Goal: Transaction & Acquisition: Purchase product/service

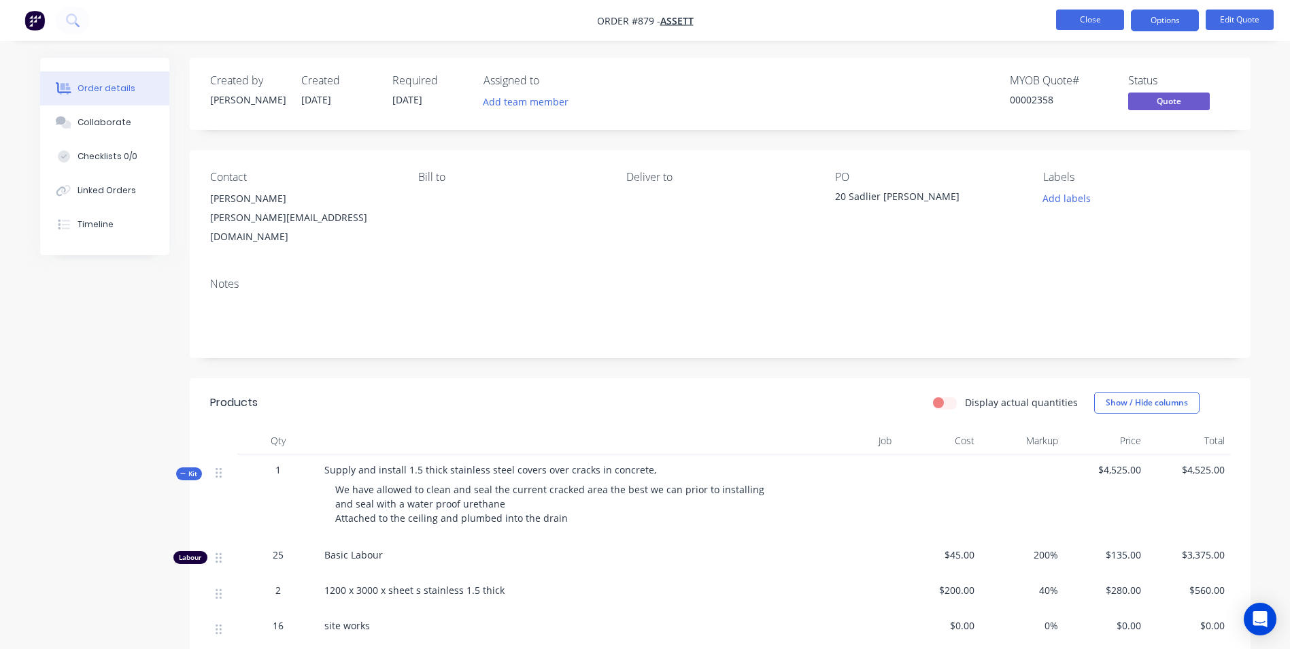
click at [1084, 24] on button "Close" at bounding box center [1090, 20] width 68 height 20
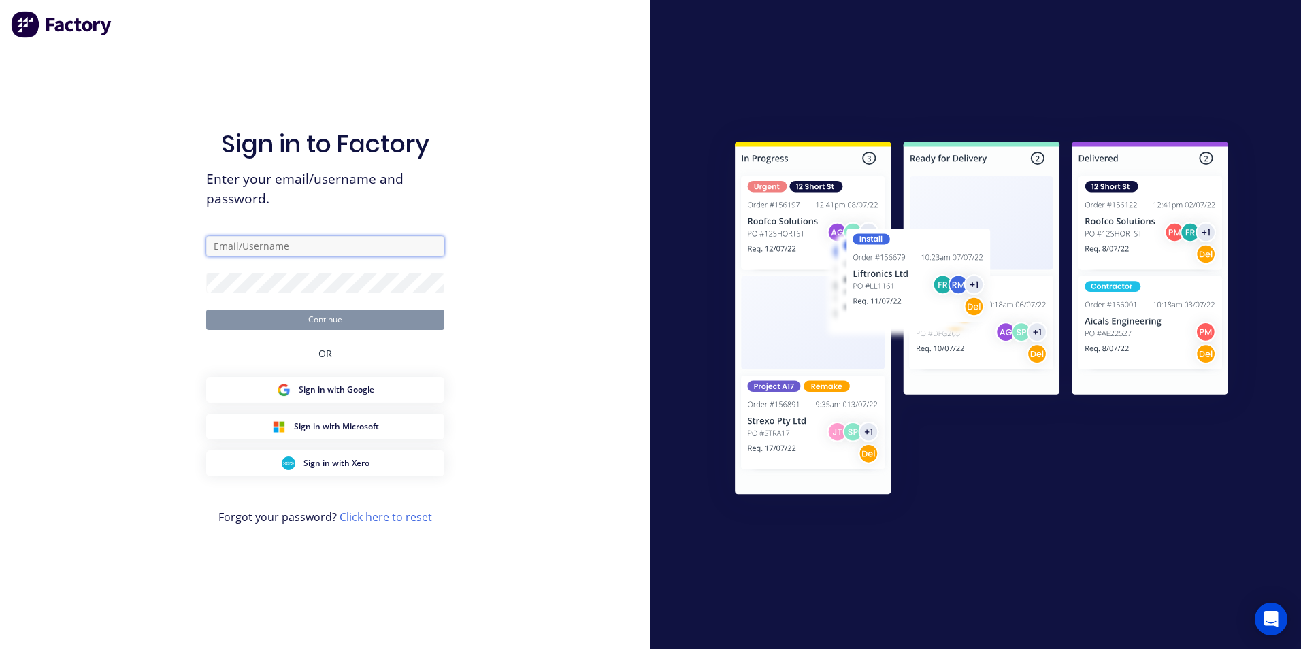
type input "[PERSON_NAME][EMAIL_ADDRESS][DOMAIN_NAME]"
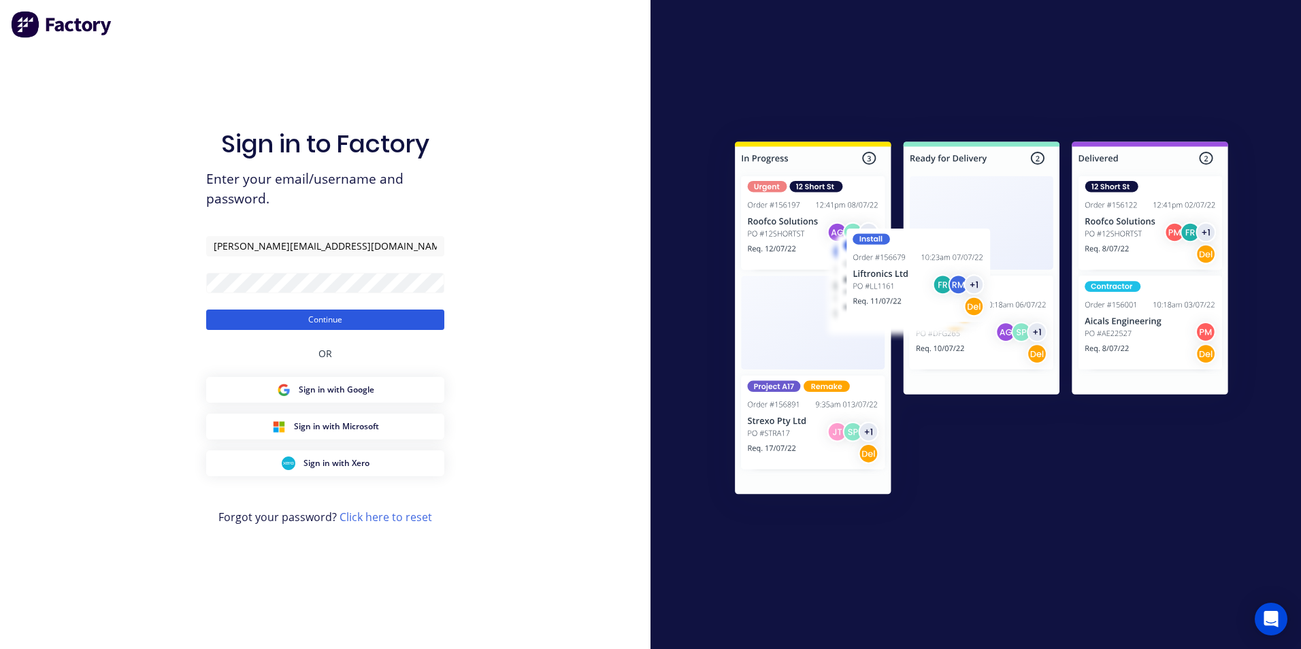
click at [306, 323] on button "Continue" at bounding box center [325, 320] width 238 height 20
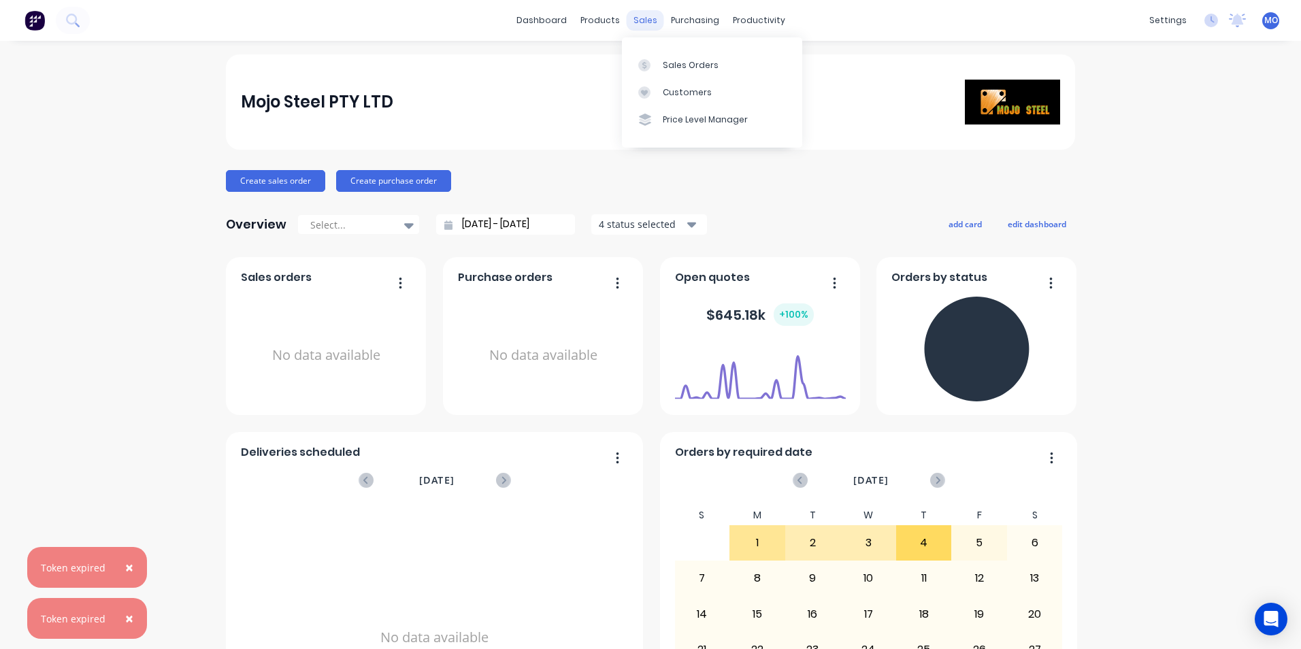
click at [649, 15] on div "sales" at bounding box center [644, 20] width 37 height 20
click at [656, 63] on div at bounding box center [648, 65] width 20 height 12
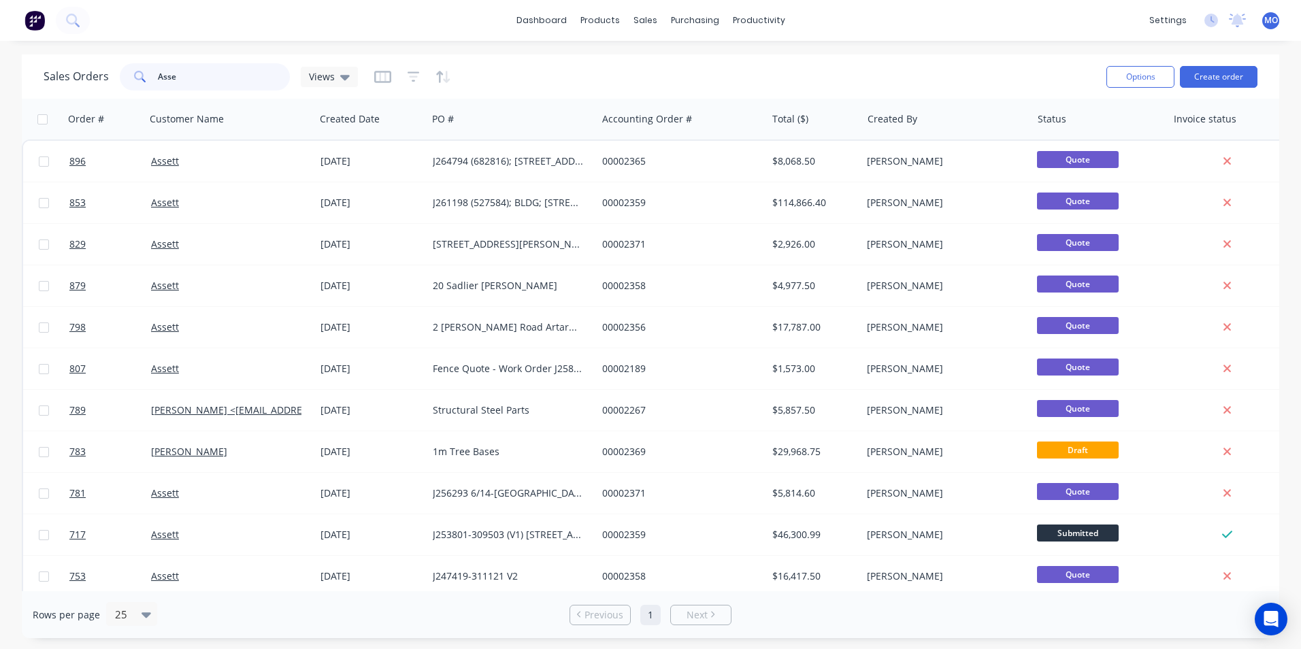
drag, startPoint x: 174, startPoint y: 75, endPoint x: 141, endPoint y: 75, distance: 32.7
click at [141, 75] on div "Asse" at bounding box center [205, 76] width 170 height 27
type input "878"
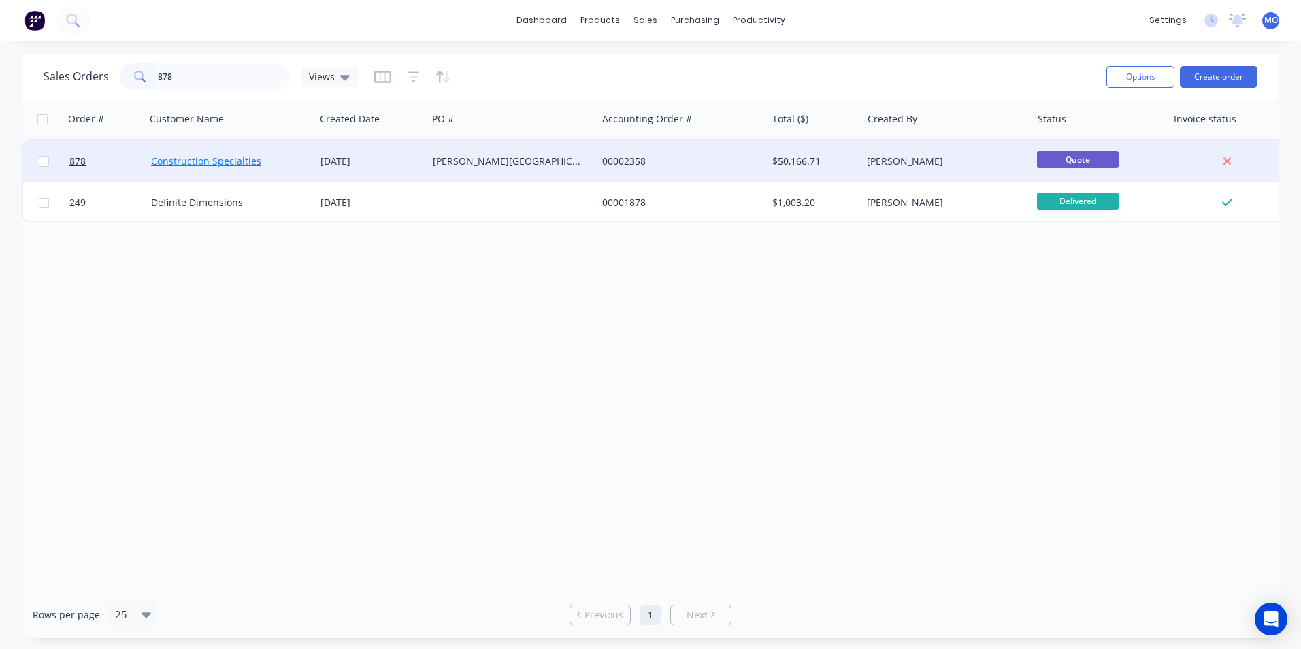
click at [200, 160] on link "Construction Specialties" at bounding box center [206, 160] width 110 height 13
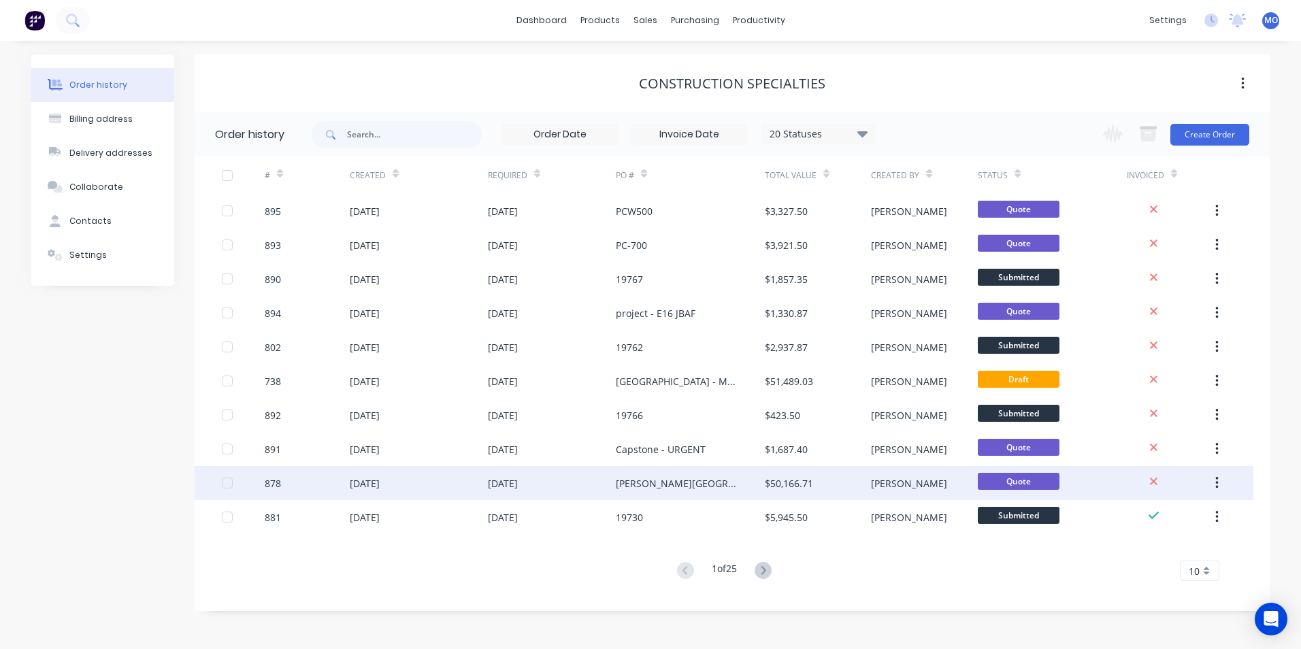
click at [307, 475] on div "878" at bounding box center [307, 483] width 85 height 34
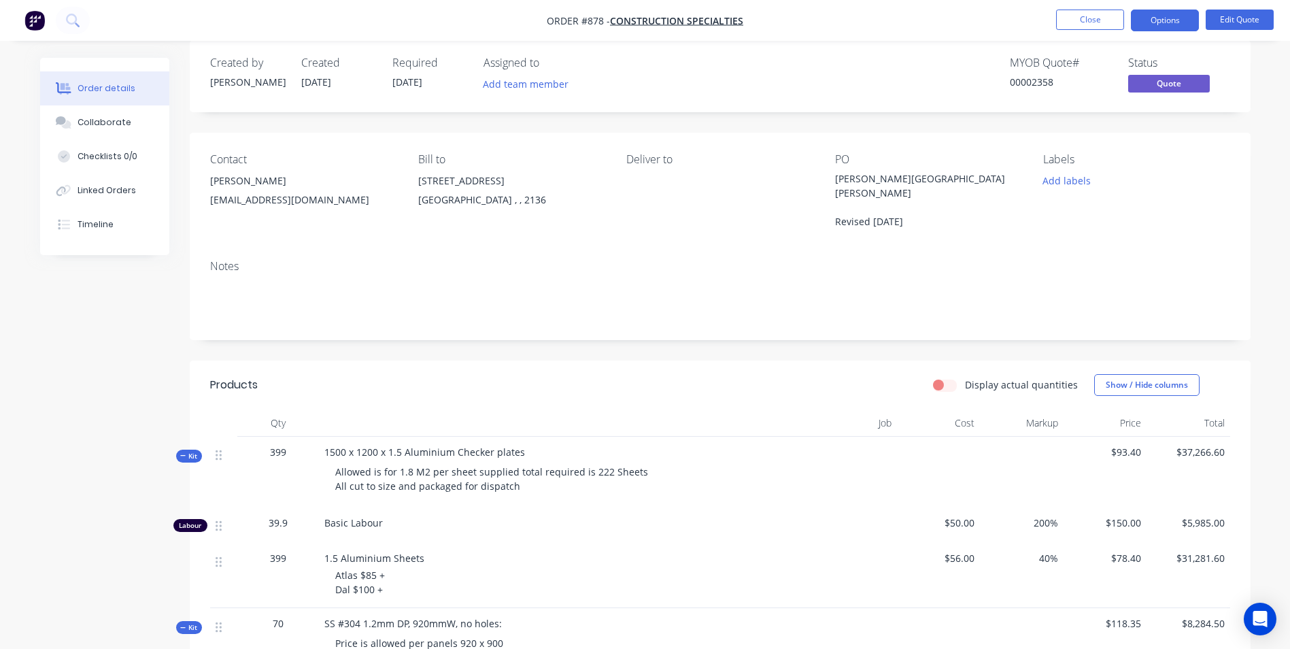
scroll to position [136, 0]
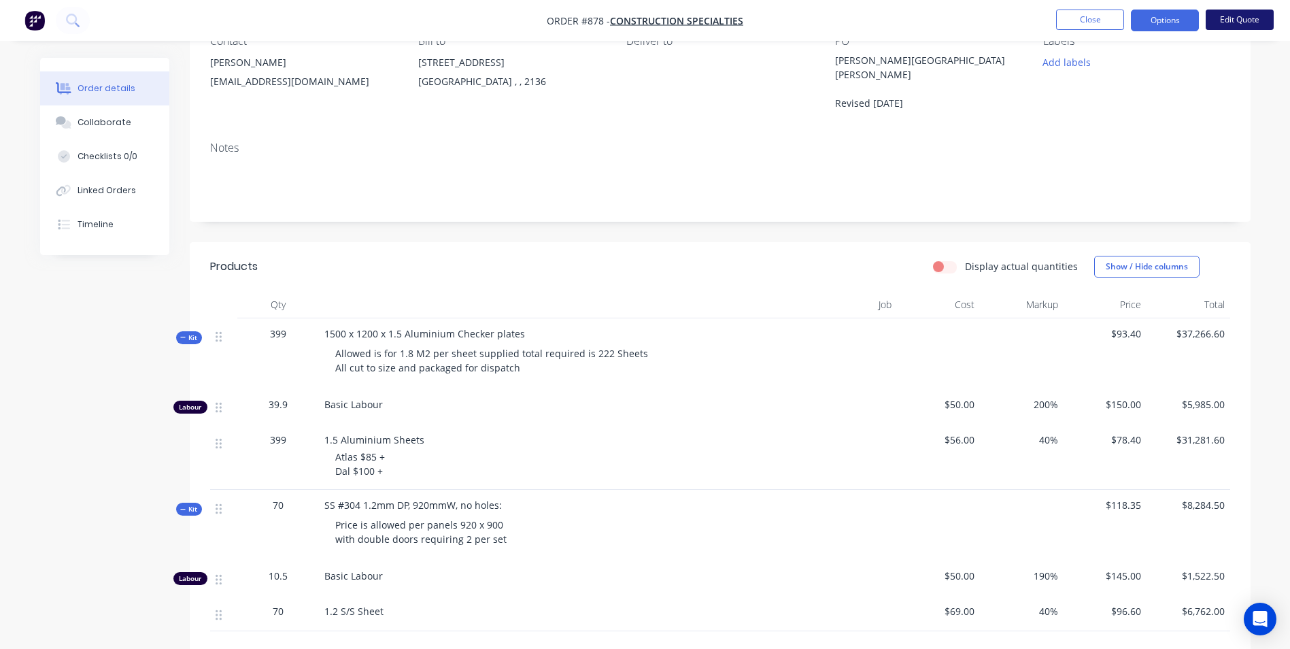
click at [1234, 23] on button "Edit Quote" at bounding box center [1240, 20] width 68 height 20
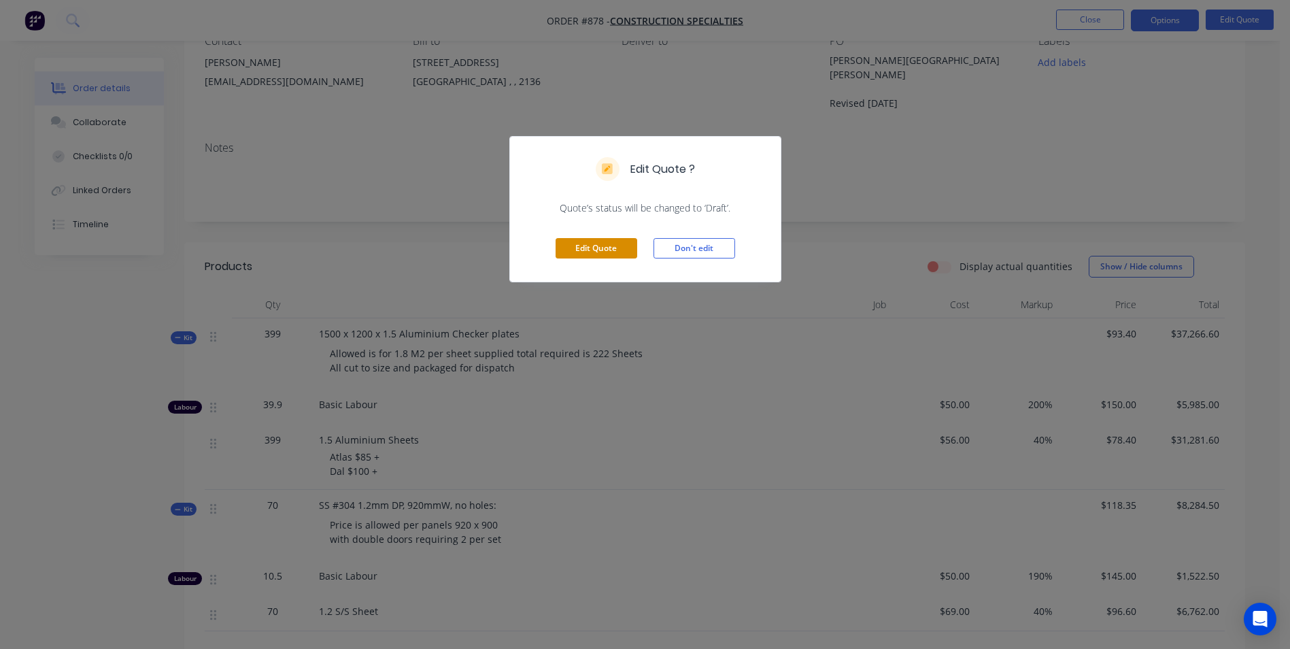
click at [574, 241] on button "Edit Quote" at bounding box center [597, 248] width 82 height 20
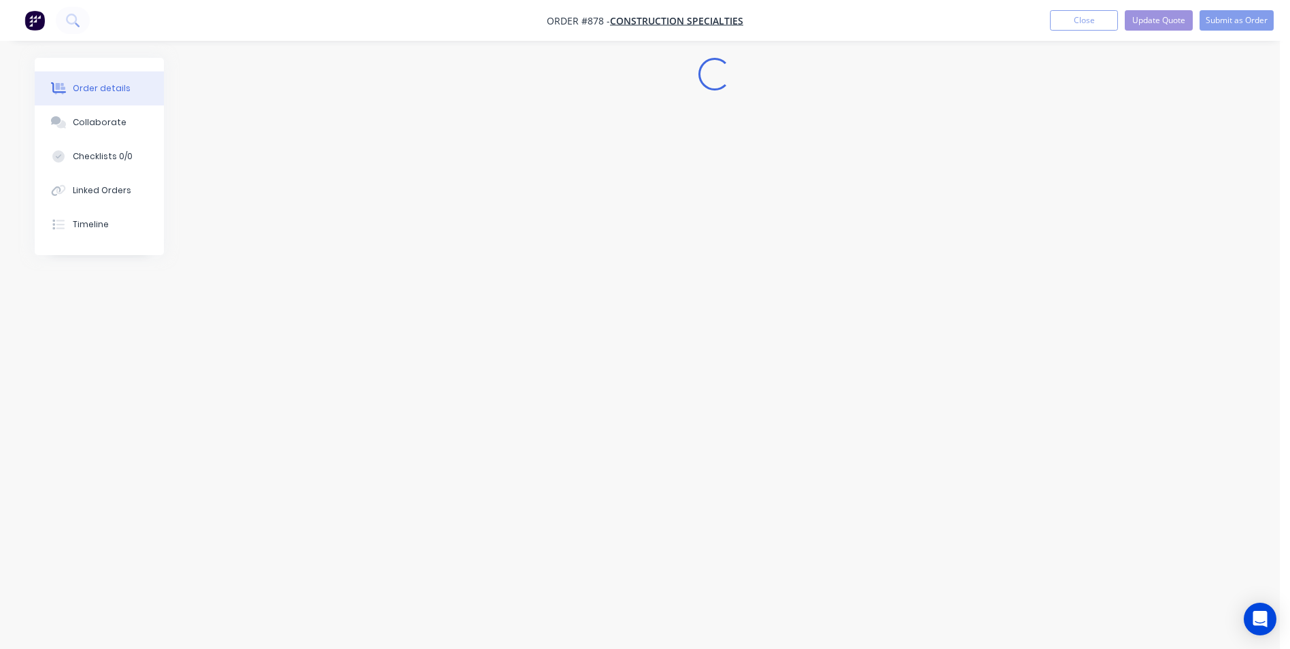
scroll to position [0, 0]
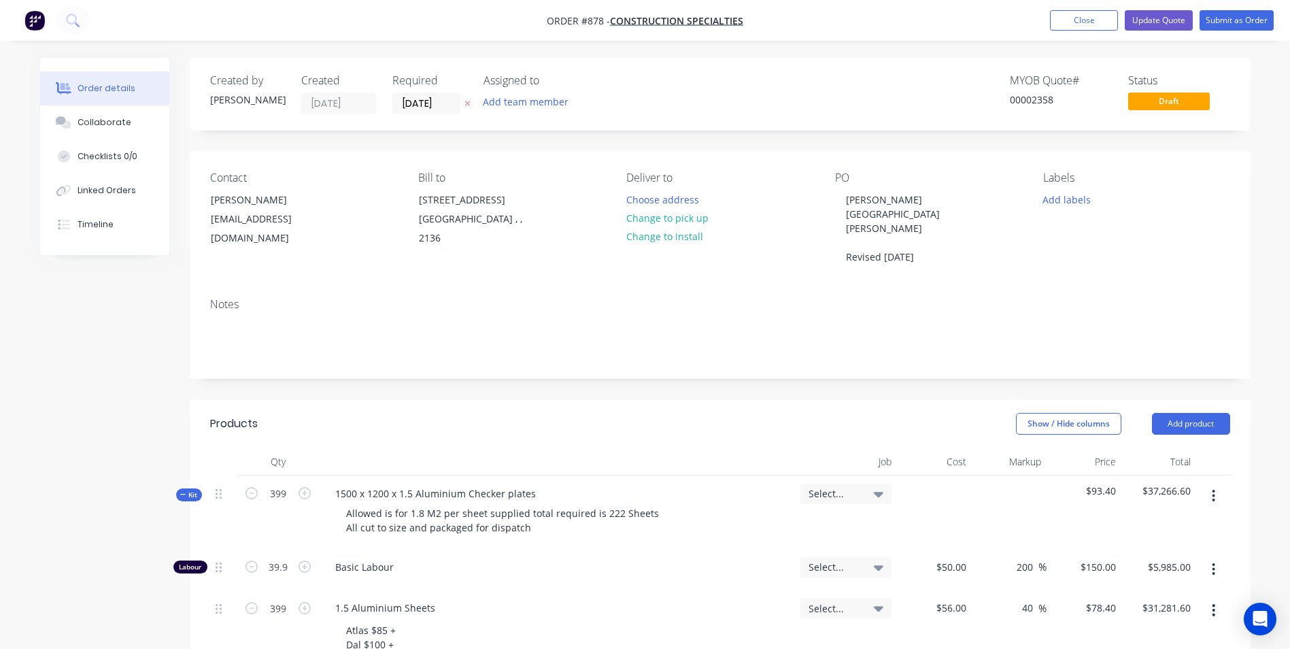
click at [1210, 484] on button "button" at bounding box center [1214, 496] width 32 height 24
click at [1126, 576] on div "Duplicate" at bounding box center [1166, 586] width 105 height 20
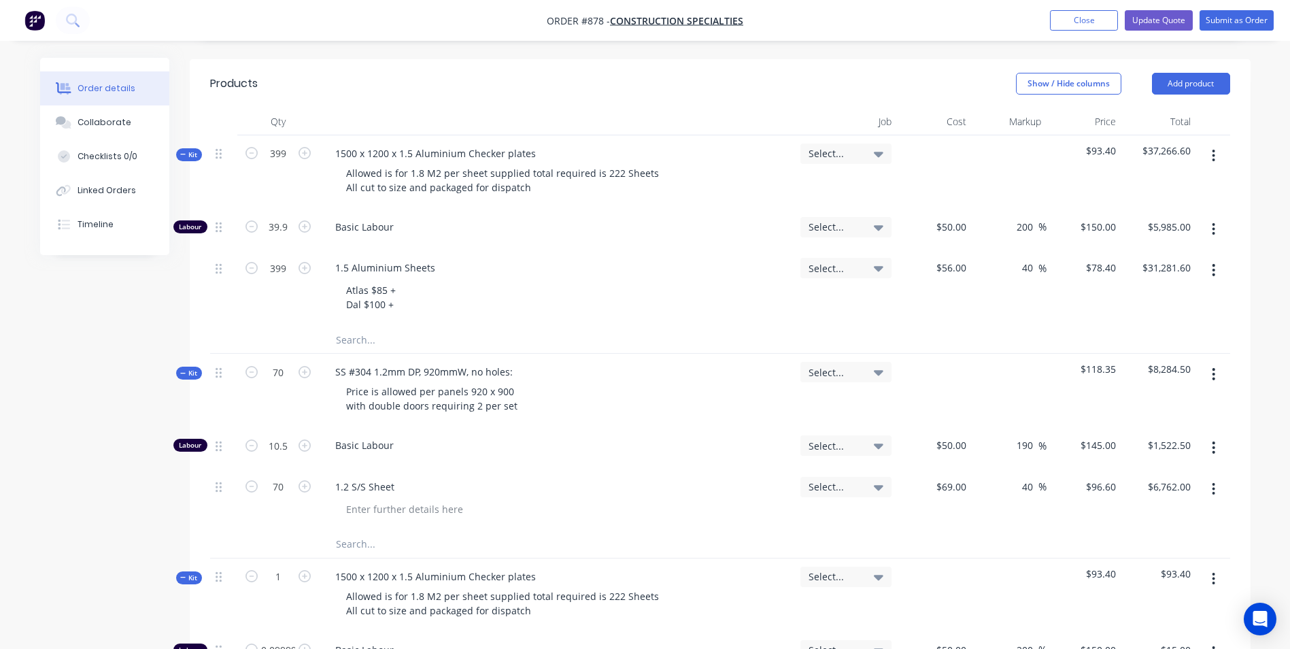
scroll to position [340, 0]
click at [348, 567] on div "1500 x 1200 x 1.5 Aluminium Checker plates" at bounding box center [435, 577] width 222 height 20
drag, startPoint x: 355, startPoint y: 558, endPoint x: 327, endPoint y: 556, distance: 27.9
click at [327, 567] on div "1500 x 1200 x 1.5 Aluminium Checker plates" at bounding box center [435, 577] width 222 height 20
click at [333, 567] on div "1500 x 1200 x 1.5 Aluminium Checker plates" at bounding box center [435, 577] width 222 height 20
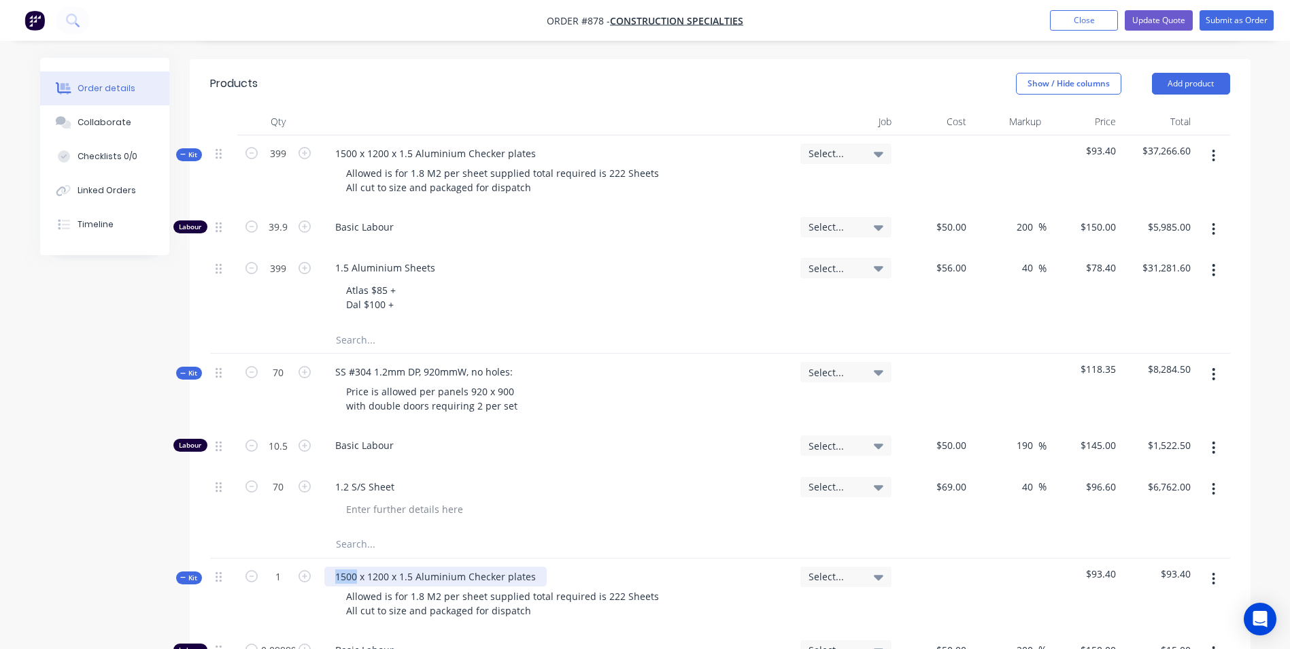
click at [333, 567] on div "1500 x 1200 x 1.5 Aluminium Checker plates" at bounding box center [435, 577] width 222 height 20
click at [335, 567] on div "1500 x 1200 x 1.5 Aluminium Checker plates" at bounding box center [435, 577] width 222 height 20
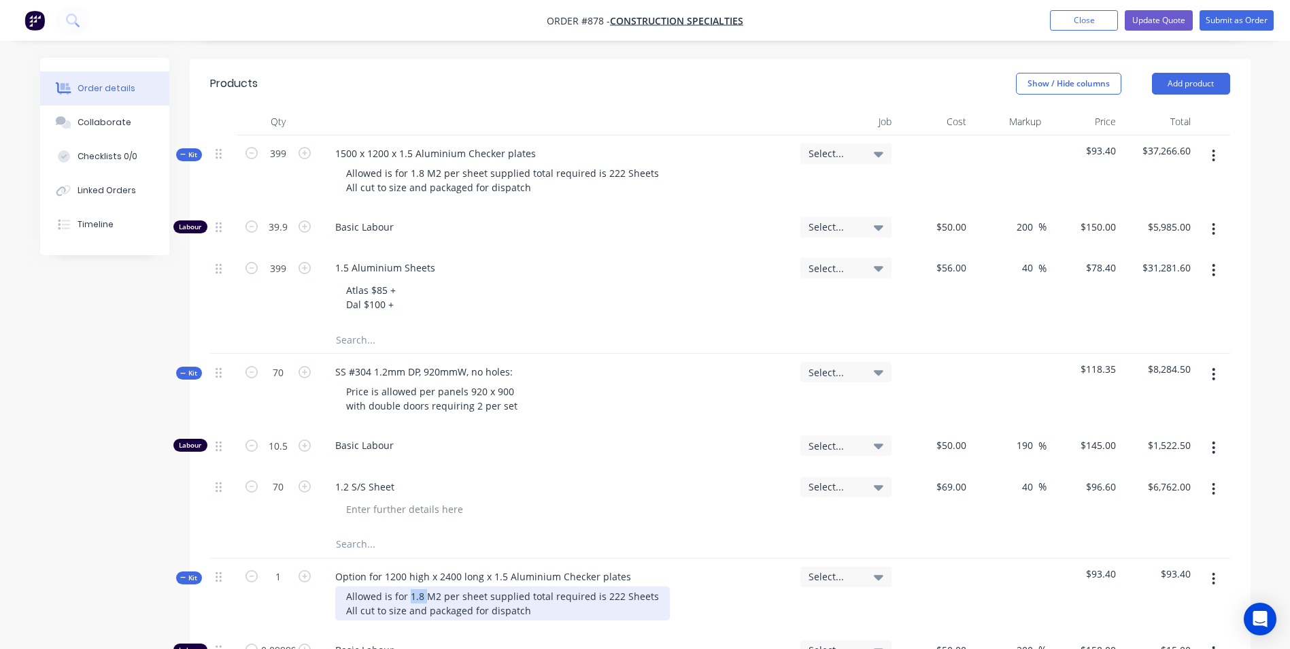
drag, startPoint x: 423, startPoint y: 575, endPoint x: 409, endPoint y: 579, distance: 14.9
click at [409, 586] on div "Allowed is for 1.8 M2 per sheet supplied total required is 222 Sheets All cut t…" at bounding box center [502, 603] width 335 height 34
click at [617, 586] on div "Allowed is for 2.88 M2 per sheet supplied total required is 222 Sheets All cut …" at bounding box center [505, 603] width 340 height 34
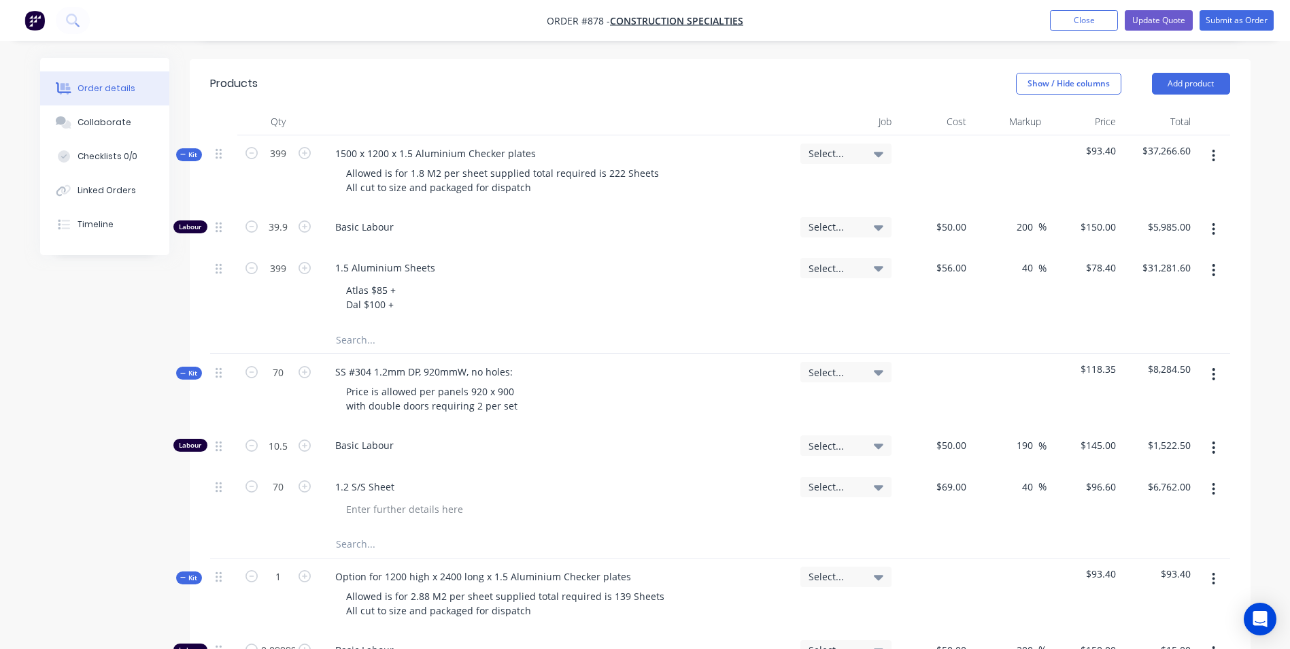
click at [744, 592] on div "Allowed is for 2.88 M2 per sheet supplied total required is 139 Sheets All cut …" at bounding box center [556, 603] width 465 height 34
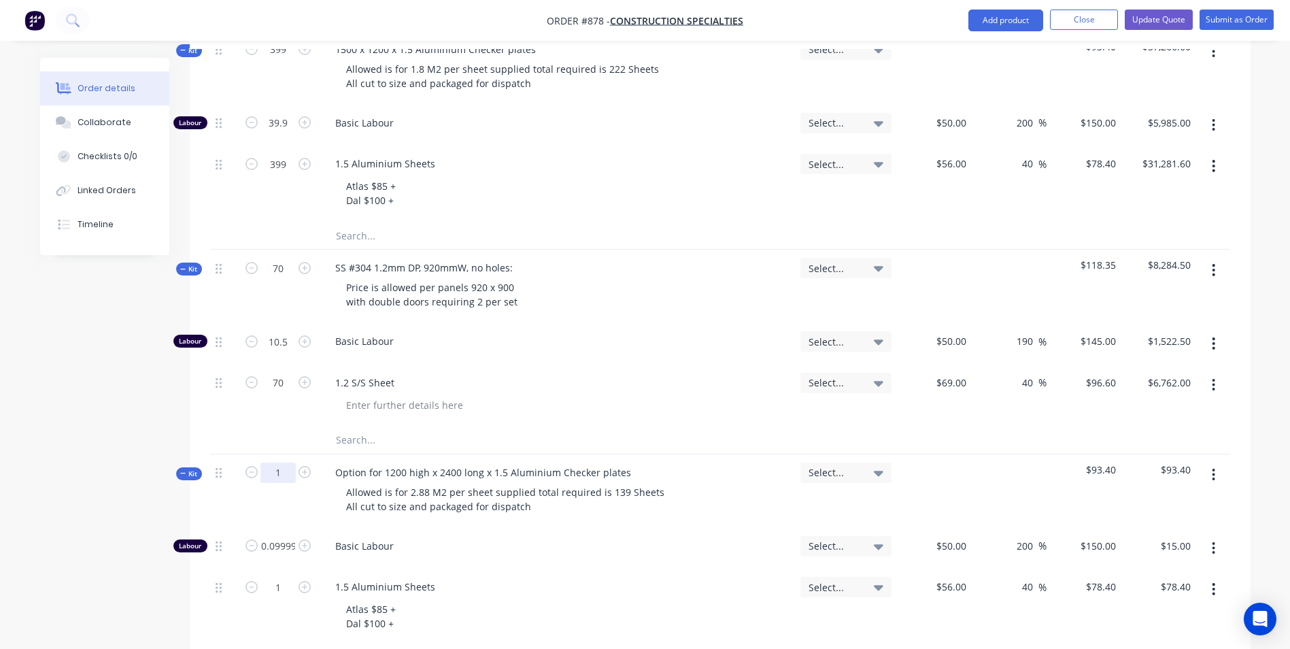
scroll to position [544, 0]
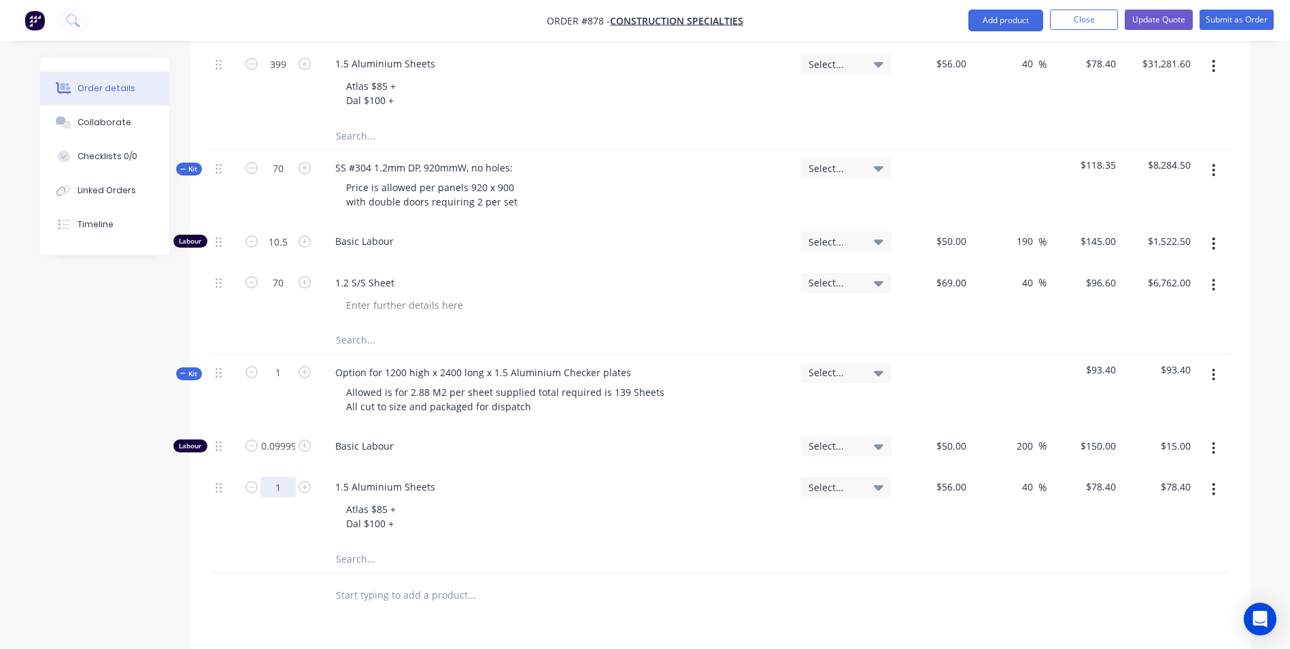
type input "0.1"
click at [280, 477] on input "1" at bounding box center [278, 487] width 35 height 20
type input "138"
type input "$10,819.20"
type input "3"
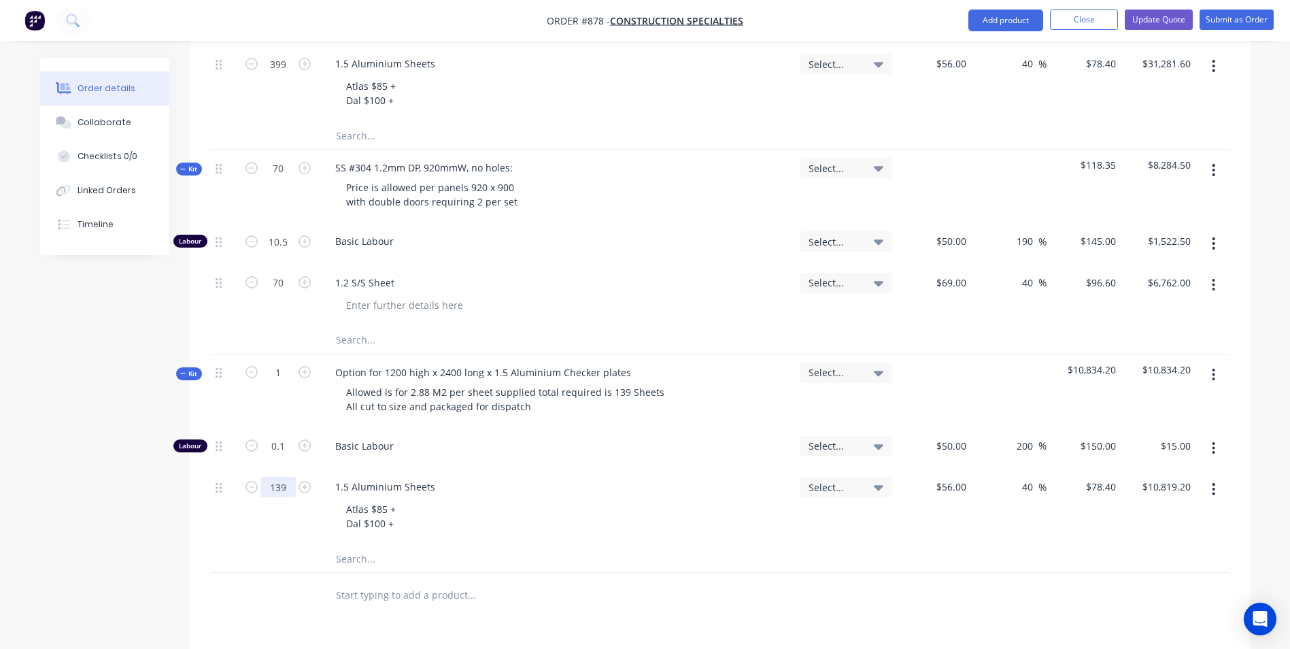
type input "139"
type input "$10,897.60"
click at [292, 477] on input "139" at bounding box center [278, 487] width 35 height 20
type input "1"
type input "$78.40"
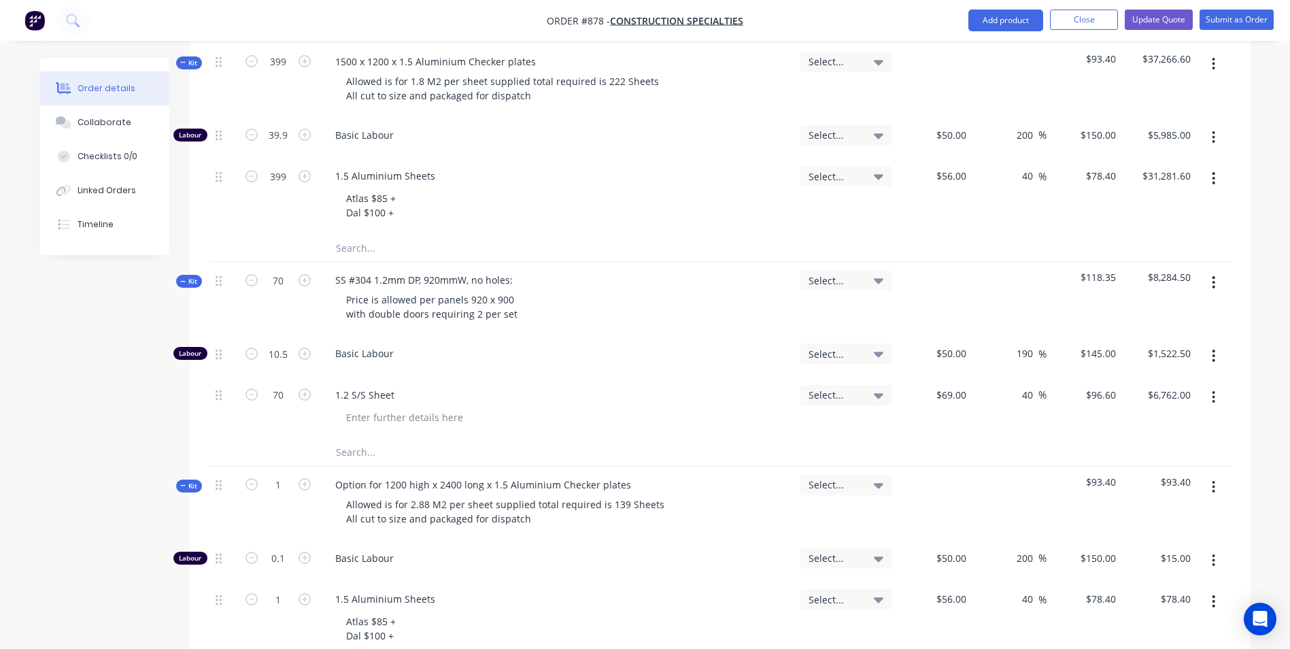
scroll to position [408, 0]
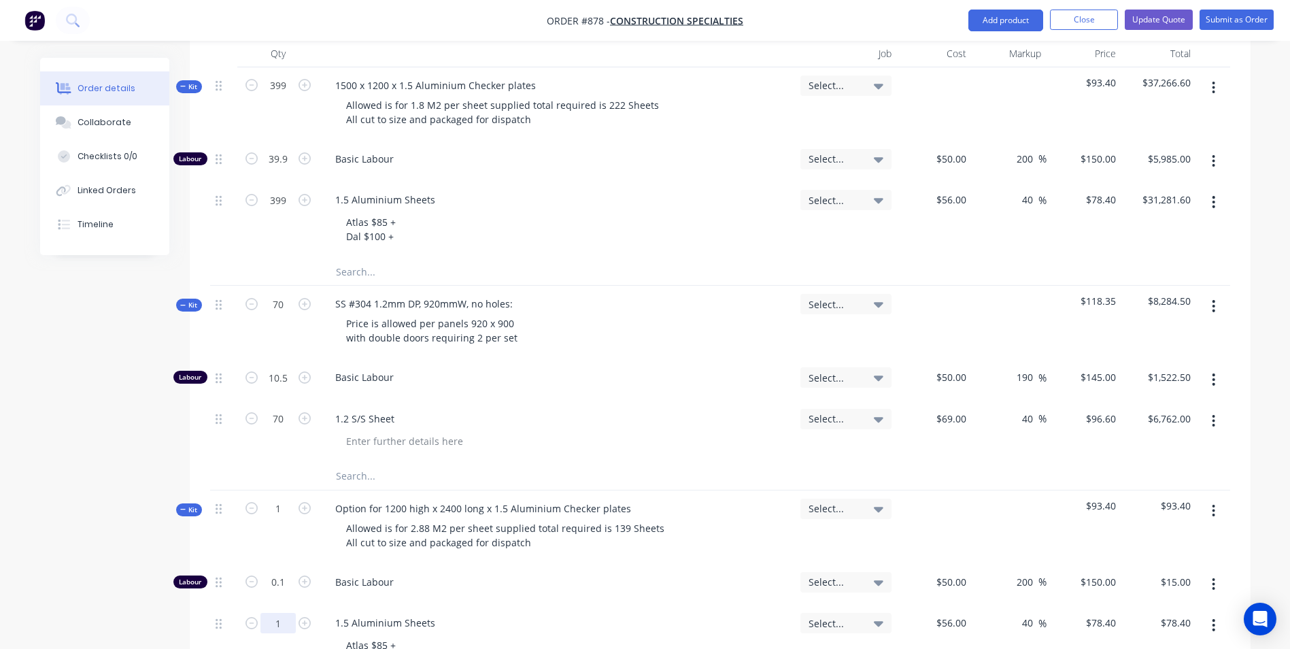
click at [284, 613] on input "1" at bounding box center [278, 623] width 35 height 20
type input "399"
type input "$31,281.60"
type input "$35.00"
type input "$49.00"
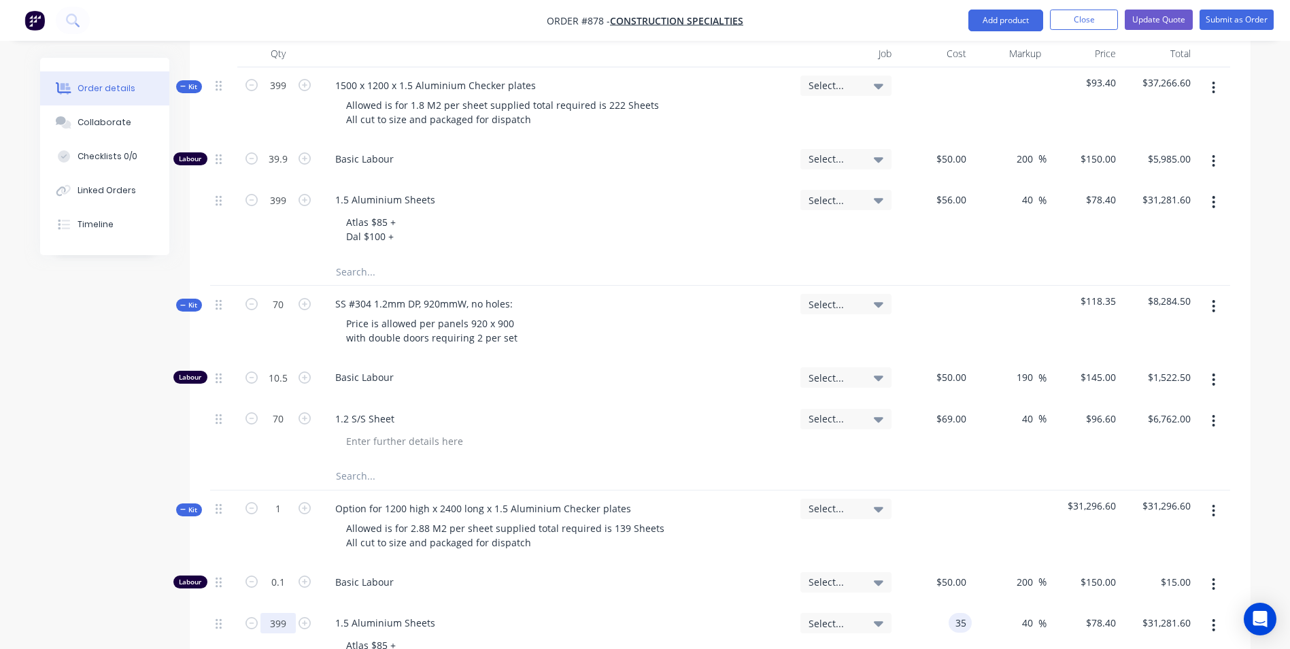
type input "$19,551.00"
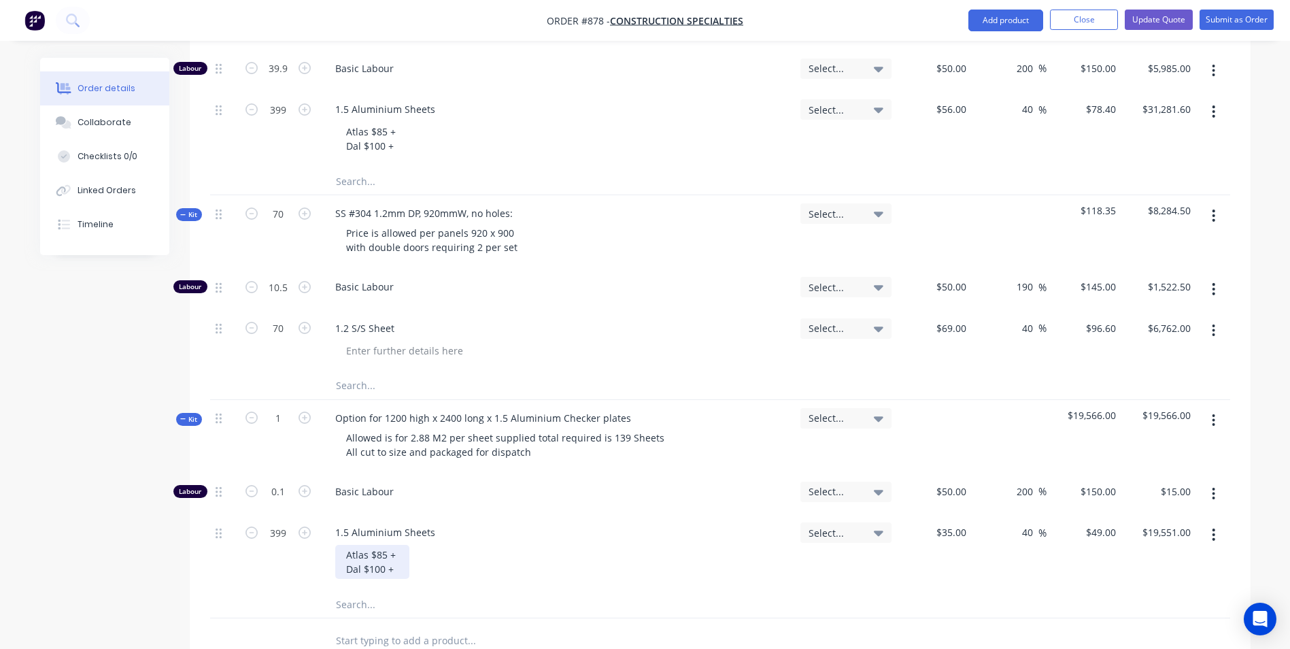
scroll to position [544, 0]
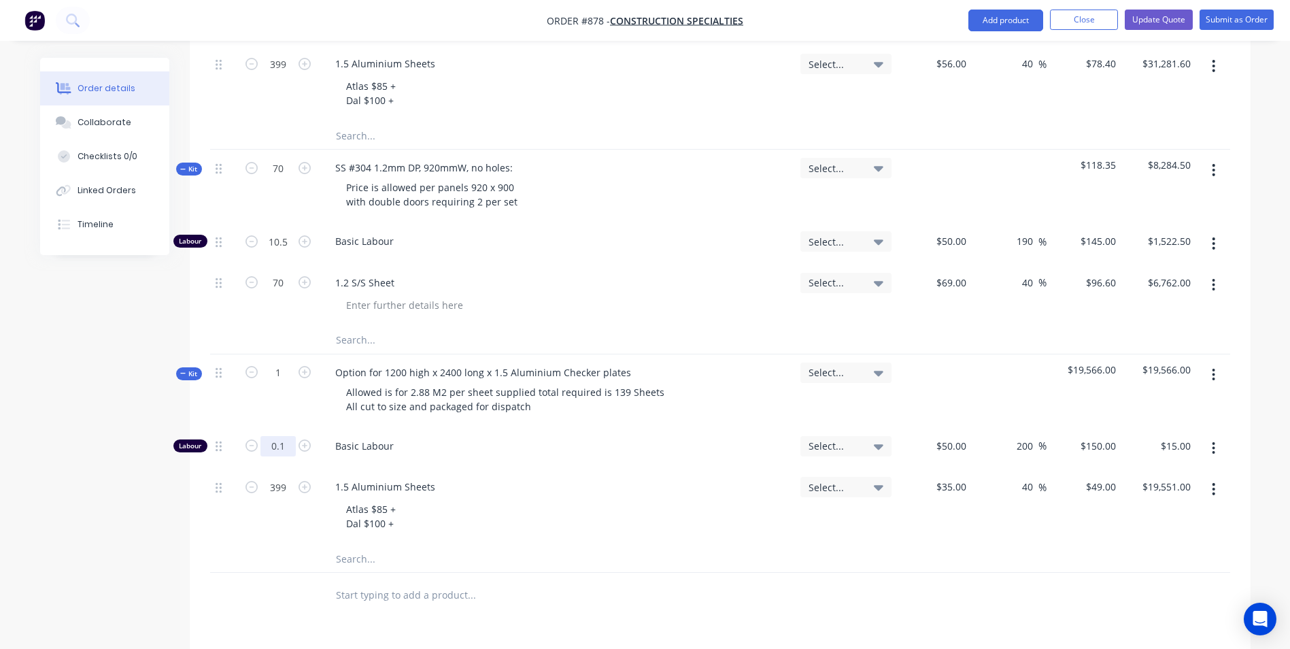
click at [280, 436] on input "0.1" at bounding box center [278, 446] width 35 height 20
type input "0.05"
type input "$7.50"
type input "1"
type input "$49.00"
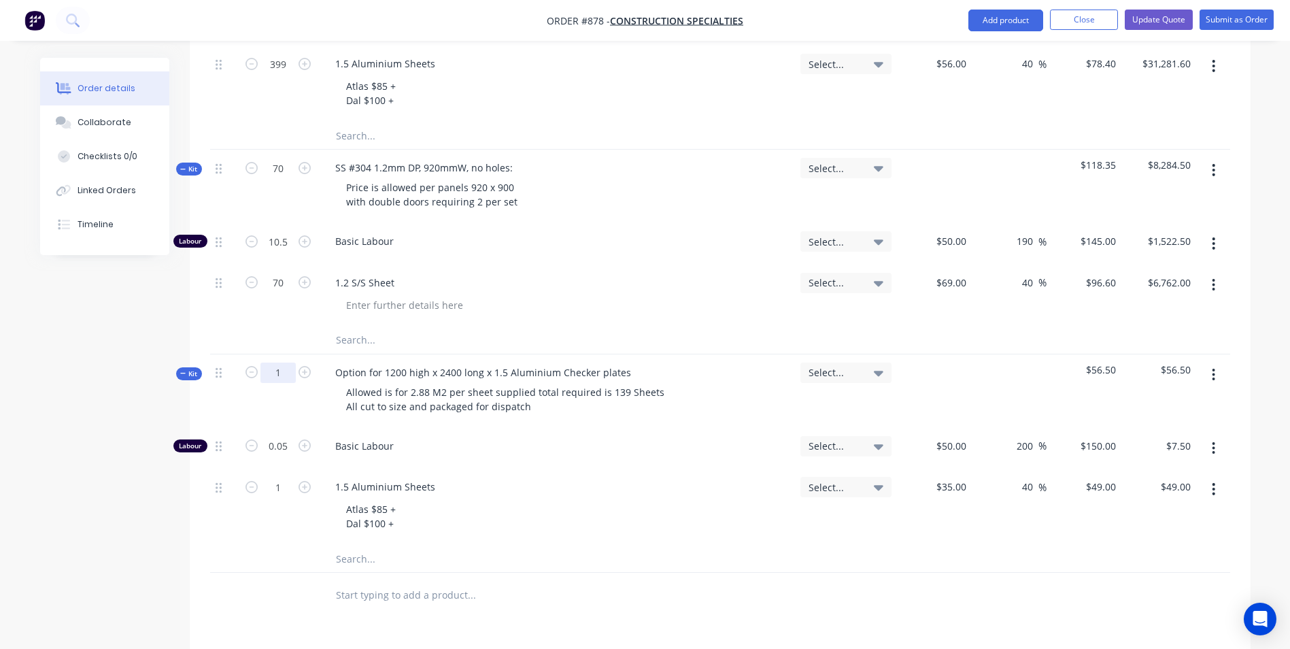
click at [280, 363] on input "1" at bounding box center [278, 373] width 35 height 20
type input "399"
type input "19.95"
type input "$2,992.50"
type input "399"
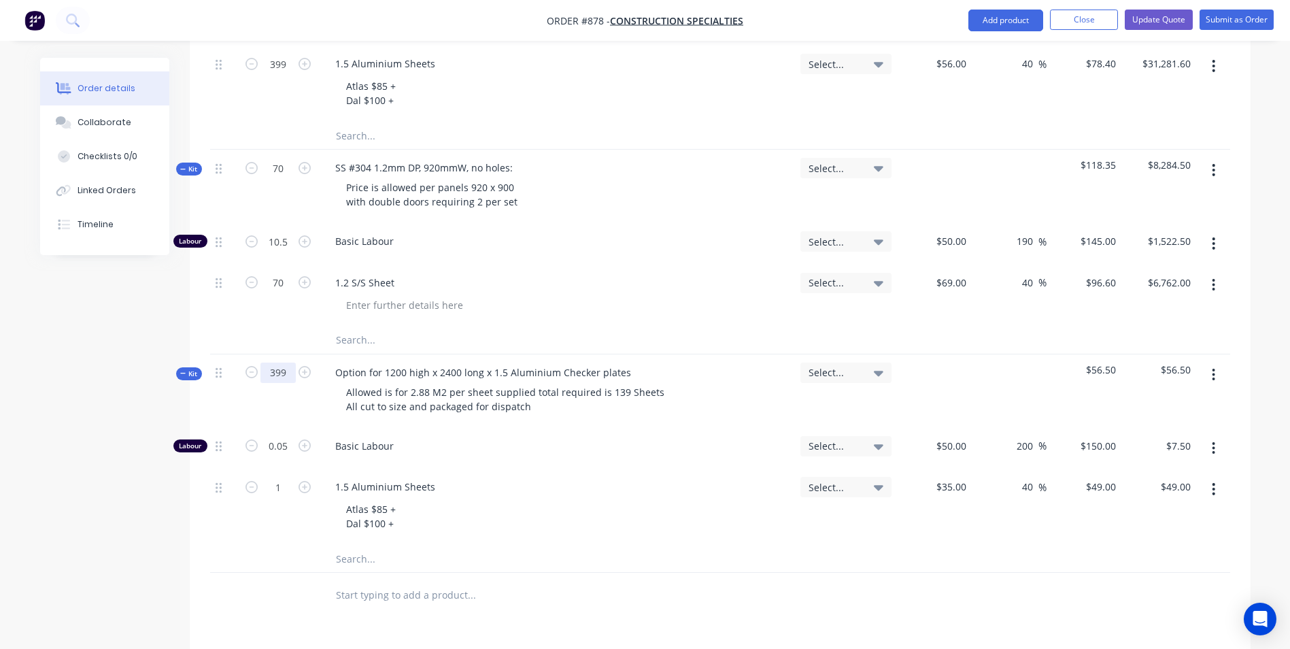
type input "$19,551.00"
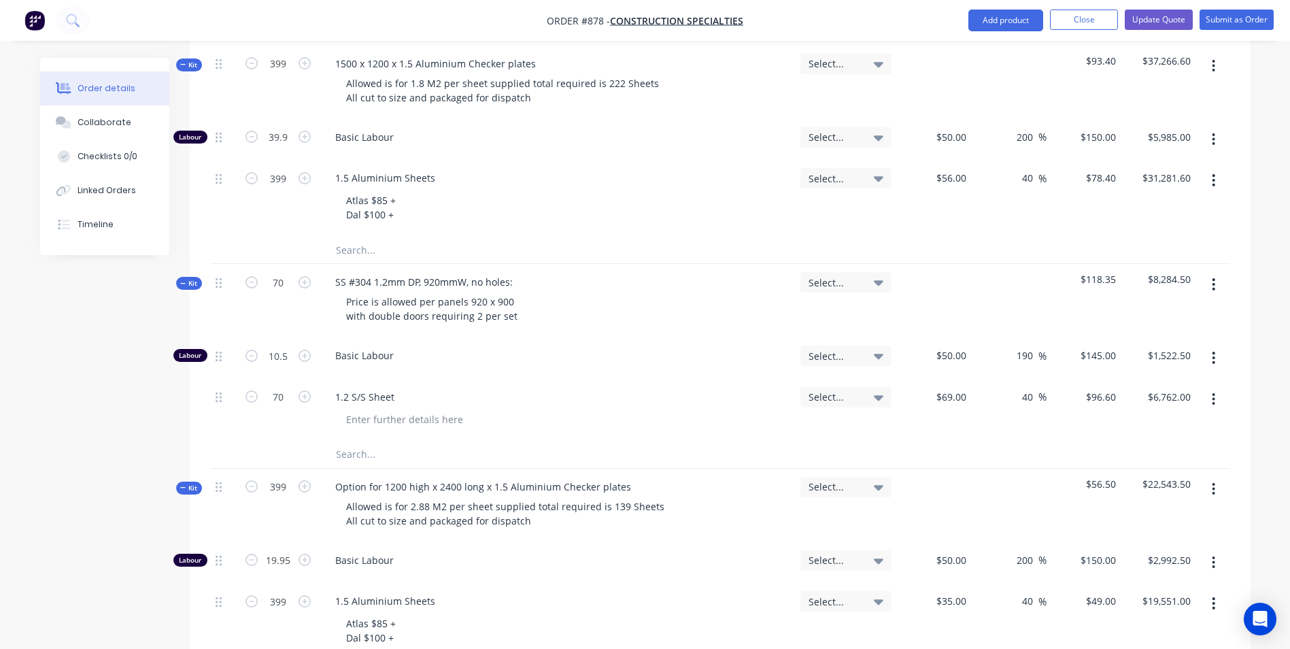
scroll to position [476, 0]
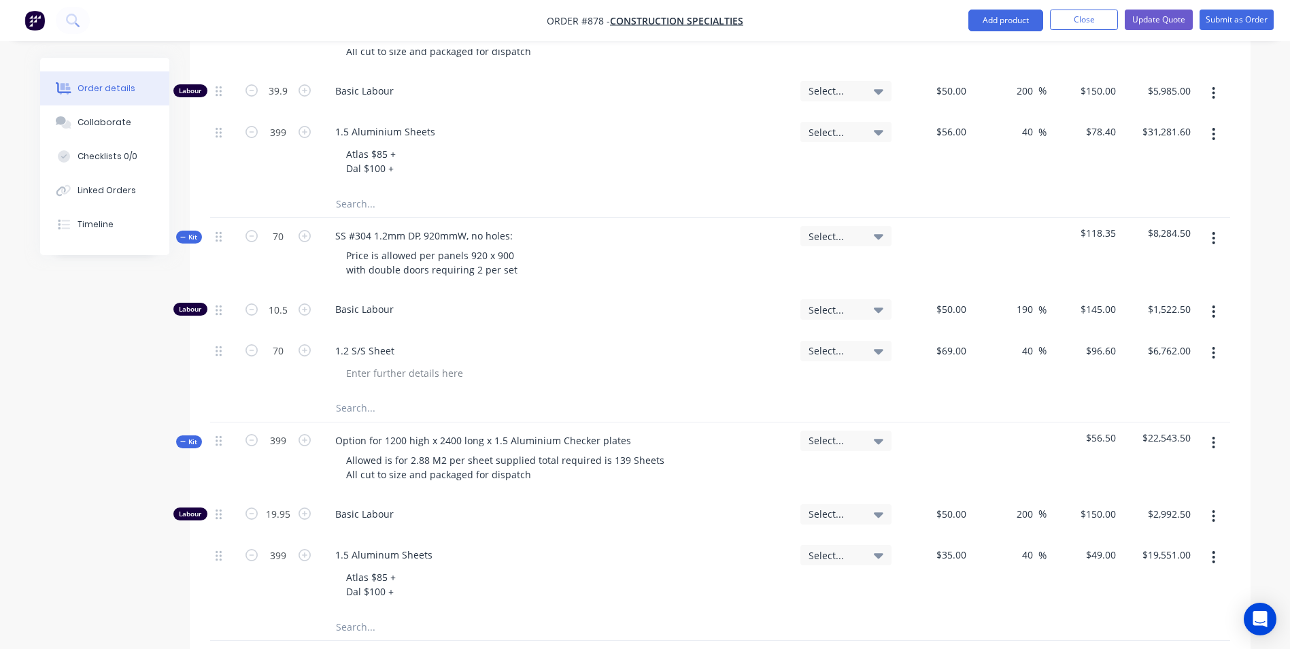
click at [471, 545] on div "1.5 Aluminum Sheets" at bounding box center [556, 555] width 465 height 20
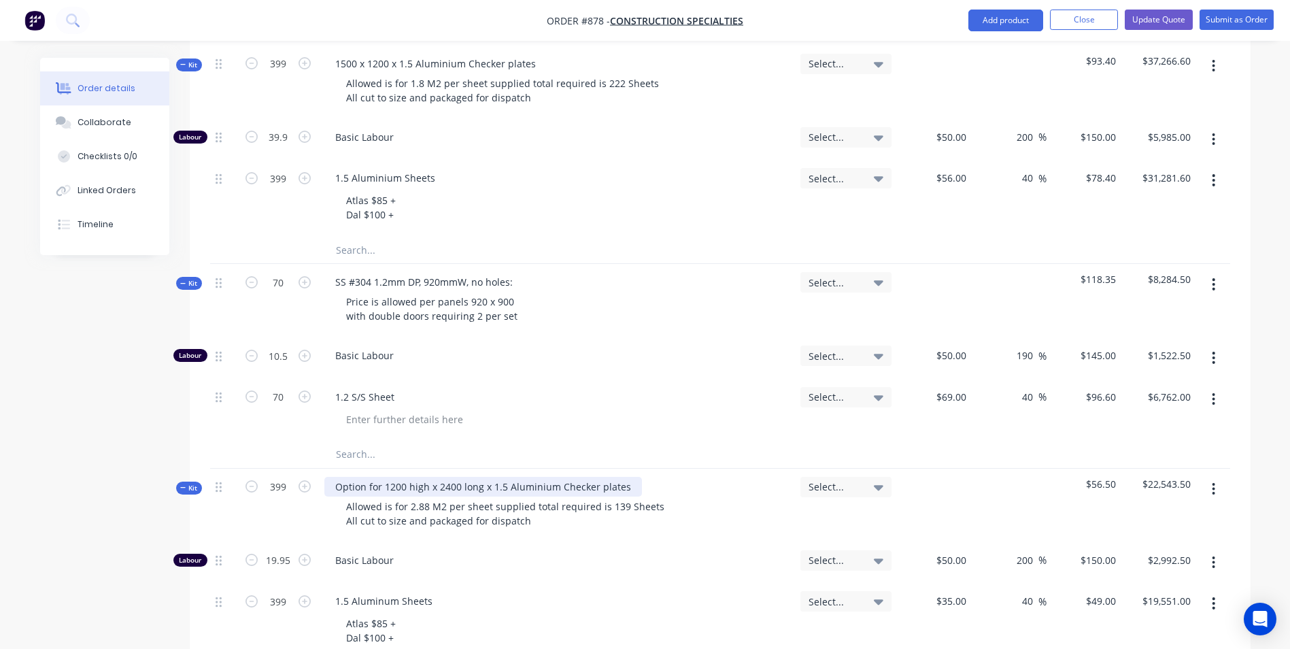
scroll to position [408, 0]
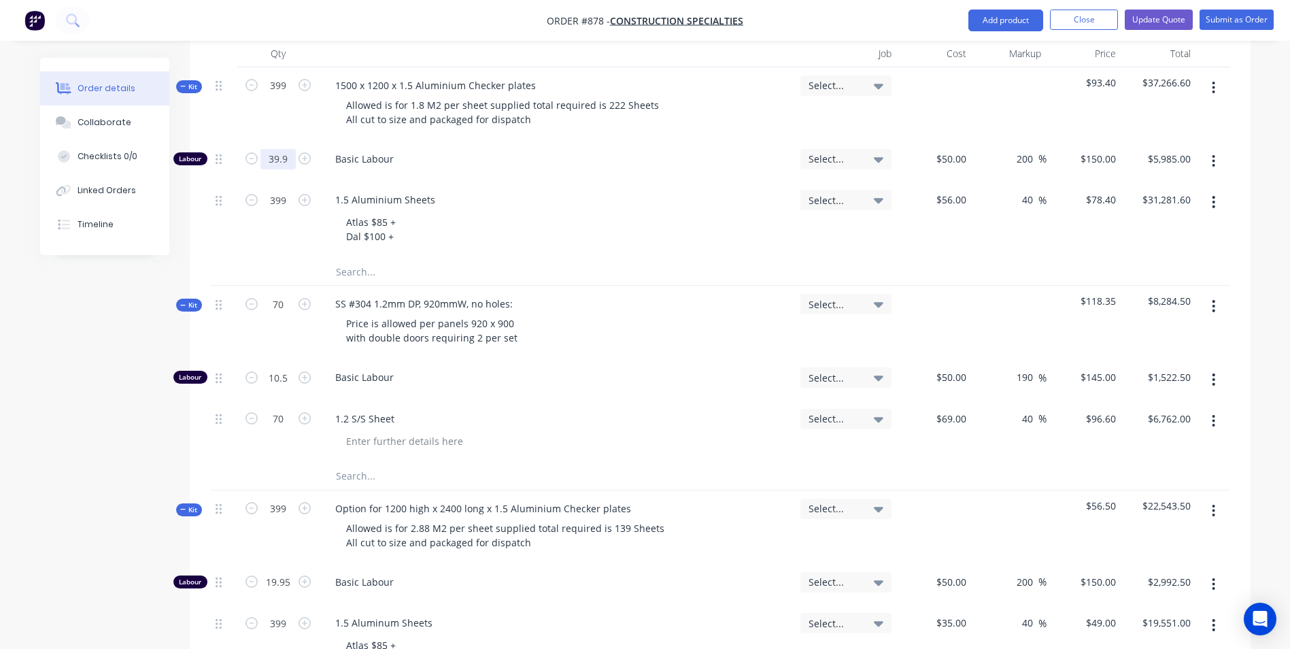
click at [290, 149] on input "39.9" at bounding box center [278, 159] width 35 height 20
type input "25"
type input "$3,750.00"
click at [1105, 149] on input "150" at bounding box center [1101, 159] width 42 height 20
type input "140"
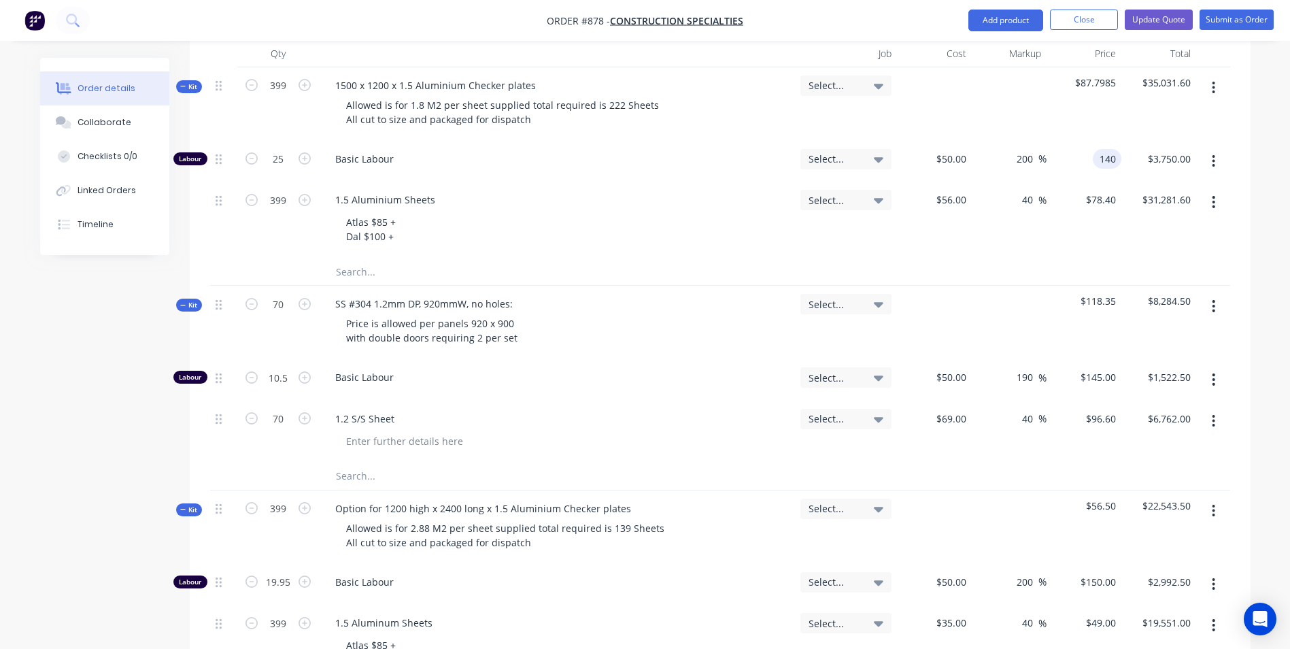
type input "180"
type input "$140.00"
type input "$3,500.00"
click at [948, 183] on div "56 $56.00" at bounding box center [934, 220] width 75 height 76
type input "$55.00"
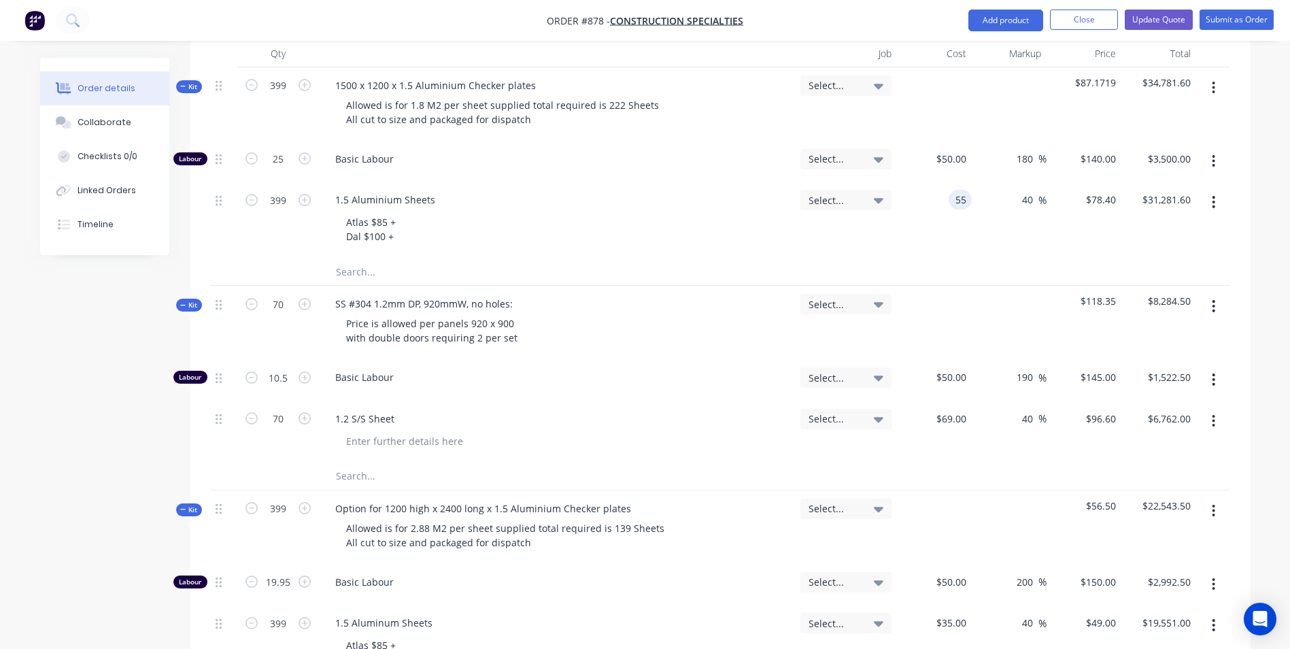
type input "$77.00"
type input "$30,723.00"
click at [1156, 13] on button "Update Quote" at bounding box center [1159, 20] width 68 height 20
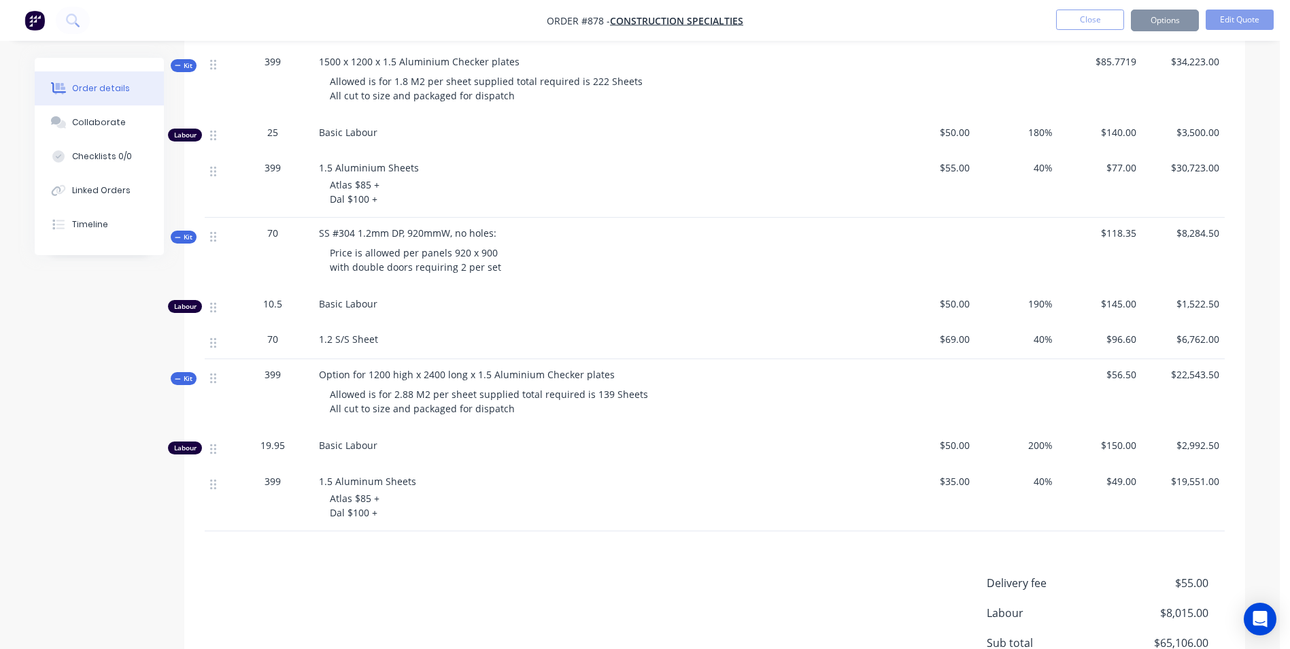
scroll to position [0, 0]
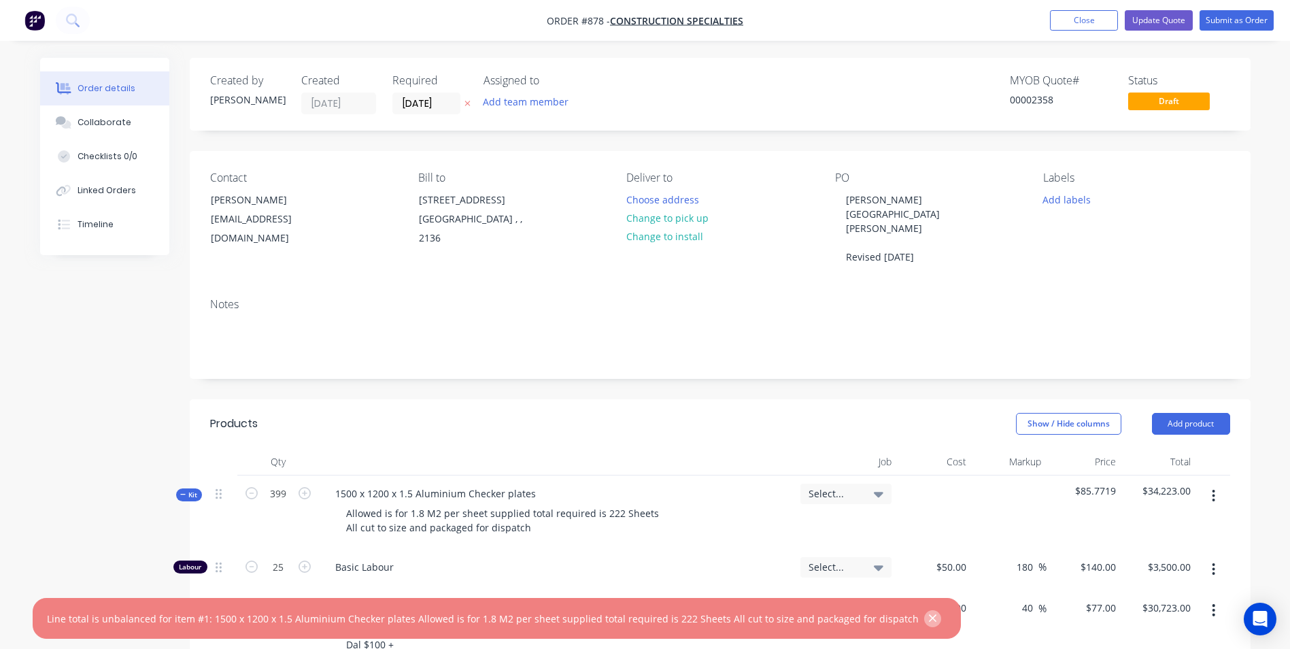
click at [929, 613] on icon "button" at bounding box center [933, 618] width 9 height 12
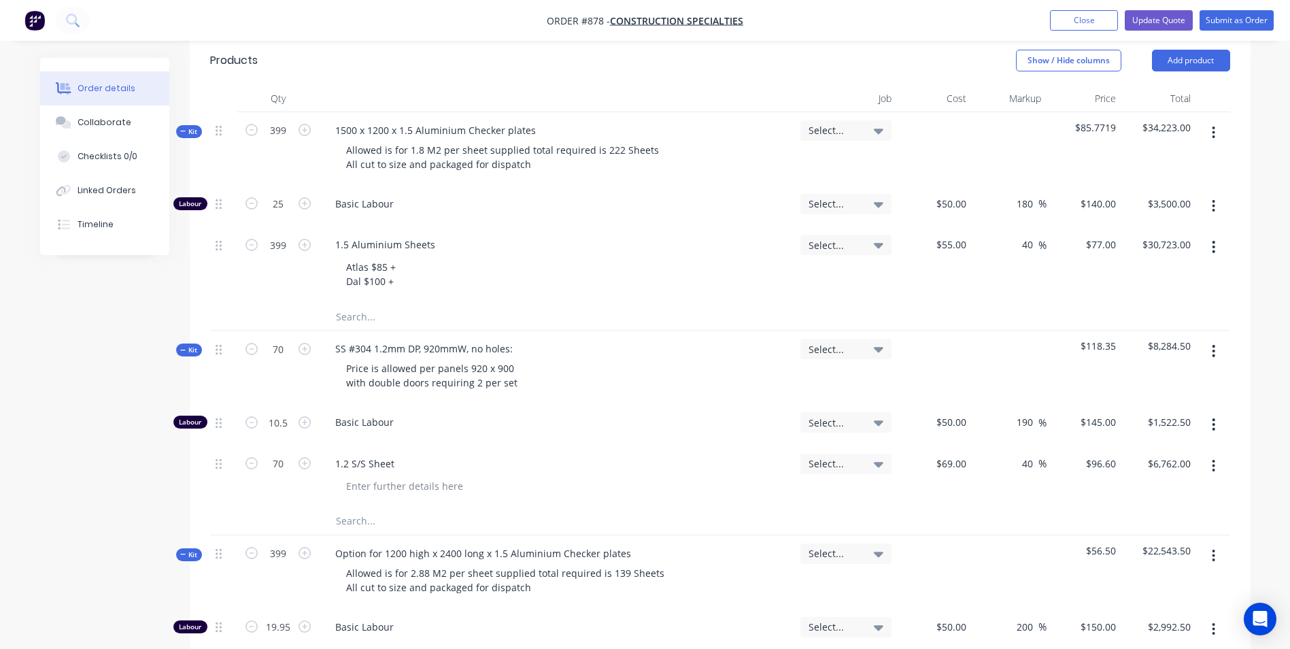
scroll to position [340, 0]
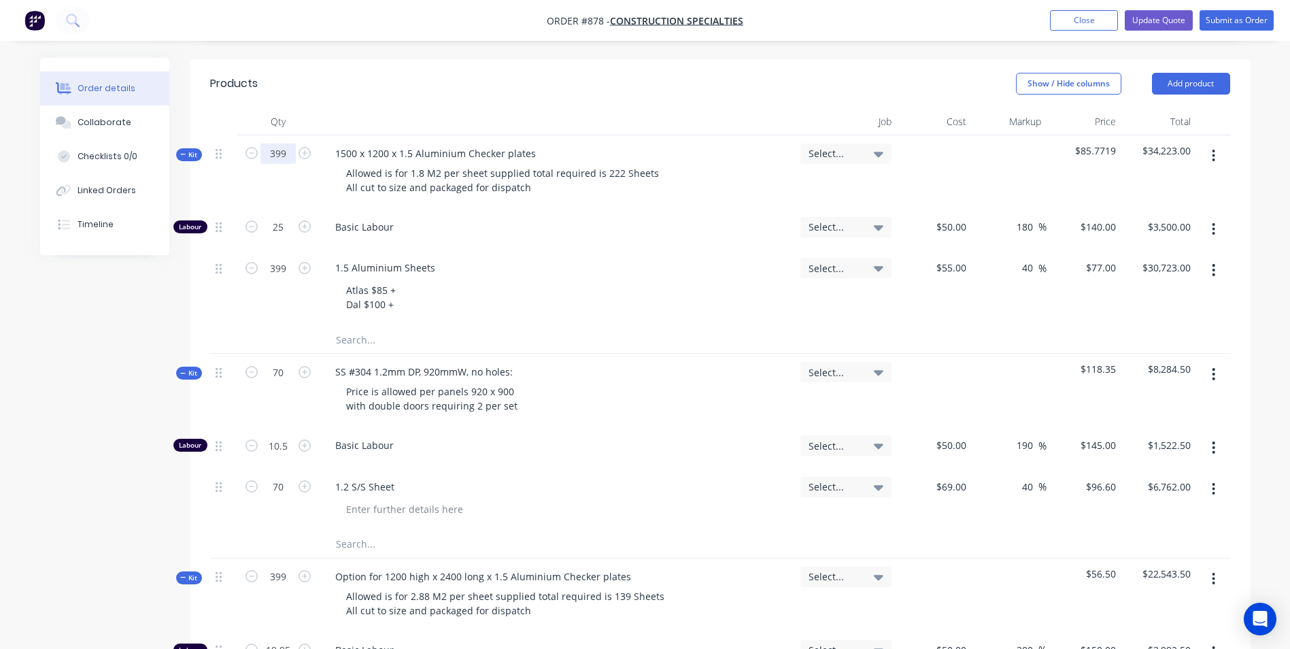
click at [290, 144] on input "399" at bounding box center [278, 154] width 35 height 20
type input "1"
type input "0.0627"
type input "$8.78"
type input "1"
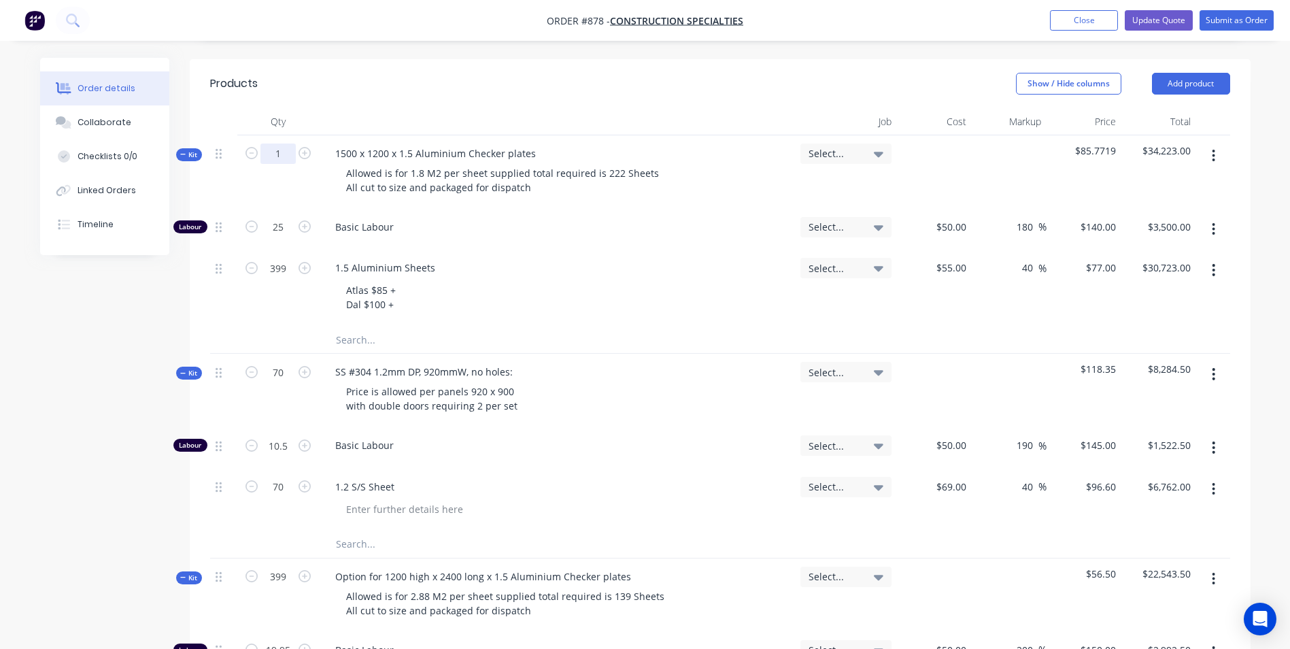
type input "$77.00"
click at [277, 217] on input "0.0627" at bounding box center [278, 227] width 35 height 20
type input "0.06"
type input "$8.40"
click at [283, 144] on input "1" at bounding box center [278, 154] width 35 height 20
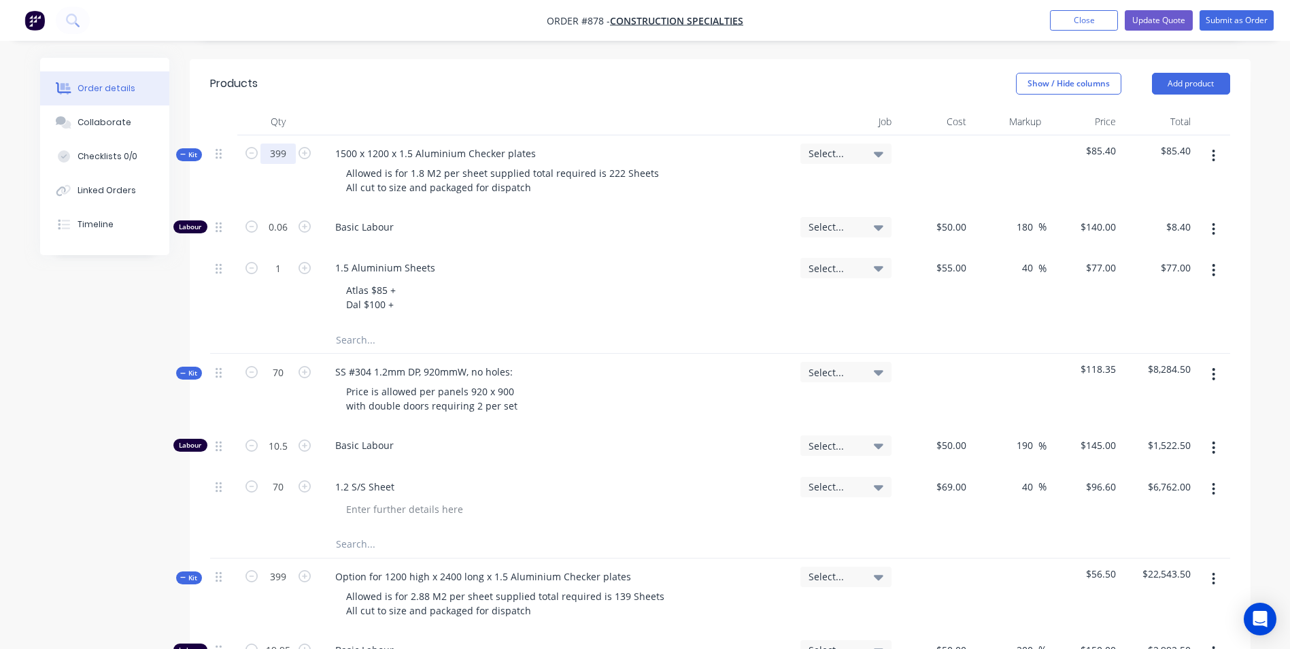
type input "399"
type input "23.94"
type input "$3,351.60"
type input "399"
type input "$30,723.00"
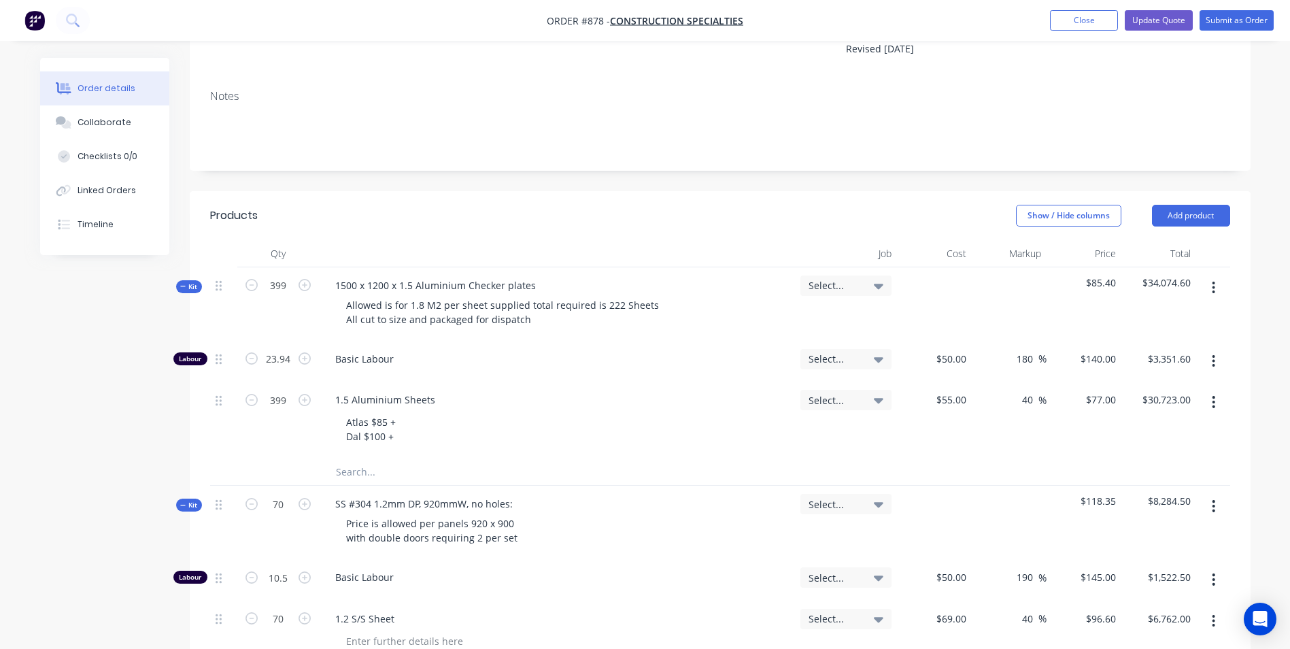
scroll to position [136, 0]
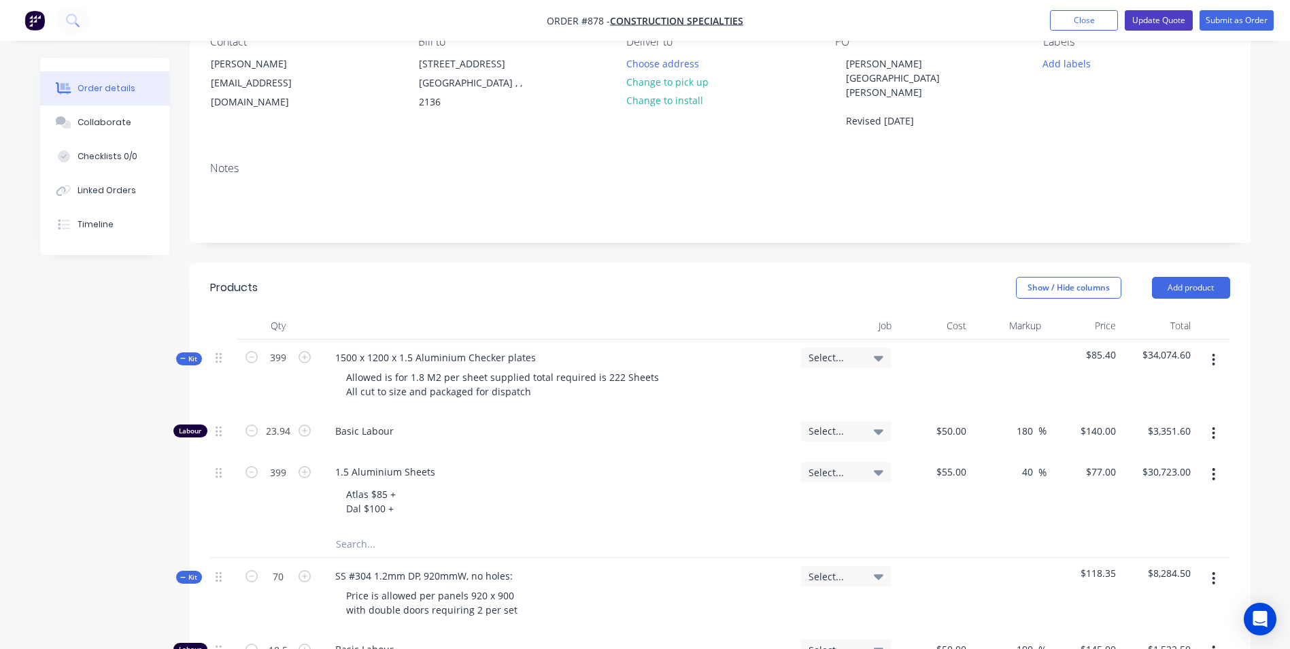
click at [1151, 22] on button "Update Quote" at bounding box center [1159, 20] width 68 height 20
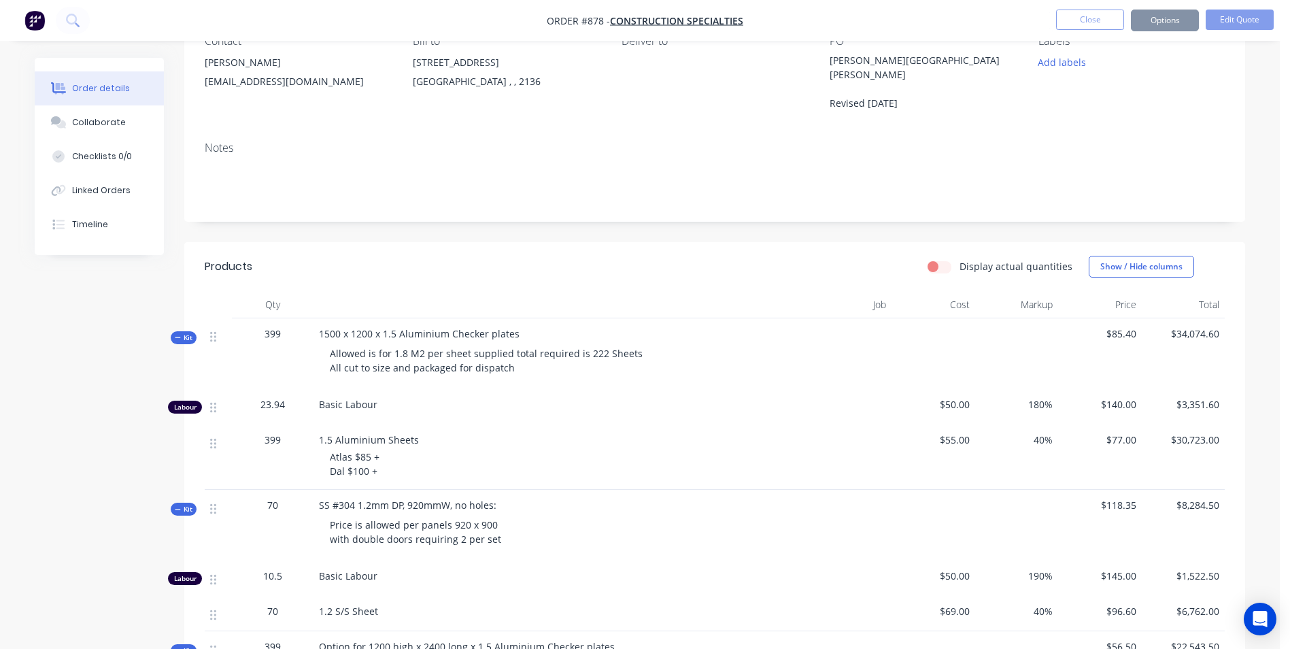
scroll to position [0, 0]
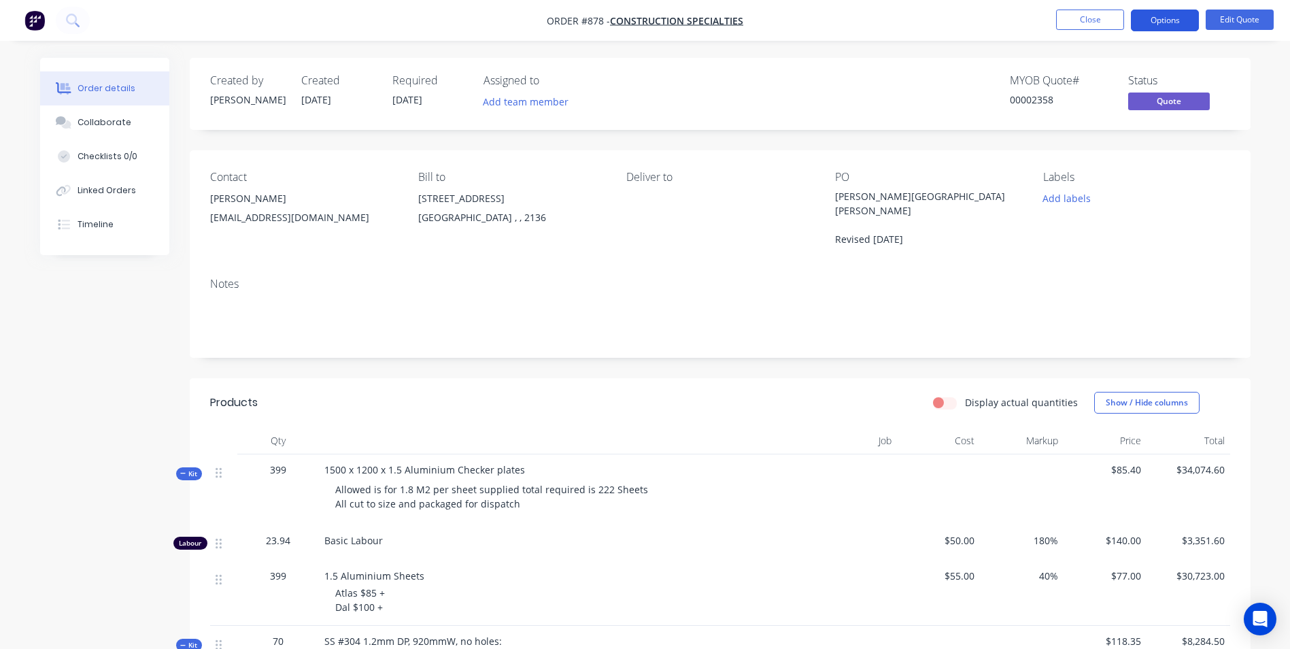
click at [1153, 24] on button "Options" at bounding box center [1165, 21] width 68 height 22
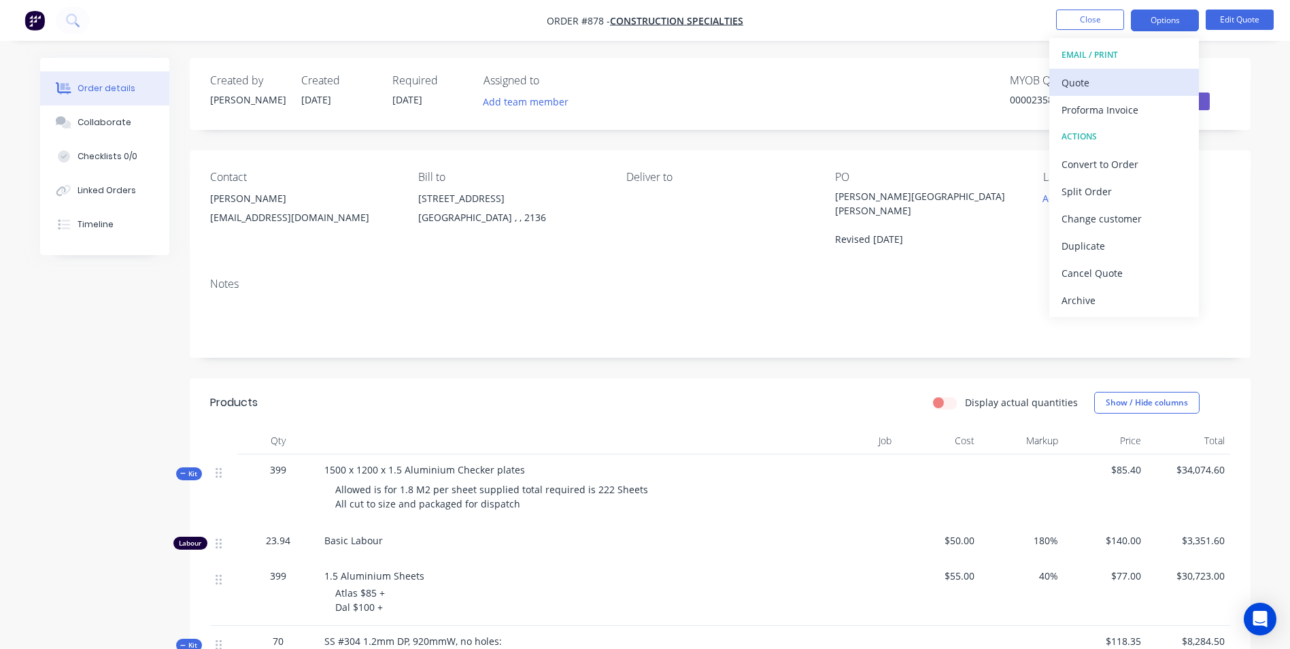
click at [1089, 95] on button "Quote" at bounding box center [1125, 82] width 150 height 27
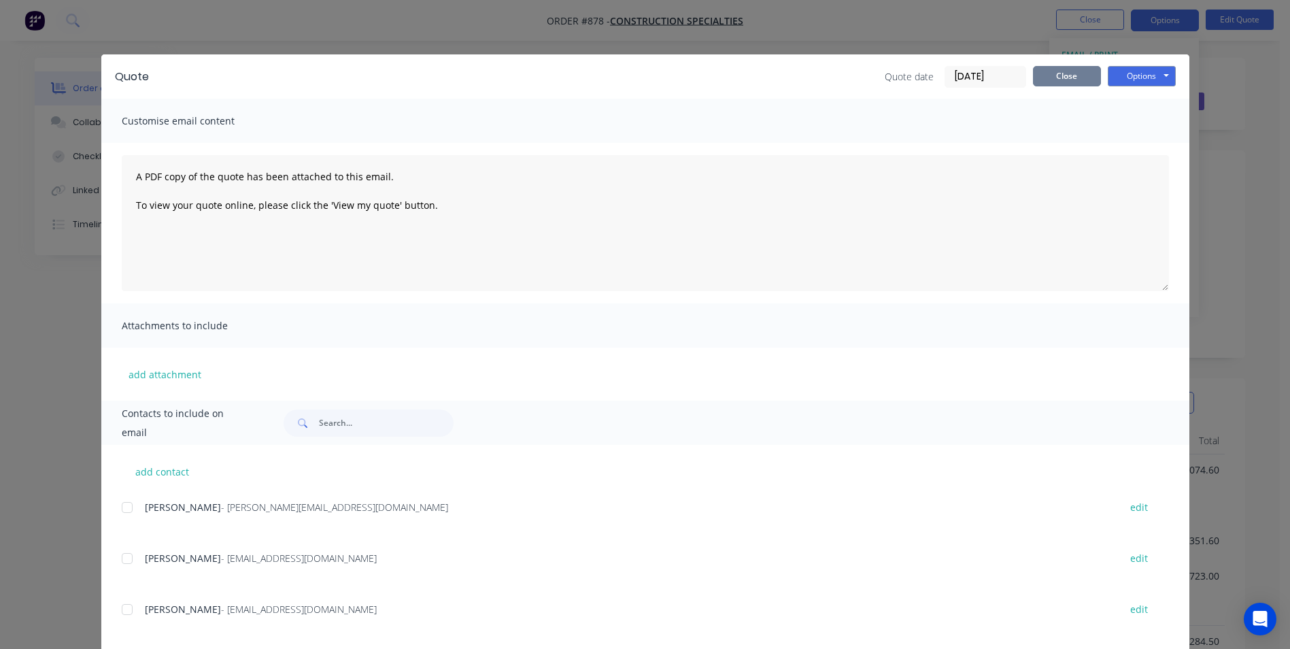
click at [1062, 84] on button "Close" at bounding box center [1067, 76] width 68 height 20
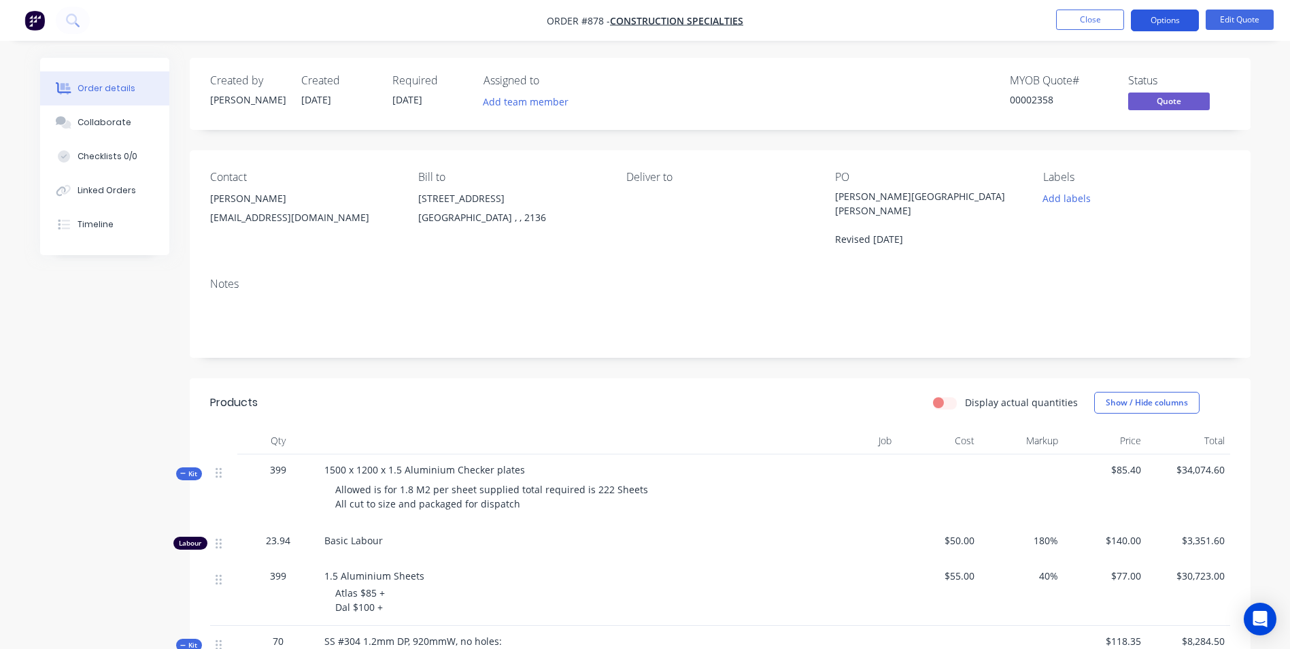
click at [1157, 24] on button "Options" at bounding box center [1165, 21] width 68 height 22
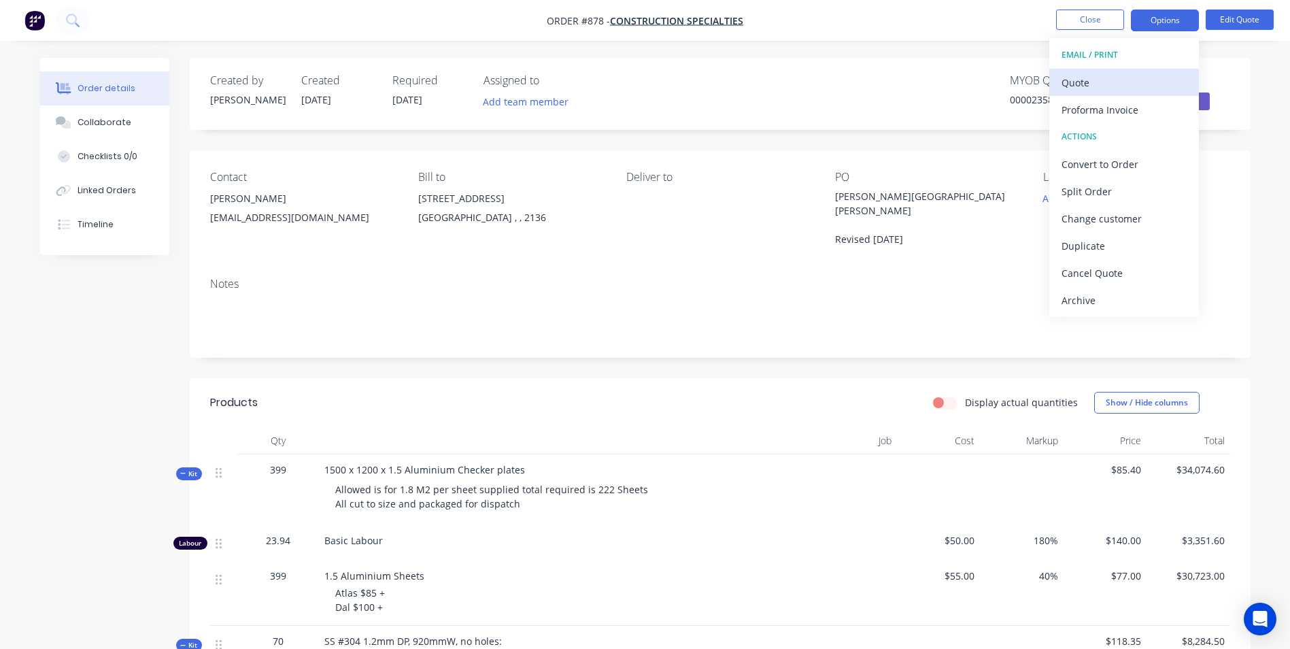
click at [1088, 81] on div "Quote" at bounding box center [1124, 83] width 125 height 20
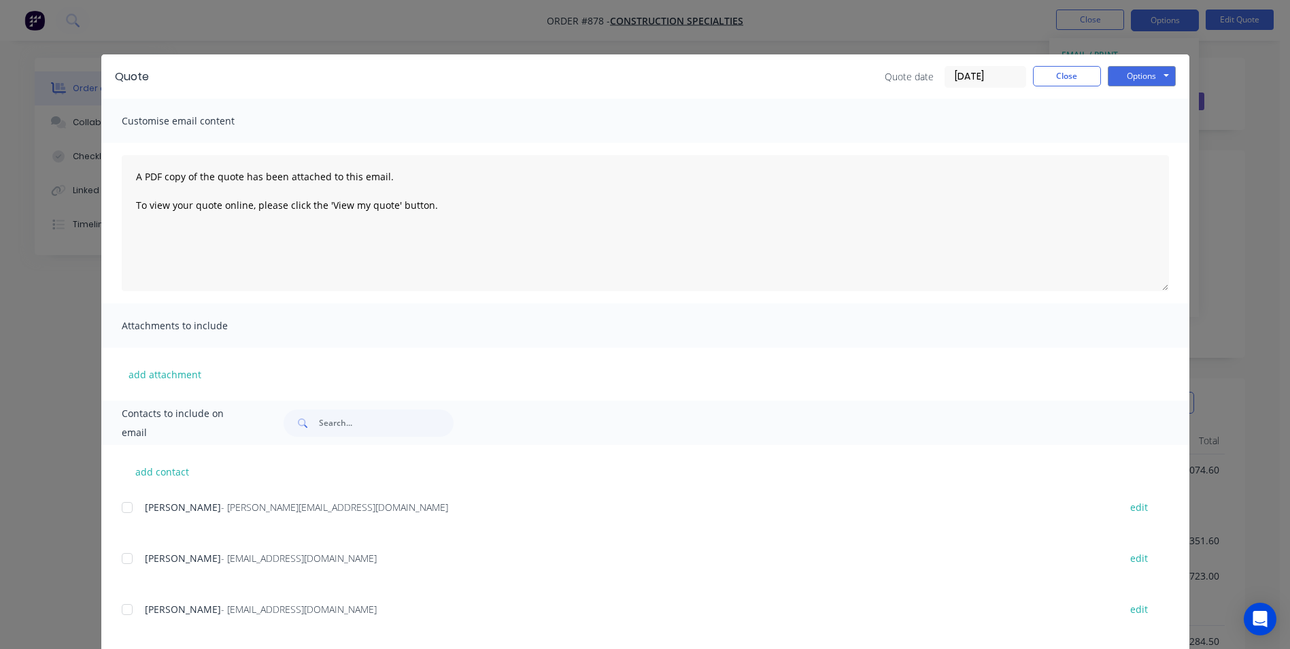
drag, startPoint x: 124, startPoint y: 555, endPoint x: 153, endPoint y: 558, distance: 29.4
click at [124, 554] on div at bounding box center [127, 558] width 27 height 27
click at [1118, 66] on button "Options" at bounding box center [1142, 76] width 68 height 20
click at [1133, 149] on button "Email" at bounding box center [1151, 145] width 87 height 22
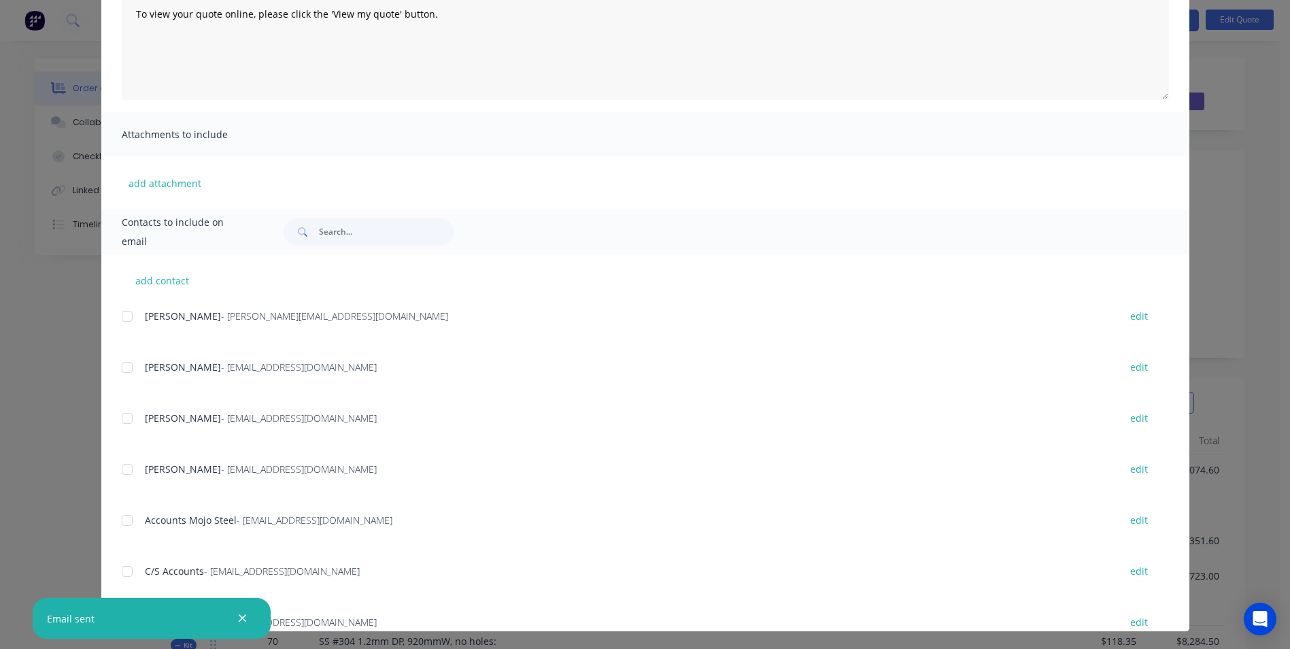
scroll to position [193, 0]
click at [122, 417] on div at bounding box center [127, 416] width 27 height 27
click at [119, 464] on div at bounding box center [127, 467] width 27 height 27
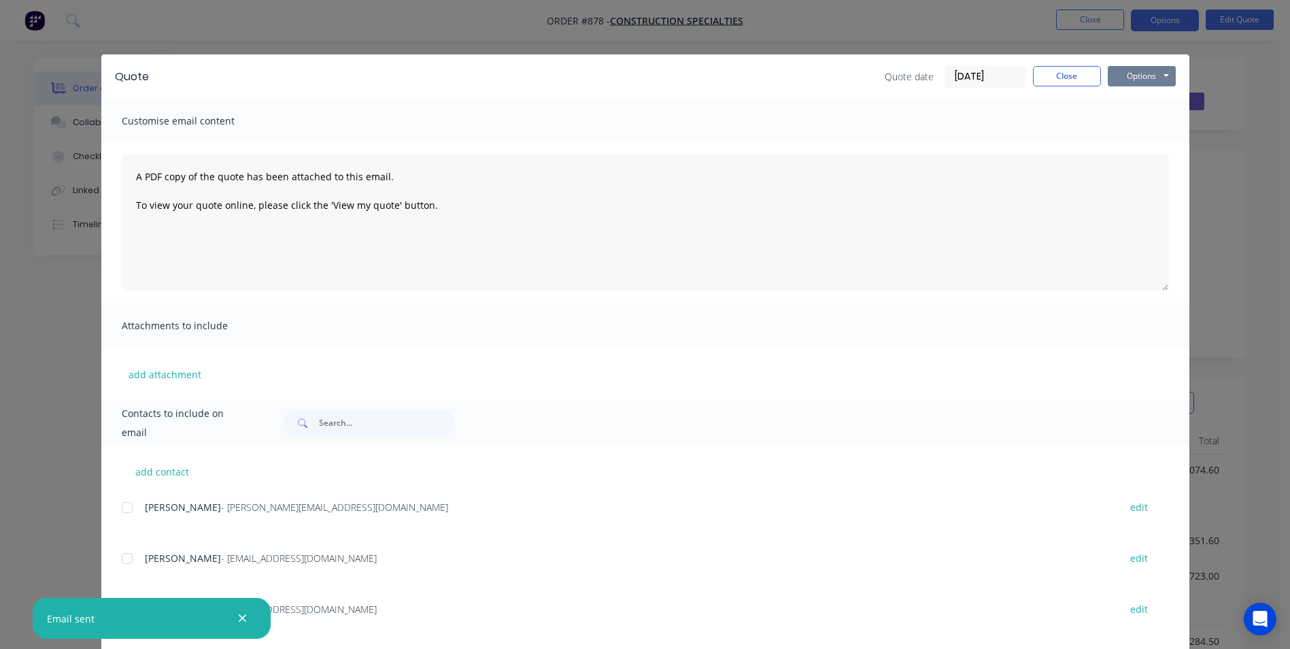
click at [1145, 81] on button "Options" at bounding box center [1142, 76] width 68 height 20
click at [1139, 152] on button "Email" at bounding box center [1151, 145] width 87 height 22
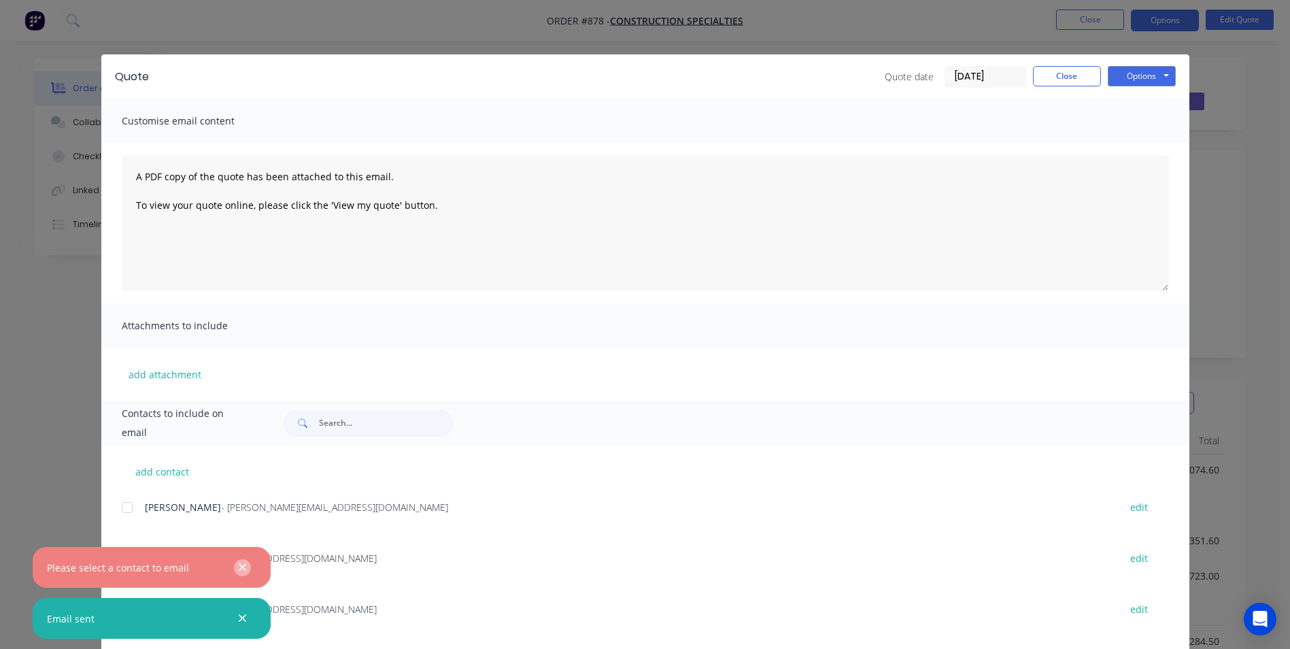
click at [238, 569] on icon "button" at bounding box center [242, 567] width 9 height 12
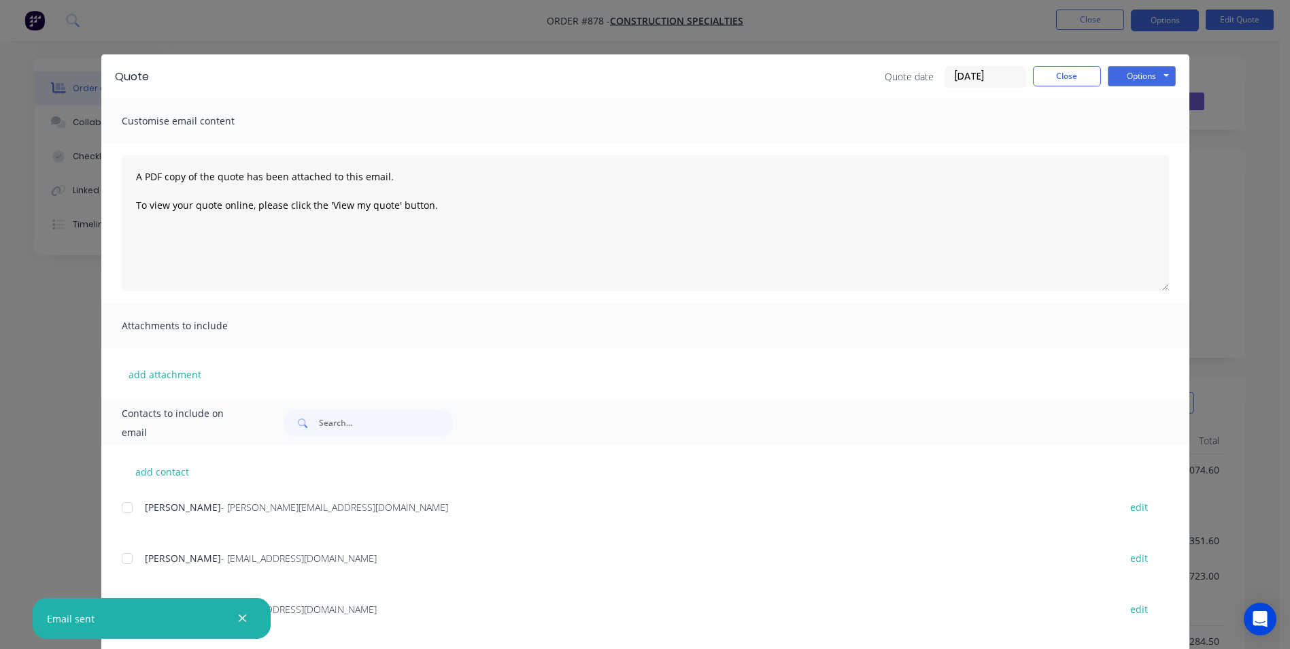
click at [239, 622] on icon "button" at bounding box center [242, 618] width 9 height 12
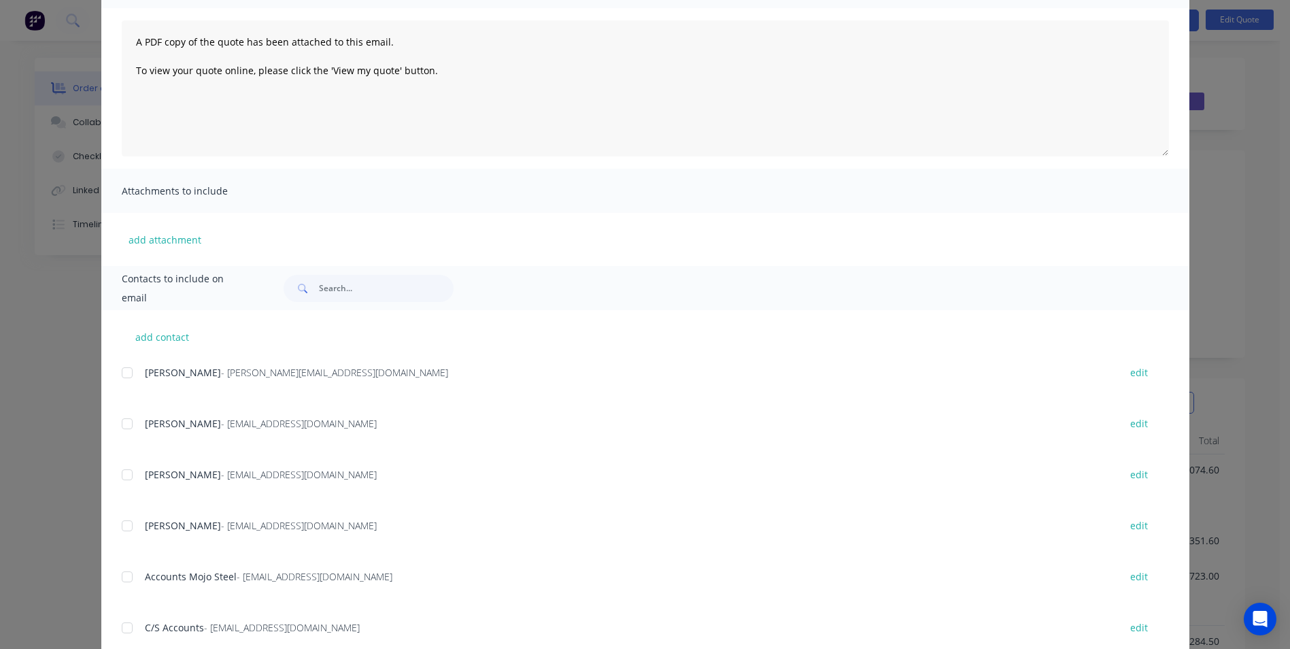
scroll to position [136, 0]
click at [122, 528] on div at bounding box center [127, 524] width 27 height 27
click at [119, 470] on div at bounding box center [127, 473] width 27 height 27
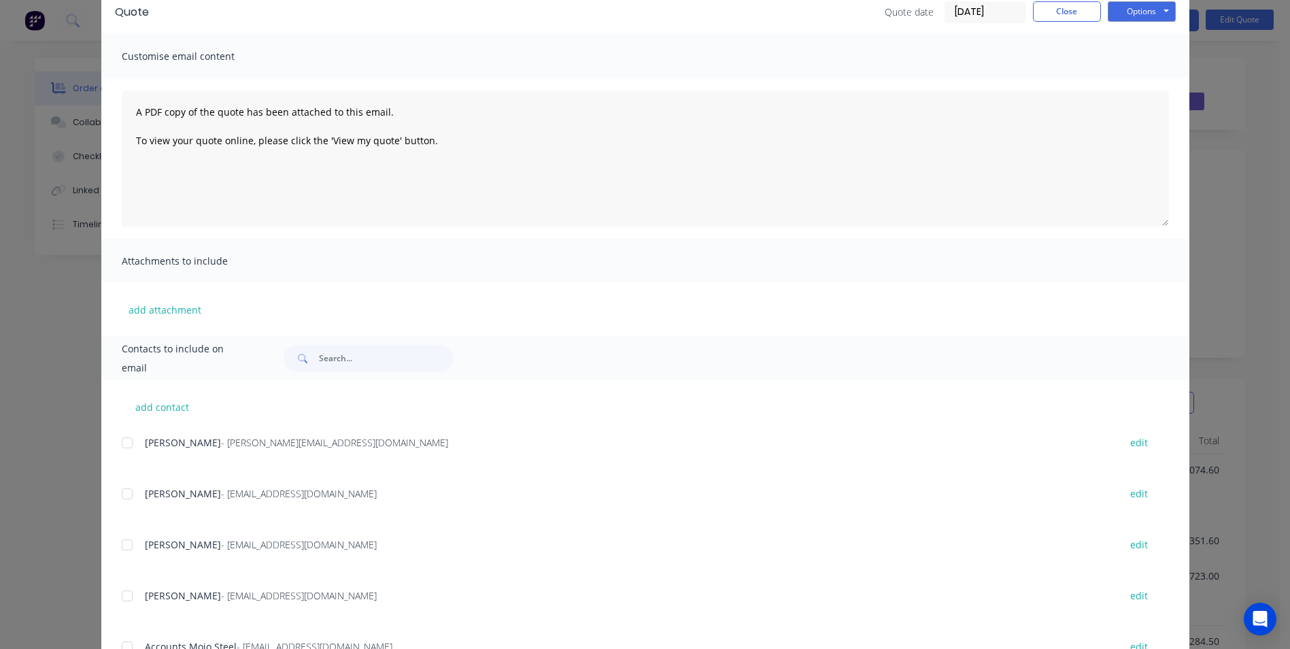
scroll to position [193, 0]
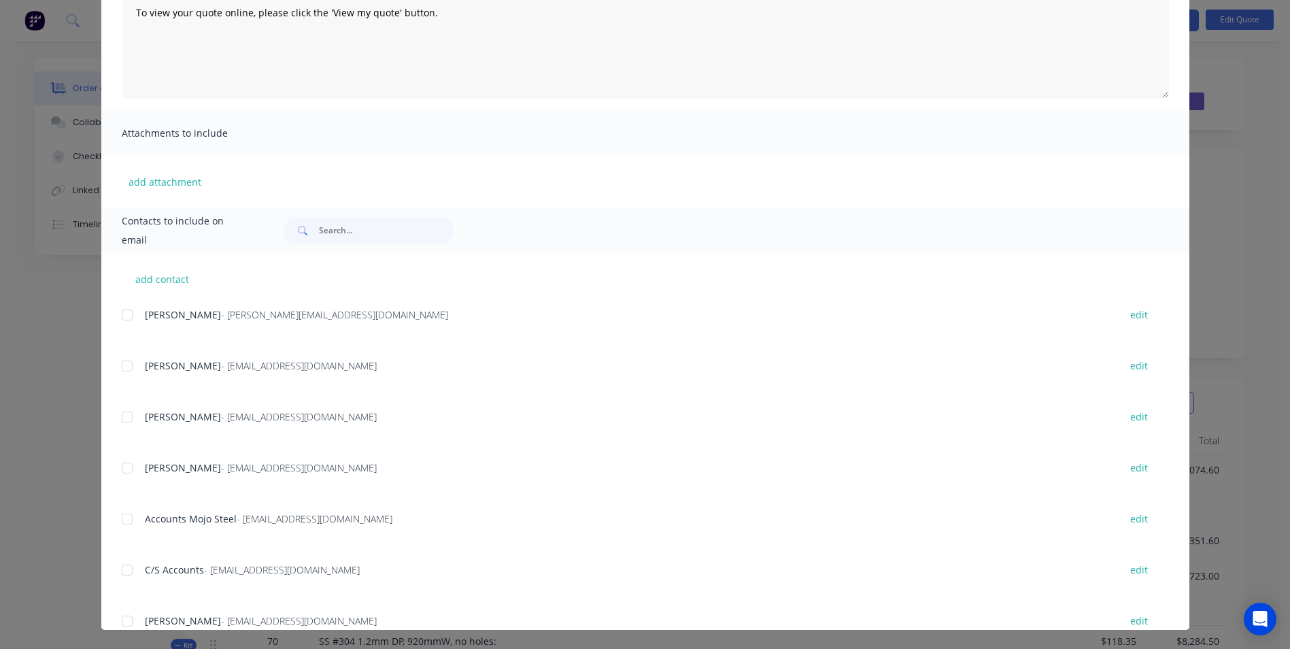
click at [125, 417] on div at bounding box center [127, 416] width 27 height 27
click at [118, 471] on div at bounding box center [127, 467] width 27 height 27
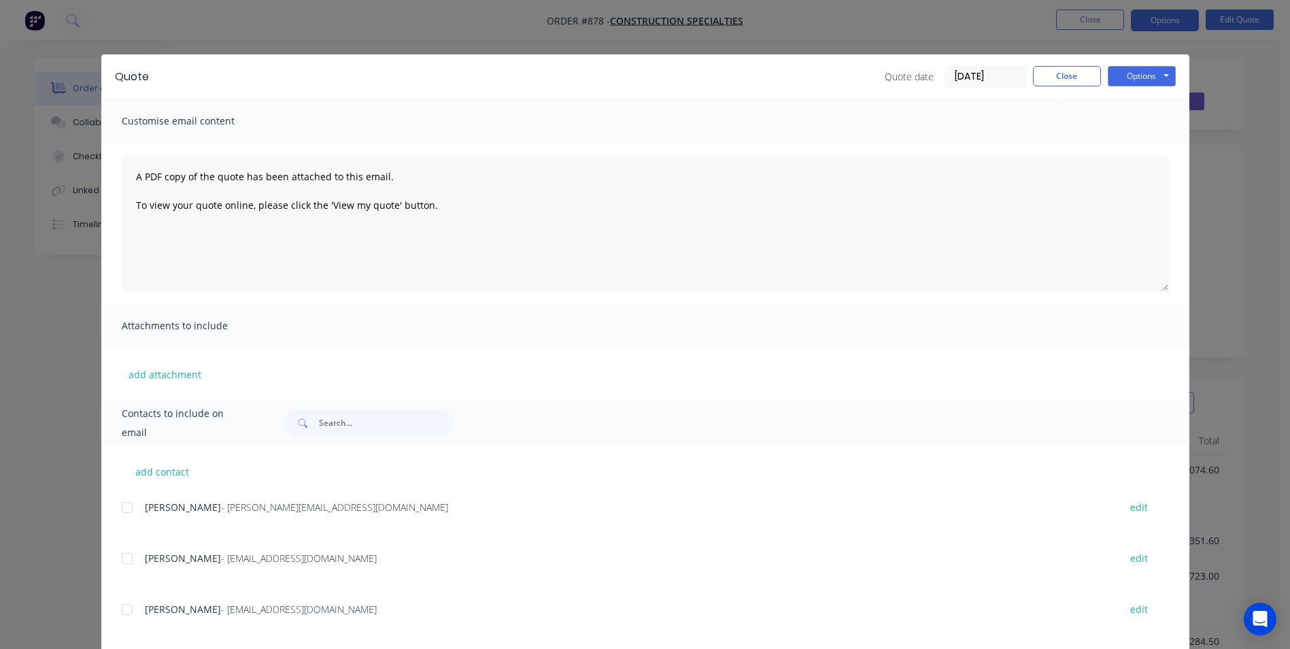
scroll to position [68, 0]
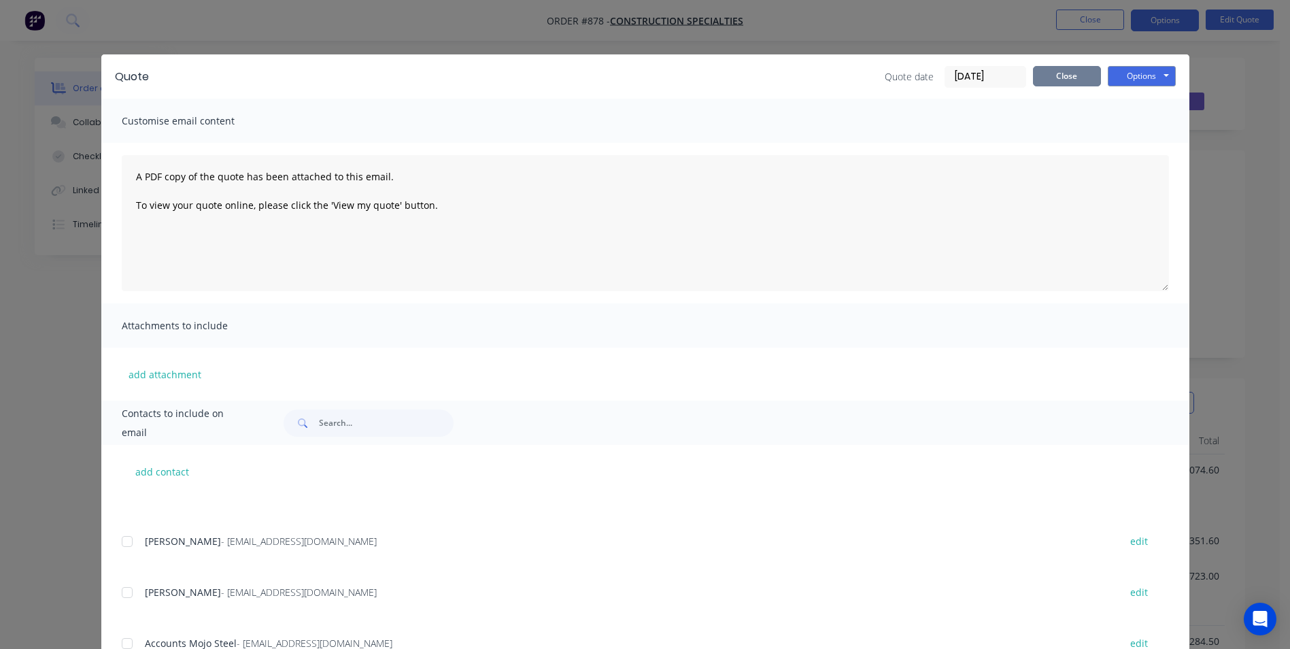
click at [1050, 81] on button "Close" at bounding box center [1067, 76] width 68 height 20
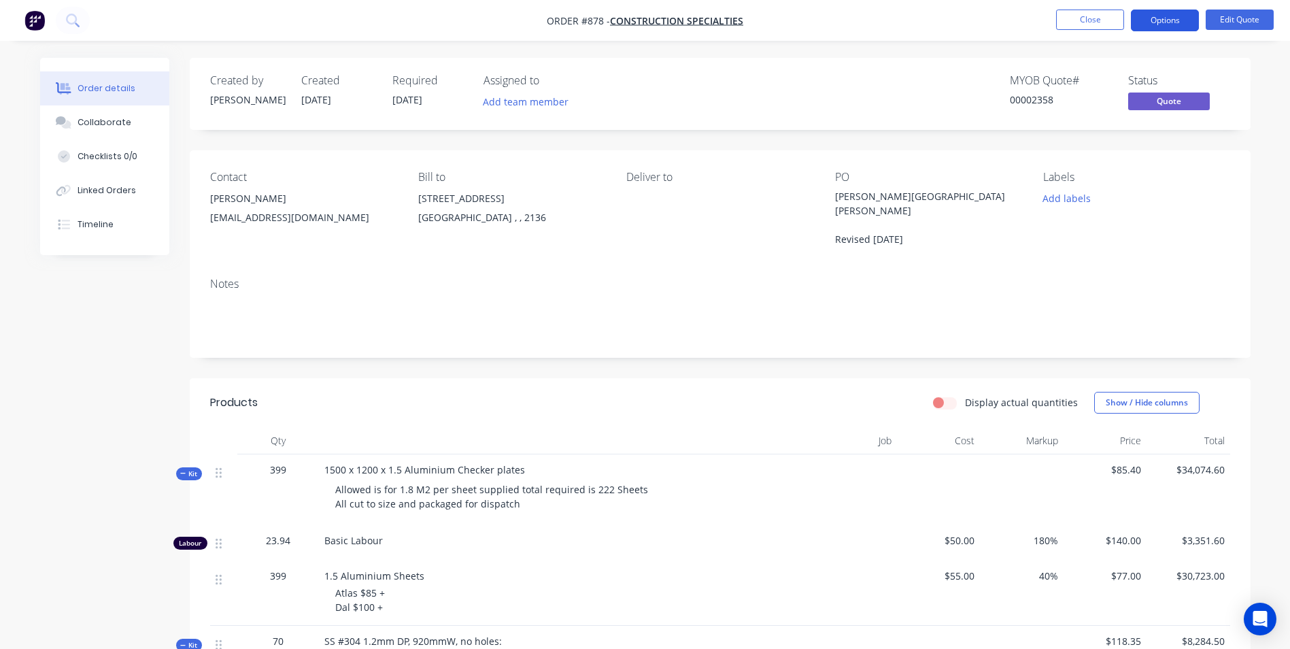
click at [1143, 18] on button "Options" at bounding box center [1165, 21] width 68 height 22
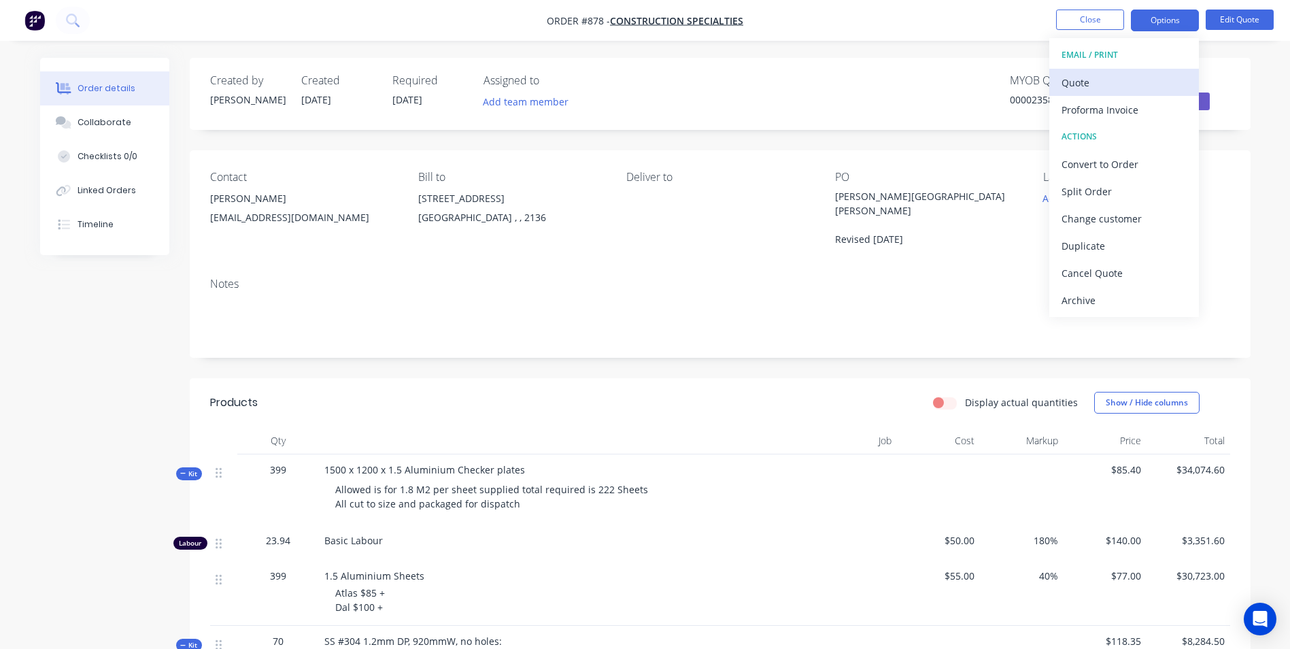
click at [1094, 83] on div "Quote" at bounding box center [1124, 83] width 125 height 20
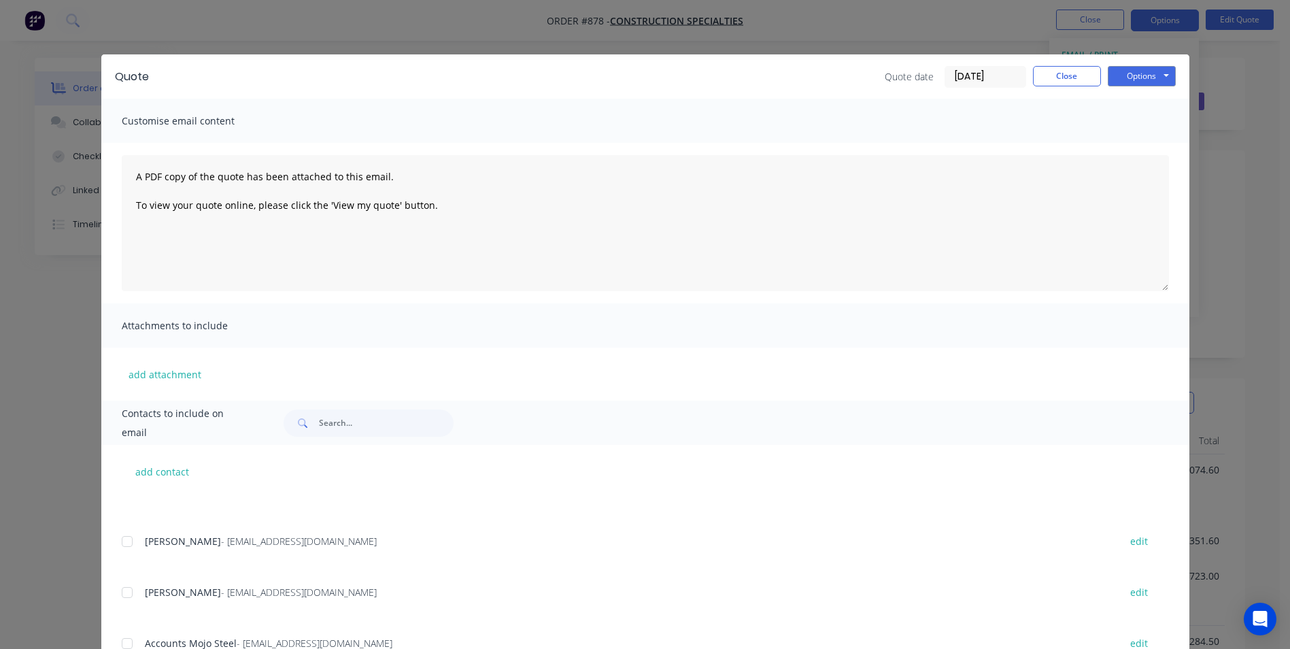
click at [119, 542] on div at bounding box center [127, 541] width 27 height 27
click at [121, 589] on div at bounding box center [127, 592] width 27 height 27
click at [116, 543] on div at bounding box center [127, 541] width 27 height 27
click at [118, 543] on div at bounding box center [127, 541] width 27 height 27
click at [119, 584] on div at bounding box center [127, 592] width 27 height 27
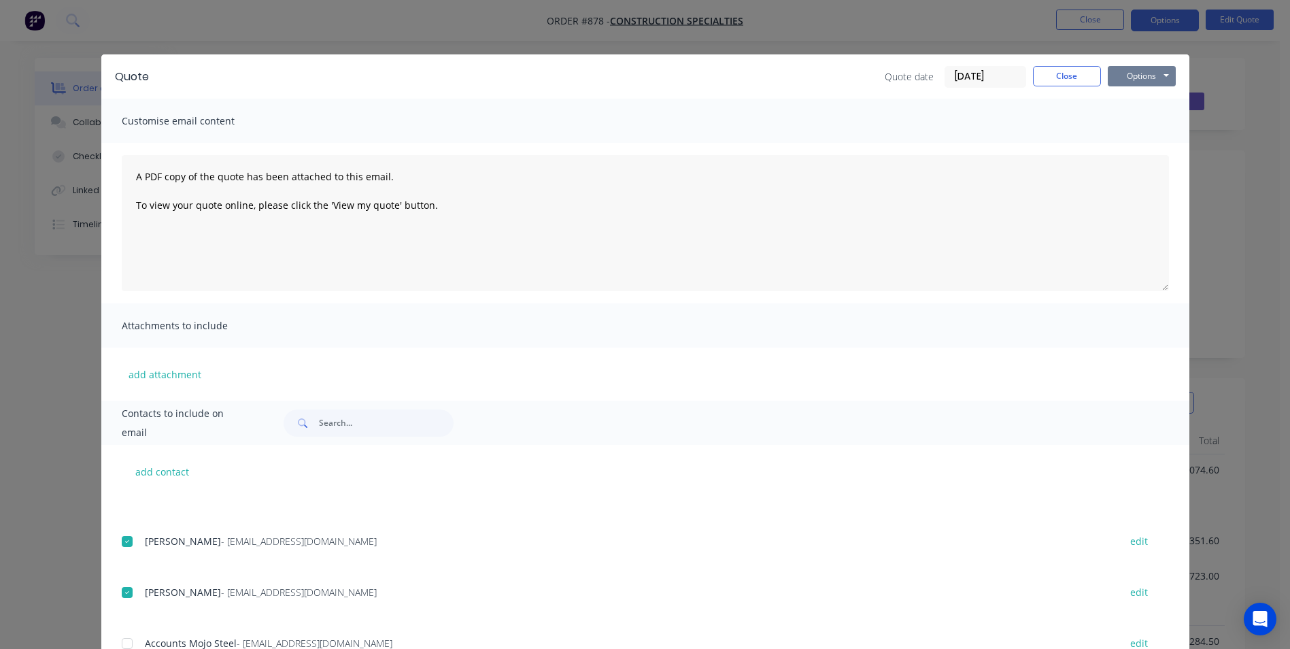
click at [1153, 68] on button "Options" at bounding box center [1142, 76] width 68 height 20
click at [1145, 141] on button "Email" at bounding box center [1151, 145] width 87 height 22
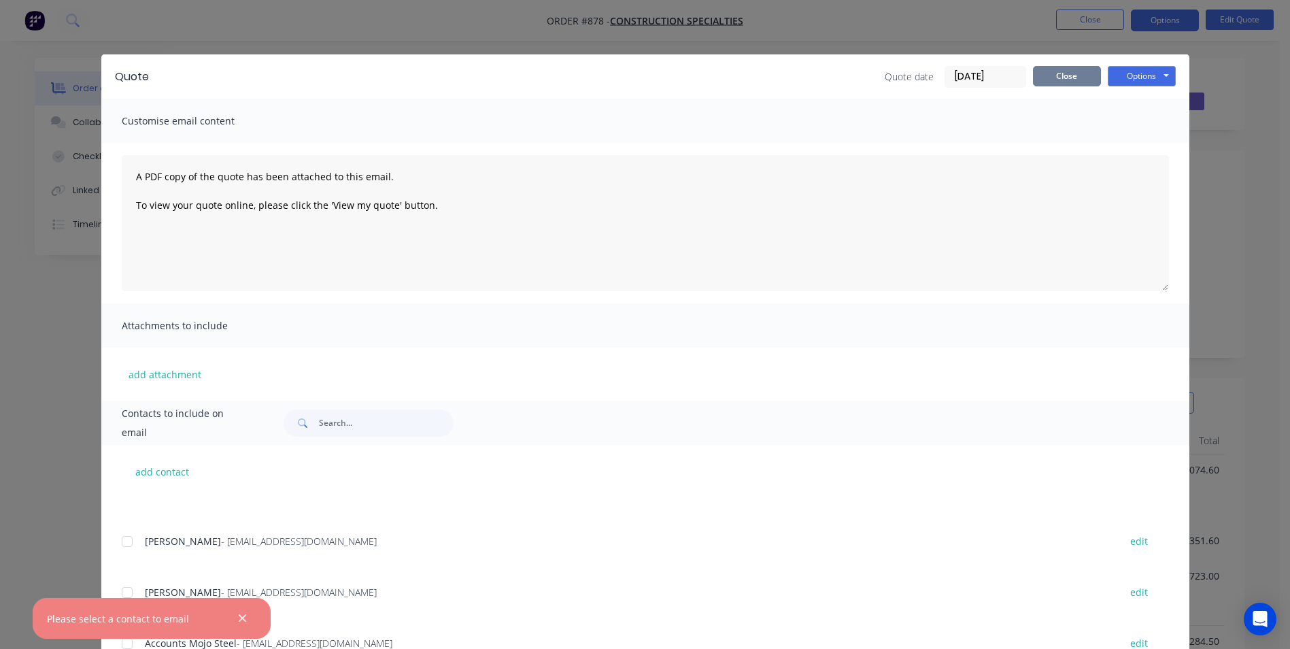
click at [1057, 78] on button "Close" at bounding box center [1067, 76] width 68 height 20
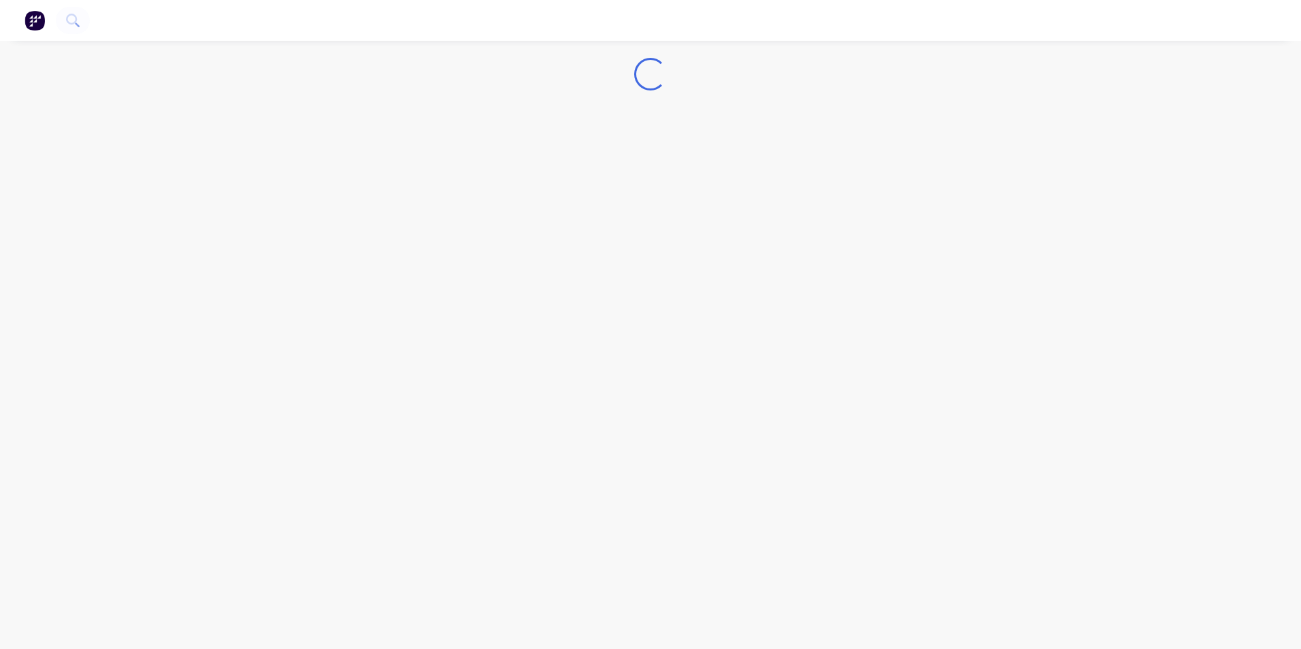
drag, startPoint x: 0, startPoint y: 0, endPoint x: 24, endPoint y: 18, distance: 29.7
click at [24, 18] on button "button" at bounding box center [34, 21] width 29 height 22
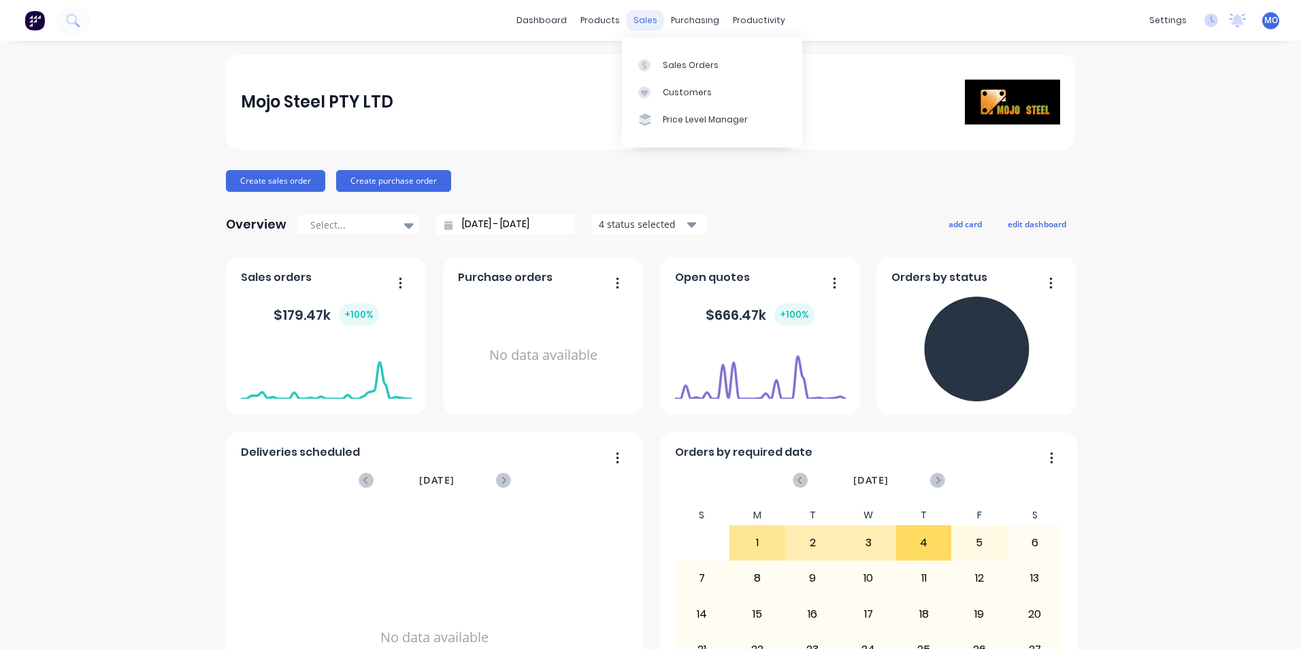
click at [636, 22] on div "sales" at bounding box center [644, 20] width 37 height 20
click at [682, 70] on div "Sales Orders" at bounding box center [691, 65] width 56 height 12
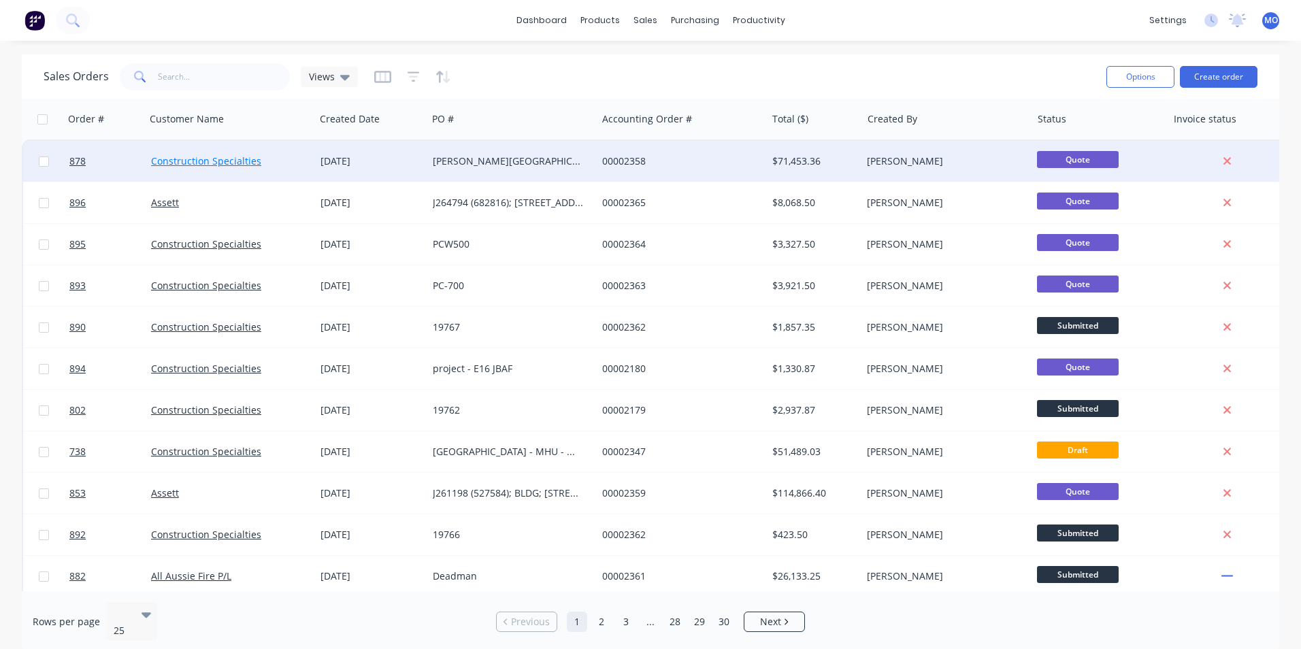
click at [192, 163] on link "Construction Specialties" at bounding box center [206, 160] width 110 height 13
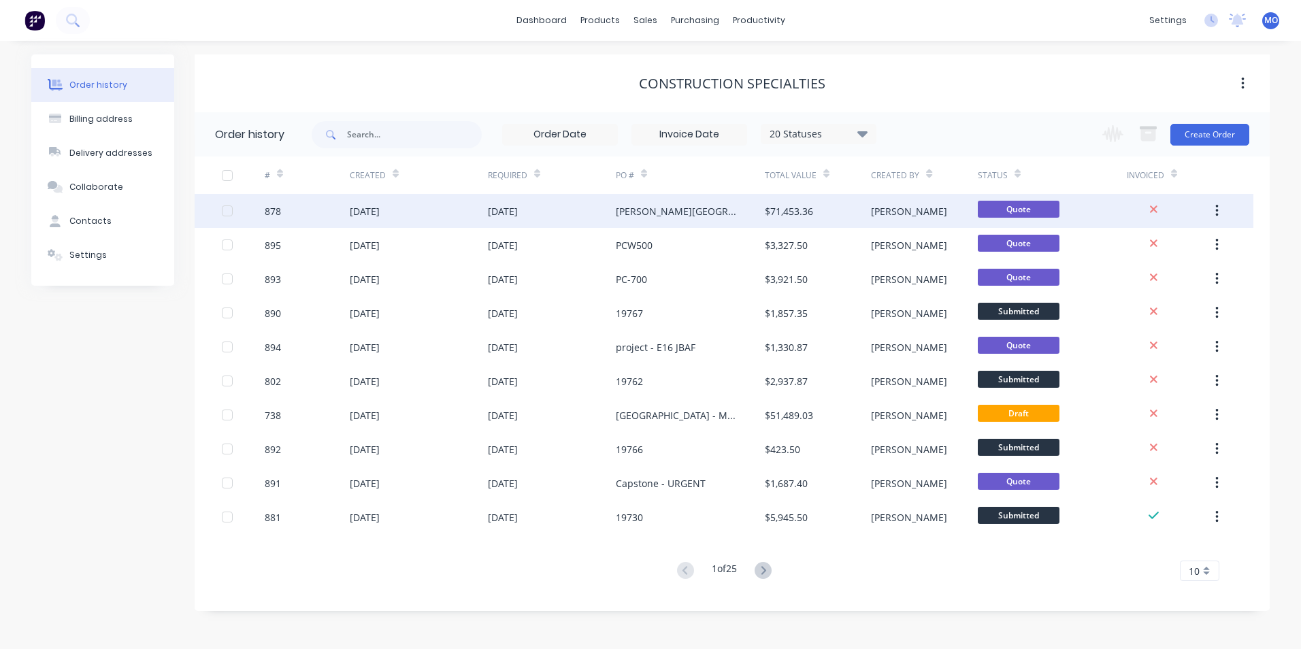
click at [456, 207] on div "[DATE]" at bounding box center [419, 211] width 138 height 34
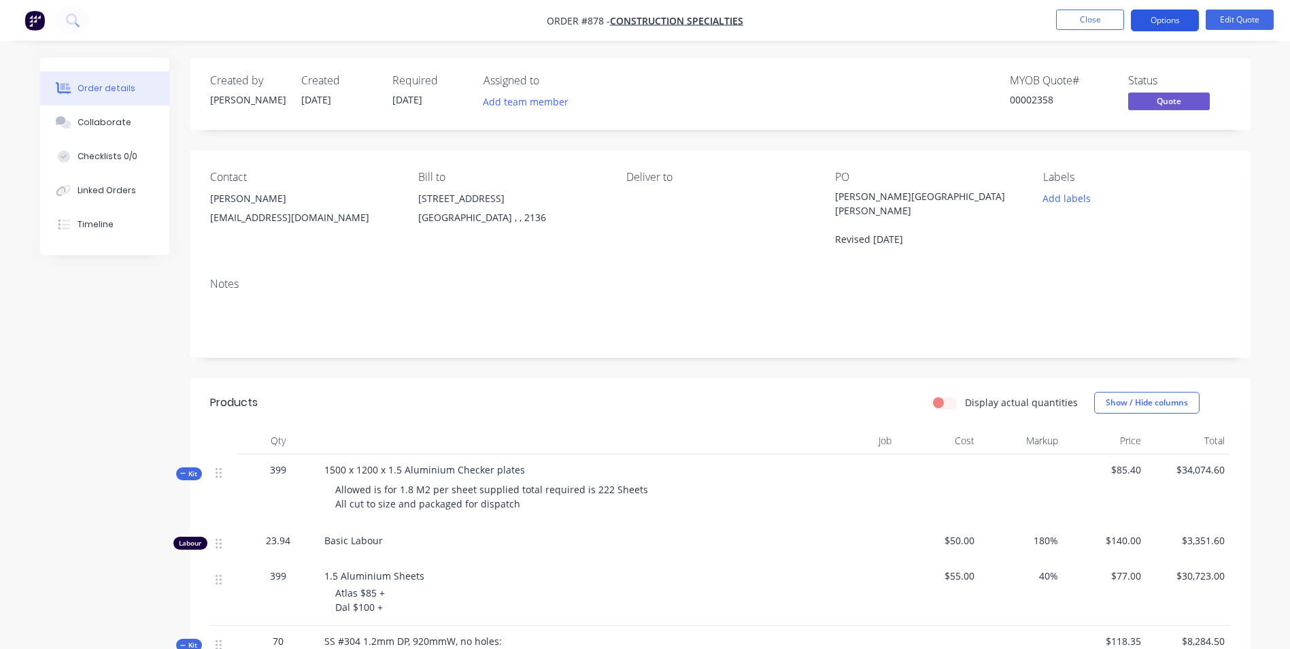
click at [1167, 25] on button "Options" at bounding box center [1165, 21] width 68 height 22
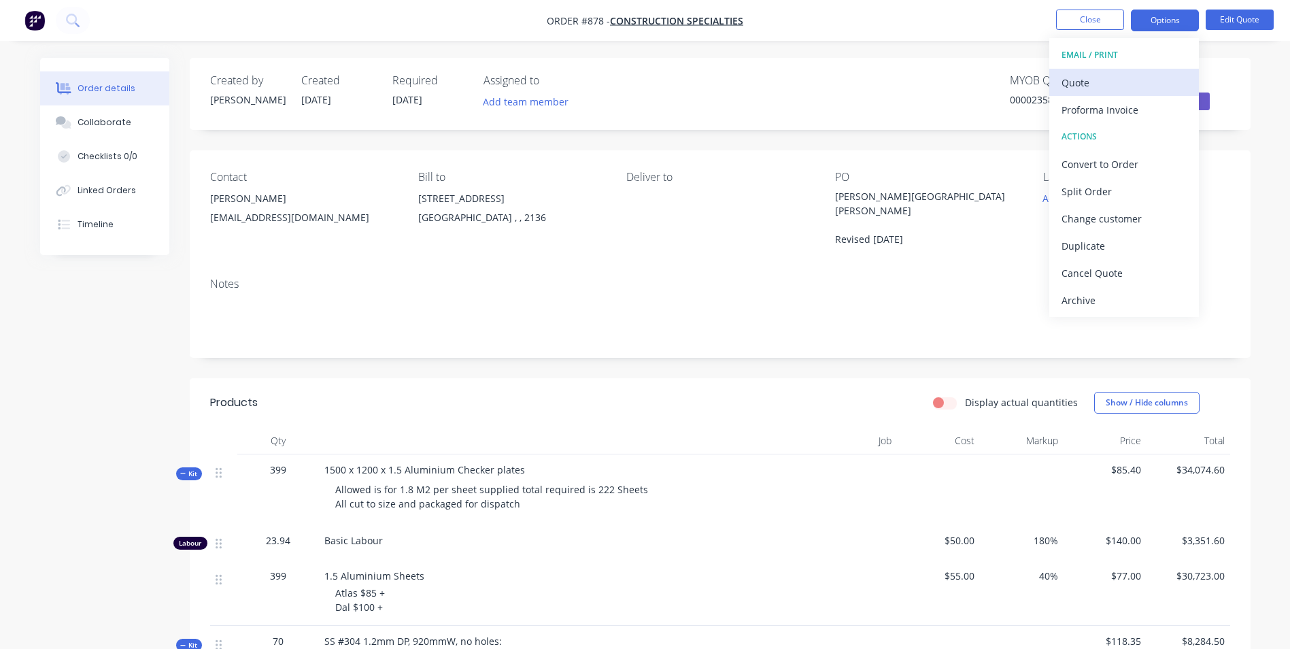
click at [1084, 75] on div "Quote" at bounding box center [1124, 83] width 125 height 20
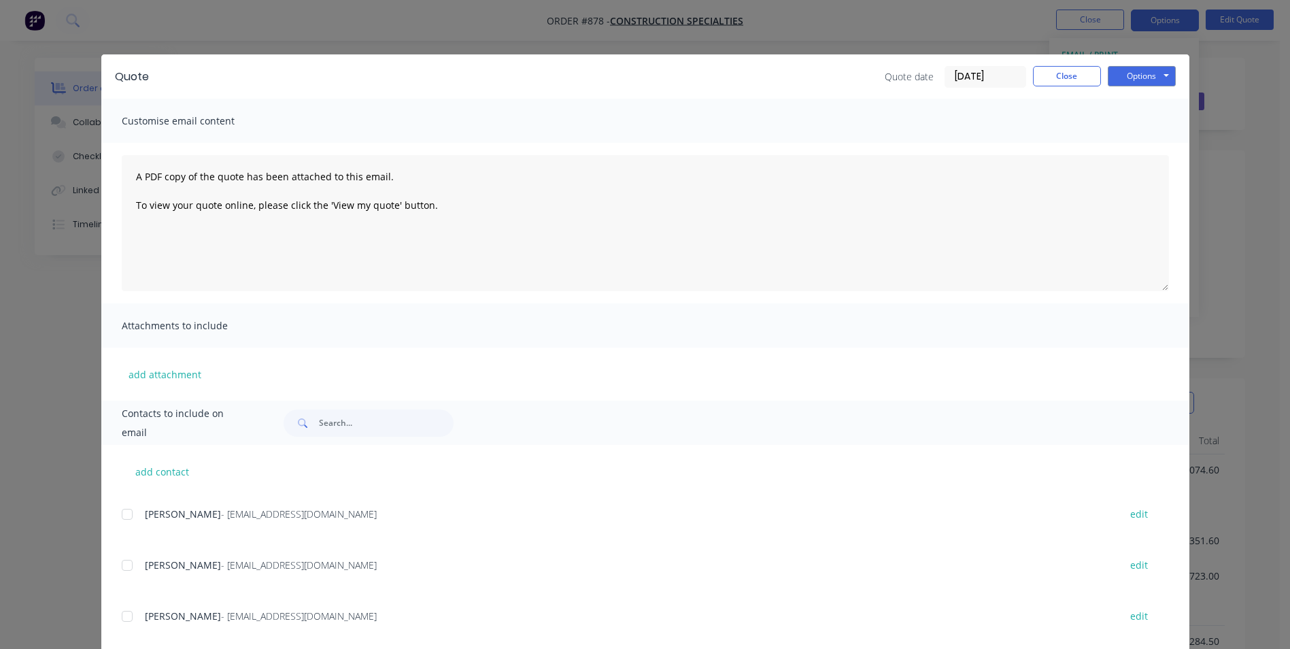
scroll to position [68, 0]
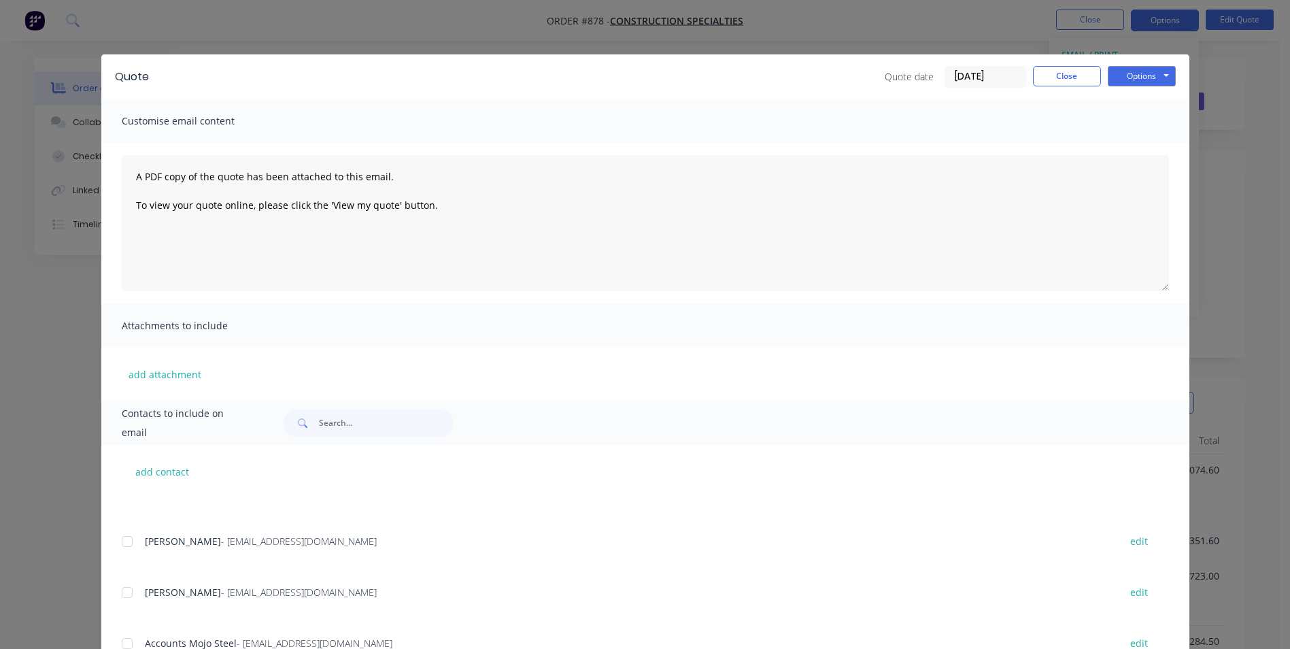
click at [119, 543] on div at bounding box center [127, 541] width 27 height 27
click at [123, 585] on div at bounding box center [127, 592] width 27 height 27
click at [1138, 82] on button "Options" at bounding box center [1142, 76] width 68 height 20
click at [1128, 144] on button "Email" at bounding box center [1151, 145] width 87 height 22
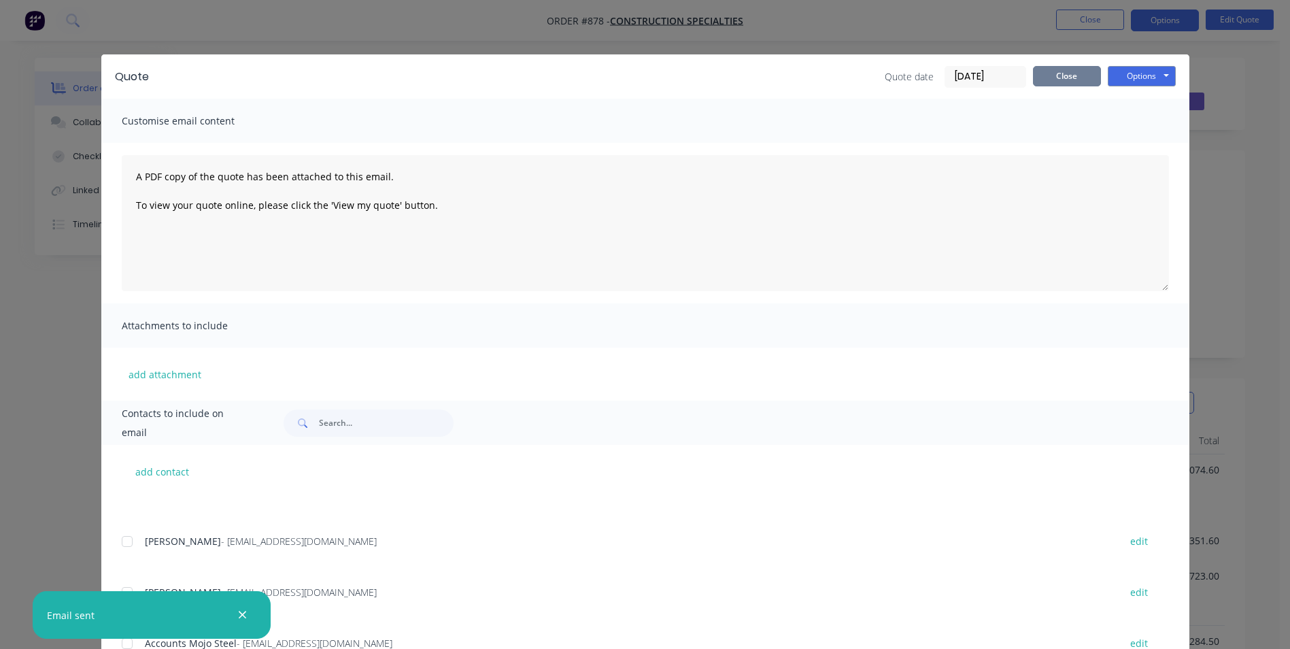
click at [1073, 80] on button "Close" at bounding box center [1067, 76] width 68 height 20
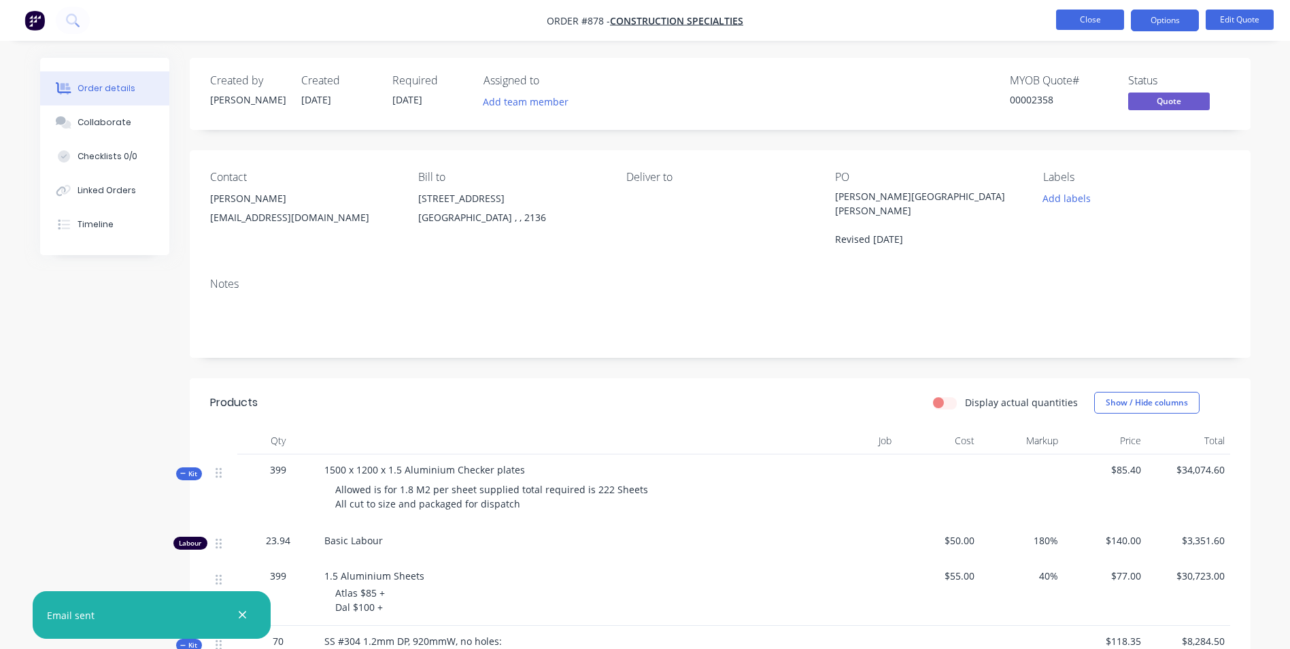
click at [1077, 21] on button "Close" at bounding box center [1090, 20] width 68 height 20
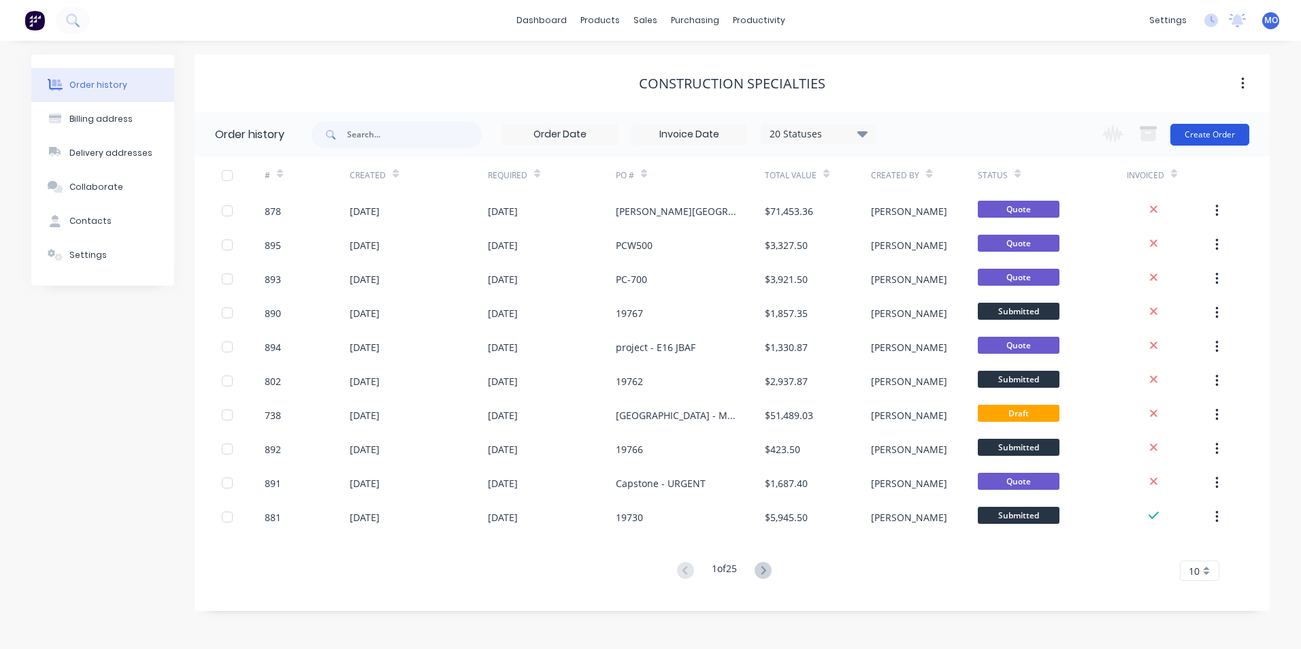
click at [1203, 129] on button "Create Order" at bounding box center [1209, 135] width 79 height 22
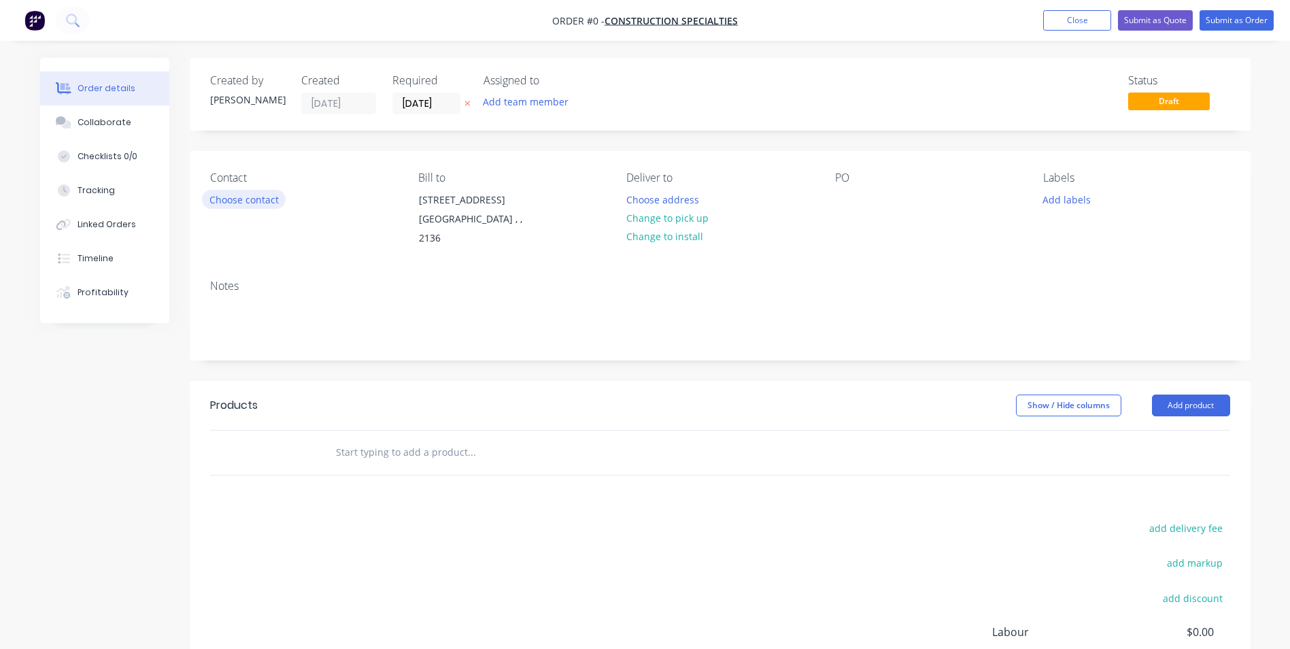
click at [216, 197] on button "Choose contact" at bounding box center [244, 199] width 84 height 18
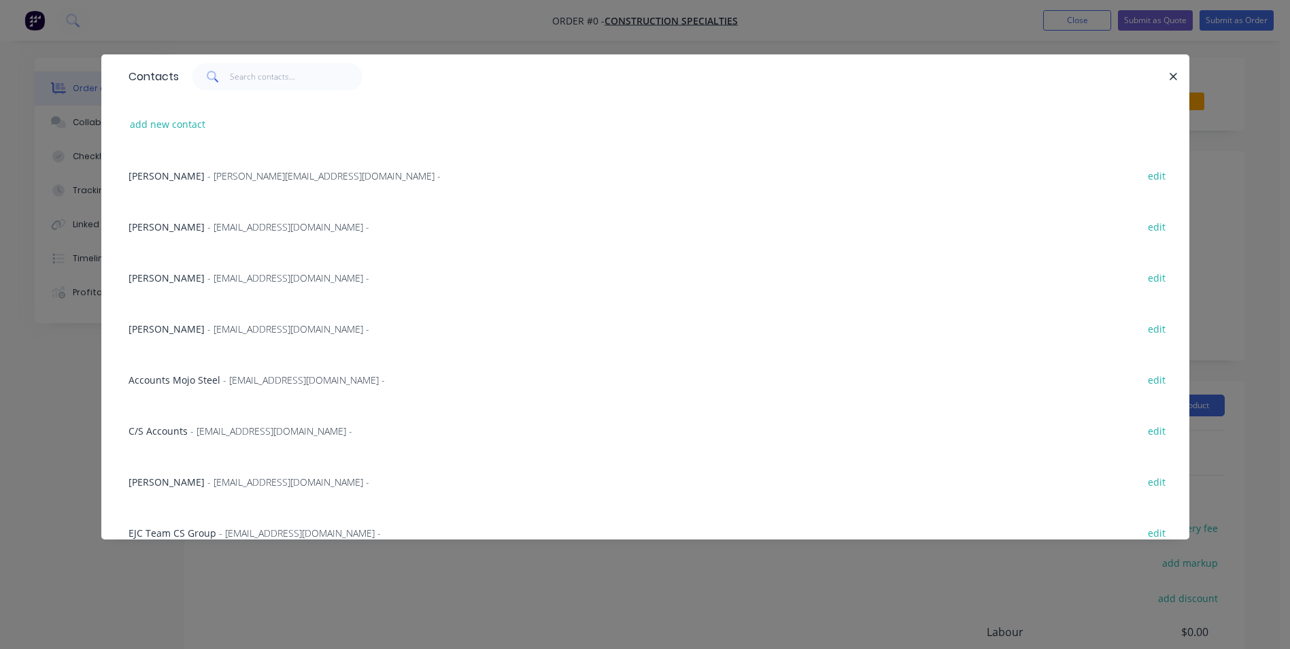
click at [207, 232] on span "- [EMAIL_ADDRESS][DOMAIN_NAME] -" at bounding box center [288, 226] width 162 height 13
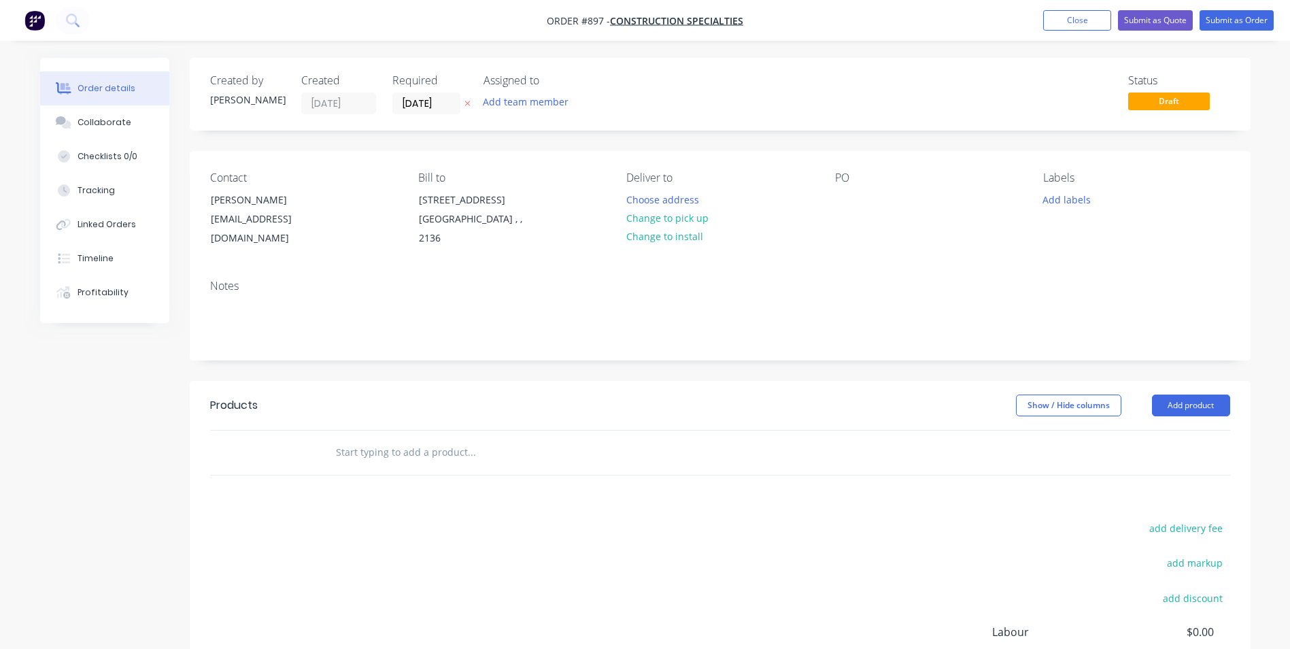
click at [829, 193] on div "Contact [PERSON_NAME] [PERSON_NAME][EMAIL_ADDRESS][DOMAIN_NAME] Bill to [STREET…" at bounding box center [720, 210] width 1061 height 118
click at [844, 195] on div at bounding box center [846, 200] width 22 height 20
click at [1186, 408] on button "Add product" at bounding box center [1191, 406] width 78 height 22
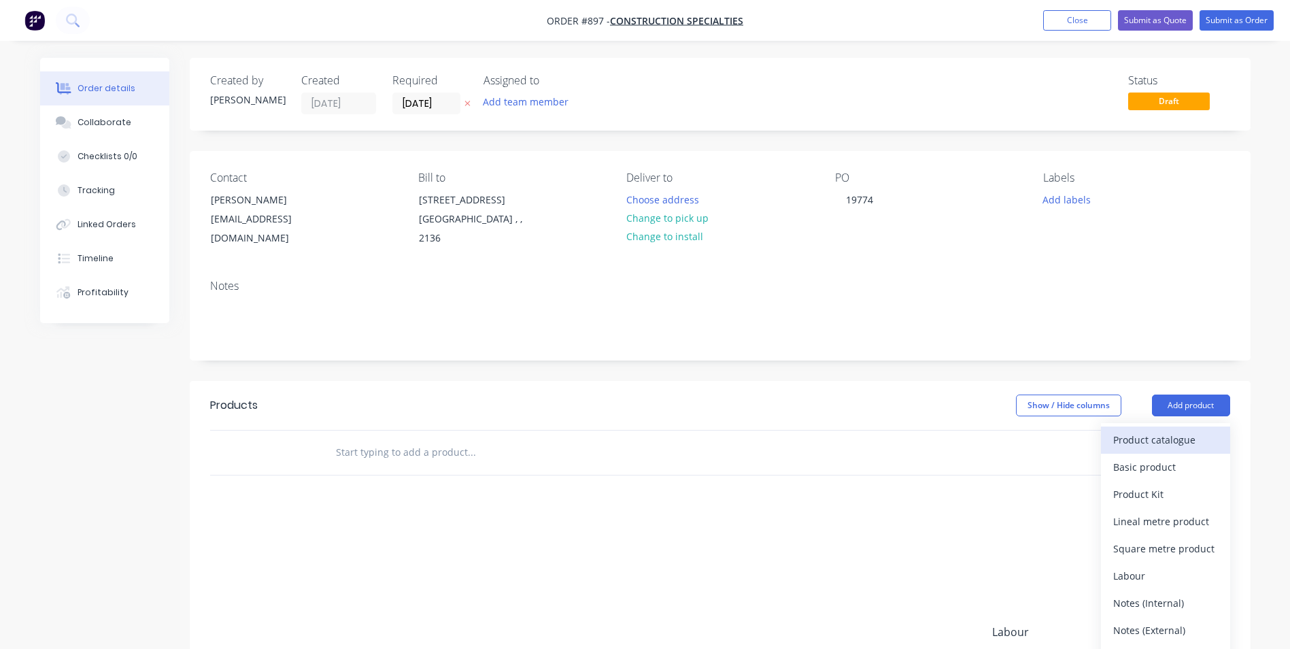
click at [1143, 432] on div "Product catalogue" at bounding box center [1166, 440] width 105 height 20
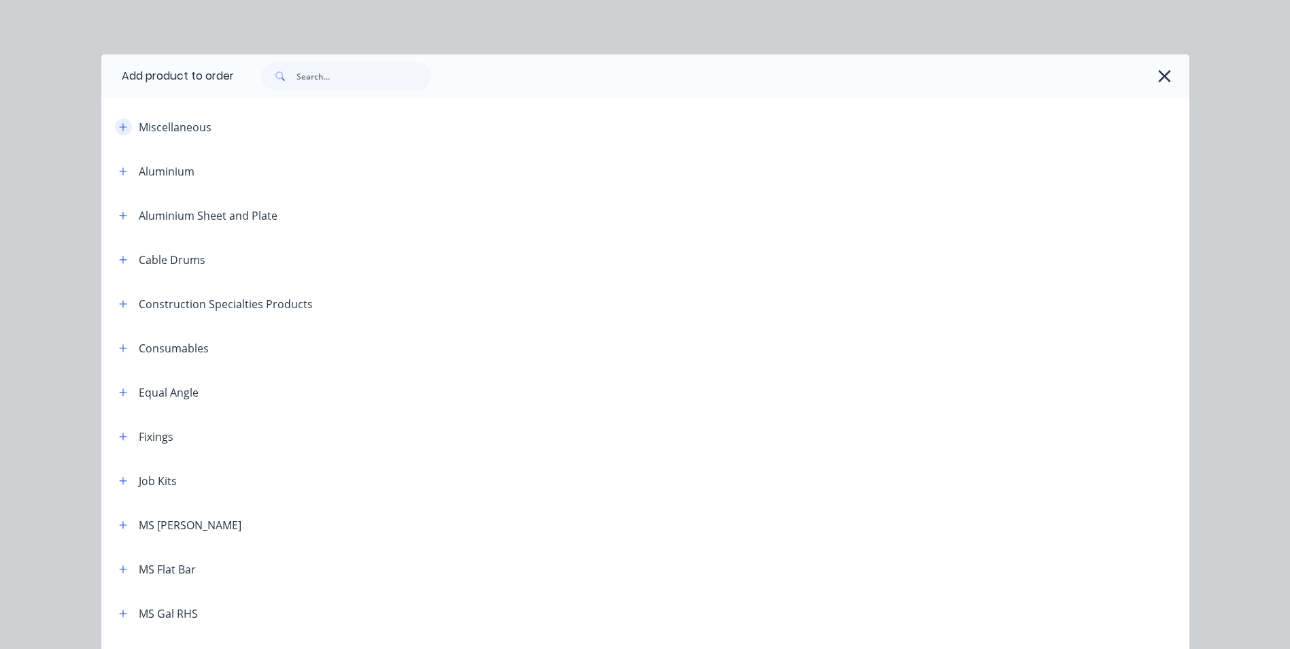
click at [119, 127] on icon "button" at bounding box center [122, 126] width 7 height 7
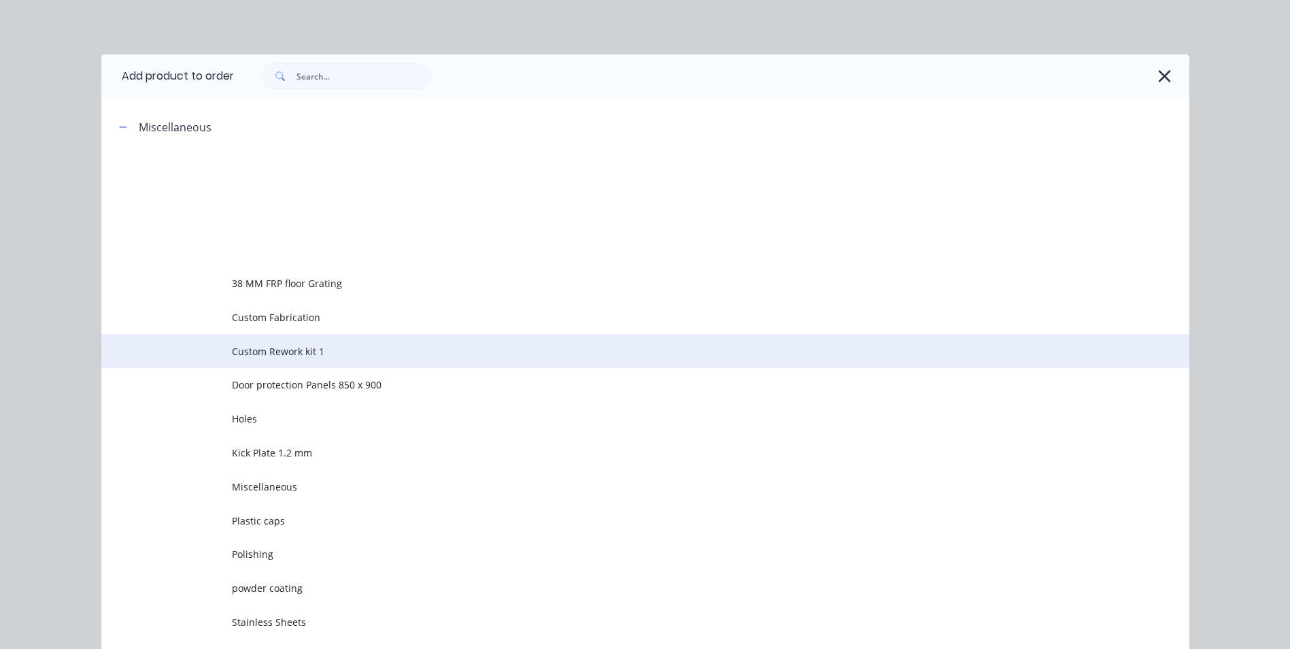
click at [273, 337] on td "Custom Rework kit 1" at bounding box center [711, 351] width 958 height 34
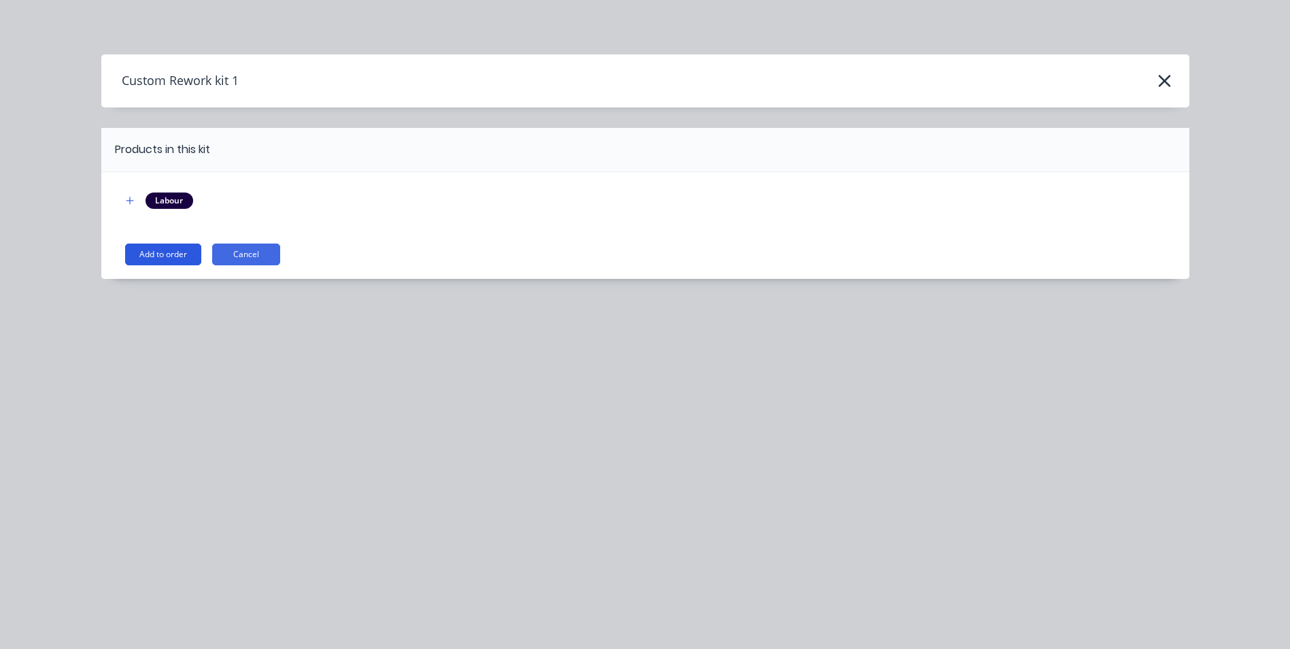
click at [144, 246] on button "Add to order" at bounding box center [163, 255] width 76 height 22
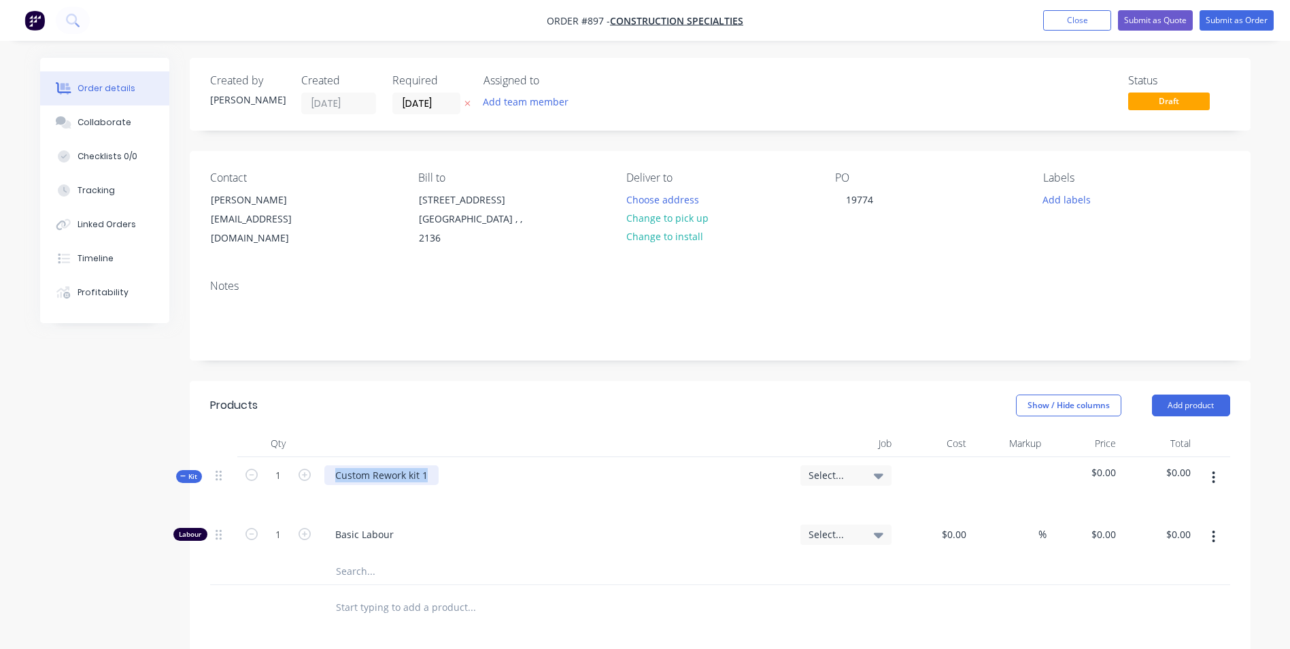
drag, startPoint x: 431, startPoint y: 470, endPoint x: 243, endPoint y: 479, distance: 188.6
click at [243, 479] on div "Kit 1 Custom Rework kit 1 Select... $0.00 $0.00" at bounding box center [720, 486] width 1020 height 59
click at [1214, 475] on icon "button" at bounding box center [1213, 477] width 3 height 15
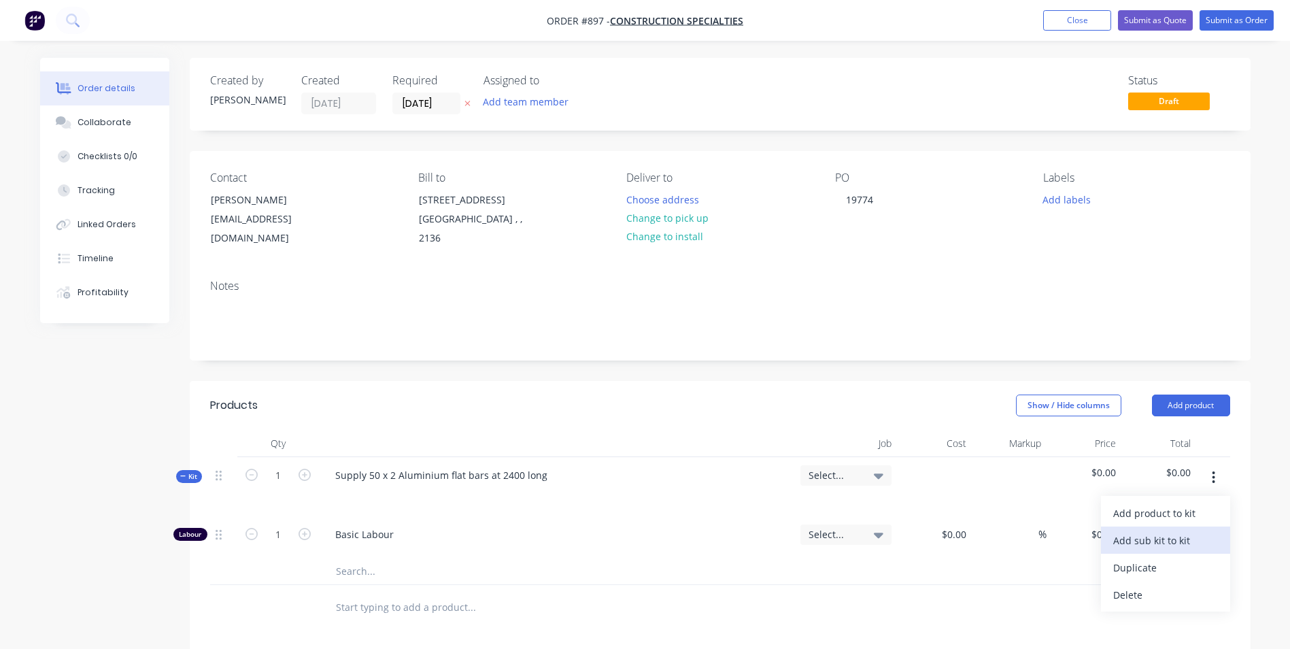
click at [1185, 526] on button "Add sub kit to kit" at bounding box center [1165, 539] width 129 height 27
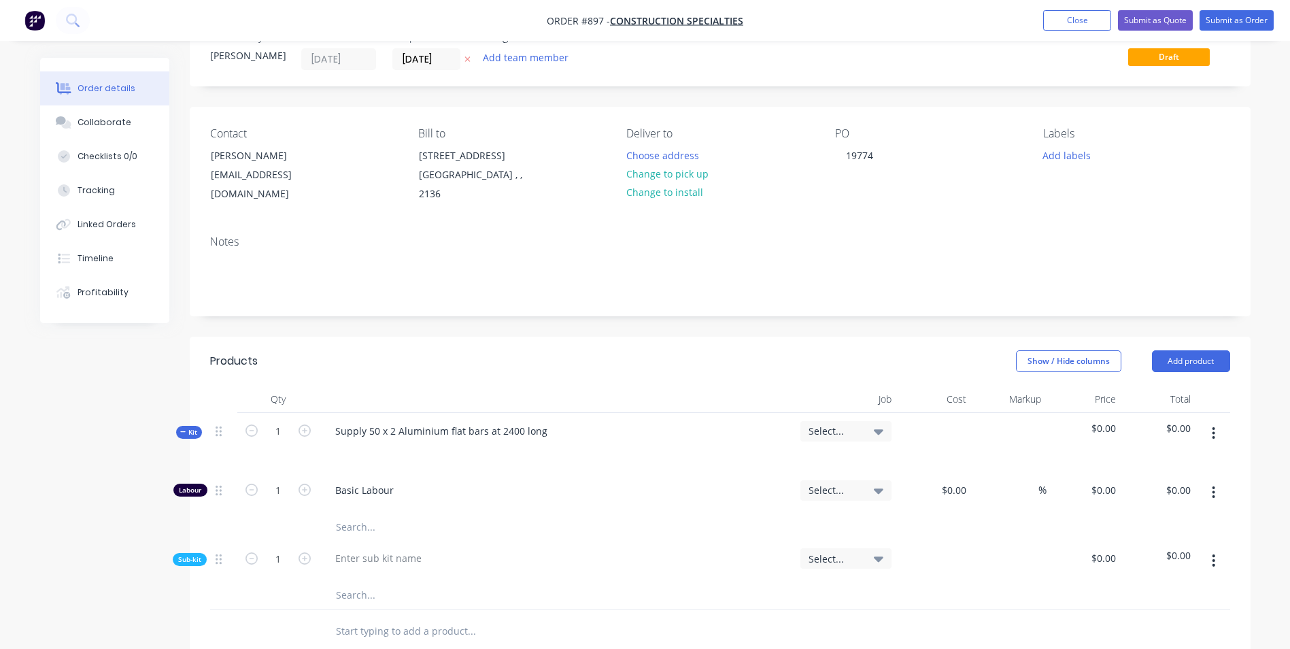
scroll to position [68, 0]
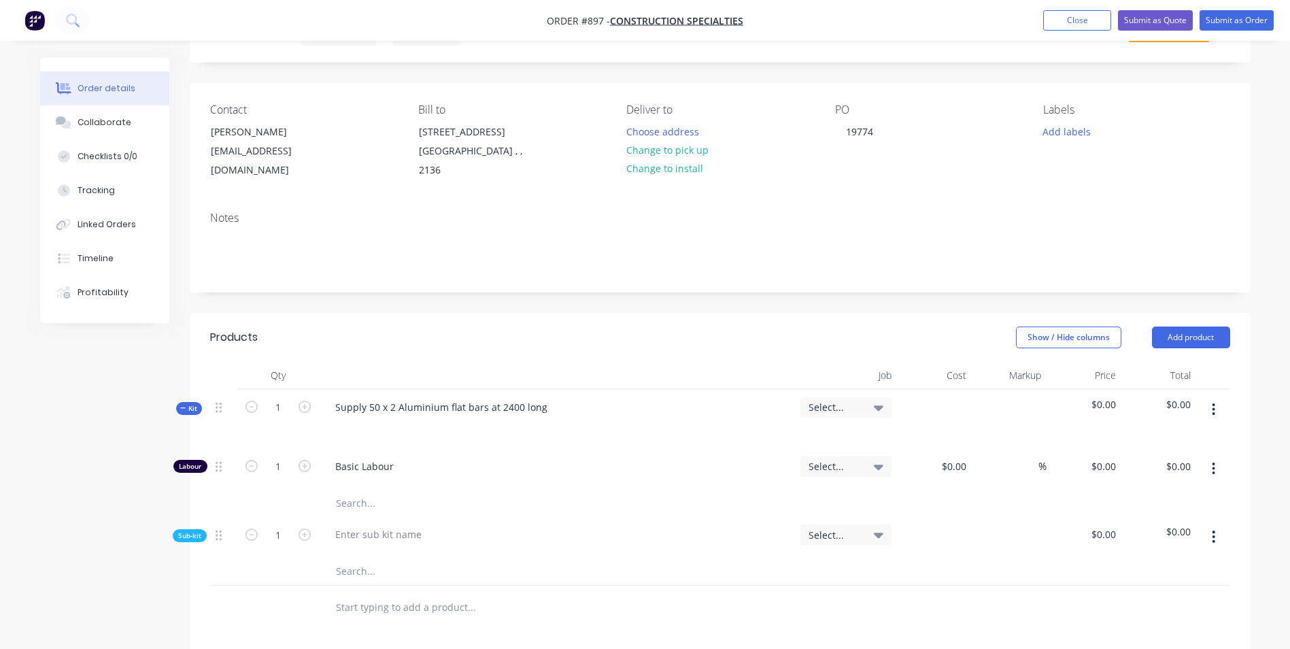
click at [1205, 537] on button "button" at bounding box center [1214, 536] width 32 height 24
click at [1162, 609] on div "Delete" at bounding box center [1166, 600] width 105 height 20
click at [1216, 414] on button "button" at bounding box center [1214, 409] width 32 height 24
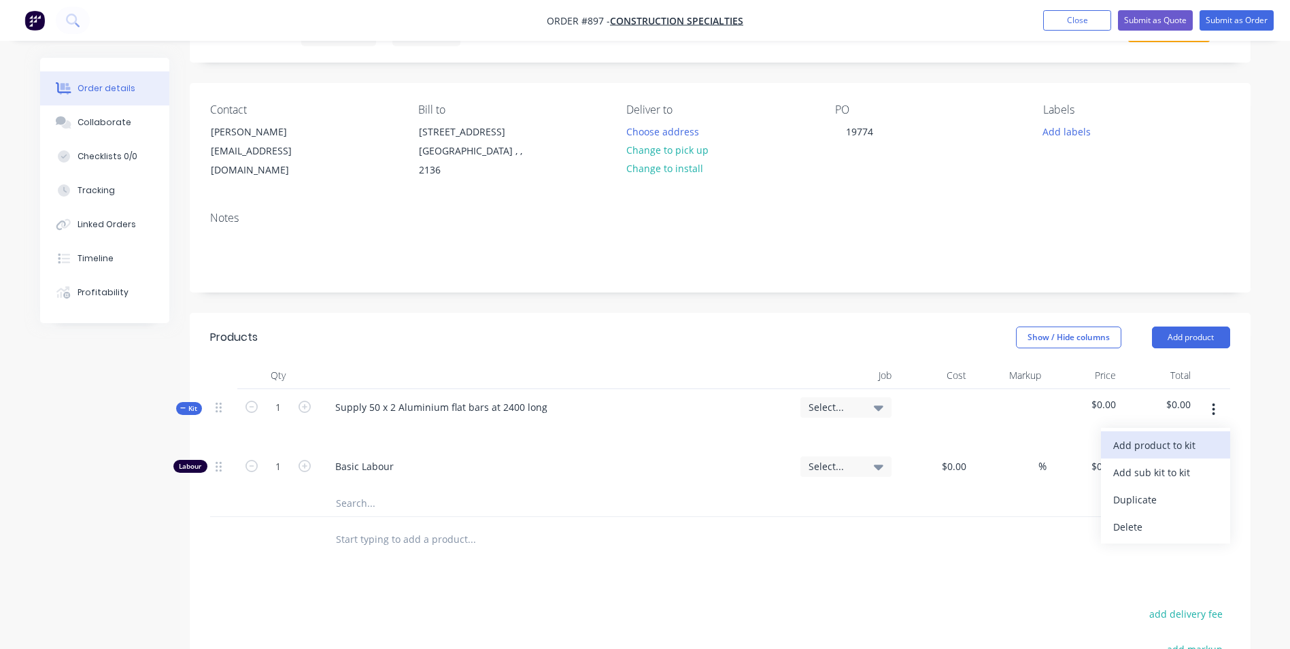
click at [1165, 434] on button "Add product to kit" at bounding box center [1165, 444] width 129 height 27
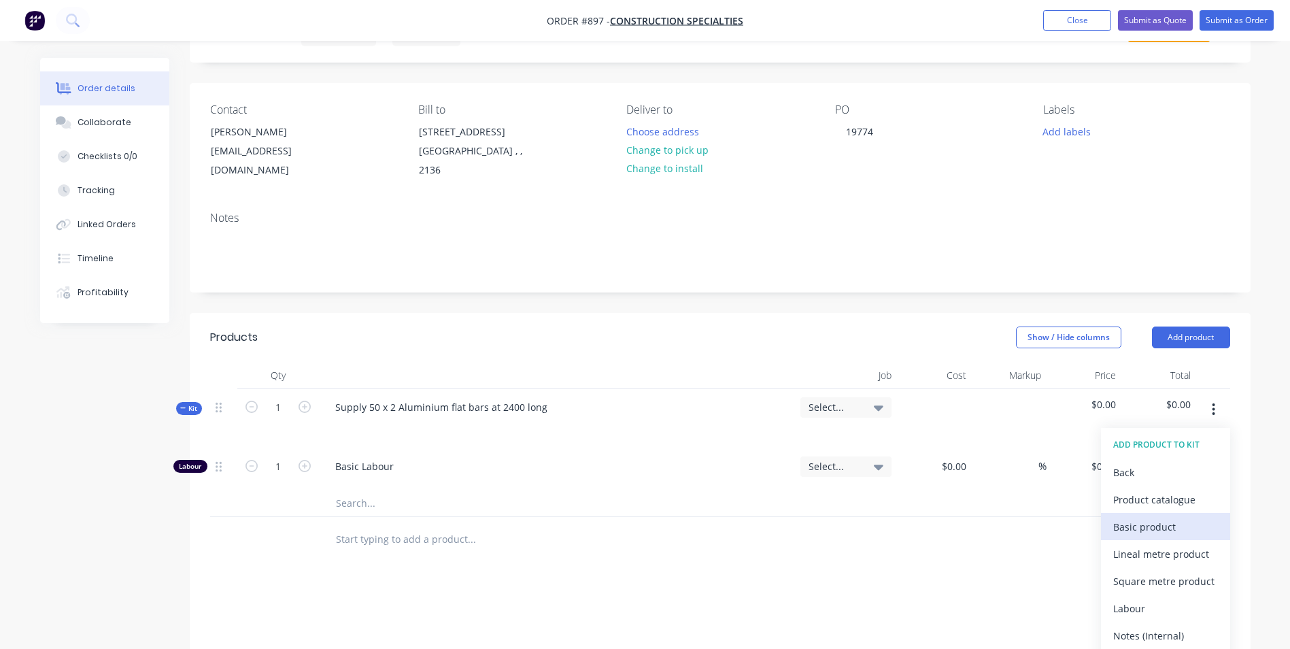
click at [1149, 533] on div "Basic product" at bounding box center [1166, 527] width 105 height 20
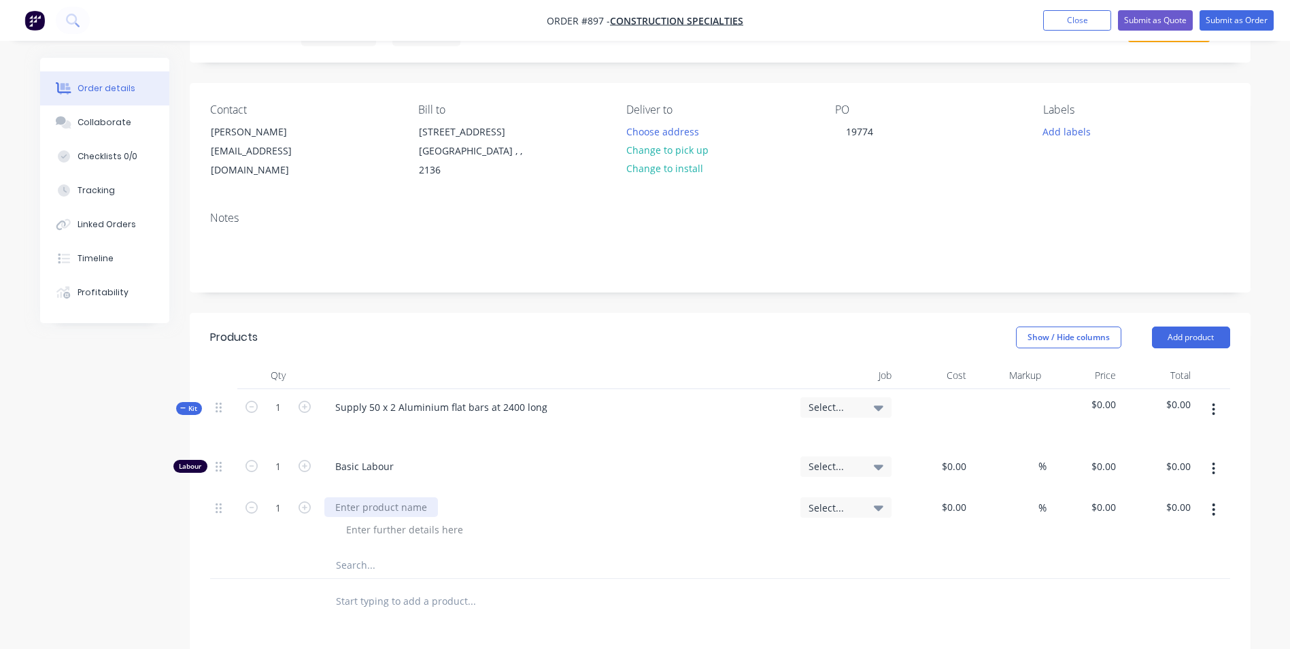
click at [363, 507] on div at bounding box center [381, 507] width 114 height 20
type input "$6.00"
type input "50"
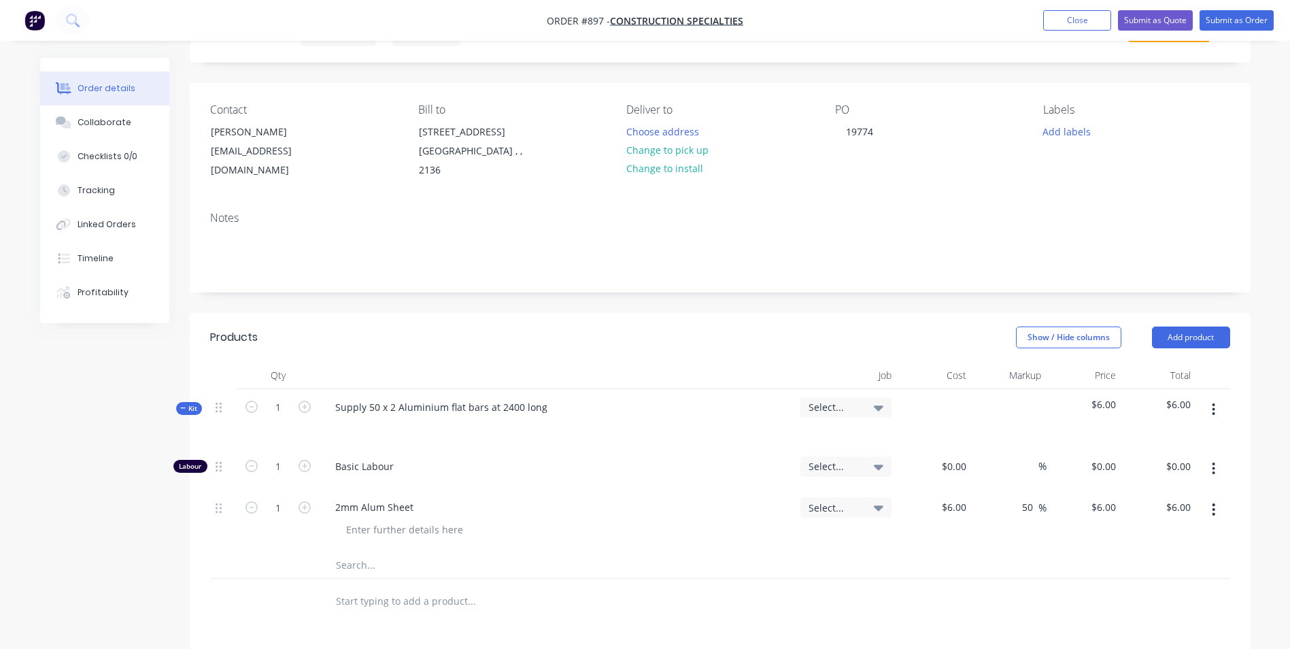
type input "9"
type input "$9.00"
drag, startPoint x: 283, startPoint y: 458, endPoint x: 283, endPoint y: 446, distance: 12.2
click at [283, 458] on input "1" at bounding box center [278, 466] width 35 height 20
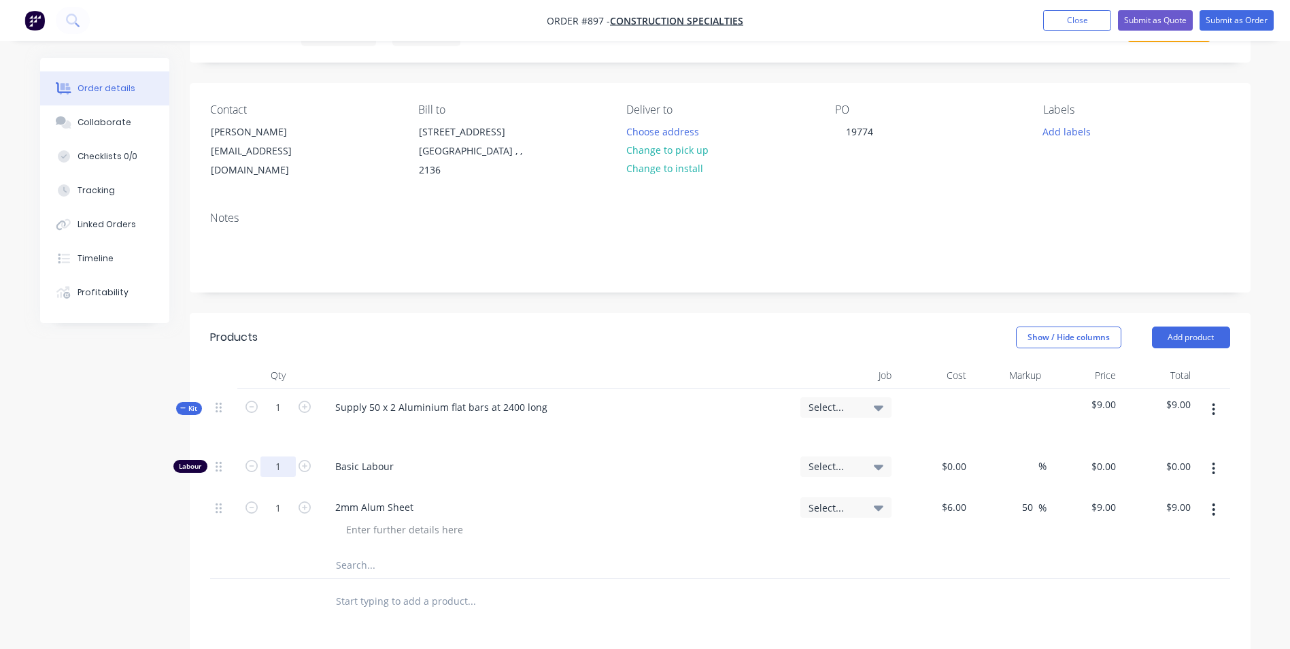
type input "2"
type input "0.2"
type input "$50.00"
type input "$10.00"
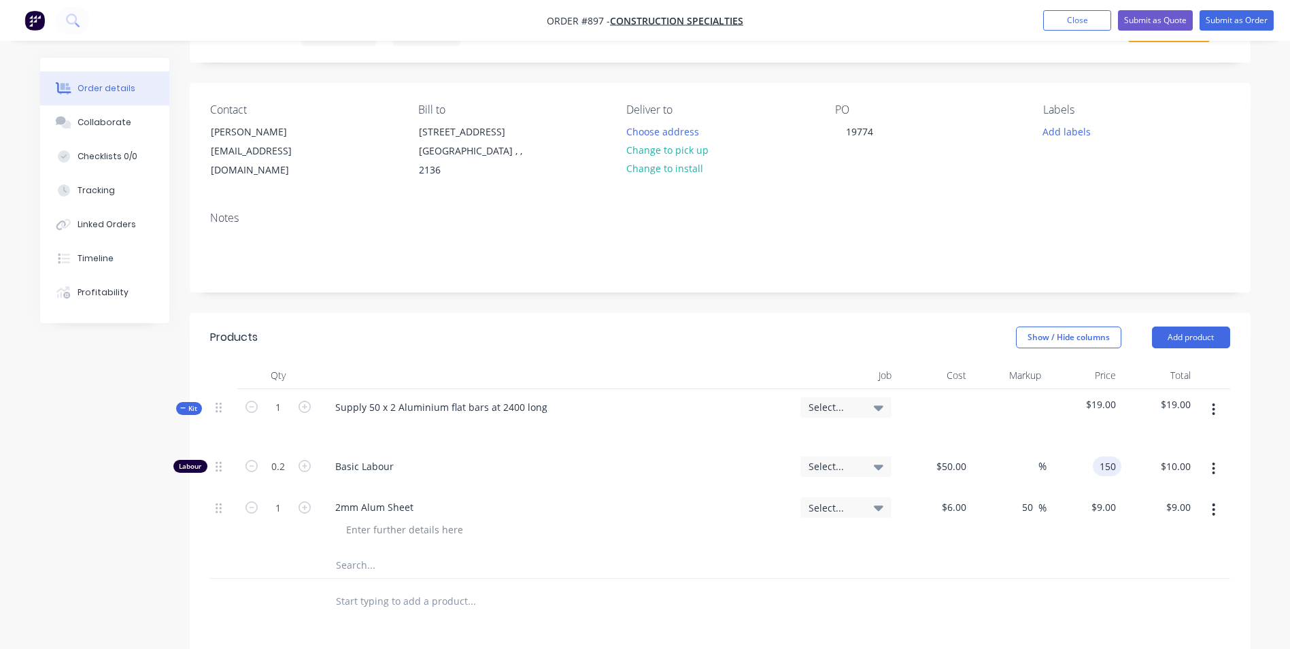
type input "150"
type input "200"
type input "$150.00"
type input "$30.00"
click at [286, 461] on input "0.2" at bounding box center [278, 466] width 35 height 20
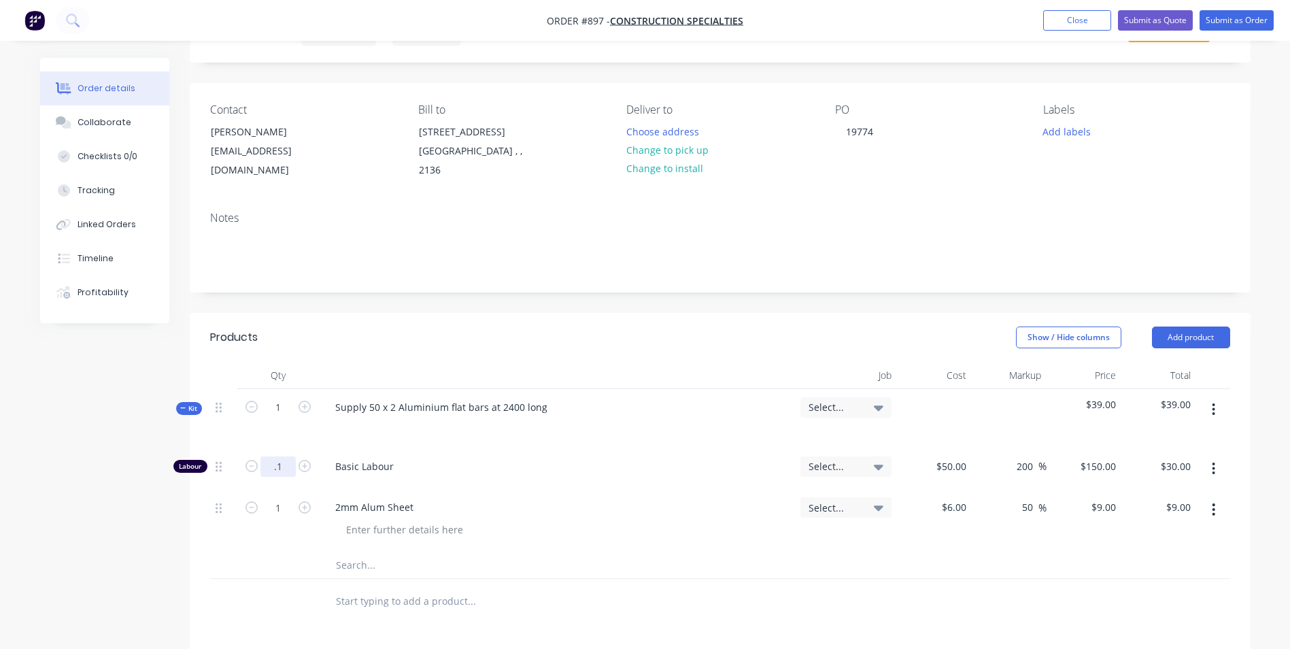
type input "0.1"
type input "$15.00"
click at [1101, 473] on input "150" at bounding box center [1110, 466] width 23 height 20
type input "140"
type input "180"
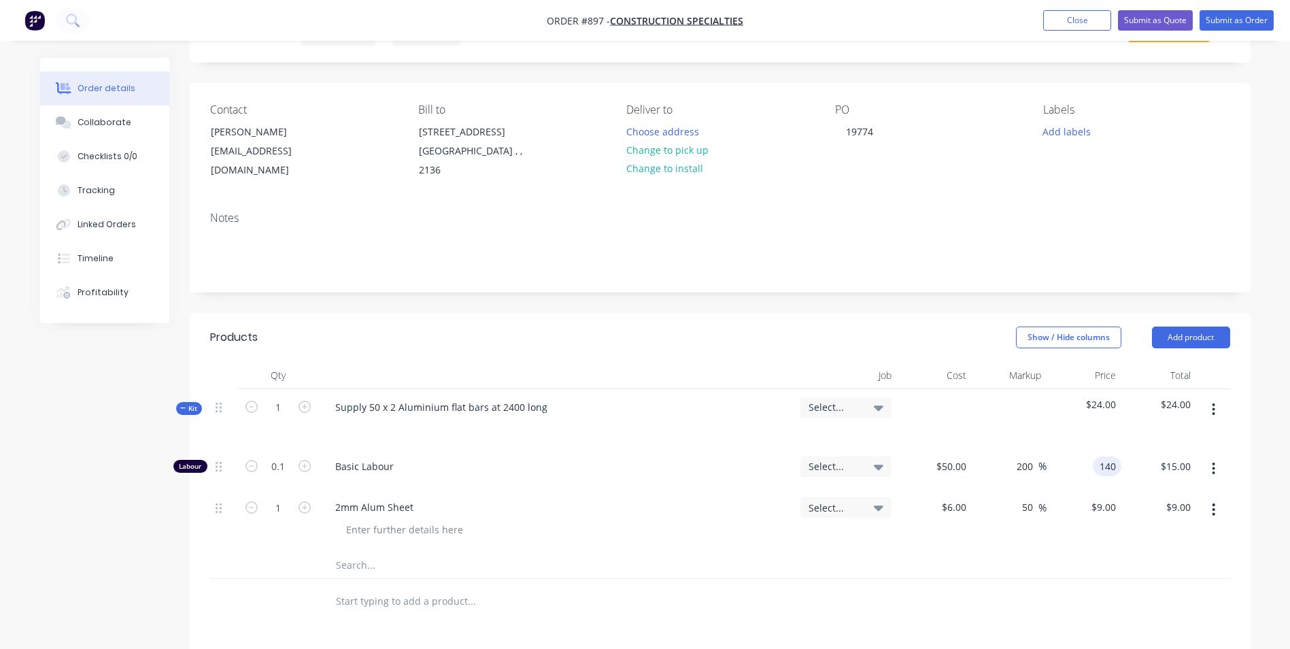
type input "$140.00"
type input "14.00"
type input "140"
type input "$14.00"
click at [1105, 468] on input "140" at bounding box center [1101, 466] width 42 height 20
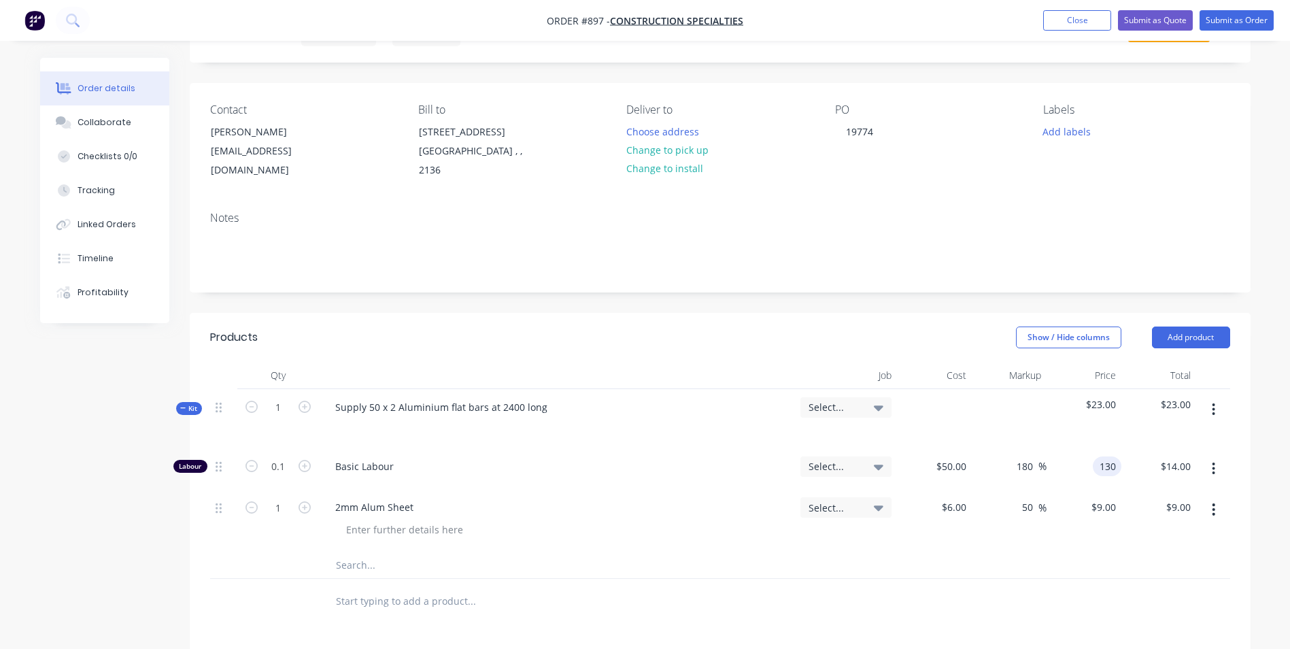
type input "130"
type input "160"
type input "$130.00"
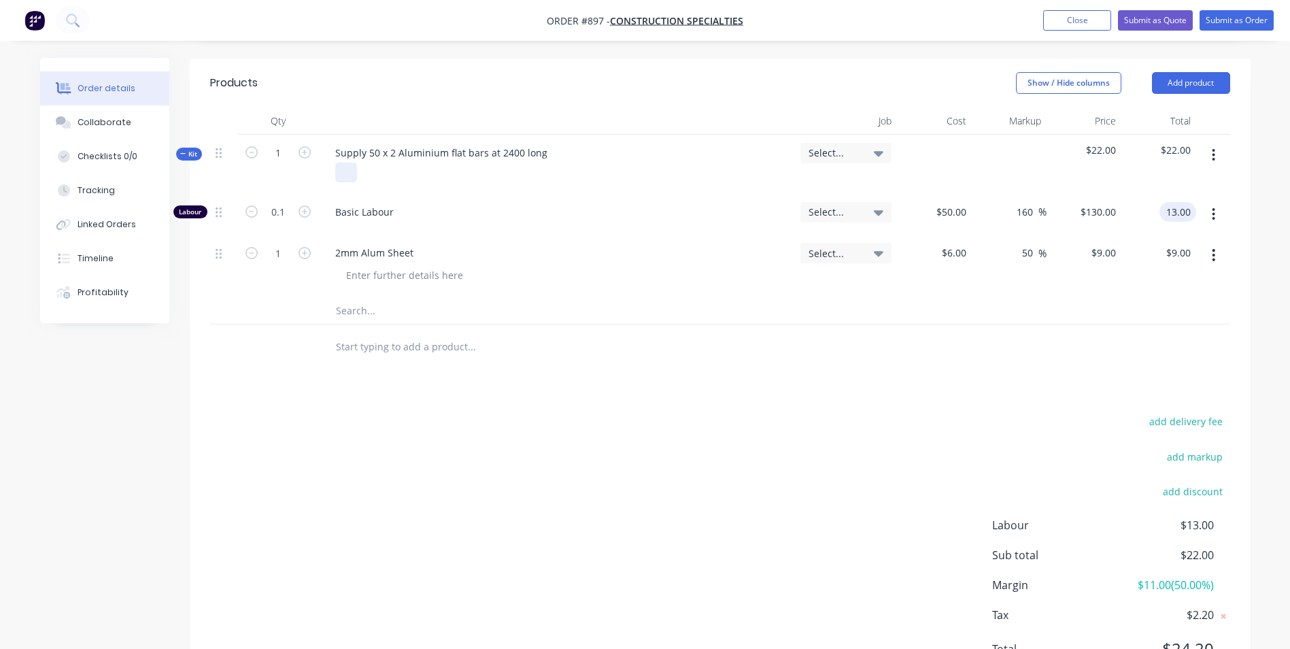
scroll to position [272, 0]
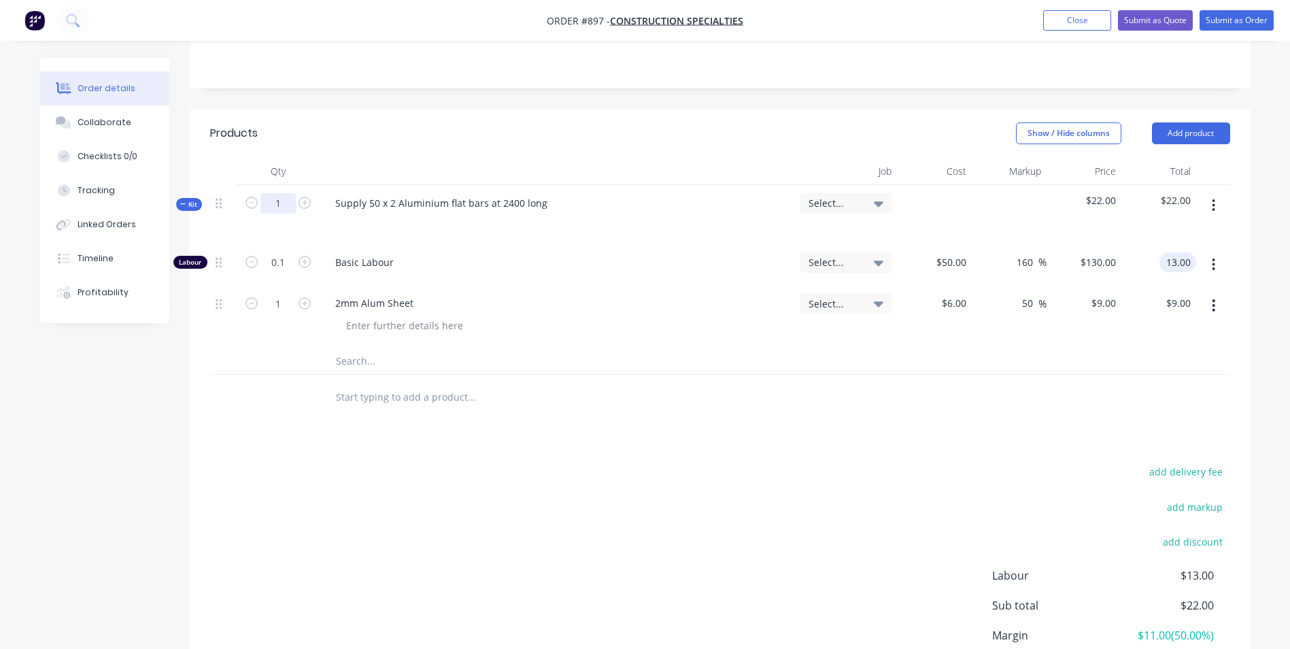
type input "$13.00"
click at [294, 202] on input "1" at bounding box center [278, 203] width 35 height 20
type input "50"
type input "5"
type input "$650.00"
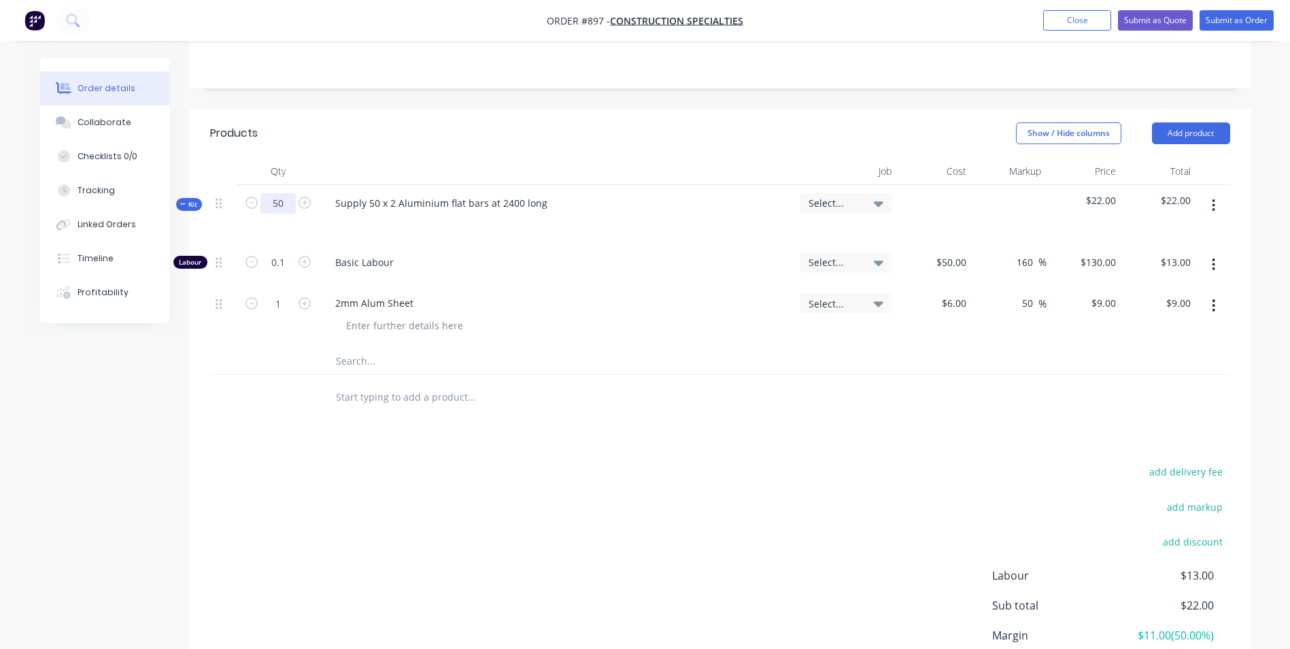
type input "50"
type input "$450.00"
click at [1211, 475] on button "add delivery fee" at bounding box center [1187, 472] width 88 height 18
type input "55"
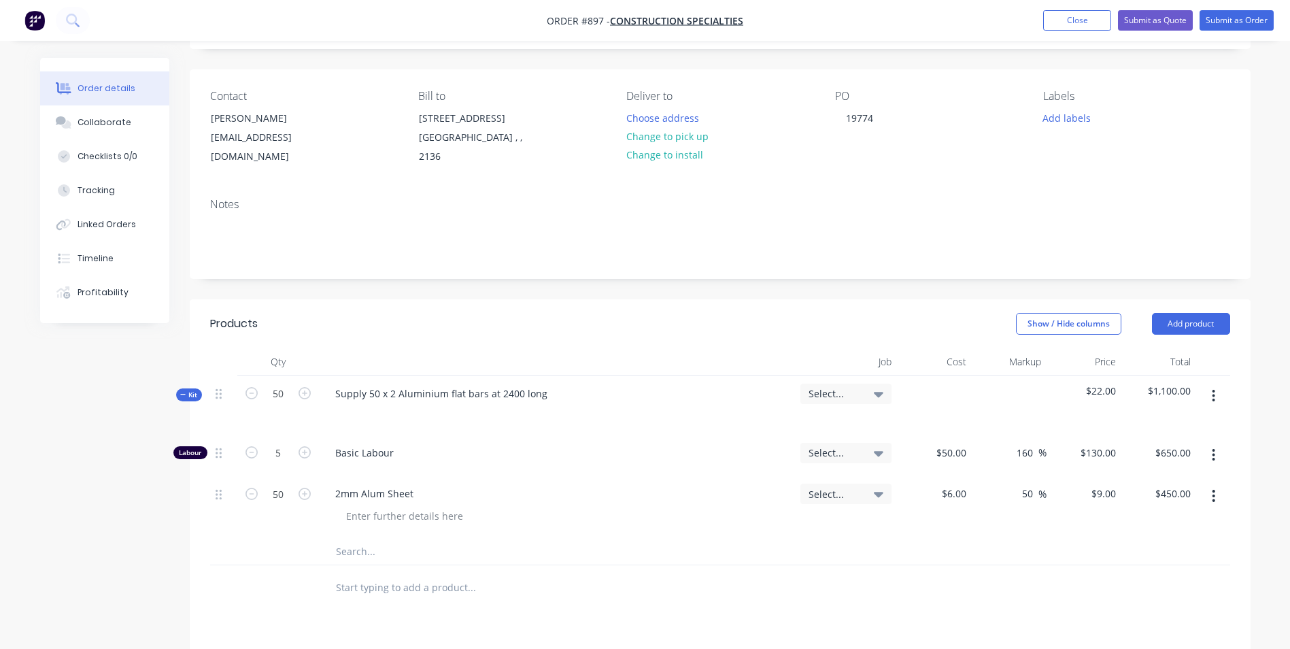
scroll to position [0, 0]
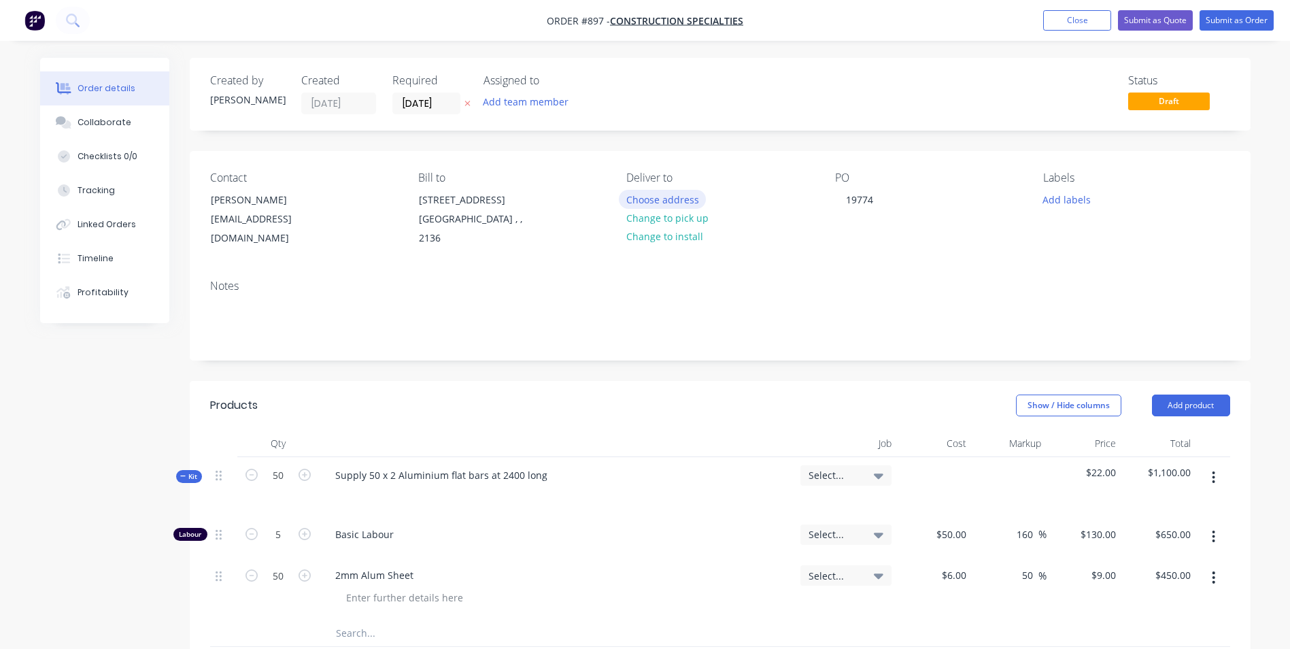
click at [648, 199] on button "Choose address" at bounding box center [662, 199] width 87 height 18
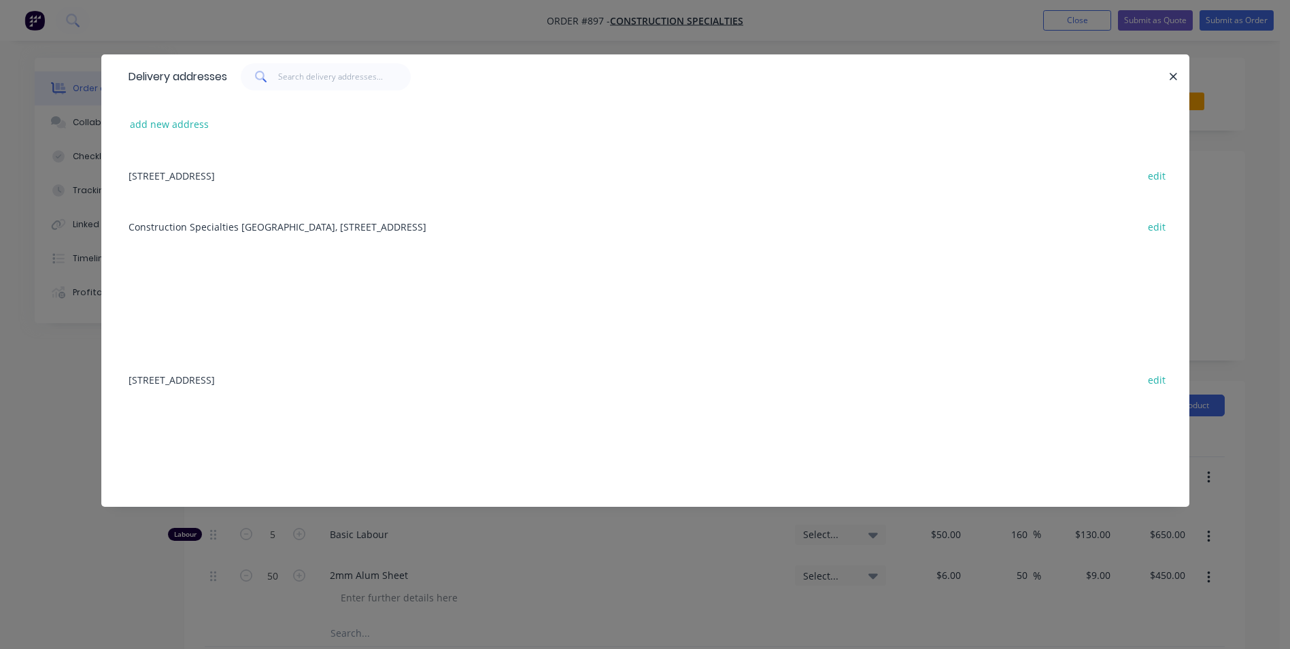
click at [335, 231] on div "Construction Specialties [GEOGRAPHIC_DATA], [STREET_ADDRESS] edit" at bounding box center [646, 226] width 1048 height 51
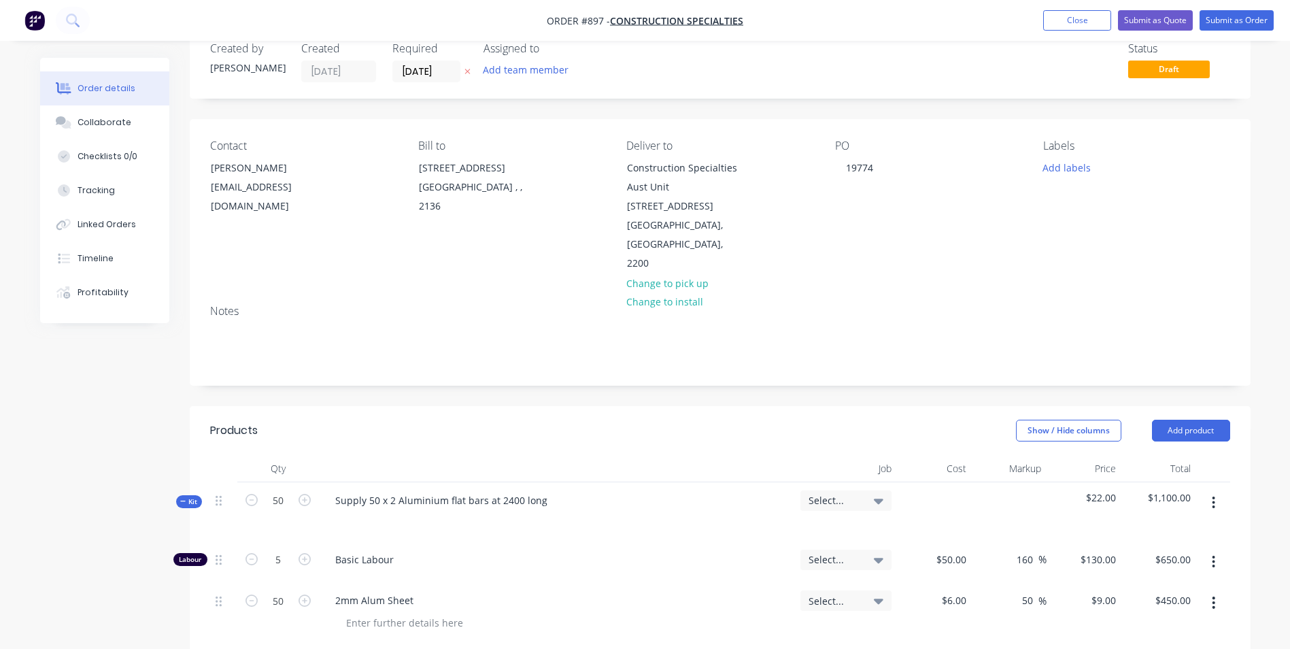
scroll to position [340, 0]
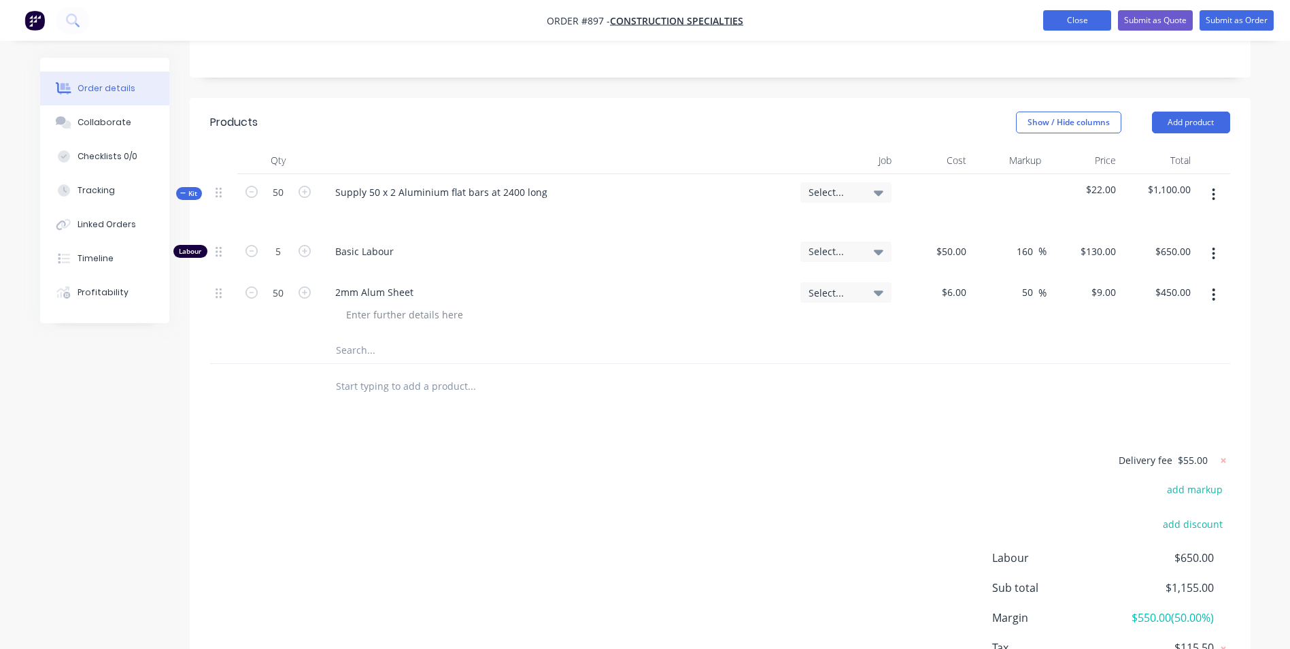
click at [1084, 16] on button "Close" at bounding box center [1077, 20] width 68 height 20
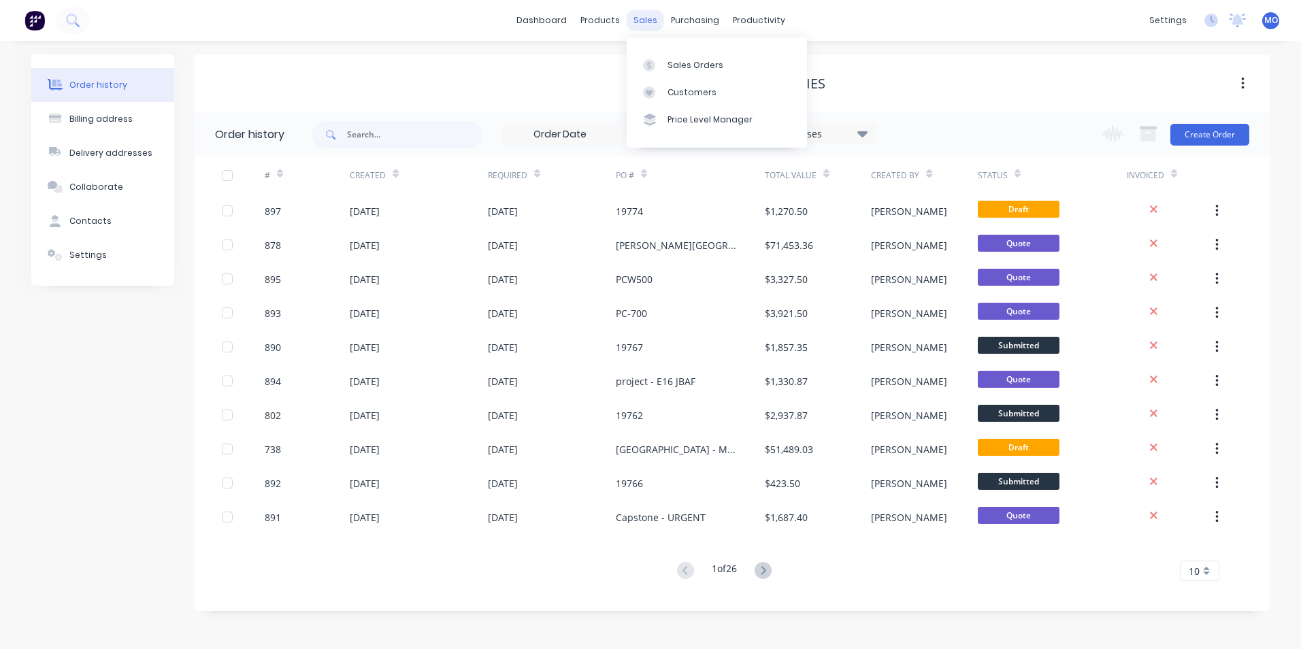
click at [648, 20] on div "sales" at bounding box center [644, 20] width 37 height 20
click at [659, 54] on link "Sales Orders" at bounding box center [716, 64] width 180 height 27
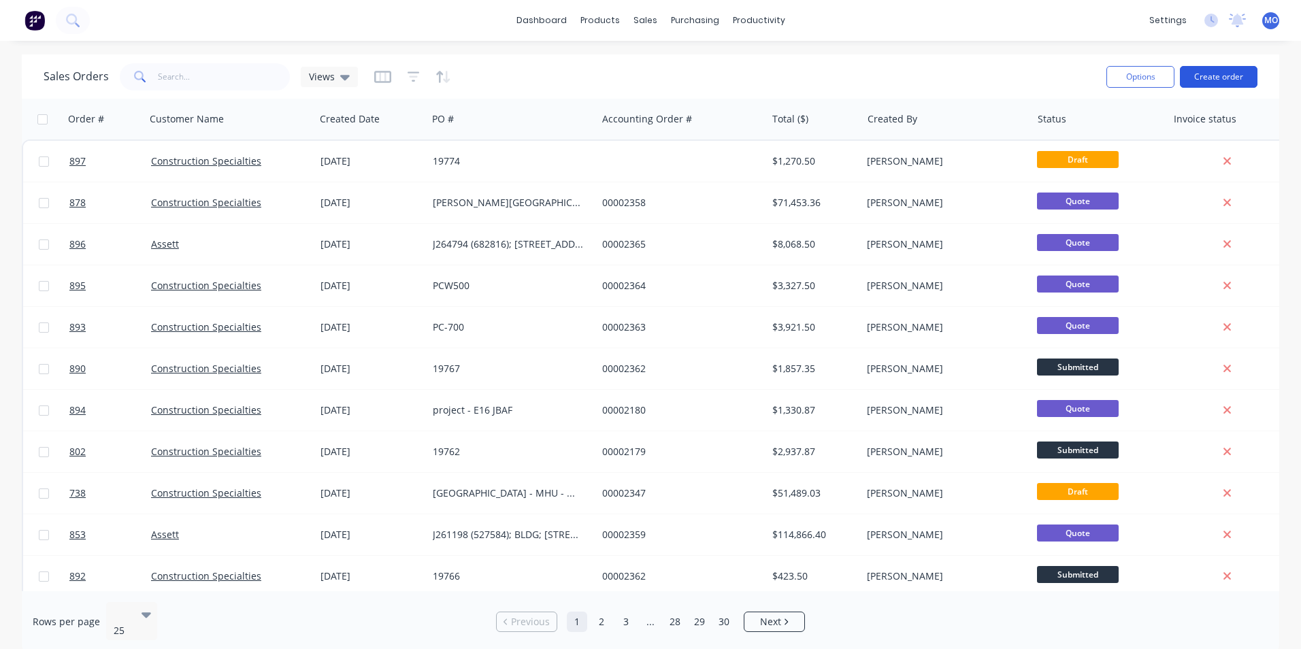
click at [1220, 76] on button "Create order" at bounding box center [1219, 77] width 78 height 22
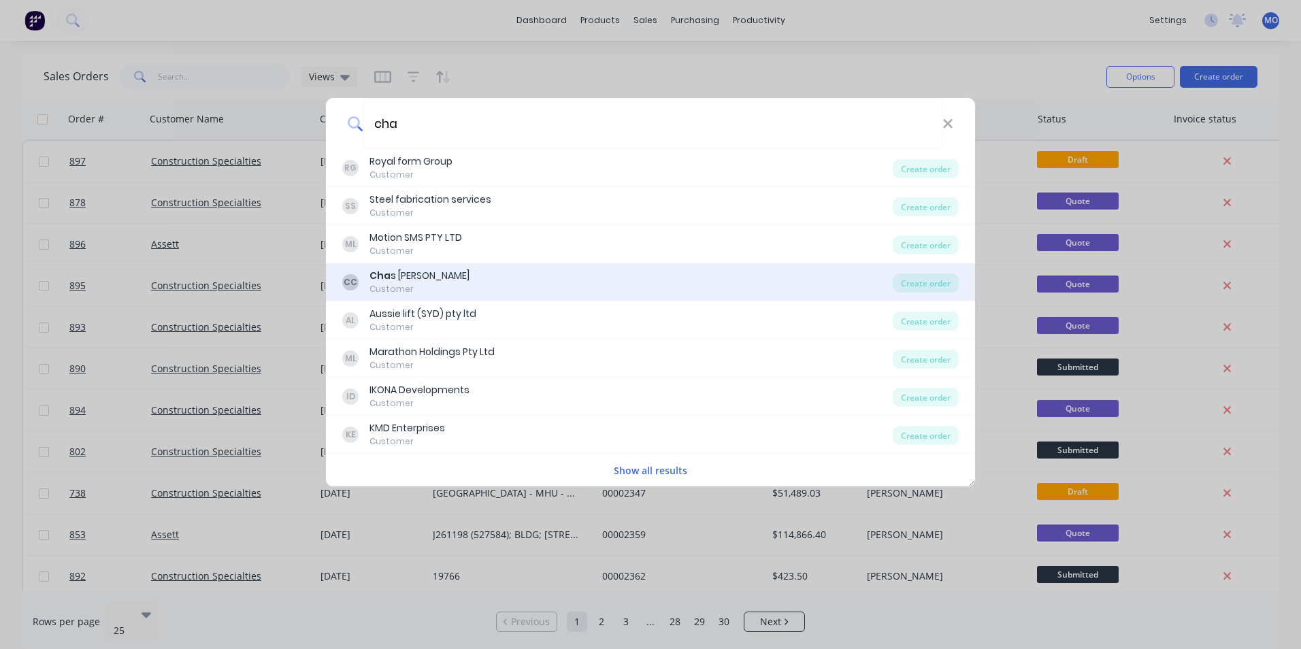
type input "cha"
click at [437, 288] on div "CC Cha s Clarkson Customer" at bounding box center [617, 282] width 550 height 27
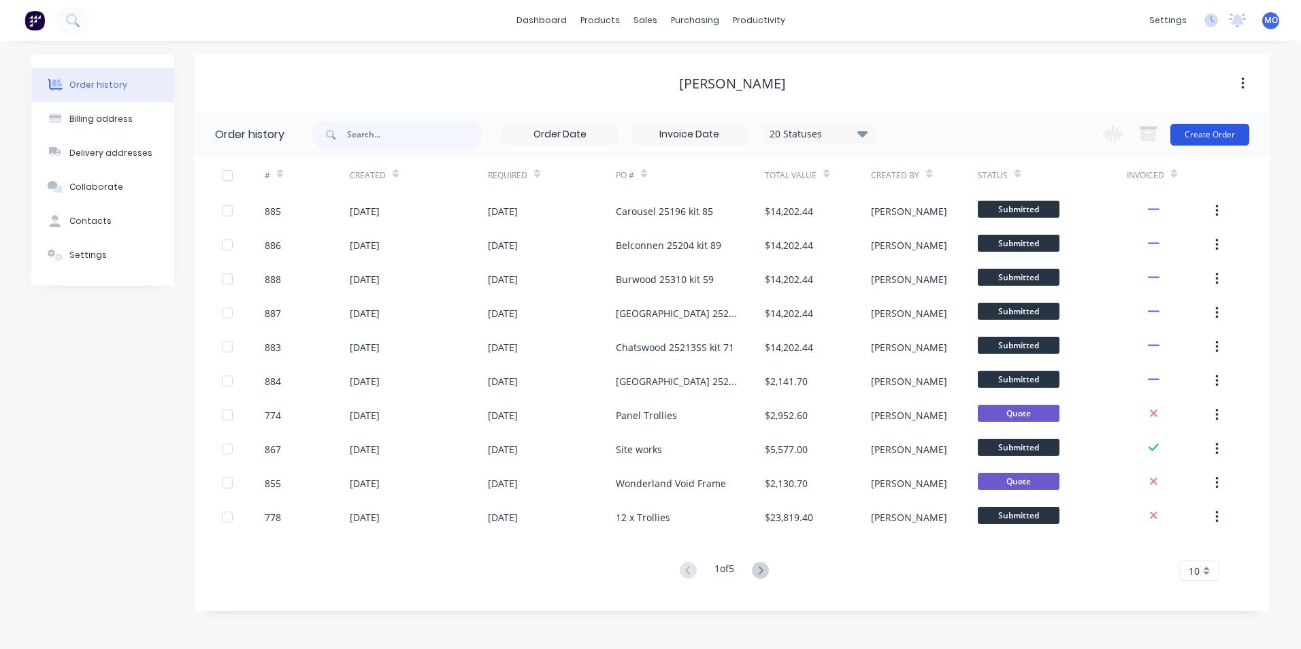
click at [1211, 136] on button "Create Order" at bounding box center [1209, 135] width 79 height 22
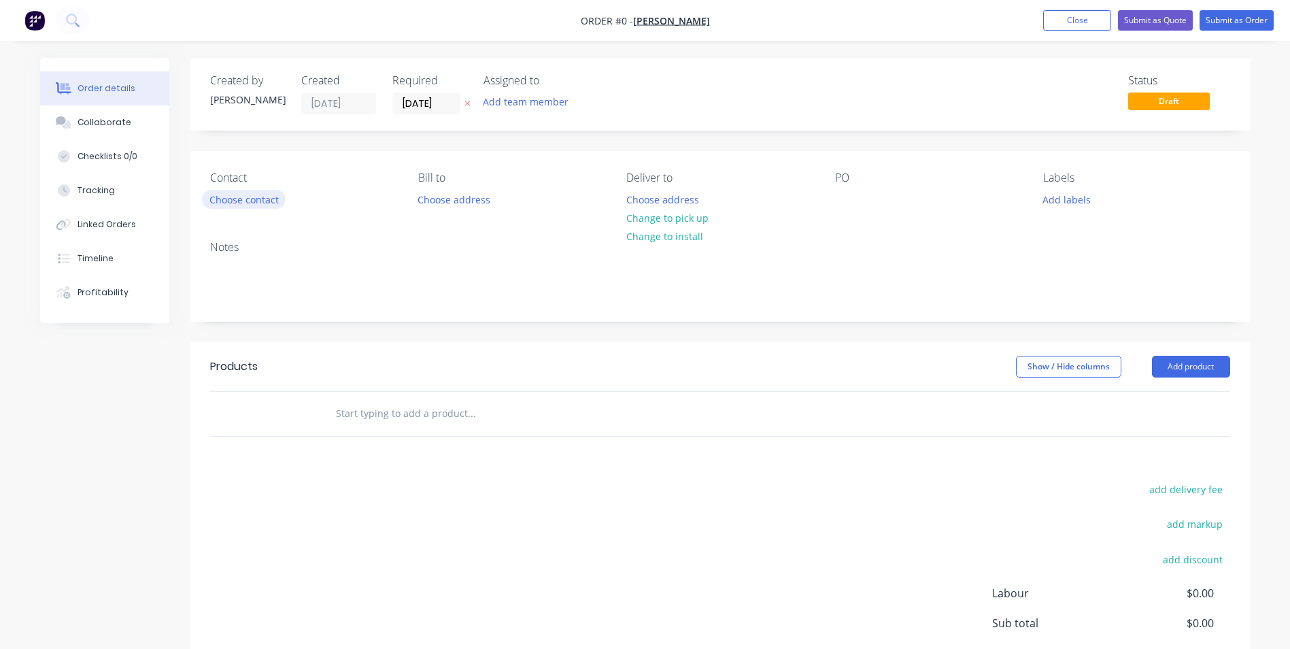
click at [254, 197] on button "Choose contact" at bounding box center [244, 199] width 84 height 18
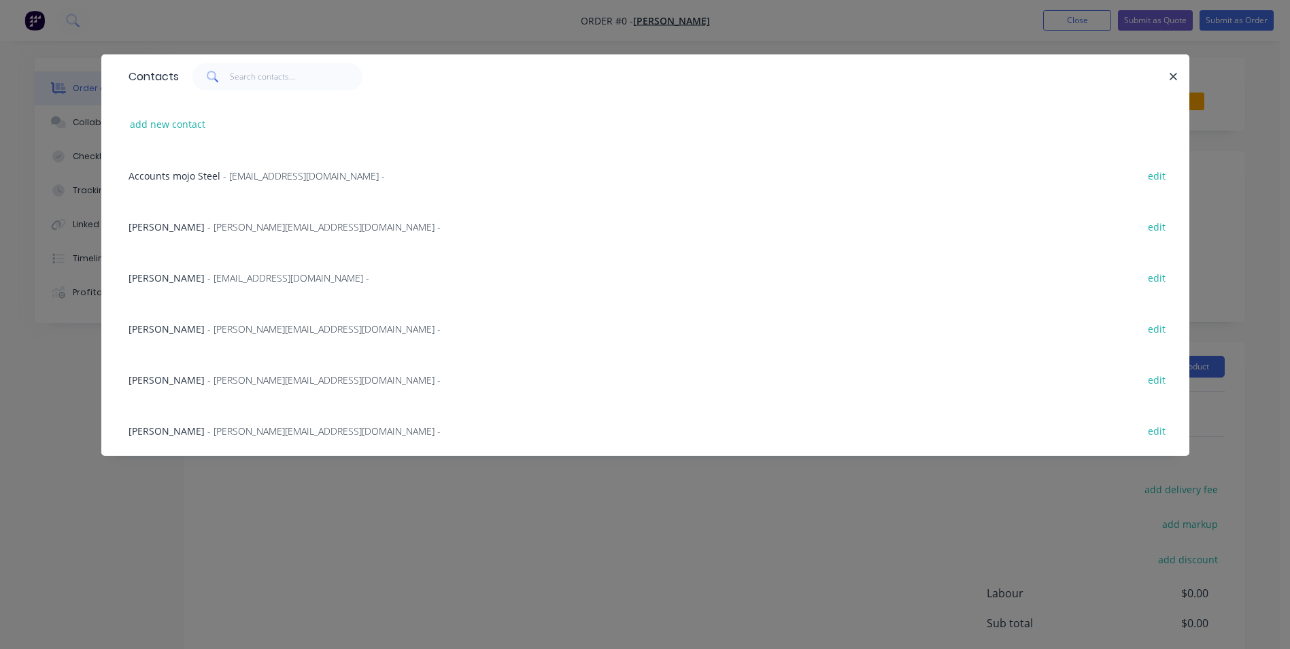
click at [212, 233] on div "[PERSON_NAME] - [PERSON_NAME][EMAIL_ADDRESS][DOMAIN_NAME] -" at bounding box center [285, 227] width 312 height 14
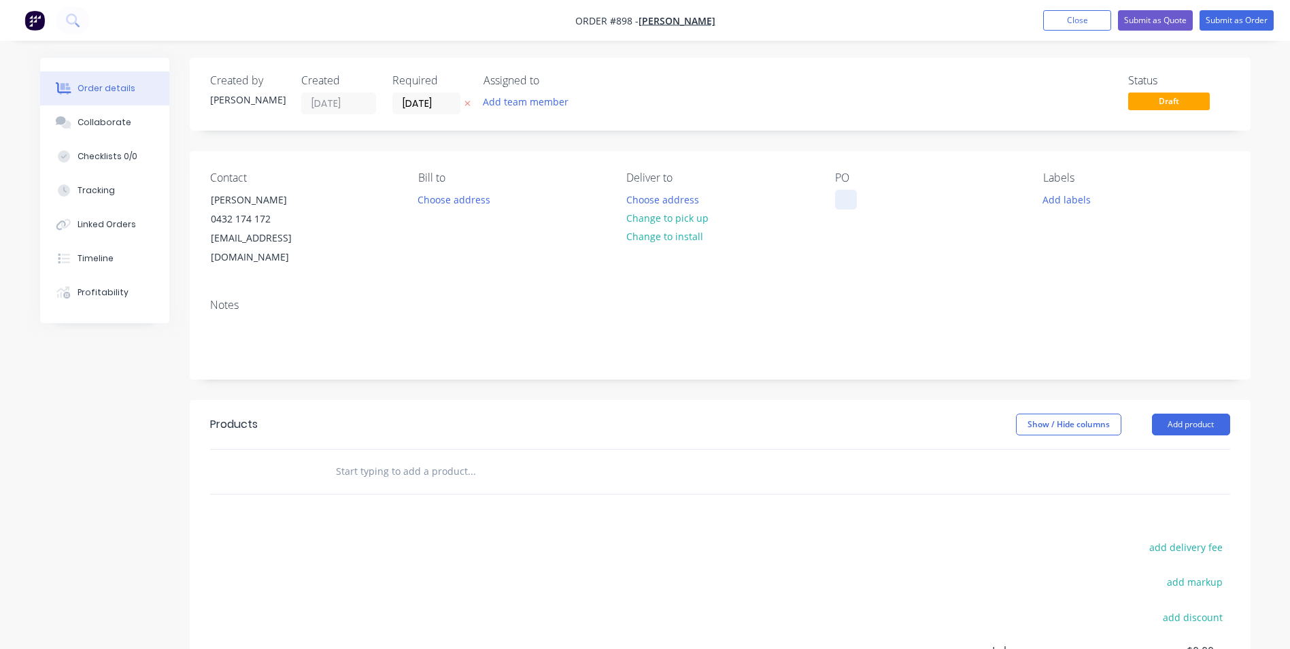
click at [838, 195] on div at bounding box center [846, 200] width 22 height 20
click at [848, 201] on div at bounding box center [846, 200] width 22 height 20
paste div
click at [1207, 419] on header "Products Show / Hide columns Add product" at bounding box center [720, 424] width 1061 height 49
click at [1205, 414] on button "Add product" at bounding box center [1191, 425] width 78 height 22
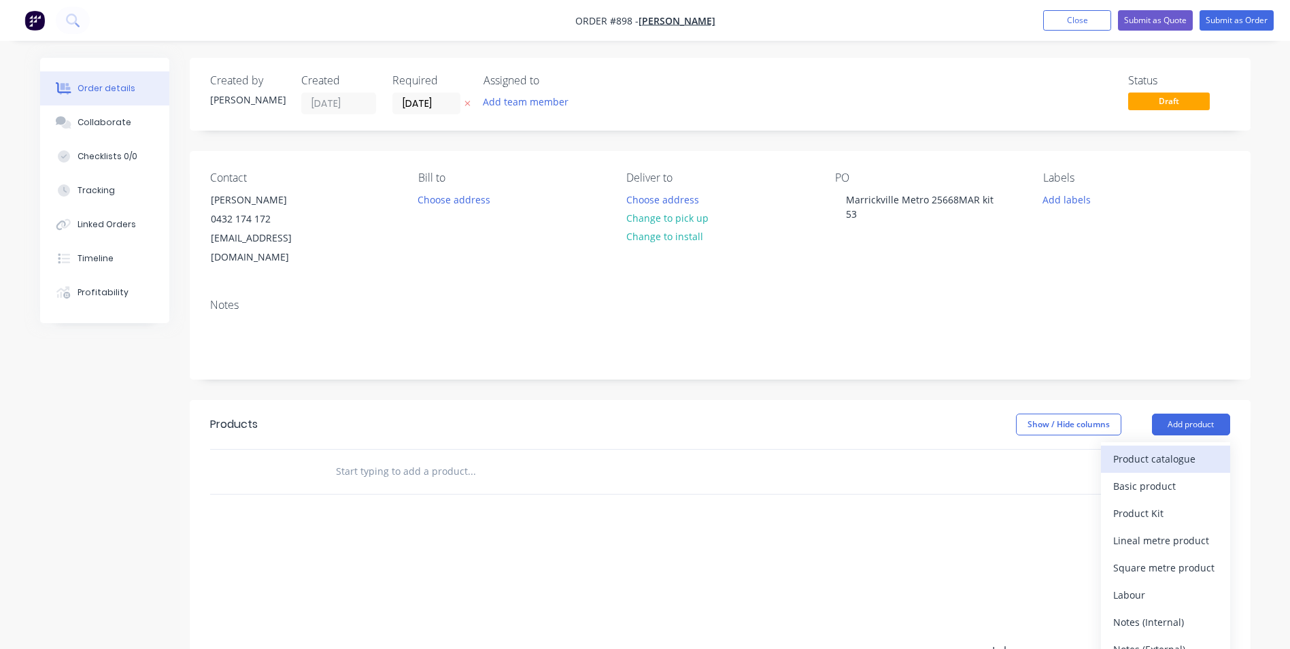
click at [1130, 446] on button "Product catalogue" at bounding box center [1165, 459] width 129 height 27
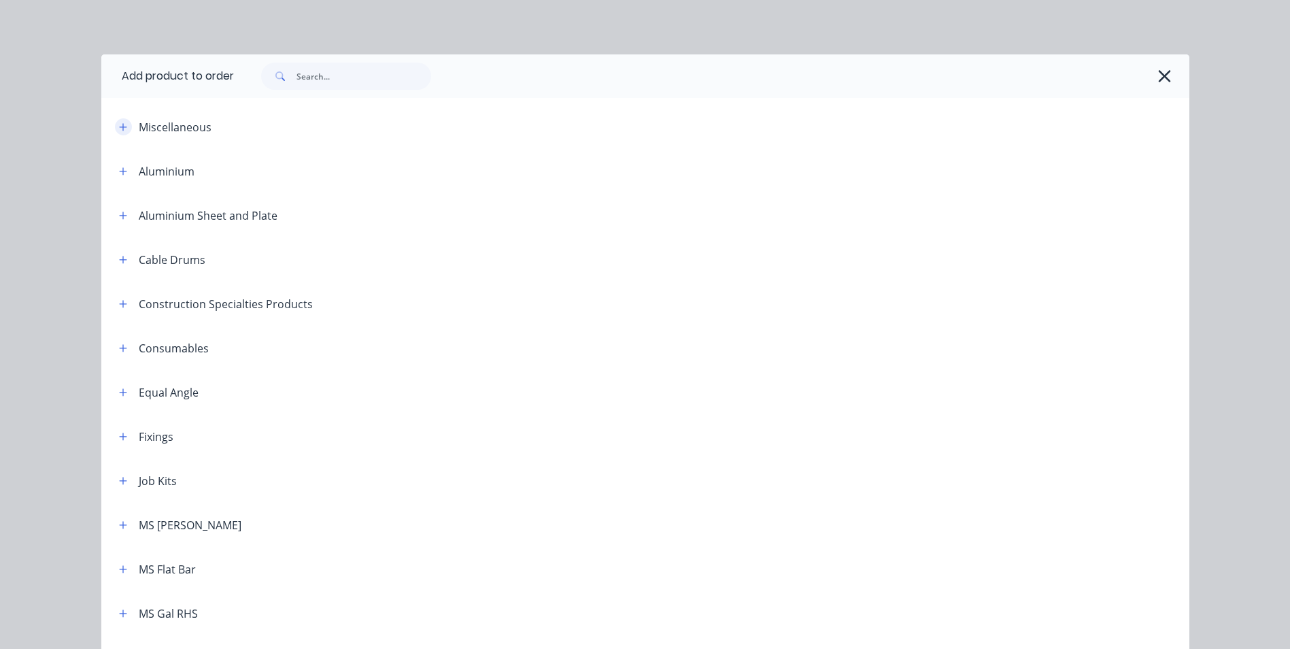
click at [115, 124] on button "button" at bounding box center [123, 126] width 17 height 17
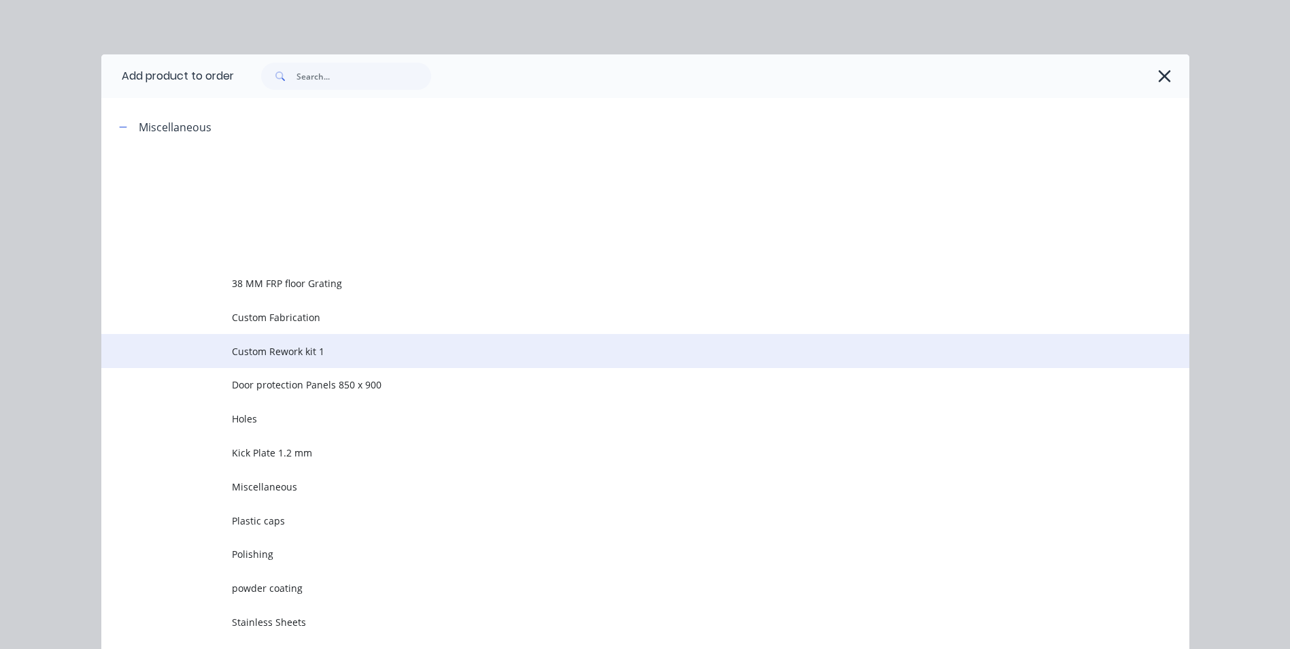
click at [250, 349] on span "Custom Rework kit 1" at bounding box center [615, 351] width 766 height 14
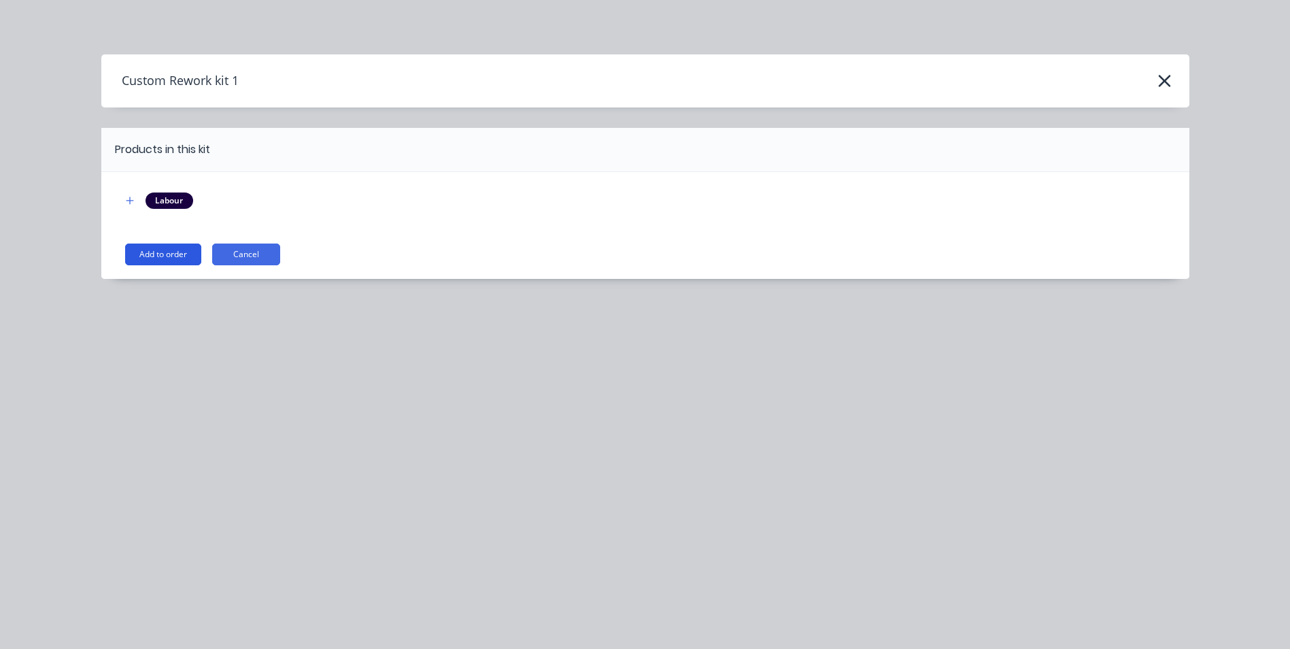
click at [165, 256] on button "Add to order" at bounding box center [163, 255] width 76 height 22
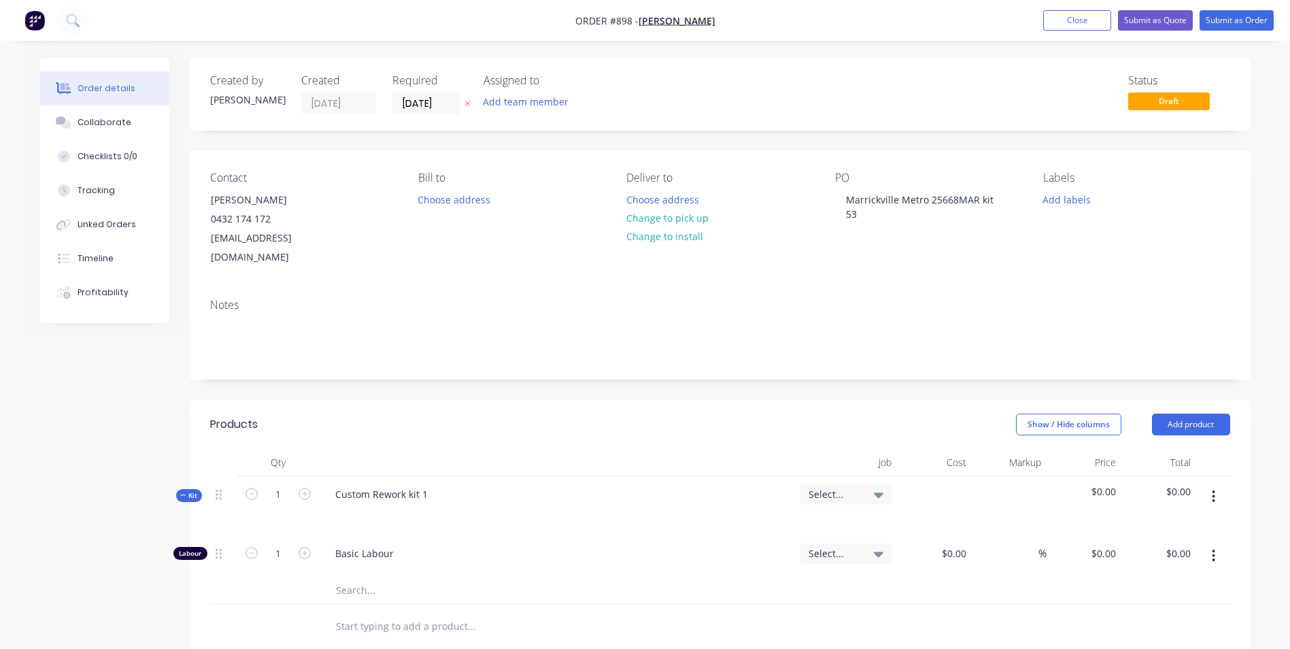
click at [1220, 484] on button "button" at bounding box center [1214, 496] width 32 height 24
click at [1181, 522] on div "Add product to kit" at bounding box center [1166, 532] width 105 height 20
click at [1133, 604] on div "Basic product" at bounding box center [1166, 614] width 105 height 20
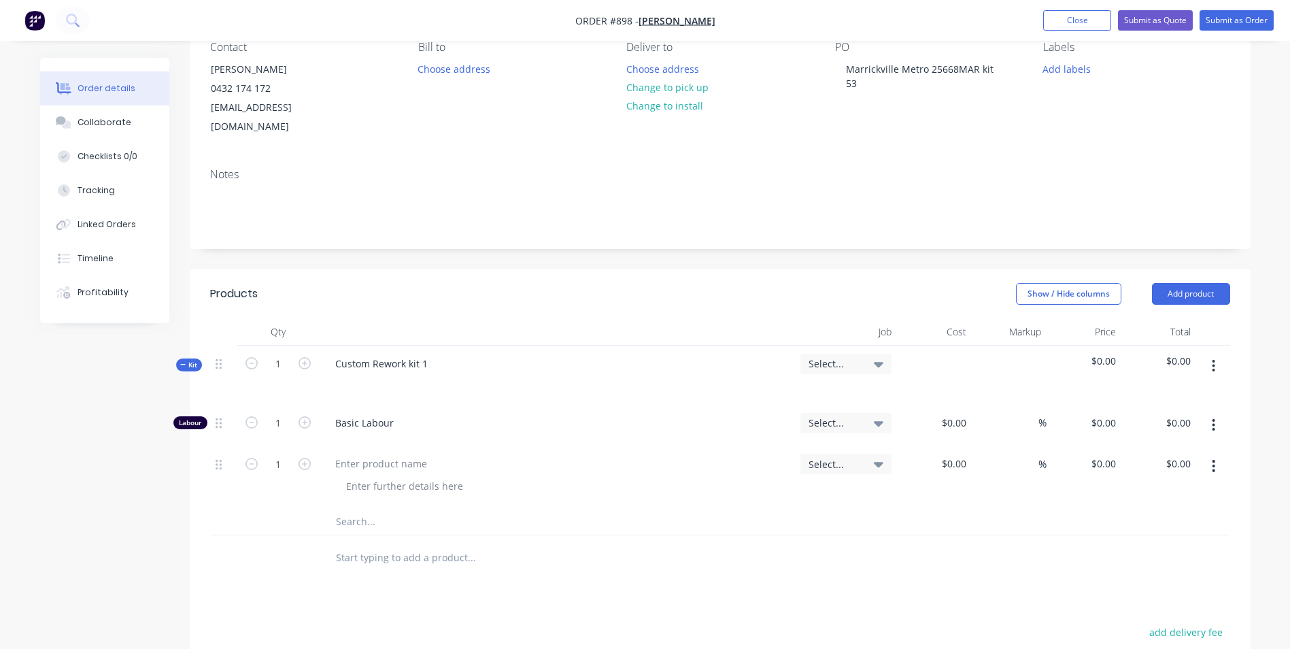
scroll to position [136, 0]
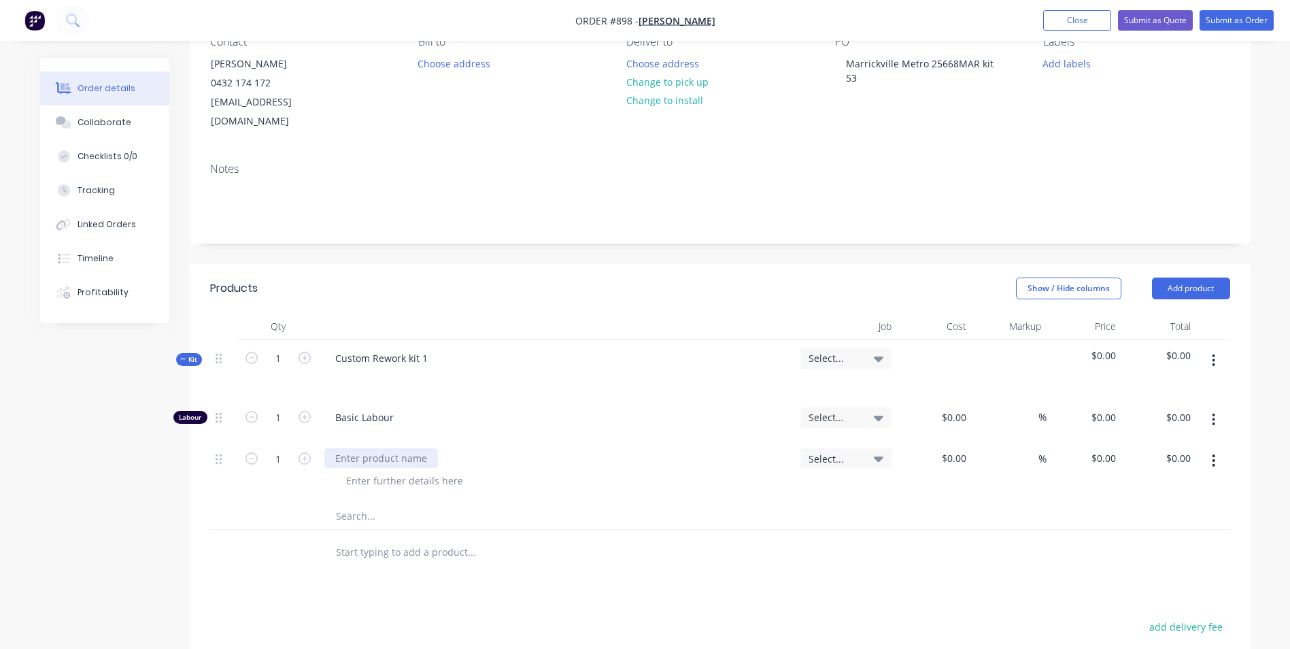
click at [361, 448] on div at bounding box center [381, 458] width 114 height 20
click at [1215, 453] on icon "button" at bounding box center [1213, 460] width 3 height 15
click at [1116, 514] on div "Duplicate" at bounding box center [1166, 524] width 105 height 20
click at [1219, 510] on button "button" at bounding box center [1214, 522] width 32 height 24
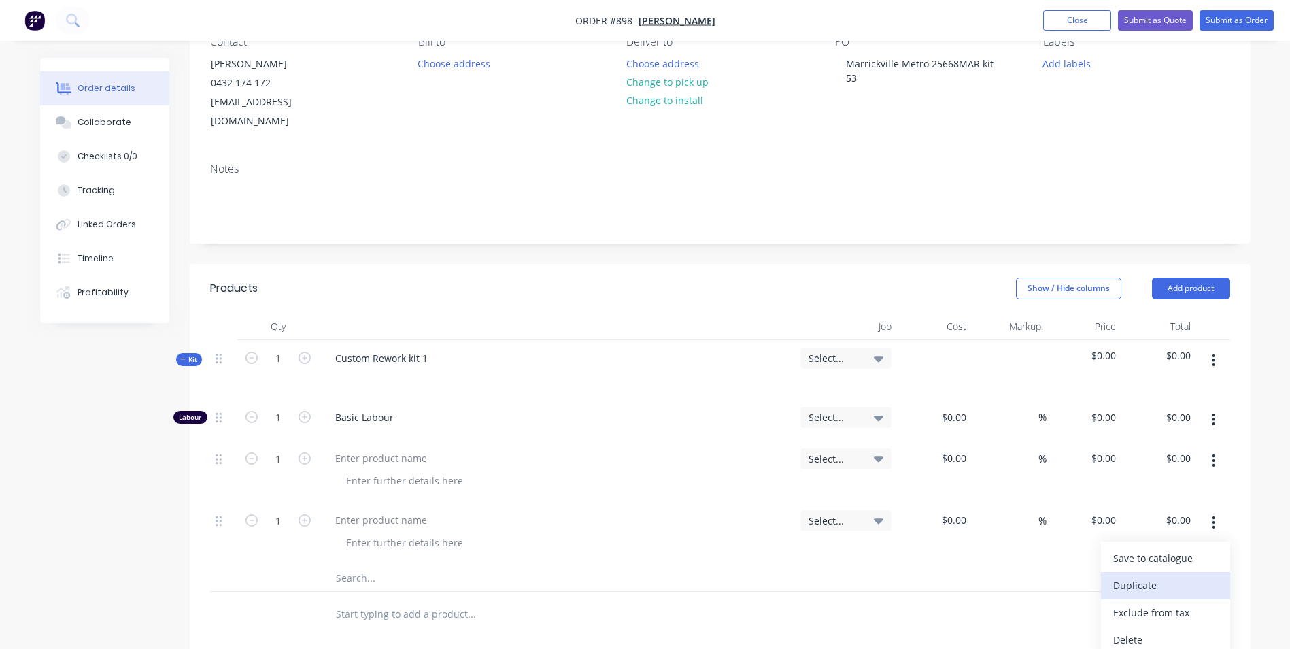
click at [1135, 572] on button "Duplicate" at bounding box center [1165, 585] width 129 height 27
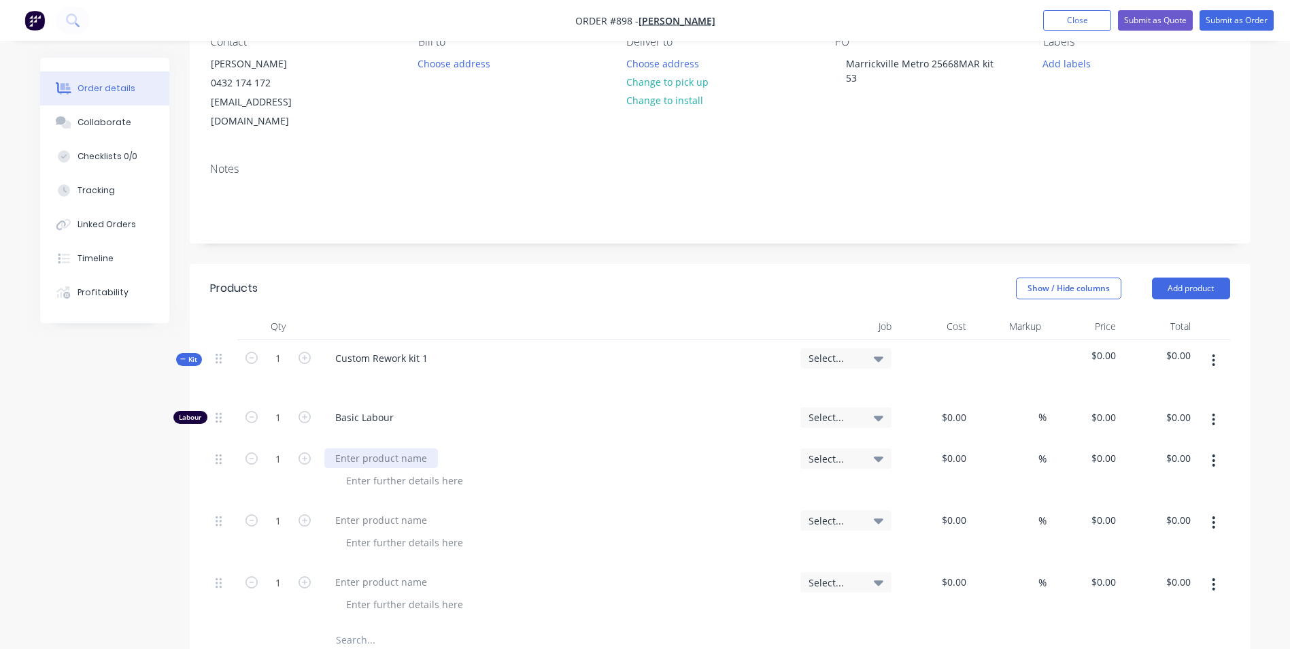
click at [363, 448] on div at bounding box center [381, 458] width 114 height 20
type input "$9.00"
type input "60"
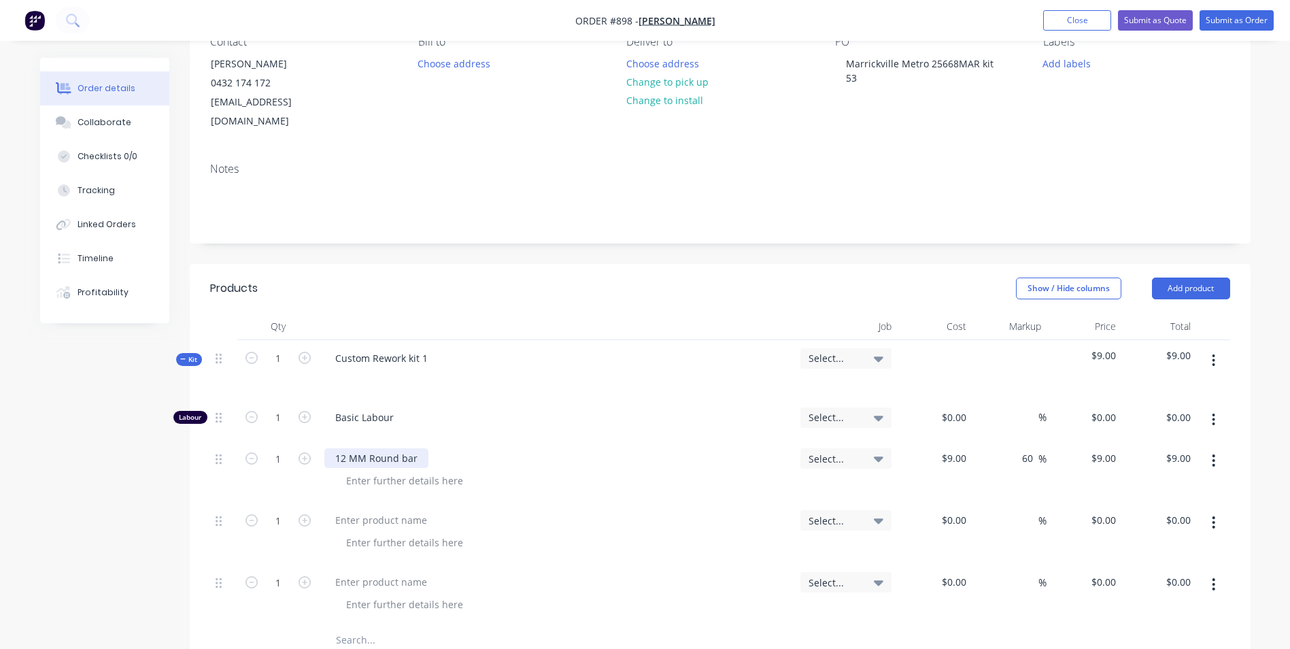
type input "14.4"
type input "$14.40"
click at [272, 448] on input "1" at bounding box center [278, 458] width 35 height 20
type input "0.5"
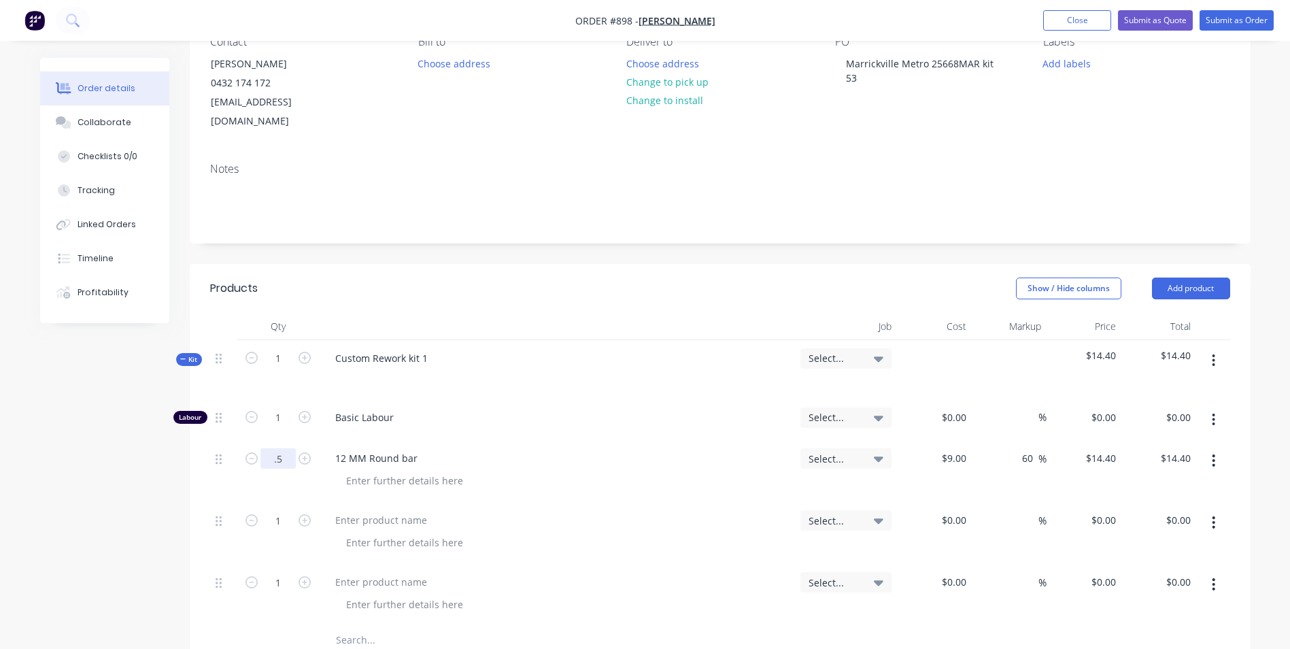
type input "$7.20"
click at [284, 510] on input "1" at bounding box center [278, 520] width 35 height 20
type input "2"
type input "$0.10"
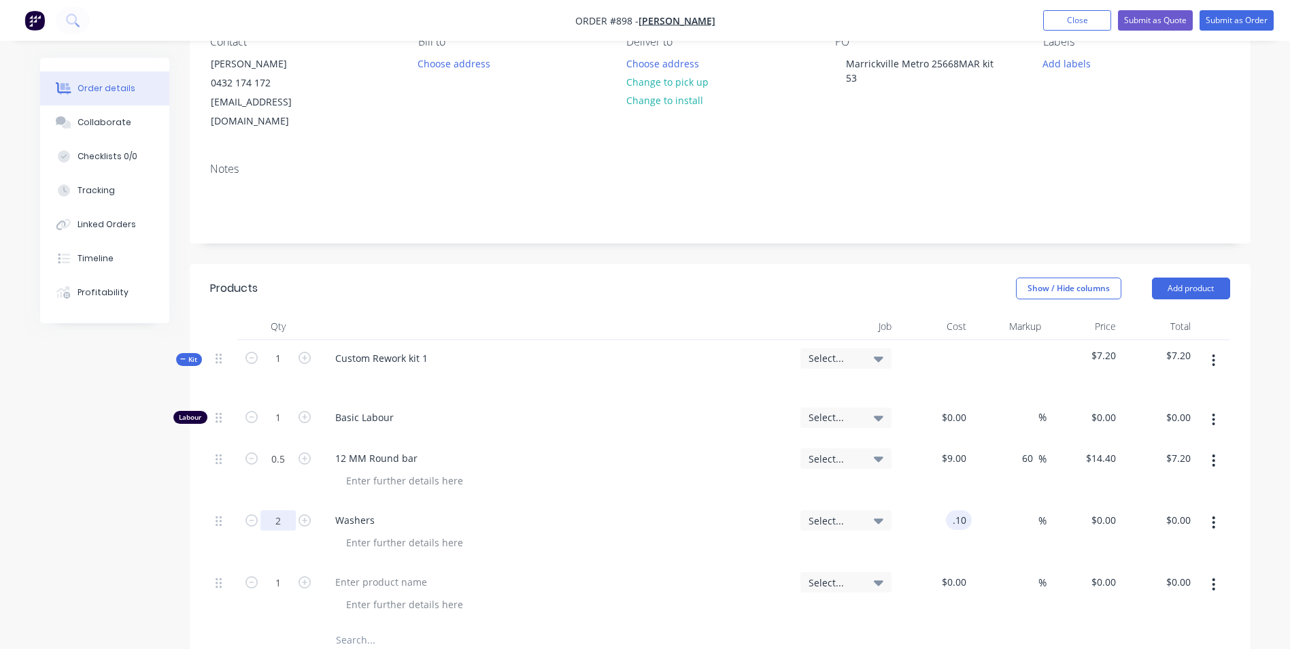
type input "$0.20"
type input "70"
type input "0.17"
type input "$0.34"
type input "$0.17"
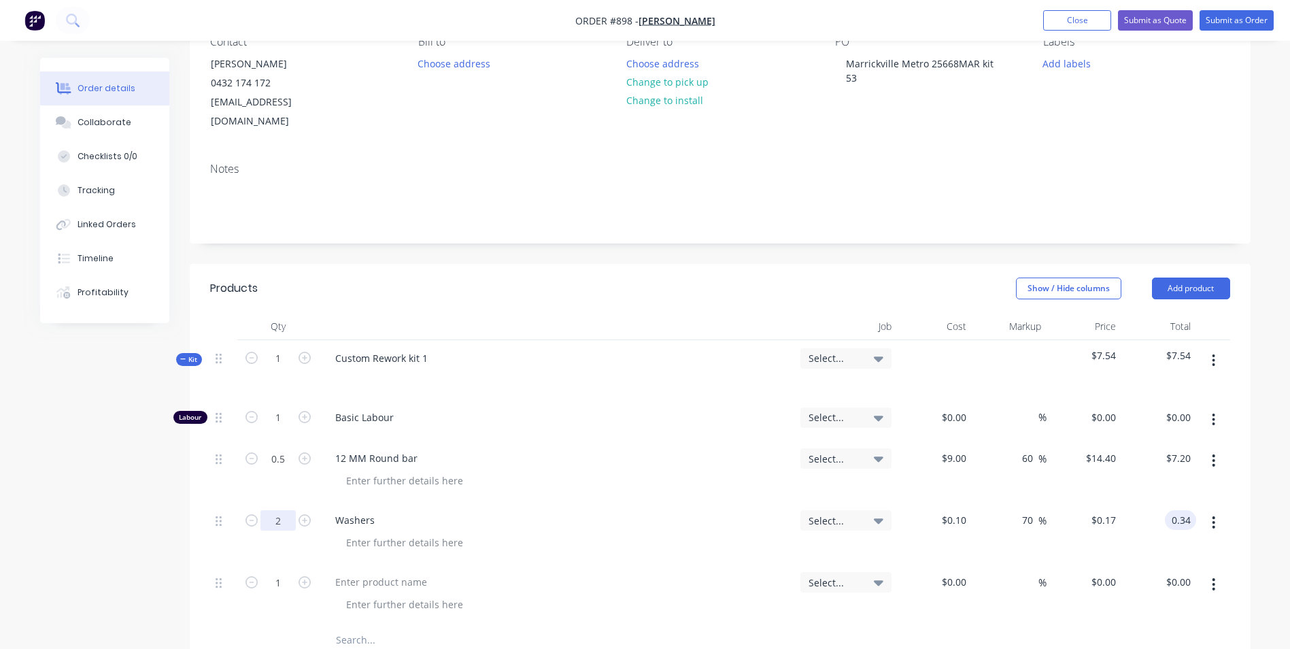
type input "$0.34"
click at [371, 572] on div at bounding box center [381, 582] width 114 height 20
click at [283, 407] on input "1" at bounding box center [278, 417] width 35 height 20
type input "0.1"
type input "$45.00"
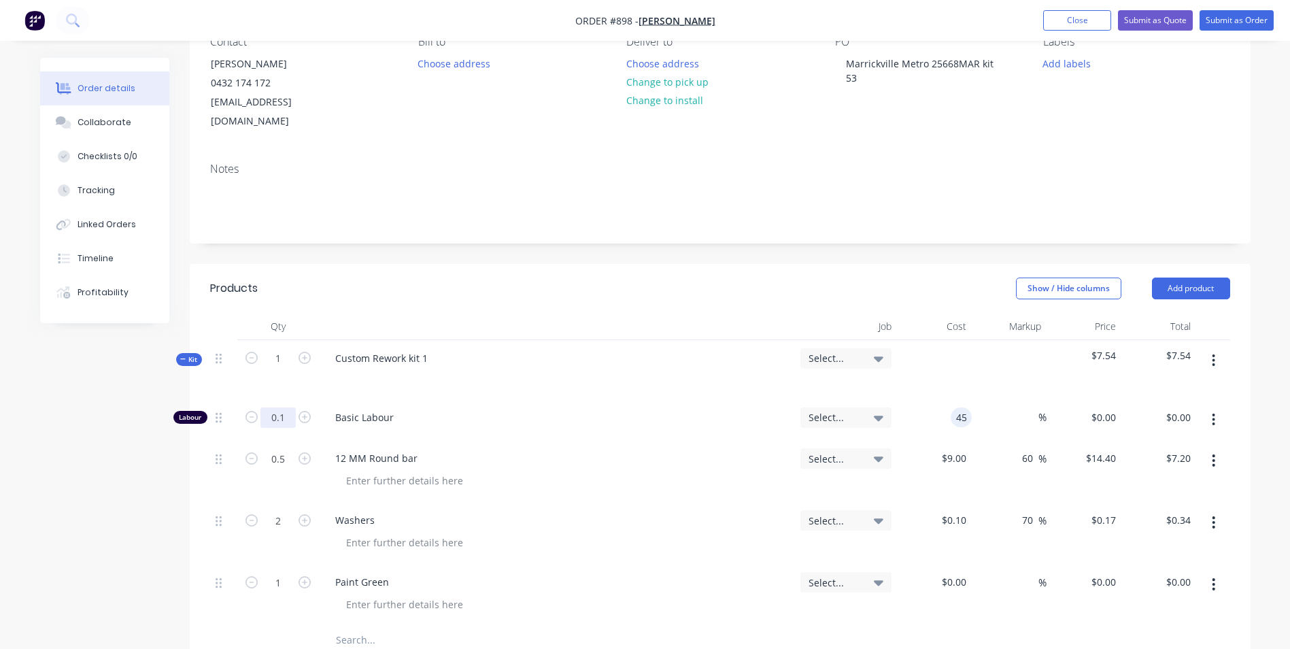
type input "$45.00"
type input "$4.50"
type input "150"
type input "233.33"
type input "$150.00"
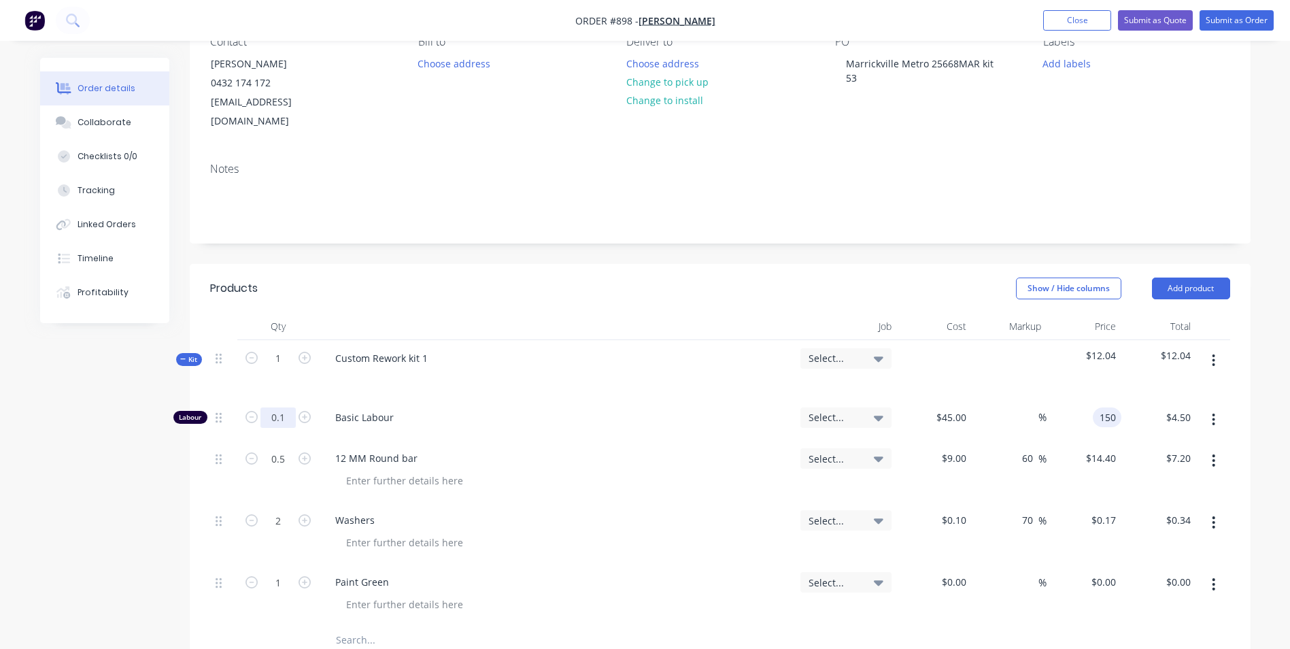
type input "15.00"
type input "45"
type input "$15.00"
click at [960, 407] on input "45" at bounding box center [953, 417] width 37 height 20
type input "$50.00"
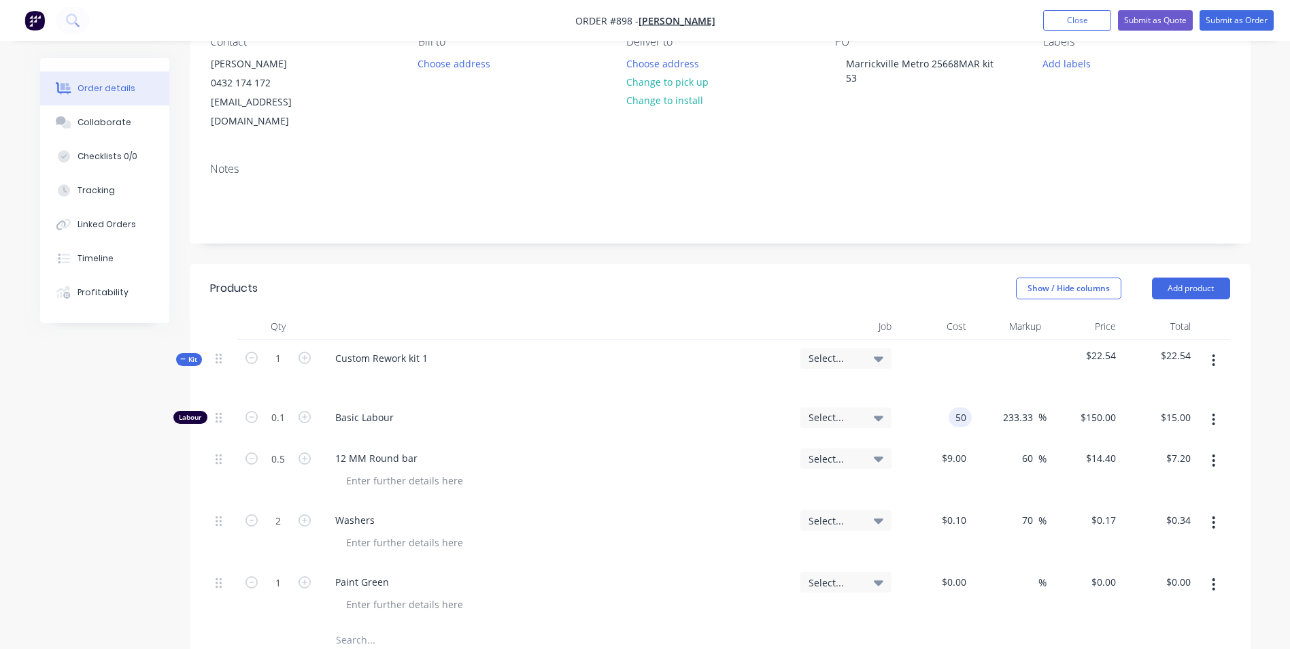
type input "$166.6667"
type input "$16.67"
type input "155"
type input "210"
type input "$155.00"
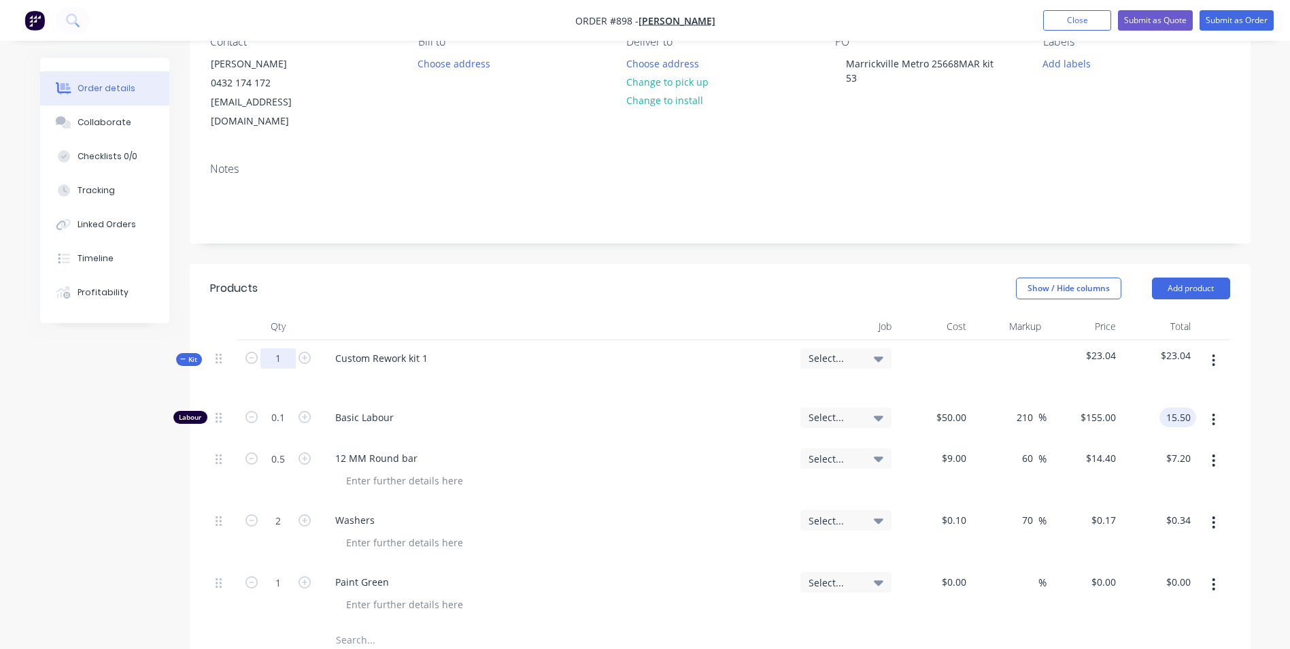
type input "$15.50"
click at [294, 348] on input "1" at bounding box center [278, 358] width 35 height 20
type input "53"
type input "5.3"
type input "$821.50"
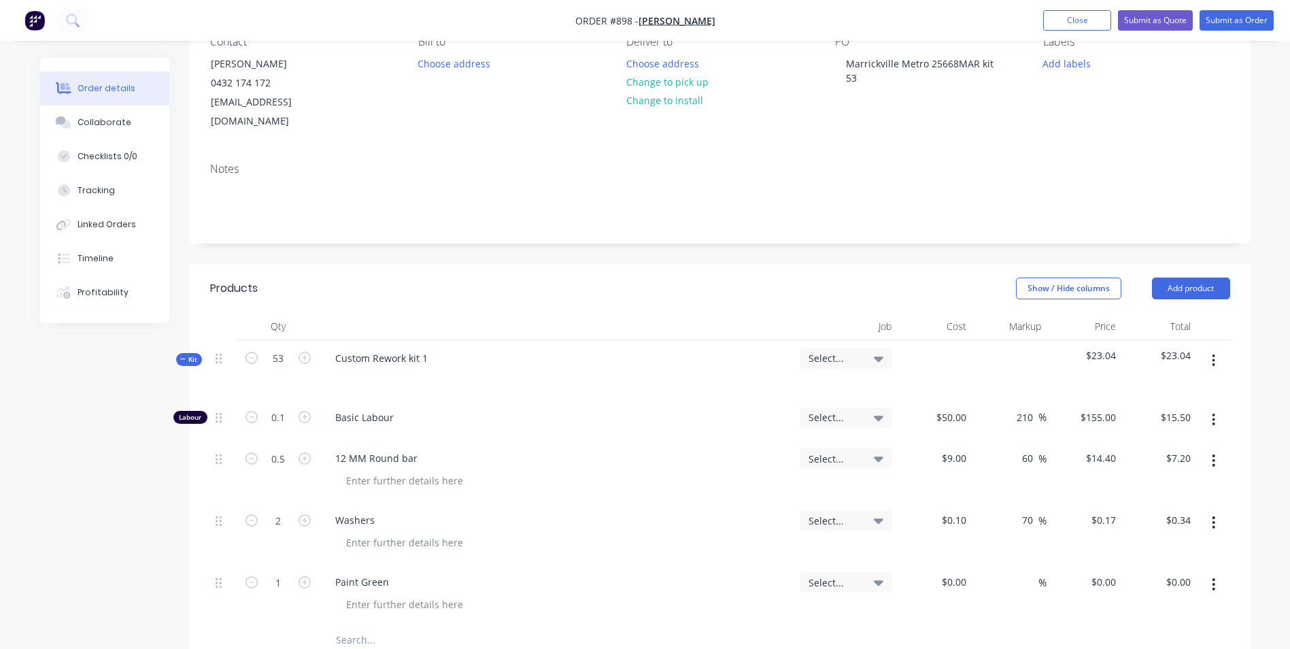
type input "26.5"
type input "$381.60"
type input "106"
type input "$18.02"
type input "53"
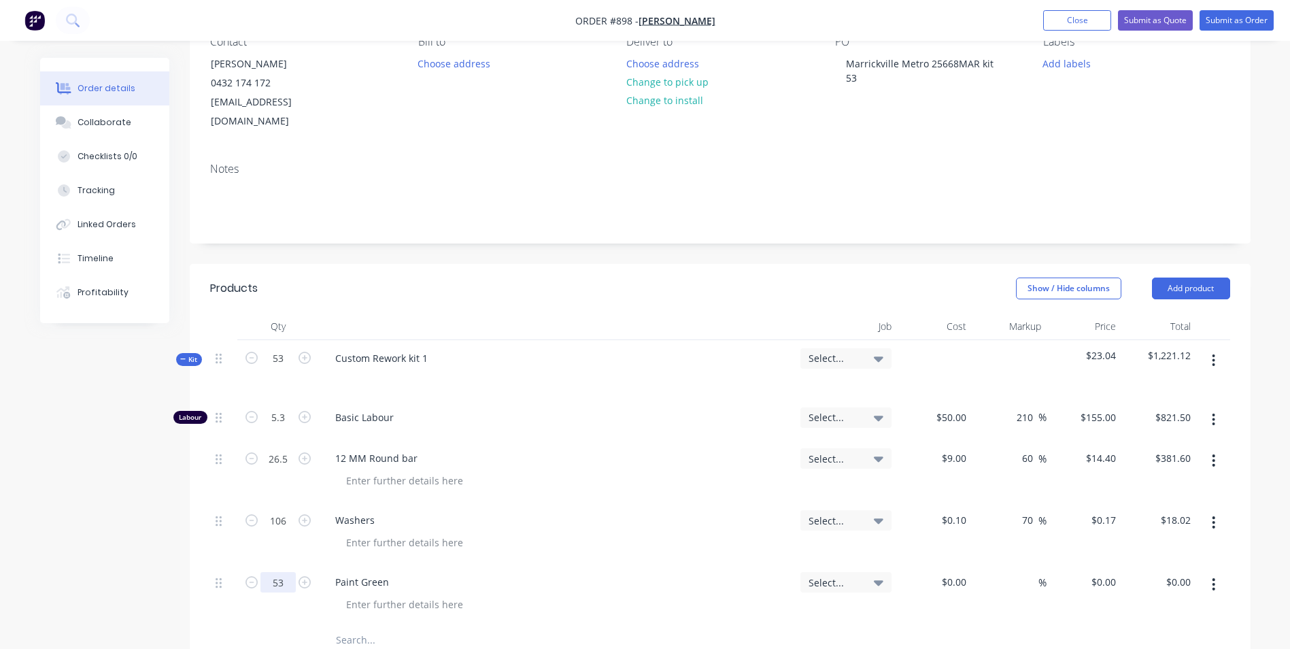
click at [286, 572] on input "53" at bounding box center [278, 582] width 35 height 20
type input "10"
type input "$10.00"
type input "$100.00"
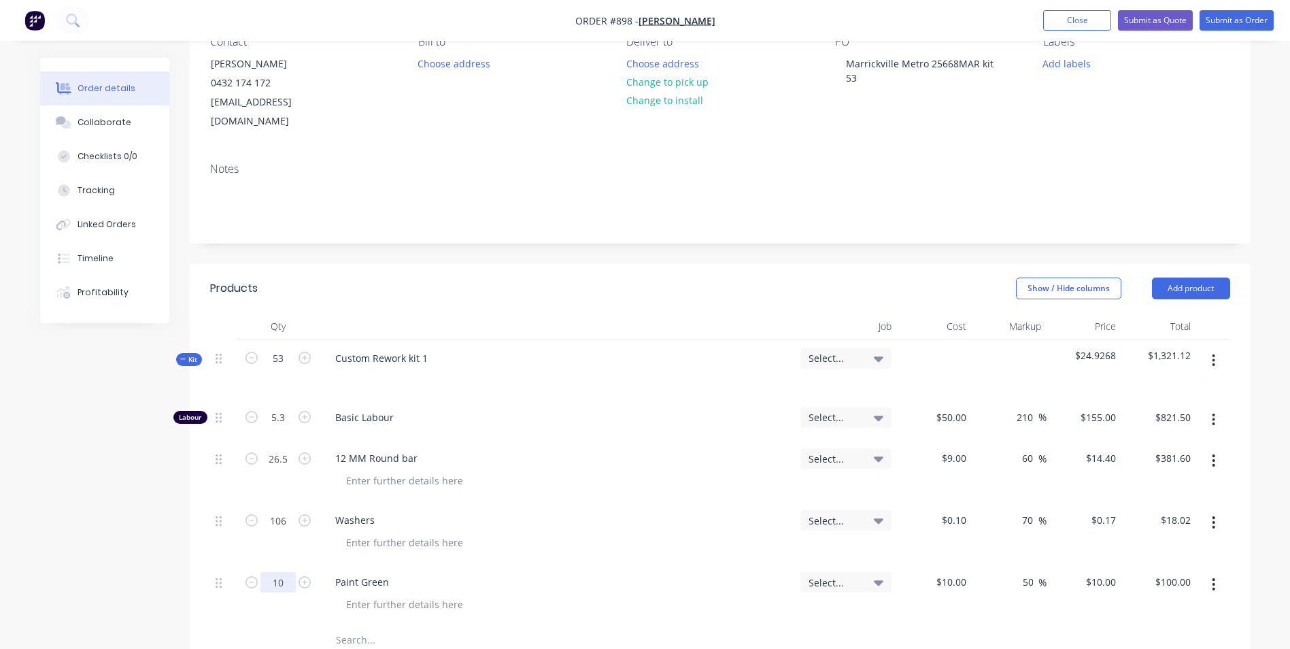
type input "50"
type input "15"
type input "$150.00"
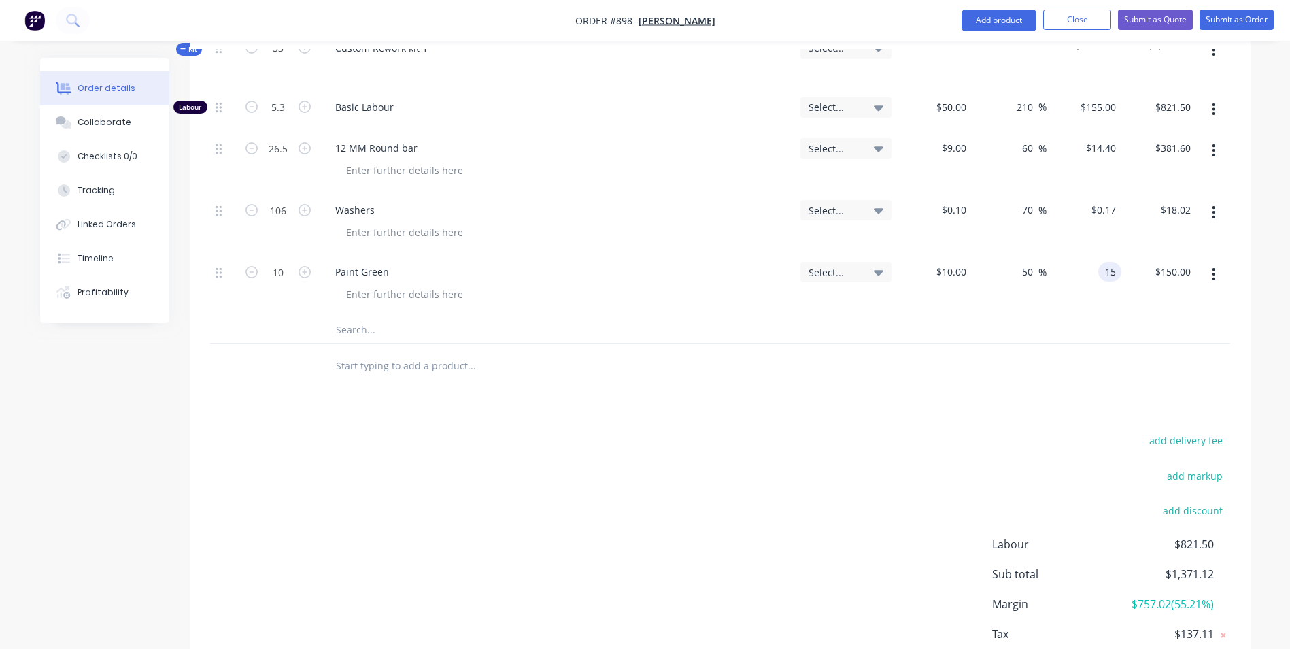
scroll to position [476, 0]
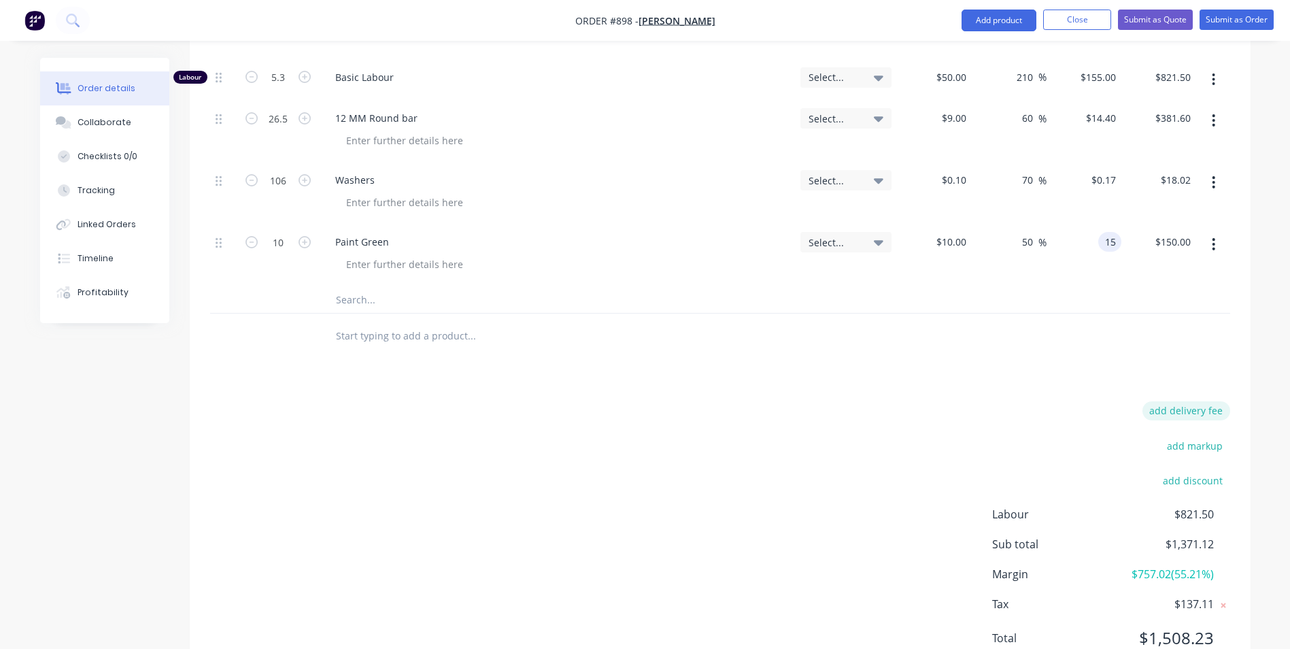
type input "$15.00"
click at [1188, 401] on button "add delivery fee" at bounding box center [1187, 410] width 88 height 18
type input "75"
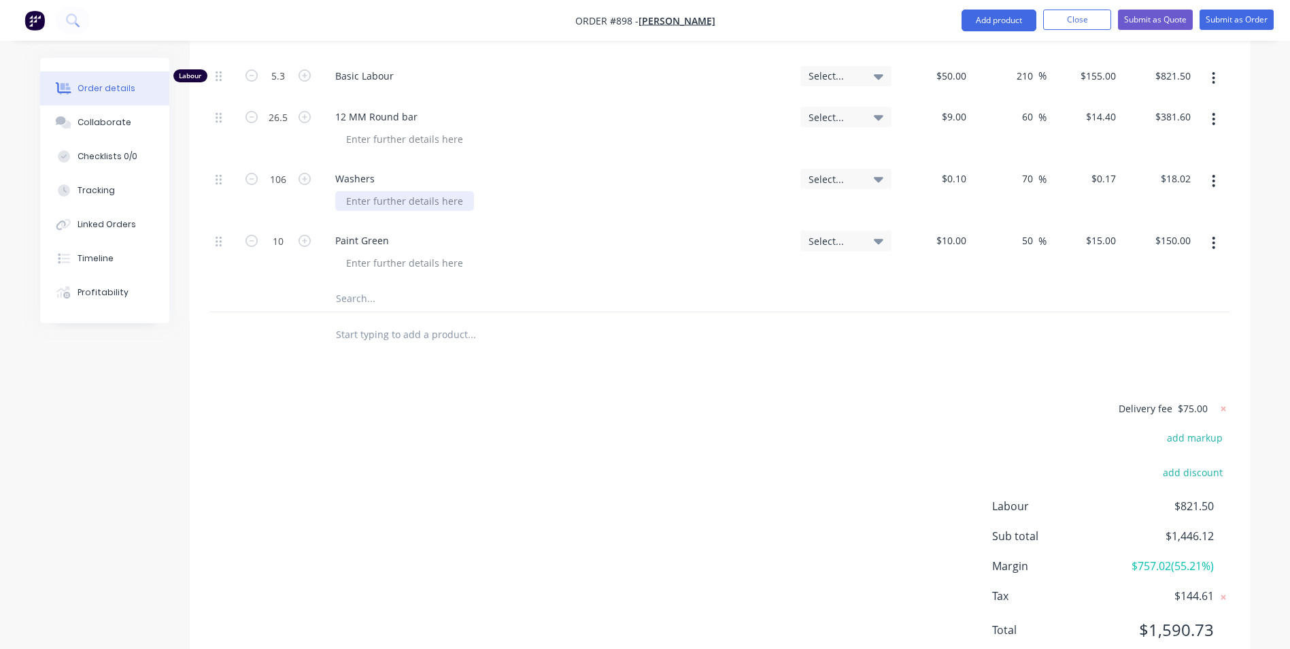
scroll to position [438, 0]
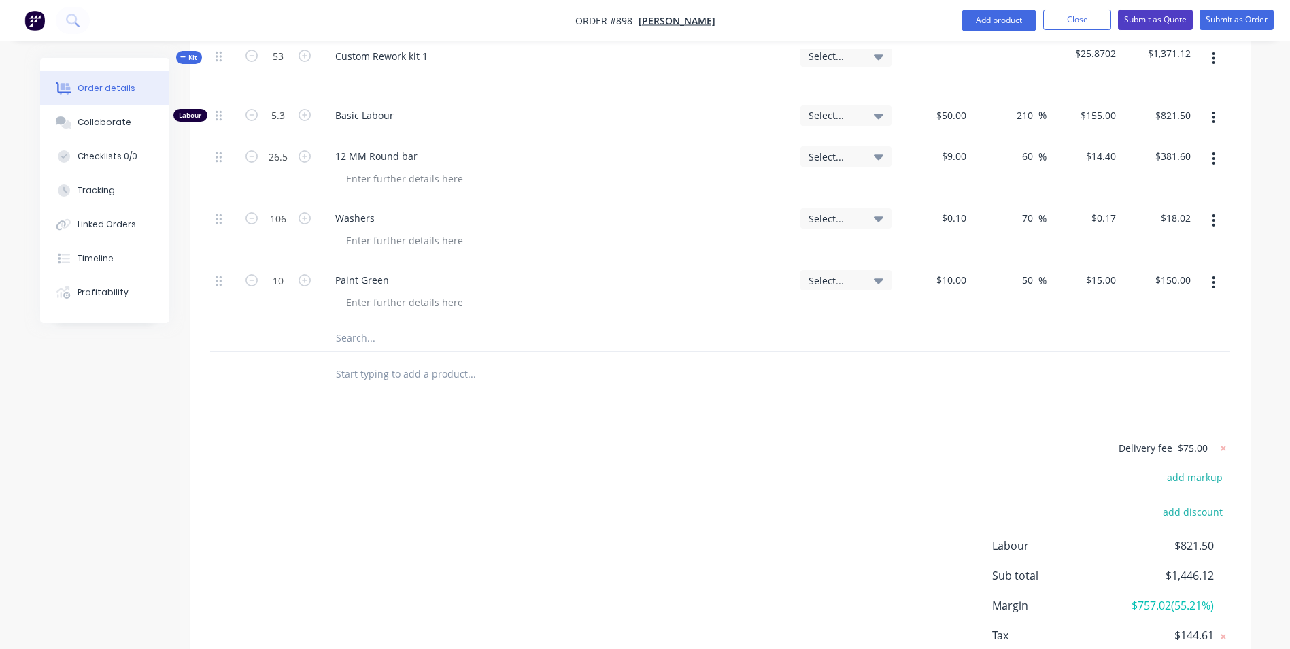
click at [1155, 24] on button "Submit as Quote" at bounding box center [1155, 20] width 75 height 20
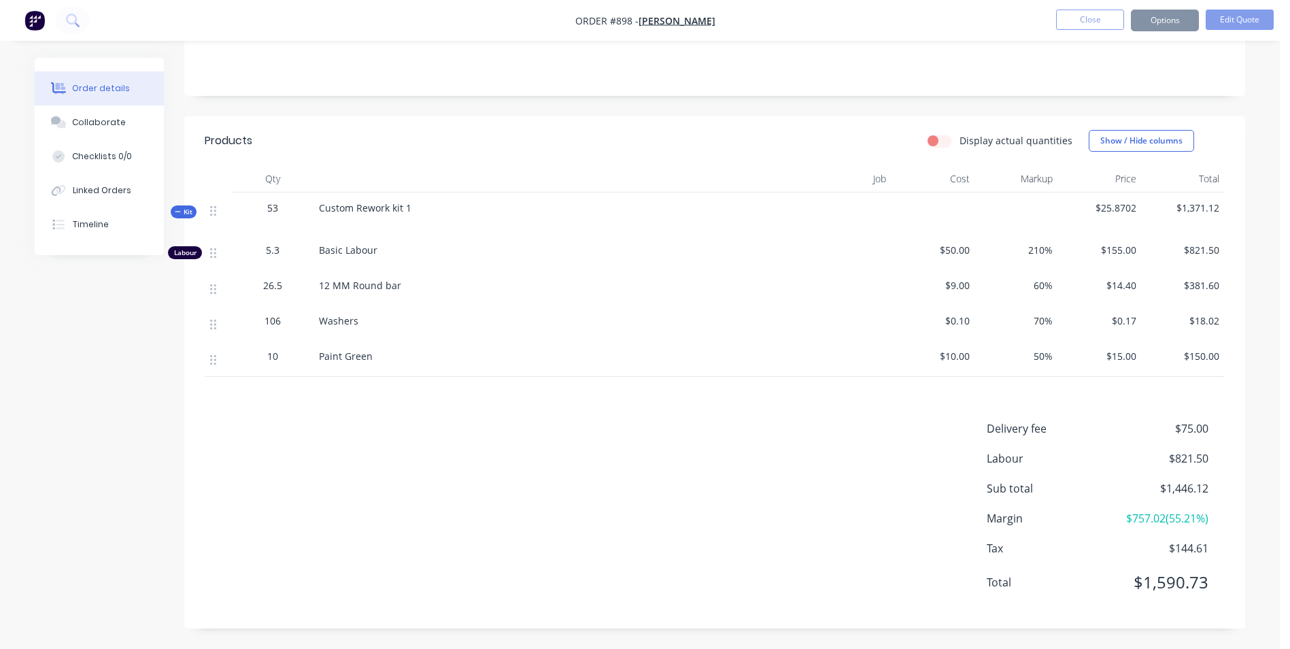
scroll to position [0, 0]
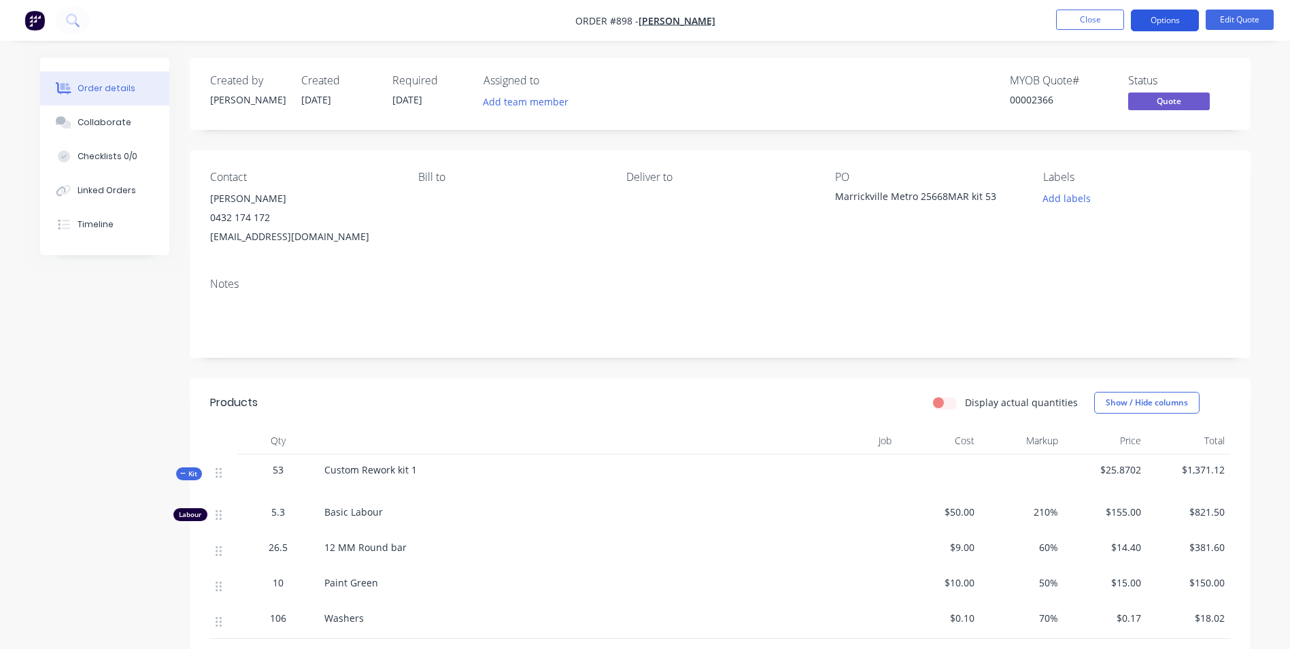
click at [1160, 28] on button "Options" at bounding box center [1165, 21] width 68 height 22
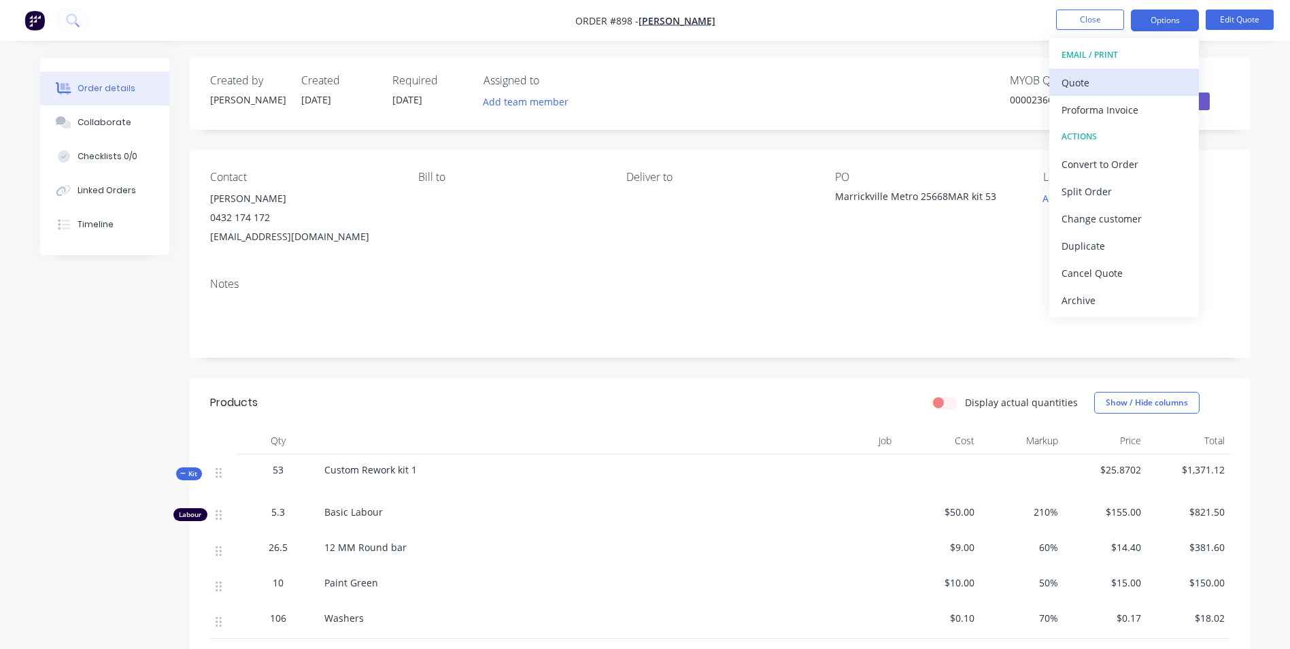
click at [1082, 75] on div "Quote" at bounding box center [1124, 83] width 125 height 20
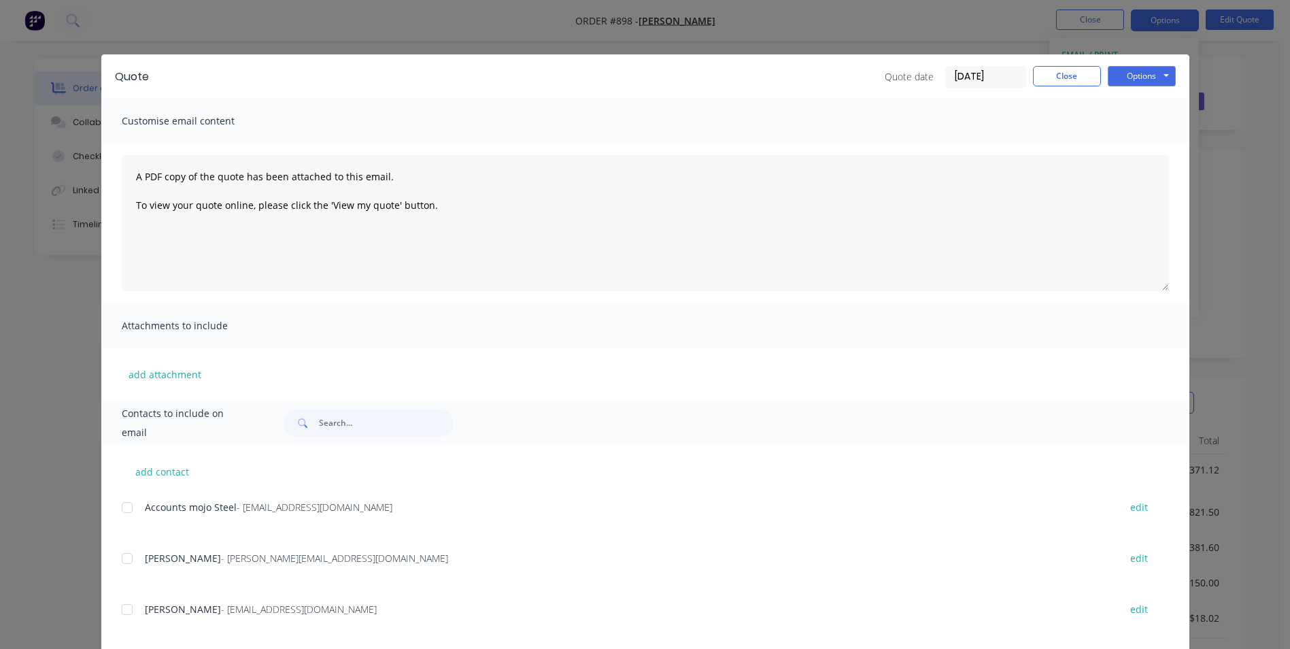
click at [124, 563] on div at bounding box center [127, 558] width 27 height 27
click at [1141, 82] on button "Options" at bounding box center [1142, 76] width 68 height 20
click at [1128, 148] on button "Email" at bounding box center [1151, 145] width 87 height 22
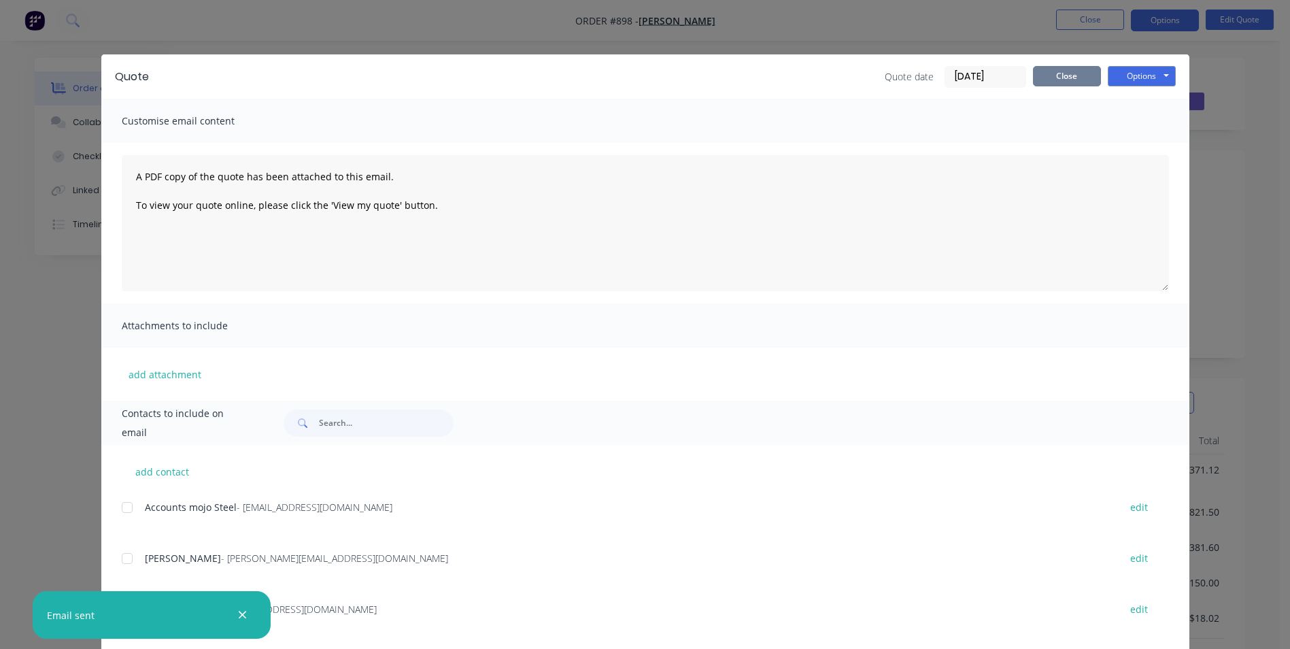
click at [1053, 83] on button "Close" at bounding box center [1067, 76] width 68 height 20
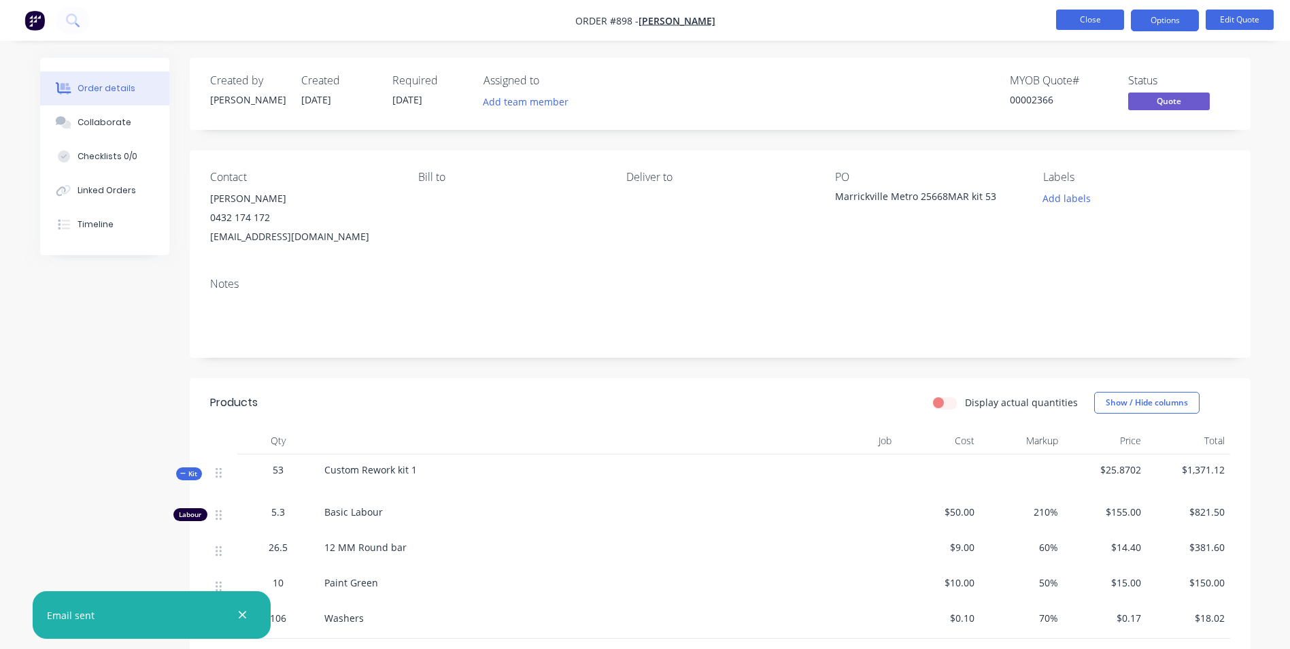
click at [1090, 19] on button "Close" at bounding box center [1090, 20] width 68 height 20
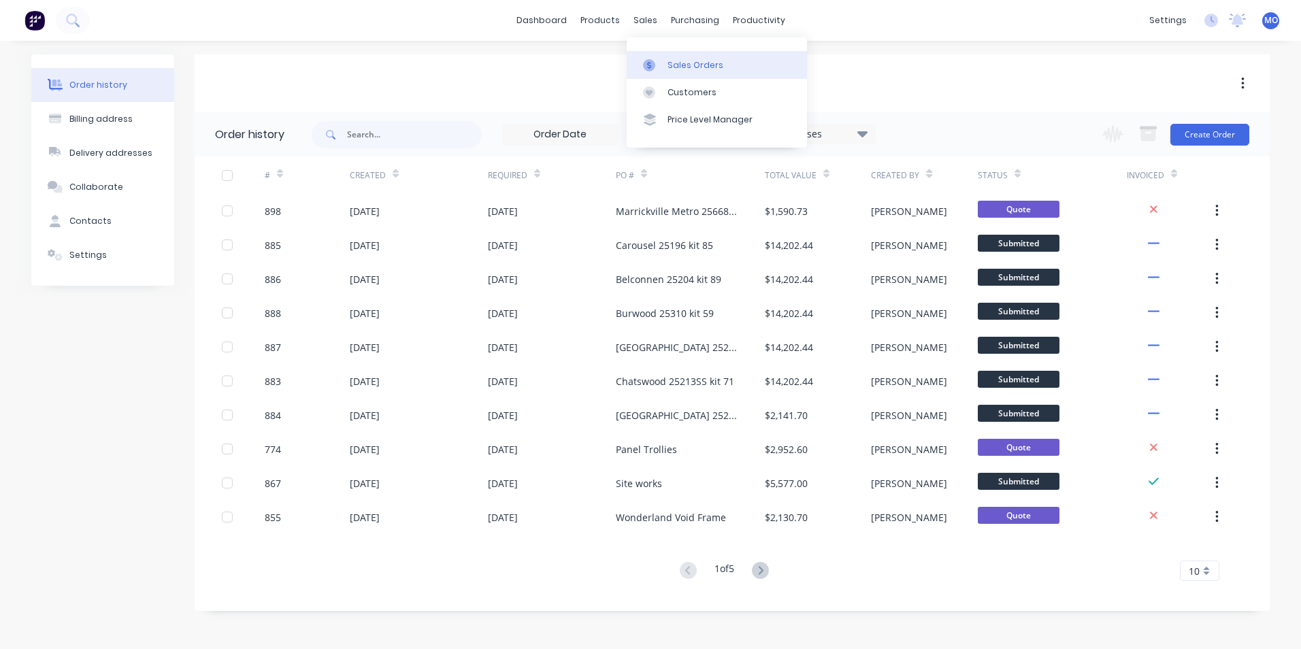
click at [678, 68] on div "Sales Orders" at bounding box center [695, 65] width 56 height 12
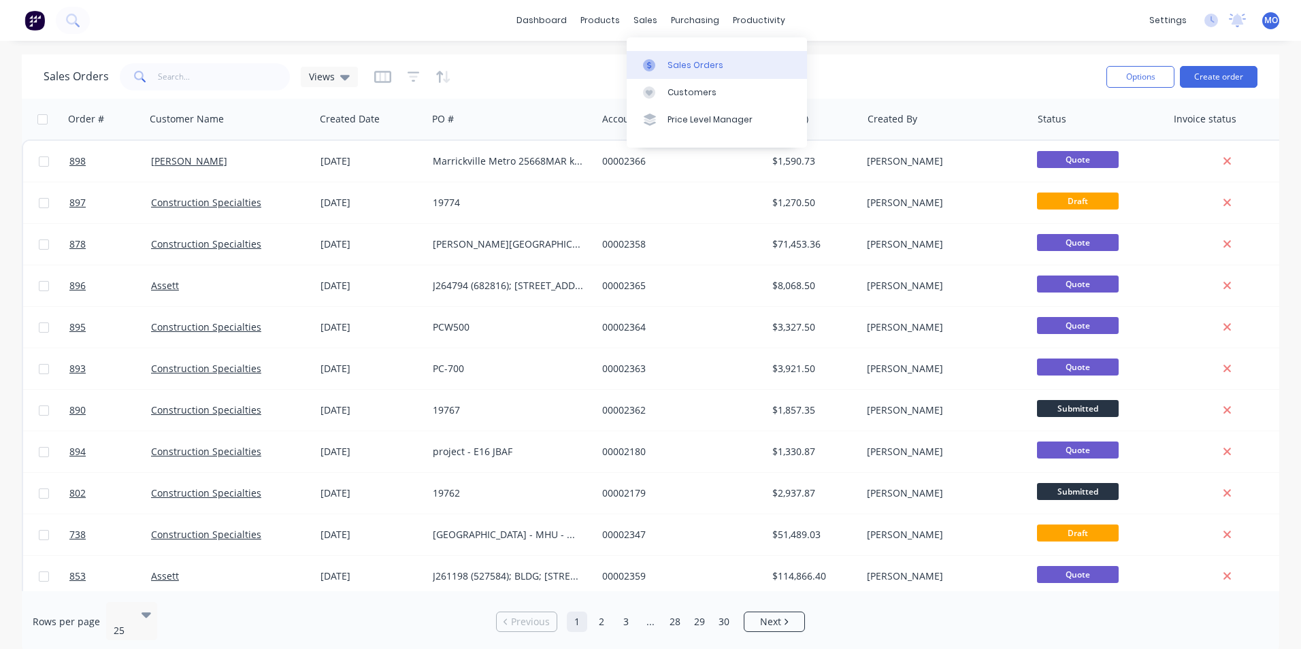
click at [682, 73] on link "Sales Orders" at bounding box center [716, 64] width 180 height 27
click at [217, 69] on input "text" at bounding box center [224, 76] width 133 height 27
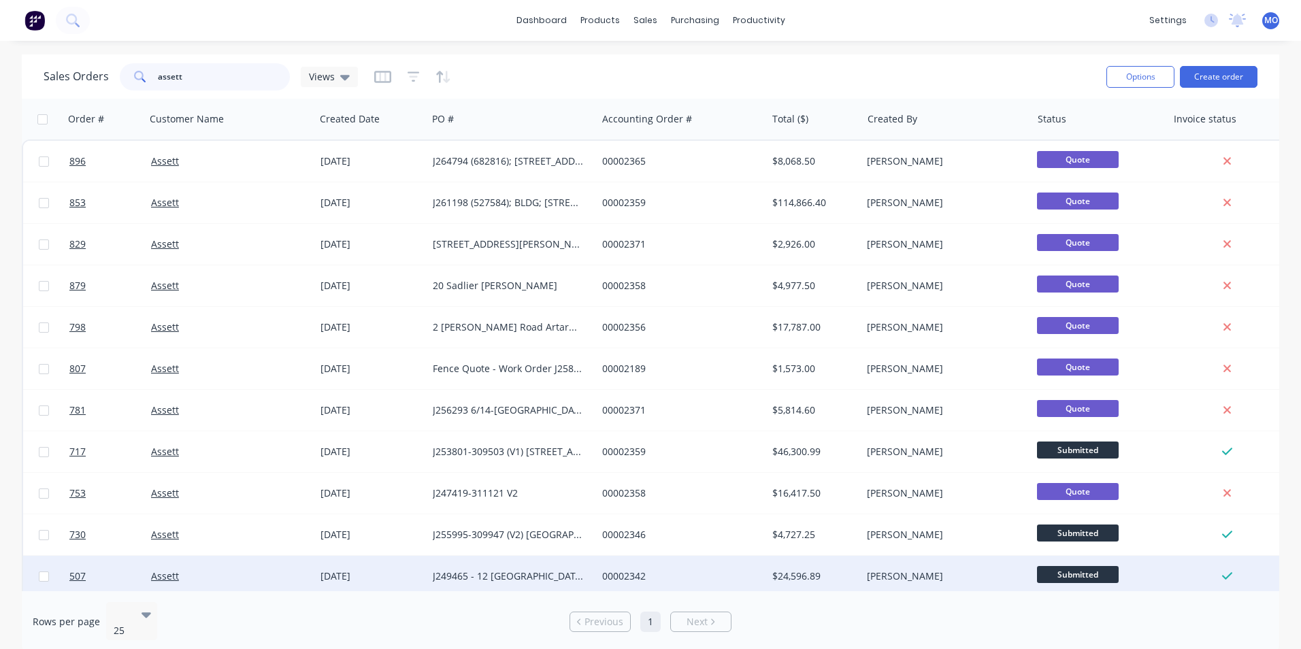
type input "assett"
click at [511, 571] on div "J249465 - 12 [GEOGRAPHIC_DATA]." at bounding box center [508, 576] width 151 height 14
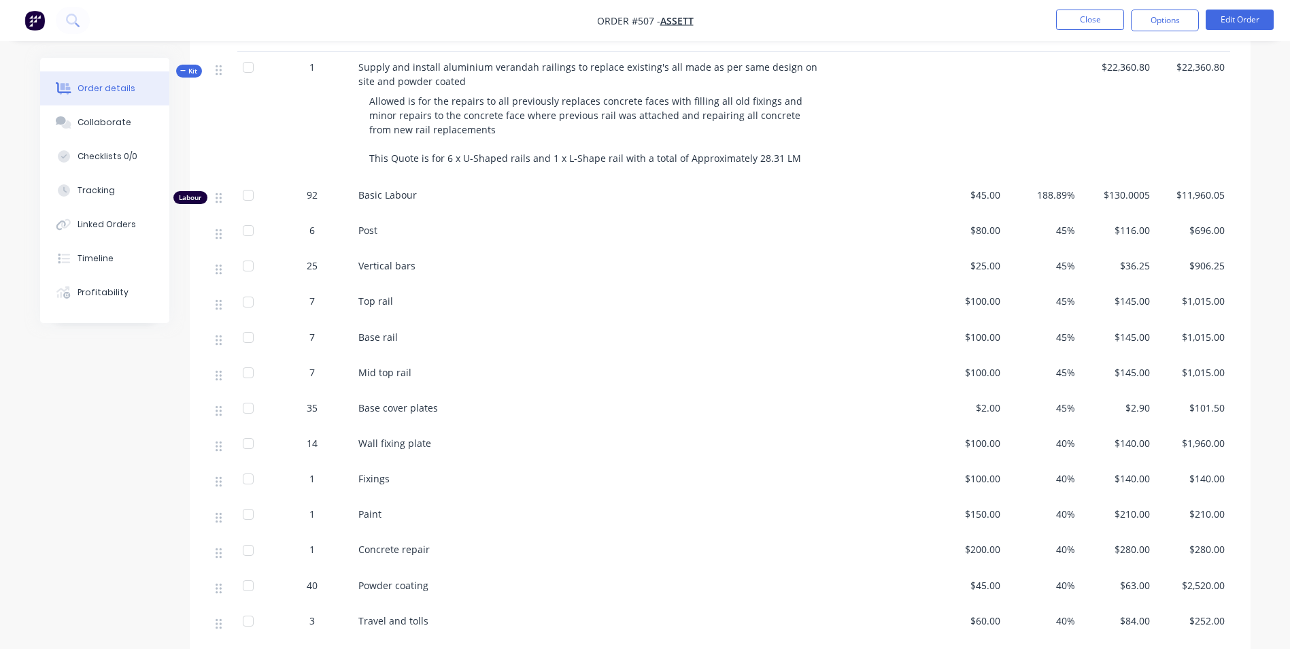
scroll to position [335, 0]
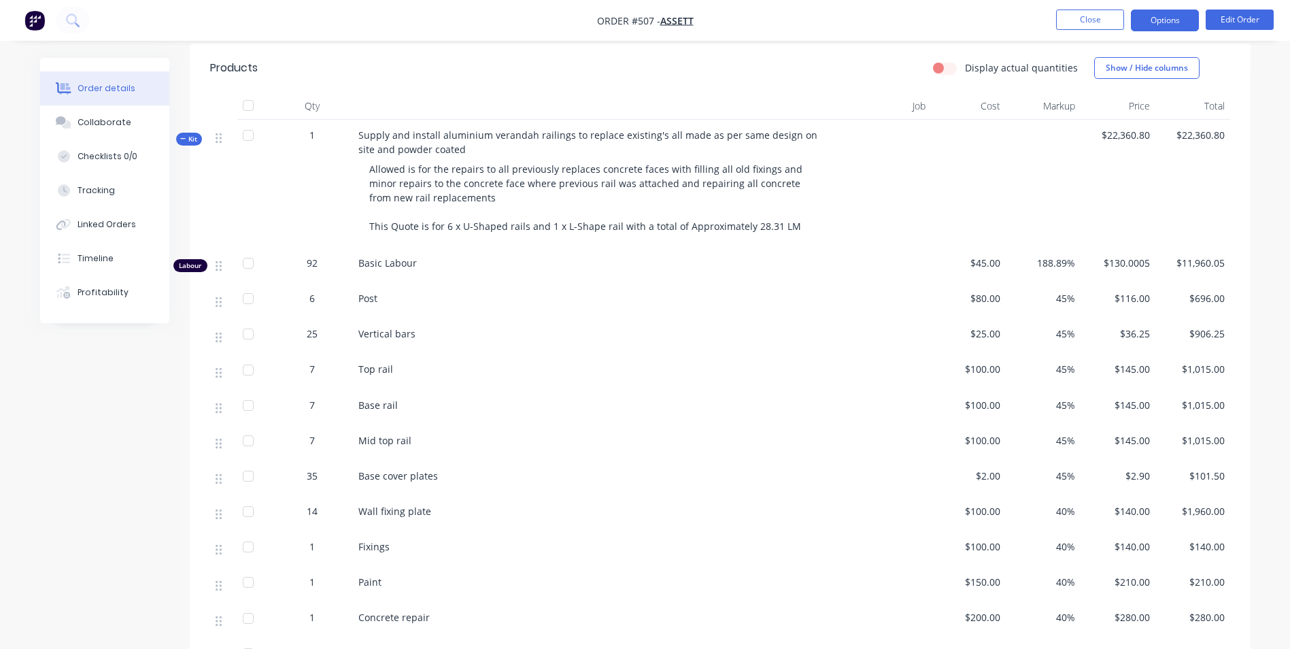
click at [1177, 18] on button "Options" at bounding box center [1165, 21] width 68 height 22
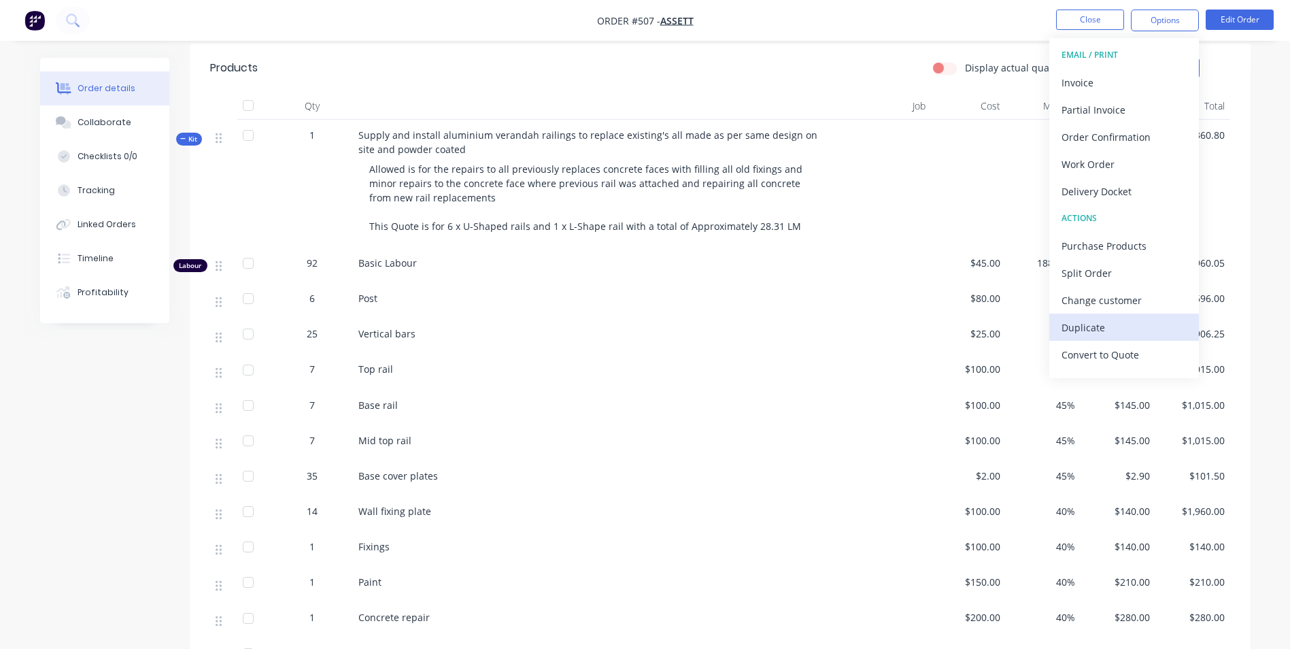
click at [1083, 320] on div "Duplicate" at bounding box center [1124, 328] width 125 height 20
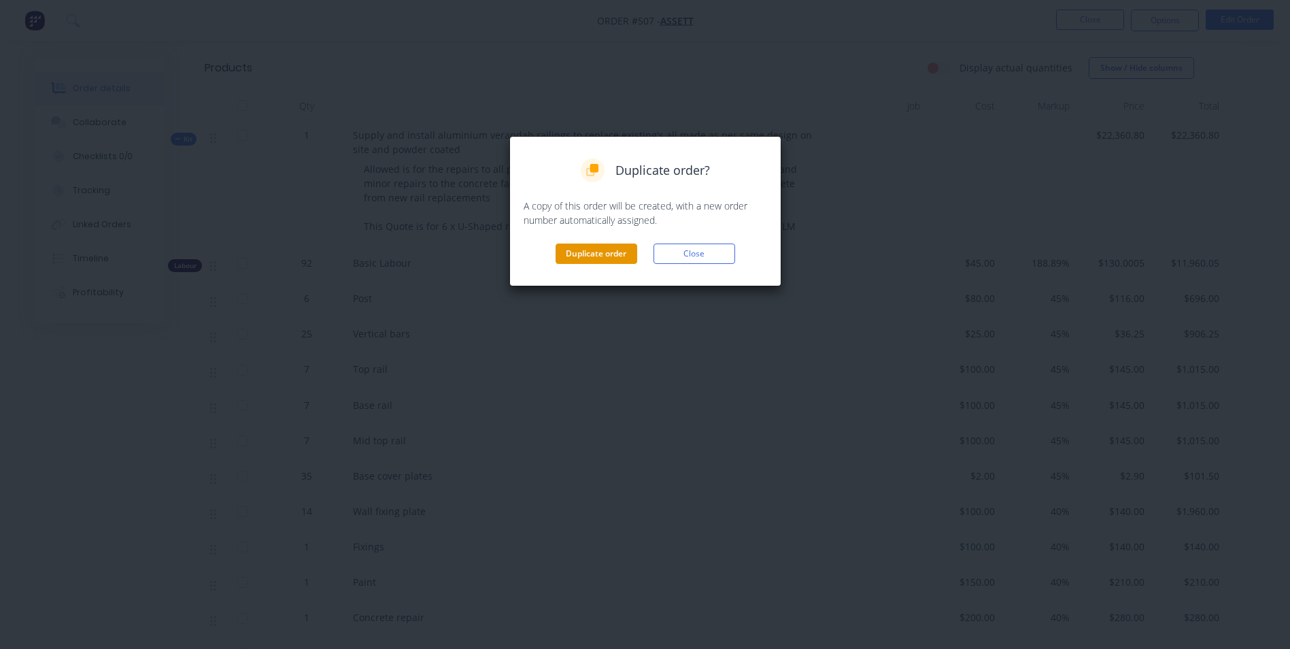
click at [597, 252] on button "Duplicate order" at bounding box center [597, 254] width 82 height 20
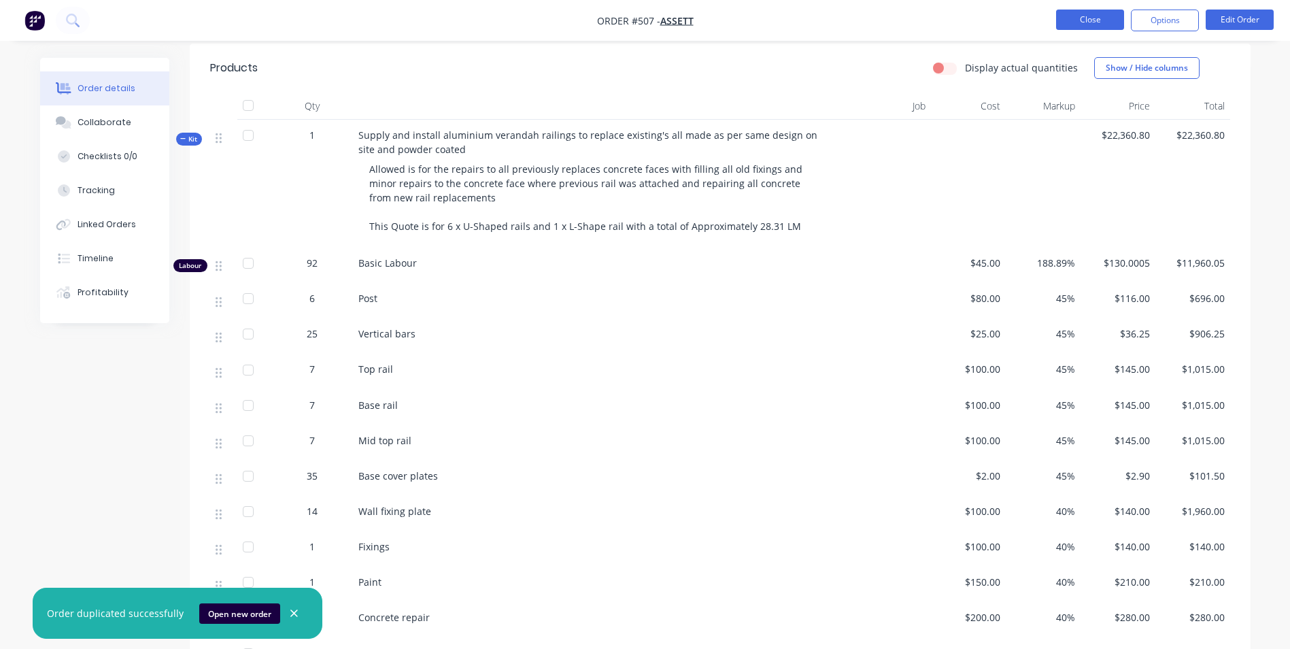
click at [1091, 15] on button "Close" at bounding box center [1090, 20] width 68 height 20
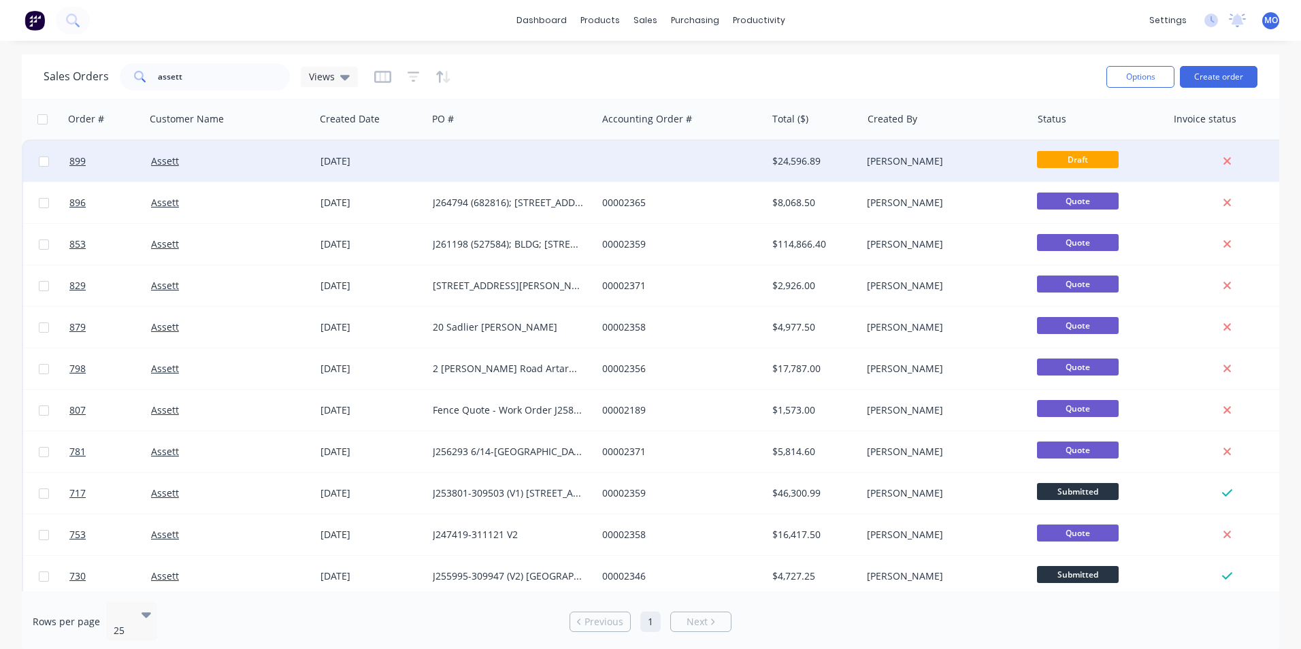
click at [208, 154] on div "Assett" at bounding box center [230, 161] width 169 height 41
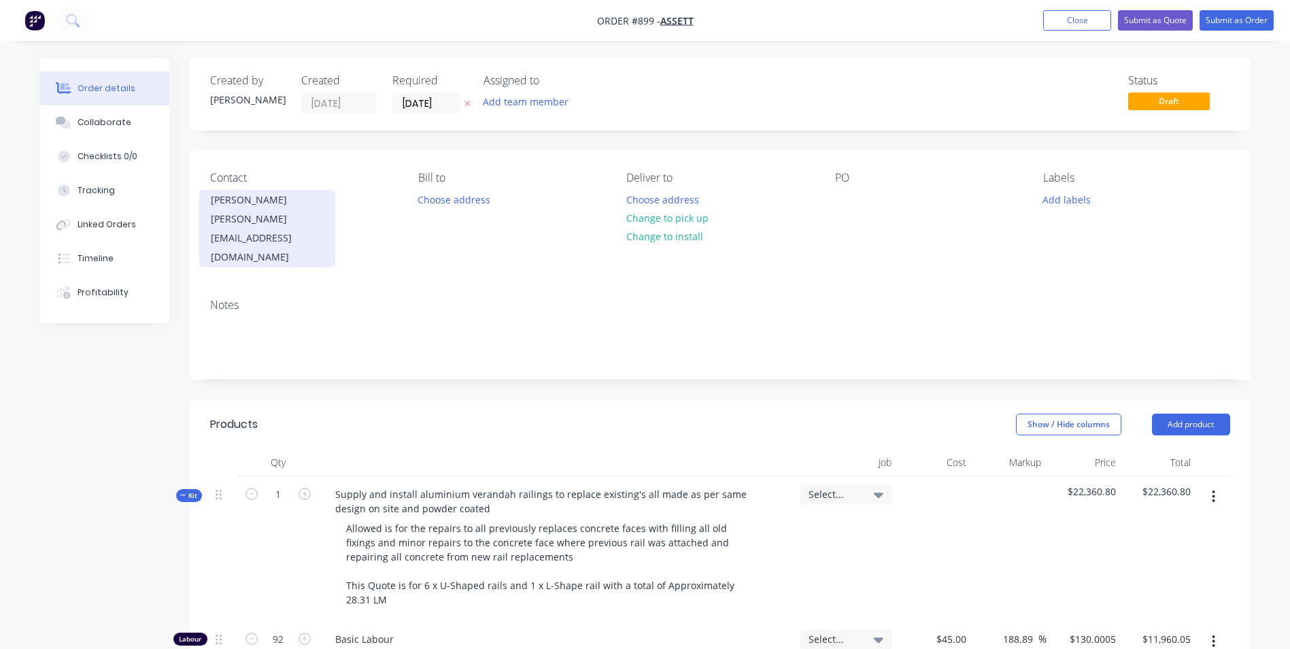
click at [245, 224] on div "[PERSON_NAME][EMAIL_ADDRESS][DOMAIN_NAME]" at bounding box center [267, 238] width 113 height 57
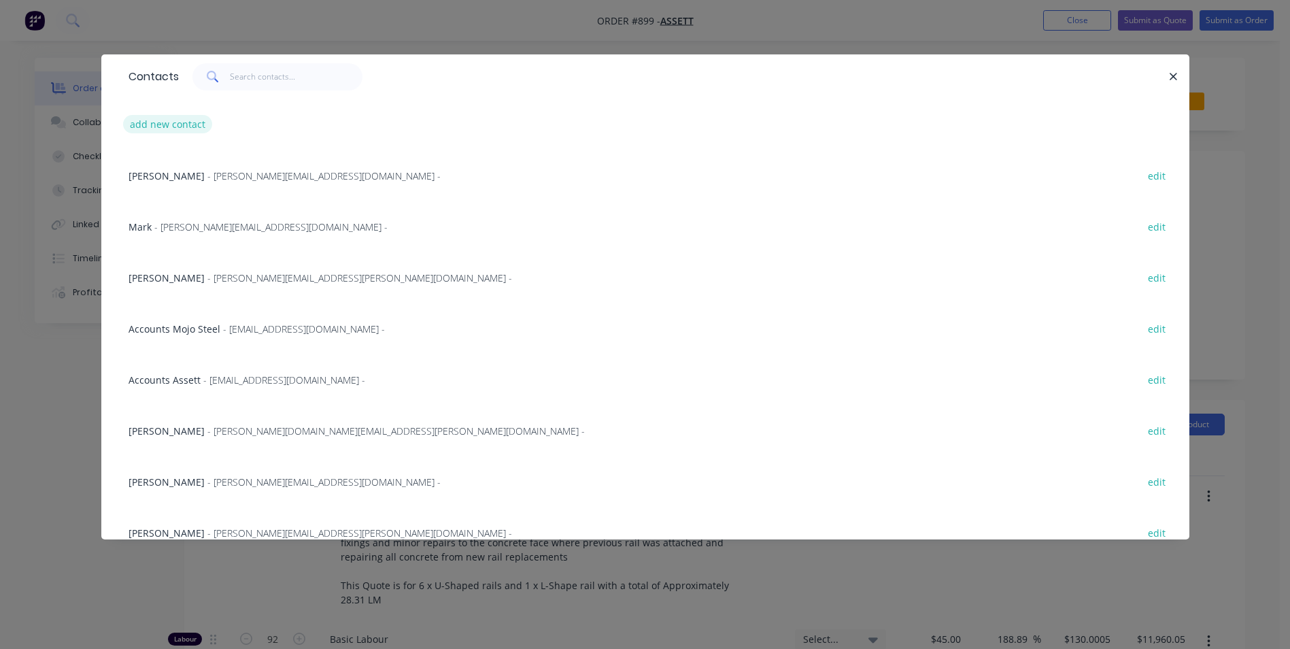
click at [151, 118] on button "add new contact" at bounding box center [168, 124] width 90 height 18
select select "AU"
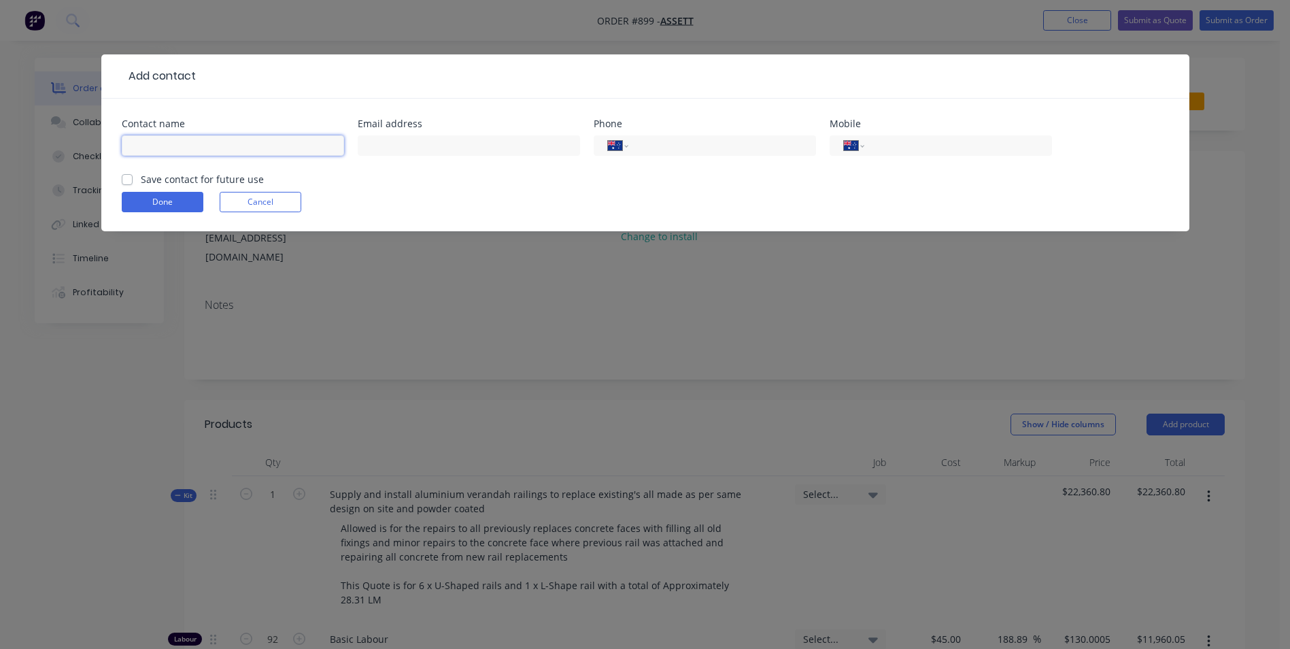
click at [130, 152] on input "text" at bounding box center [233, 145] width 222 height 20
type input "[PERSON_NAME]"
click at [392, 142] on input "text" at bounding box center [469, 145] width 222 height 20
type input "[EMAIL_ADDRESS][PERSON_NAME][DOMAIN_NAME]"
click at [141, 178] on label "Save contact for future use" at bounding box center [202, 179] width 123 height 14
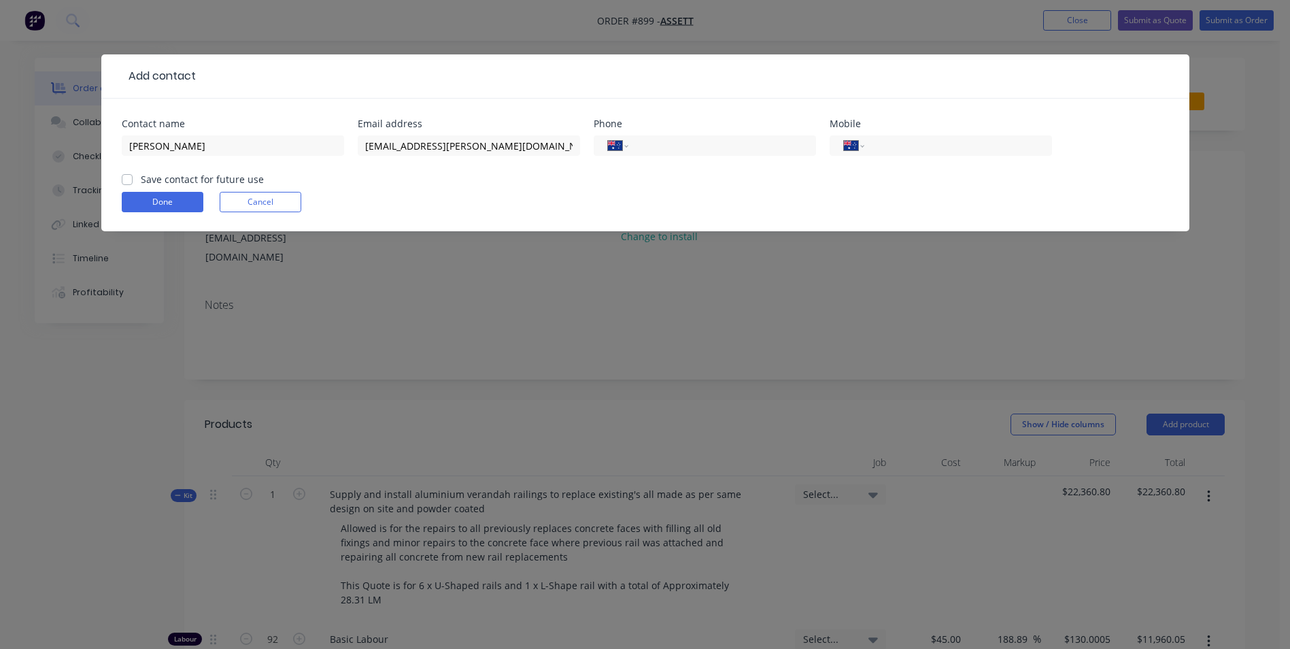
click at [124, 178] on input "Save contact for future use" at bounding box center [127, 178] width 11 height 13
checkbox input "true"
click at [137, 208] on button "Done" at bounding box center [163, 202] width 82 height 20
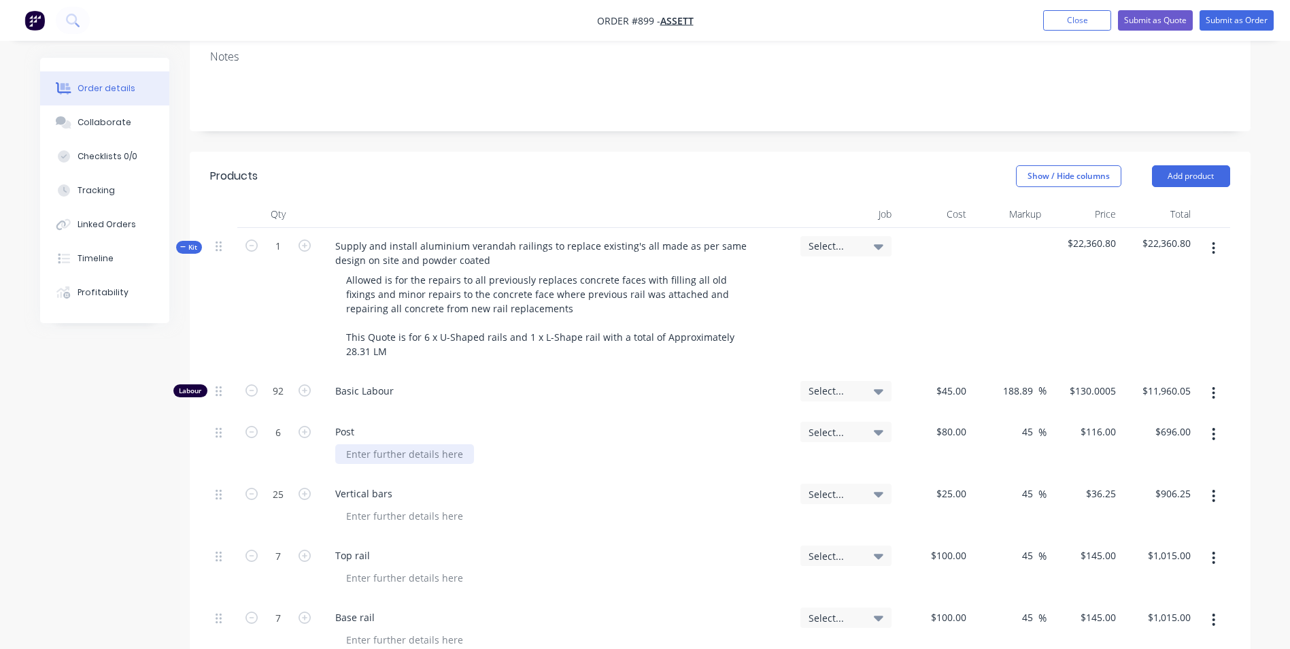
scroll to position [272, 0]
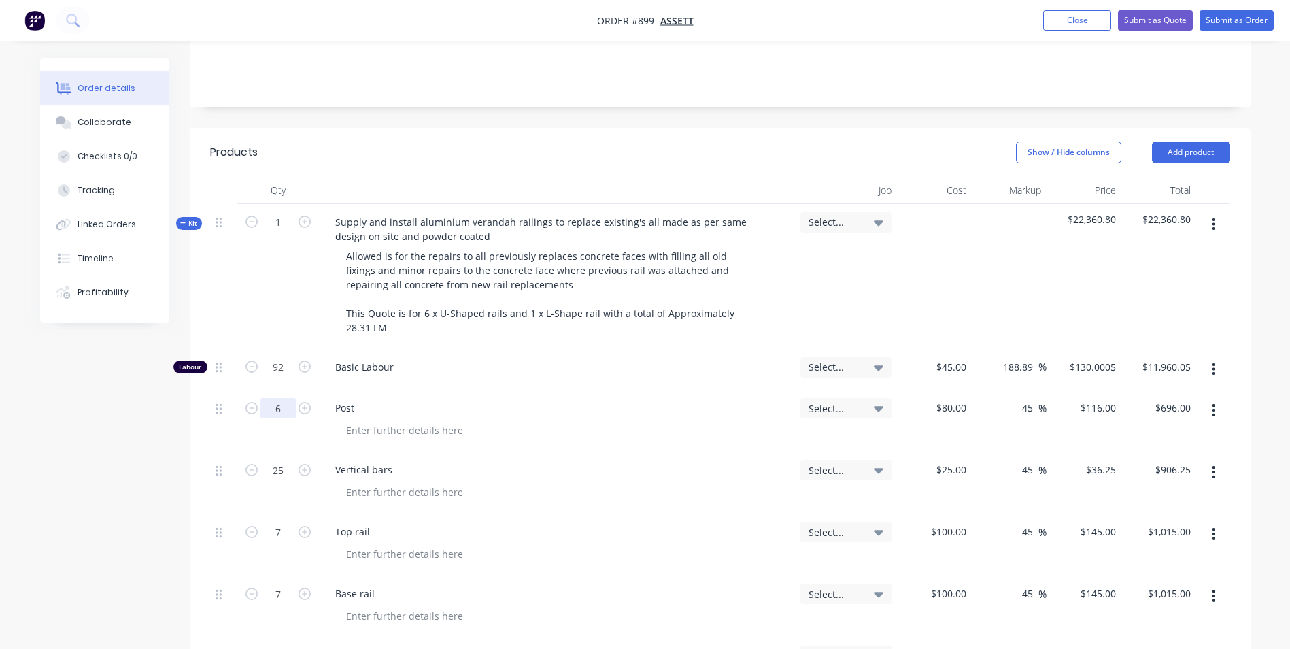
click at [284, 398] on input "6" at bounding box center [278, 408] width 35 height 20
type input "8"
type input "$928.00"
click at [942, 390] on div "80 $80.00" at bounding box center [934, 421] width 75 height 62
type input "$8.00"
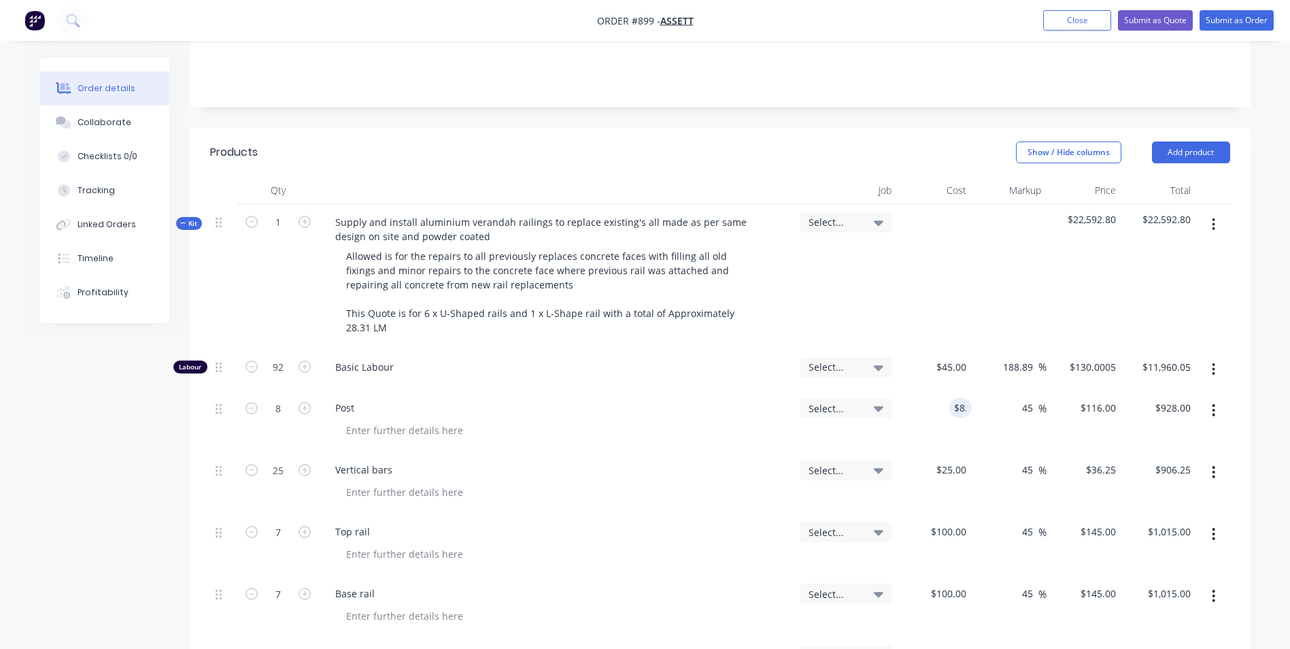
type input "$11.60"
type input "$92.80"
click at [359, 420] on div at bounding box center [404, 430] width 139 height 20
click at [965, 398] on input "8" at bounding box center [964, 408] width 16 height 20
type input "$16.00"
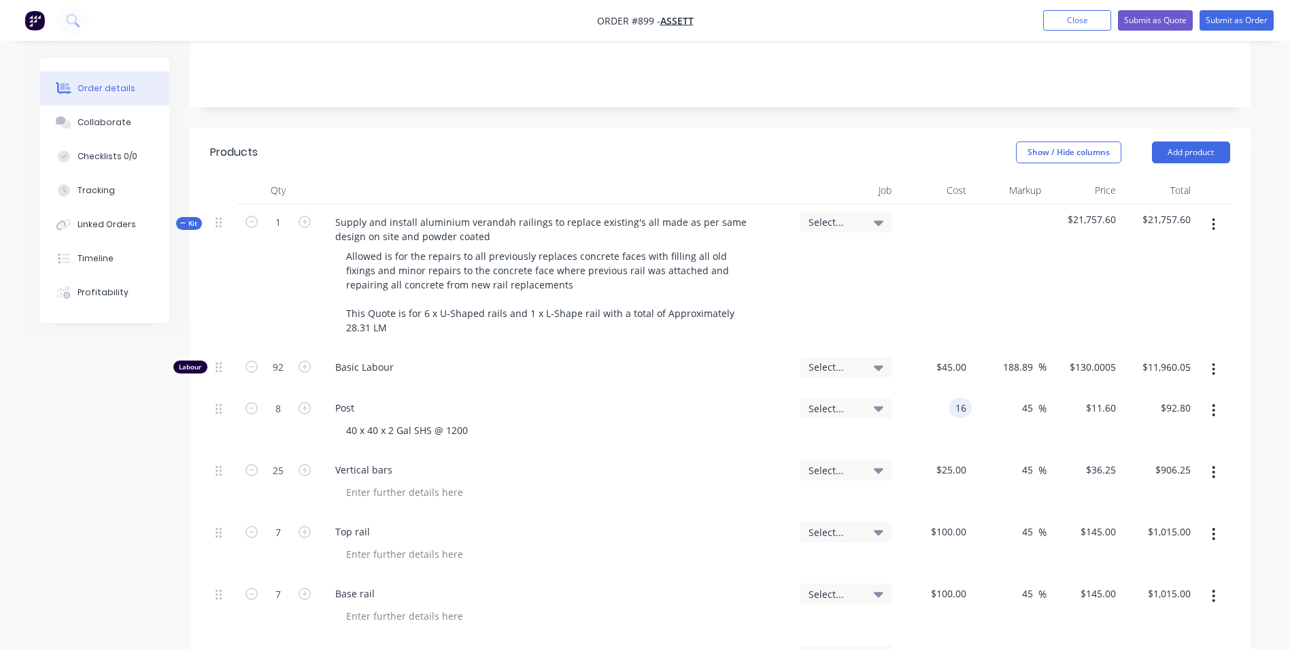
type input "$23.20"
type input "$185.60"
click at [350, 482] on div at bounding box center [404, 492] width 139 height 20
click at [286, 460] on input "25" at bounding box center [278, 470] width 35 height 20
click at [880, 452] on div "Select..." at bounding box center [846, 483] width 102 height 62
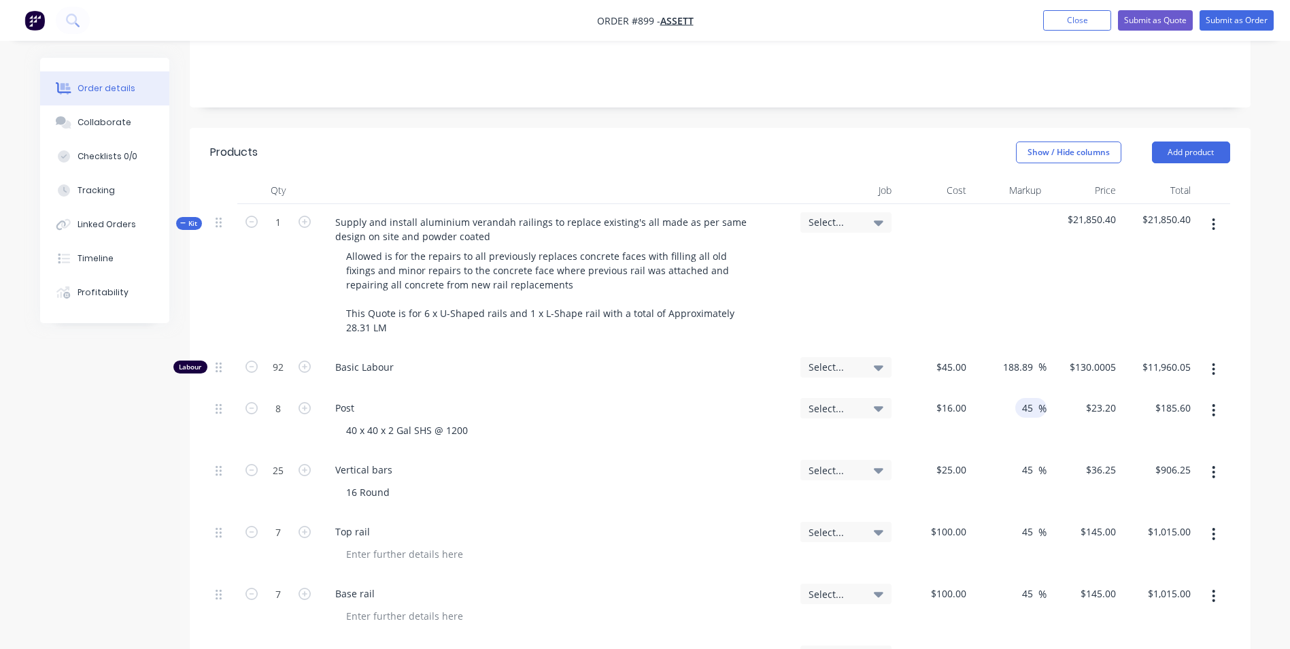
click at [1024, 398] on input "45" at bounding box center [1030, 408] width 18 height 20
type input "5"
type input "50"
type input "24"
type input "$192.00"
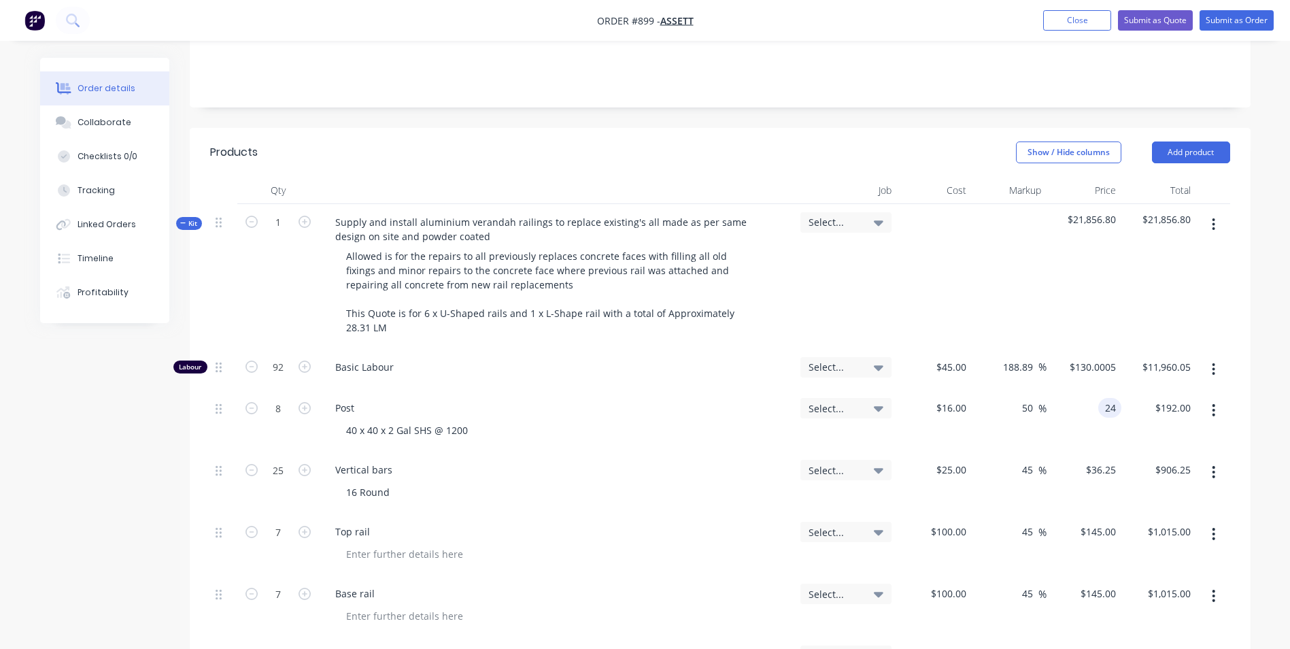
type input "$24.00"
click at [945, 452] on div "25 $25.00" at bounding box center [934, 483] width 75 height 62
type input "$19.00"
type input "$27.55"
type input "$688.75"
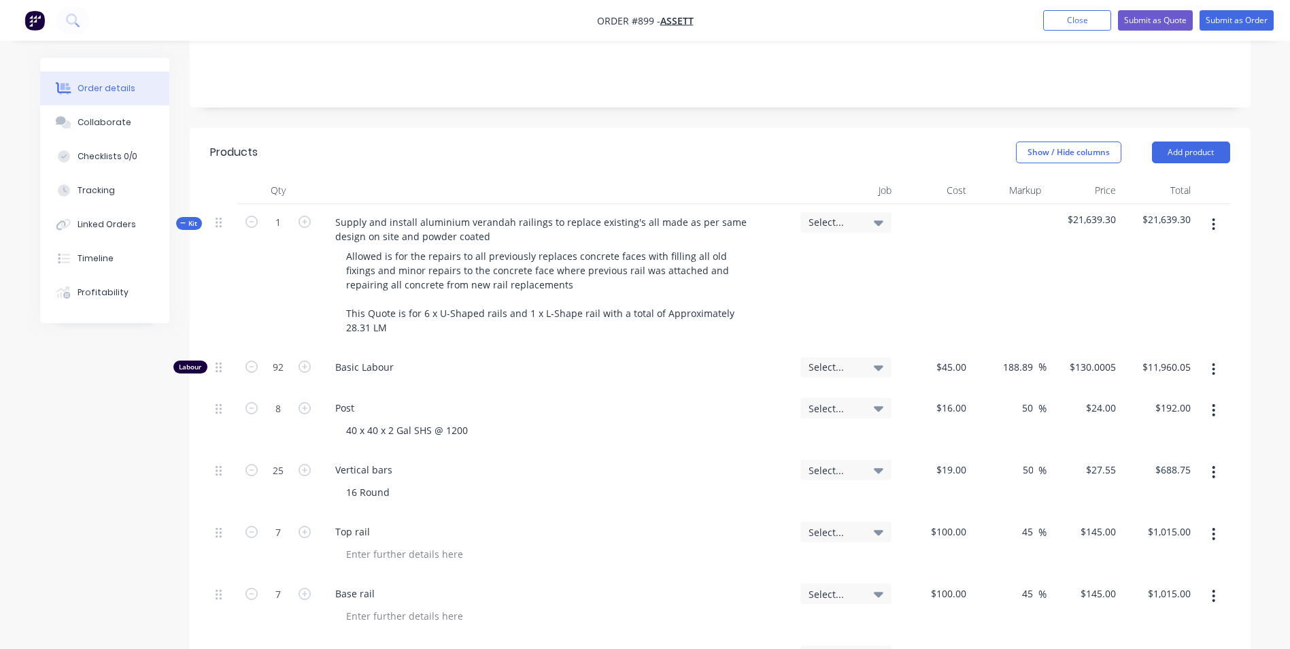
type input "50"
type input "28.5"
type input "$712.50"
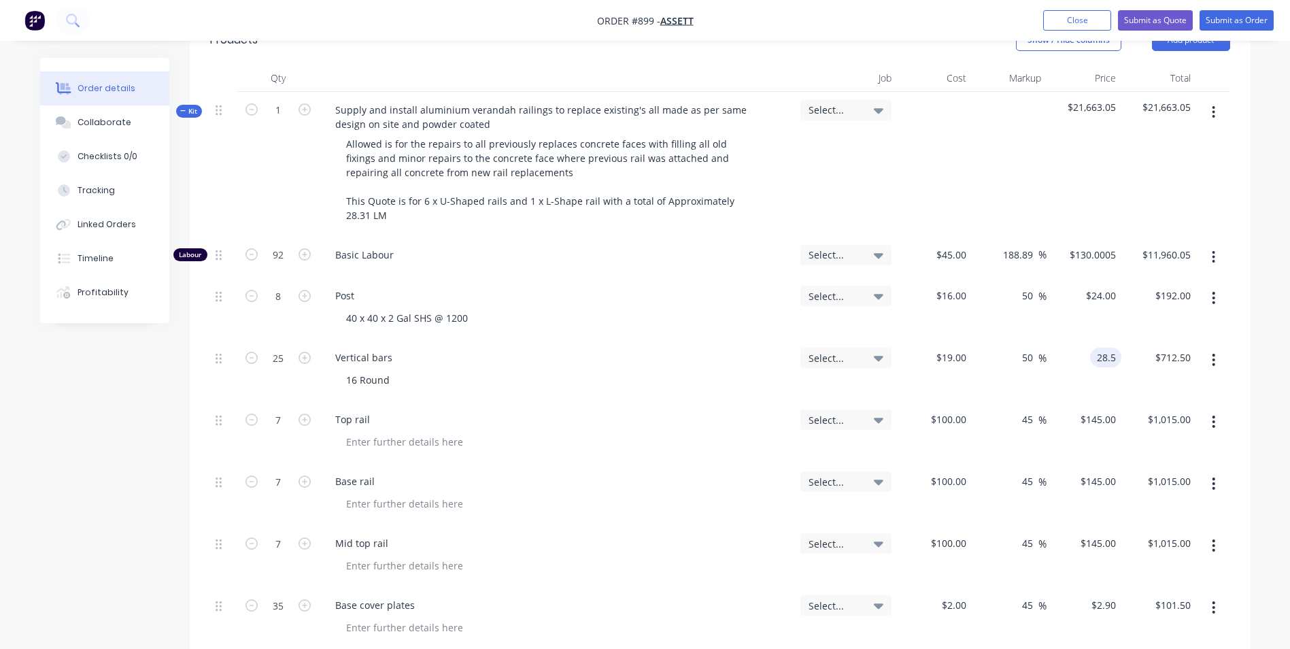
scroll to position [408, 0]
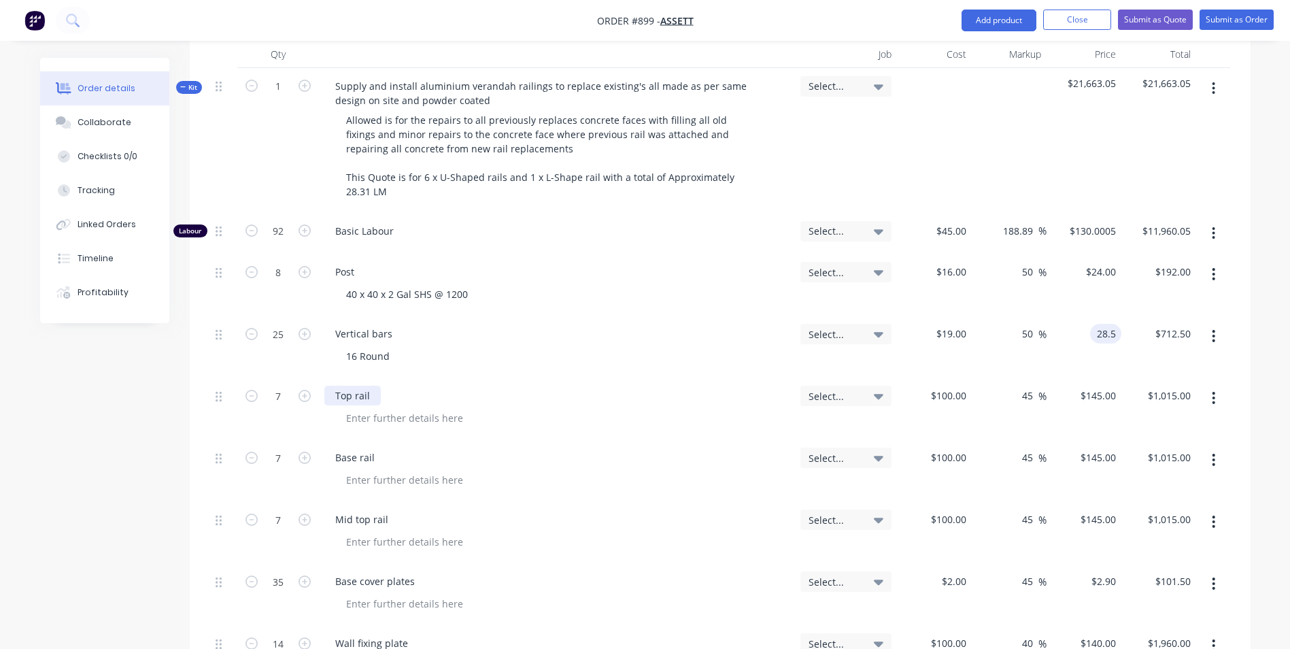
type input "$28.50"
click at [375, 386] on div "Top rail" at bounding box center [352, 396] width 56 height 20
click at [290, 386] on input "7" at bounding box center [278, 396] width 35 height 20
type input "3"
type input "$435.00"
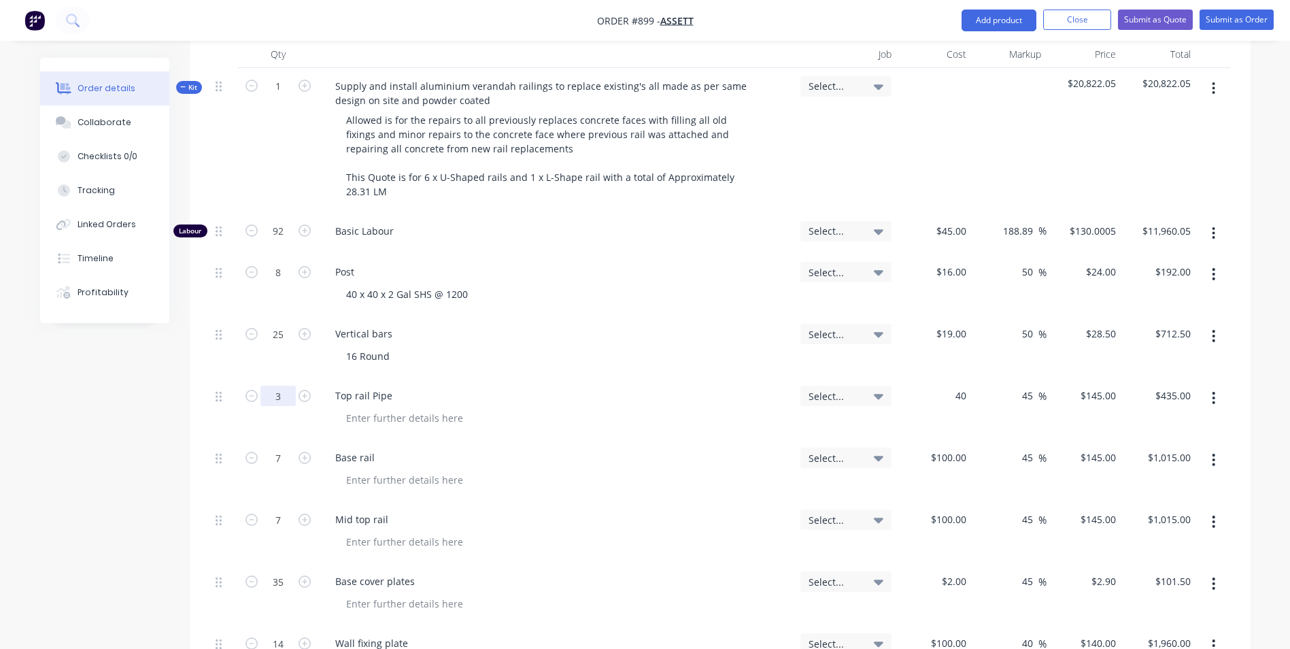
type input "$40.00"
type input "$58.00"
type input "$174.00"
type input "50"
type input "60"
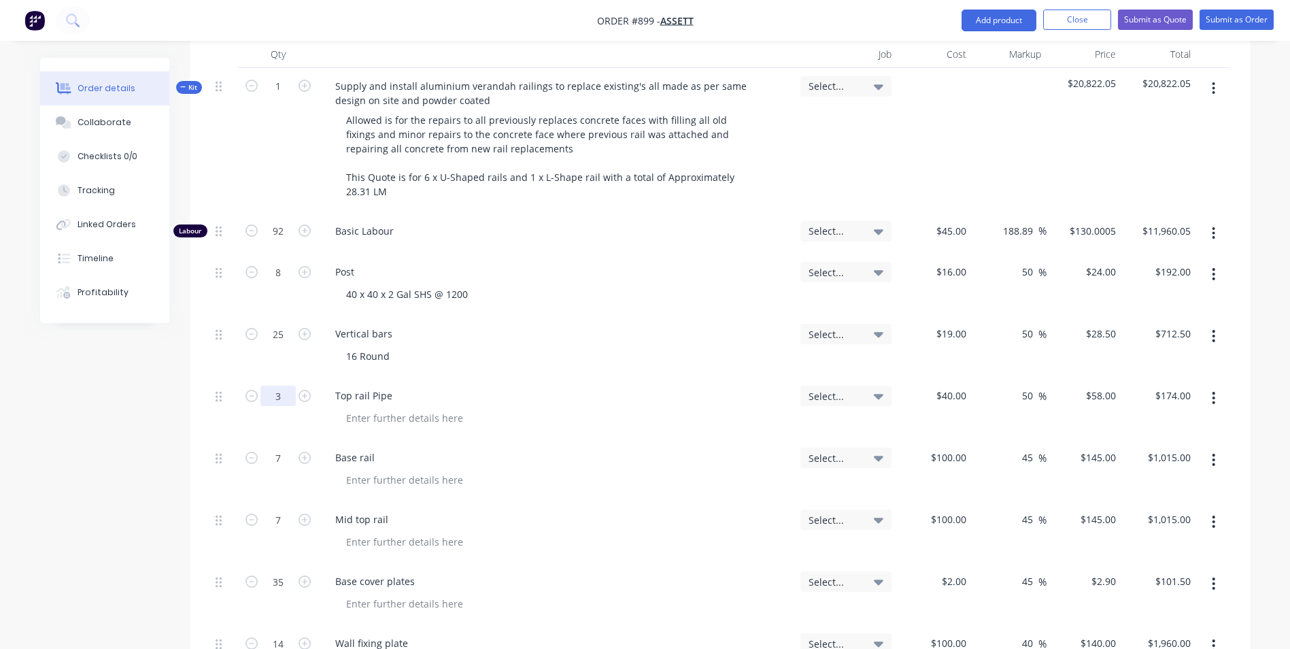
type input "$180.00"
type input "$60.00"
click at [387, 509] on div "Mid top rail" at bounding box center [361, 519] width 75 height 20
click at [378, 448] on div "Base rail" at bounding box center [354, 458] width 61 height 20
click at [275, 448] on input "7" at bounding box center [278, 458] width 35 height 20
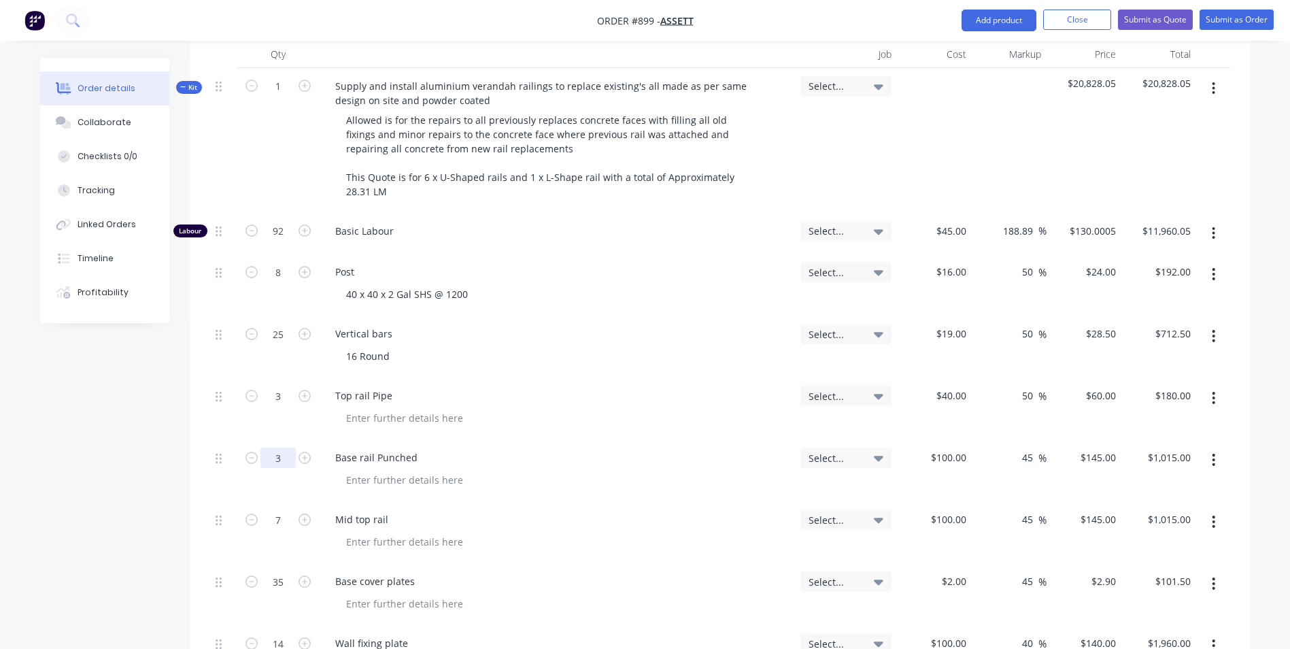
type input "3"
type input "$435.00"
type input "$50.00"
type input "$72.50"
type input "$217.50"
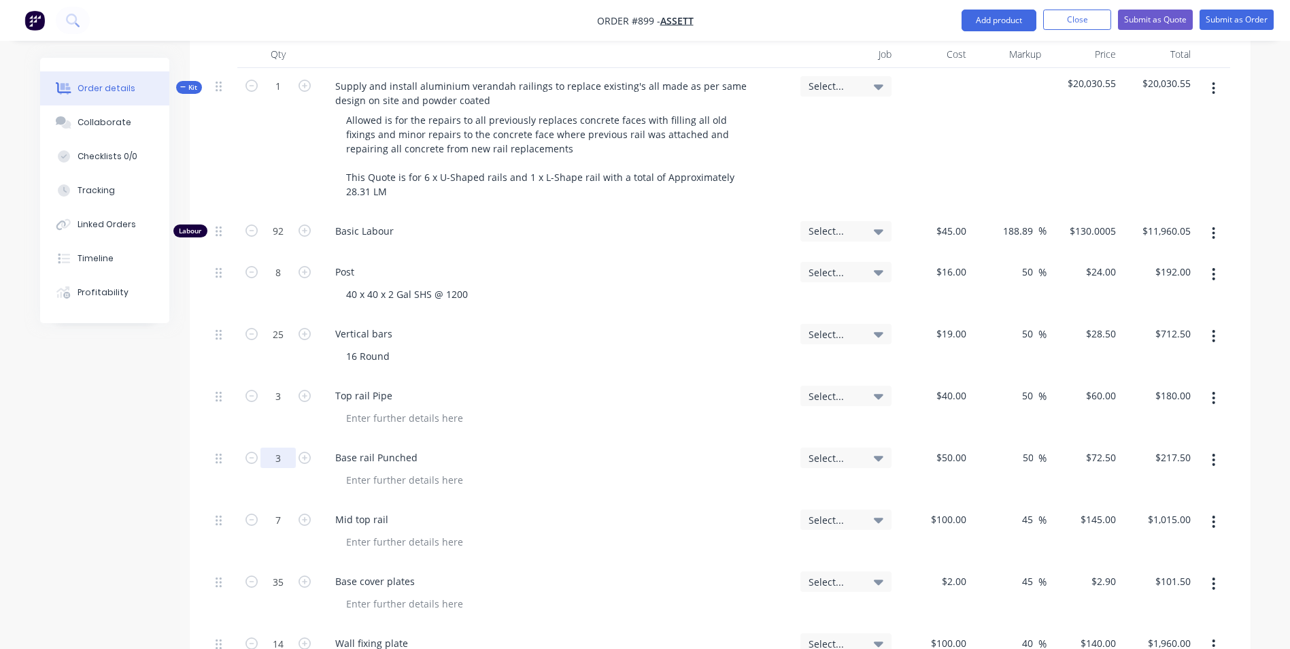
type input "50"
type input "75"
type input "$225.00"
type input "50"
type input "$75.00"
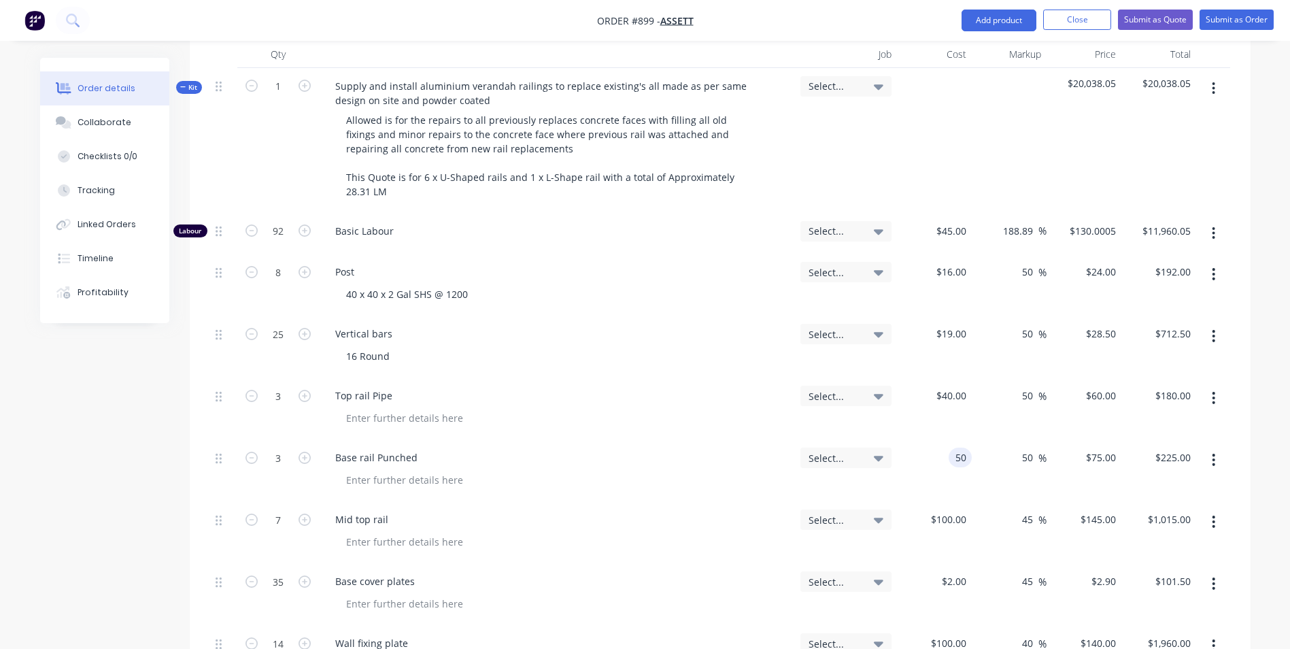
click at [952, 439] on div "50 50" at bounding box center [934, 470] width 75 height 62
type input "$60.00"
type input "$90.00"
type input "$270.00"
click at [943, 501] on div "100 $100.00" at bounding box center [934, 532] width 75 height 62
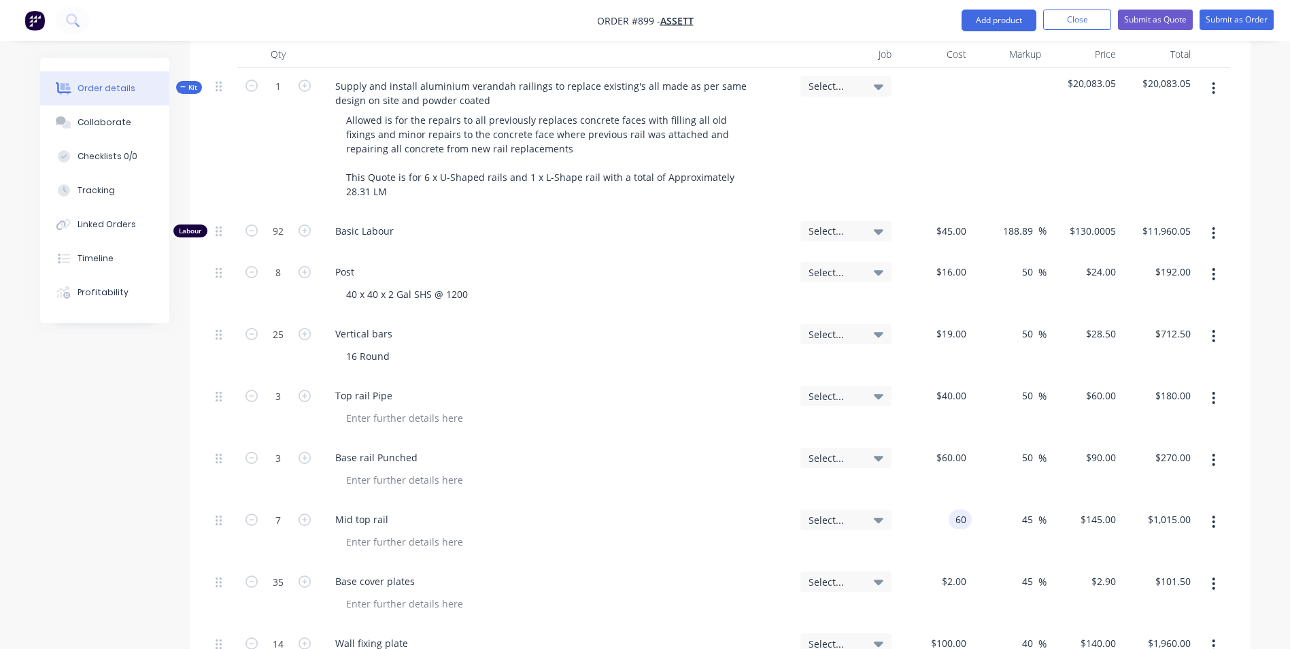
type input "$60.00"
type input "$87.00"
type input "$609.00"
click at [273, 509] on input "7" at bounding box center [278, 519] width 35 height 20
type input "3"
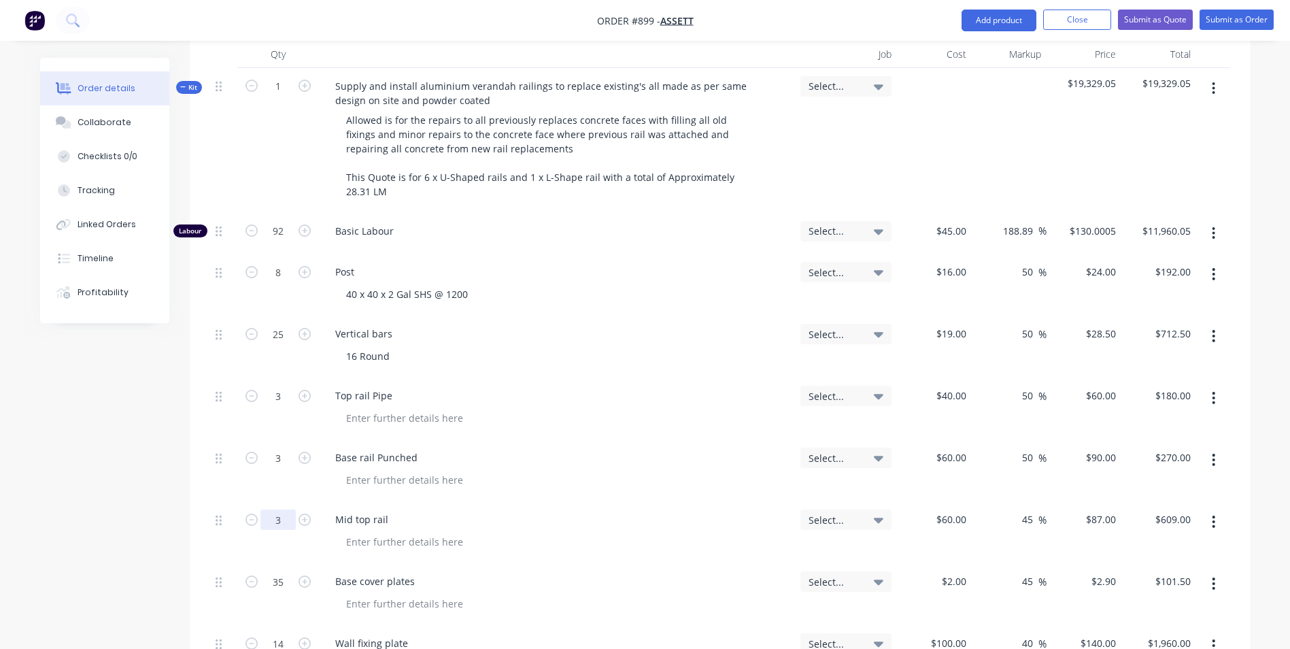
type input "$261.00"
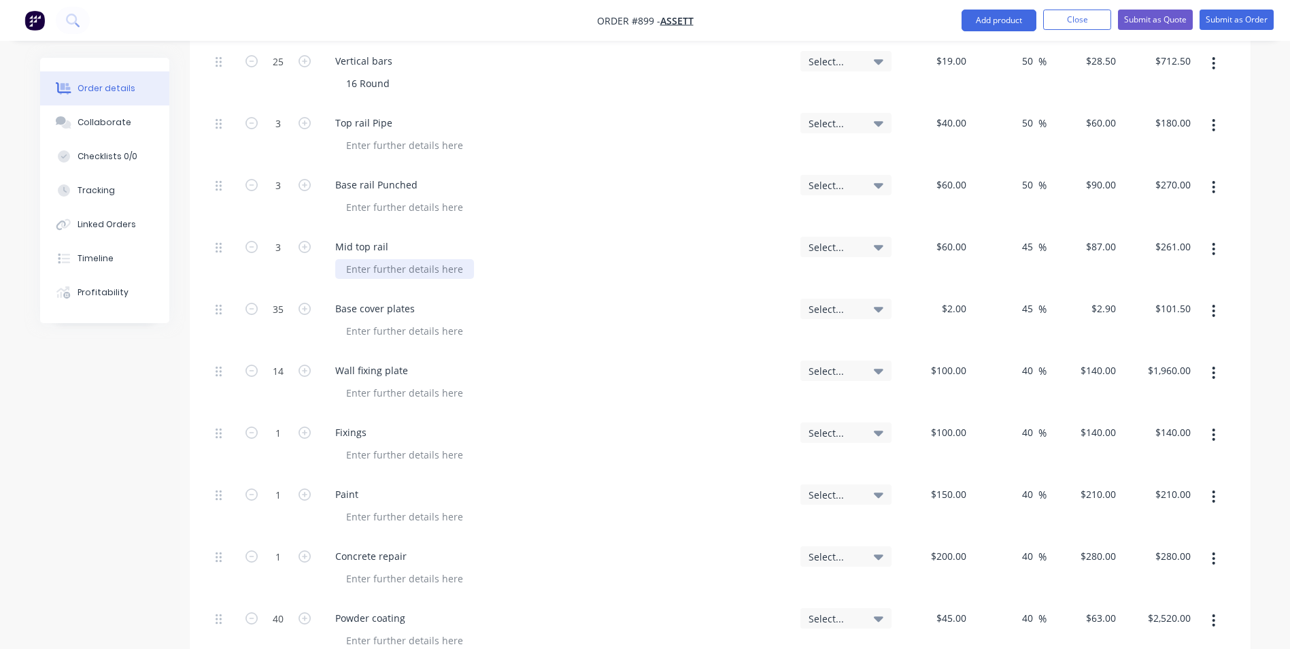
scroll to position [680, 0]
drag, startPoint x: 382, startPoint y: 275, endPoint x: 355, endPoint y: 275, distance: 26.5
click at [355, 299] on div "Base cover plates" at bounding box center [374, 309] width 101 height 20
click at [287, 299] on input "35" at bounding box center [278, 309] width 35 height 20
type input "6"
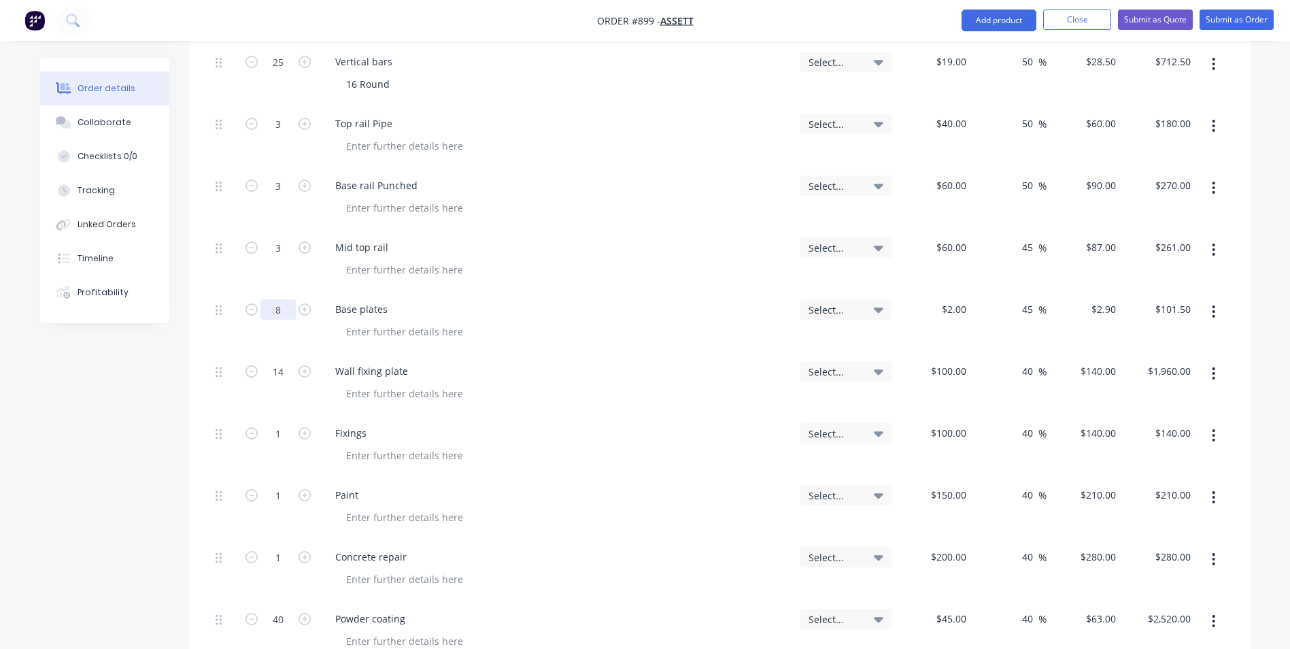
type input "8"
type input "$23.20"
click at [956, 299] on div "2 2" at bounding box center [964, 309] width 16 height 20
type input "$30.00"
type input "$43.50"
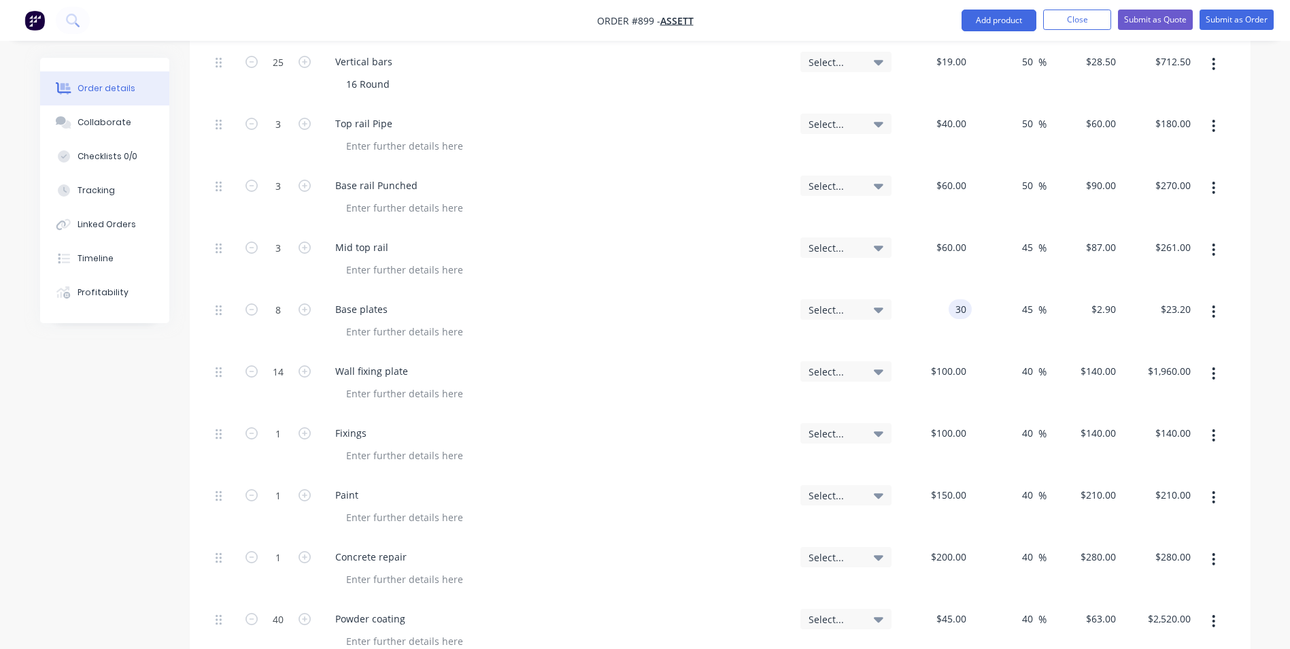
type input "$348.00"
click at [290, 361] on input "14" at bounding box center [278, 371] width 35 height 20
type input "1"
type input "$140.00"
click at [1214, 490] on icon "button" at bounding box center [1213, 497] width 3 height 15
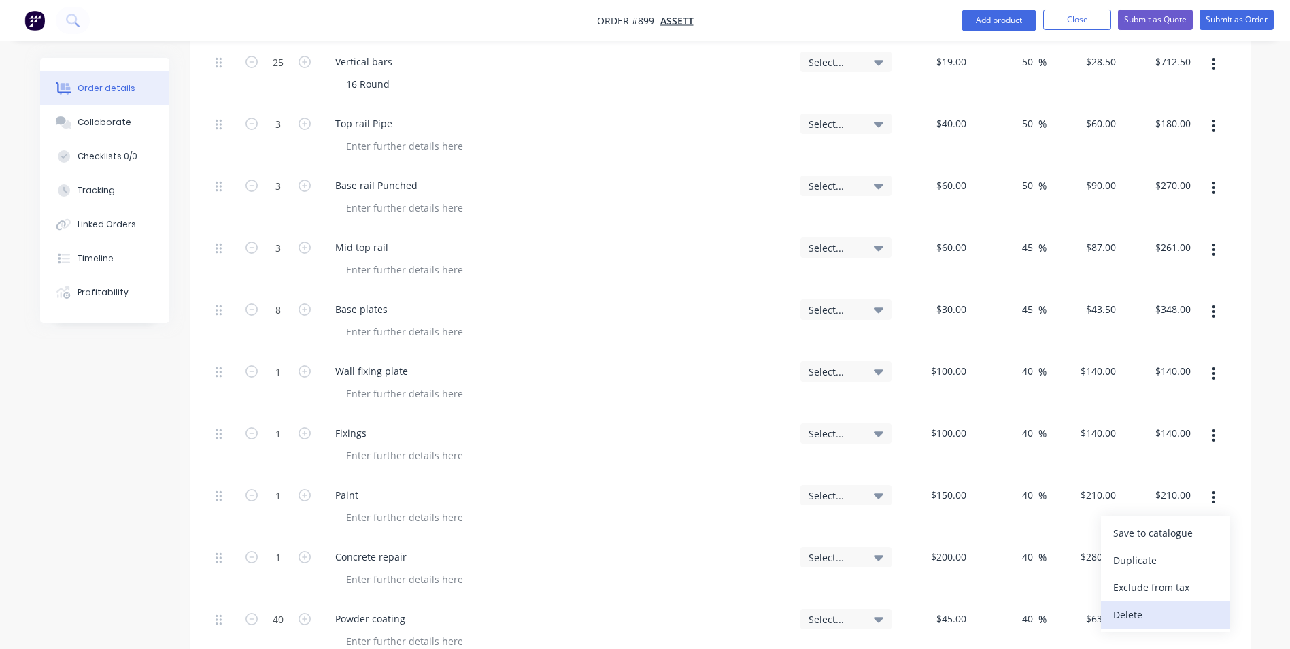
click at [1133, 601] on button "Delete" at bounding box center [1165, 614] width 129 height 27
click at [1207, 485] on button "button" at bounding box center [1214, 497] width 32 height 24
click at [1133, 601] on button "Delete" at bounding box center [1165, 614] width 129 height 27
click at [280, 485] on input "40" at bounding box center [278, 495] width 35 height 20
type input "1"
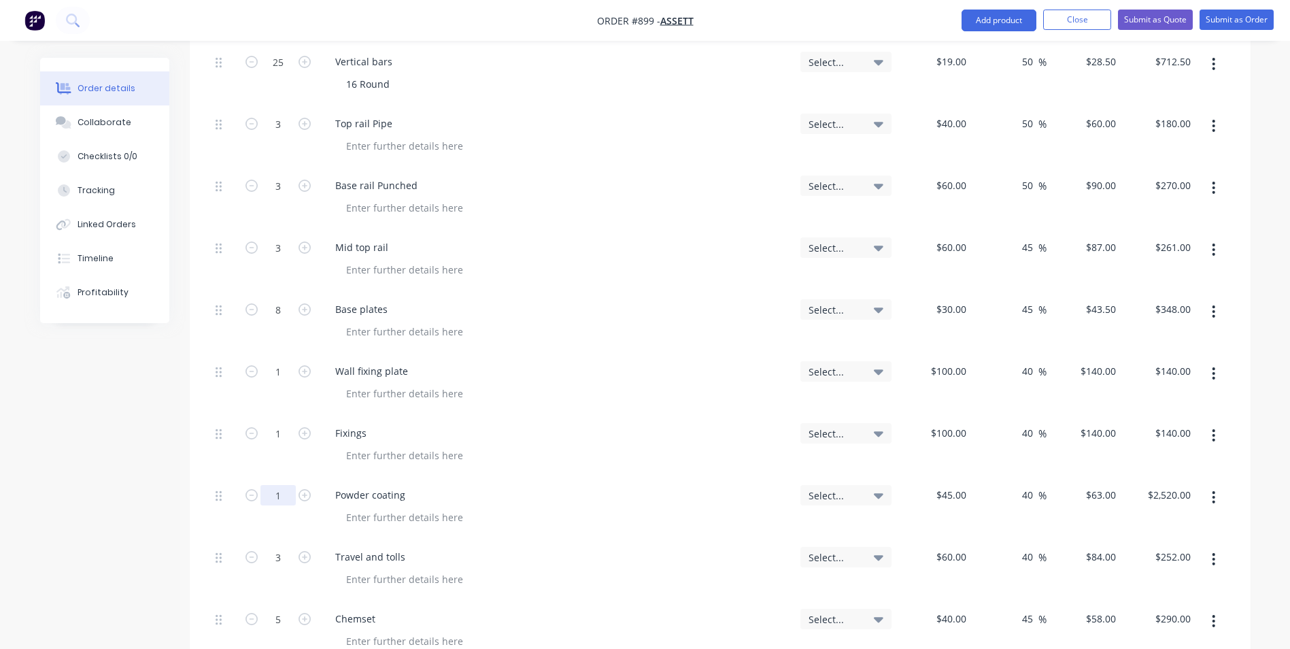
type input "$63.00"
type input "$570.00"
type input "$798.00"
type input "50"
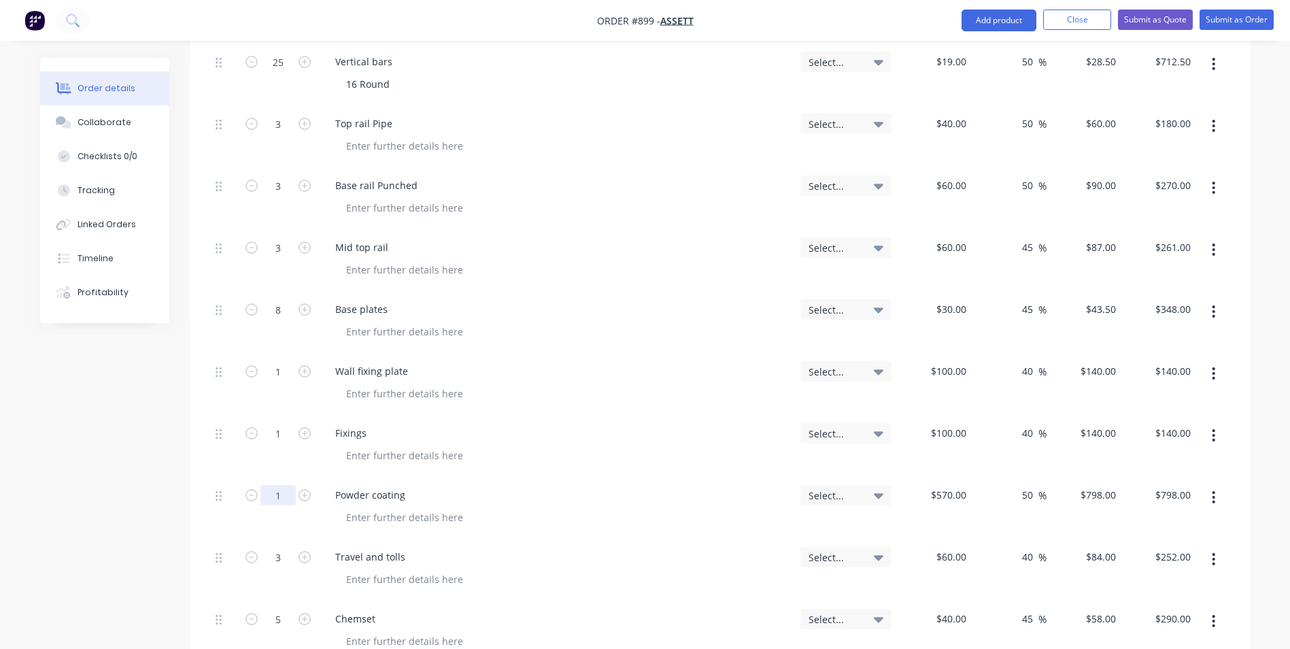
type input "855"
type input "$855.00"
click at [1028, 237] on input "45" at bounding box center [1030, 247] width 18 height 20
type input "4"
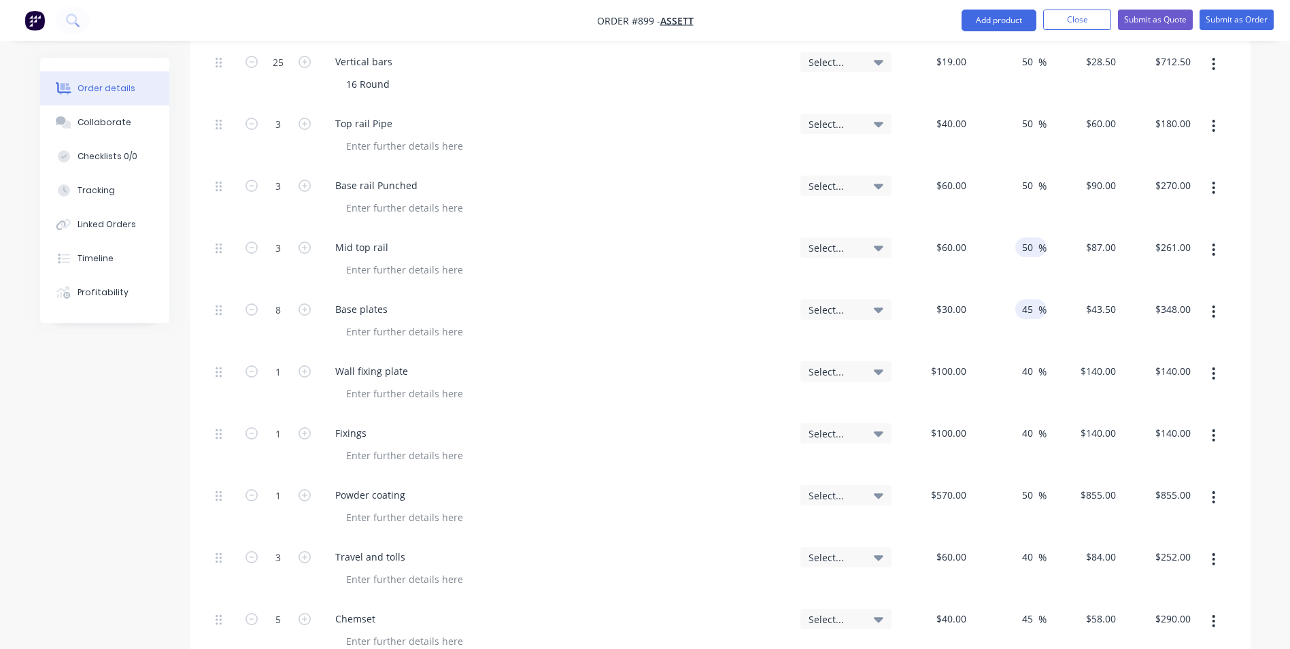
type input "50"
type input "$90.00"
type input "$270.00"
click at [1026, 299] on input "45" at bounding box center [1030, 309] width 18 height 20
type input "4"
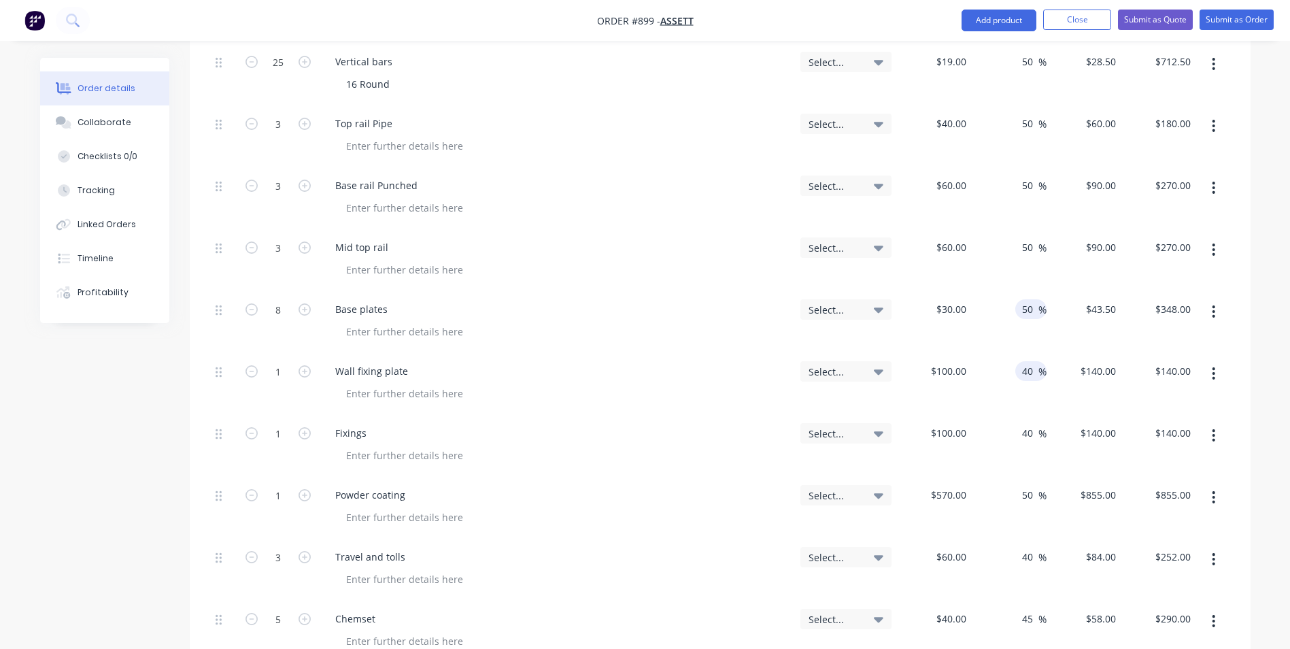
type input "50"
type input "$45.00"
type input "$360.00"
click at [1029, 361] on input "40" at bounding box center [1030, 371] width 18 height 20
click at [1028, 361] on input "40" at bounding box center [1030, 371] width 18 height 20
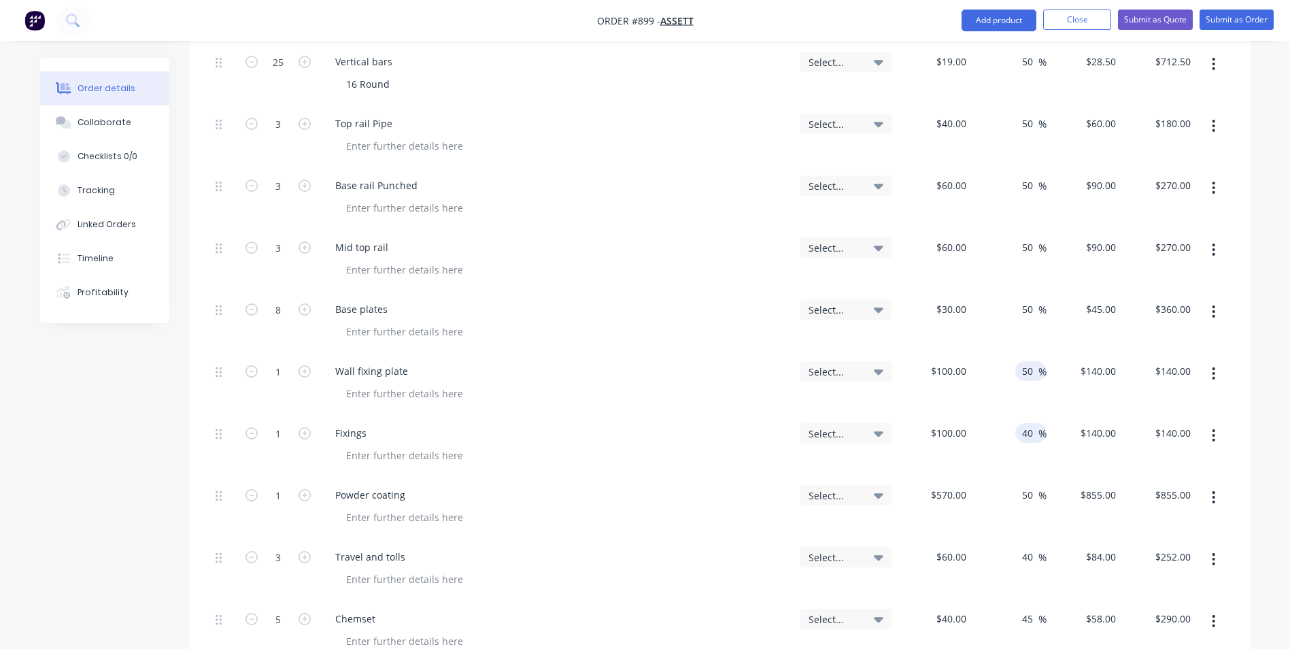
type input "50"
type input "$150.00"
click at [1021, 423] on input "40" at bounding box center [1030, 433] width 18 height 20
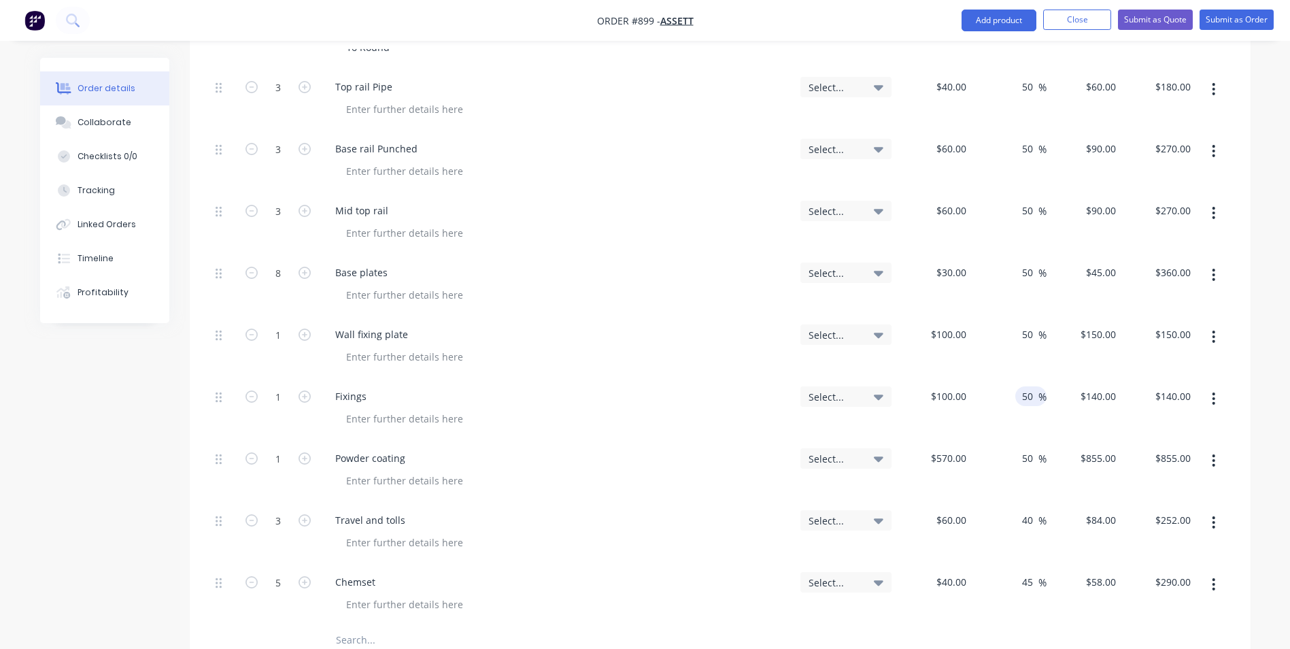
scroll to position [748, 0]
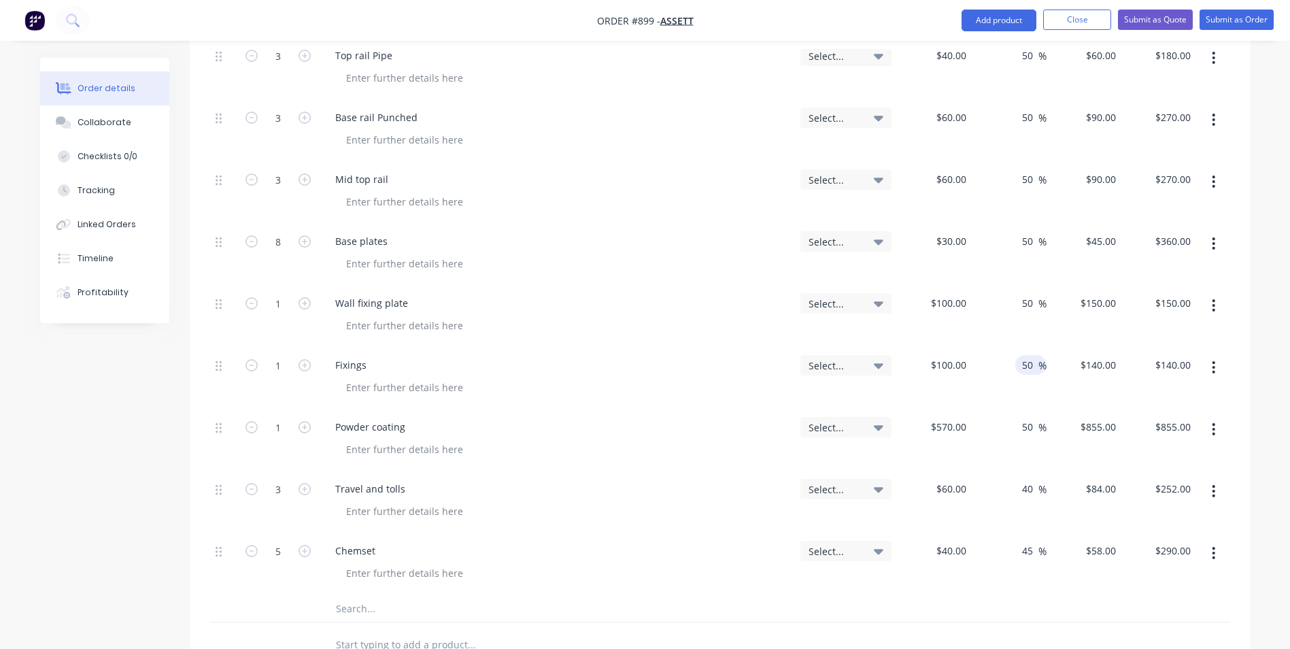
type input "50"
type input "$150.00"
click at [1206, 479] on button "button" at bounding box center [1214, 491] width 32 height 24
click at [1122, 599] on div "Delete" at bounding box center [1166, 609] width 105 height 20
click at [278, 479] on input "5" at bounding box center [278, 489] width 35 height 20
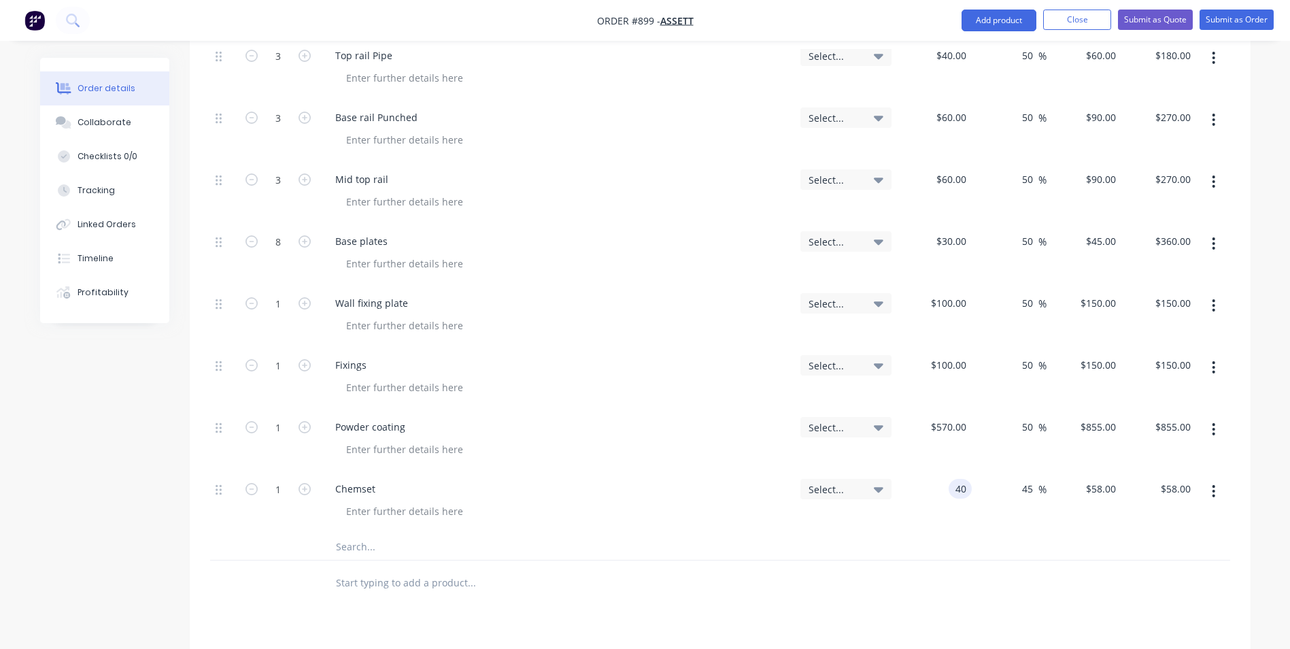
click at [963, 479] on input "40" at bounding box center [963, 489] width 18 height 20
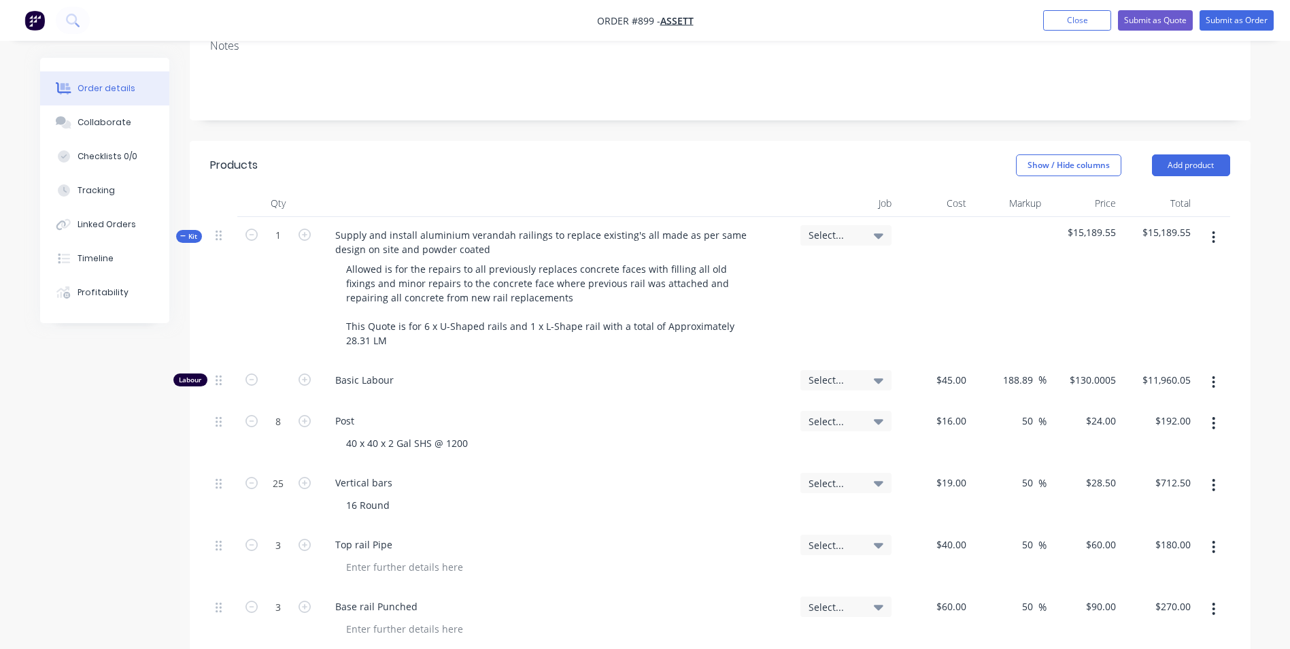
scroll to position [272, 0]
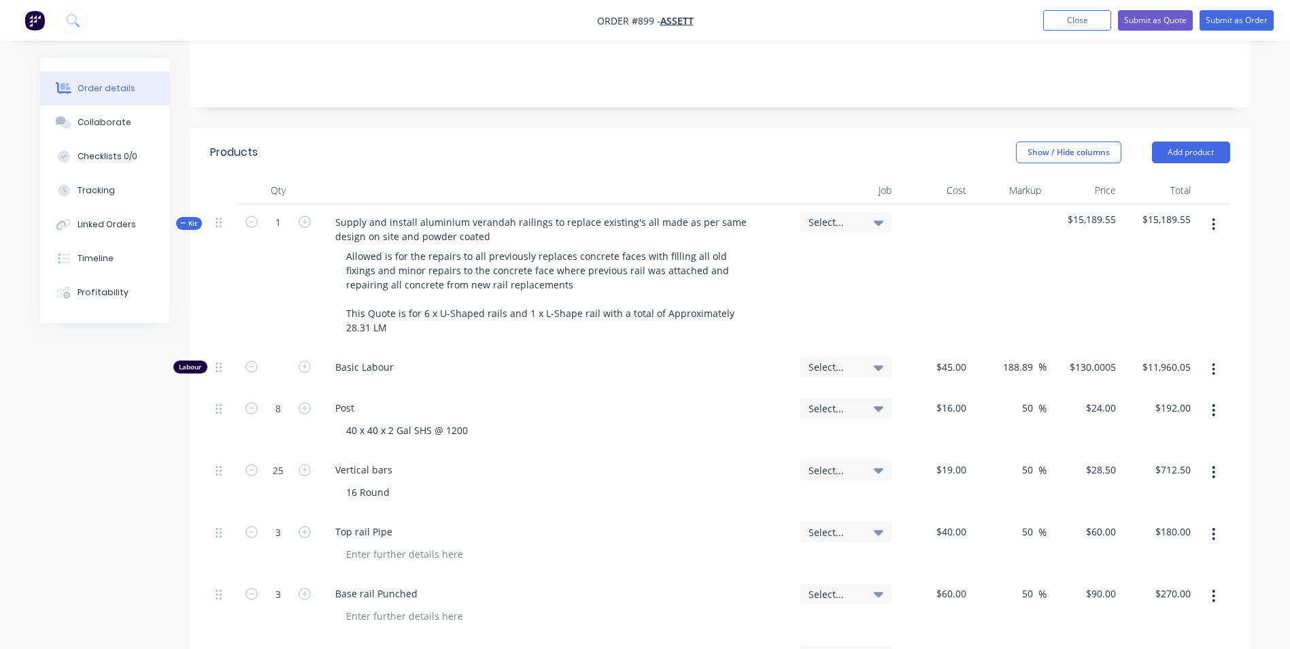
click at [953, 307] on div at bounding box center [934, 276] width 75 height 145
click at [949, 355] on div "$45.00 $45.00" at bounding box center [934, 369] width 75 height 41
click at [270, 357] on input "text" at bounding box center [278, 367] width 35 height 20
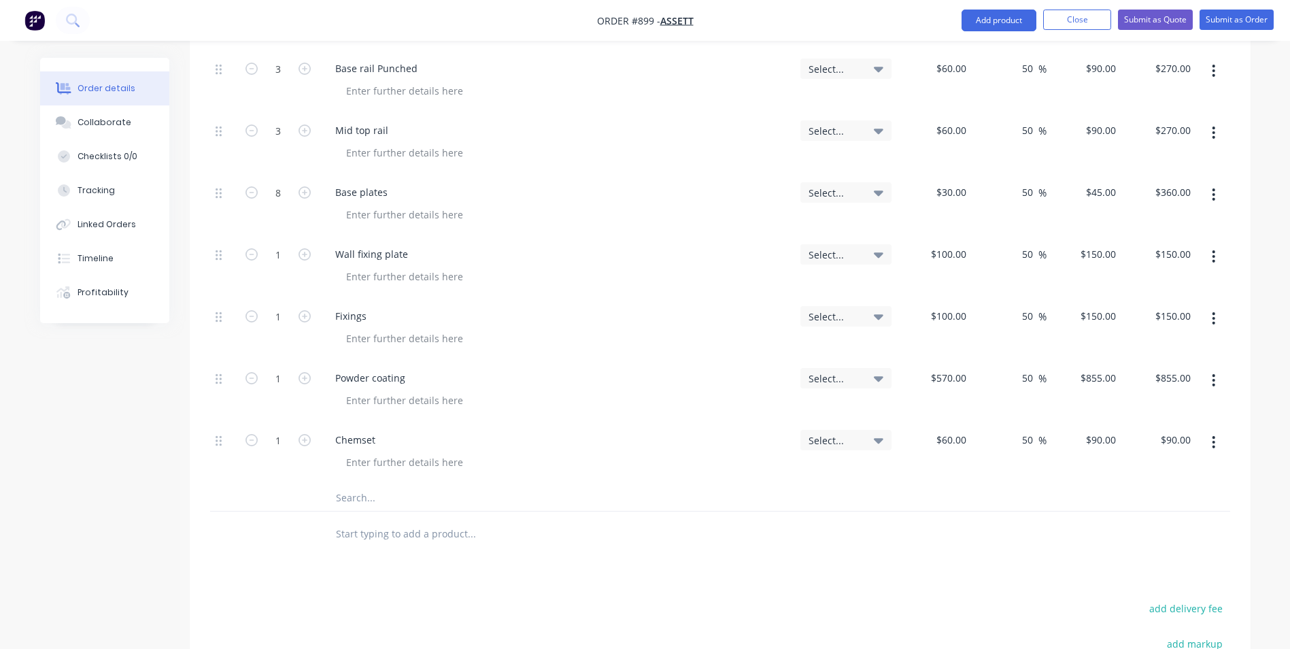
scroll to position [803, 0]
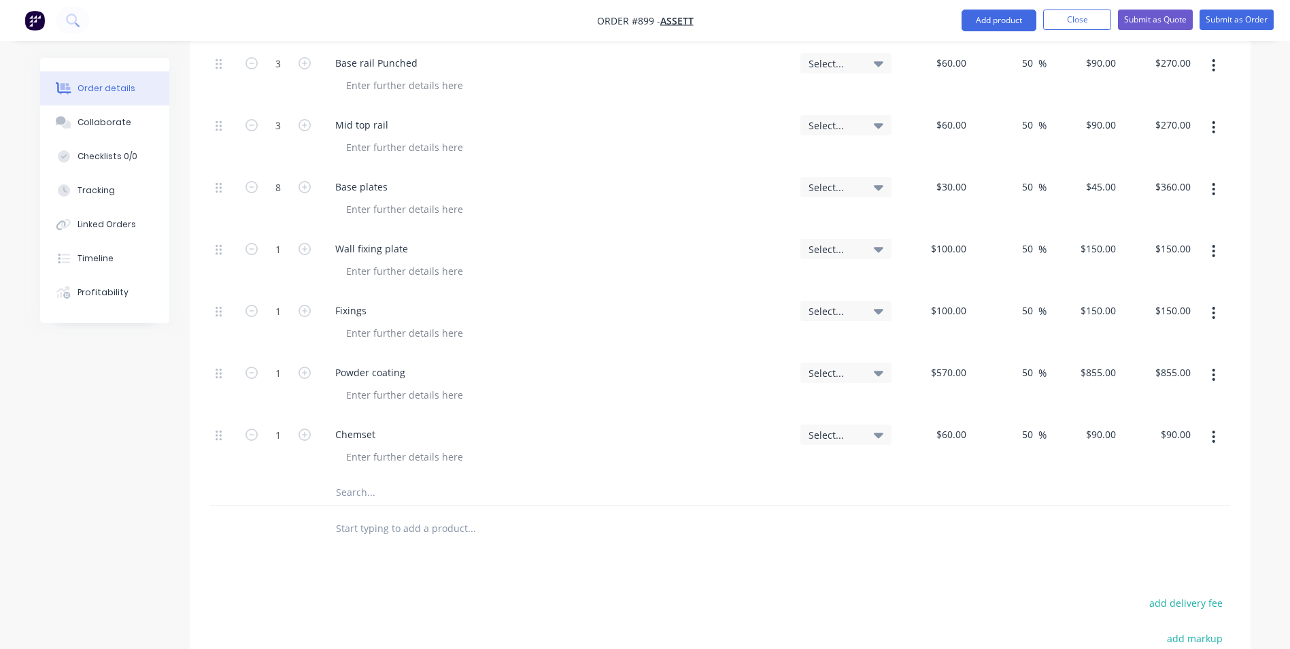
click at [1216, 424] on button "button" at bounding box center [1214, 436] width 32 height 24
click at [1037, 478] on div at bounding box center [720, 492] width 1020 height 28
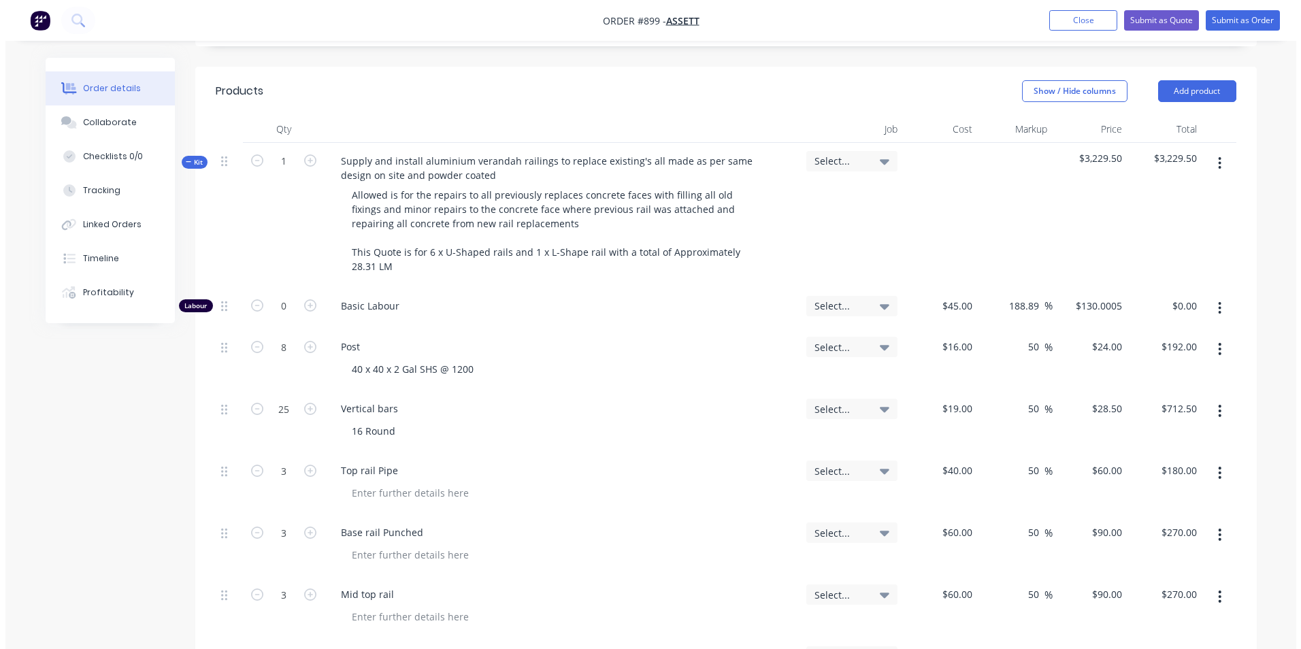
scroll to position [327, 0]
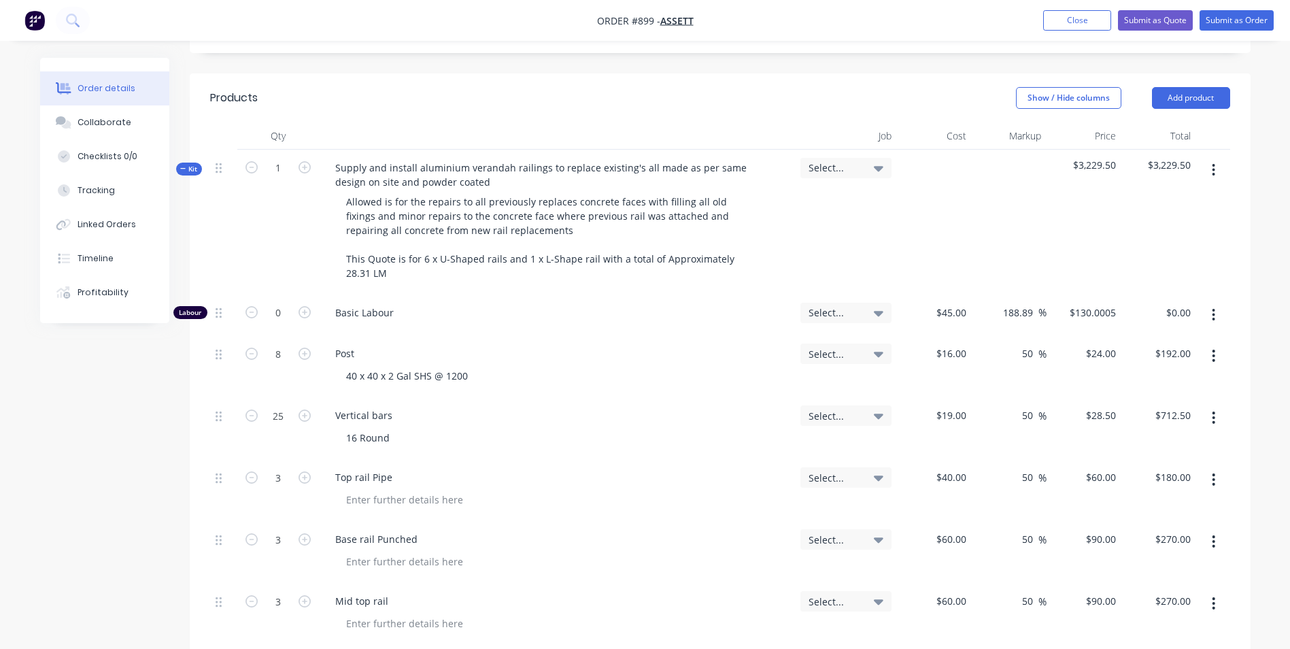
click at [1214, 303] on button "button" at bounding box center [1214, 315] width 32 height 24
click at [1131, 395] on div "Delete" at bounding box center [1166, 405] width 105 height 20
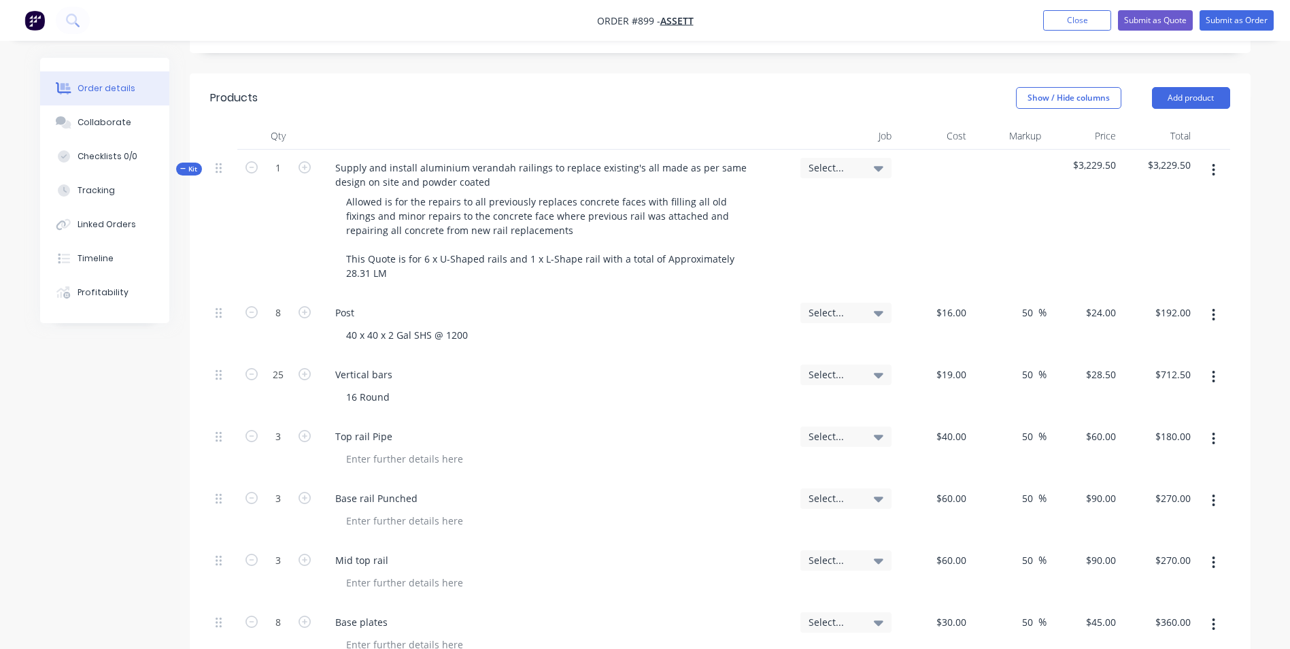
click at [1211, 158] on button "button" at bounding box center [1214, 170] width 32 height 24
click at [1157, 196] on div "Add product to kit" at bounding box center [1166, 206] width 105 height 20
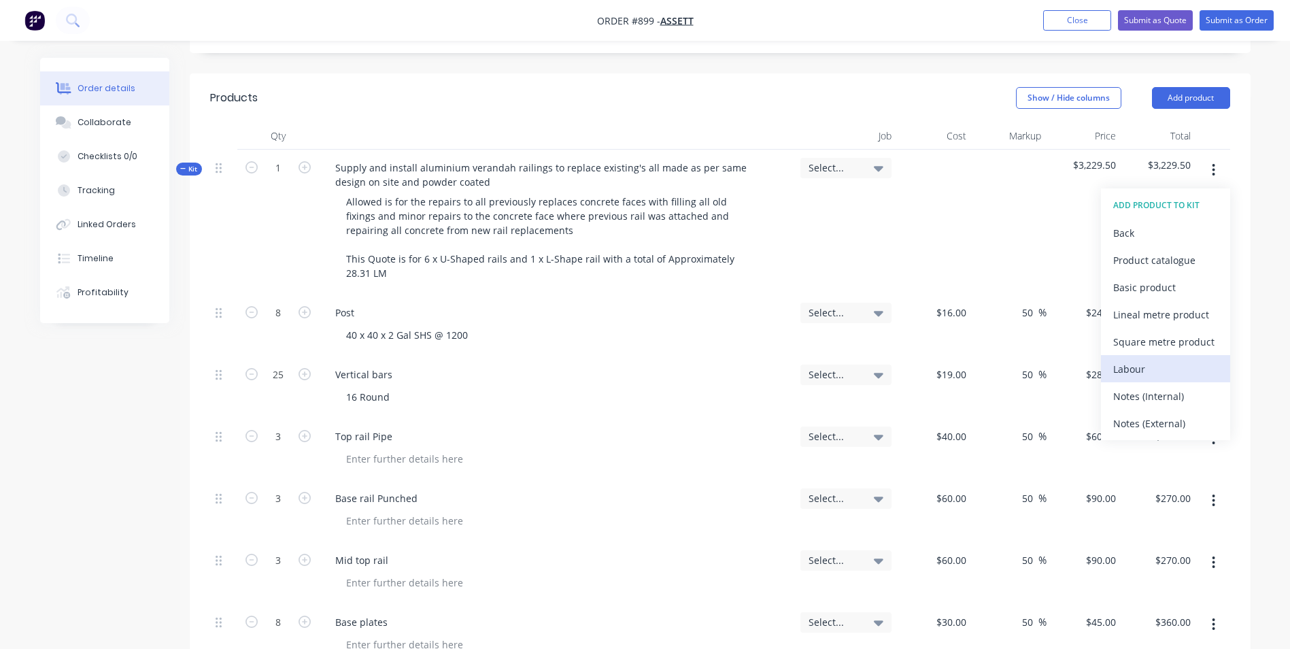
click at [1134, 359] on div "Labour" at bounding box center [1166, 369] width 105 height 20
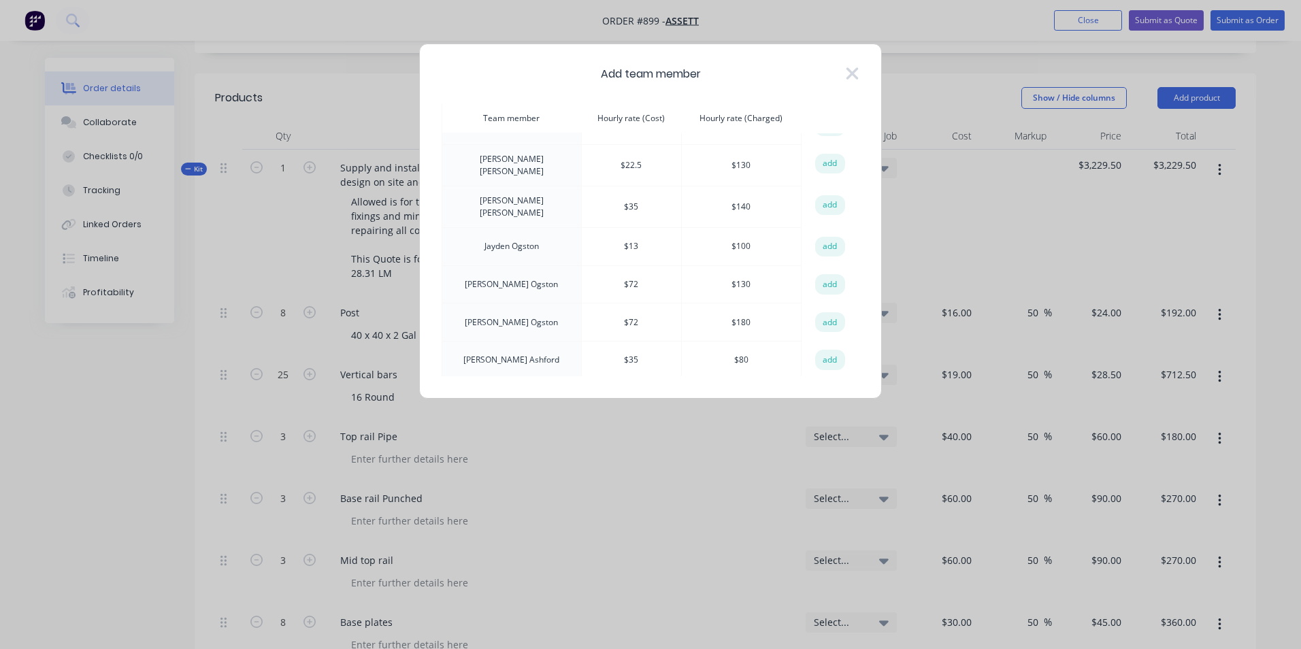
scroll to position [97, 0]
click at [832, 358] on button "add" at bounding box center [830, 364] width 30 height 20
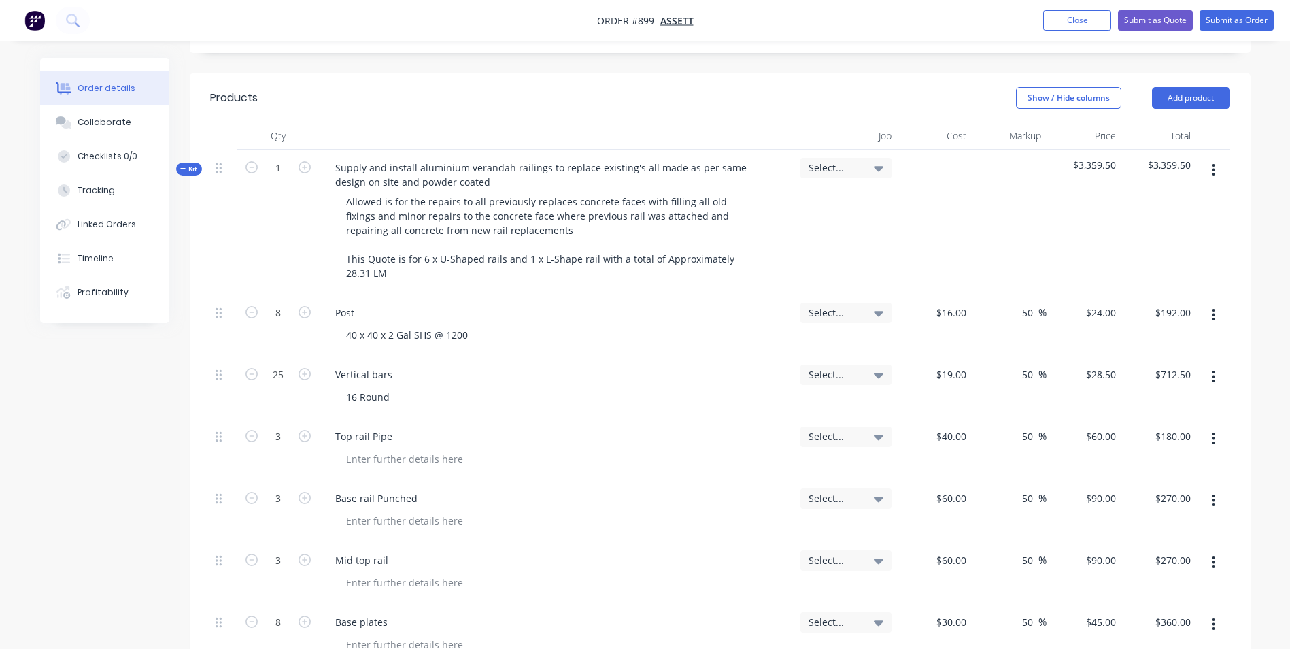
click at [1217, 158] on button "button" at bounding box center [1214, 170] width 32 height 24
click at [1154, 196] on div "Add product to kit" at bounding box center [1166, 206] width 105 height 20
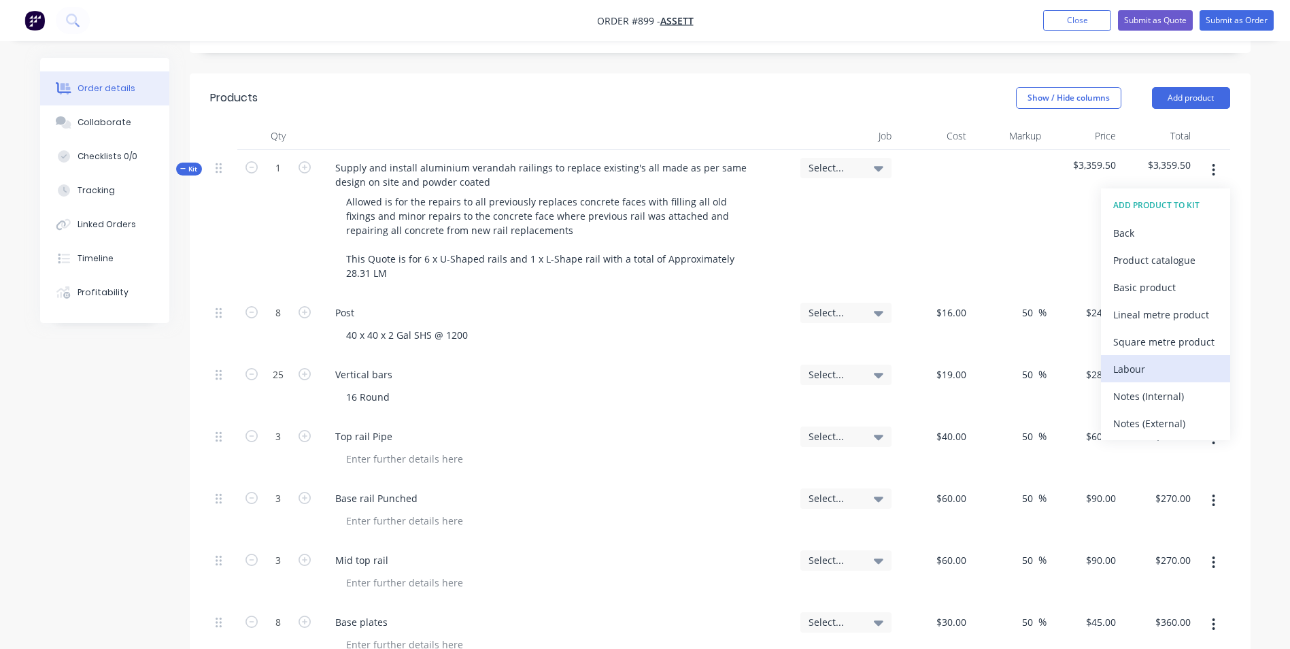
click at [1126, 359] on div "Labour" at bounding box center [1166, 369] width 105 height 20
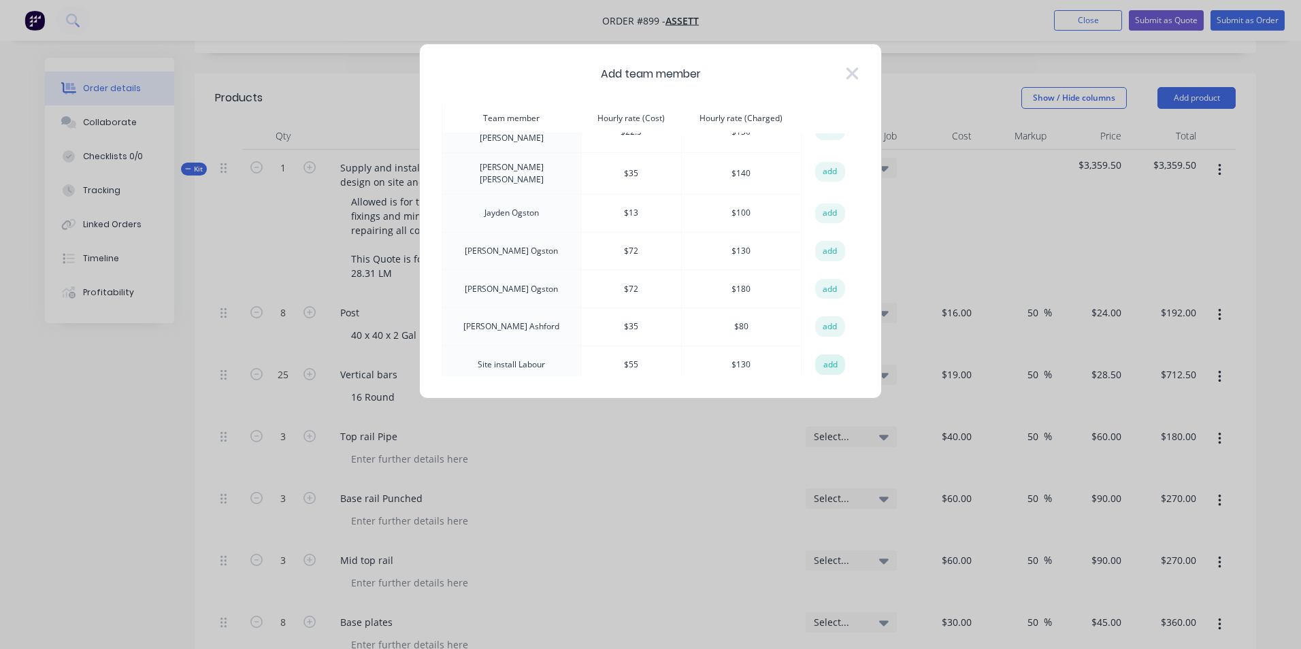
click at [822, 364] on button "add" at bounding box center [830, 364] width 30 height 20
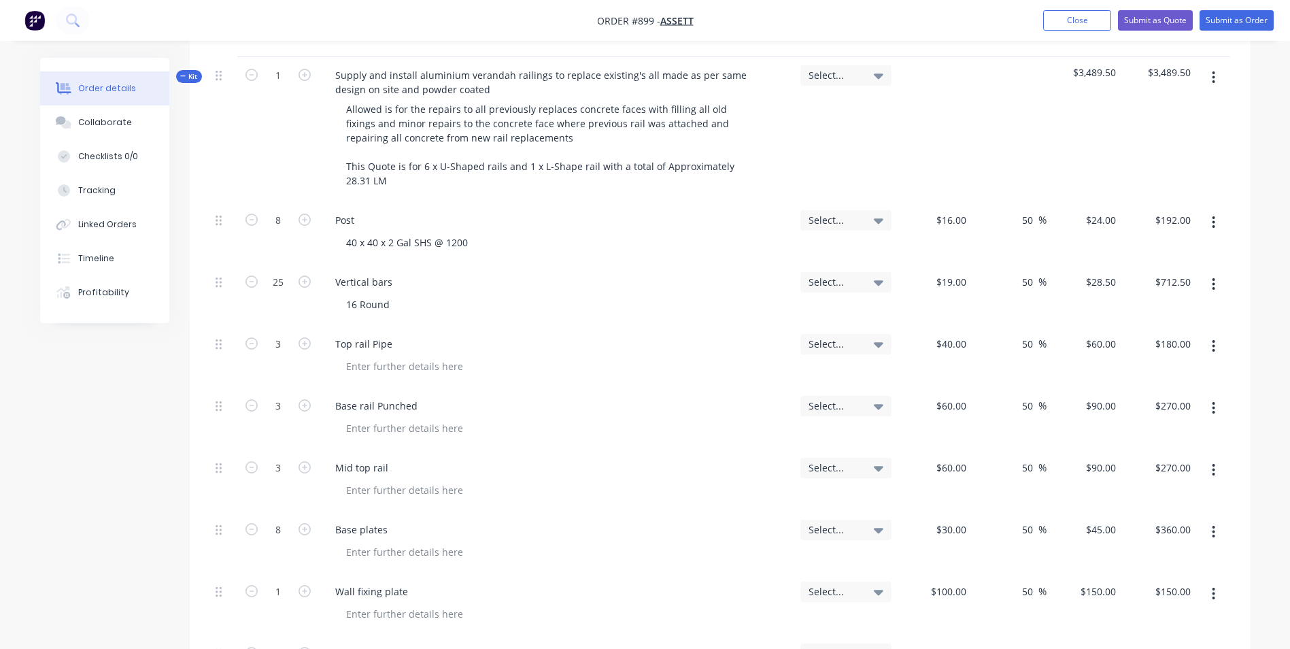
scroll to position [803, 0]
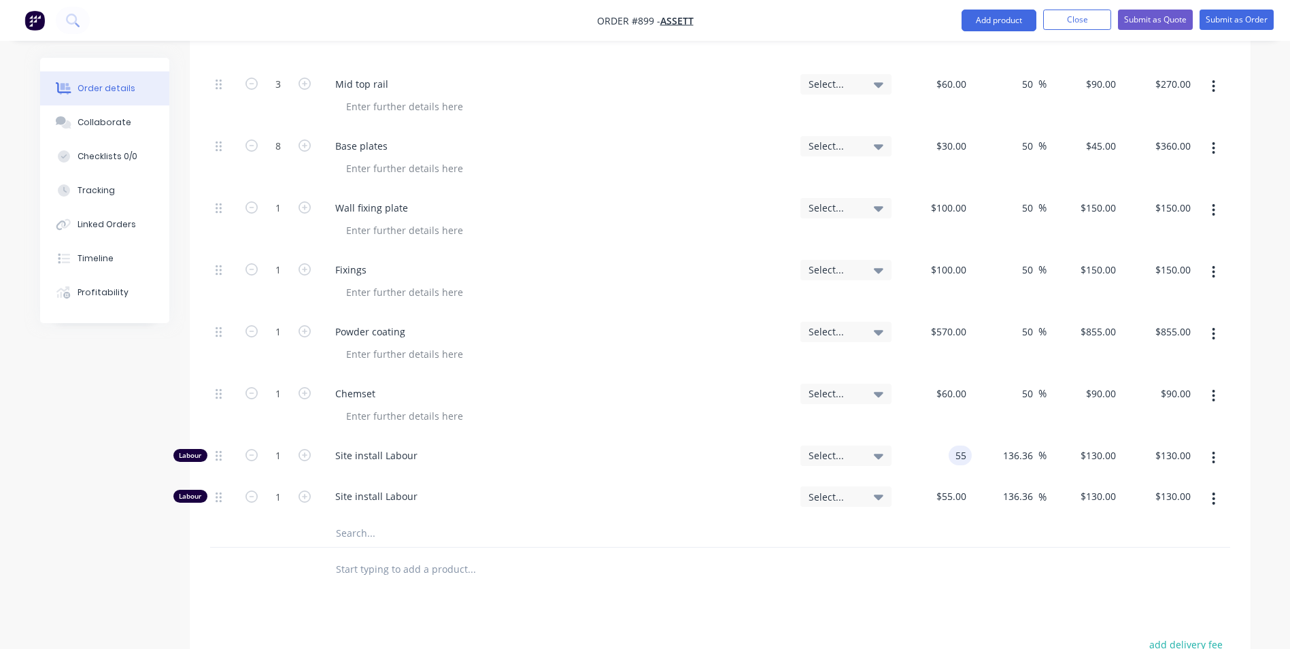
click at [960, 446] on input "55" at bounding box center [963, 456] width 18 height 20
click at [1218, 486] on button "button" at bounding box center [1214, 498] width 32 height 24
click at [1133, 579] on div "Delete" at bounding box center [1166, 589] width 105 height 20
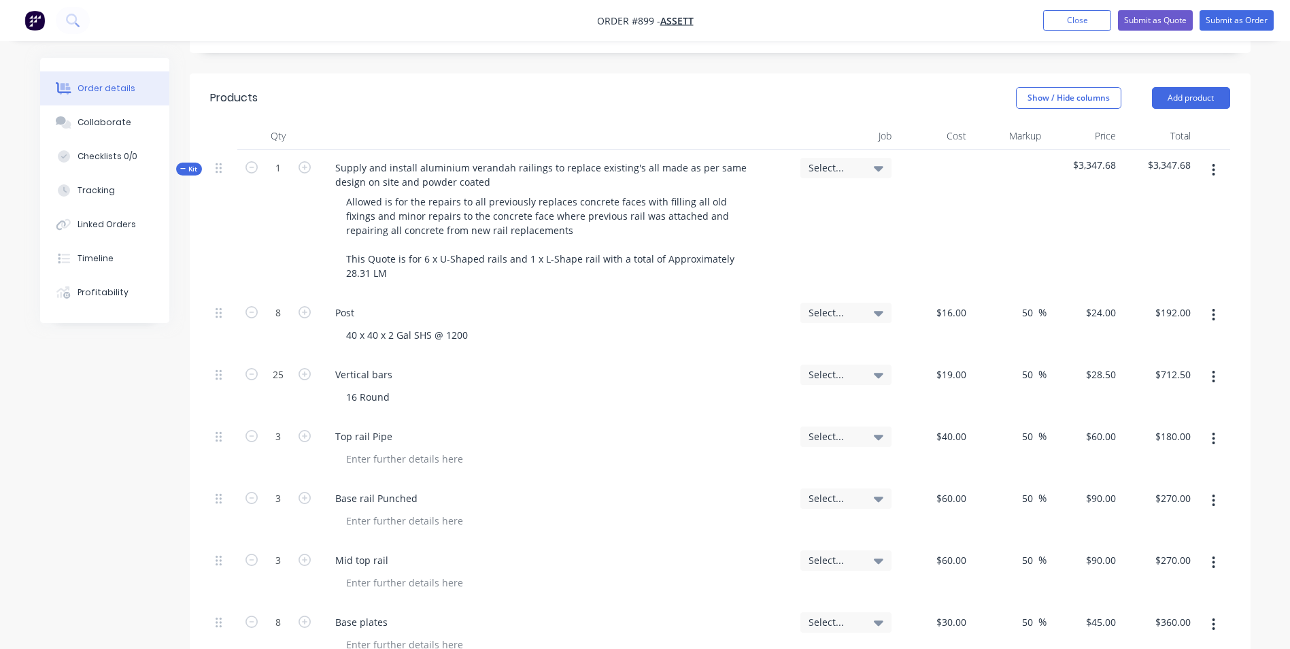
click at [1212, 158] on button "button" at bounding box center [1214, 170] width 32 height 24
click at [1140, 196] on div "Add product to kit" at bounding box center [1166, 206] width 105 height 20
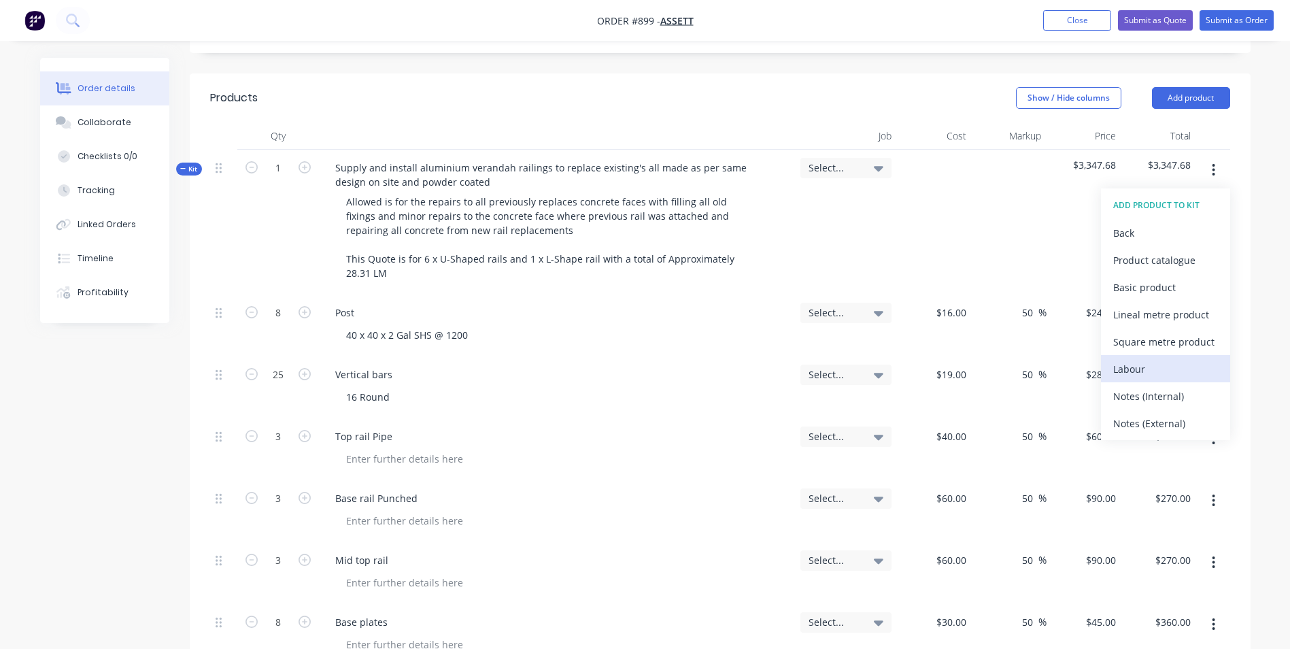
click at [1130, 359] on div "Labour" at bounding box center [1166, 369] width 105 height 20
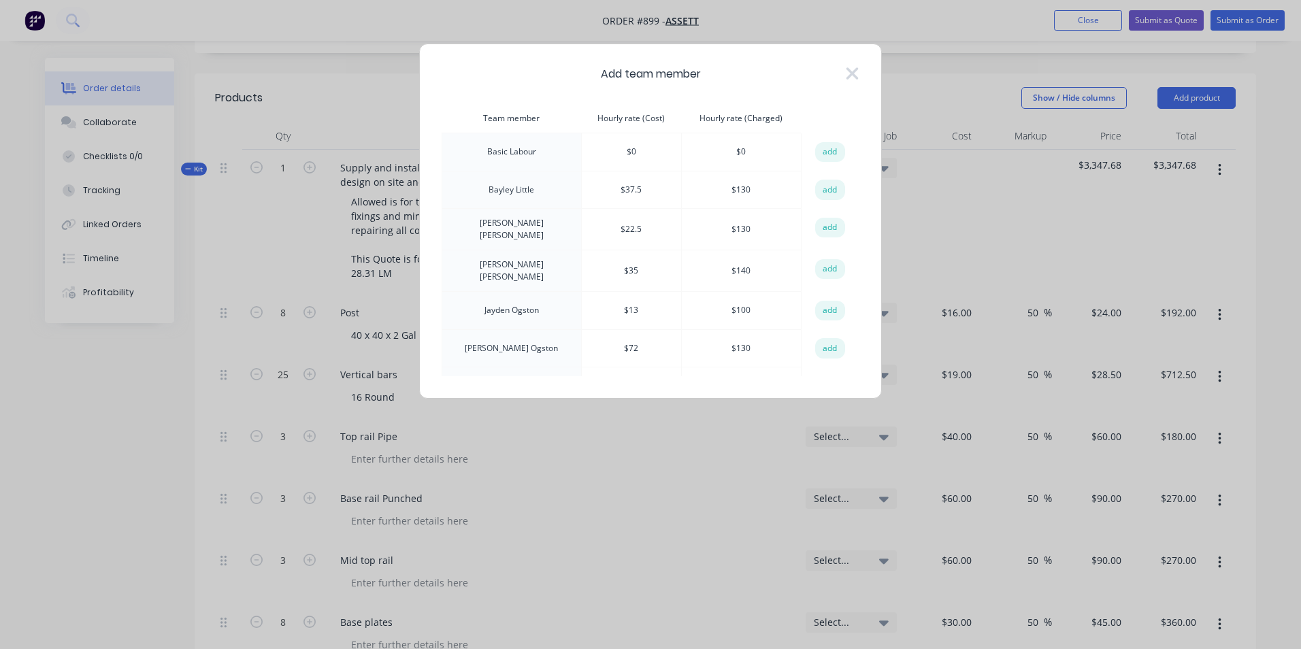
click at [822, 150] on button "add" at bounding box center [830, 152] width 30 height 20
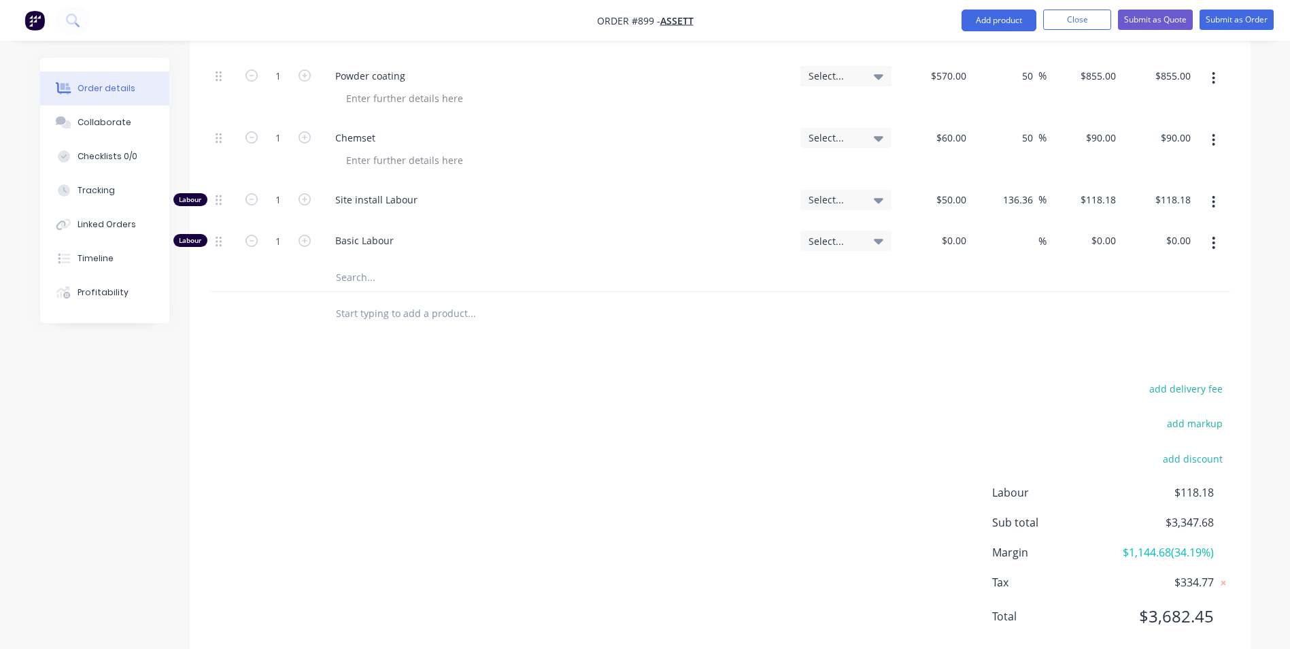
scroll to position [922, 0]
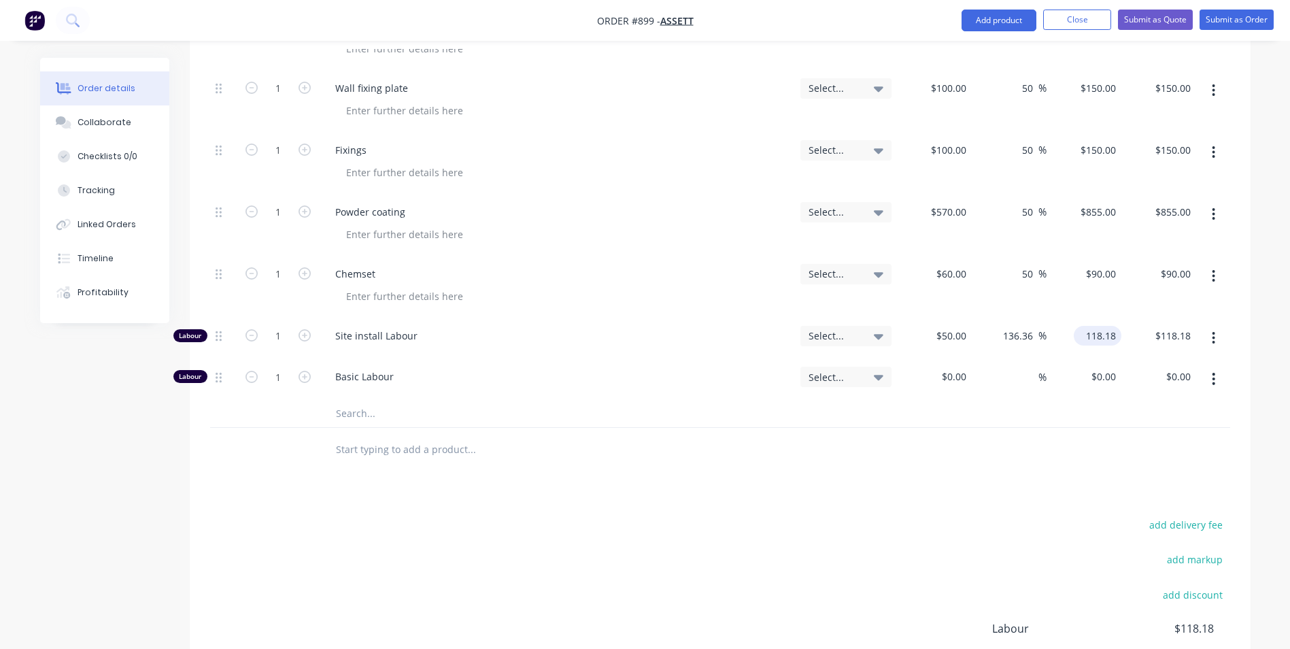
click at [1113, 326] on input "118.18" at bounding box center [1101, 336] width 42 height 20
click at [962, 367] on input "0" at bounding box center [964, 377] width 16 height 20
click at [282, 326] on input "1" at bounding box center [278, 336] width 35 height 20
click at [1210, 264] on button "button" at bounding box center [1214, 276] width 32 height 24
click at [1156, 329] on div "Duplicate" at bounding box center [1166, 339] width 105 height 20
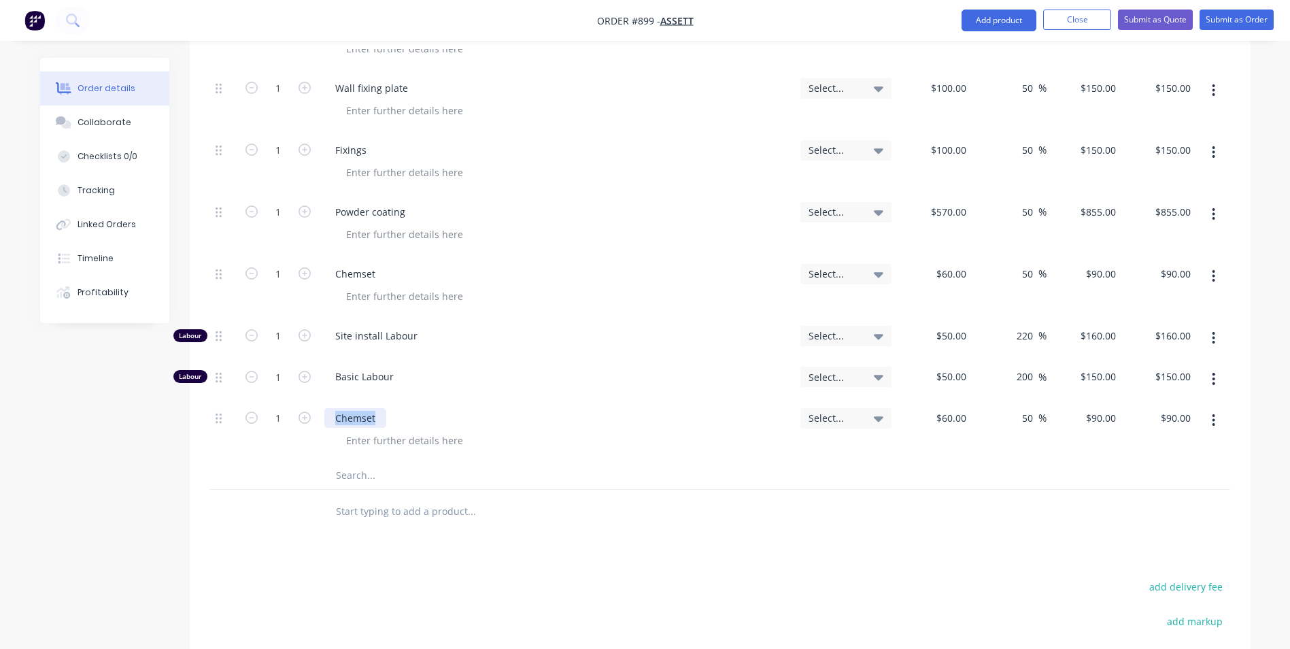
drag, startPoint x: 377, startPoint y: 385, endPoint x: 296, endPoint y: 390, distance: 81.1
click at [296, 400] on div "1 Chemset Select... $60.00 $60.00 50 50 % $90.00 $90.00 $90.00 $90.00" at bounding box center [720, 431] width 1020 height 62
click at [280, 326] on input "1" at bounding box center [278, 336] width 35 height 20
click at [284, 367] on input "1" at bounding box center [278, 377] width 35 height 20
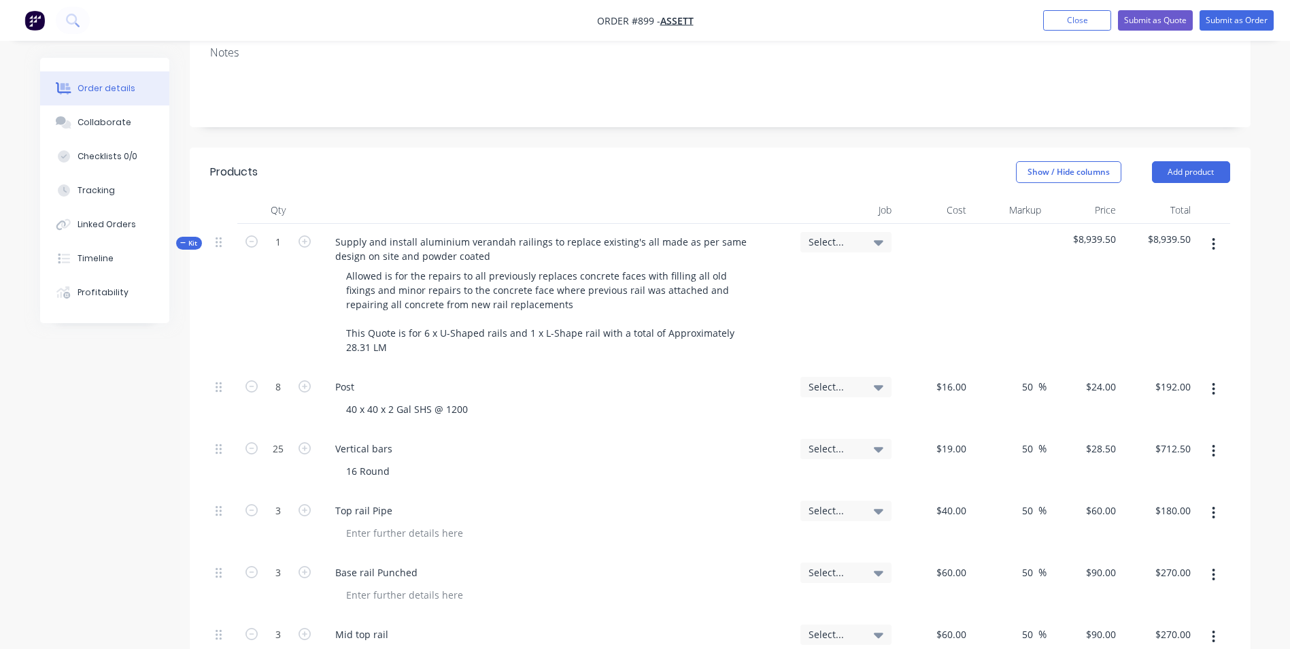
scroll to position [239, 0]
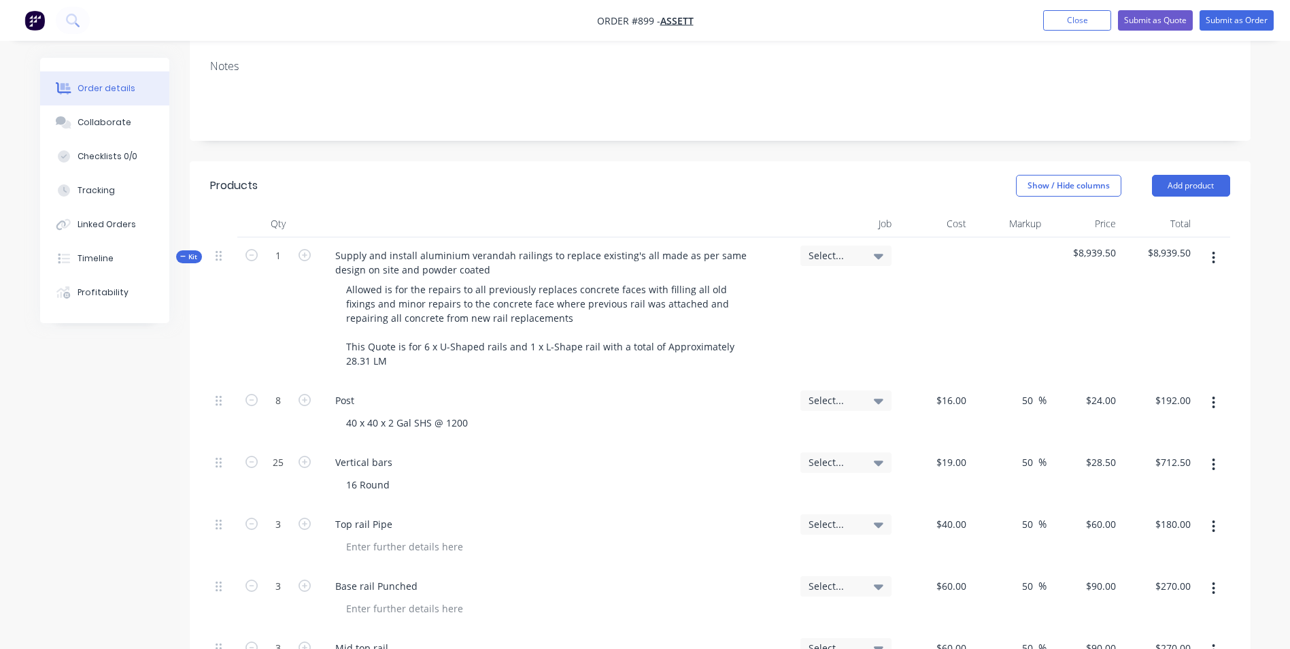
click at [1209, 246] on button "button" at bounding box center [1214, 258] width 32 height 24
click at [1173, 284] on div "Add product to kit" at bounding box center [1166, 294] width 105 height 20
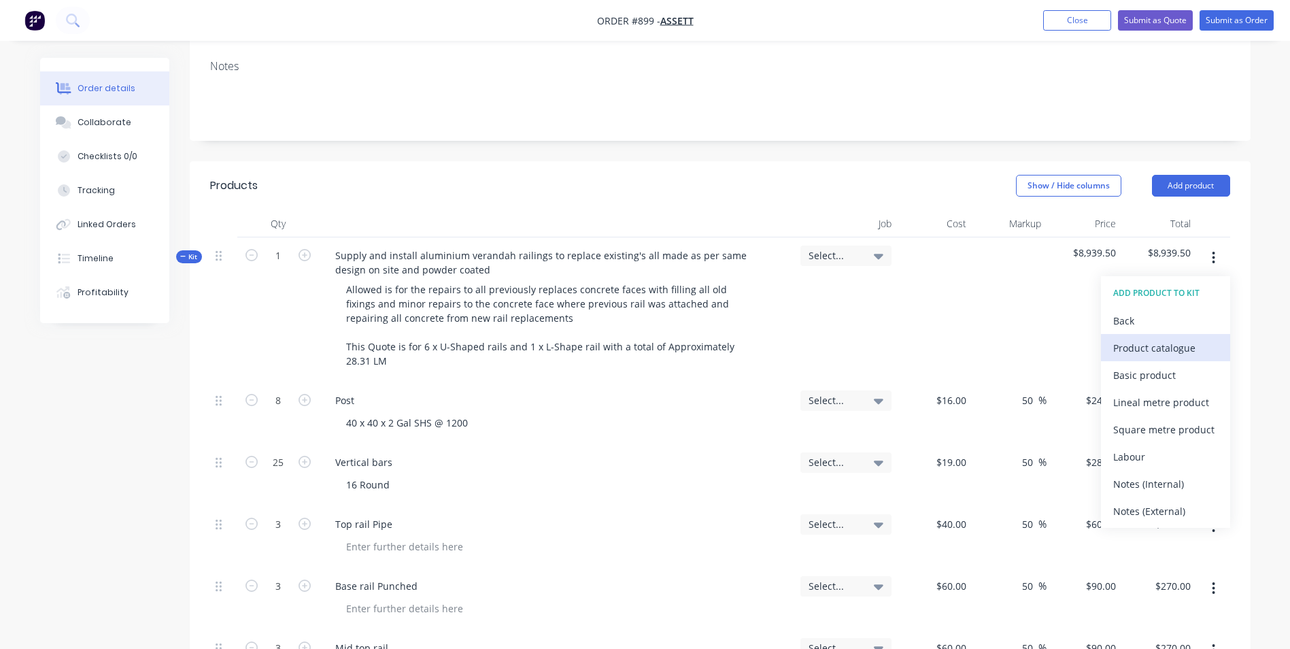
click at [1137, 338] on div "Product catalogue" at bounding box center [1166, 348] width 105 height 20
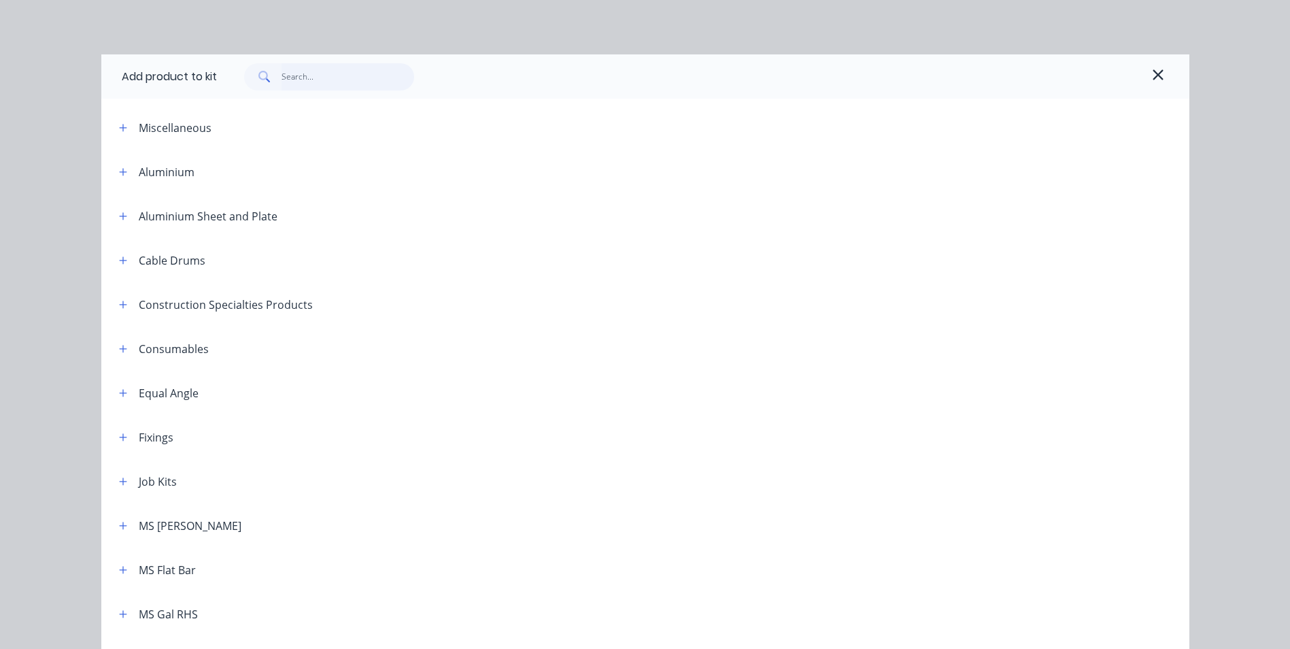
click at [298, 78] on input "text" at bounding box center [348, 76] width 133 height 27
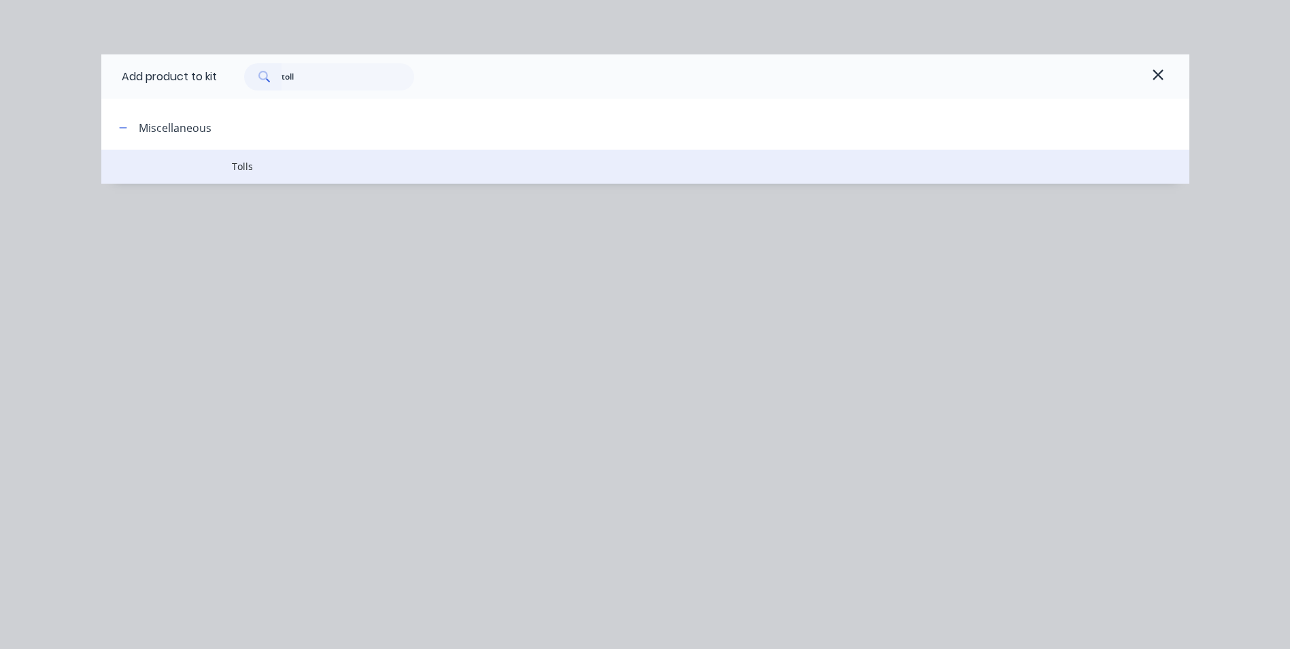
click at [243, 171] on span "Tolls" at bounding box center [615, 166] width 766 height 14
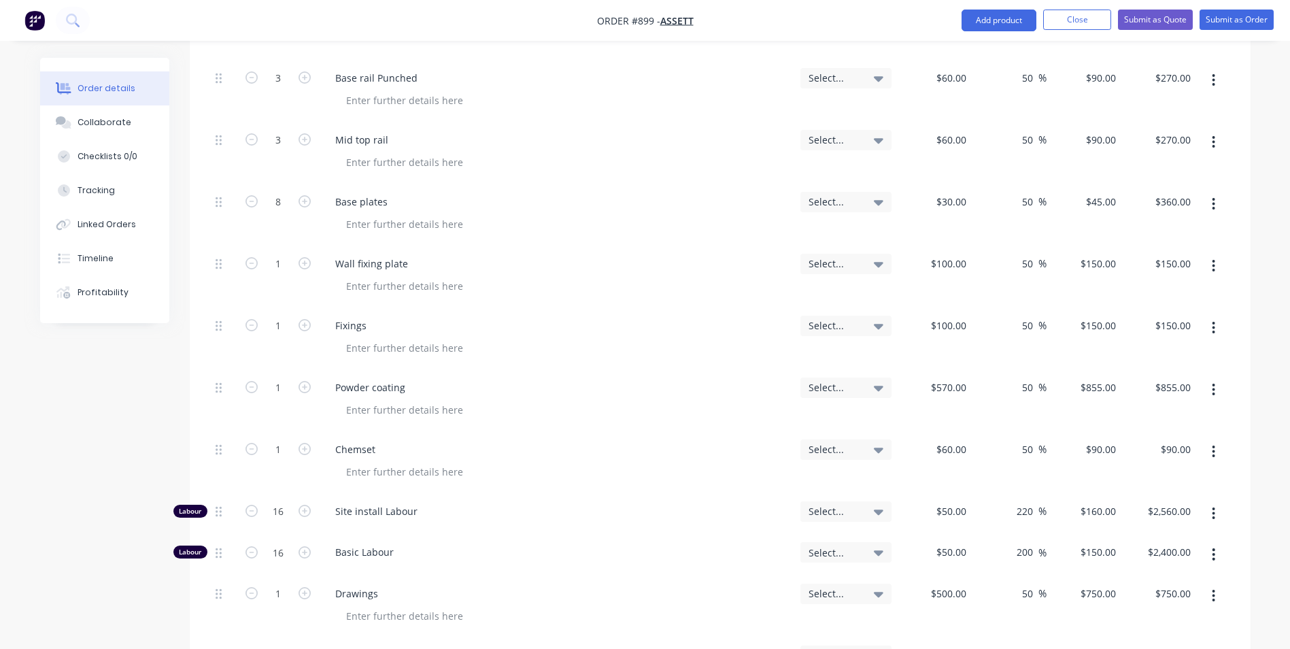
scroll to position [851, 0]
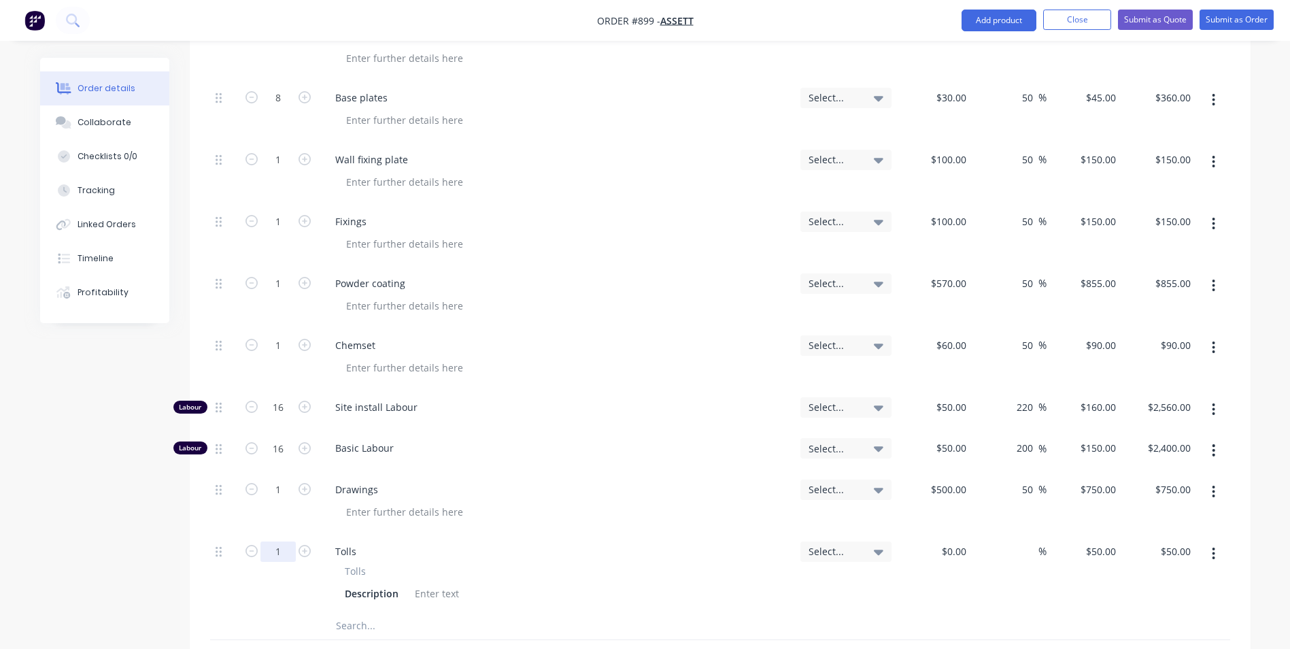
click at [278, 541] on input "1" at bounding box center [278, 551] width 35 height 20
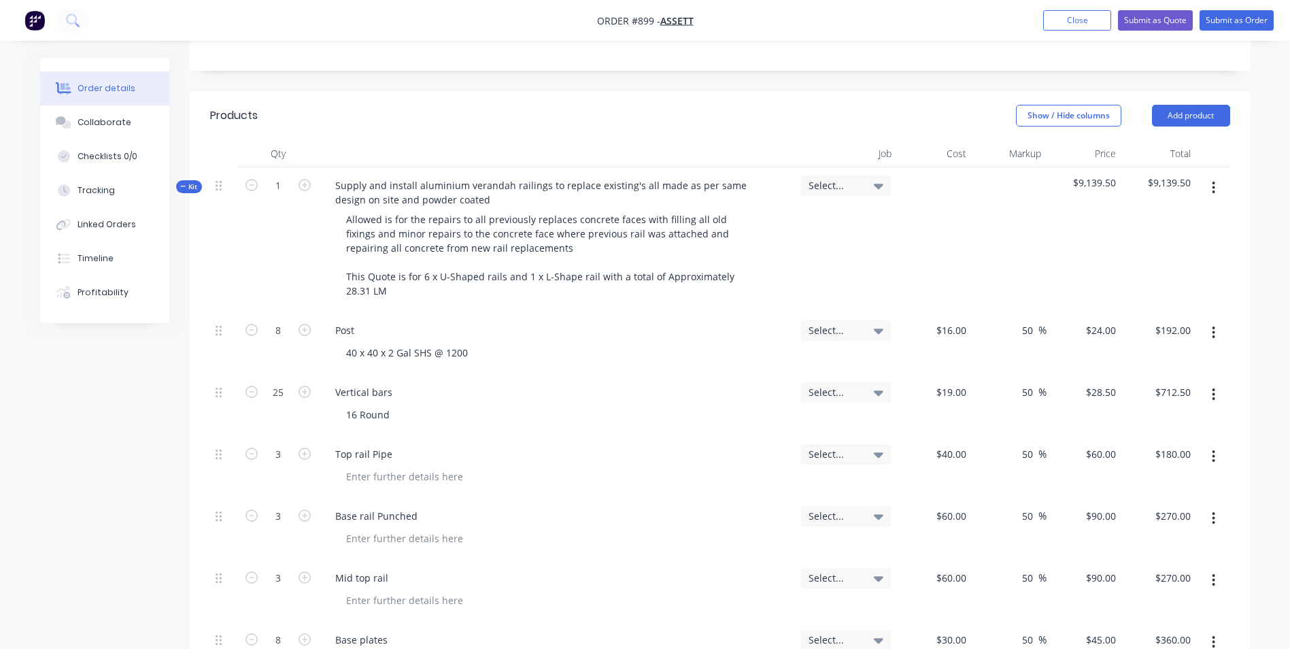
scroll to position [171, 0]
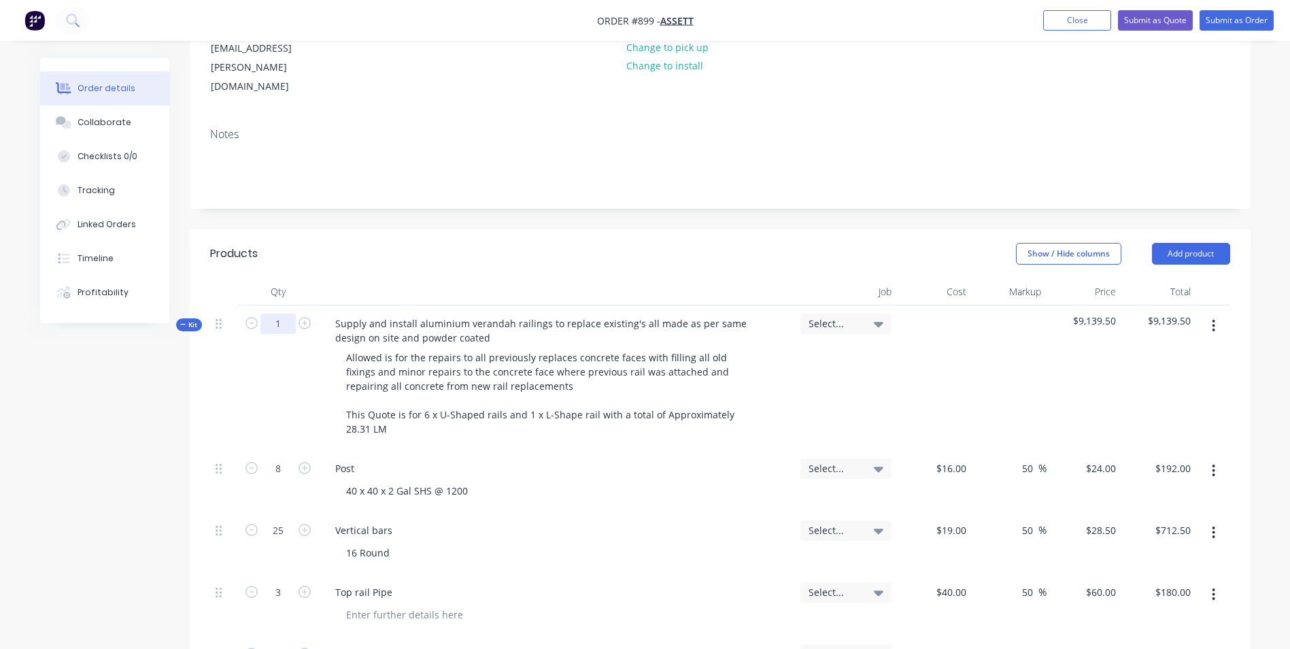
click at [276, 314] on input "1" at bounding box center [278, 324] width 35 height 20
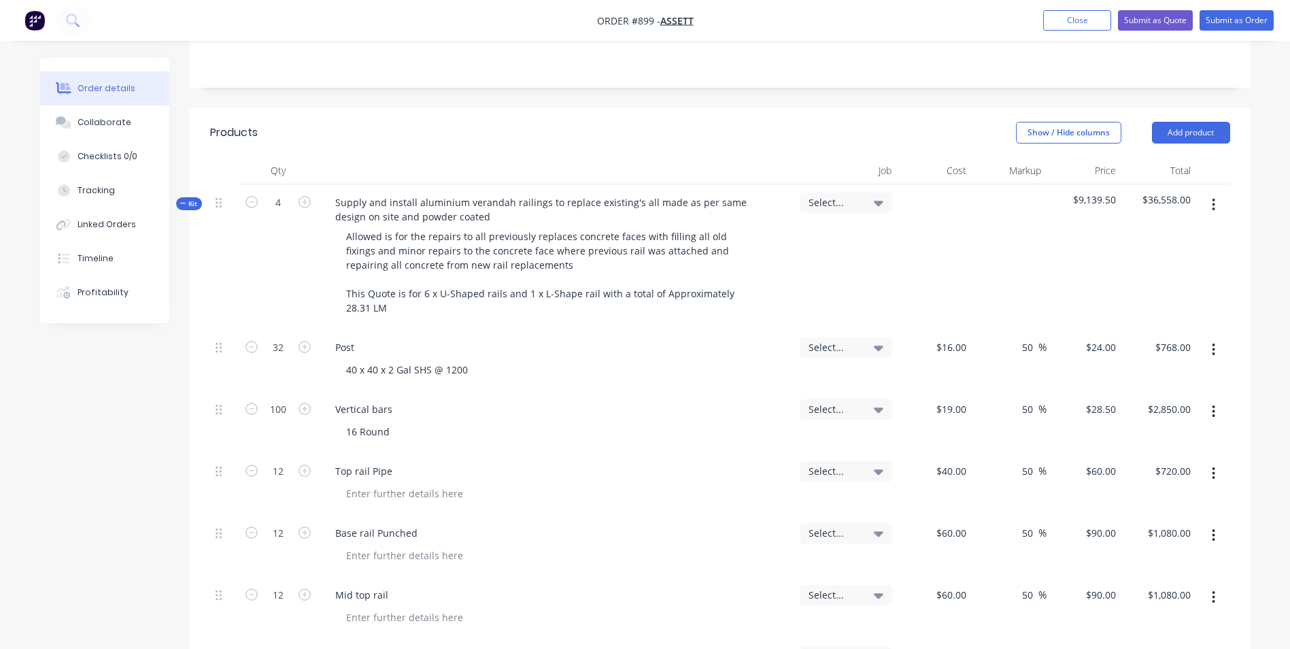
scroll to position [294, 0]
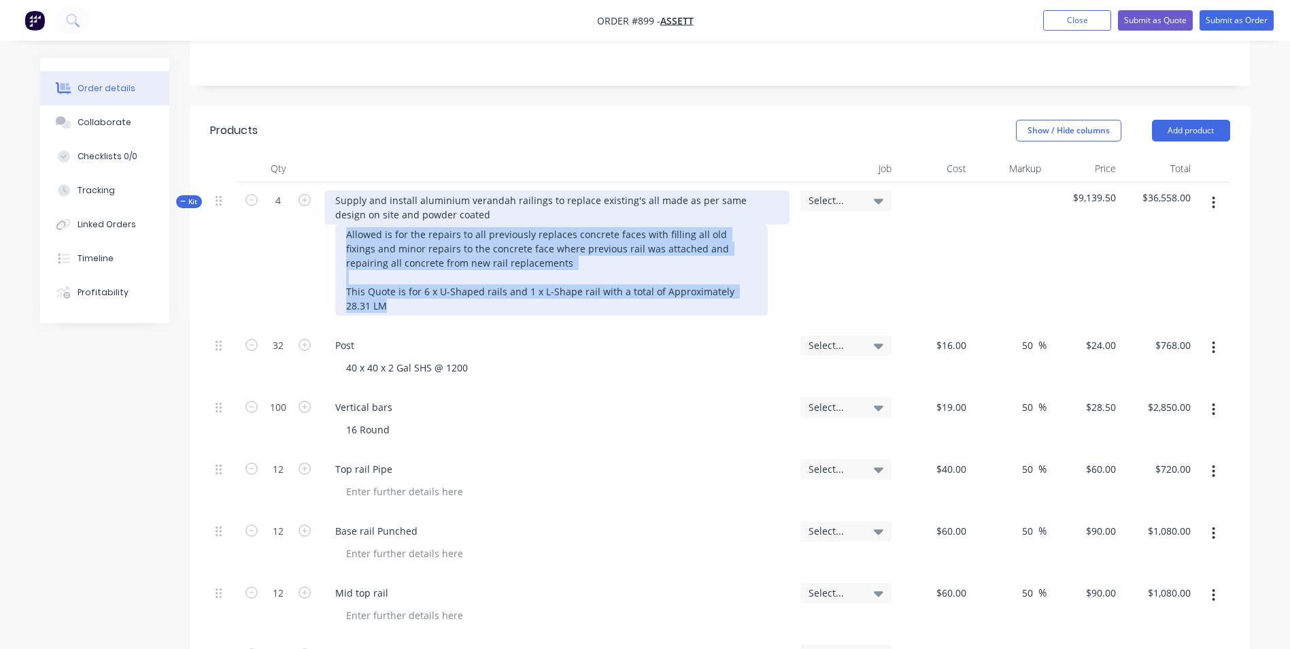
drag, startPoint x: 352, startPoint y: 273, endPoint x: 331, endPoint y: 182, distance: 93.1
click at [331, 182] on div "Supply and install aluminium verandah railings to replace existing's all made a…" at bounding box center [557, 254] width 476 height 145
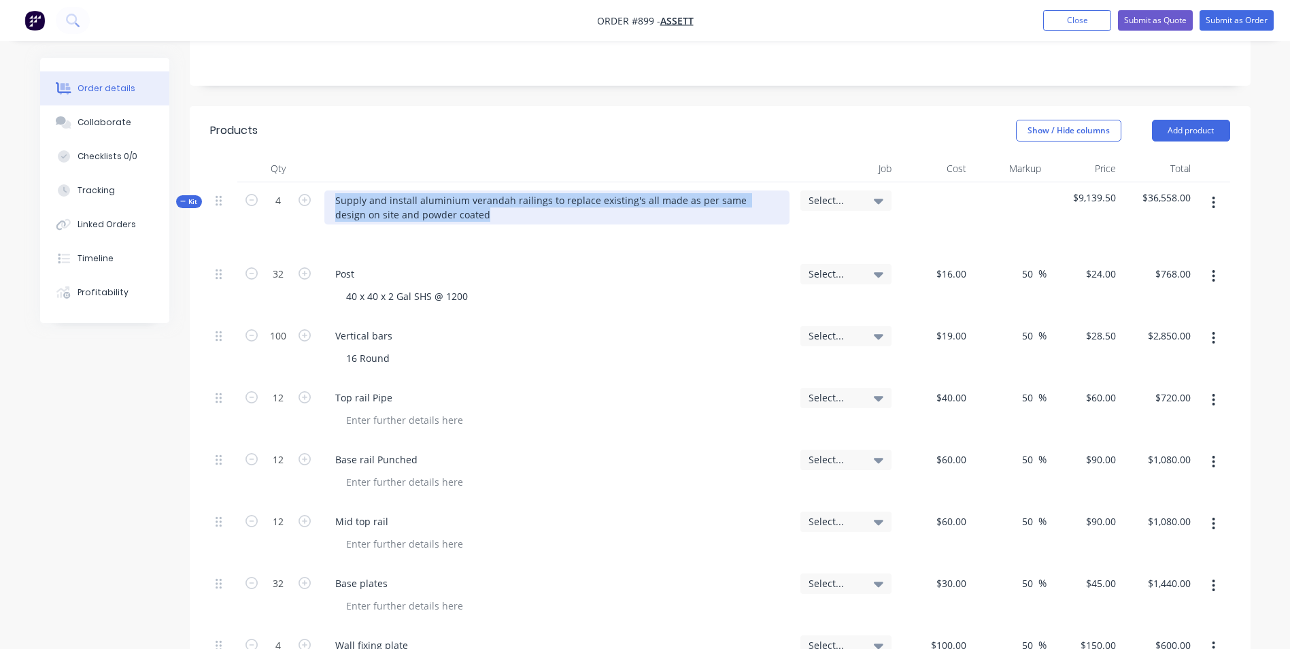
drag, startPoint x: 447, startPoint y: 184, endPoint x: 328, endPoint y: 163, distance: 121.0
click at [328, 190] on div "Supply and install aluminium verandah railings to replace existing's all made a…" at bounding box center [556, 207] width 465 height 34
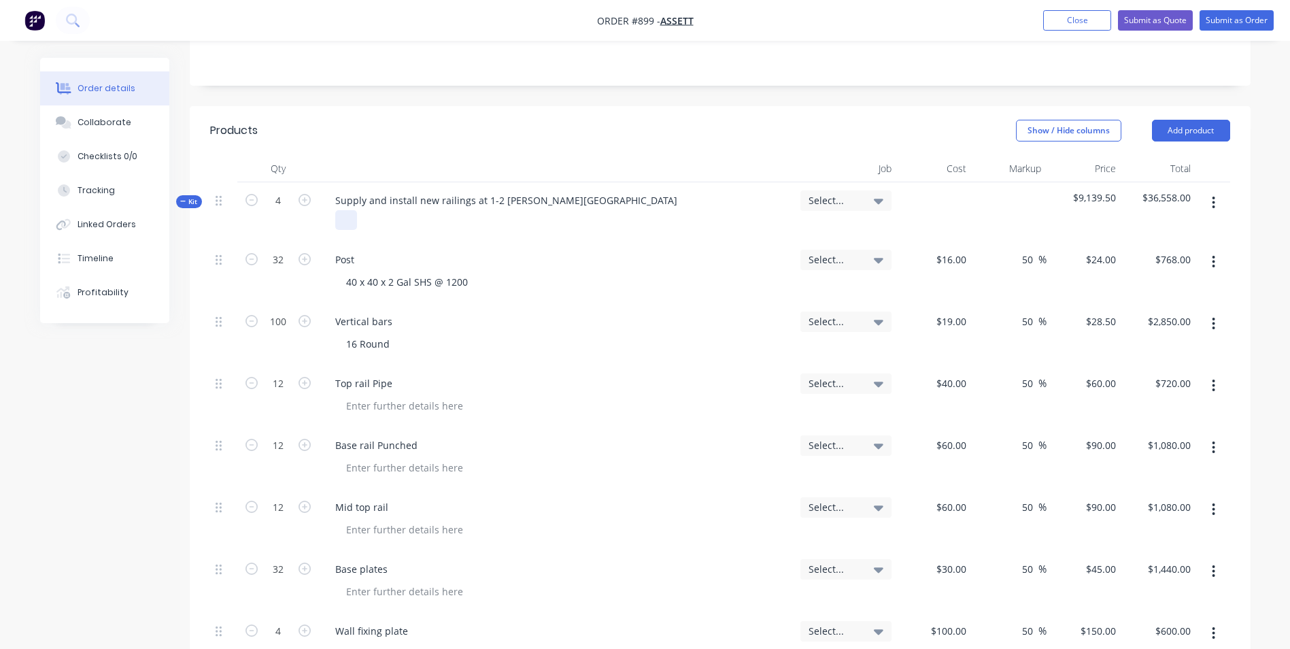
click at [349, 210] on div at bounding box center [346, 220] width 22 height 20
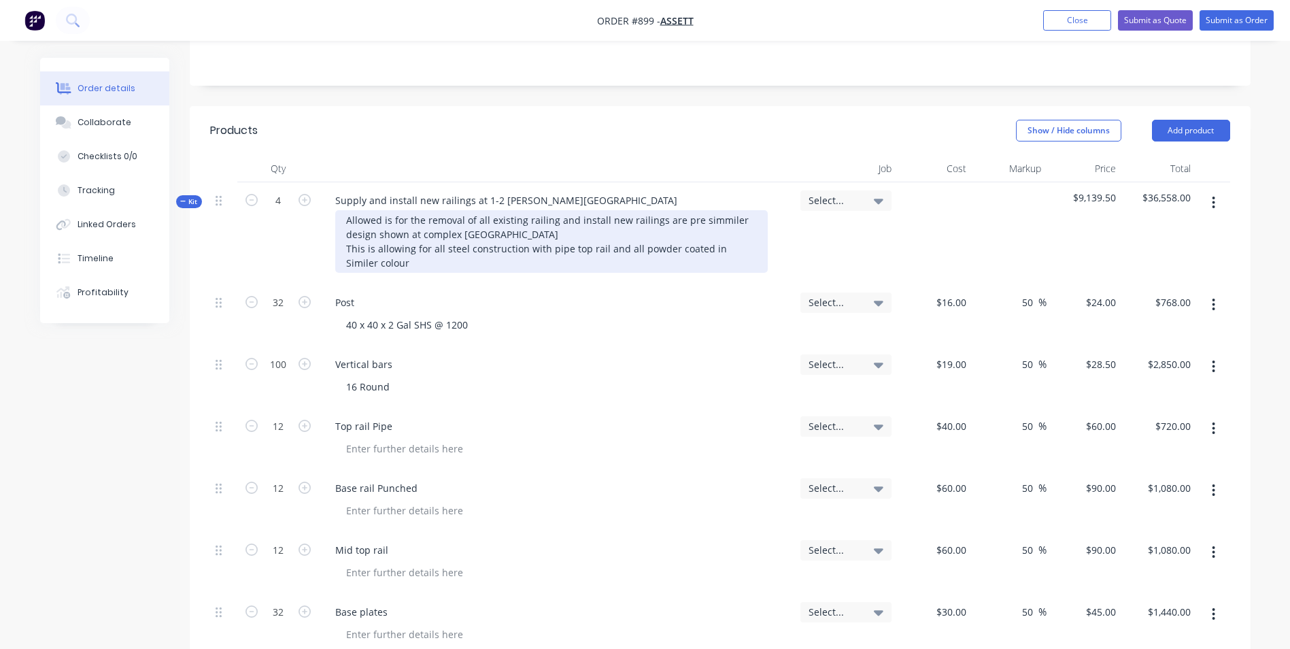
drag, startPoint x: 736, startPoint y: 212, endPoint x: 728, endPoint y: 213, distance: 8.3
click at [382, 232] on div "Allowed is for the removal of all existing railing and install new railings are…" at bounding box center [551, 241] width 433 height 63
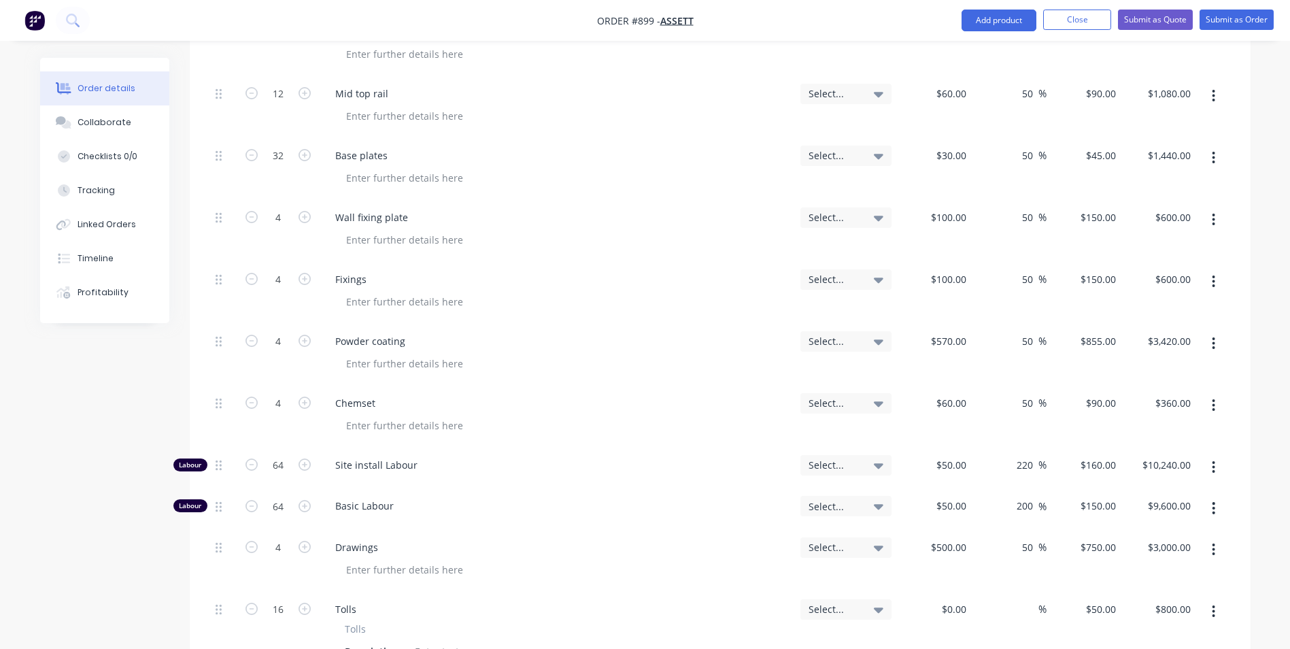
scroll to position [838, 0]
click at [284, 453] on input "64" at bounding box center [278, 463] width 35 height 20
click at [661, 414] on div at bounding box center [562, 424] width 454 height 20
click at [597, 535] on div "Drawings" at bounding box center [556, 545] width 465 height 20
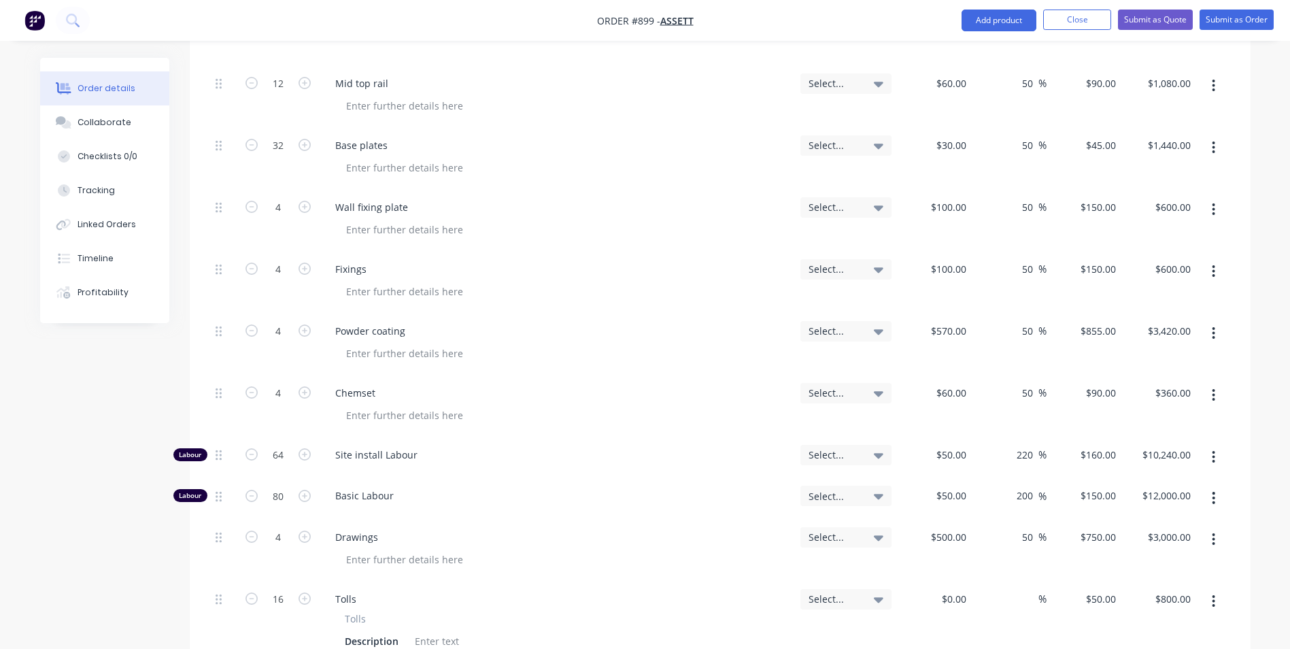
scroll to position [853, 0]
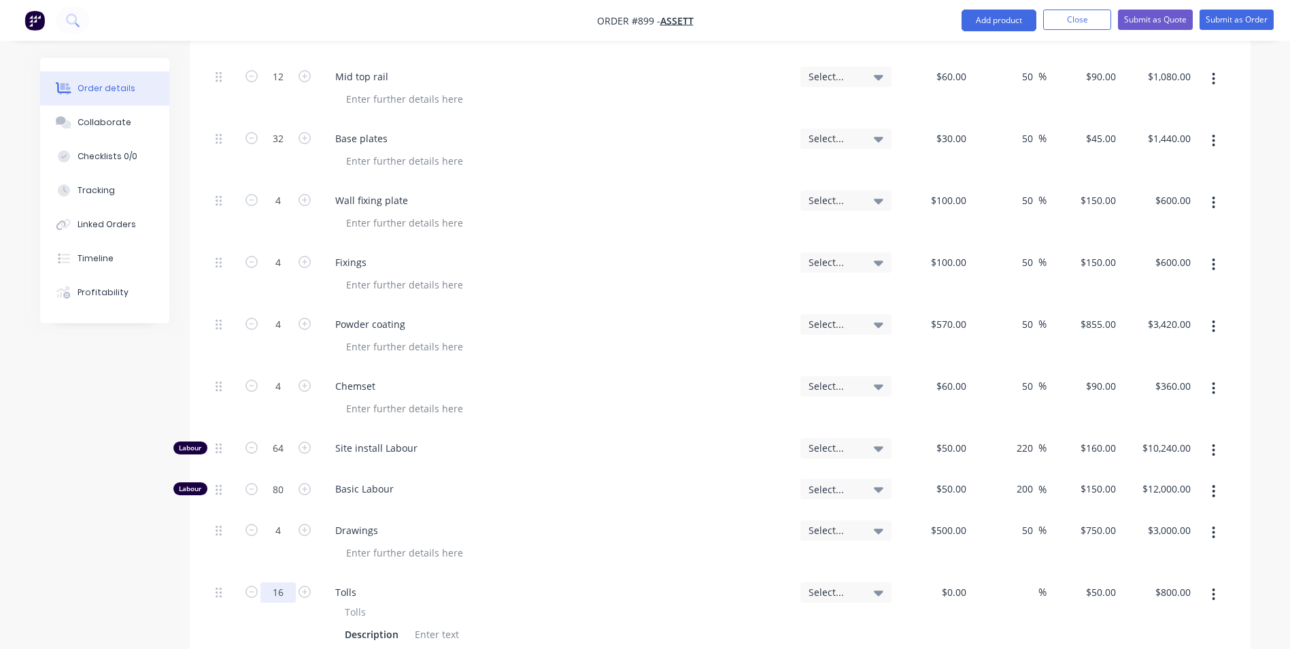
click at [273, 582] on input "16" at bounding box center [278, 592] width 35 height 20
click at [758, 543] on div at bounding box center [562, 553] width 454 height 20
click at [284, 582] on input "6" at bounding box center [278, 592] width 35 height 20
click at [535, 521] on div "Drawings" at bounding box center [557, 543] width 476 height 62
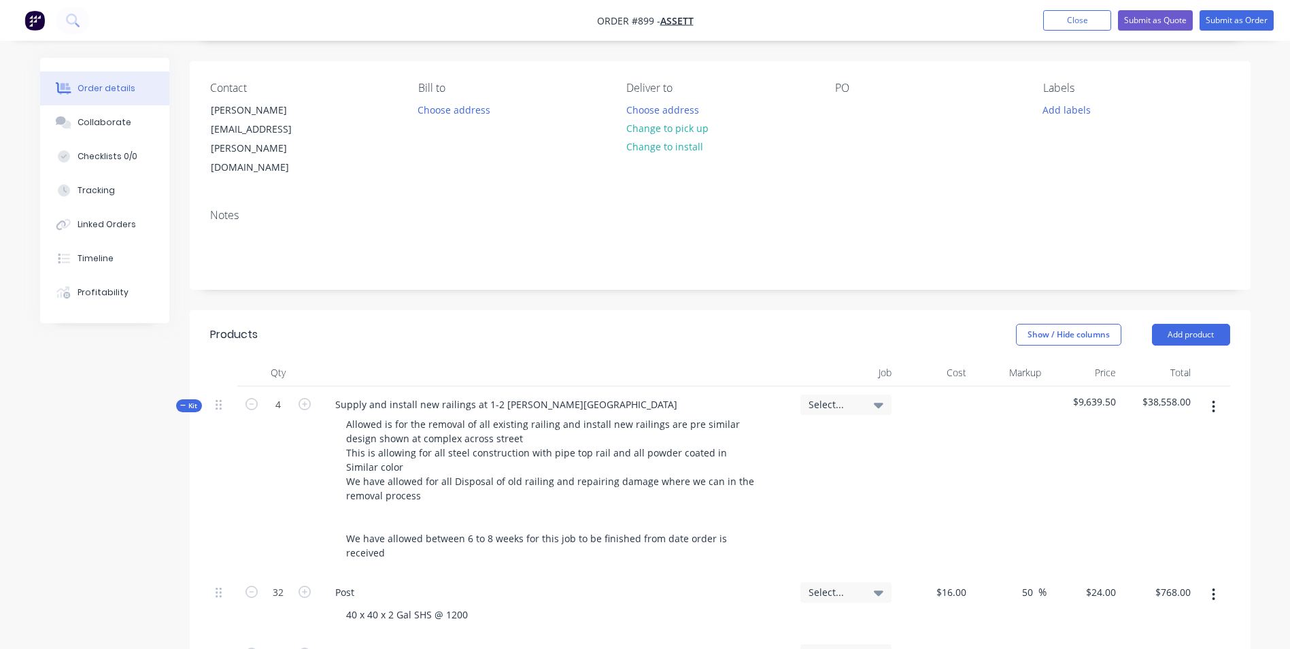
scroll to position [0, 0]
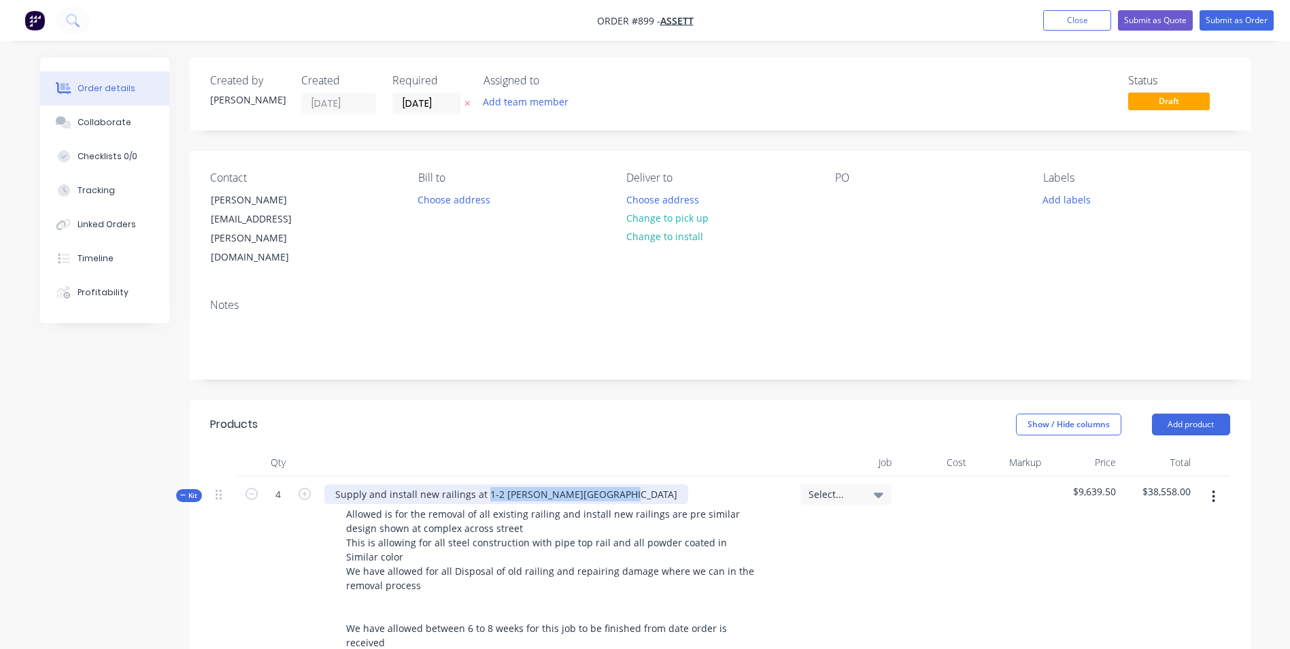
drag, startPoint x: 602, startPoint y: 455, endPoint x: 482, endPoint y: 455, distance: 119.7
click at [482, 484] on div "Supply and install new railings at 1-2 [PERSON_NAME][GEOGRAPHIC_DATA]" at bounding box center [506, 494] width 364 height 20
copy div "1-2 [PERSON_NAME][GEOGRAPHIC_DATA]"
click at [841, 195] on div at bounding box center [846, 200] width 22 height 20
paste div
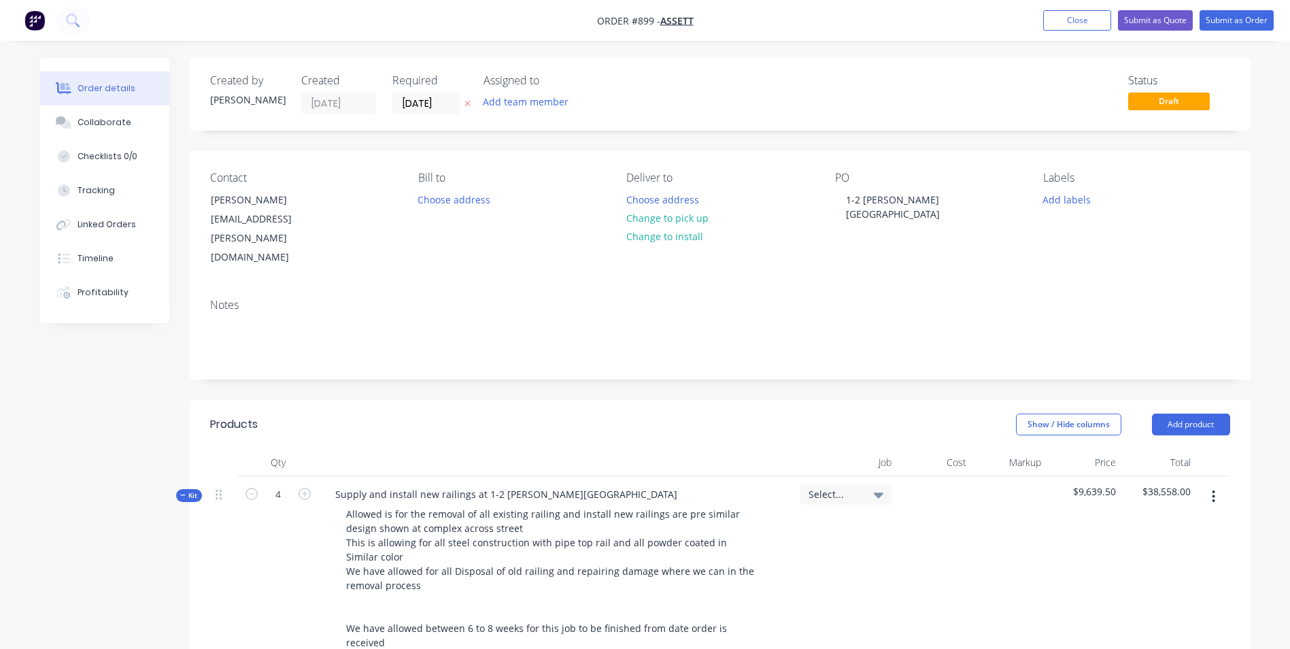
click at [905, 288] on div "Notes" at bounding box center [720, 333] width 1061 height 91
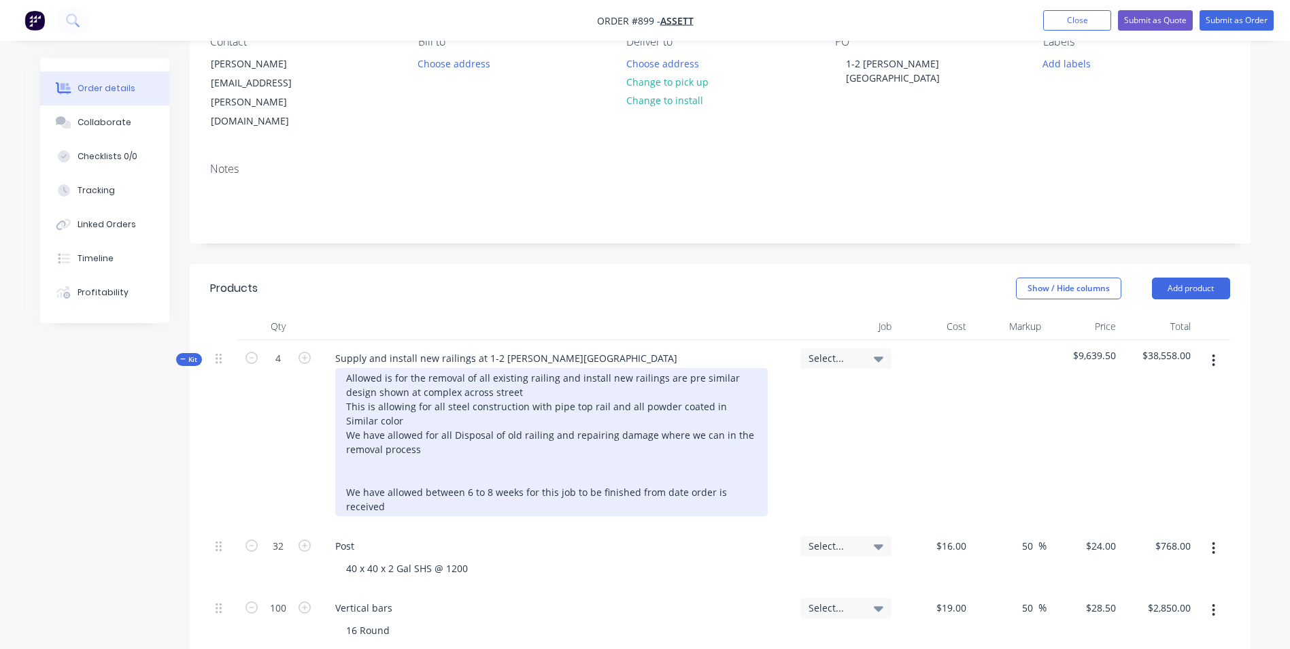
scroll to position [340, 0]
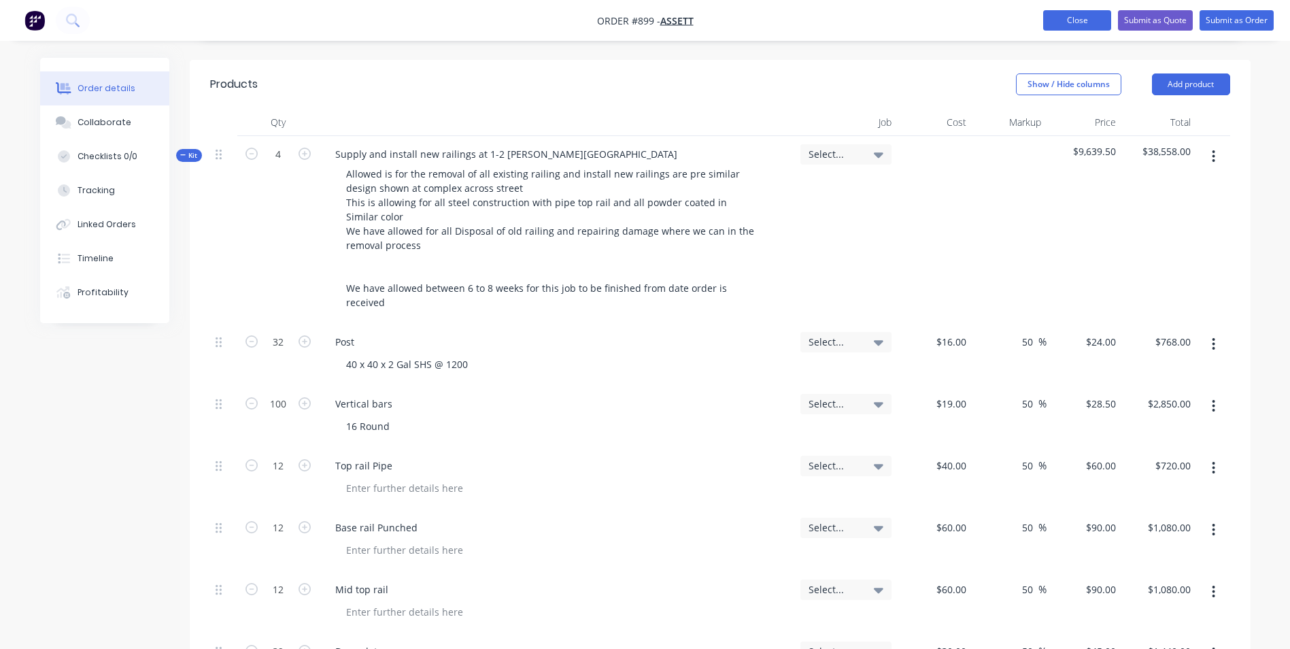
click at [1090, 17] on button "Close" at bounding box center [1077, 20] width 68 height 20
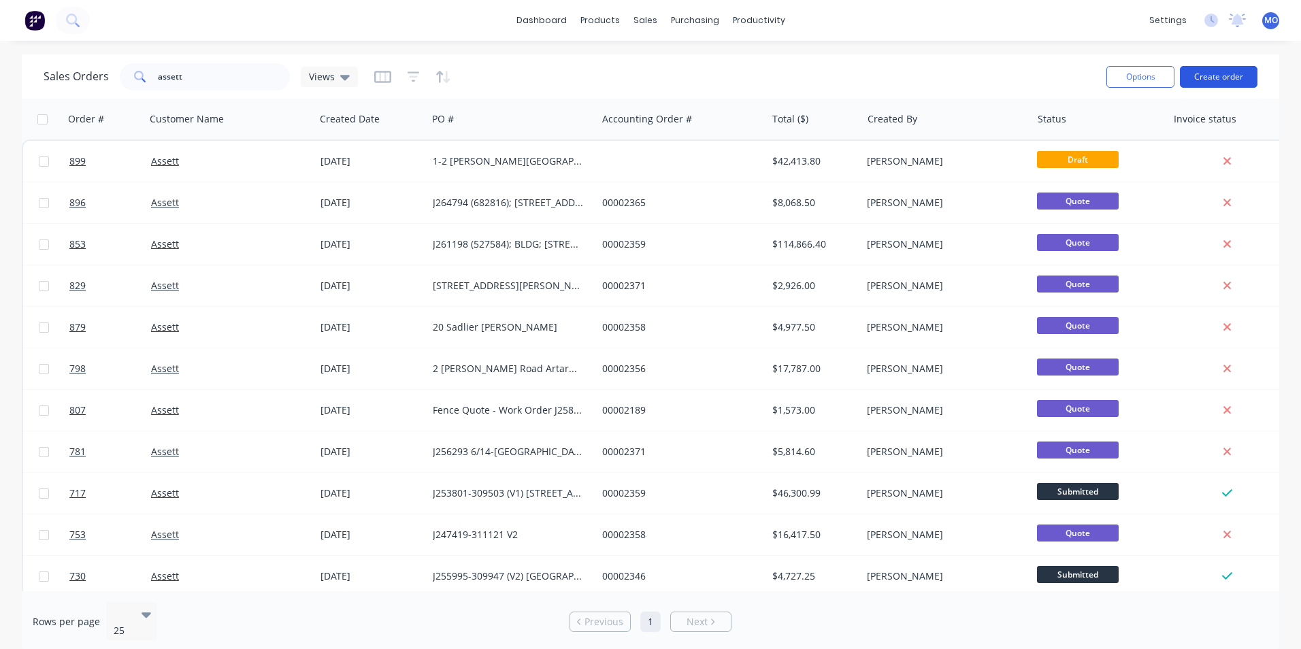
click at [1203, 77] on button "Create order" at bounding box center [1219, 77] width 78 height 22
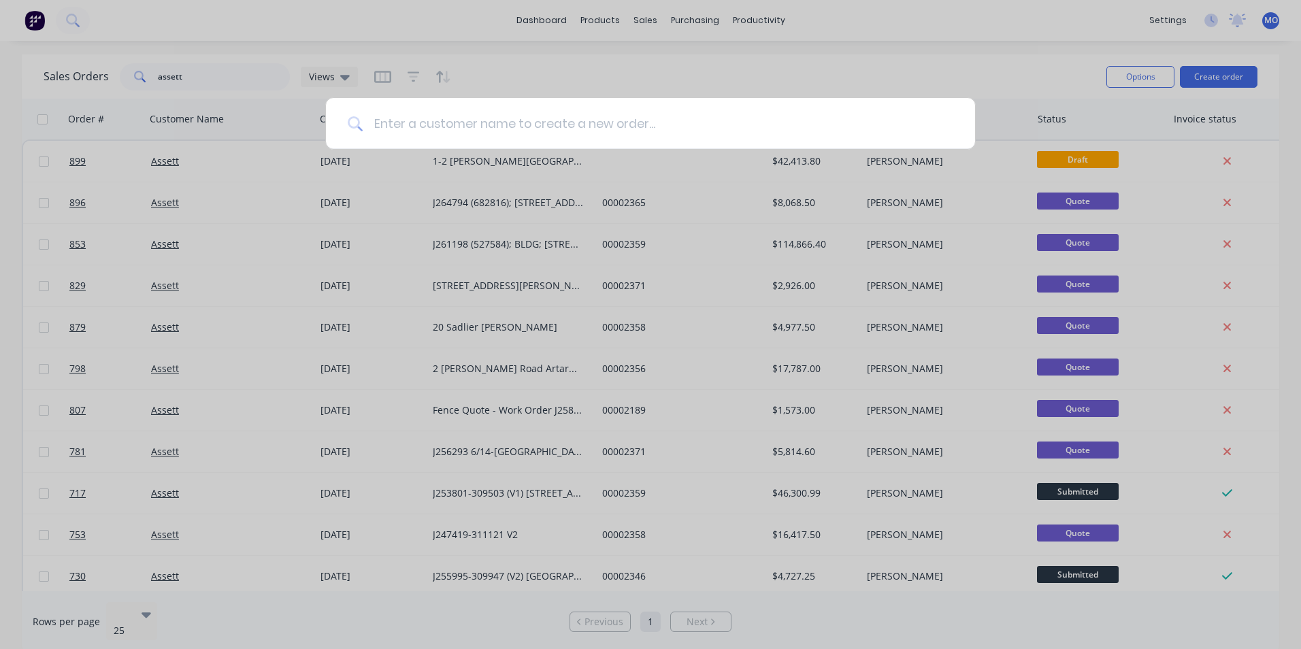
click at [402, 133] on input at bounding box center [658, 123] width 590 height 51
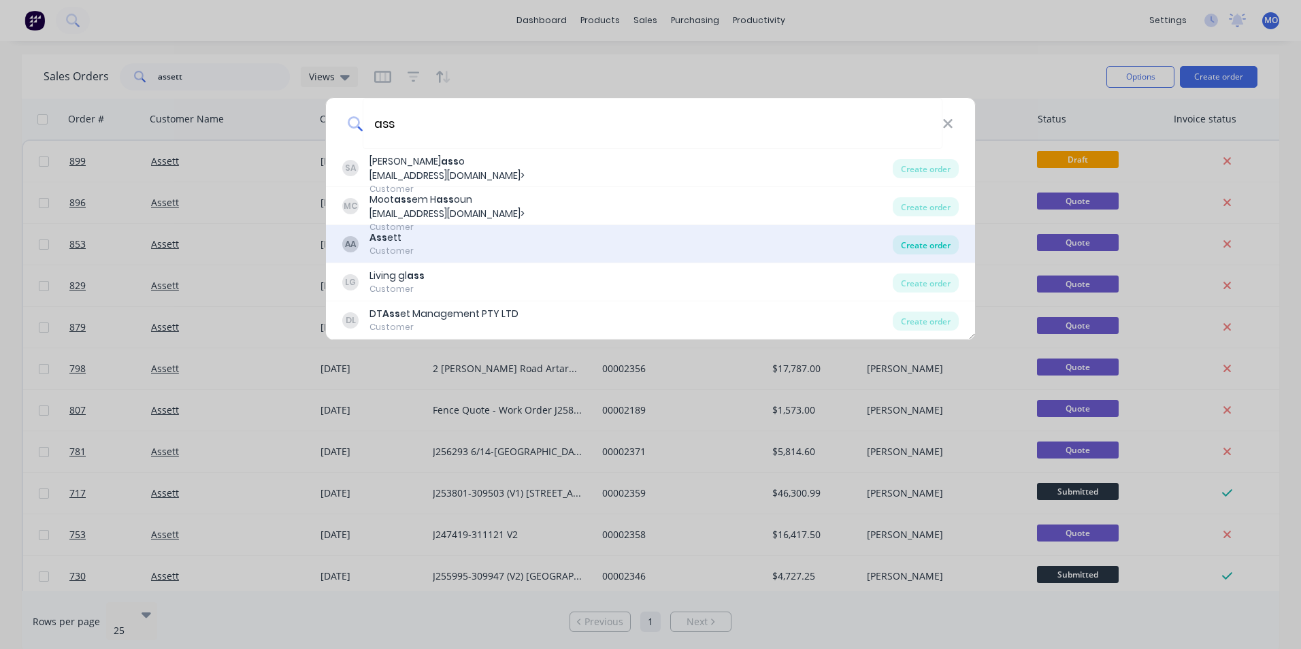
click at [924, 250] on div "Create order" at bounding box center [925, 244] width 66 height 19
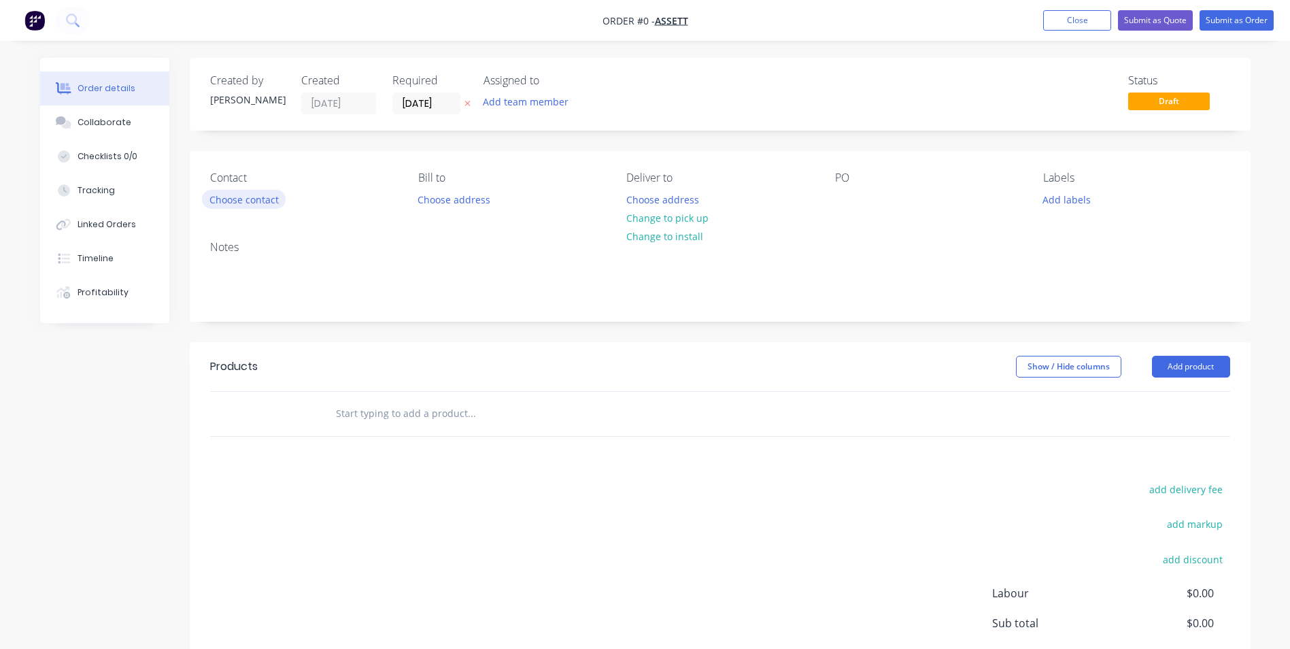
click at [245, 194] on button "Choose contact" at bounding box center [244, 199] width 84 height 18
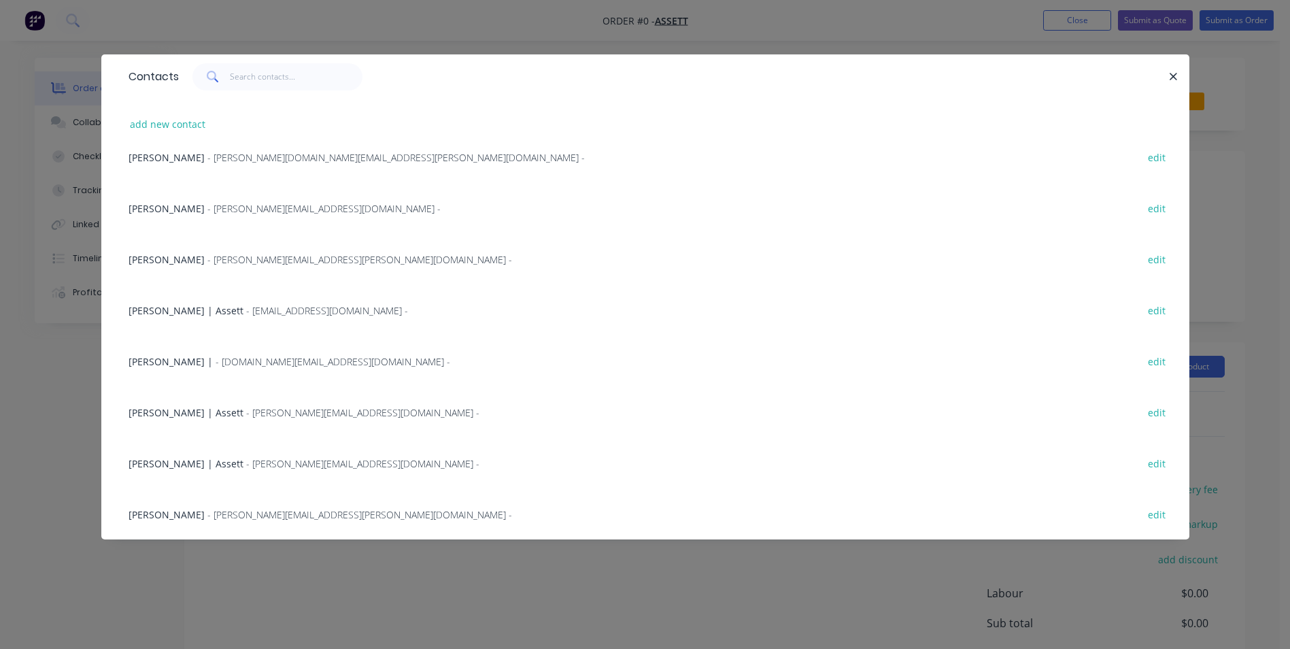
scroll to position [274, 0]
click at [205, 503] on div "[PERSON_NAME] - [PERSON_NAME][EMAIL_ADDRESS][PERSON_NAME][DOMAIN_NAME] - edit" at bounding box center [646, 513] width 1048 height 51
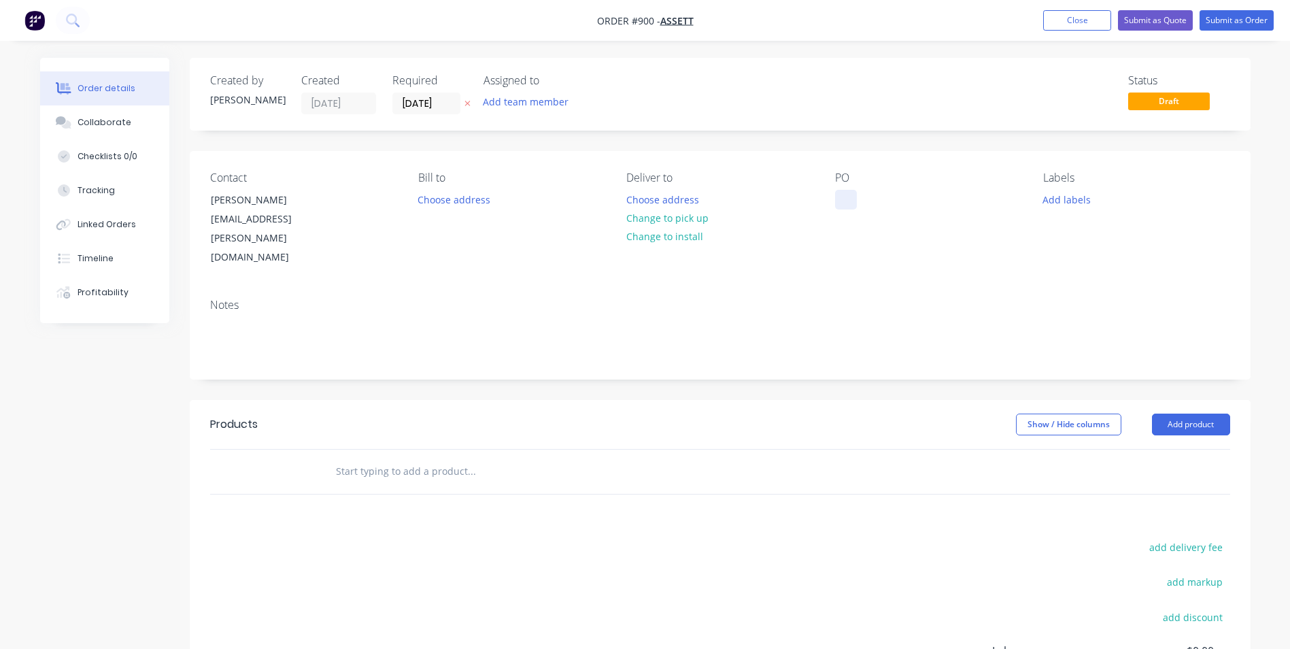
click at [849, 194] on div at bounding box center [846, 200] width 22 height 20
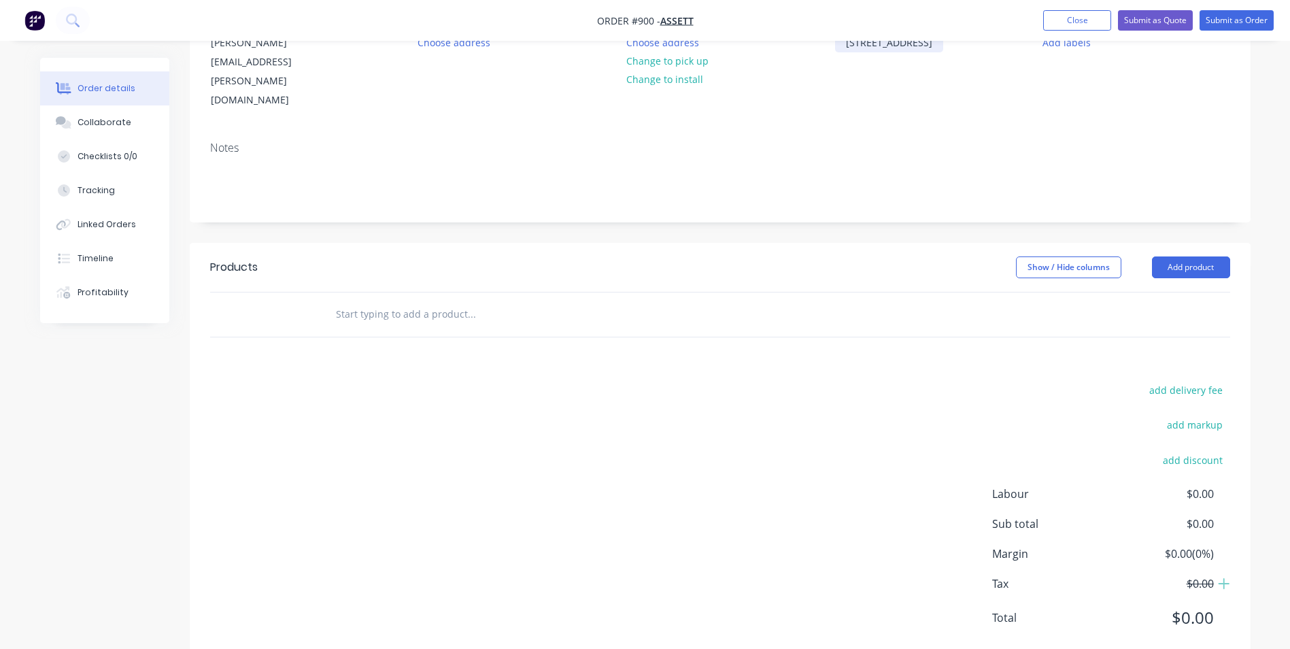
scroll to position [158, 0]
click at [1201, 255] on button "Add product" at bounding box center [1191, 266] width 78 height 22
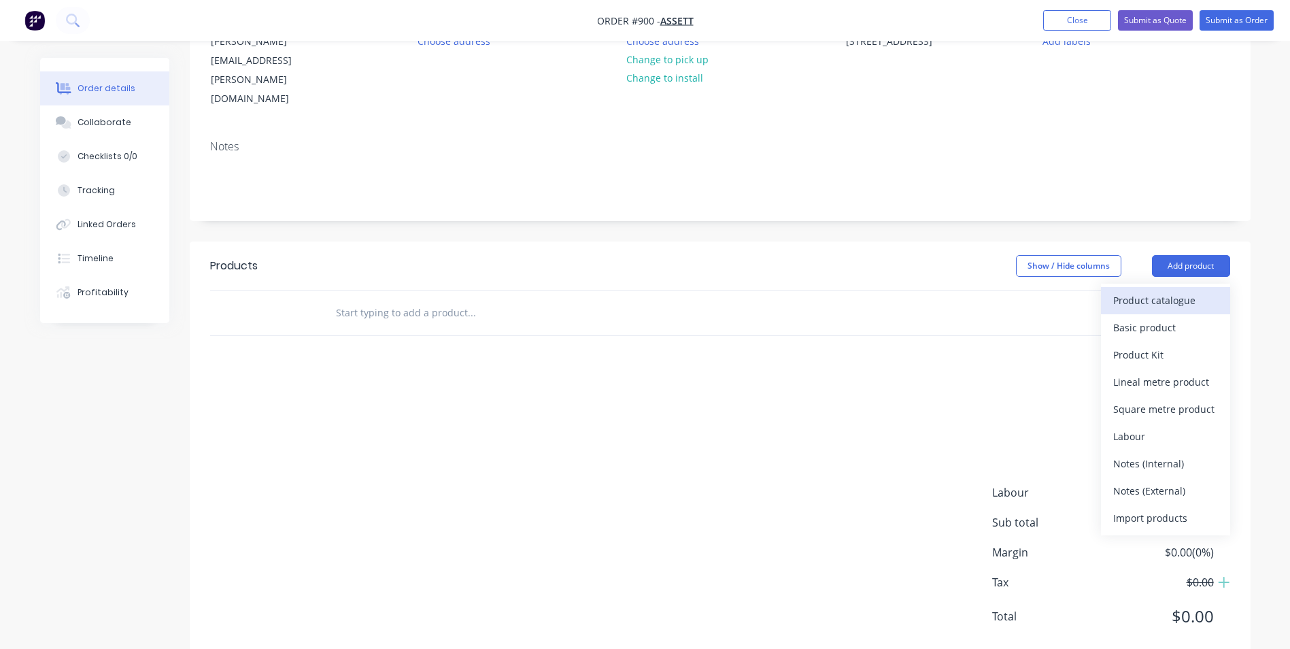
click at [1137, 290] on div "Product catalogue" at bounding box center [1166, 300] width 105 height 20
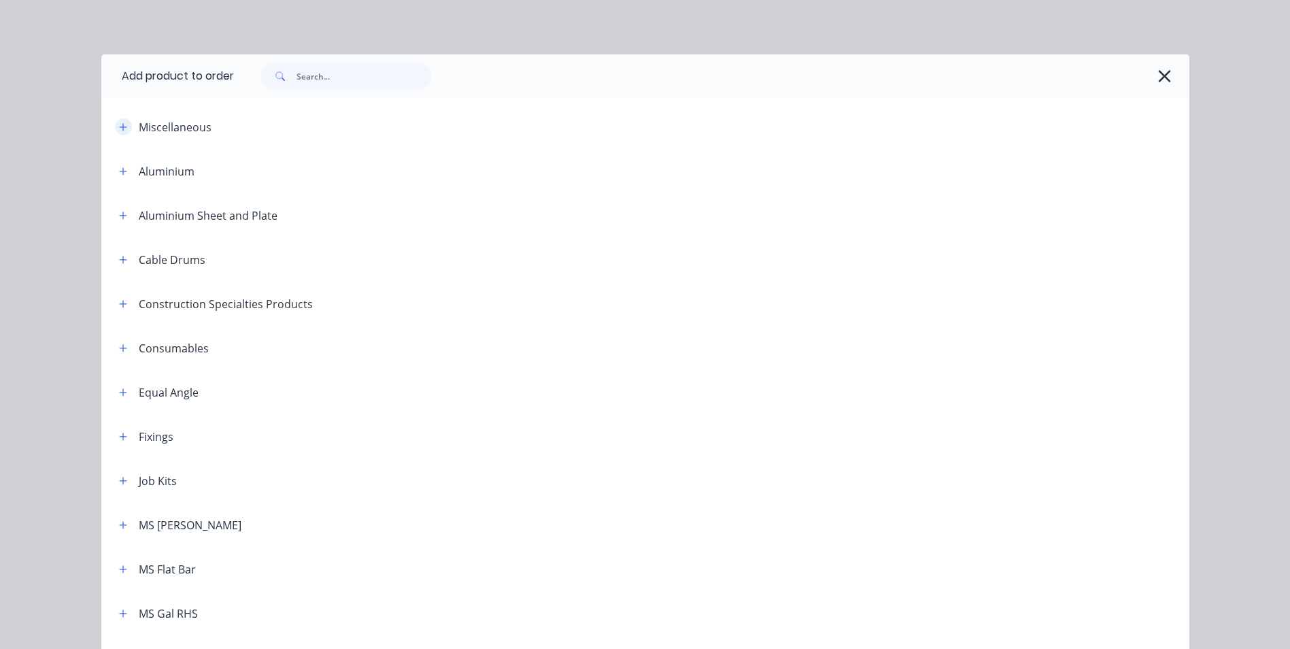
click at [119, 131] on button "button" at bounding box center [123, 126] width 17 height 17
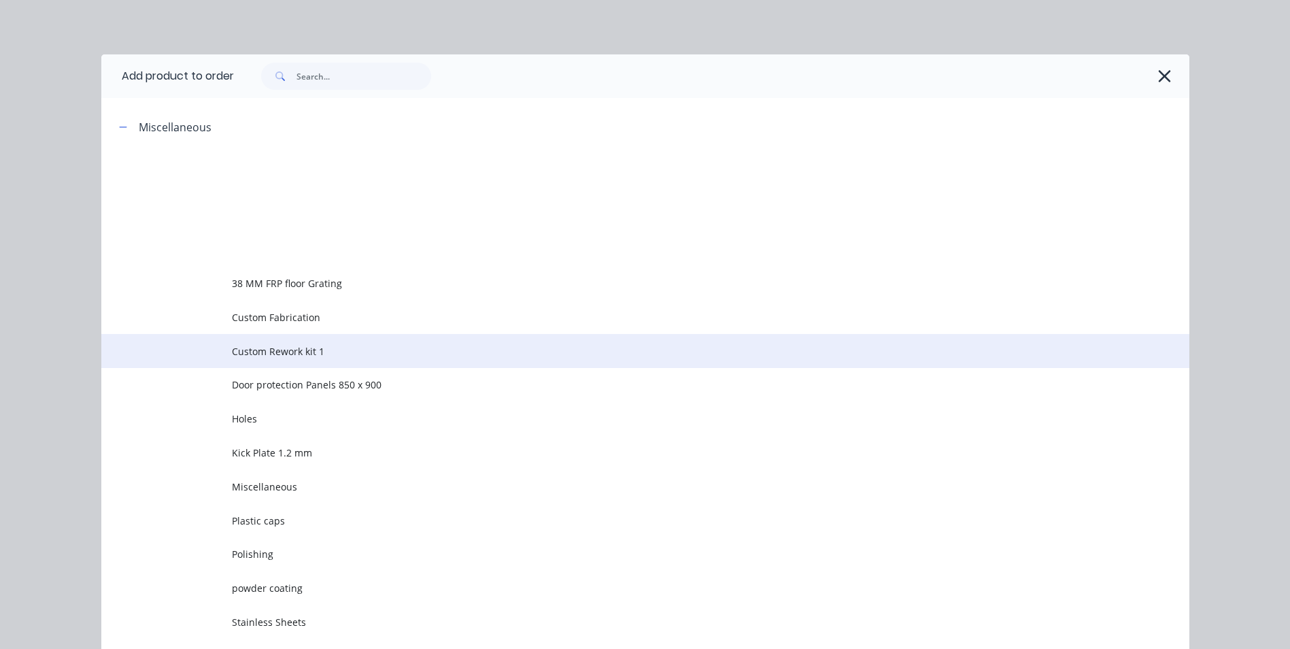
click at [241, 362] on td "Custom Rework kit 1" at bounding box center [711, 351] width 958 height 34
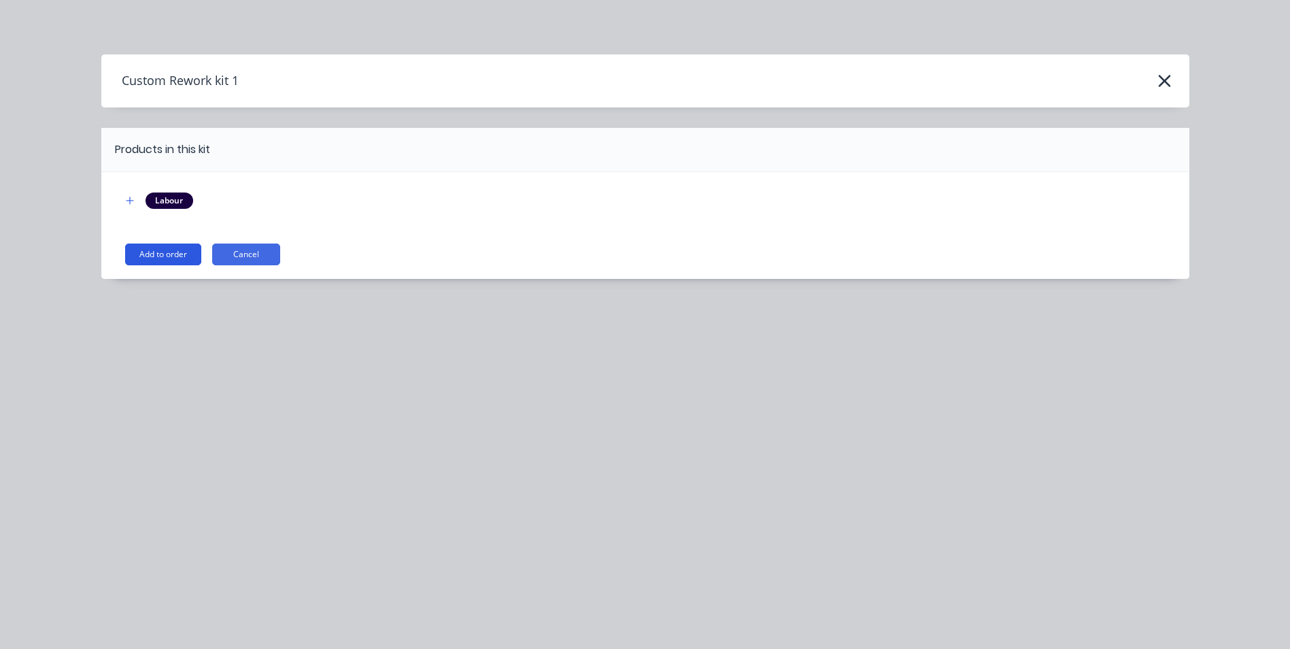
click at [173, 256] on button "Add to order" at bounding box center [163, 255] width 76 height 22
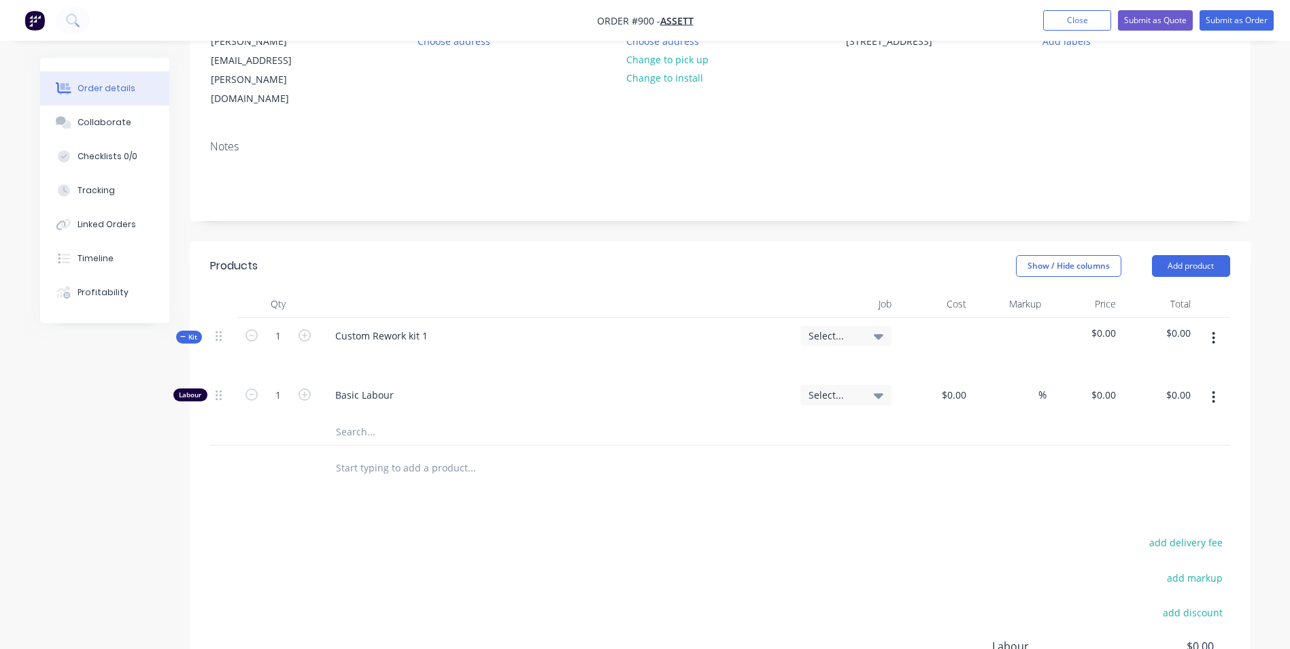
click at [1216, 326] on button "button" at bounding box center [1214, 338] width 32 height 24
click at [1167, 364] on div "Add product to kit" at bounding box center [1166, 374] width 105 height 20
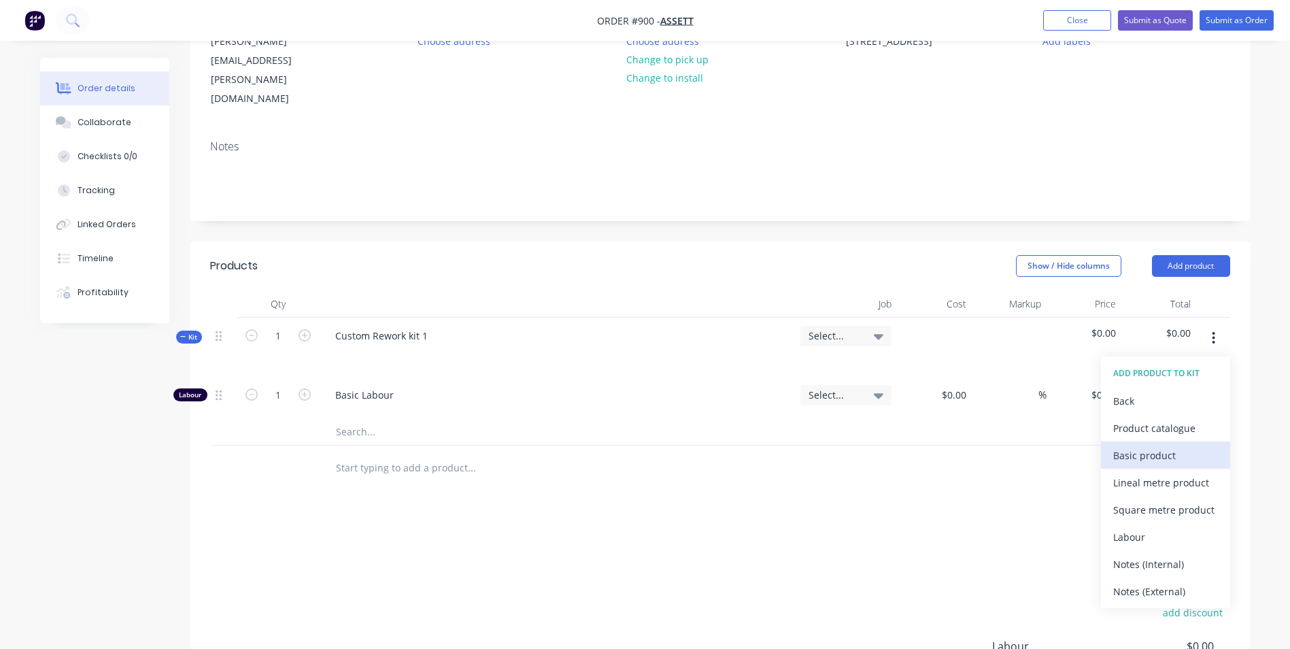
click at [1138, 446] on div "Basic product" at bounding box center [1166, 456] width 105 height 20
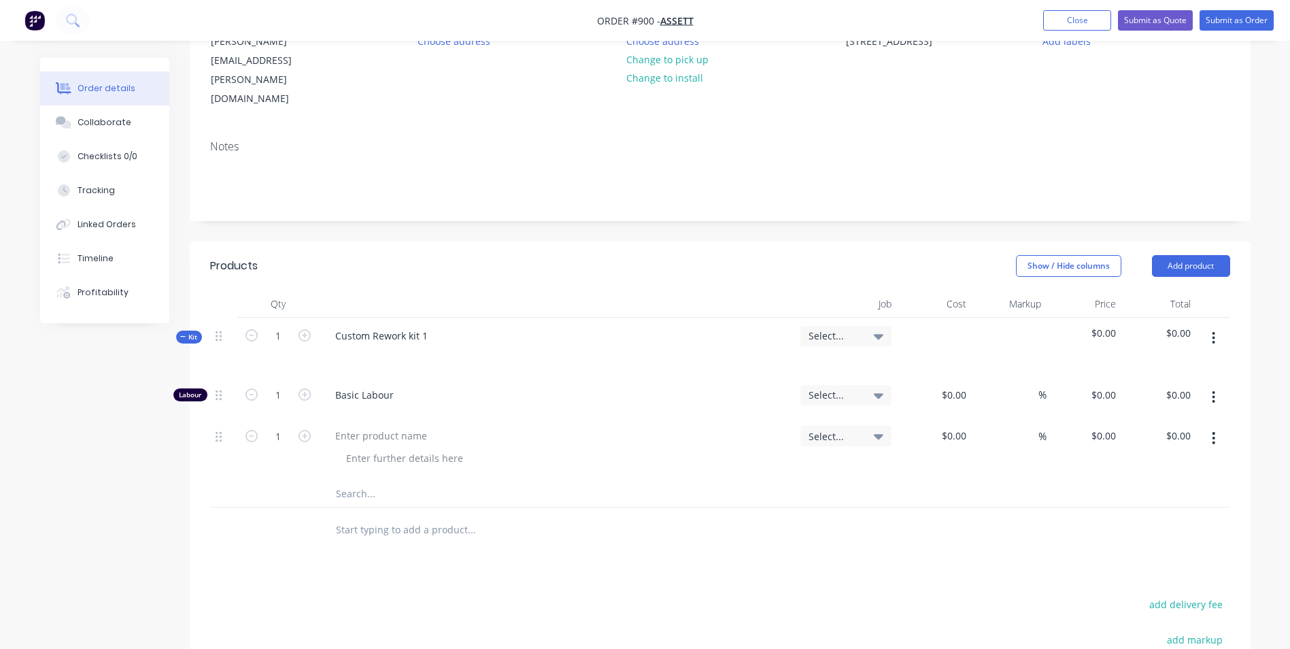
click at [1215, 431] on icon "button" at bounding box center [1213, 438] width 3 height 15
click at [1163, 491] on div "Duplicate" at bounding box center [1166, 501] width 105 height 20
click at [1217, 426] on button "button" at bounding box center [1214, 438] width 32 height 24
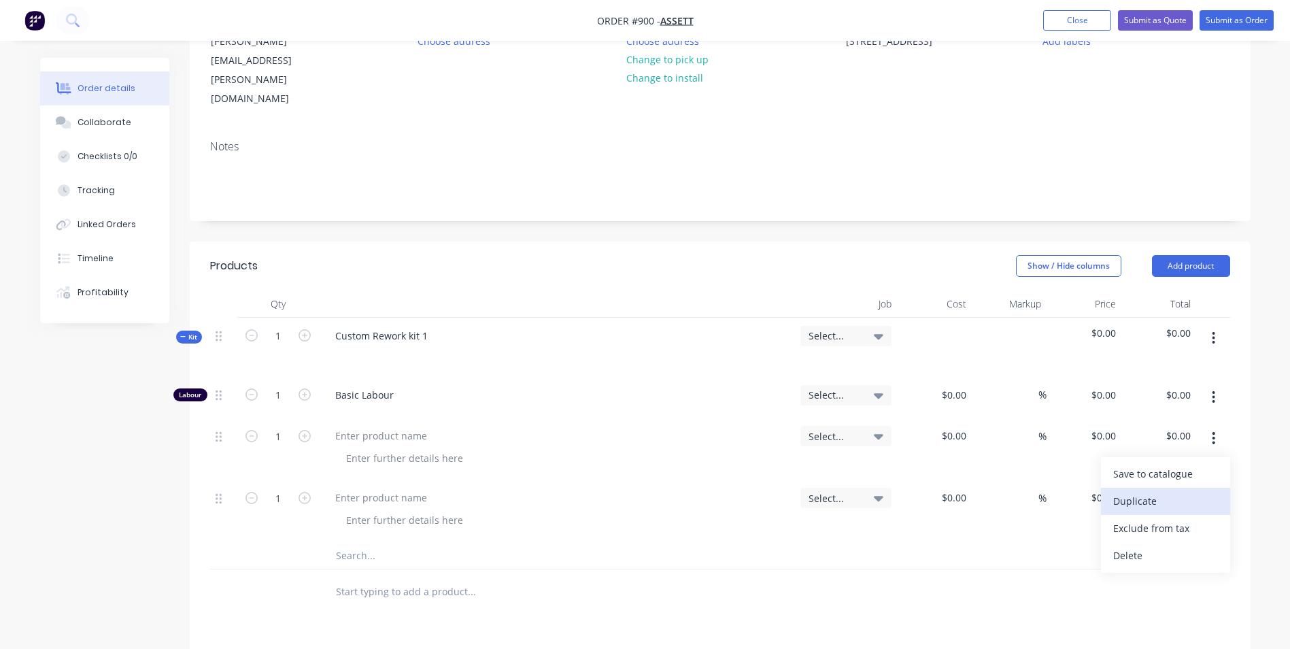
click at [1170, 491] on div "Duplicate" at bounding box center [1166, 501] width 105 height 20
click at [1207, 426] on button "button" at bounding box center [1214, 438] width 32 height 24
click at [1165, 491] on div "Duplicate" at bounding box center [1166, 501] width 105 height 20
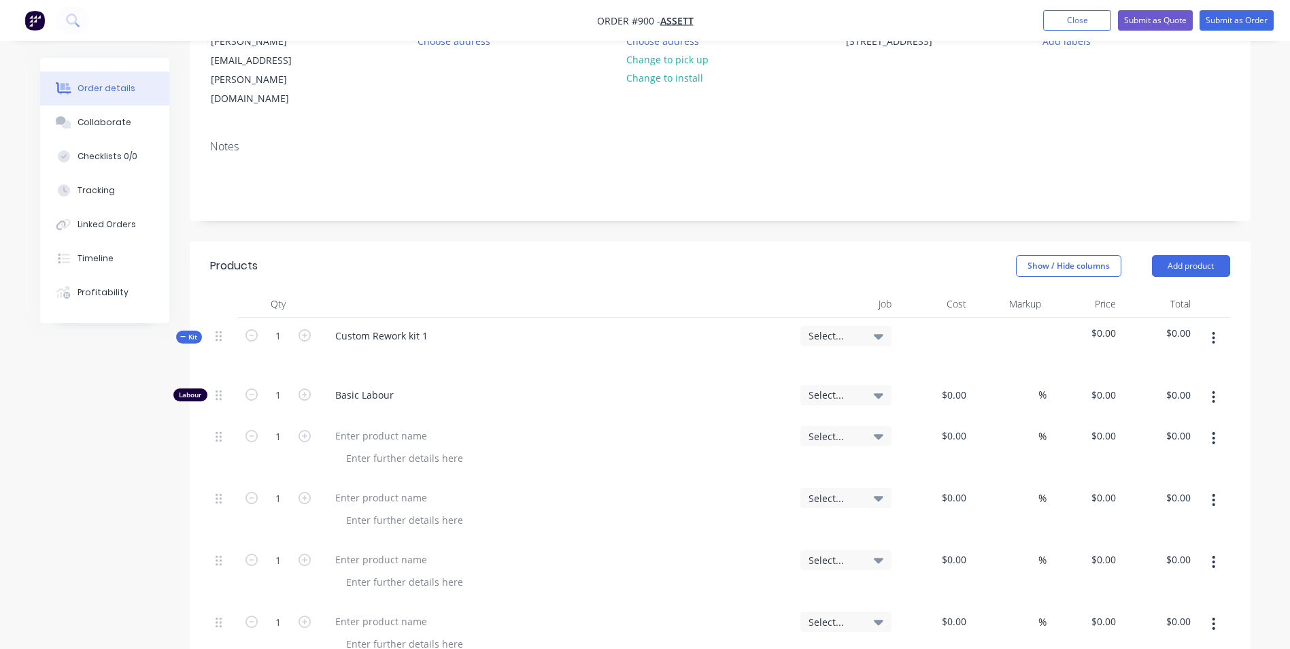
click at [1224, 426] on button "button" at bounding box center [1214, 438] width 32 height 24
click at [1175, 491] on div "Duplicate" at bounding box center [1166, 501] width 105 height 20
drag, startPoint x: 433, startPoint y: 303, endPoint x: 325, endPoint y: 305, distance: 107.5
click at [325, 326] on div "Custom Rework kit 1" at bounding box center [381, 336] width 114 height 20
click at [475, 326] on div "Supply and install new carport 8000 x 6000 x 2400" at bounding box center [450, 336] width 253 height 20
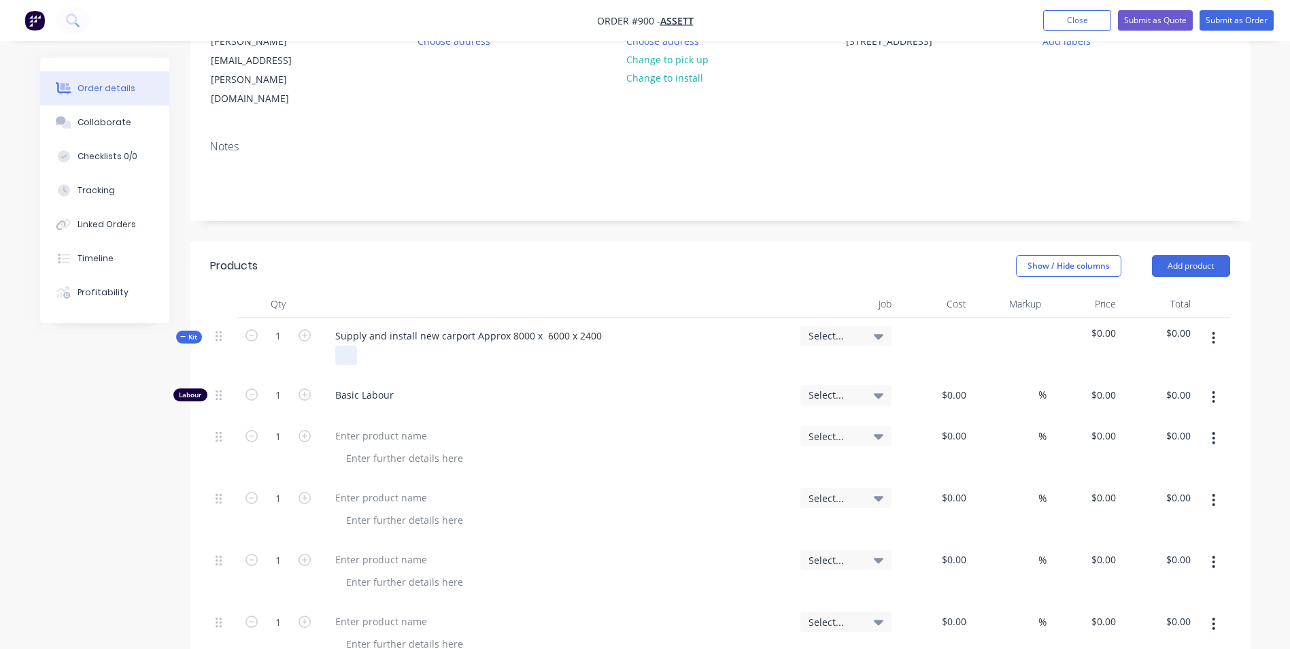
click at [338, 346] on div at bounding box center [346, 356] width 22 height 20
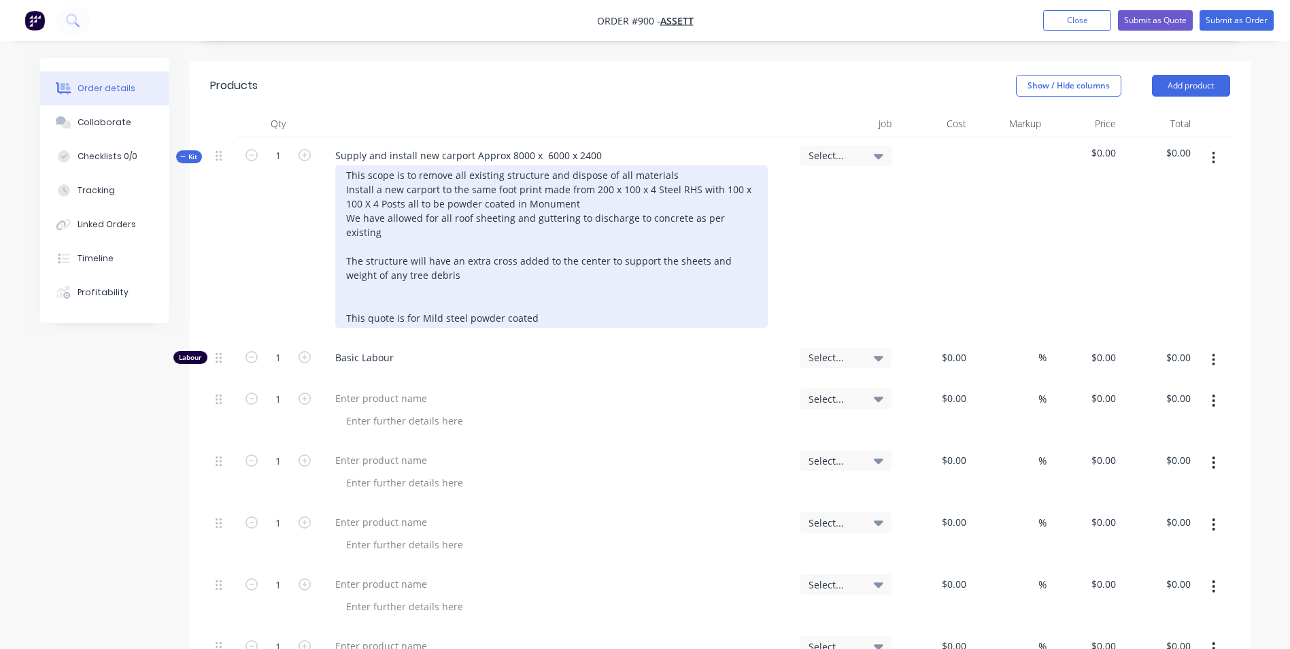
scroll to position [363, 0]
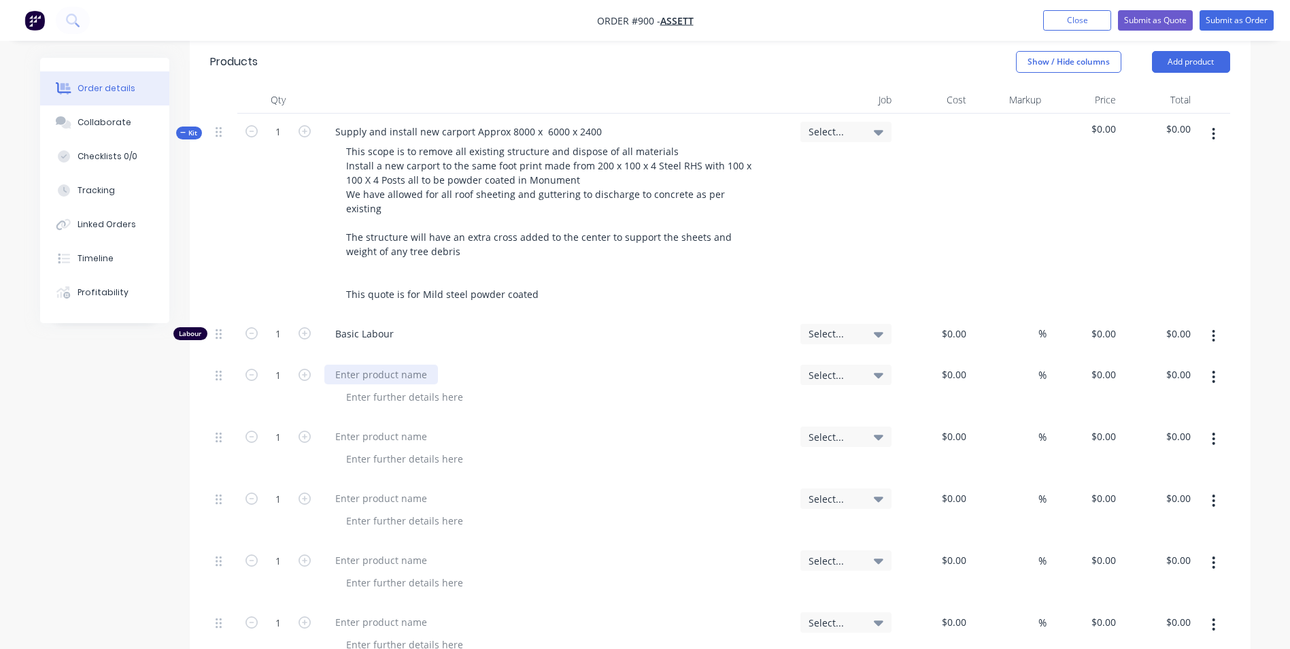
click at [351, 365] on div at bounding box center [381, 375] width 114 height 20
click at [346, 426] on div at bounding box center [381, 436] width 114 height 20
click at [358, 488] on div at bounding box center [381, 498] width 114 height 20
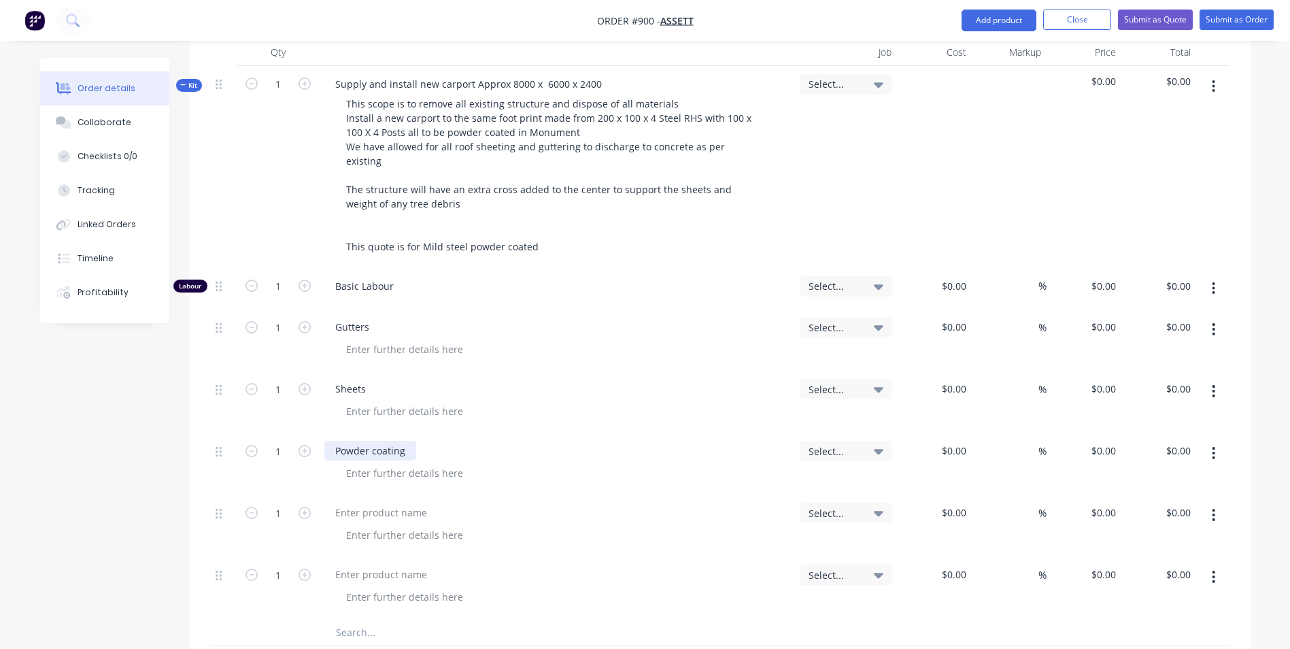
scroll to position [431, 0]
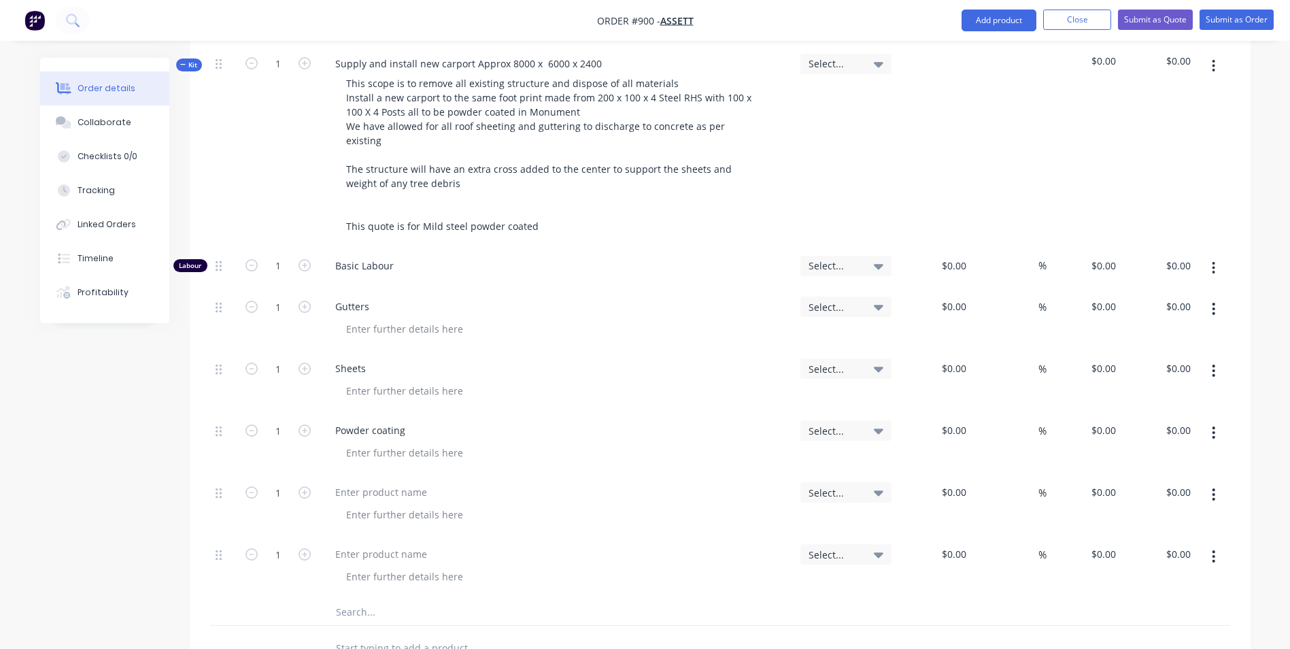
click at [1211, 482] on button "button" at bounding box center [1214, 494] width 32 height 24
click at [1139, 548] on div "Duplicate" at bounding box center [1166, 558] width 105 height 20
click at [1223, 482] on button "button" at bounding box center [1214, 494] width 32 height 24
click at [1178, 548] on div "Duplicate" at bounding box center [1166, 558] width 105 height 20
click at [361, 482] on div at bounding box center [381, 492] width 114 height 20
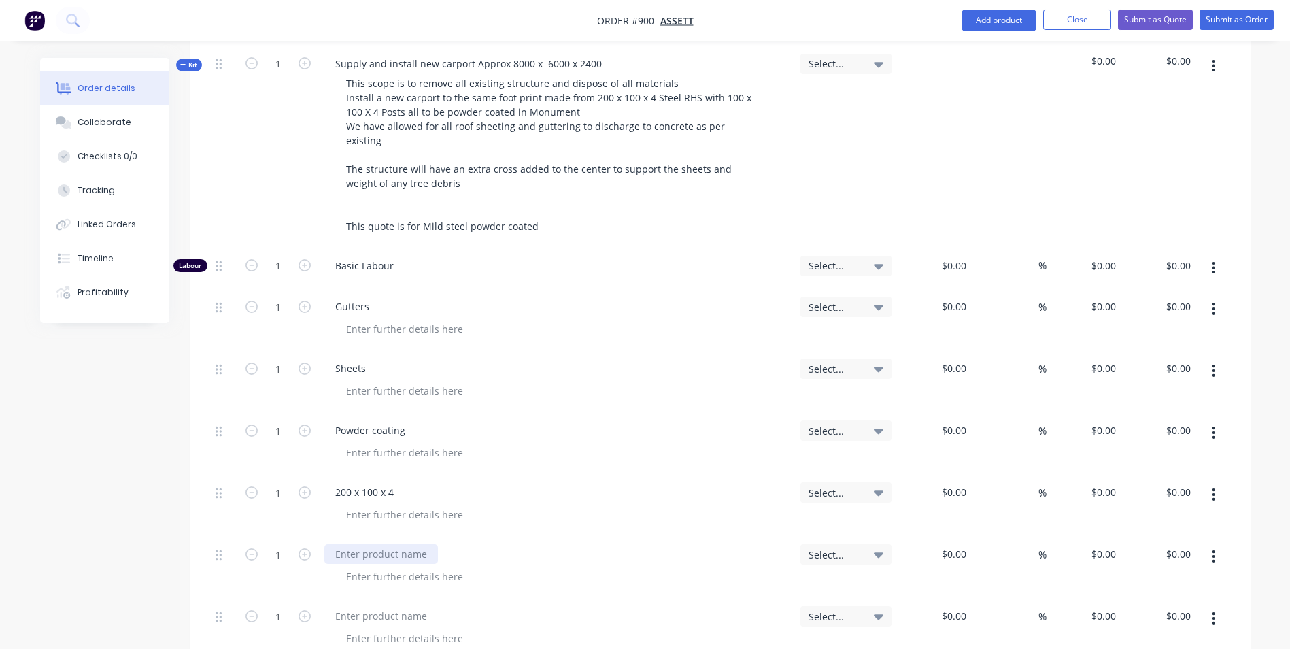
click at [363, 544] on div at bounding box center [381, 554] width 114 height 20
click at [374, 505] on div at bounding box center [404, 515] width 139 height 20
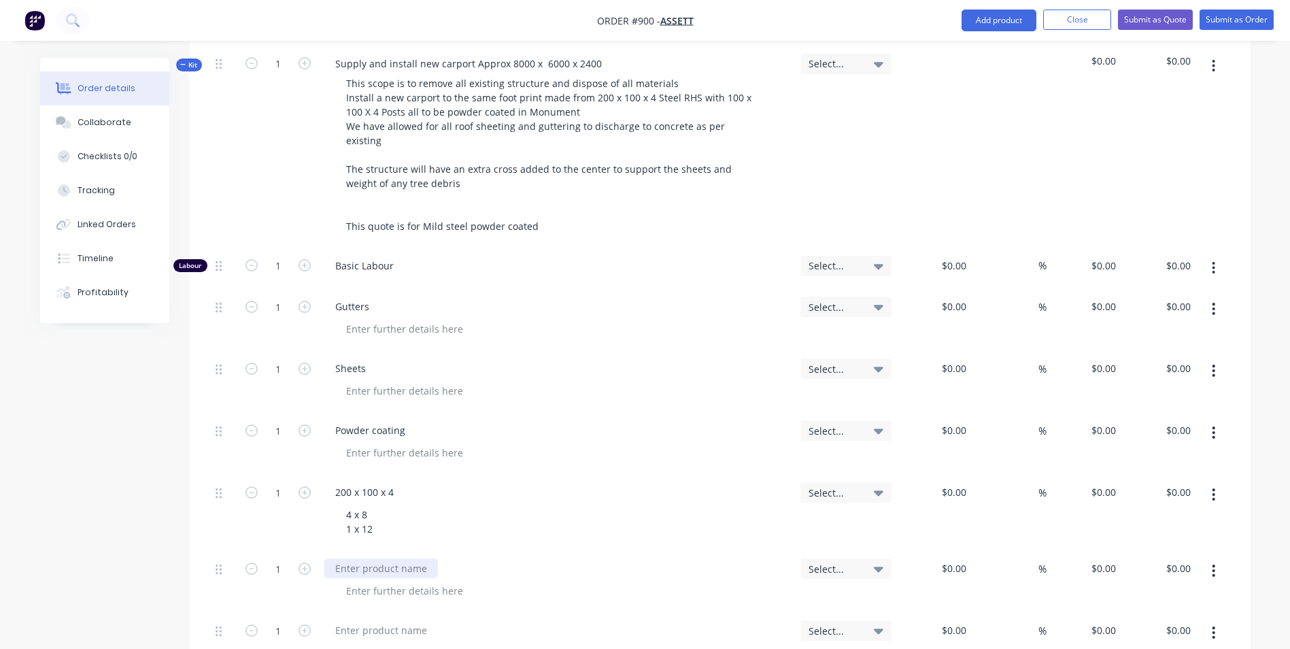
click at [355, 550] on div at bounding box center [557, 581] width 476 height 62
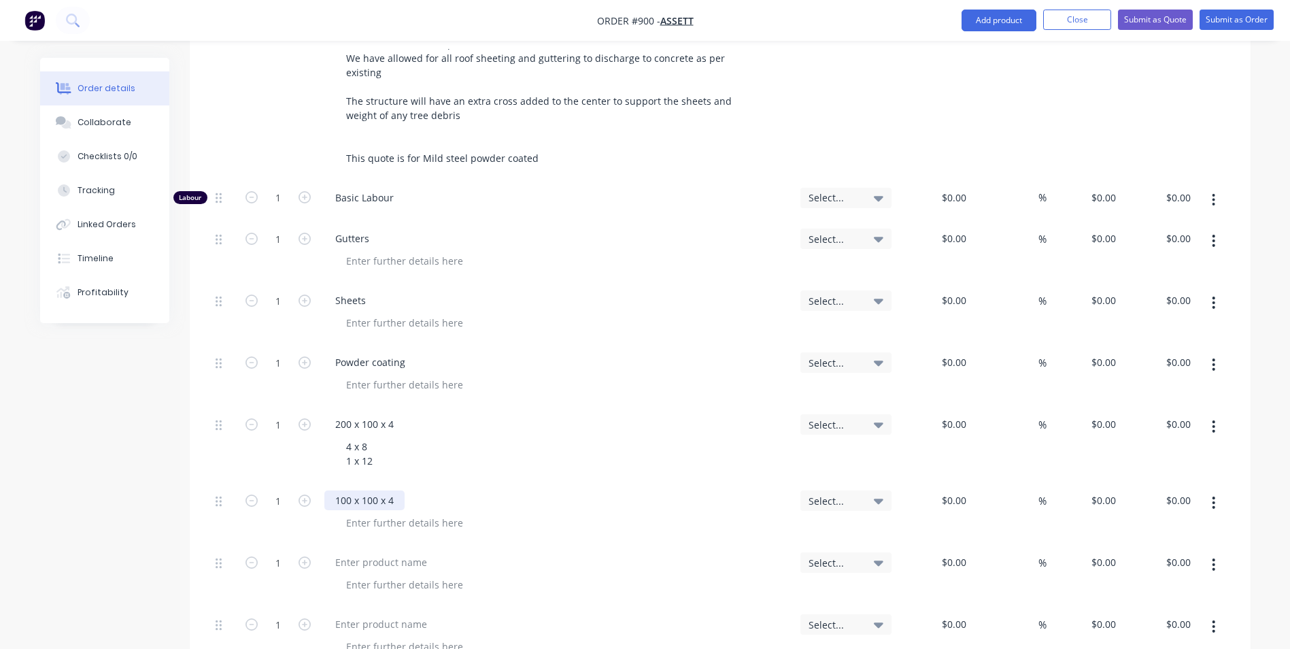
scroll to position [567, 0]
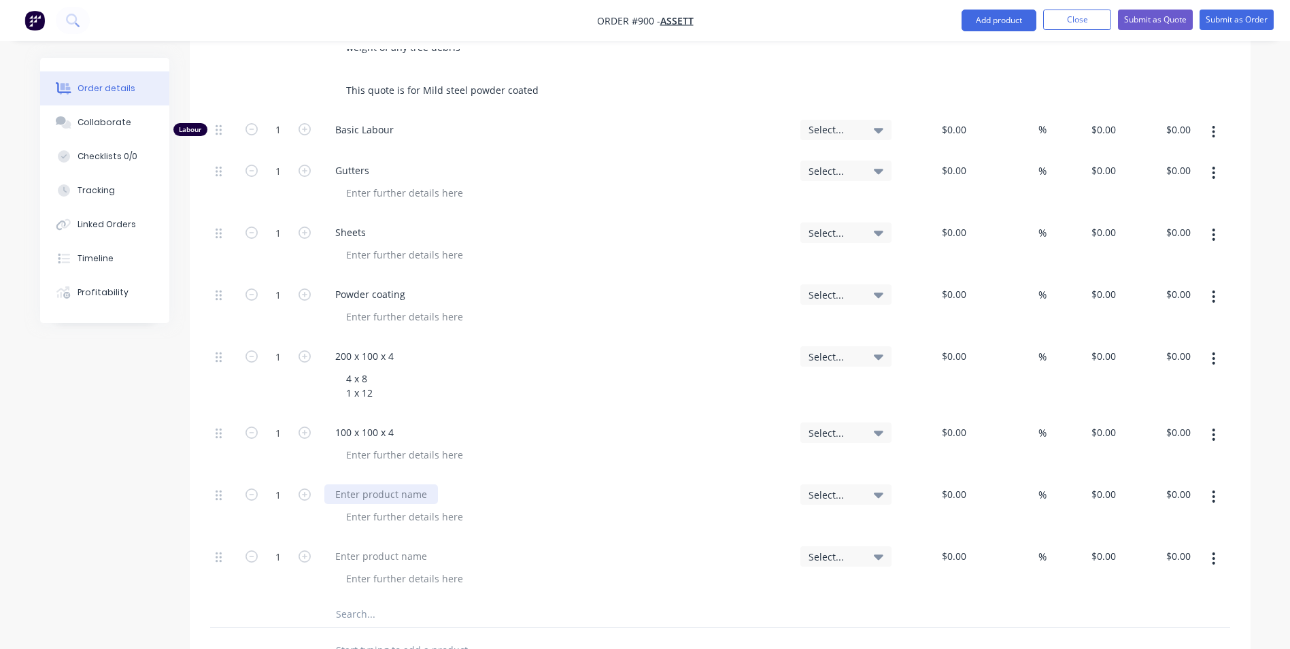
click at [346, 484] on div at bounding box center [381, 494] width 114 height 20
click at [952, 222] on div "$0.00" at bounding box center [953, 232] width 37 height 20
click at [276, 222] on input "1" at bounding box center [278, 232] width 35 height 20
click at [943, 152] on div "$0.00" at bounding box center [934, 183] width 75 height 62
click at [1104, 161] on input "28" at bounding box center [1113, 171] width 18 height 20
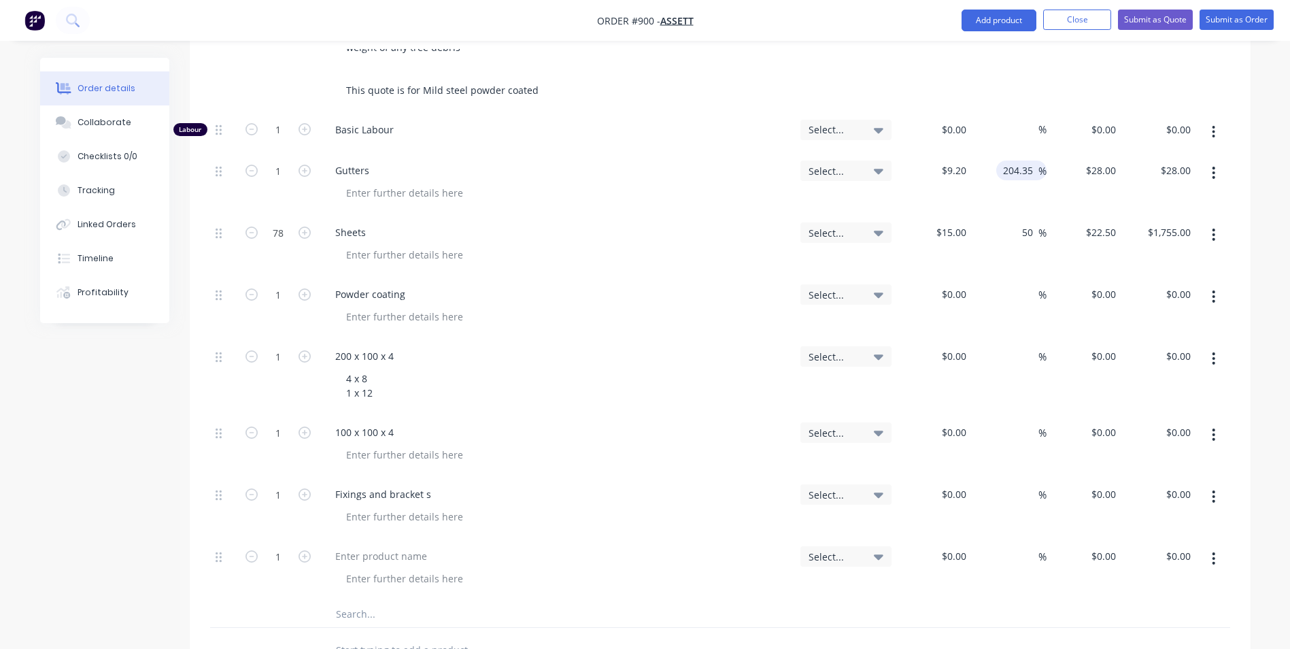
click at [1037, 161] on input "204.35" at bounding box center [1020, 171] width 37 height 20
click at [286, 161] on input "1" at bounding box center [278, 171] width 35 height 20
click at [288, 284] on input "1" at bounding box center [278, 294] width 35 height 20
click at [654, 369] on div "4 x 8 1 x 12" at bounding box center [562, 386] width 454 height 34
click at [291, 346] on input "1" at bounding box center [278, 356] width 35 height 20
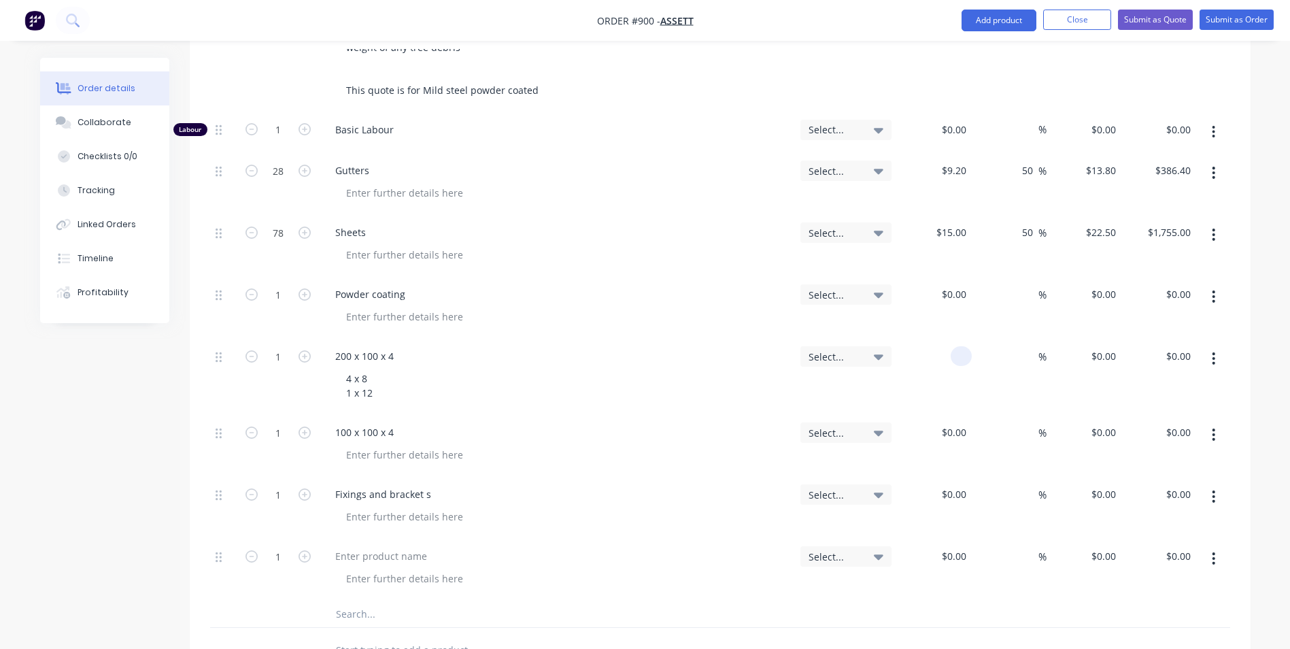
click at [962, 346] on input at bounding box center [964, 356] width 16 height 20
click at [282, 346] on input "1" at bounding box center [278, 356] width 35 height 20
click at [280, 422] on input "1" at bounding box center [278, 432] width 35 height 20
click at [958, 484] on div "$0.00" at bounding box center [956, 494] width 31 height 20
click at [382, 507] on div at bounding box center [404, 517] width 139 height 20
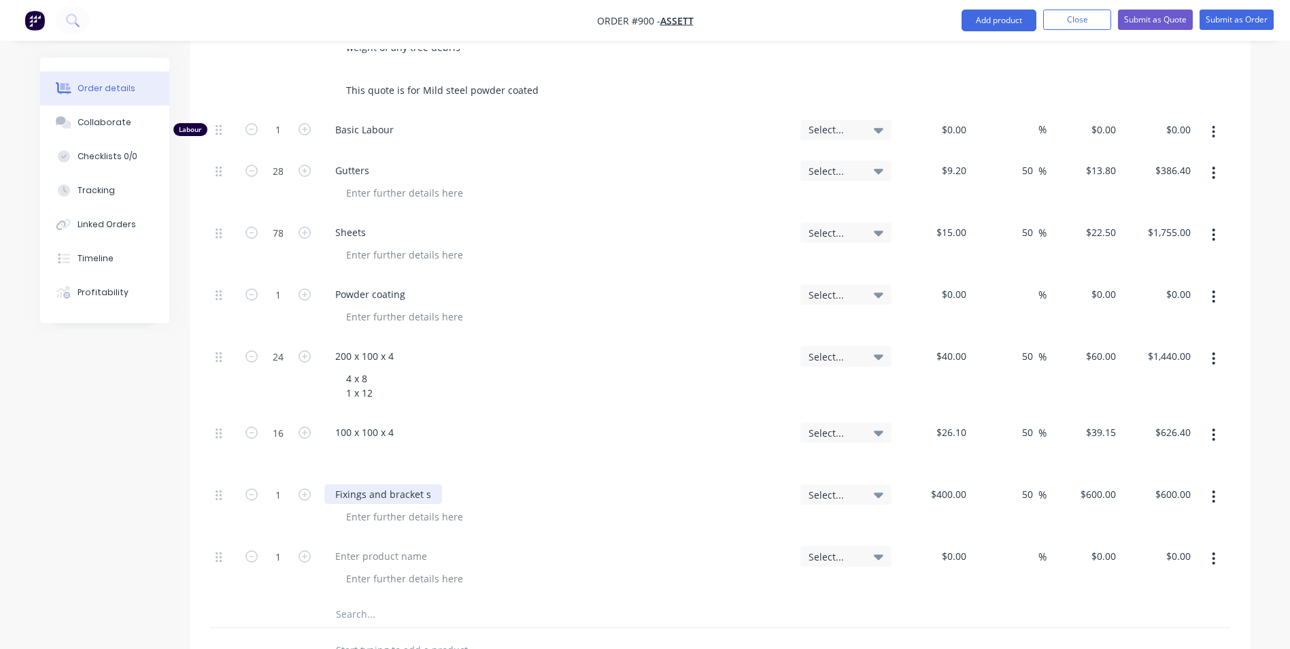
click at [431, 484] on div "Fixings and bracket s" at bounding box center [383, 494] width 118 height 20
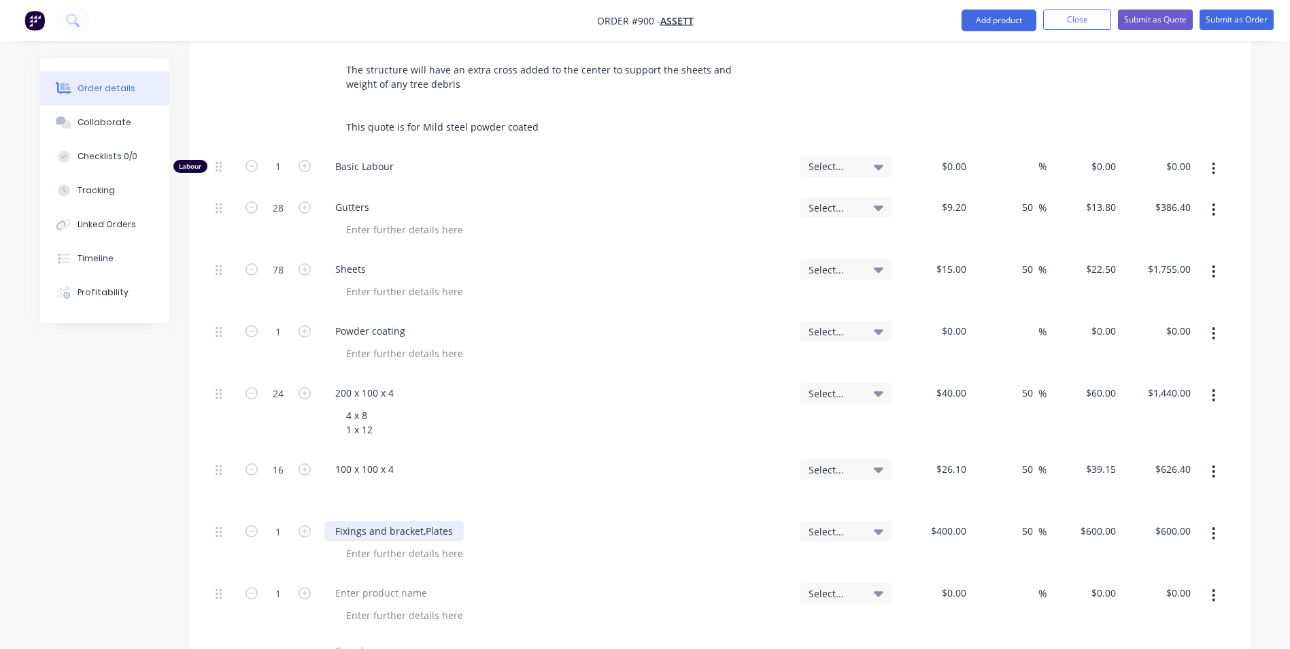
scroll to position [431, 0]
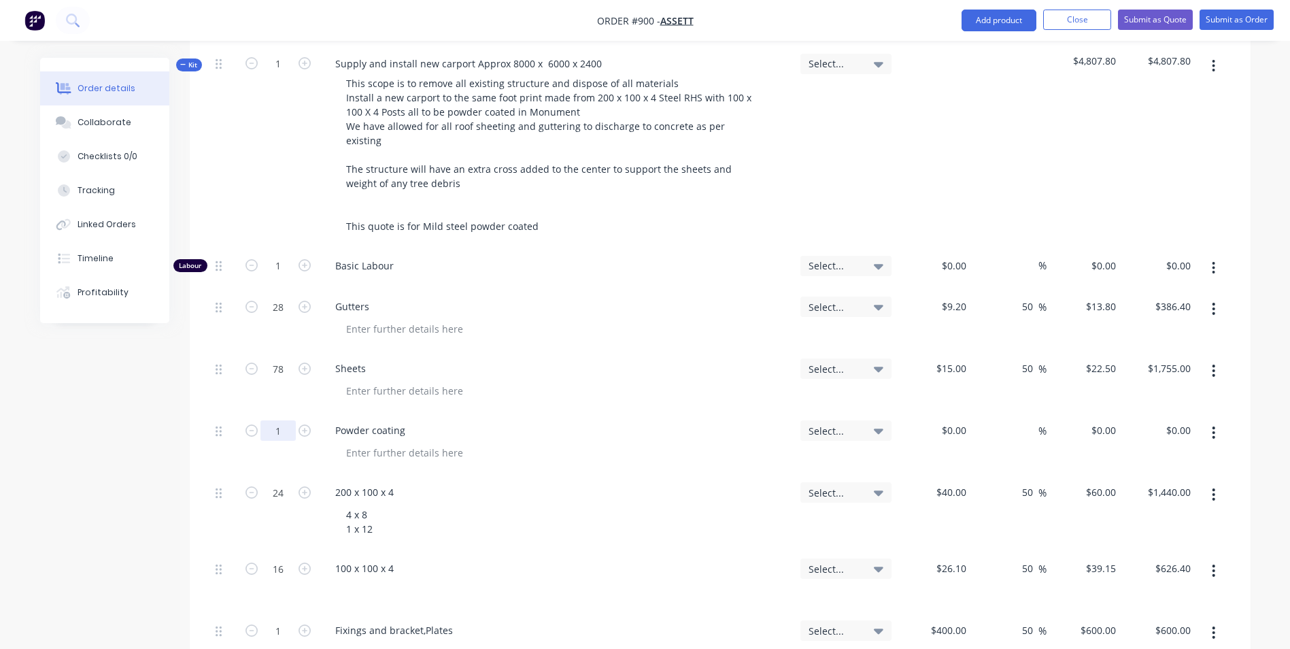
click at [284, 420] on input "1" at bounding box center [278, 430] width 35 height 20
click at [284, 420] on input "30" at bounding box center [278, 430] width 35 height 20
click at [290, 420] on input "24" at bounding box center [278, 430] width 35 height 20
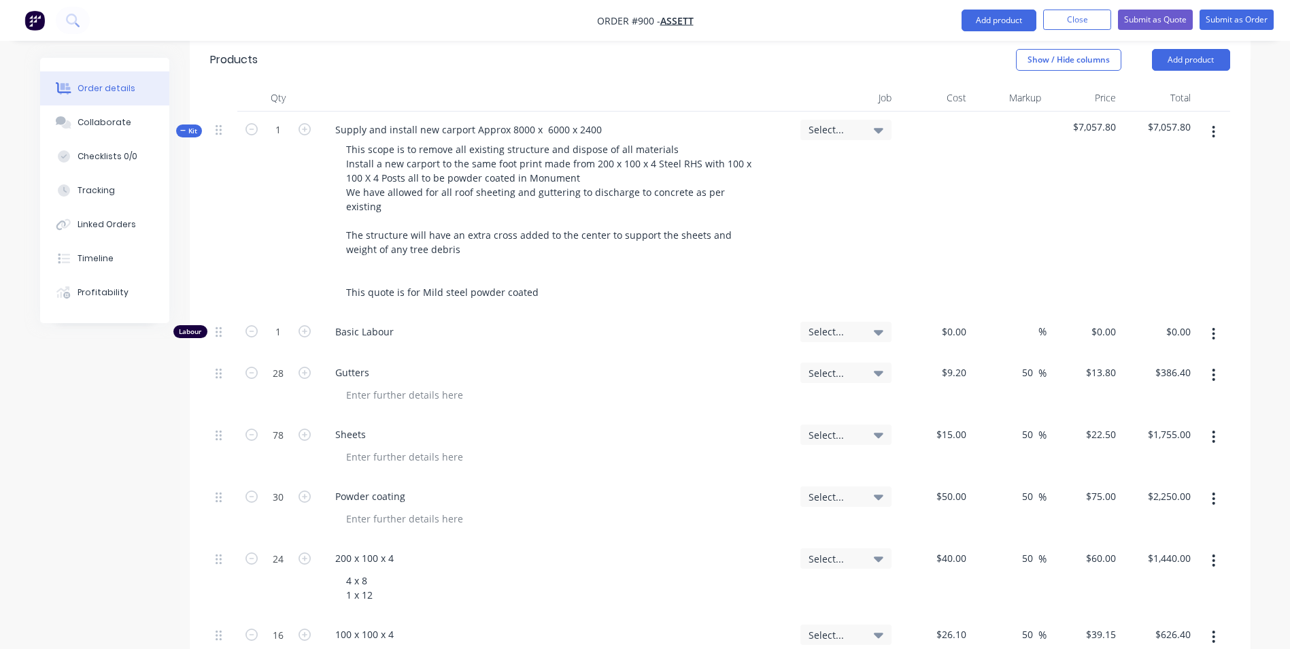
scroll to position [363, 0]
click at [1218, 122] on button "button" at bounding box center [1214, 134] width 32 height 24
click at [1158, 160] on div "Add product to kit" at bounding box center [1166, 170] width 105 height 20
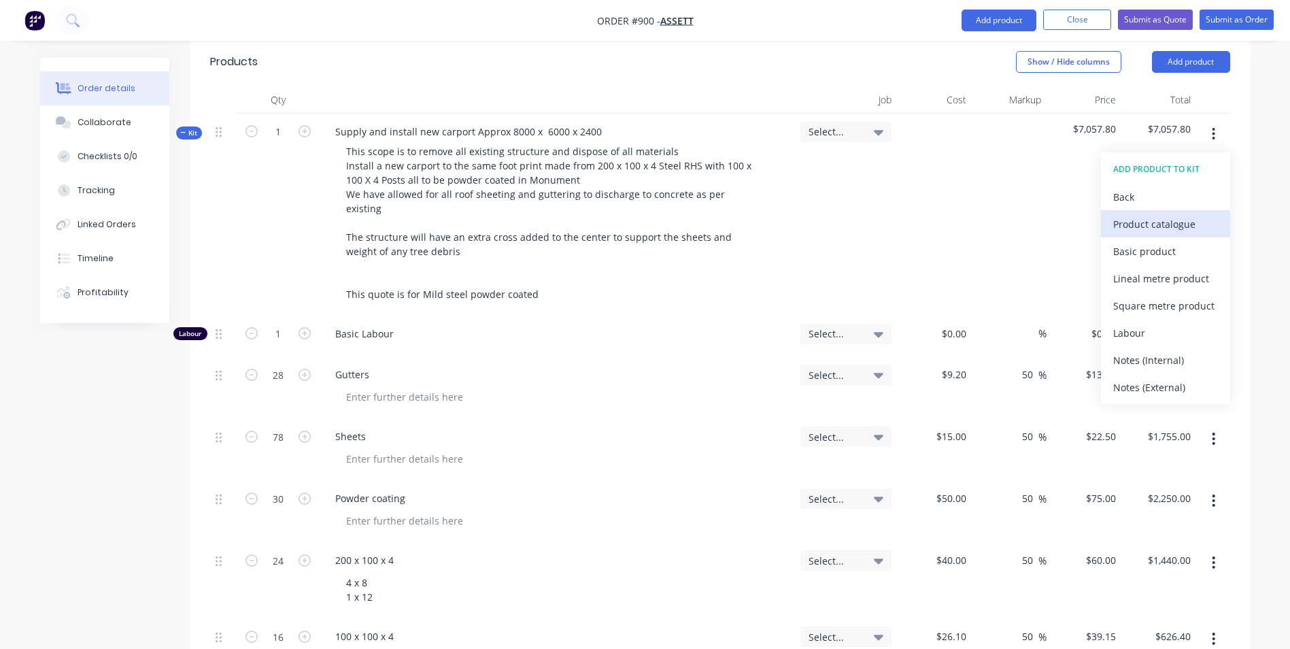
click at [1136, 214] on div "Product catalogue" at bounding box center [1166, 224] width 105 height 20
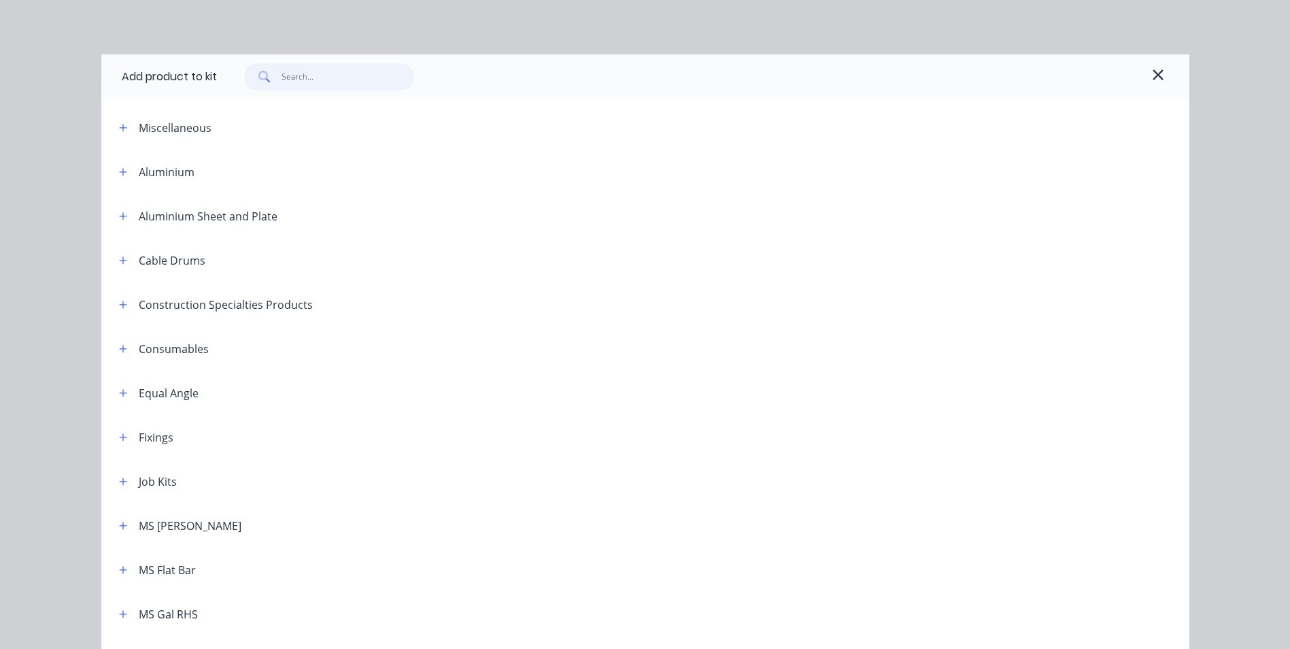
click at [282, 78] on input "text" at bounding box center [348, 76] width 133 height 27
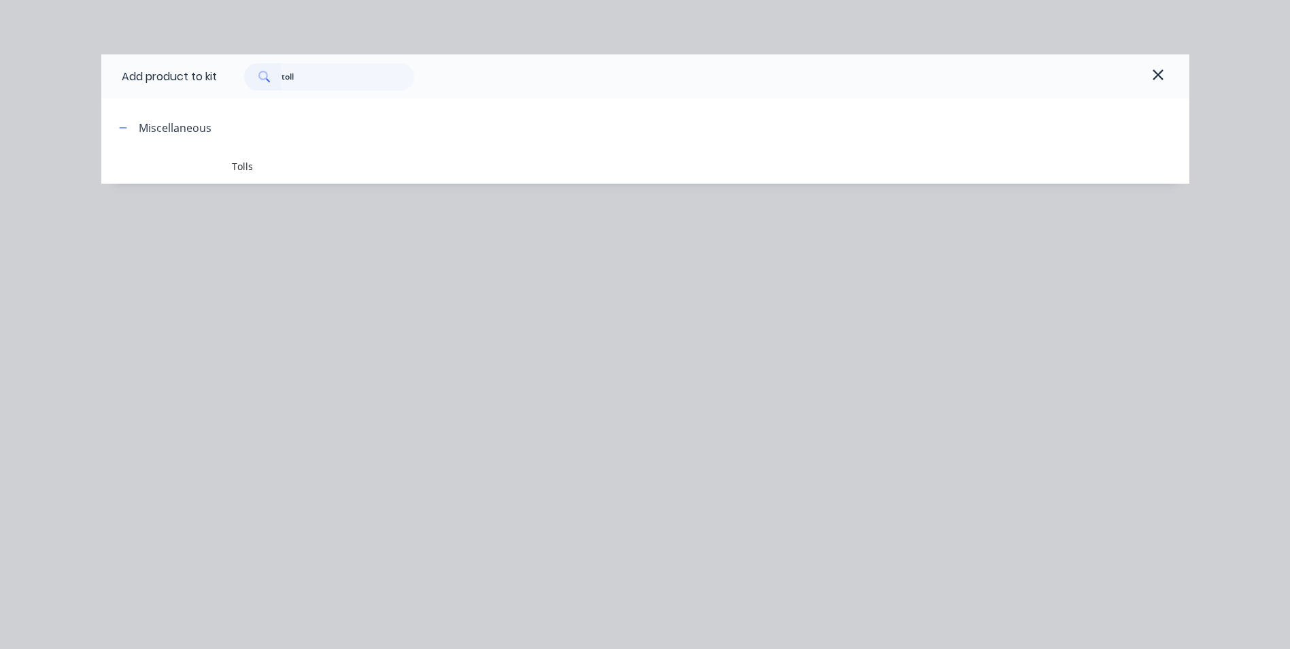
click at [244, 180] on td "Tolls" at bounding box center [711, 167] width 958 height 34
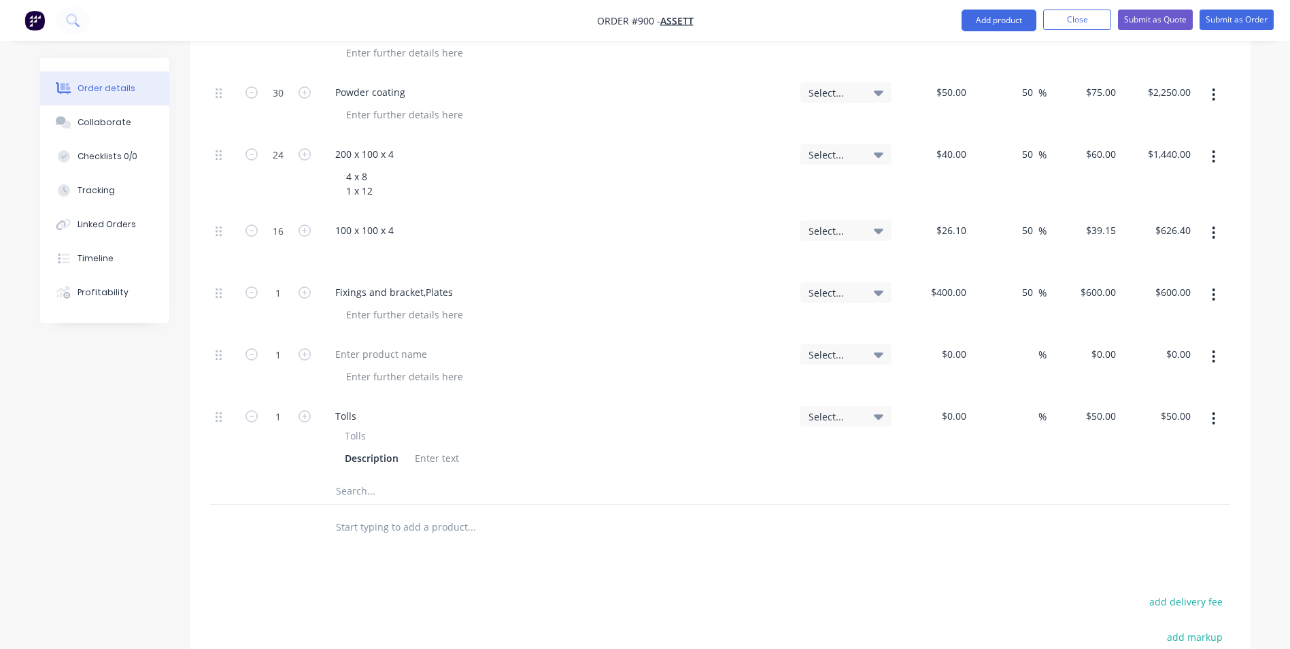
scroll to position [771, 0]
click at [273, 404] on input "1" at bounding box center [278, 414] width 35 height 20
click at [686, 426] on div "Tolls Description" at bounding box center [556, 445] width 465 height 39
click at [363, 342] on div at bounding box center [381, 352] width 114 height 20
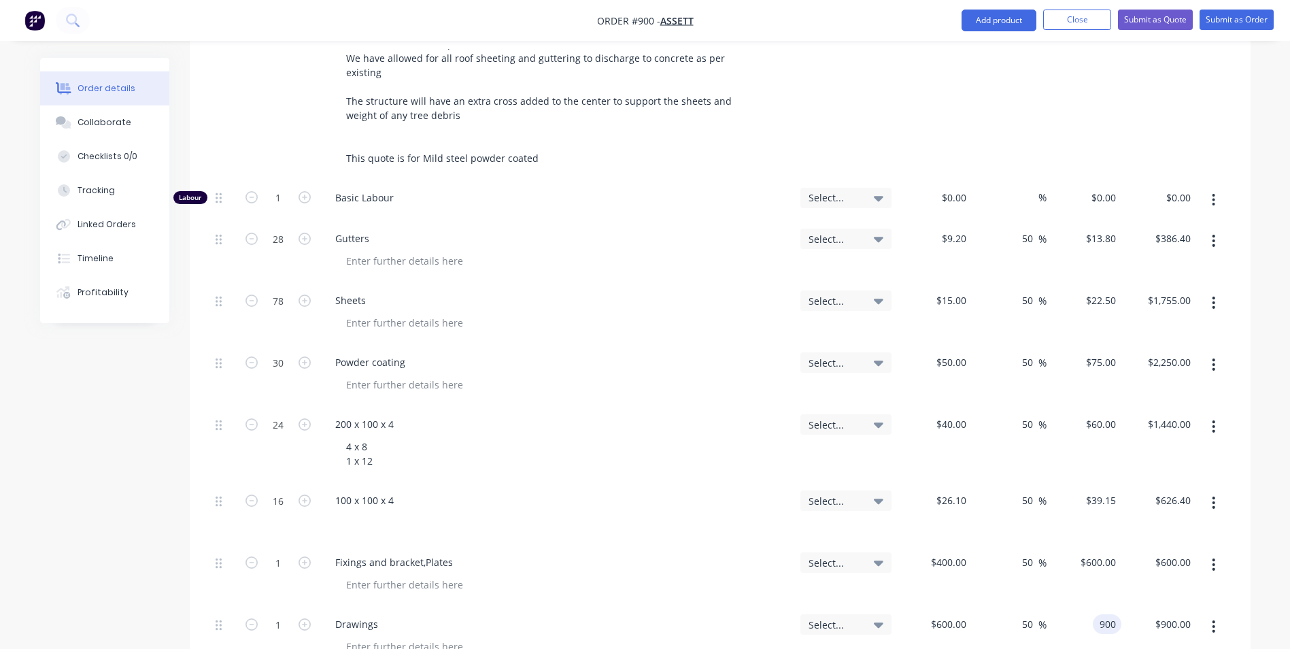
scroll to position [431, 0]
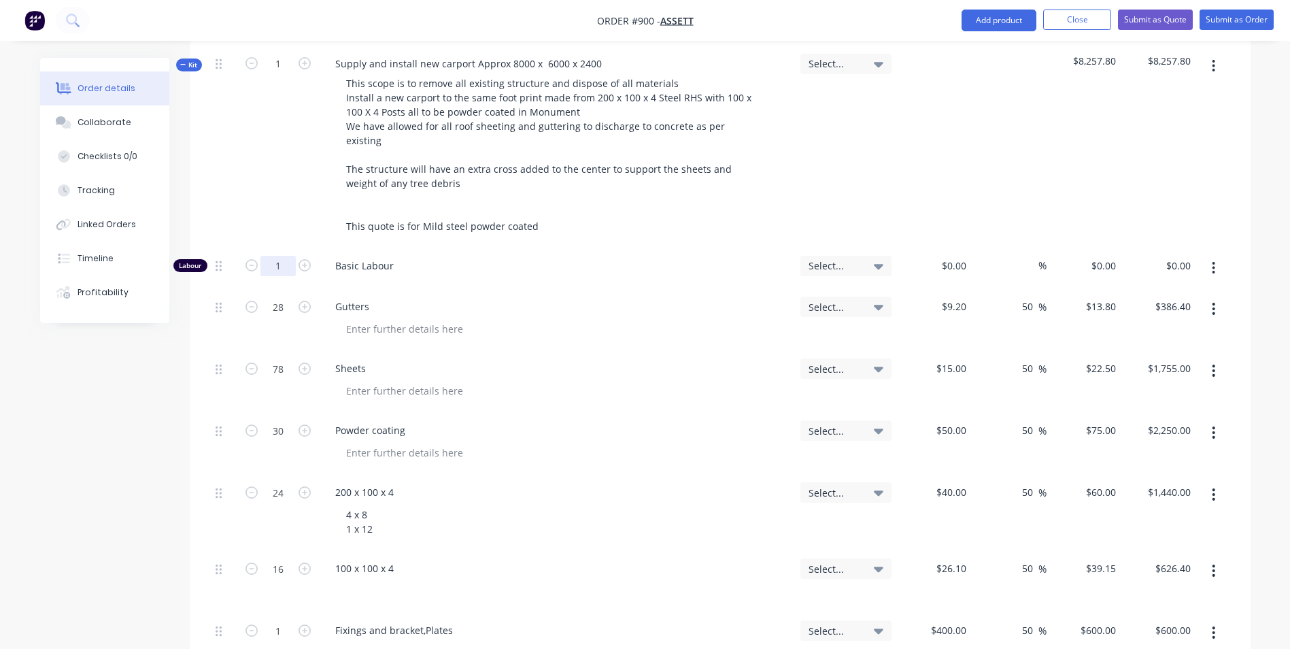
click at [278, 256] on input "1" at bounding box center [278, 266] width 35 height 20
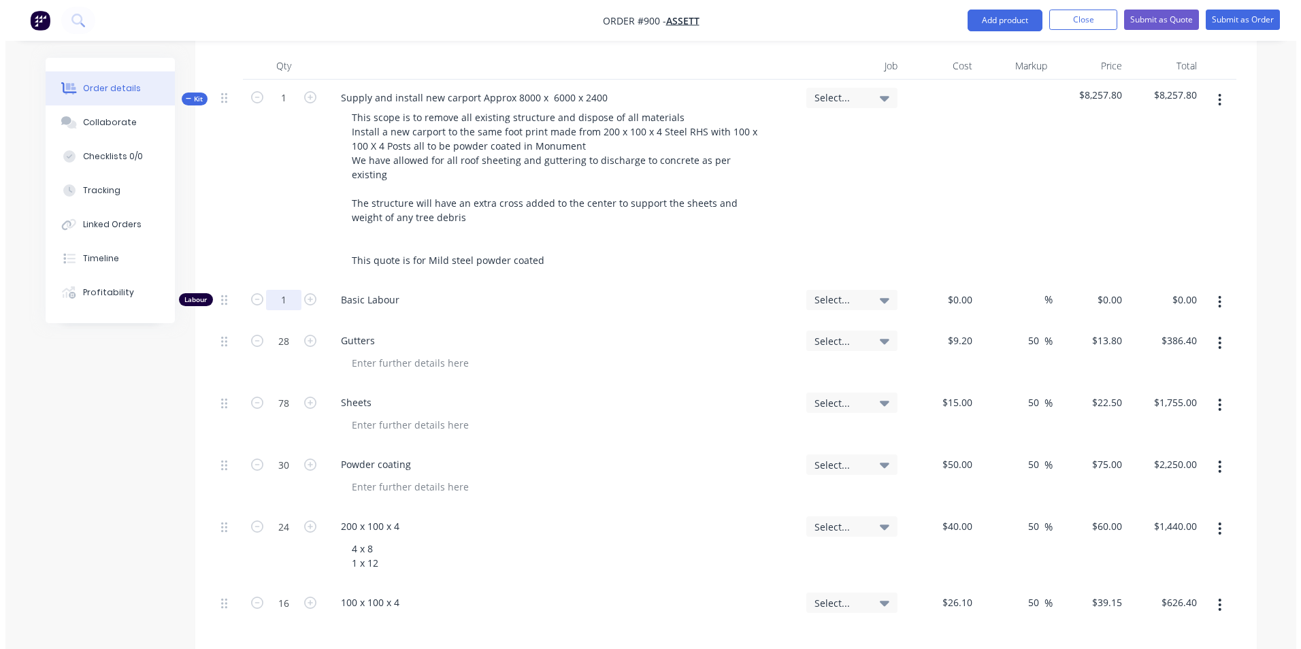
scroll to position [363, 0]
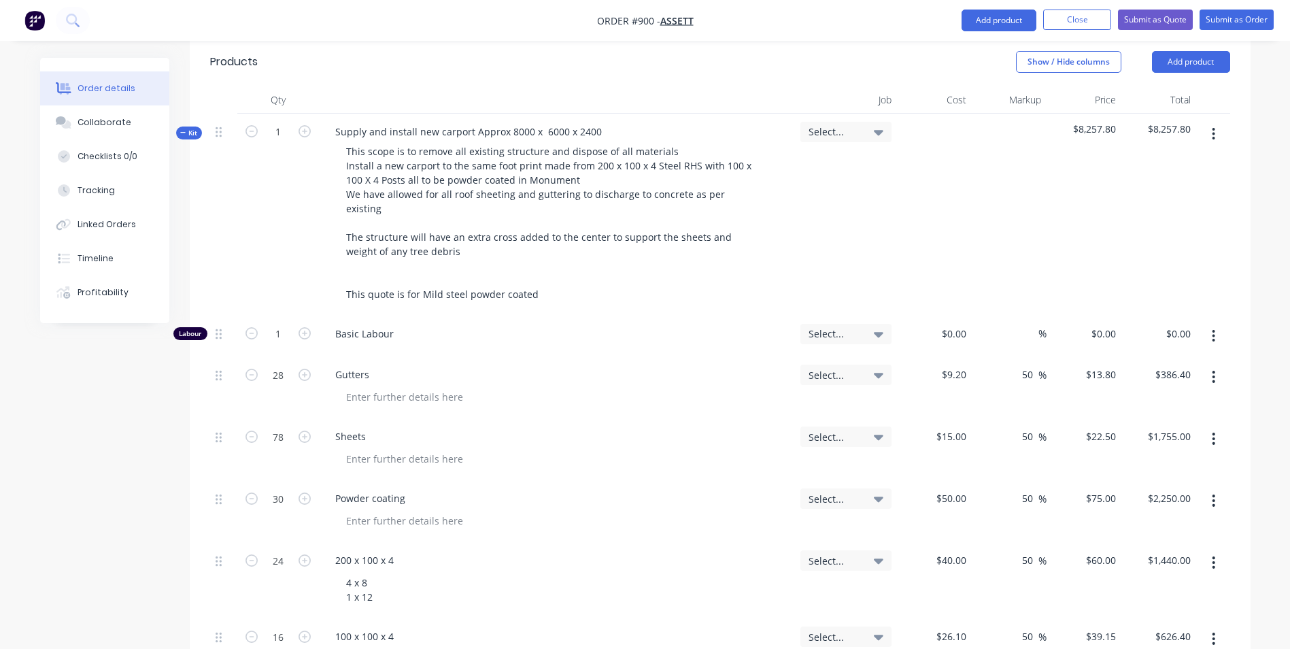
click at [1209, 122] on button "button" at bounding box center [1214, 134] width 32 height 24
click at [1166, 160] on div "Add product to kit" at bounding box center [1166, 170] width 105 height 20
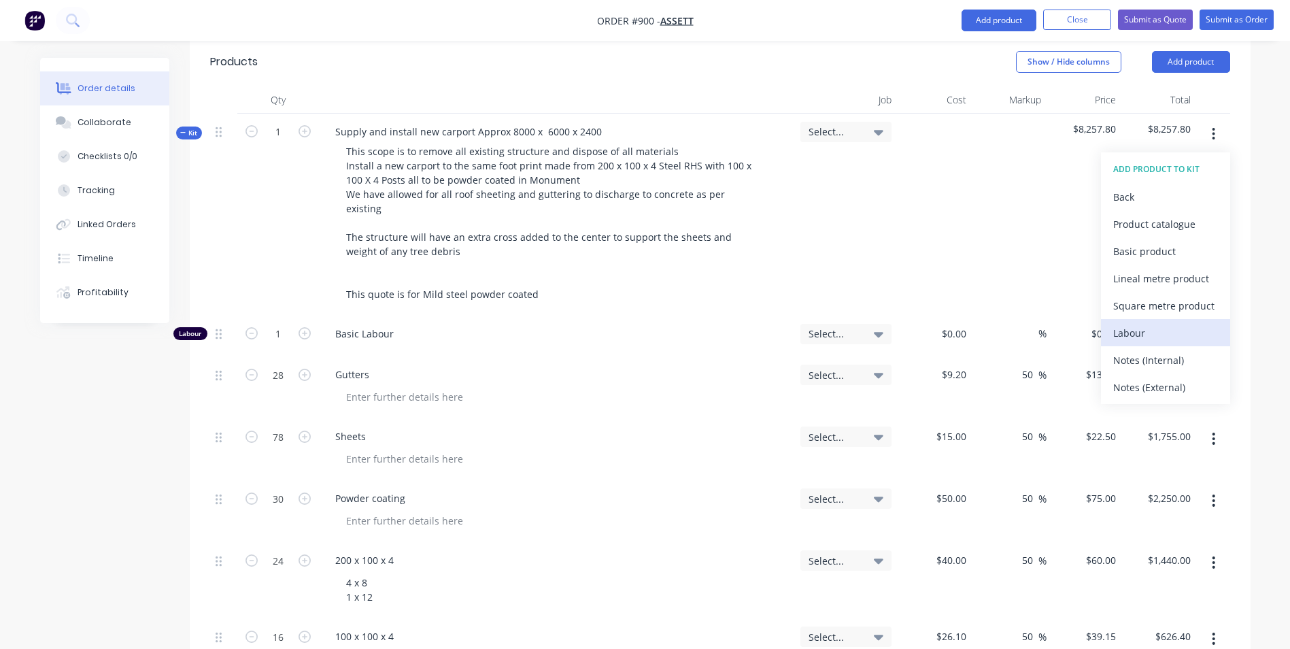
click at [1120, 323] on div "Labour" at bounding box center [1166, 333] width 105 height 20
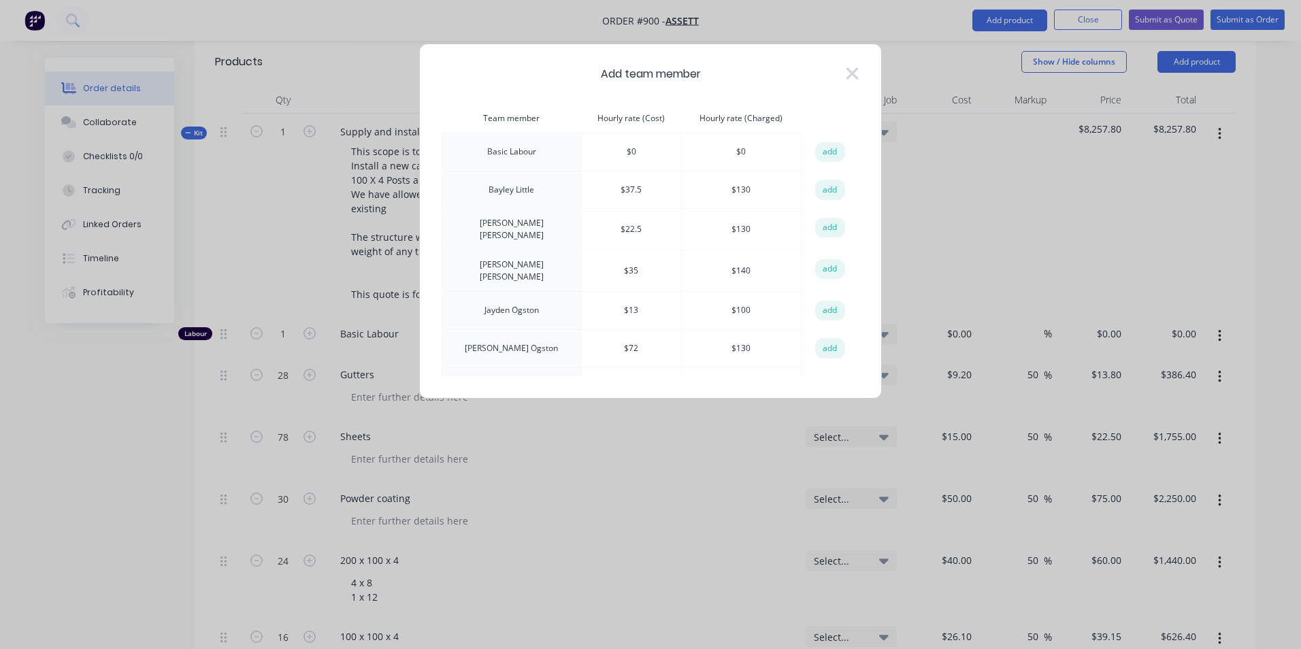
click at [613, 146] on td "$ 0" at bounding box center [631, 152] width 100 height 38
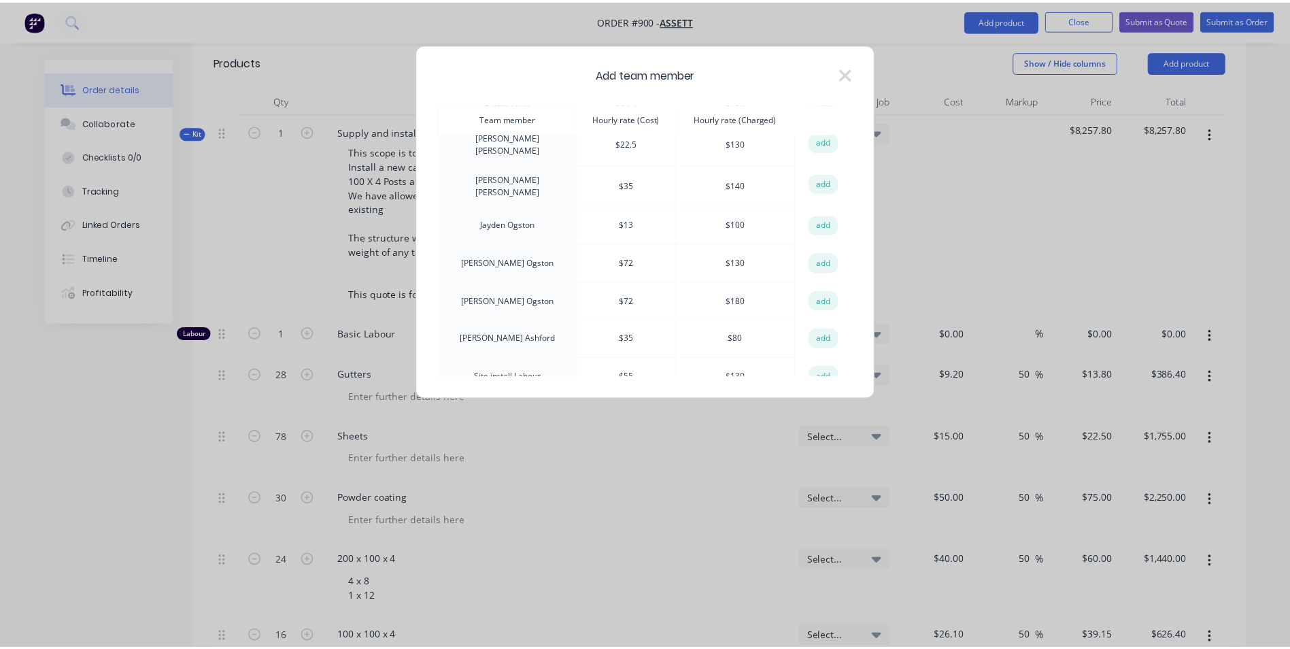
scroll to position [97, 0]
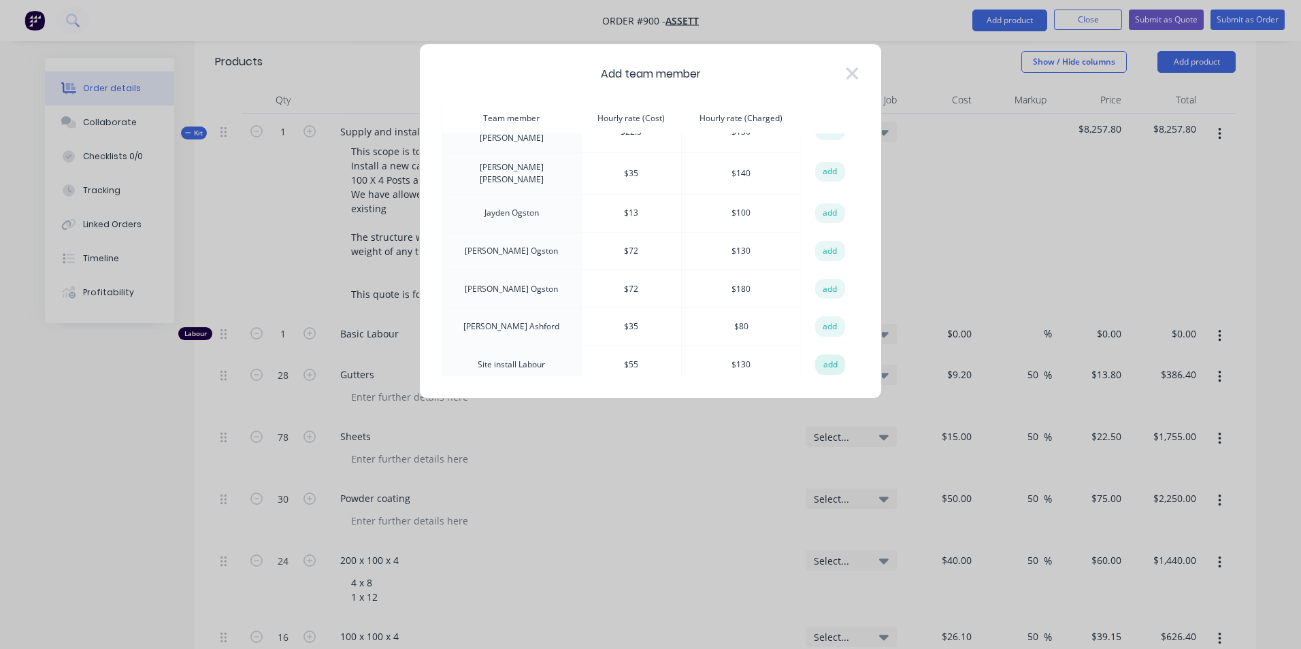
click at [833, 356] on button "add" at bounding box center [830, 364] width 30 height 20
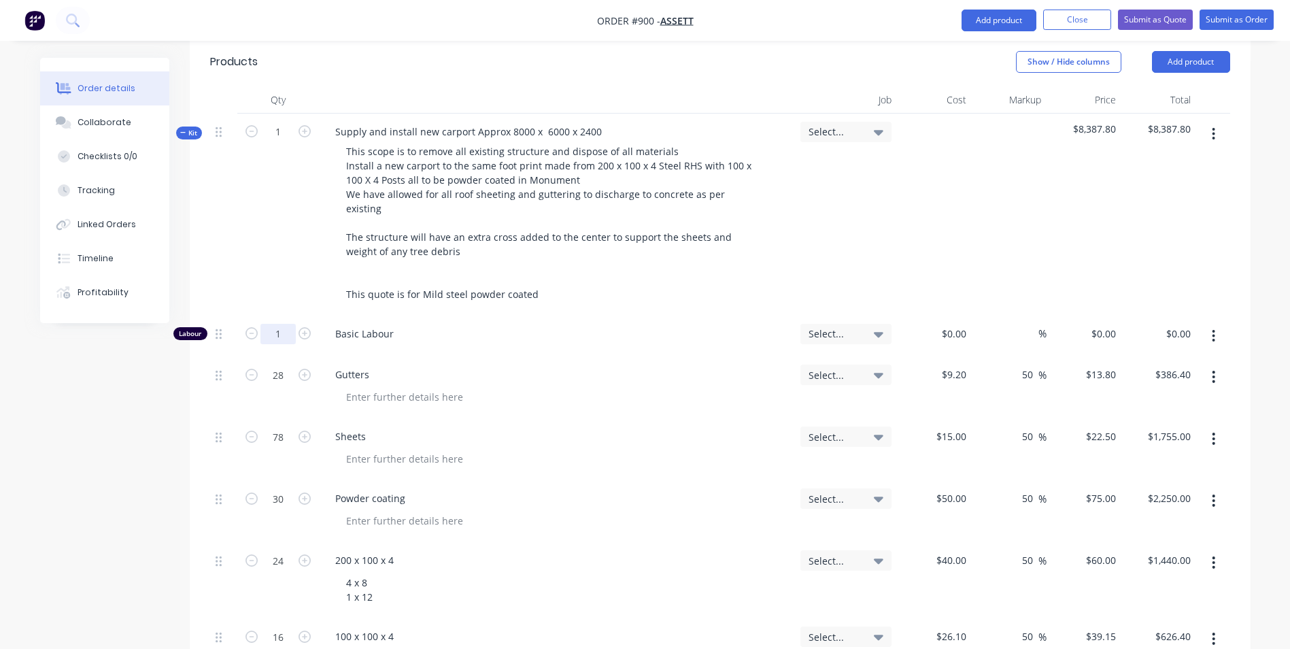
click at [289, 324] on input "1" at bounding box center [278, 334] width 35 height 20
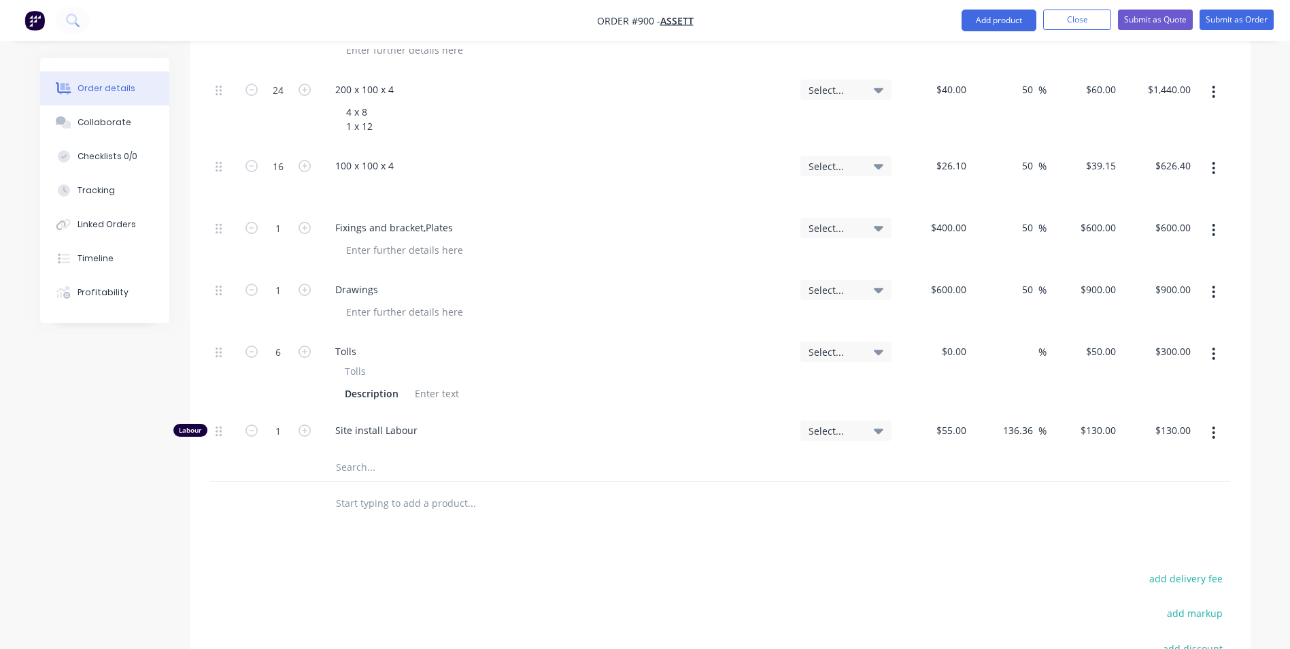
scroll to position [839, 0]
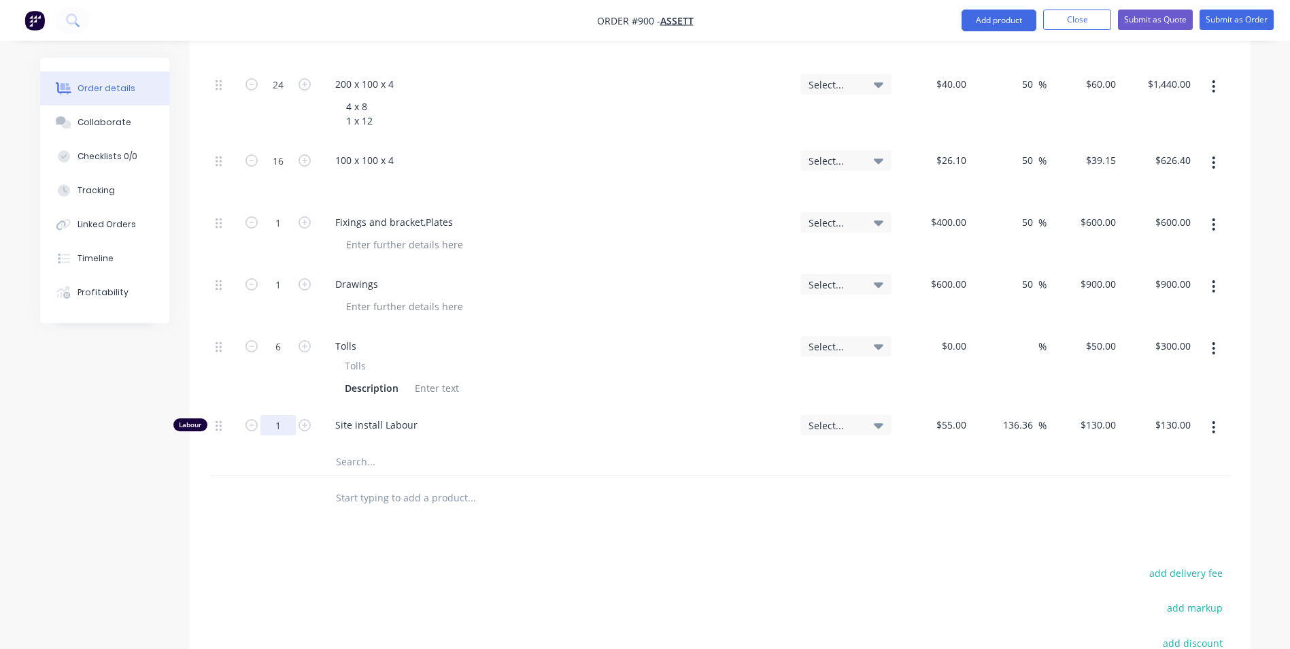
click at [284, 415] on input "1" at bounding box center [278, 425] width 35 height 20
click at [937, 407] on div "55 $55.00" at bounding box center [934, 427] width 75 height 41
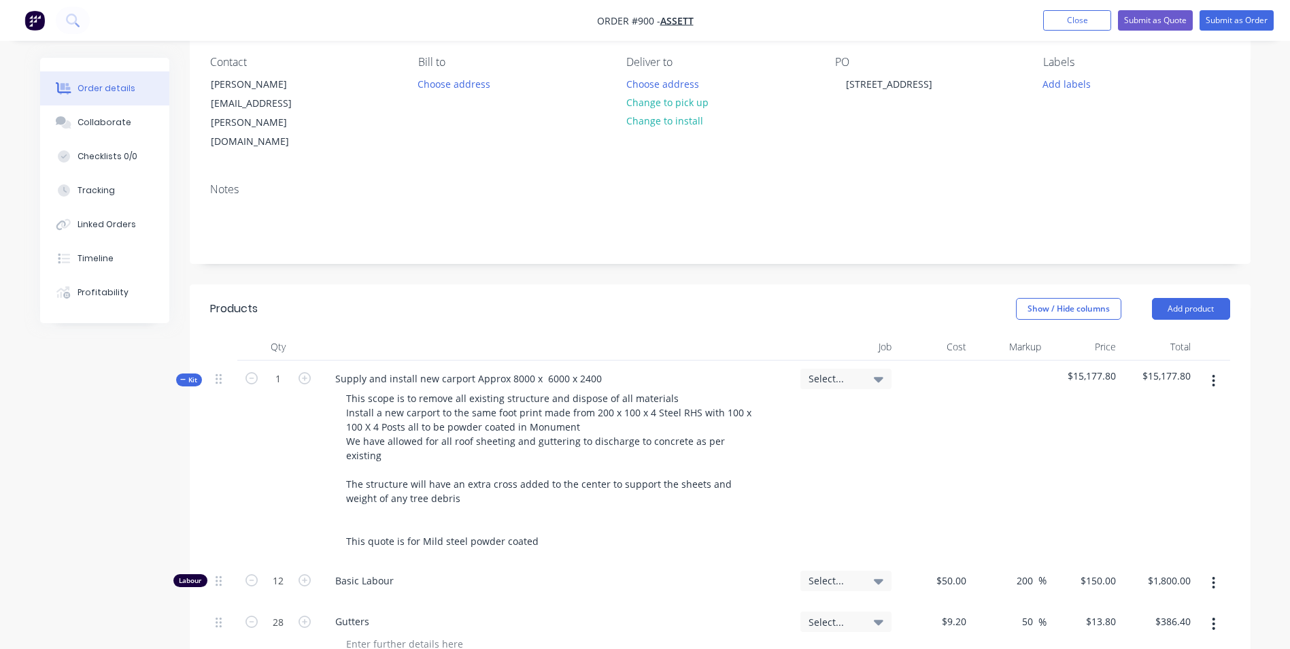
scroll to position [203, 0]
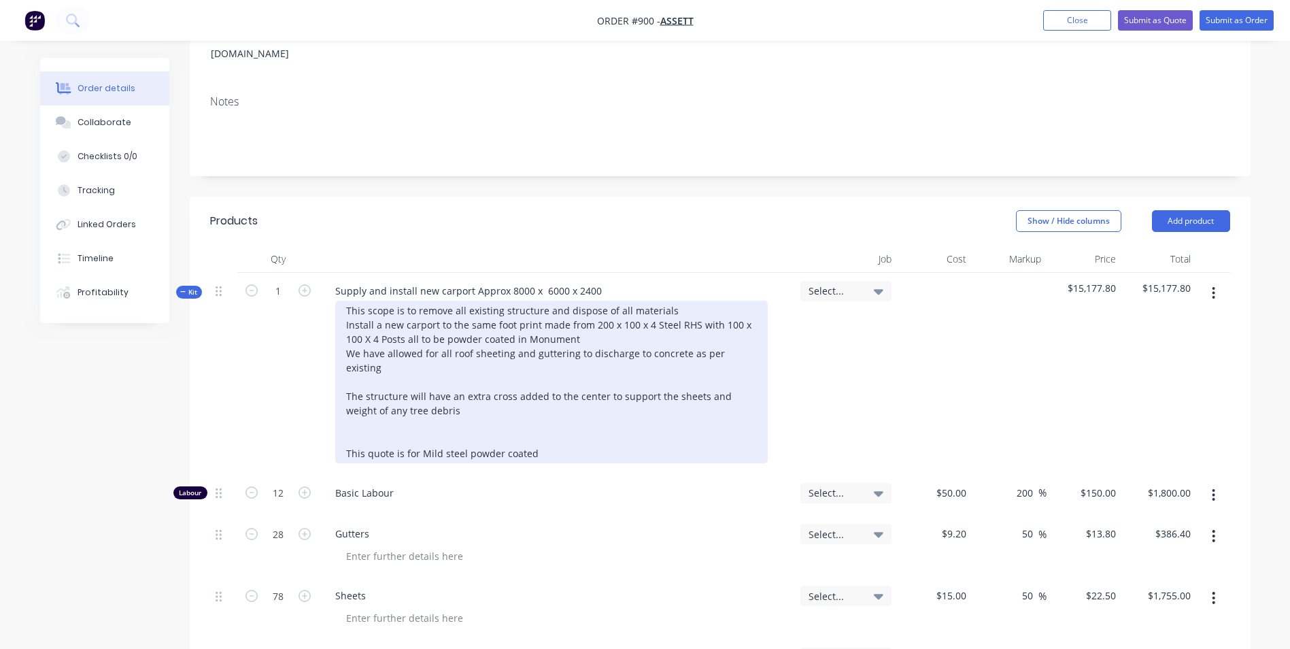
click at [556, 405] on div "This scope is to remove all existing structure and dispose of all materials Ins…" at bounding box center [551, 382] width 433 height 163
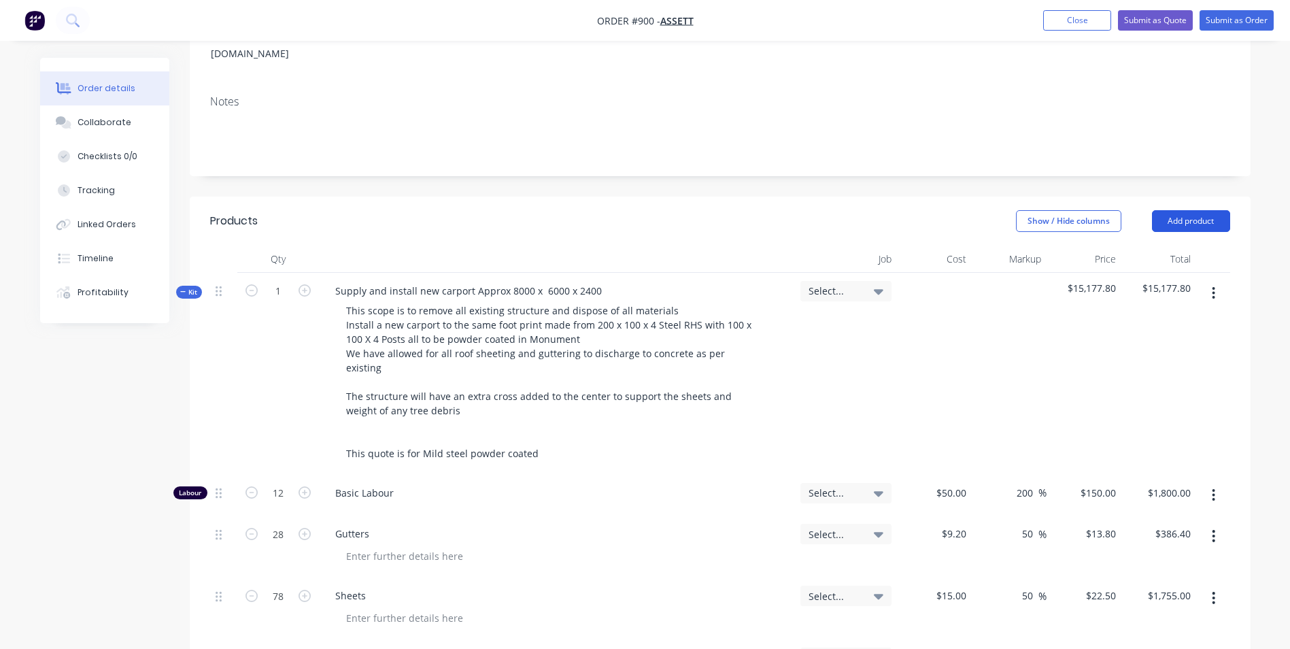
click at [1197, 210] on button "Add product" at bounding box center [1191, 221] width 78 height 22
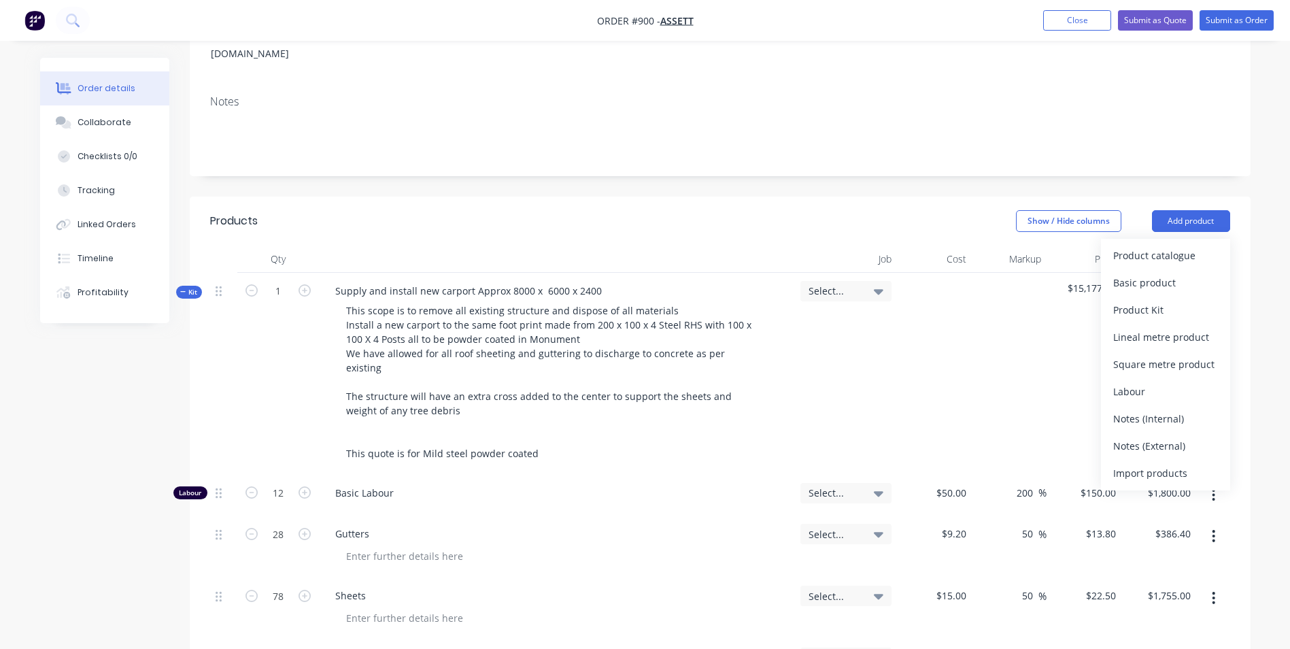
click at [1152, 273] on div "Basic product" at bounding box center [1166, 283] width 105 height 20
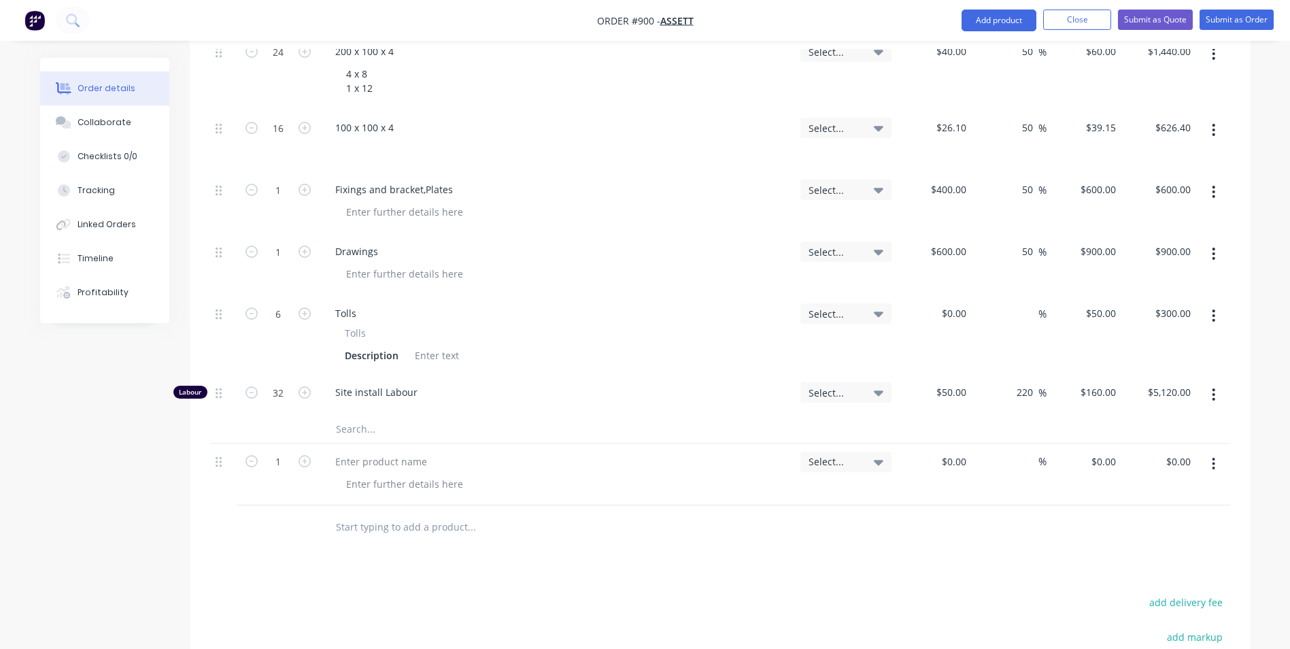
scroll to position [884, 0]
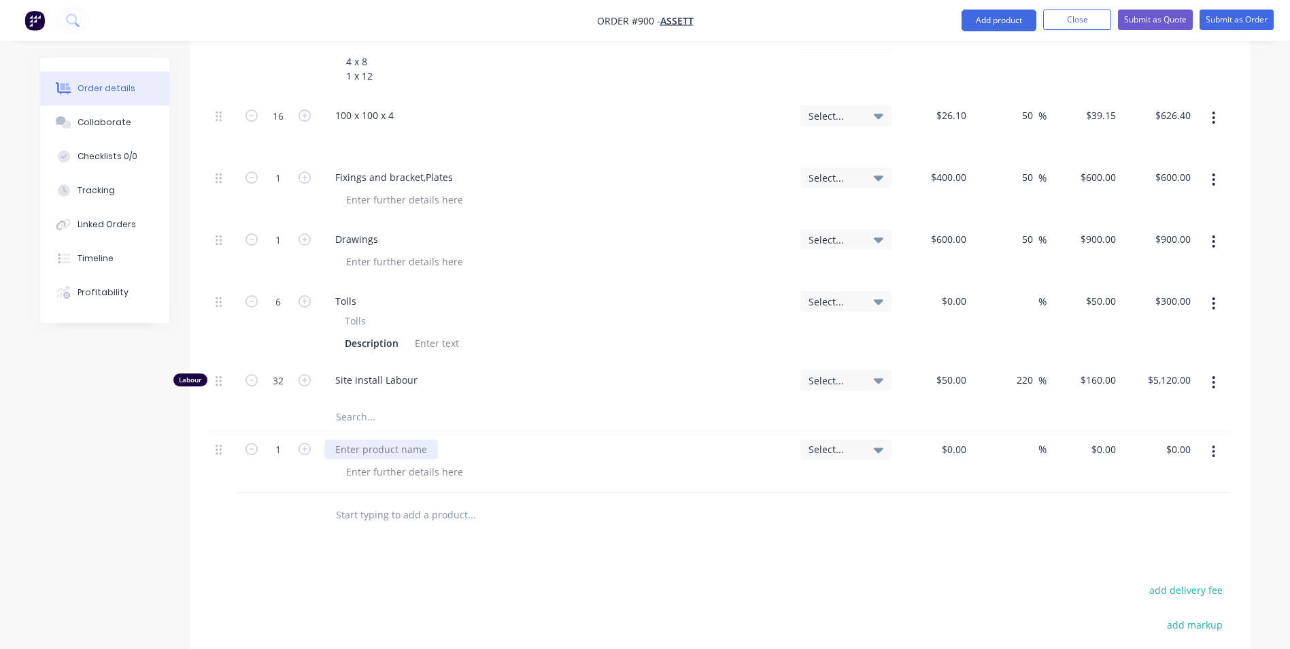
click at [366, 439] on div at bounding box center [381, 449] width 114 height 20
click at [361, 462] on div at bounding box center [404, 472] width 139 height 20
click at [1218, 229] on button "button" at bounding box center [1214, 241] width 32 height 24
click at [1133, 295] on div "Duplicate" at bounding box center [1166, 305] width 105 height 20
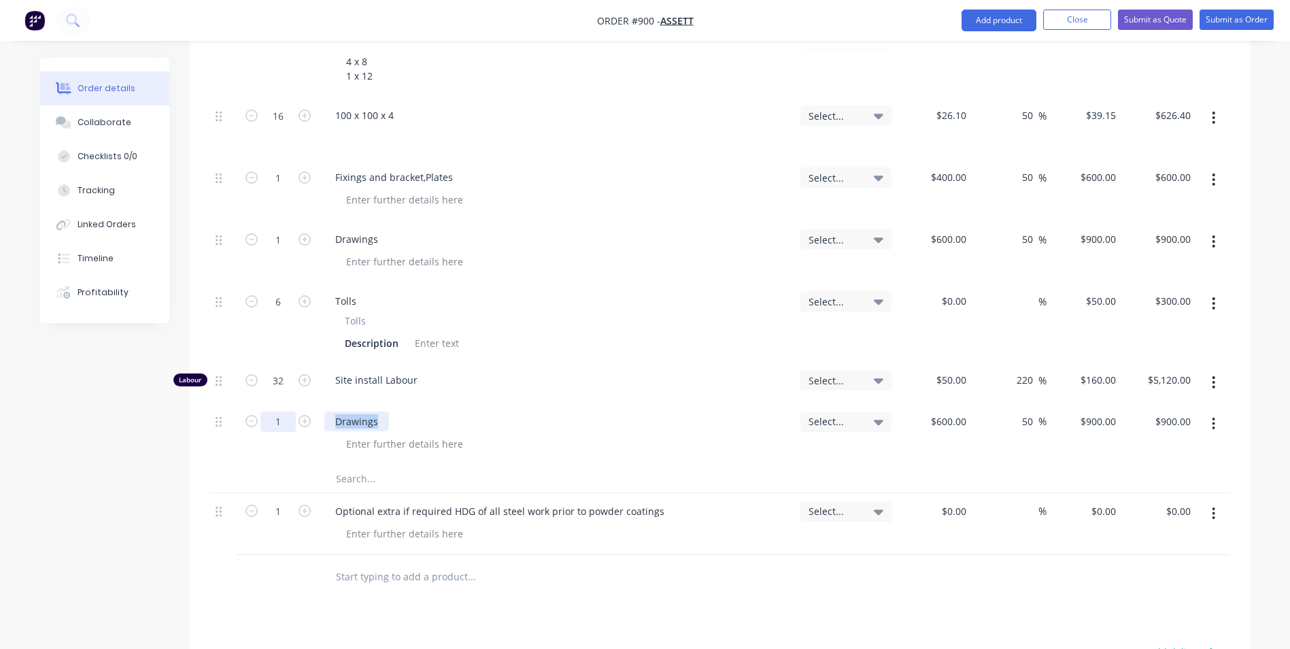
drag, startPoint x: 358, startPoint y: 375, endPoint x: 272, endPoint y: 374, distance: 85.7
click at [272, 403] on div "1 Drawings Select... $600.00 $600.00 50 50 % $900.00 $900.00 $900.00 $900.00" at bounding box center [720, 434] width 1020 height 62
click at [287, 501] on input "1" at bounding box center [278, 511] width 35 height 20
click at [1037, 501] on input "40" at bounding box center [1030, 511] width 18 height 20
drag, startPoint x: 1037, startPoint y: 459, endPoint x: 914, endPoint y: 494, distance: 127.9
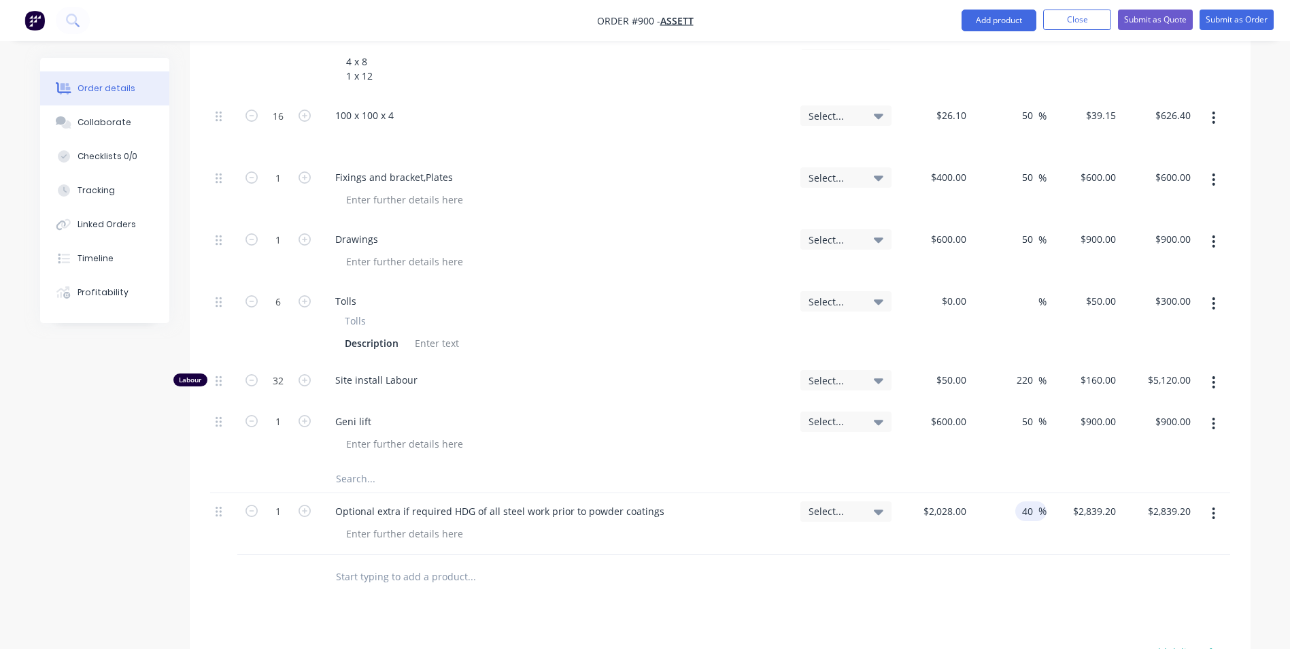
click at [914, 494] on div "1 Optional extra if required HDG of all steel work prior to powder coatings Sel…" at bounding box center [720, 524] width 1020 height 62
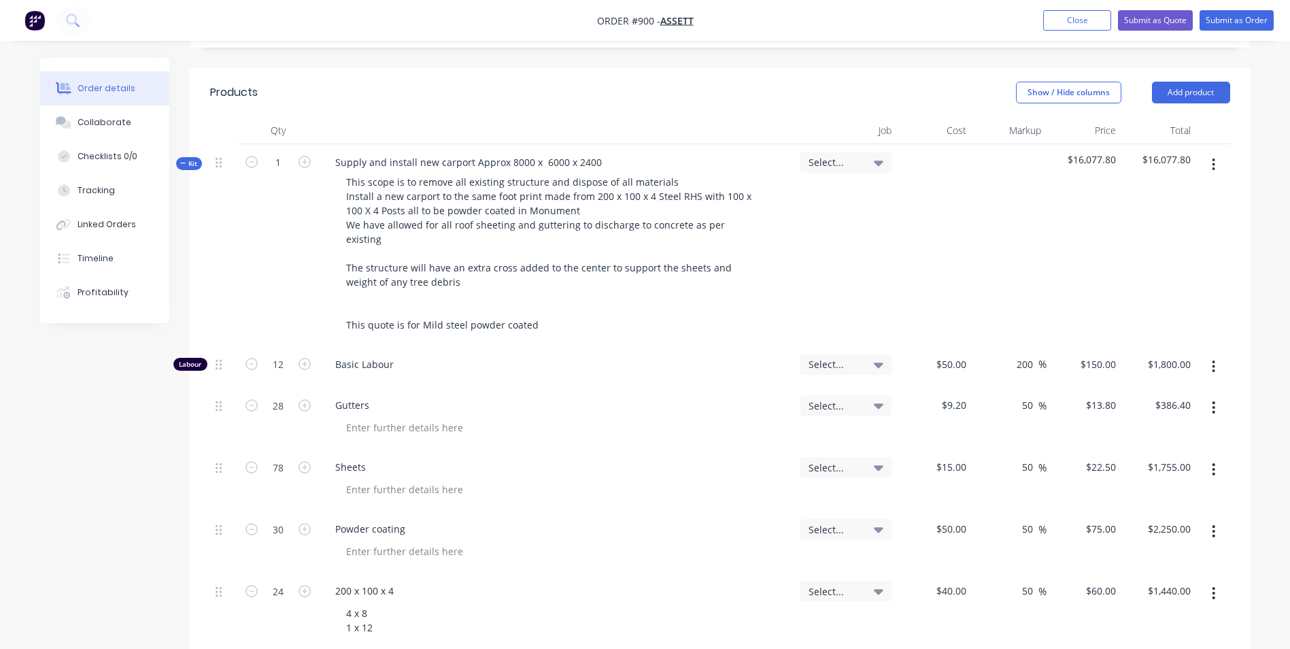
scroll to position [328, 0]
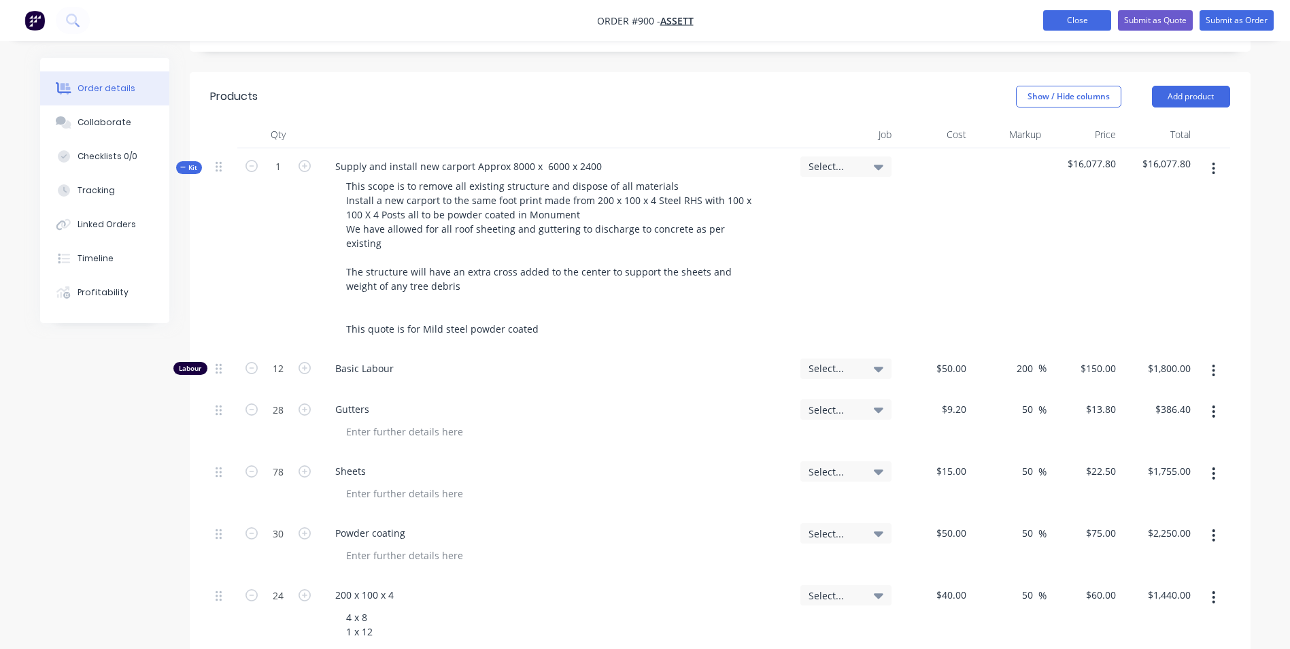
click at [1077, 29] on button "Close" at bounding box center [1077, 20] width 68 height 20
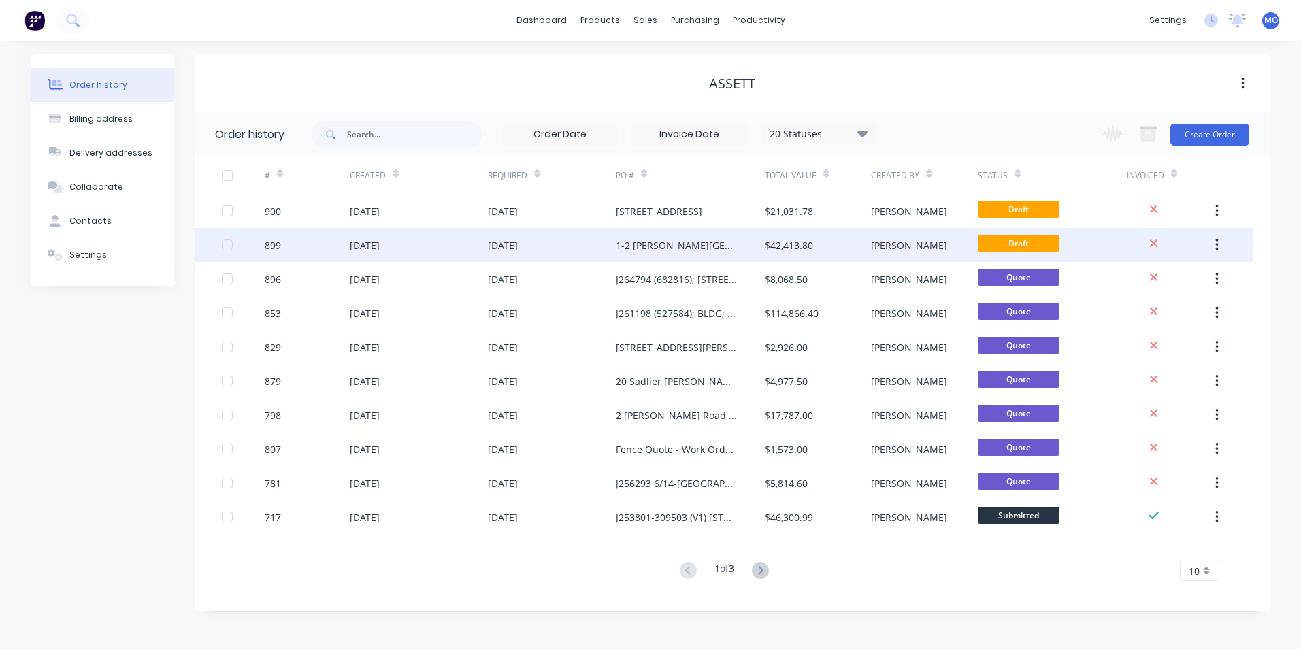
click at [724, 246] on div "1-2 [PERSON_NAME][GEOGRAPHIC_DATA]" at bounding box center [677, 245] width 122 height 14
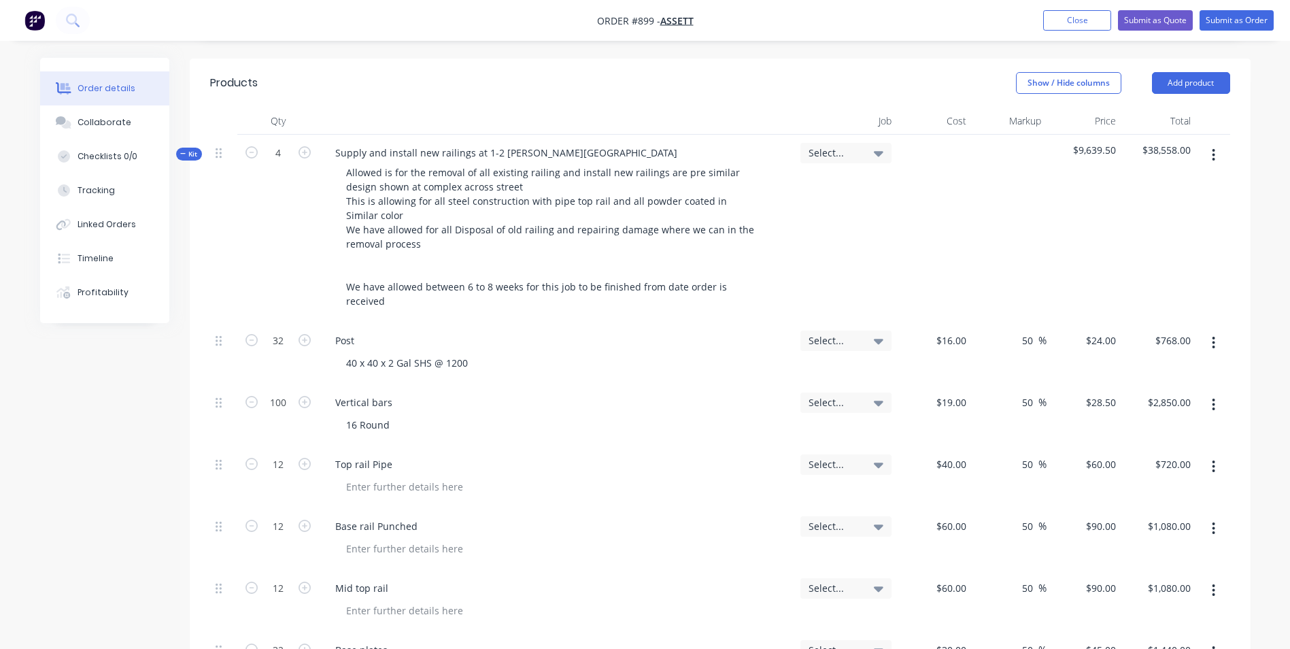
scroll to position [340, 0]
click at [1171, 27] on button "Submit as Quote" at bounding box center [1155, 20] width 75 height 20
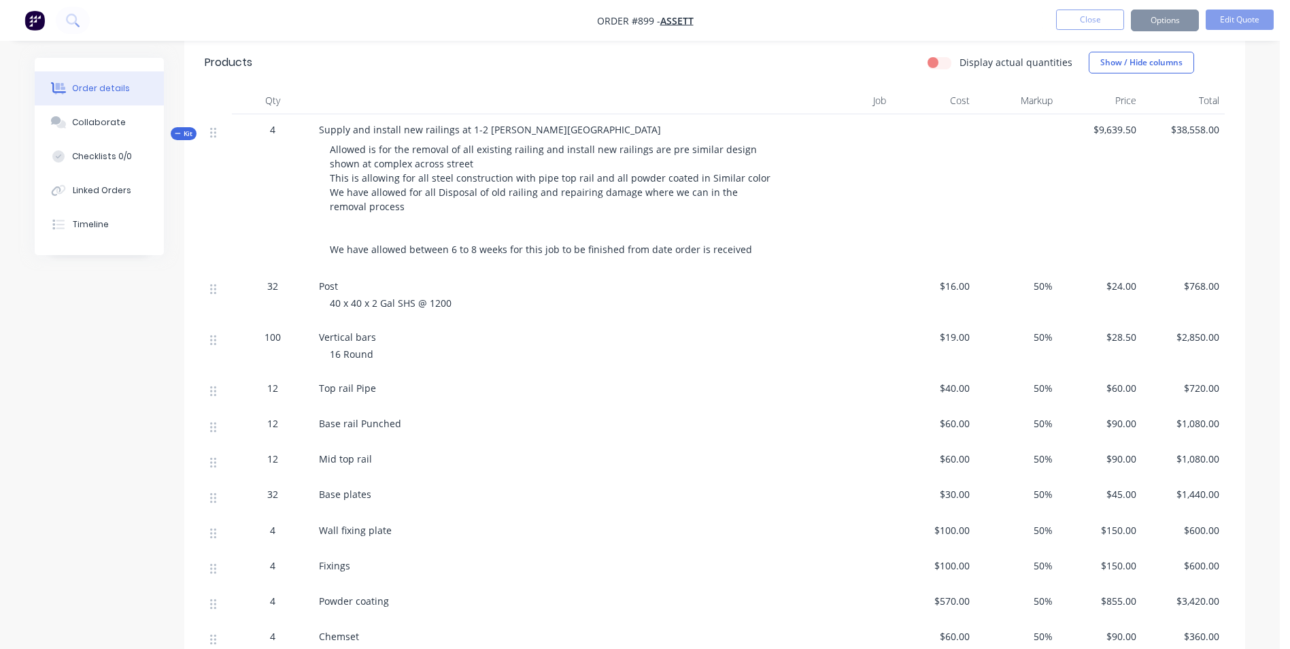
scroll to position [0, 0]
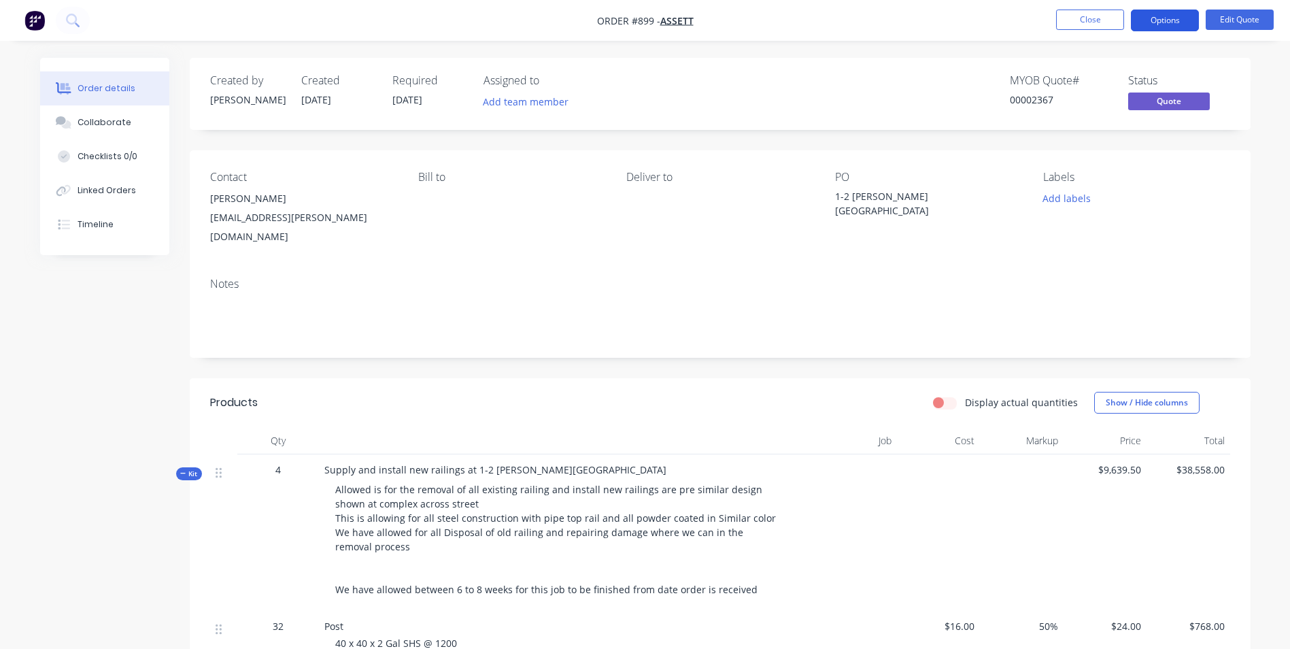
click at [1162, 25] on button "Options" at bounding box center [1165, 21] width 68 height 22
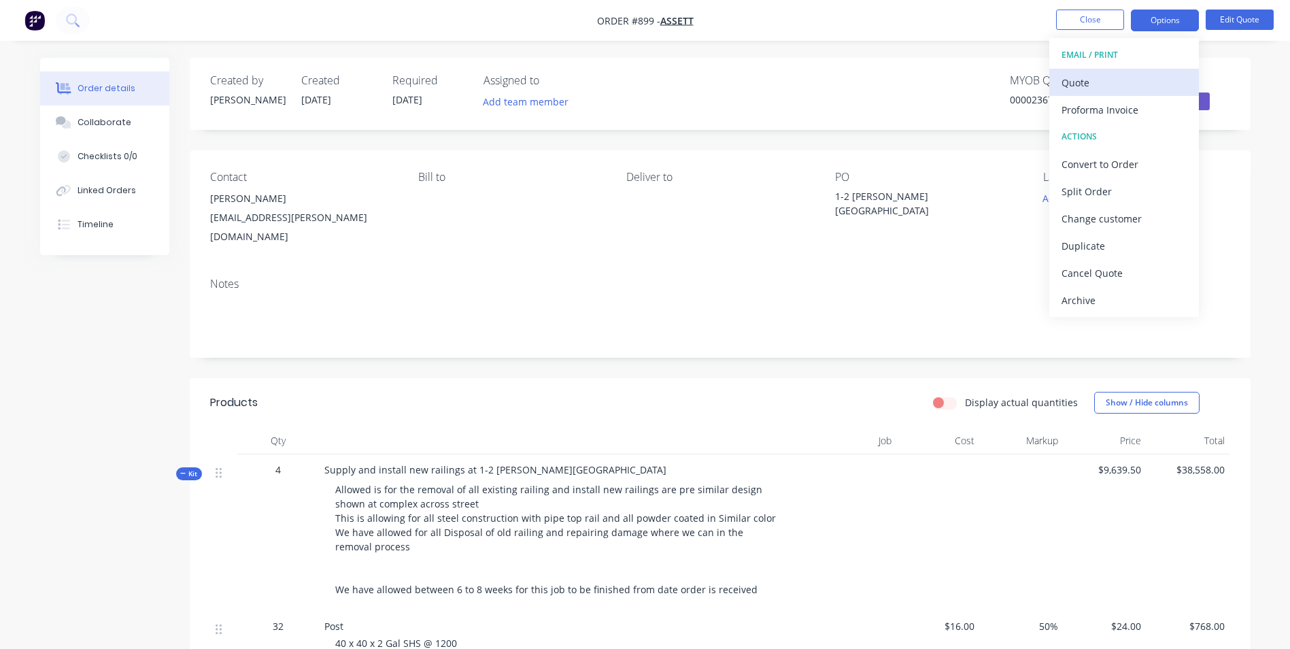
click at [1084, 86] on div "Quote" at bounding box center [1124, 83] width 125 height 20
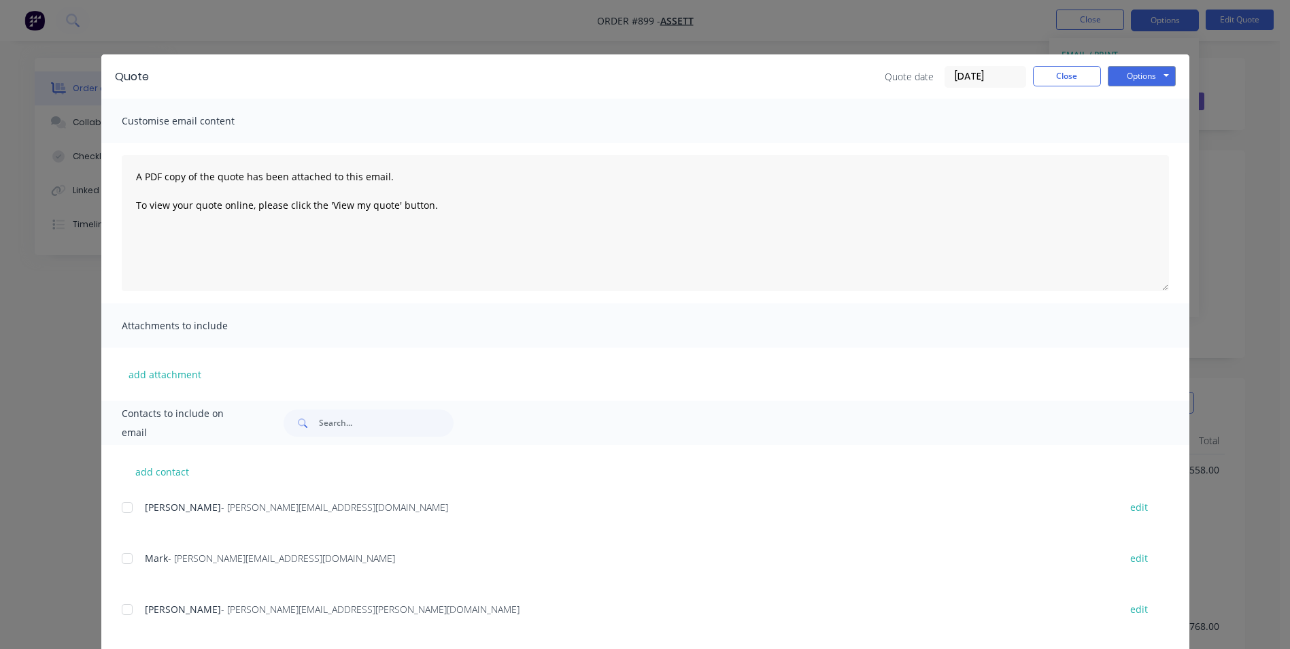
click at [128, 505] on div at bounding box center [127, 507] width 27 height 27
click at [124, 509] on div at bounding box center [127, 507] width 27 height 27
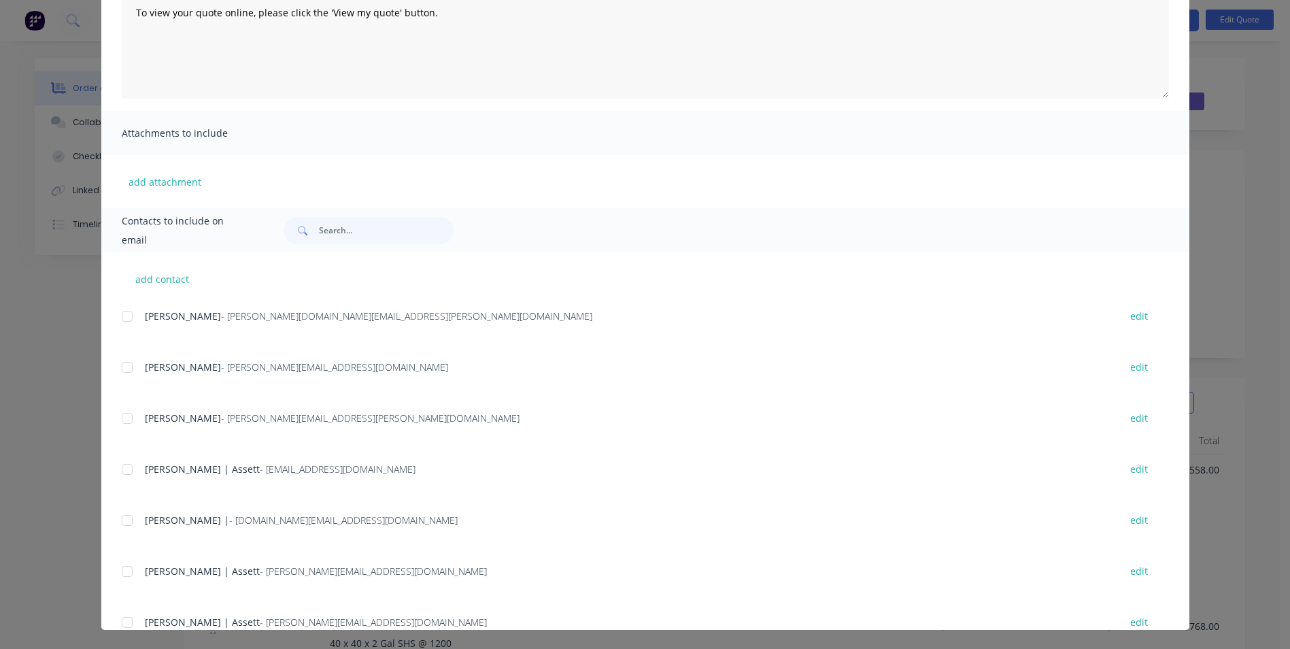
scroll to position [203, 0]
click at [122, 420] on div at bounding box center [127, 418] width 27 height 27
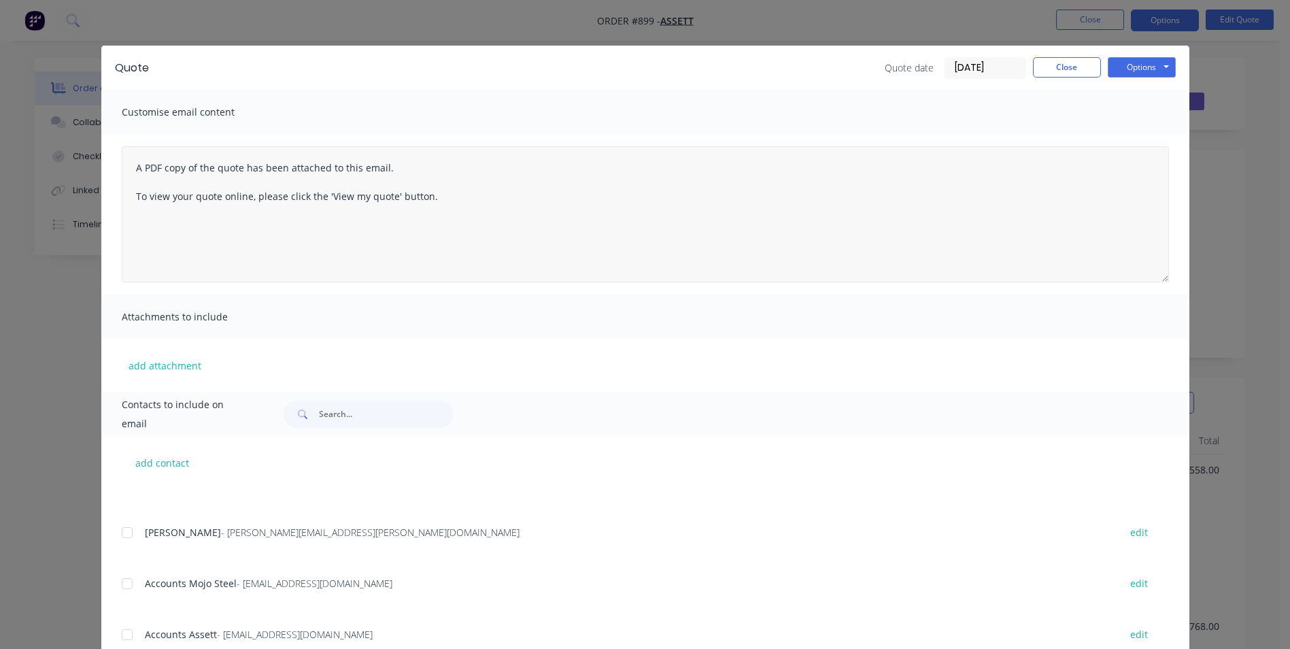
scroll to position [0, 0]
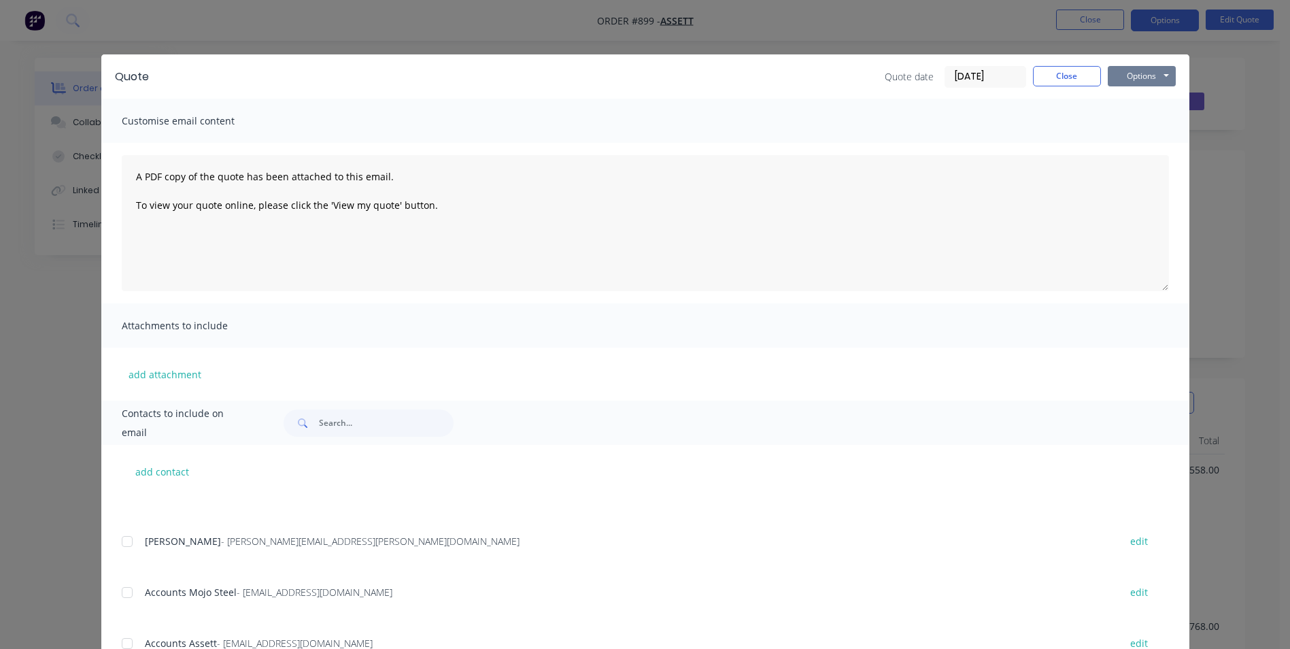
click at [1134, 82] on button "Options" at bounding box center [1142, 76] width 68 height 20
click at [1127, 149] on button "Email" at bounding box center [1151, 145] width 87 height 22
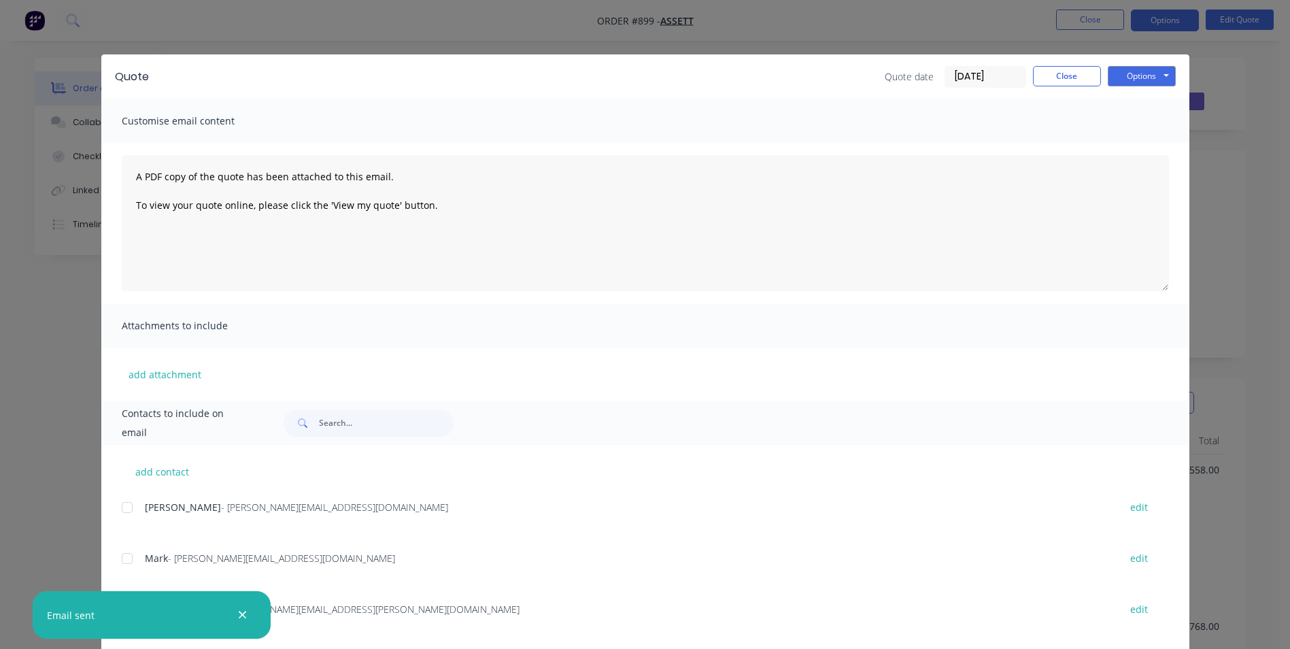
scroll to position [68, 0]
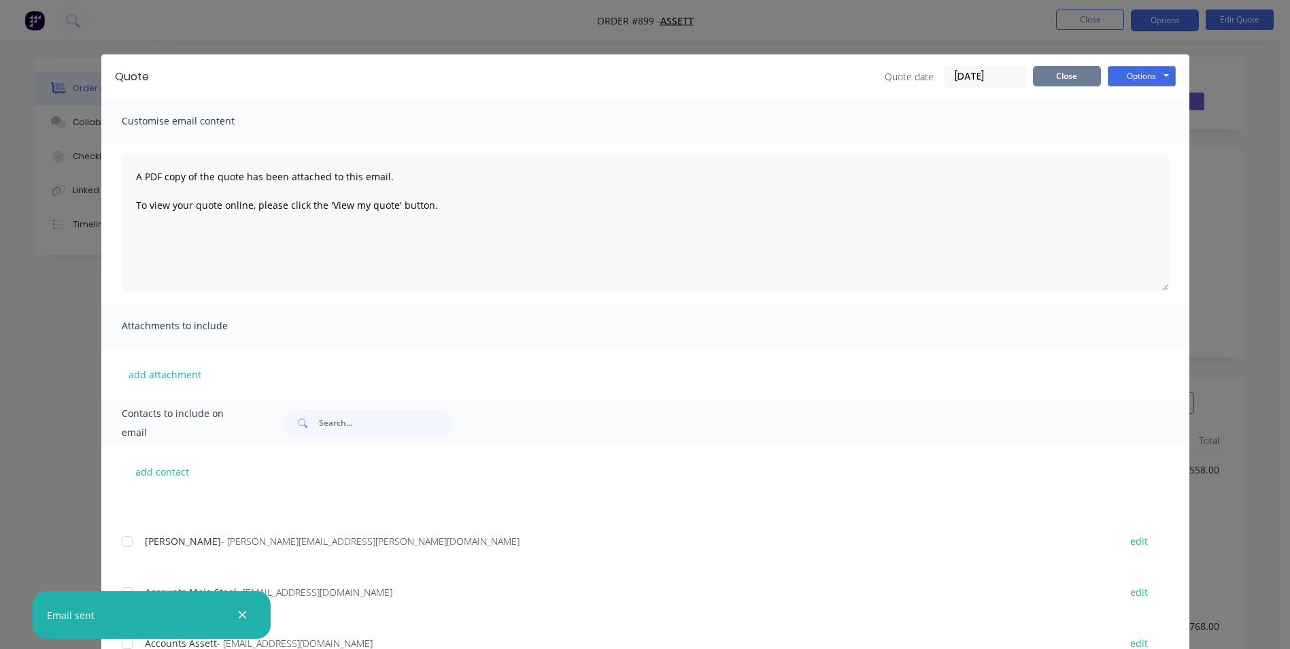
click at [1062, 84] on button "Close" at bounding box center [1067, 76] width 68 height 20
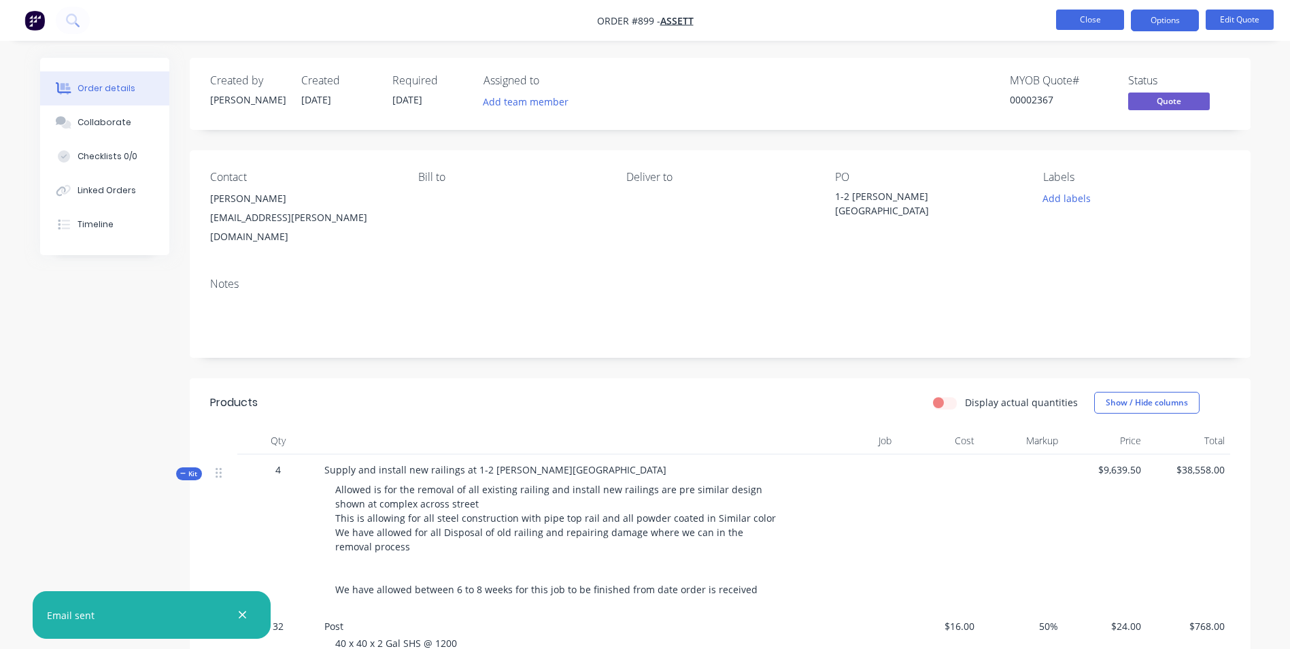
click at [1088, 23] on button "Close" at bounding box center [1090, 20] width 68 height 20
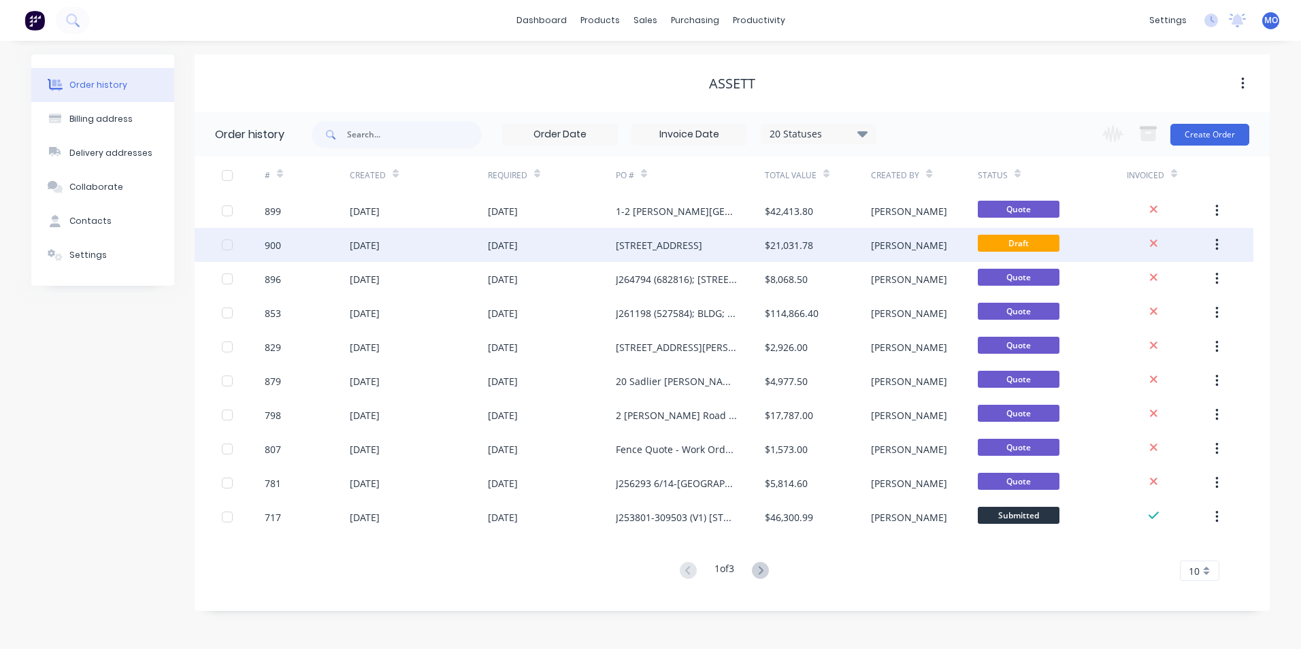
click at [433, 241] on div "[DATE]" at bounding box center [419, 245] width 138 height 34
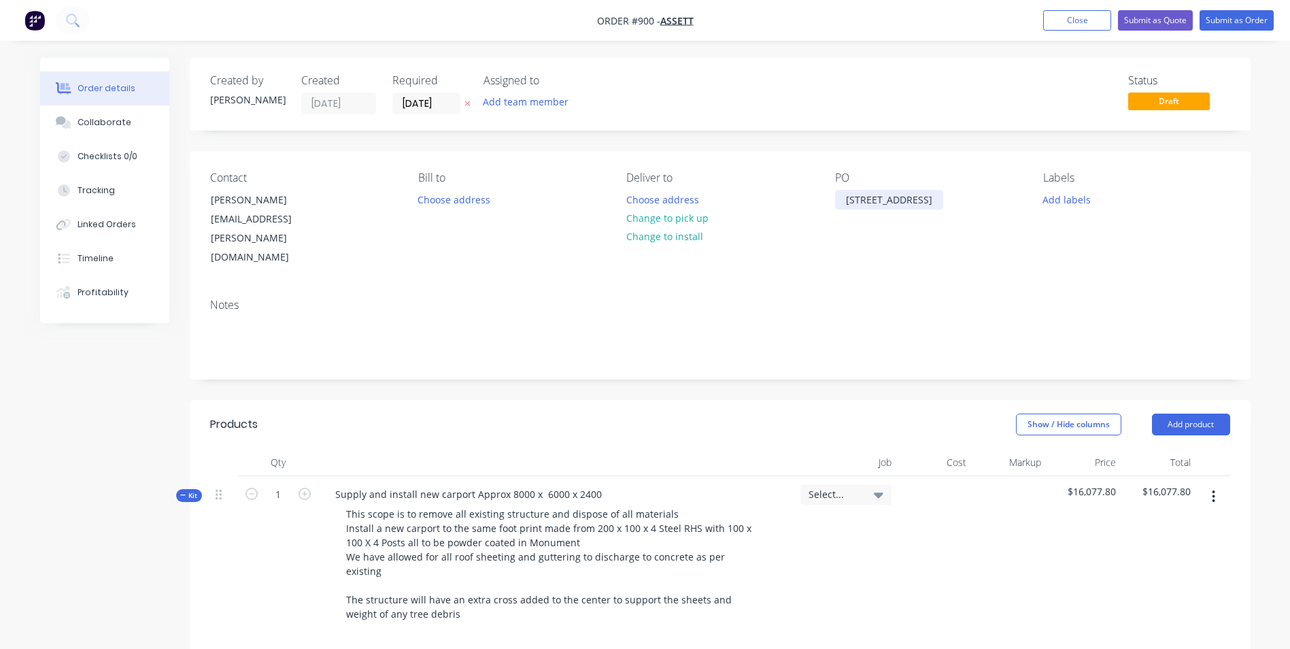
drag, startPoint x: 892, startPoint y: 213, endPoint x: 841, endPoint y: 197, distance: 52.7
click at [847, 197] on div "[STREET_ADDRESS]" at bounding box center [889, 200] width 108 height 20
copy div "[STREET_ADDRESS]"
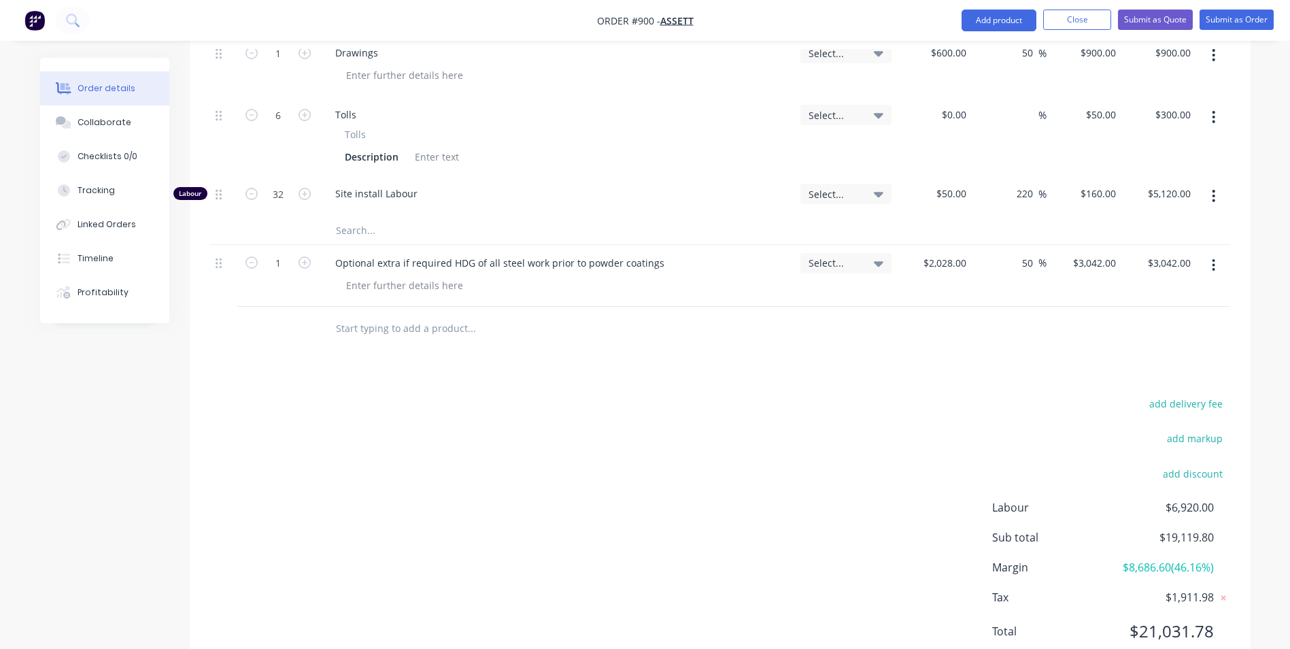
scroll to position [1133, 0]
click at [1052, 24] on button "Close" at bounding box center [1077, 20] width 68 height 20
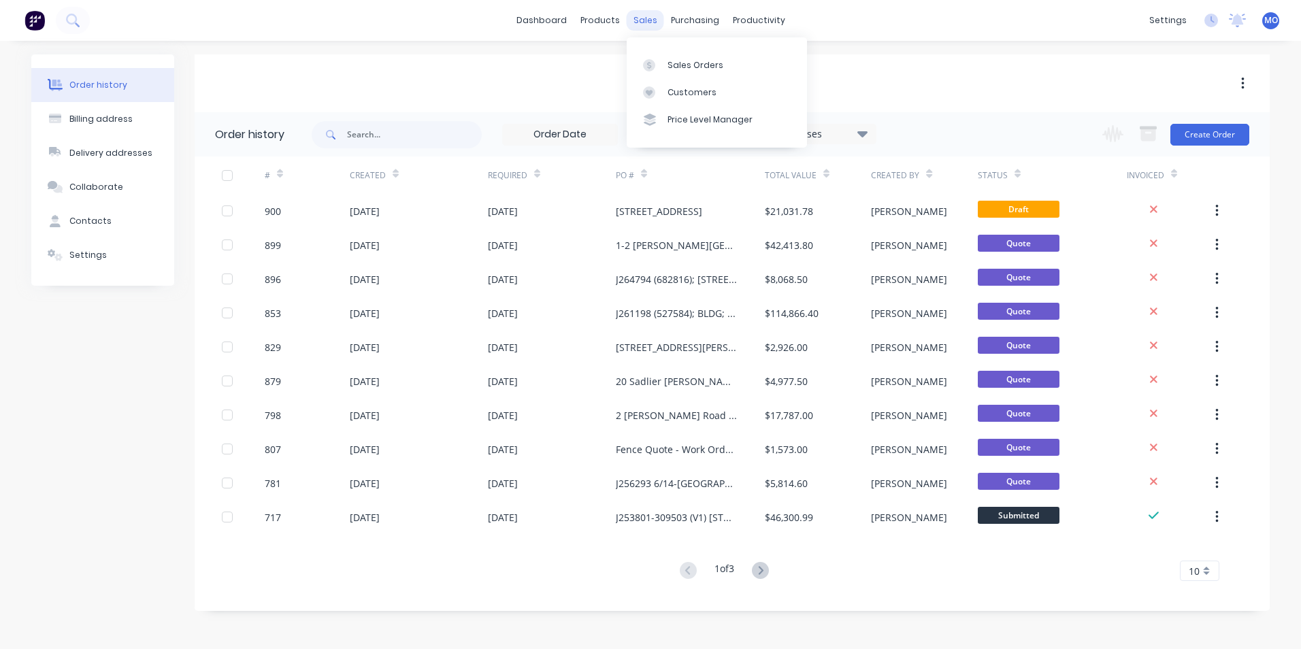
click at [638, 22] on div "sales" at bounding box center [644, 20] width 37 height 20
click at [673, 61] on div "Sales Orders" at bounding box center [695, 65] width 56 height 12
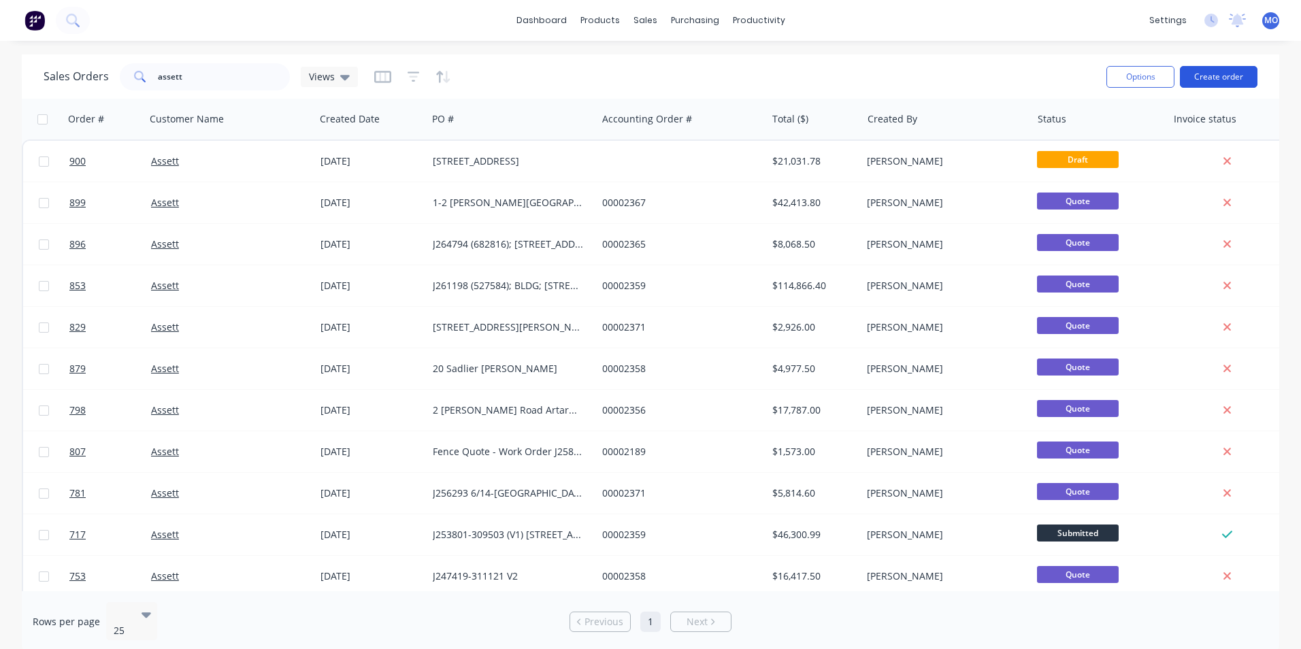
click at [1192, 74] on button "Create order" at bounding box center [1219, 77] width 78 height 22
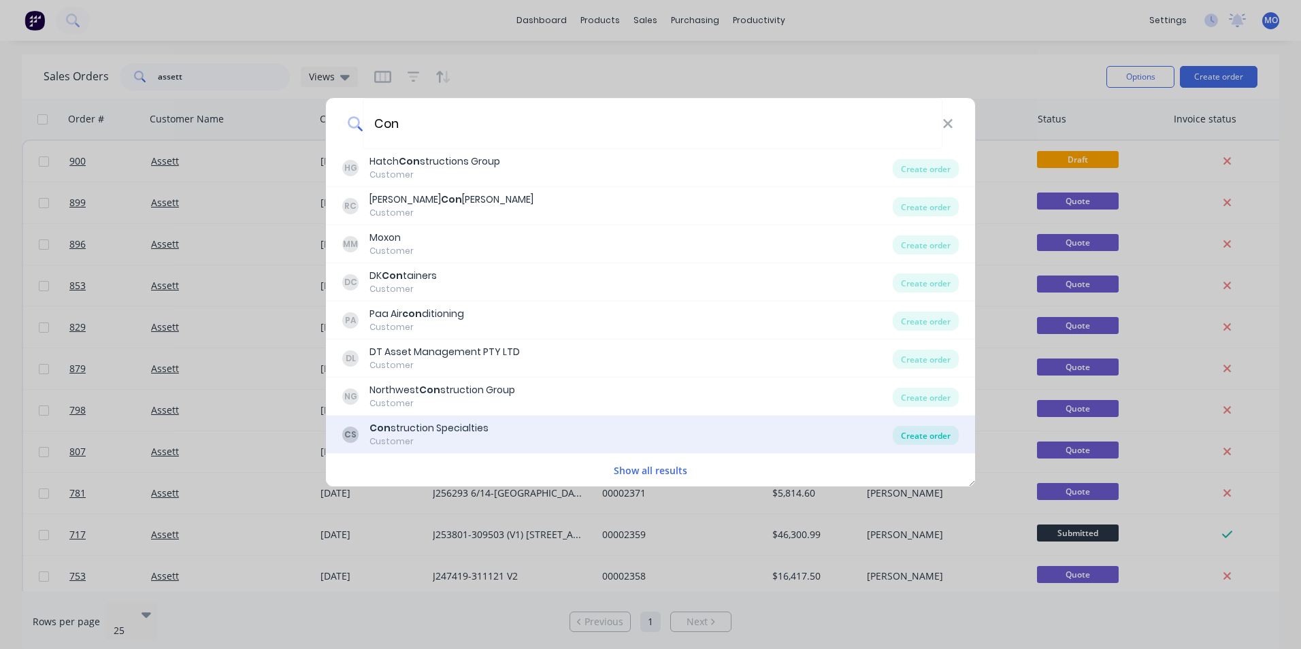
click at [934, 428] on div "Create order" at bounding box center [925, 435] width 66 height 19
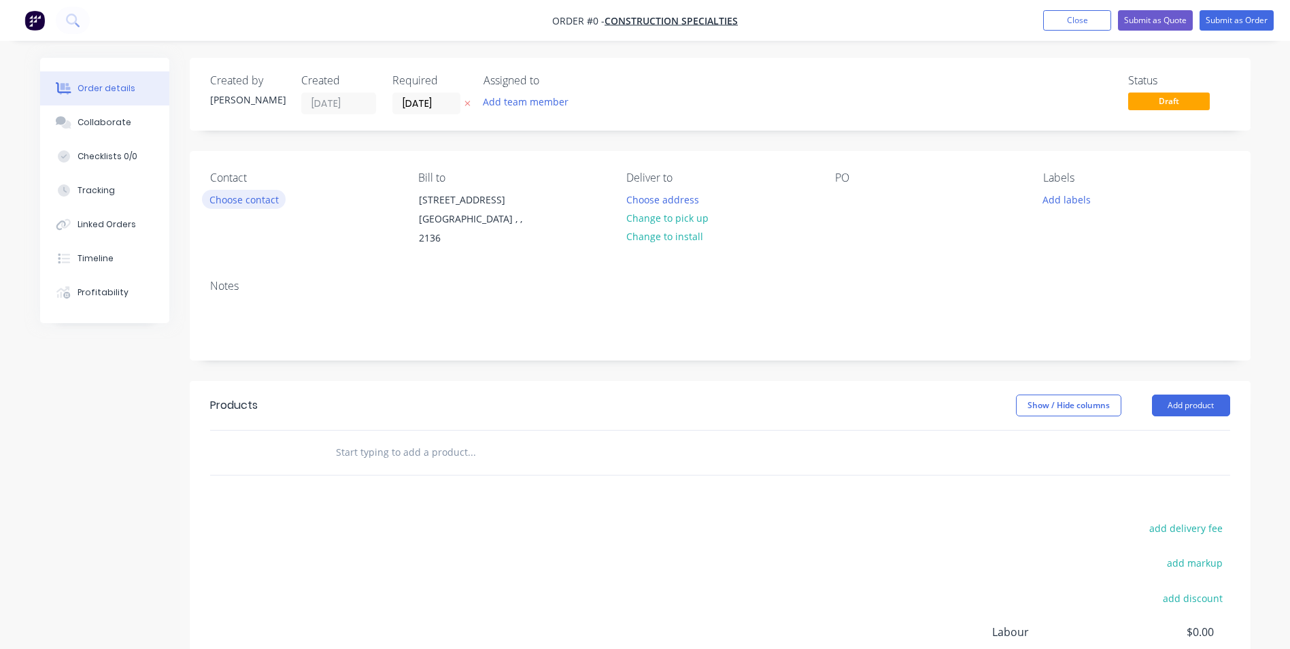
click at [244, 206] on button "Choose contact" at bounding box center [244, 199] width 84 height 18
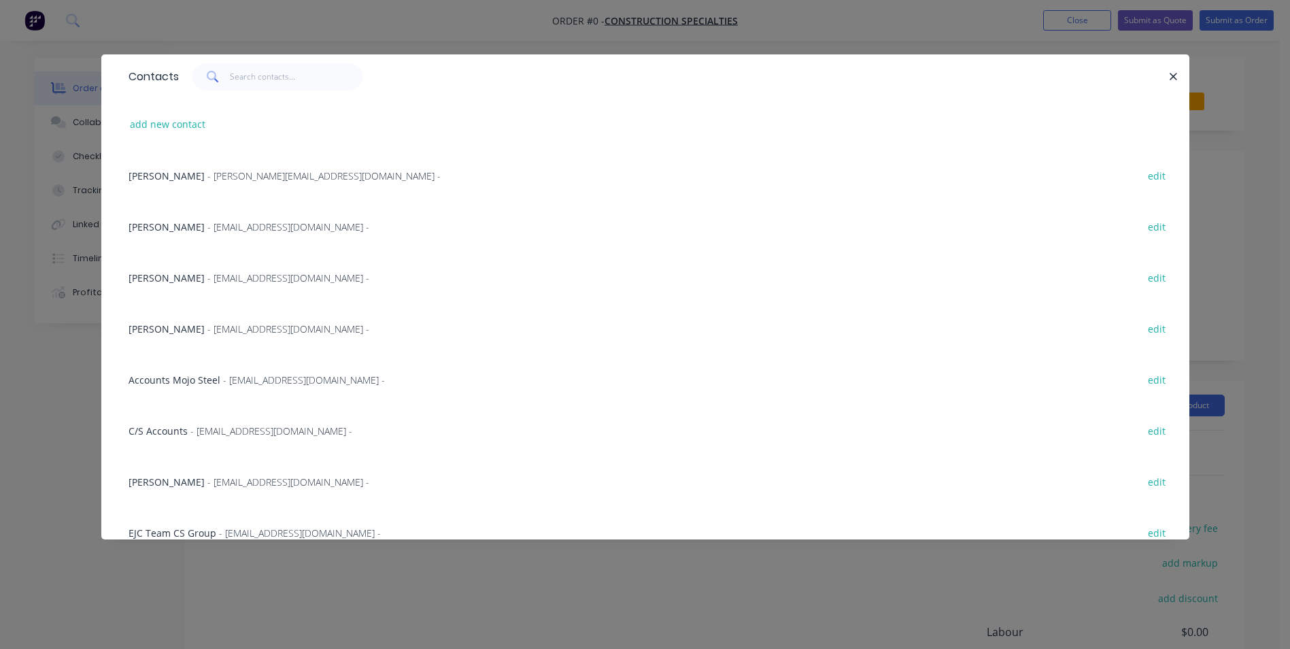
click at [186, 338] on div "Jackson - [EMAIL_ADDRESS][DOMAIN_NAME] - edit" at bounding box center [646, 328] width 1048 height 51
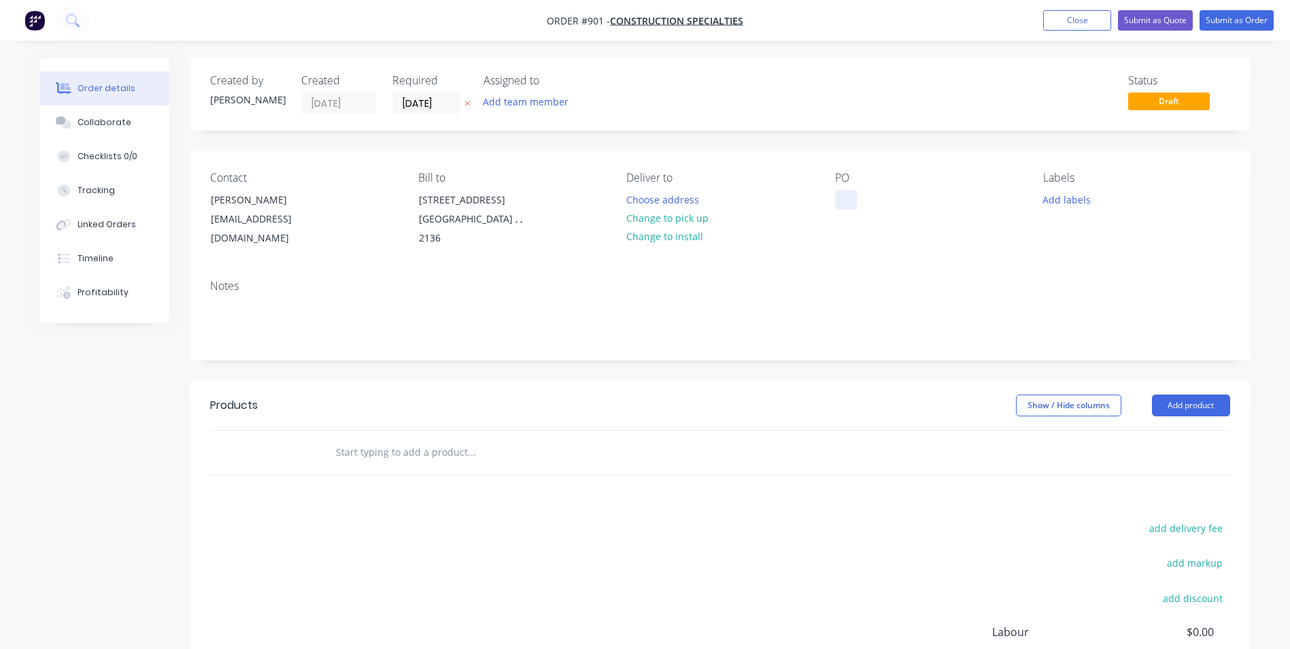
click at [848, 204] on div at bounding box center [846, 200] width 22 height 20
click at [850, 201] on div at bounding box center [846, 200] width 22 height 20
paste div
click at [1180, 400] on button "Add product" at bounding box center [1191, 406] width 78 height 22
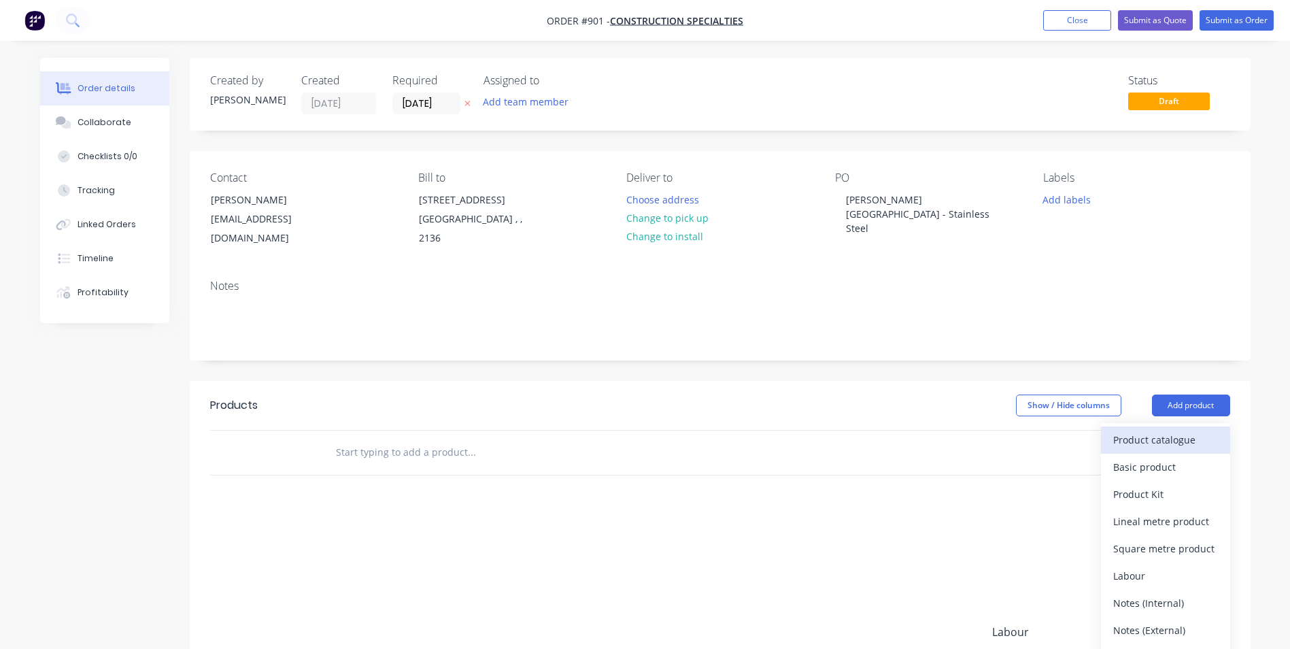
click at [1166, 426] on button "Product catalogue" at bounding box center [1165, 439] width 129 height 27
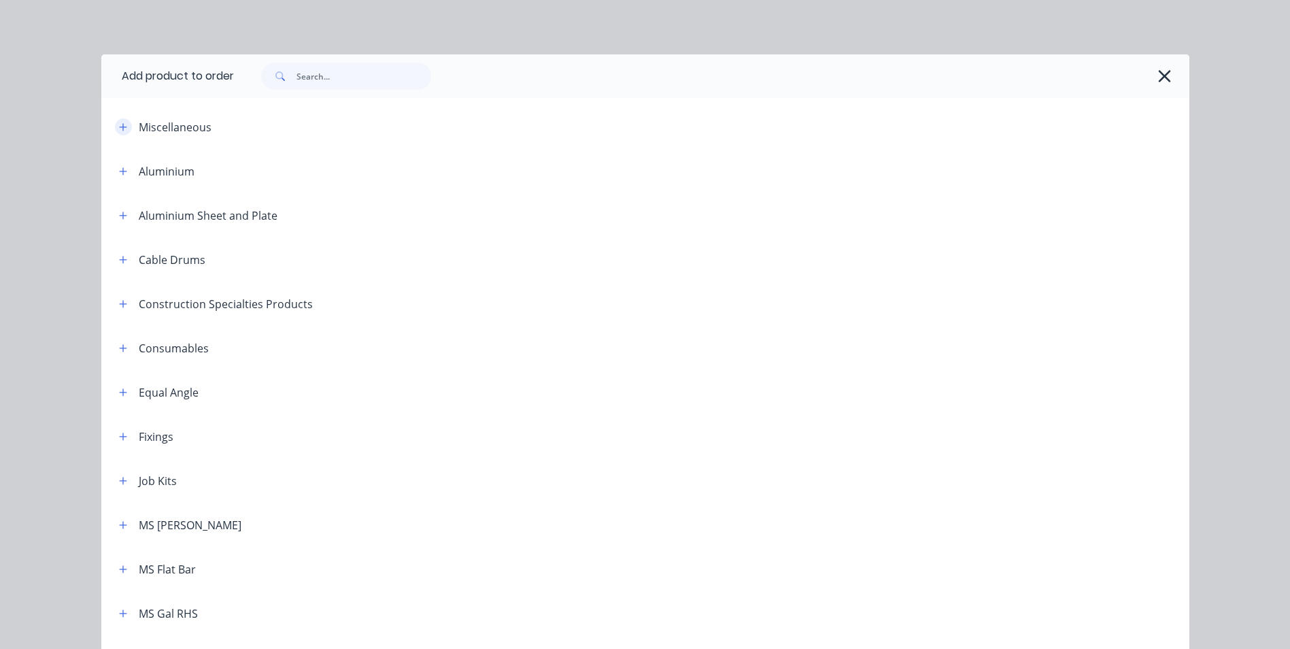
click at [120, 127] on icon "button" at bounding box center [123, 127] width 8 height 10
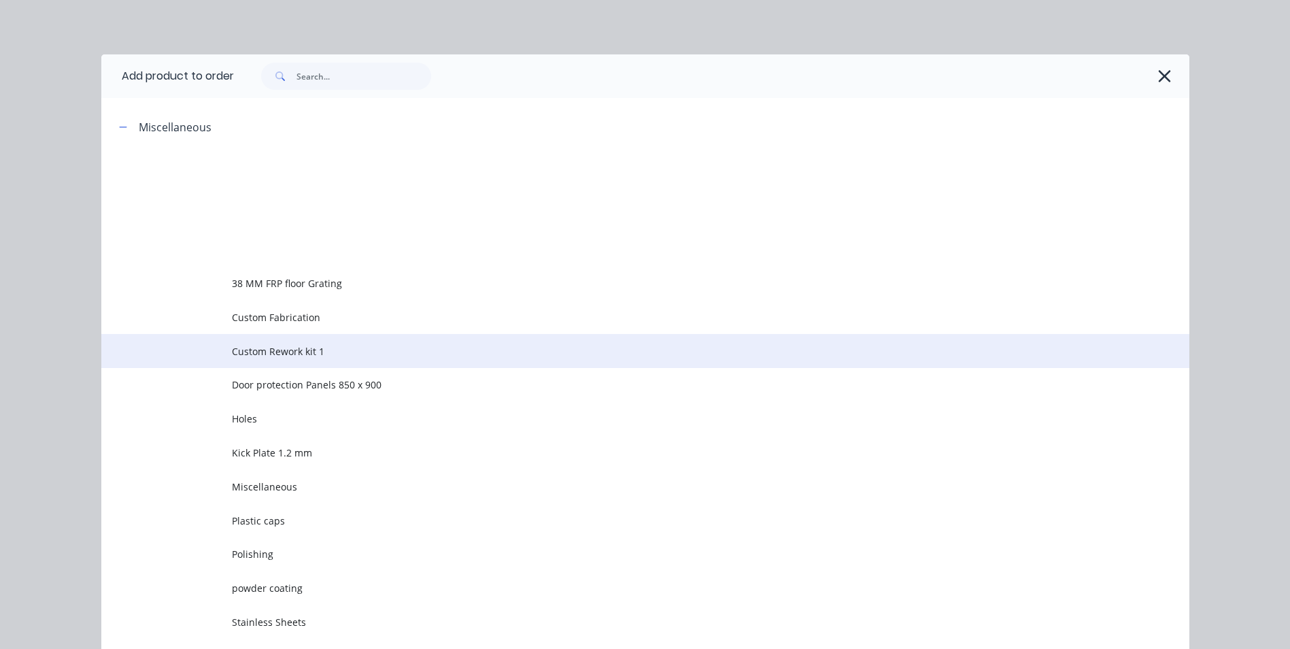
click at [256, 342] on td "Custom Rework kit 1" at bounding box center [711, 351] width 958 height 34
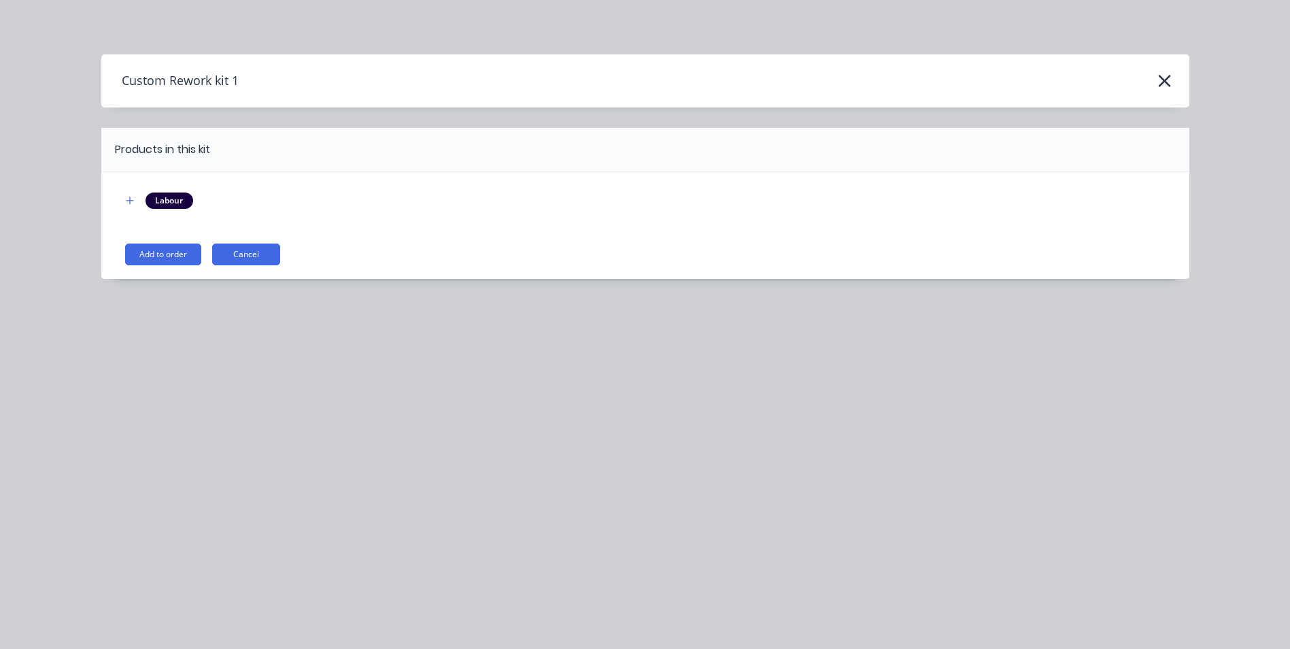
click at [188, 248] on button "Add to order" at bounding box center [163, 255] width 76 height 22
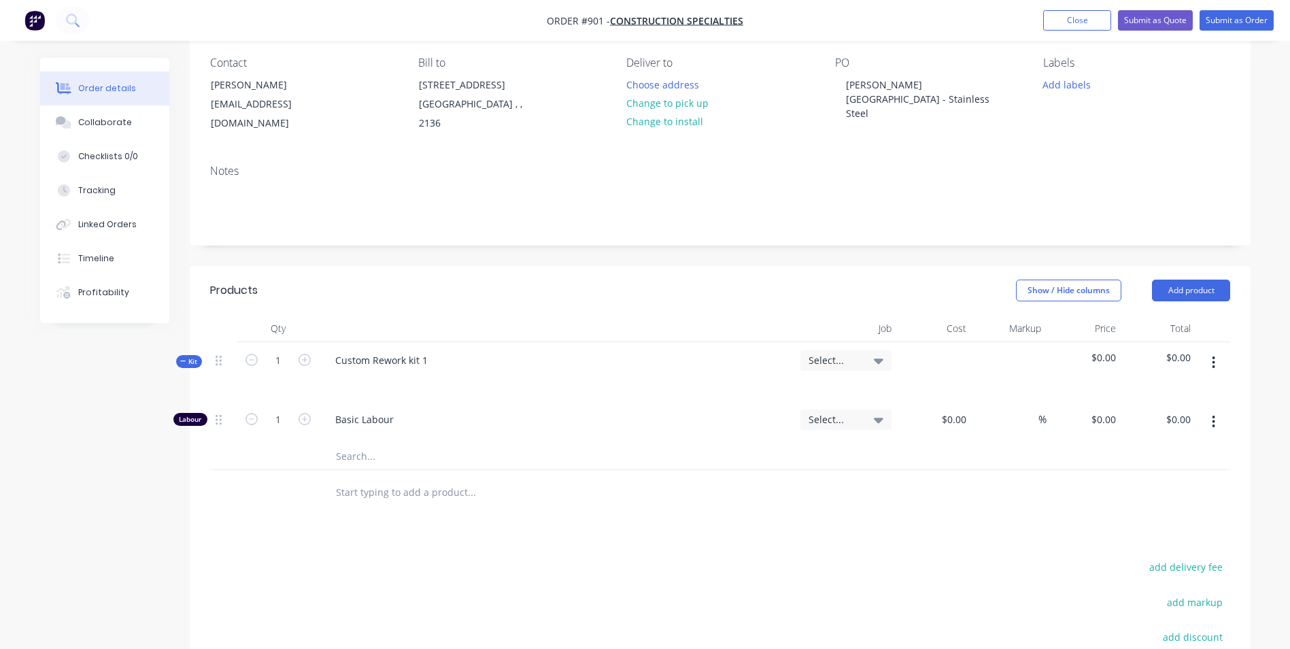
scroll to position [136, 0]
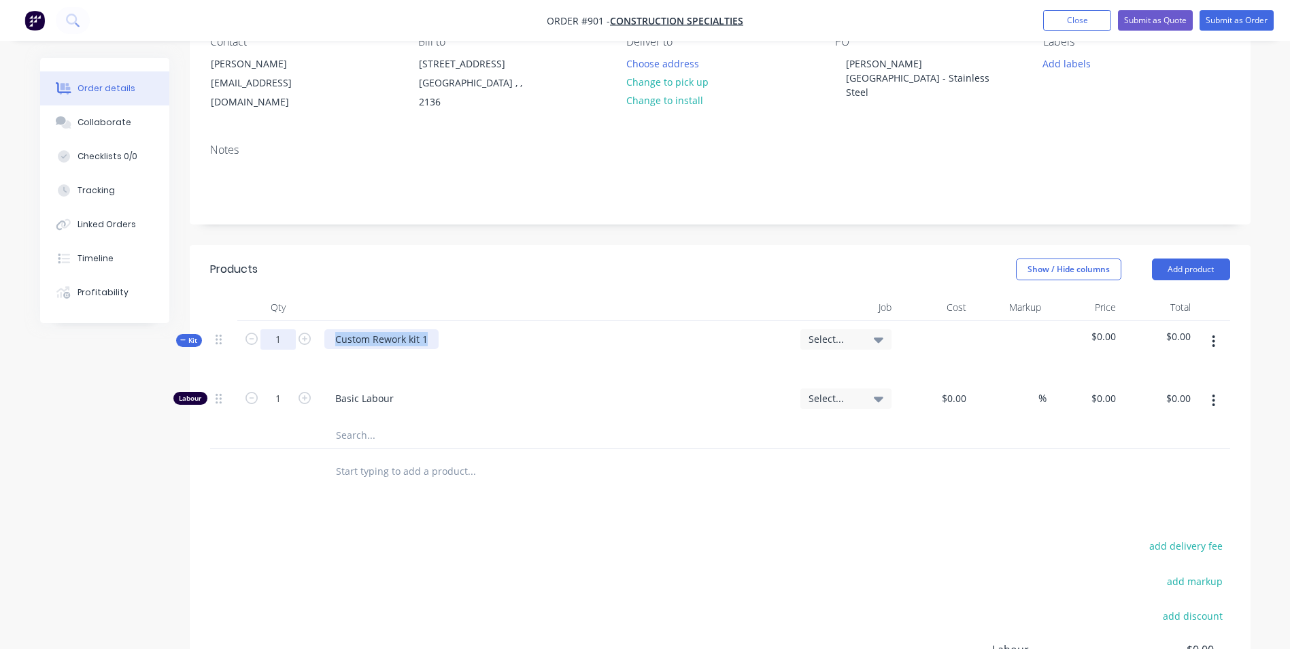
drag, startPoint x: 440, startPoint y: 344, endPoint x: 288, endPoint y: 333, distance: 152.0
click at [288, 333] on div "Kit 1 Custom Rework kit 1 Select... $0.00 $0.00" at bounding box center [720, 350] width 1020 height 59
click at [337, 341] on div "50 x 50 x 1200" at bounding box center [367, 339] width 86 height 20
click at [567, 337] on div "1.2 304 Stainless steel corner guards 50 x 50 x 1200" at bounding box center [452, 339] width 256 height 20
click at [367, 342] on div "1.2 304 Stainless steel corner guards 50 x 50 x 1200" at bounding box center [452, 339] width 256 height 20
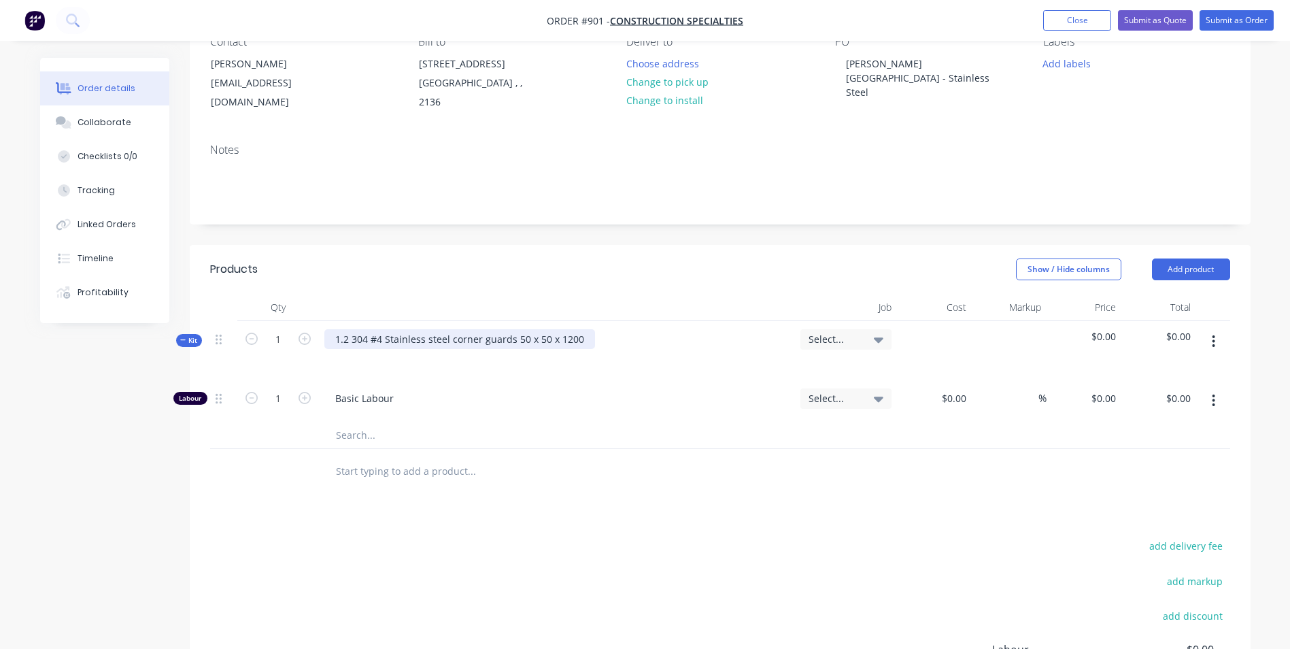
drag, startPoint x: 576, startPoint y: 339, endPoint x: 583, endPoint y: 337, distance: 6.9
click at [576, 337] on div "1.2 304 #4 Stainless steel corner guards 50 x 50 x 1200" at bounding box center [459, 339] width 271 height 20
click at [1209, 346] on button "button" at bounding box center [1214, 341] width 32 height 24
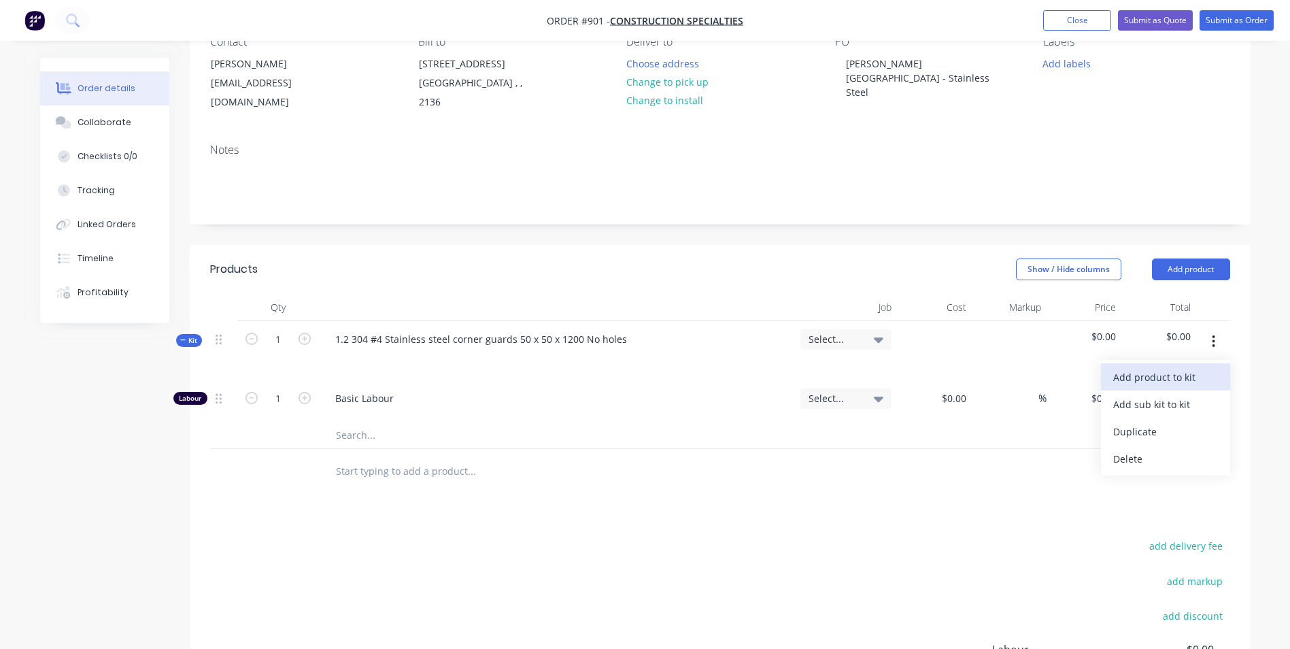
click at [1171, 382] on div "Add product to kit" at bounding box center [1166, 377] width 105 height 20
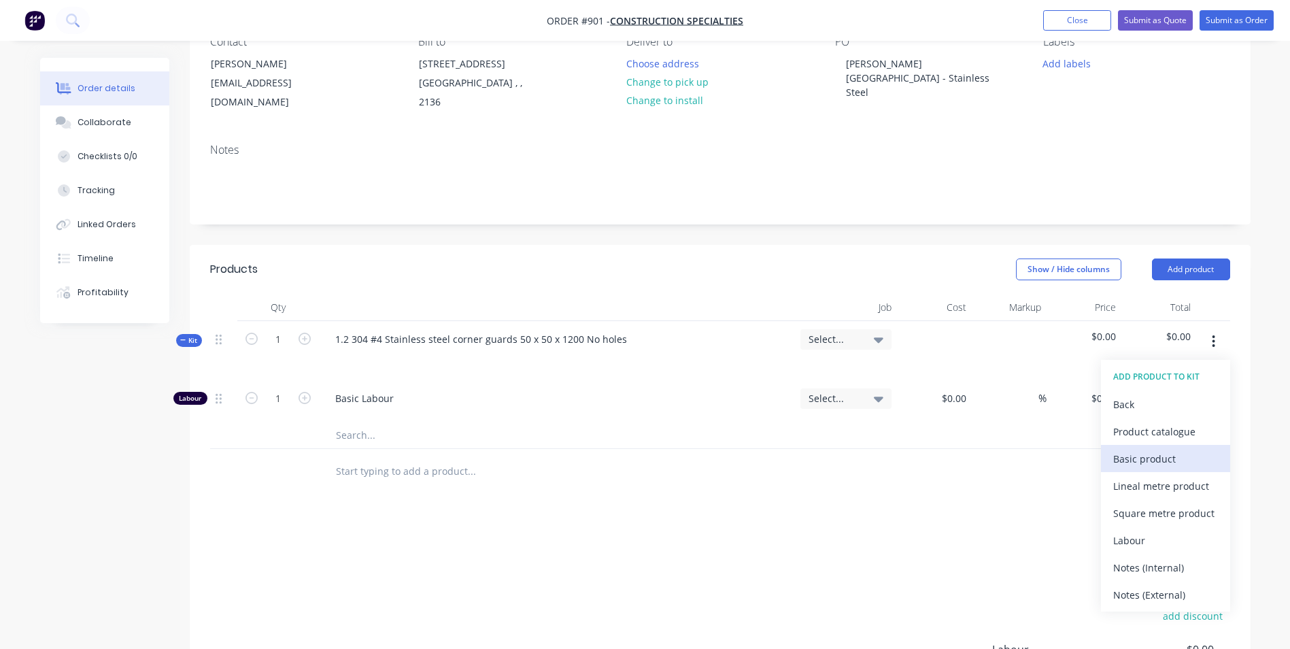
click at [1132, 458] on div "Basic product" at bounding box center [1166, 459] width 105 height 20
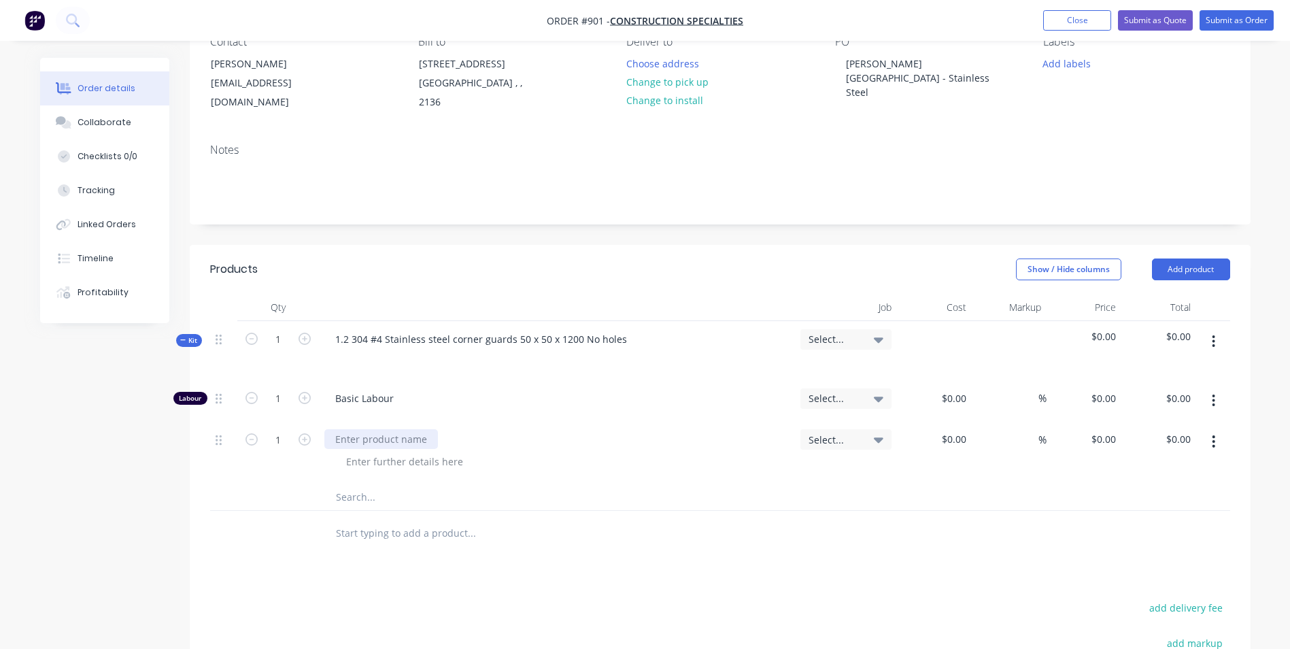
click at [361, 442] on div at bounding box center [381, 439] width 114 height 20
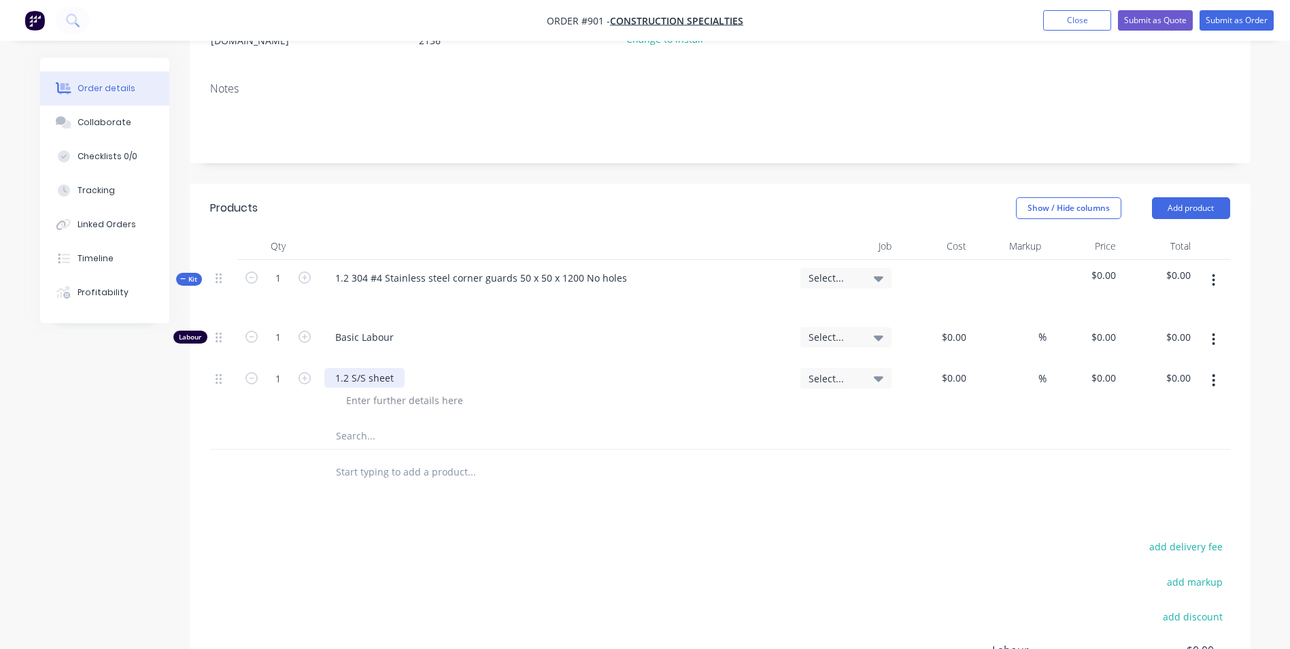
scroll to position [204, 0]
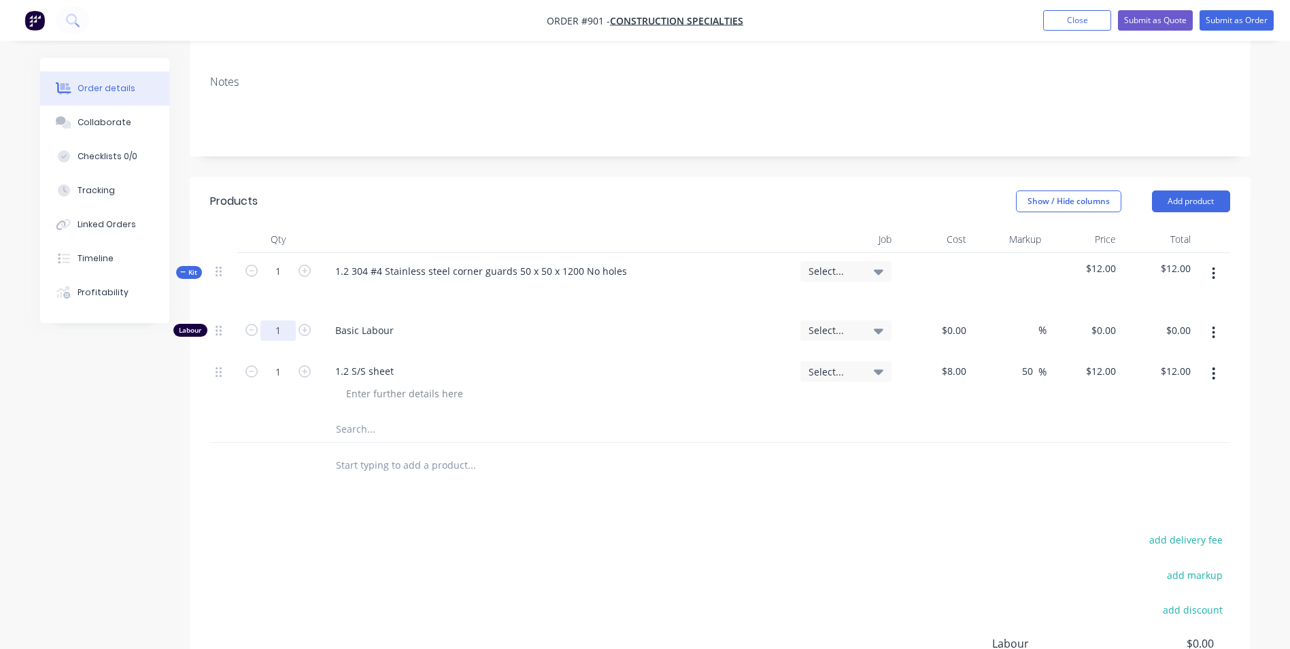
click at [286, 329] on input "1" at bounding box center [278, 330] width 35 height 20
click at [290, 329] on input "0.2" at bounding box center [278, 330] width 35 height 20
click at [291, 337] on input "0.15" at bounding box center [278, 330] width 35 height 20
click at [274, 279] on input "1" at bounding box center [278, 271] width 35 height 20
click at [1204, 275] on button "button" at bounding box center [1214, 273] width 32 height 24
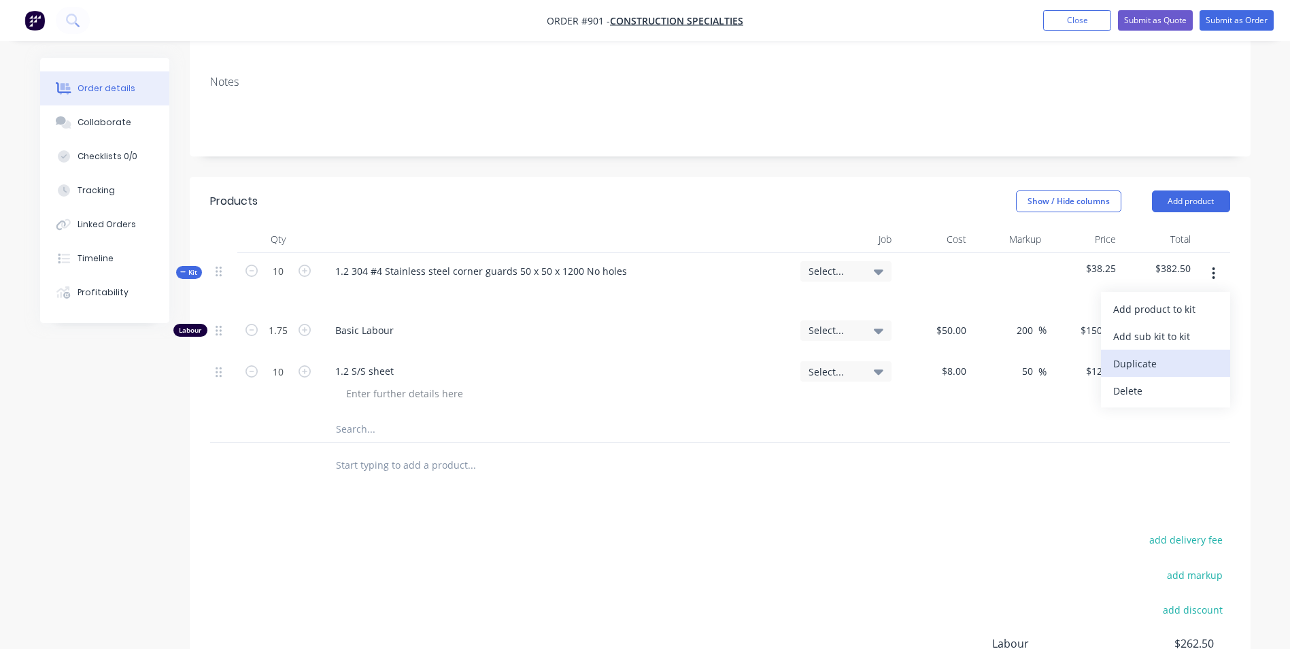
click at [1134, 365] on div "Duplicate" at bounding box center [1166, 364] width 105 height 20
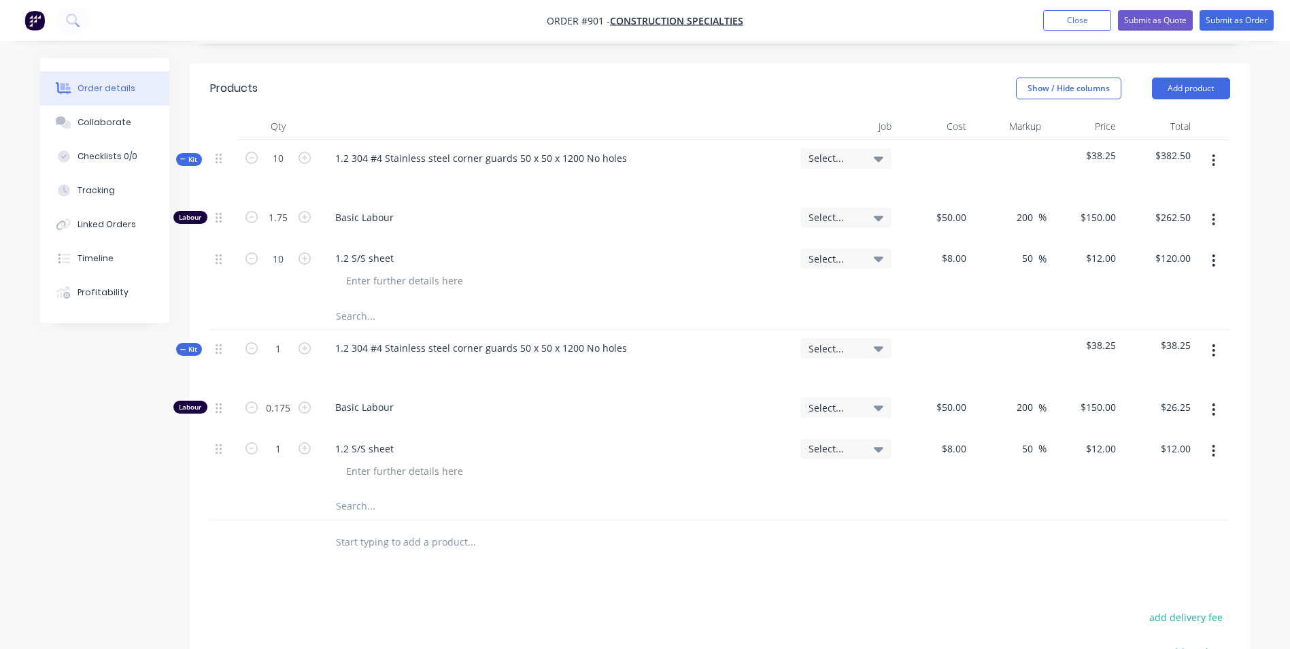
scroll to position [340, 0]
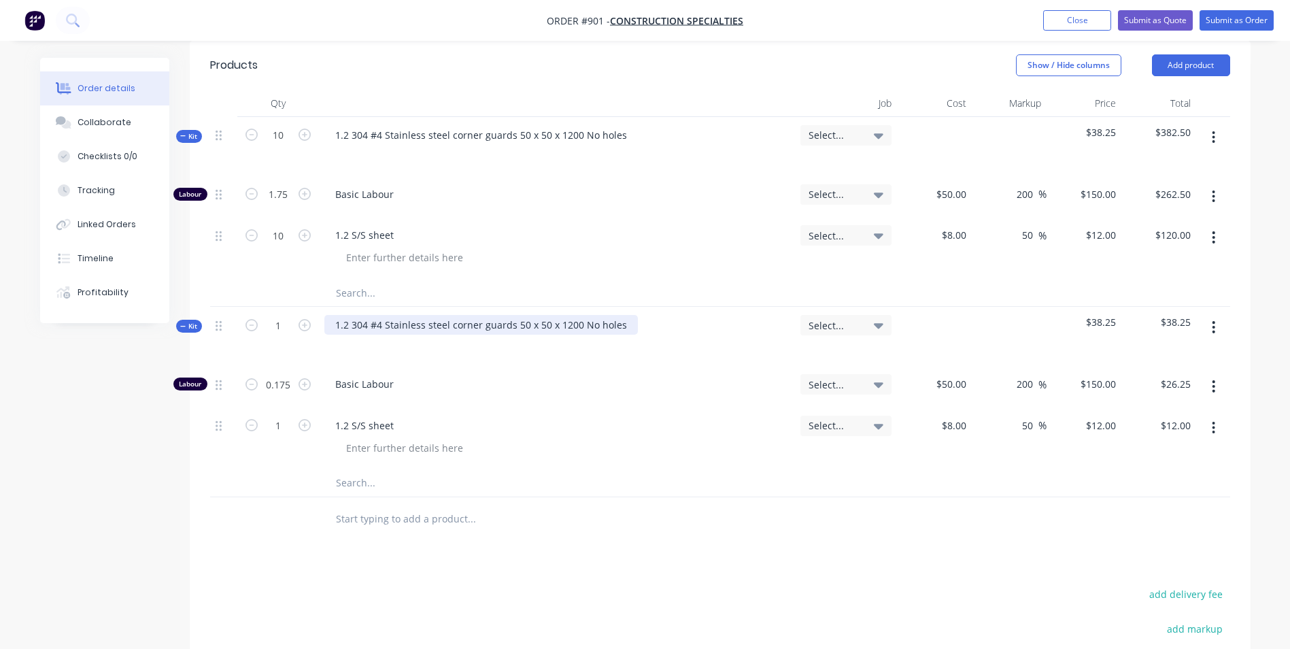
click at [568, 327] on div "1.2 304 #4 Stainless steel corner guards 50 x 50 x 1200 No holes" at bounding box center [481, 325] width 314 height 20
click at [951, 430] on div "8 $8.00" at bounding box center [934, 438] width 75 height 62
click at [295, 384] on input "0.175" at bounding box center [278, 384] width 35 height 20
click at [269, 331] on input "1" at bounding box center [278, 325] width 35 height 20
click at [1212, 329] on icon "button" at bounding box center [1213, 327] width 3 height 15
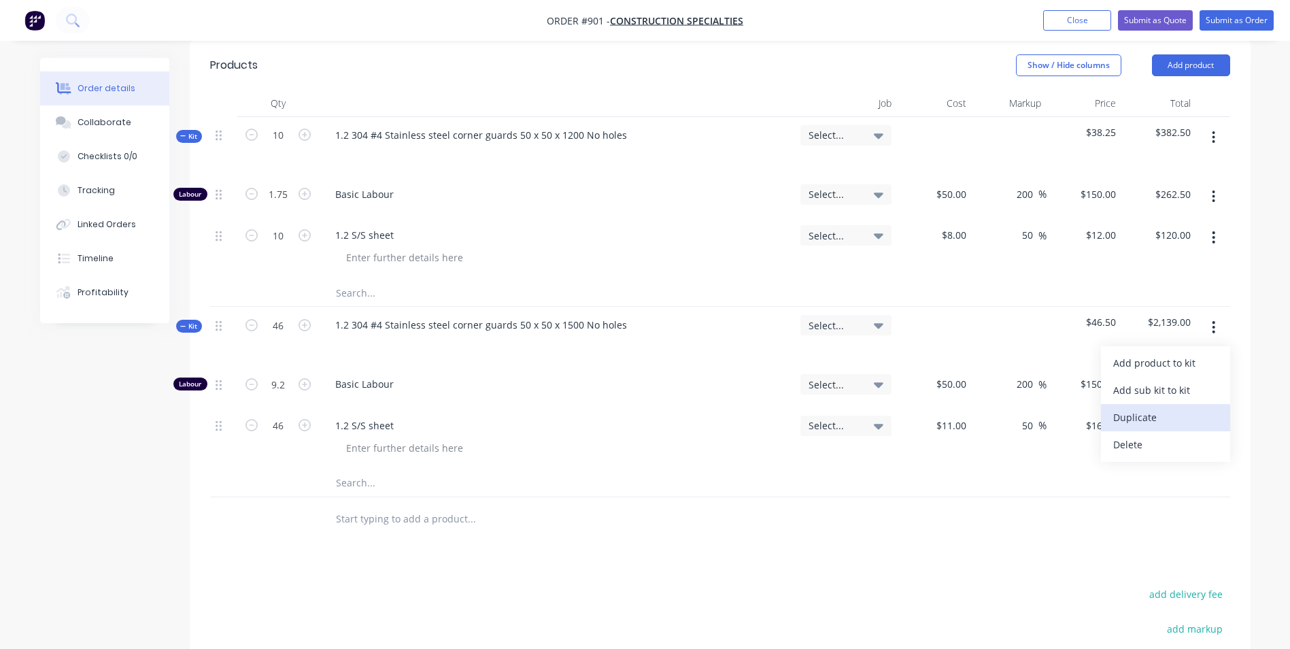
click at [1134, 408] on div "Duplicate" at bounding box center [1166, 417] width 105 height 20
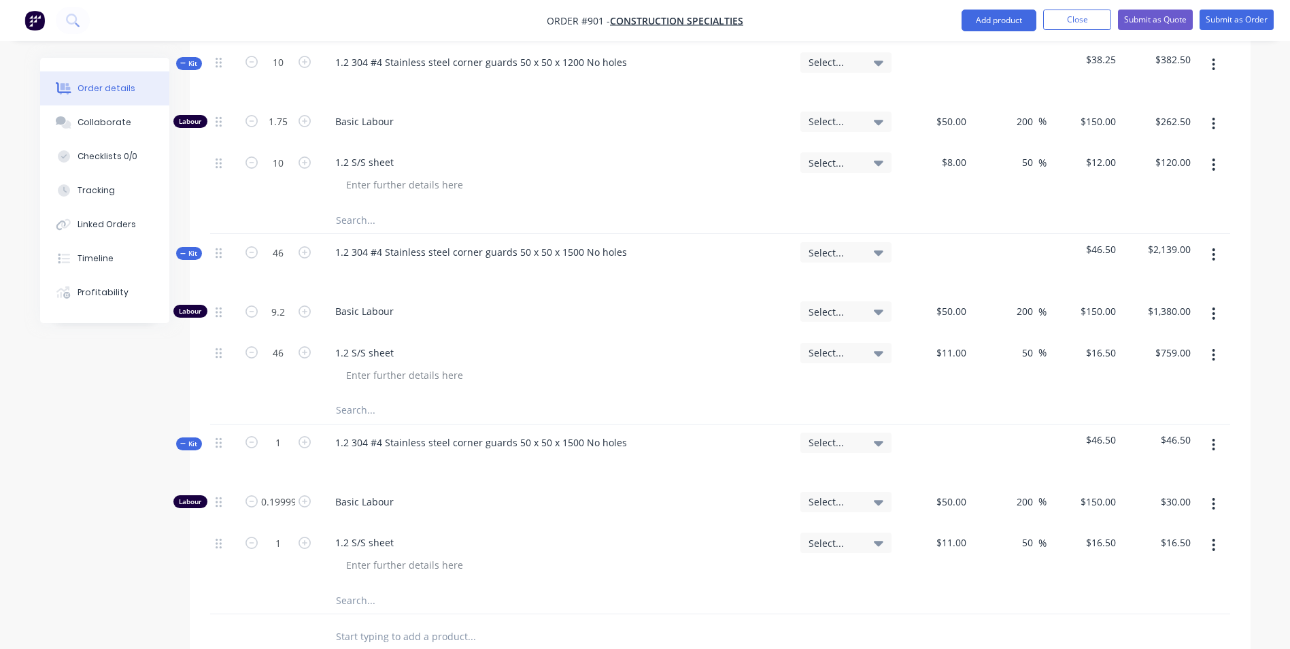
scroll to position [544, 0]
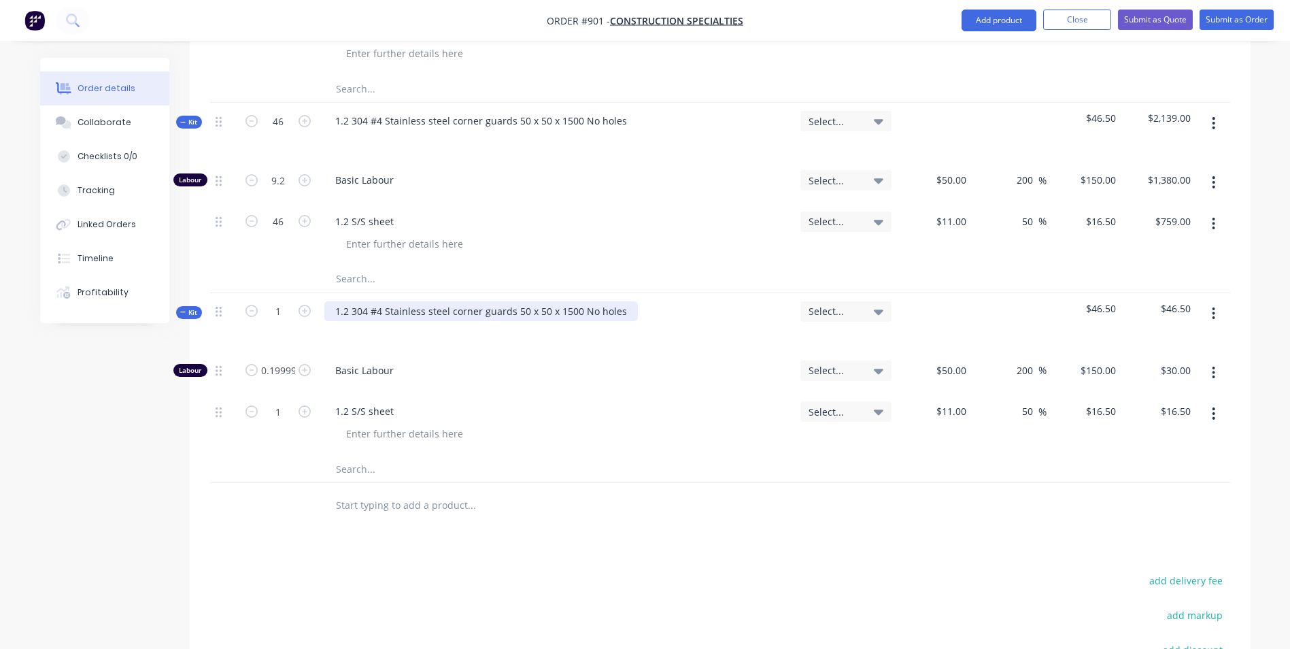
click at [569, 309] on div "1.2 304 #4 Stainless steel corner guards 50 x 50 x 1500 No holes" at bounding box center [481, 311] width 314 height 20
click at [280, 375] on input "0.19999999999999998" at bounding box center [278, 371] width 35 height 20
click at [958, 414] on input "11" at bounding box center [953, 411] width 37 height 20
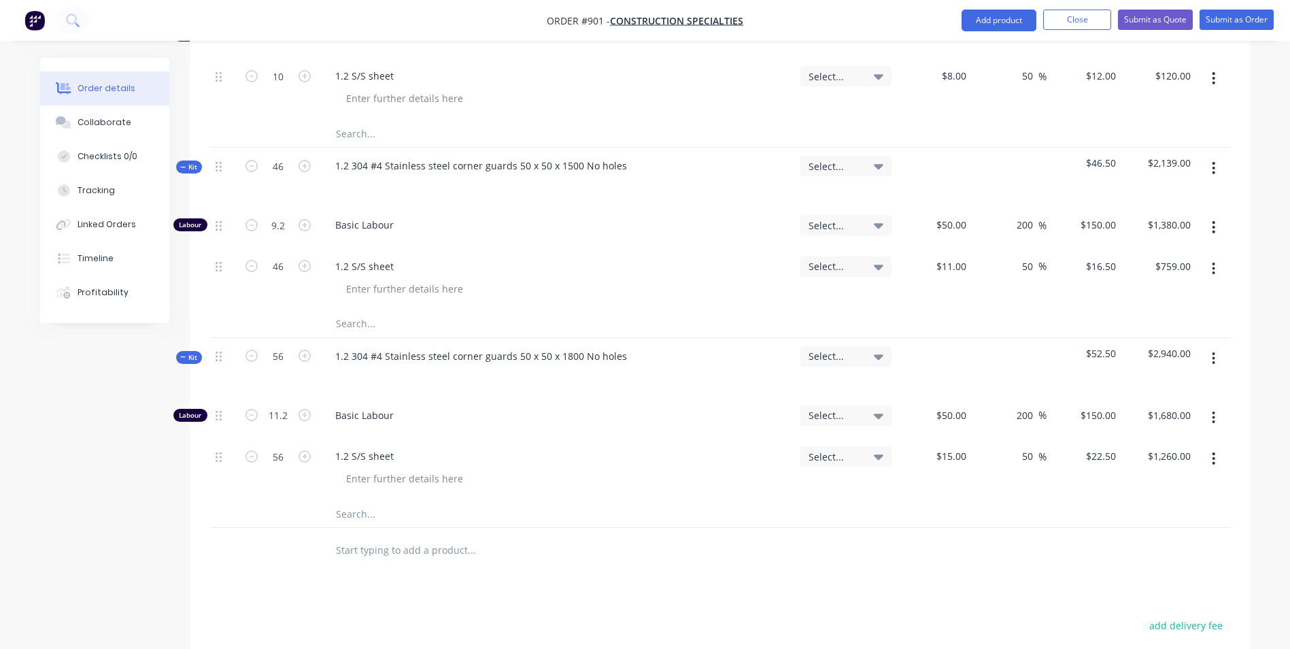
scroll to position [476, 0]
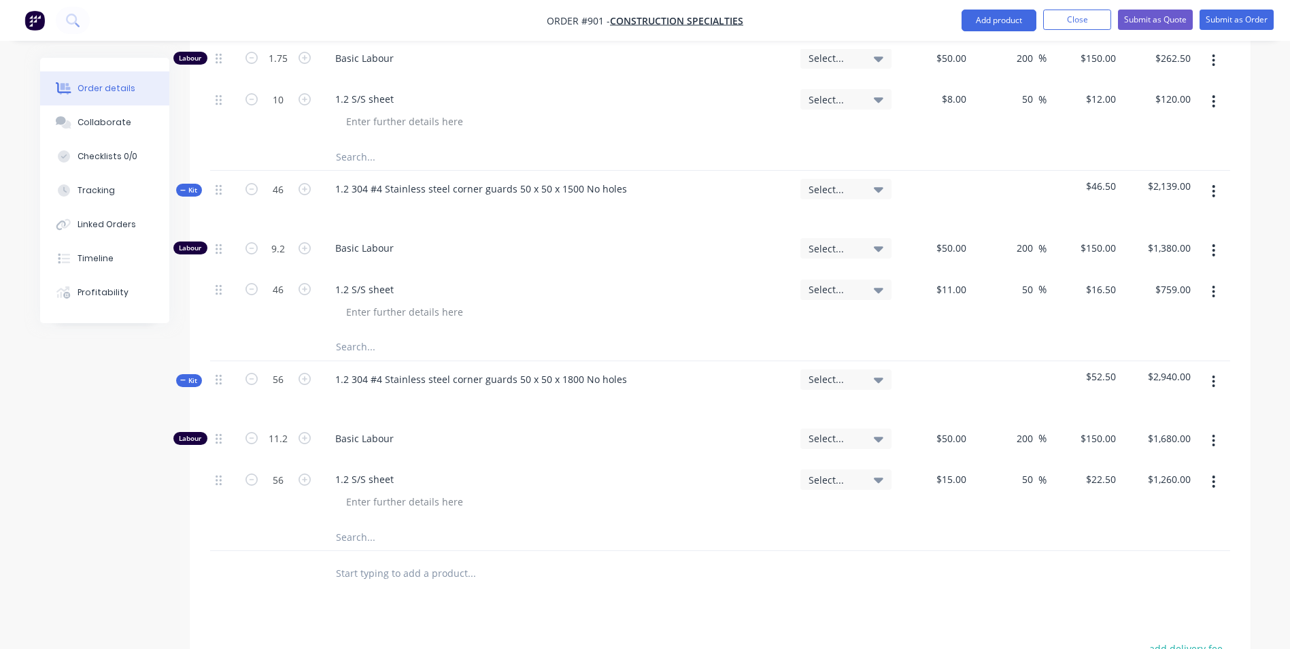
click at [1218, 379] on button "button" at bounding box center [1214, 381] width 32 height 24
click at [1136, 472] on div "Duplicate" at bounding box center [1166, 472] width 105 height 20
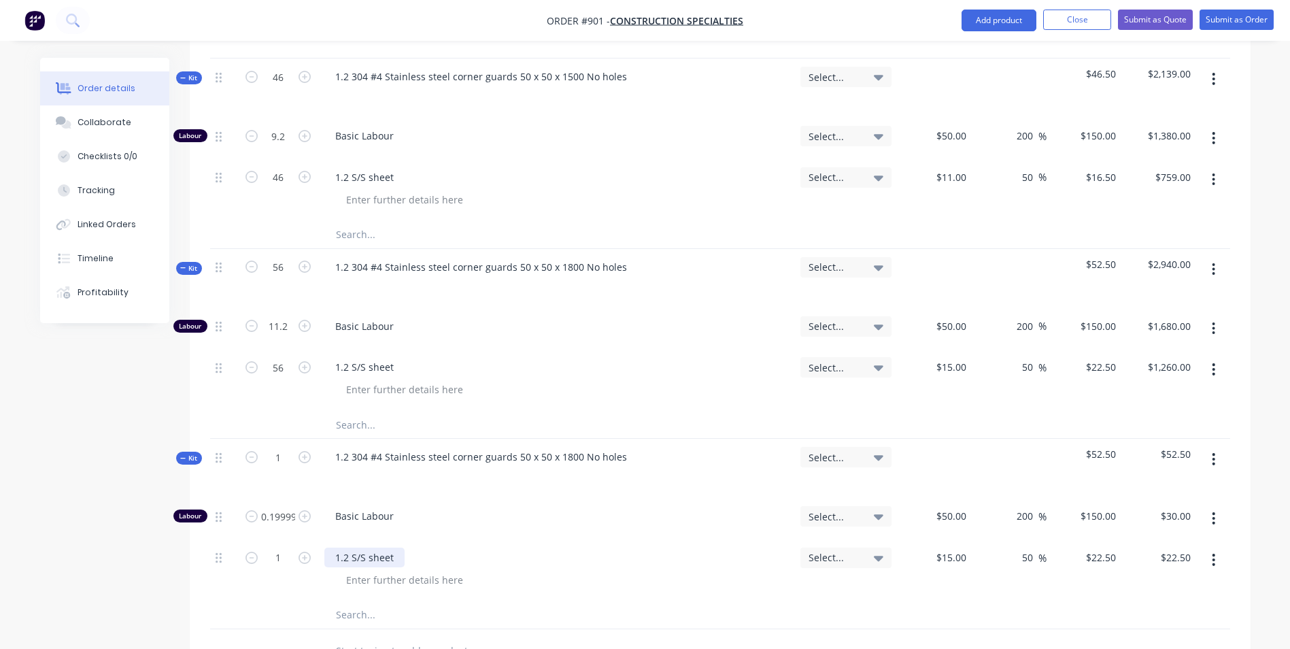
scroll to position [612, 0]
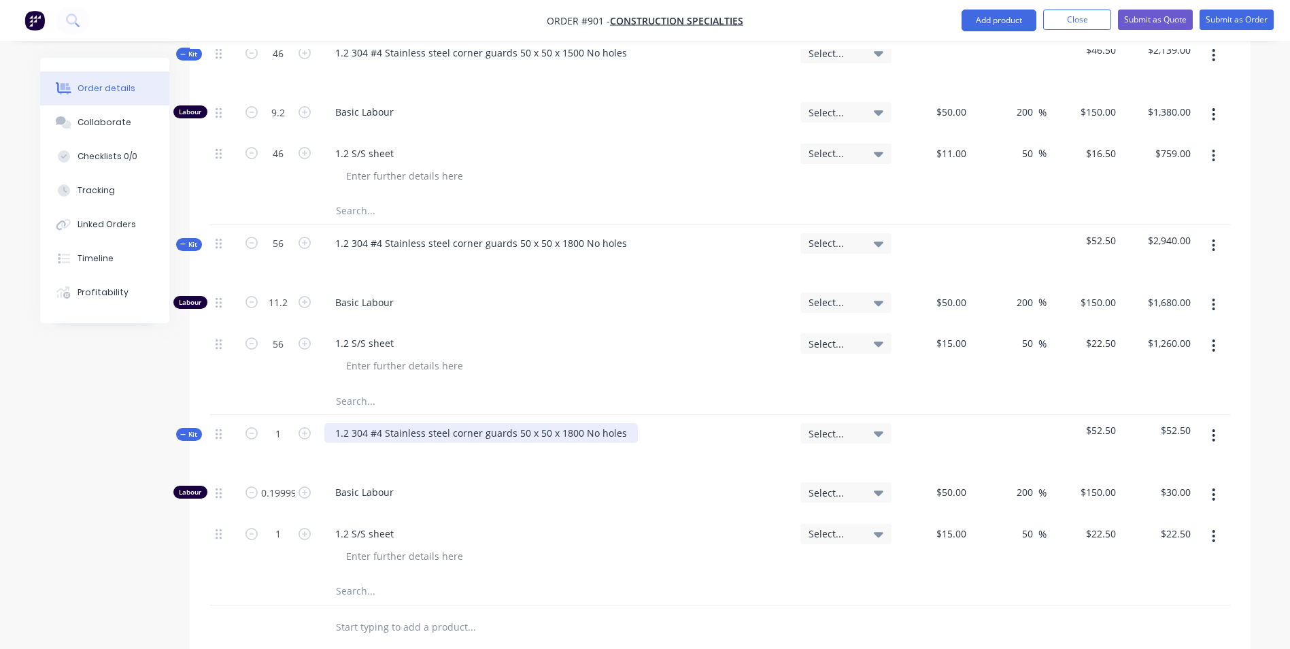
click at [563, 431] on div "1.2 304 #4 Stainless steel corner guards 50 x 50 x 1800 No holes" at bounding box center [481, 433] width 314 height 20
click at [280, 495] on input "0.19999999999999998" at bounding box center [278, 492] width 35 height 20
click at [973, 541] on div "1 1.2 S/S sheet Select... 15 $15.00 50 50 % $22.50 $22.50 $22.50 $22.50" at bounding box center [720, 547] width 1020 height 62
click at [948, 532] on div "30 30" at bounding box center [934, 547] width 75 height 62
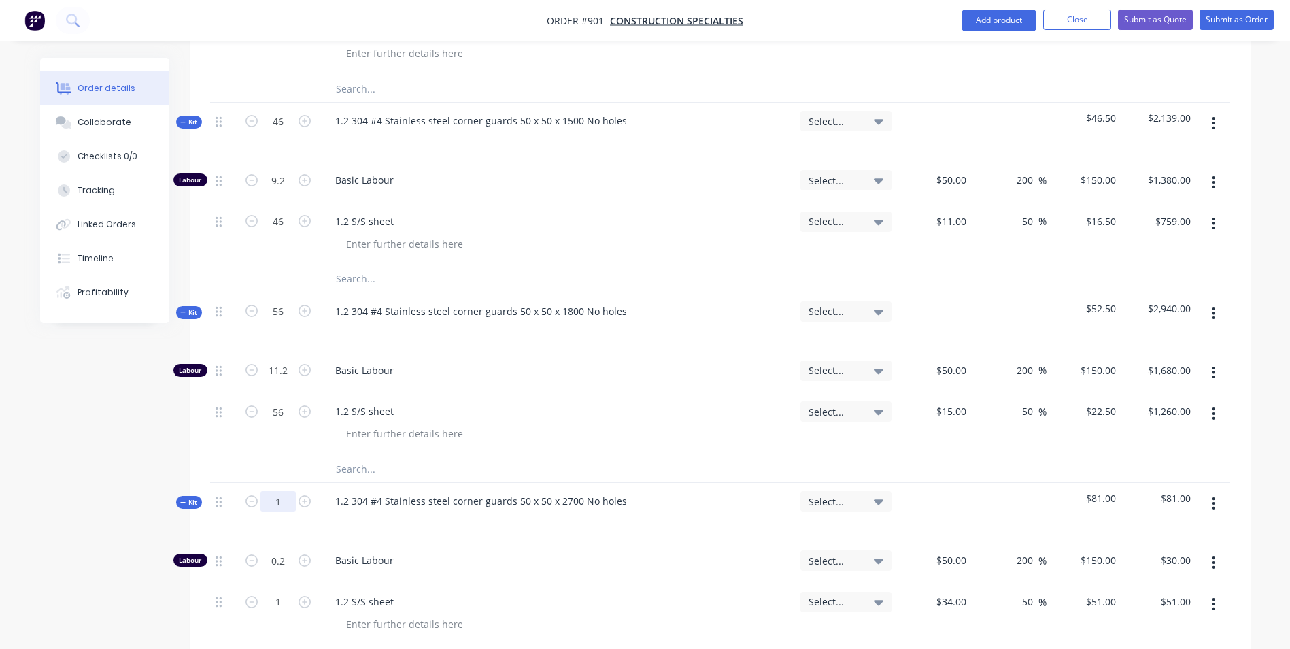
click at [288, 495] on input "1" at bounding box center [278, 501] width 35 height 20
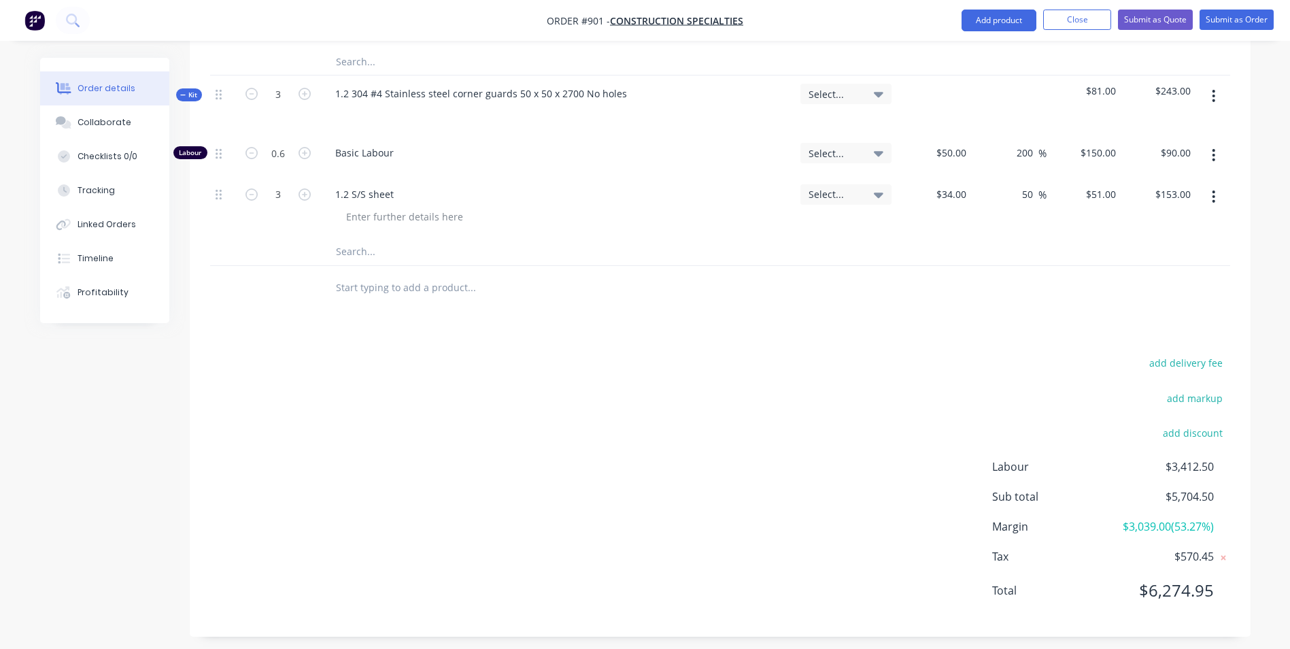
scroll to position [952, 0]
click at [1161, 368] on button "add delivery fee" at bounding box center [1187, 362] width 88 height 18
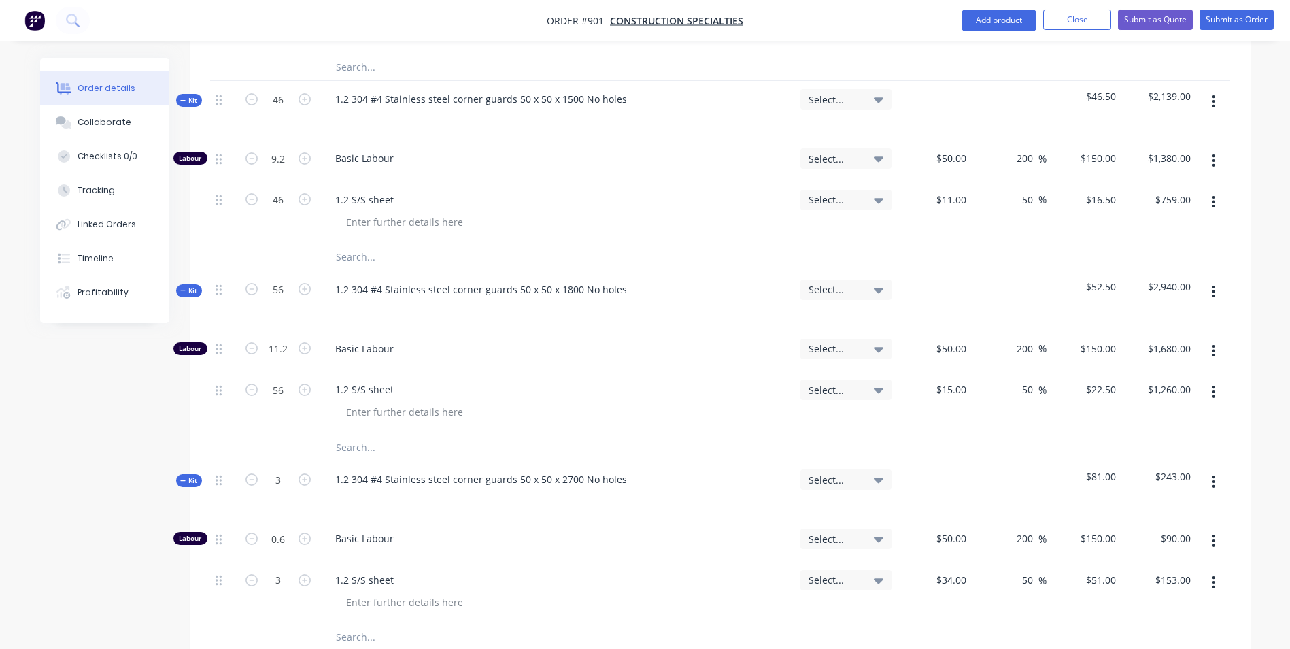
scroll to position [476, 0]
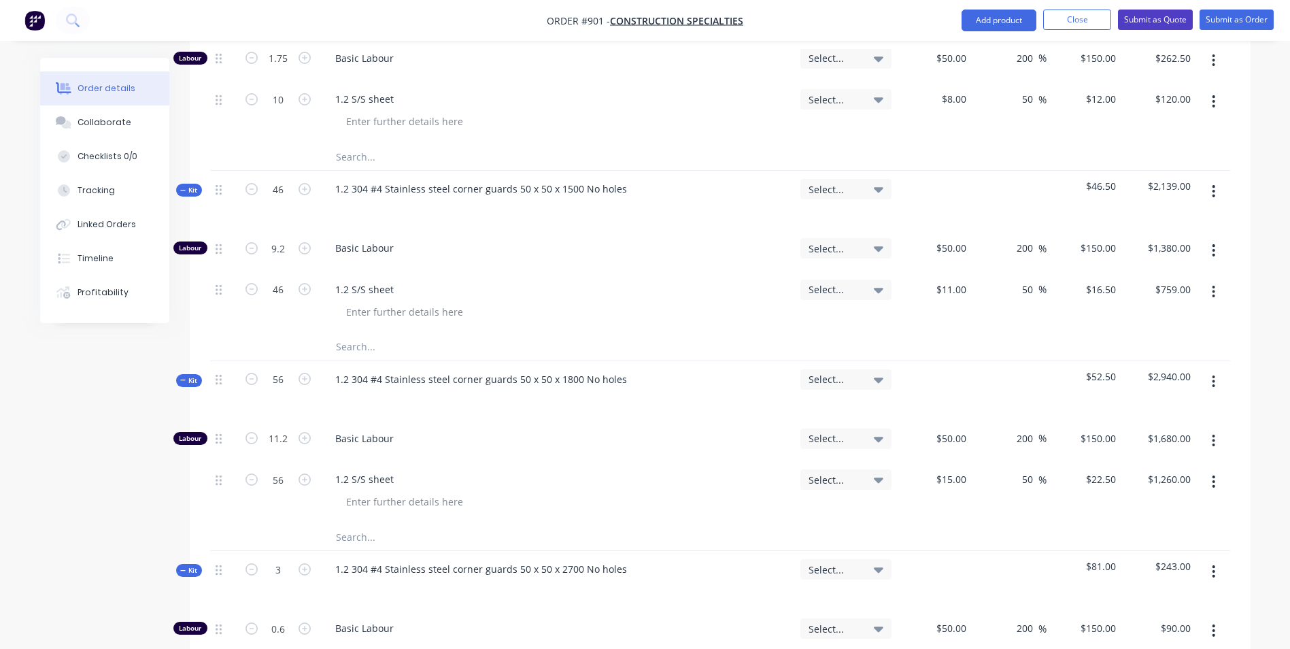
click at [1153, 10] on button "Submit as Quote" at bounding box center [1155, 20] width 75 height 20
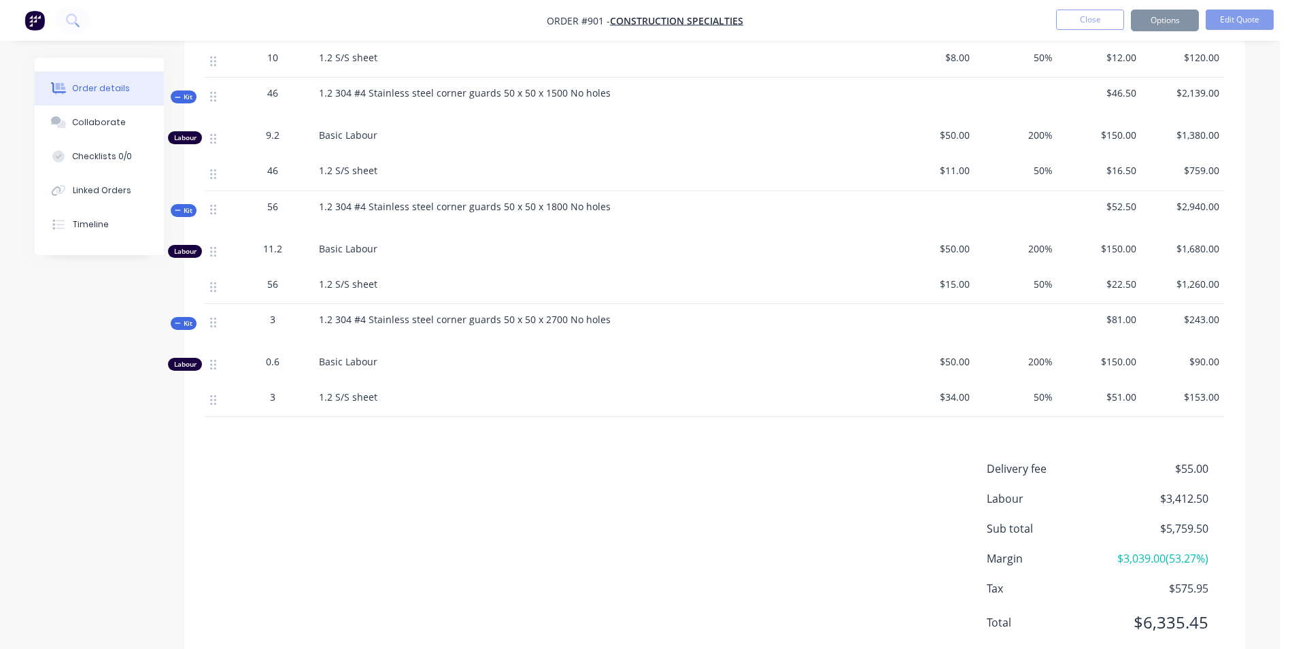
scroll to position [0, 0]
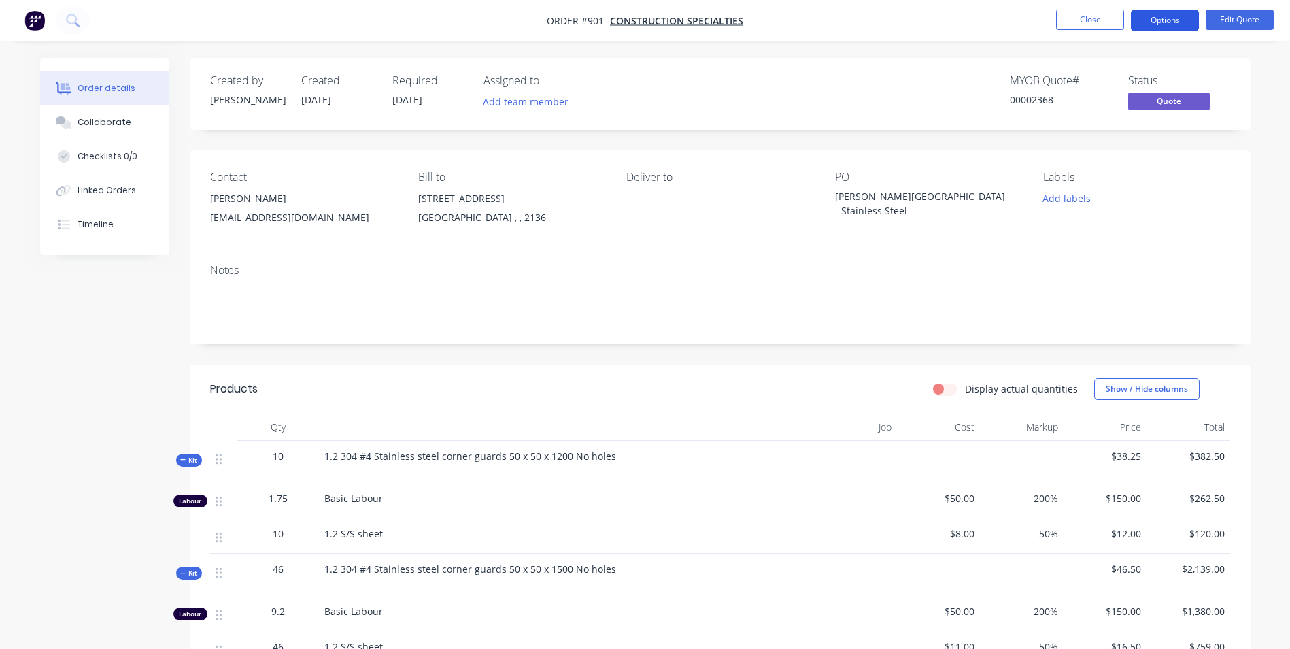
click at [1145, 20] on button "Options" at bounding box center [1165, 21] width 68 height 22
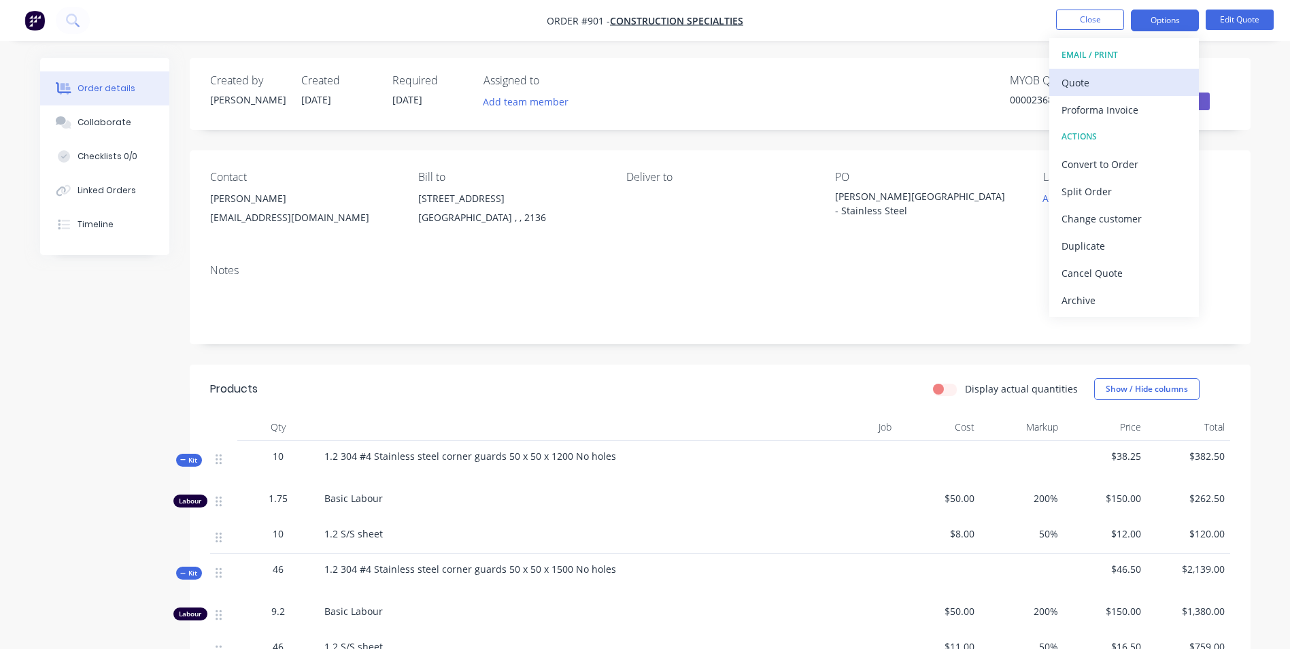
click at [1101, 73] on div "Quote" at bounding box center [1124, 83] width 125 height 20
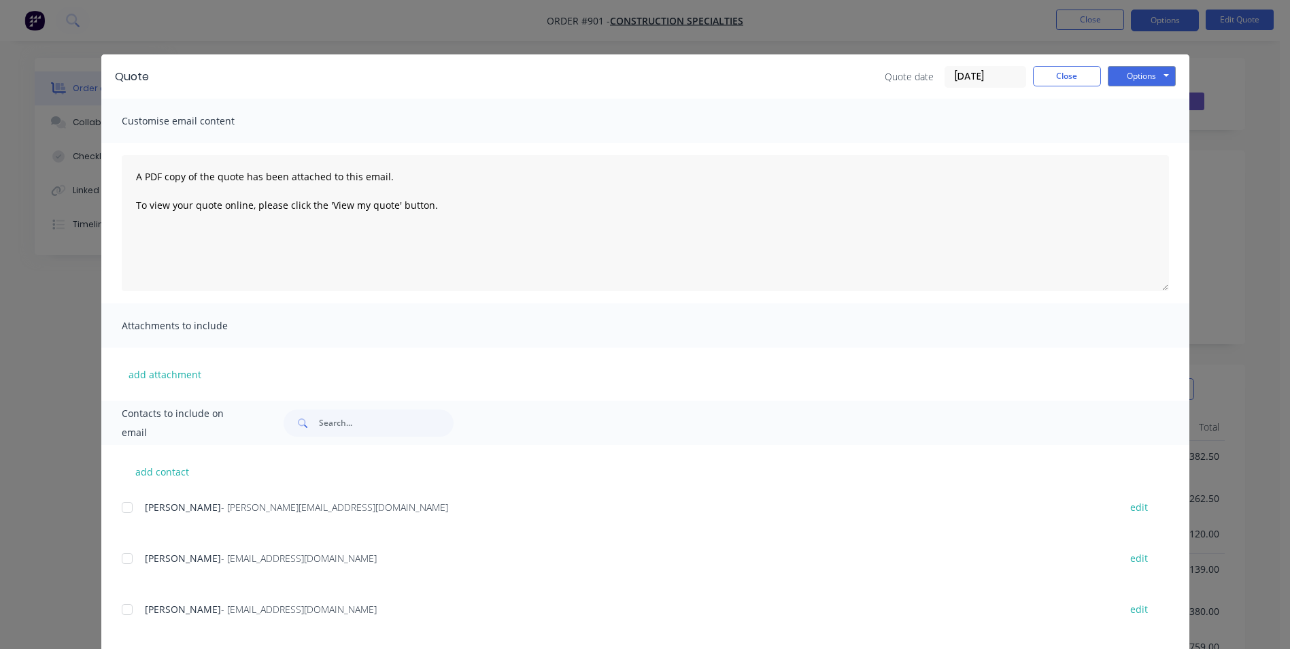
click at [121, 563] on div at bounding box center [127, 558] width 27 height 27
click at [121, 613] on div at bounding box center [127, 609] width 27 height 27
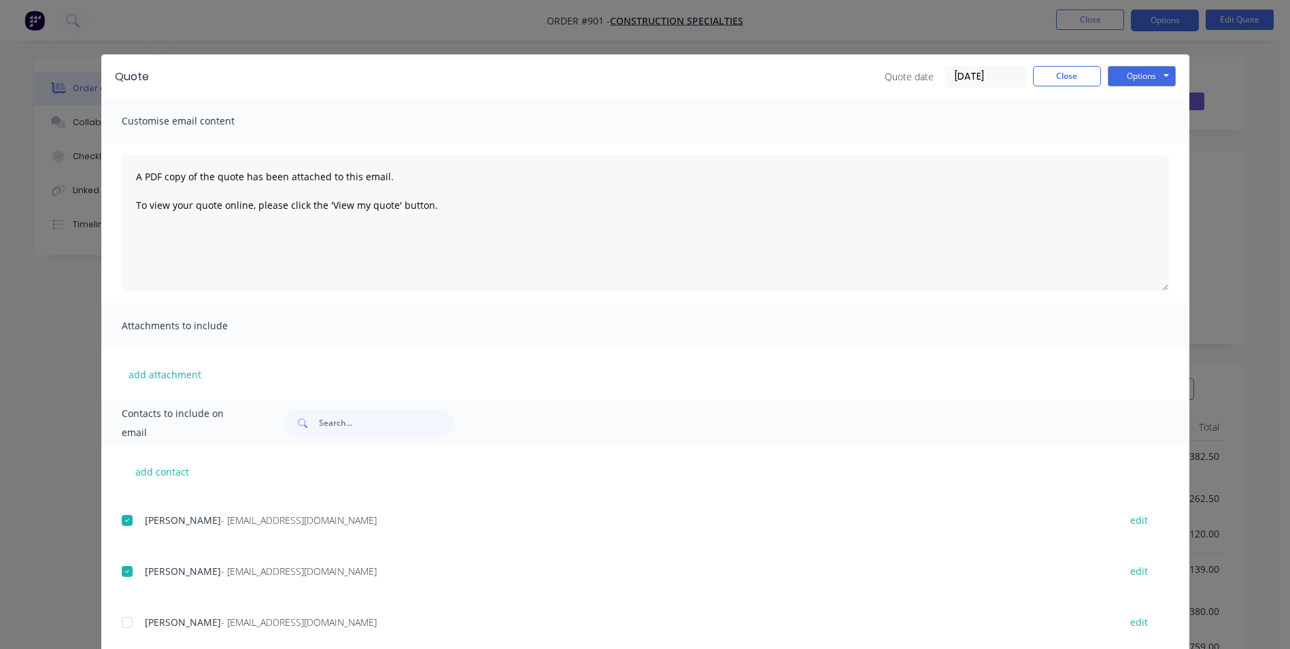
scroll to position [68, 0]
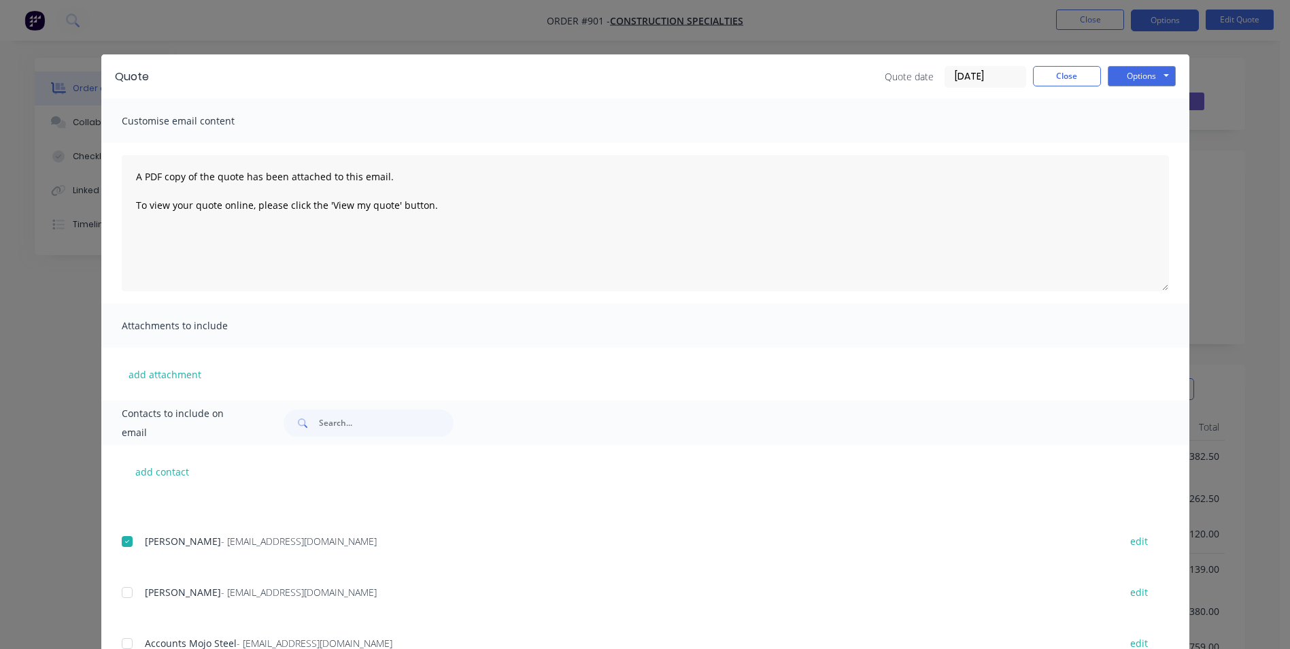
click at [115, 595] on div "add contact [PERSON_NAME] - [PERSON_NAME][EMAIL_ADDRESS][DOMAIN_NAME] edit [PER…" at bounding box center [645, 634] width 1088 height 378
click at [116, 594] on div at bounding box center [127, 592] width 27 height 27
click at [1150, 78] on button "Options" at bounding box center [1142, 76] width 68 height 20
click at [1129, 144] on button "Email" at bounding box center [1151, 145] width 87 height 22
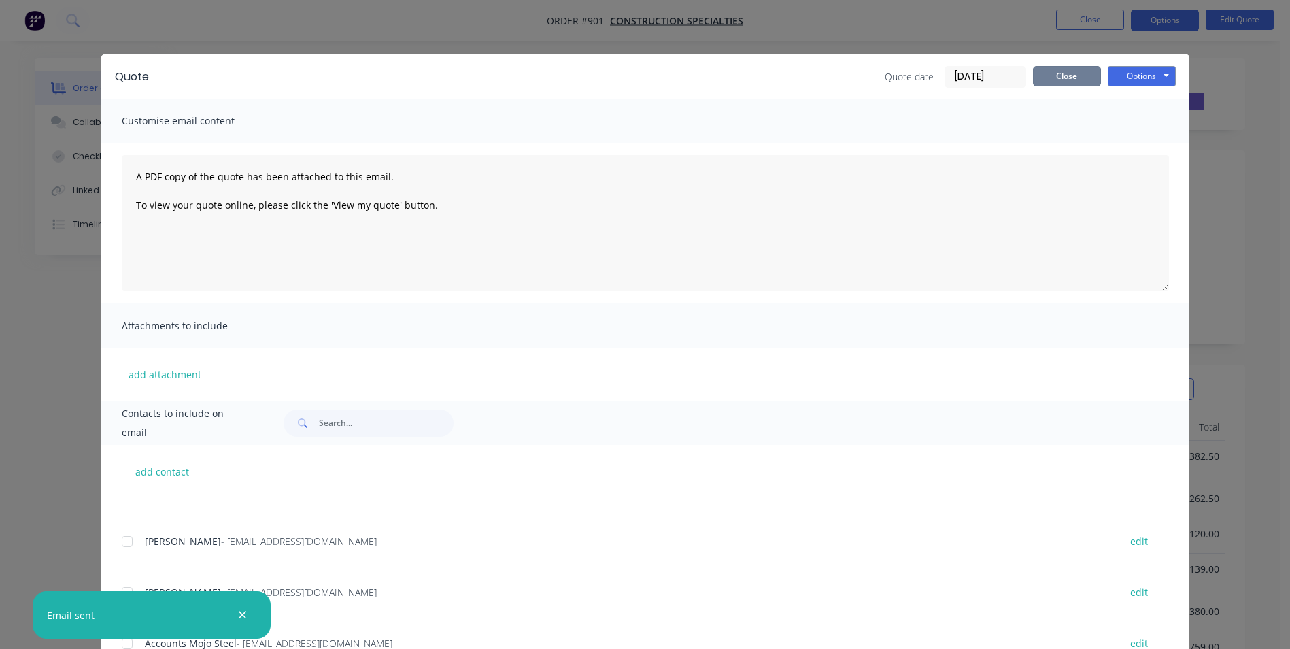
click at [1043, 83] on button "Close" at bounding box center [1067, 76] width 68 height 20
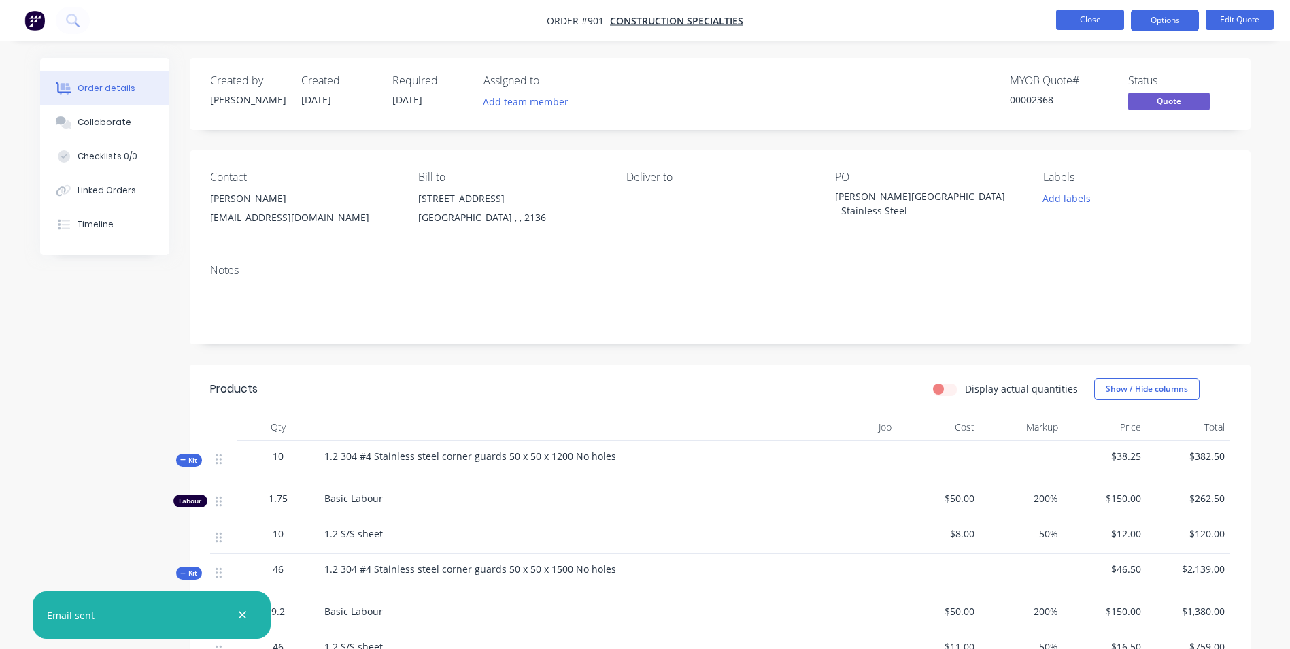
click at [1088, 20] on button "Close" at bounding box center [1090, 20] width 68 height 20
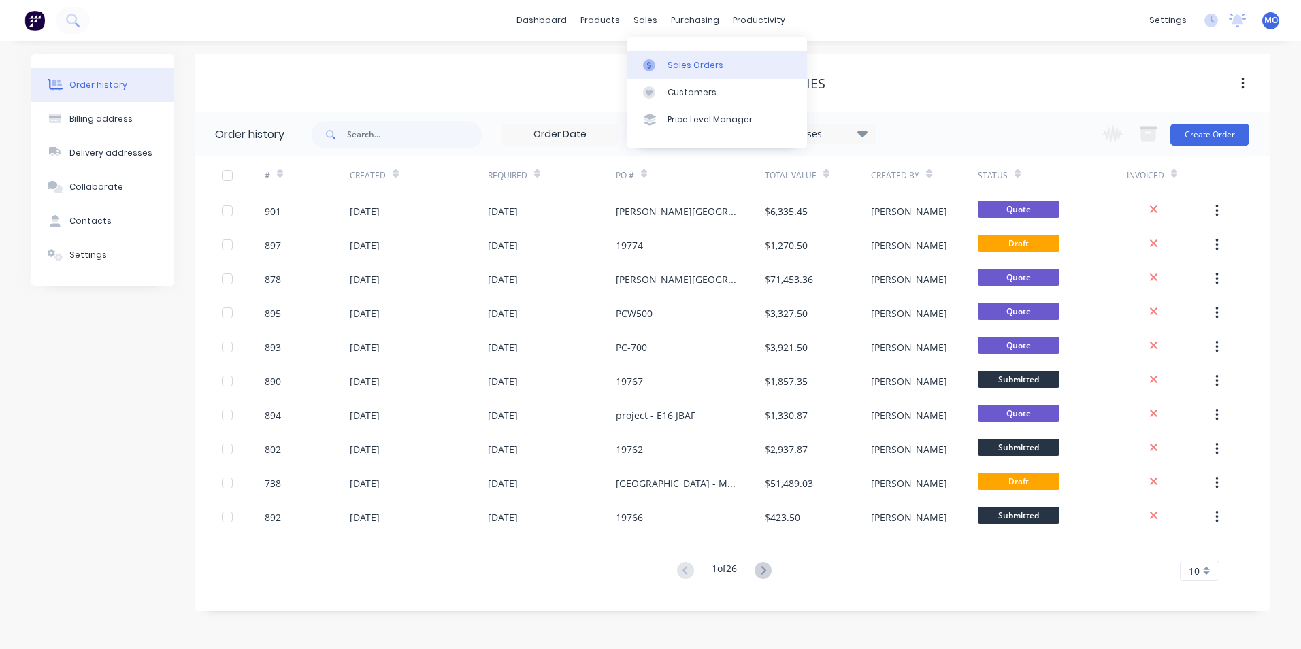
click at [670, 53] on link "Sales Orders" at bounding box center [716, 64] width 180 height 27
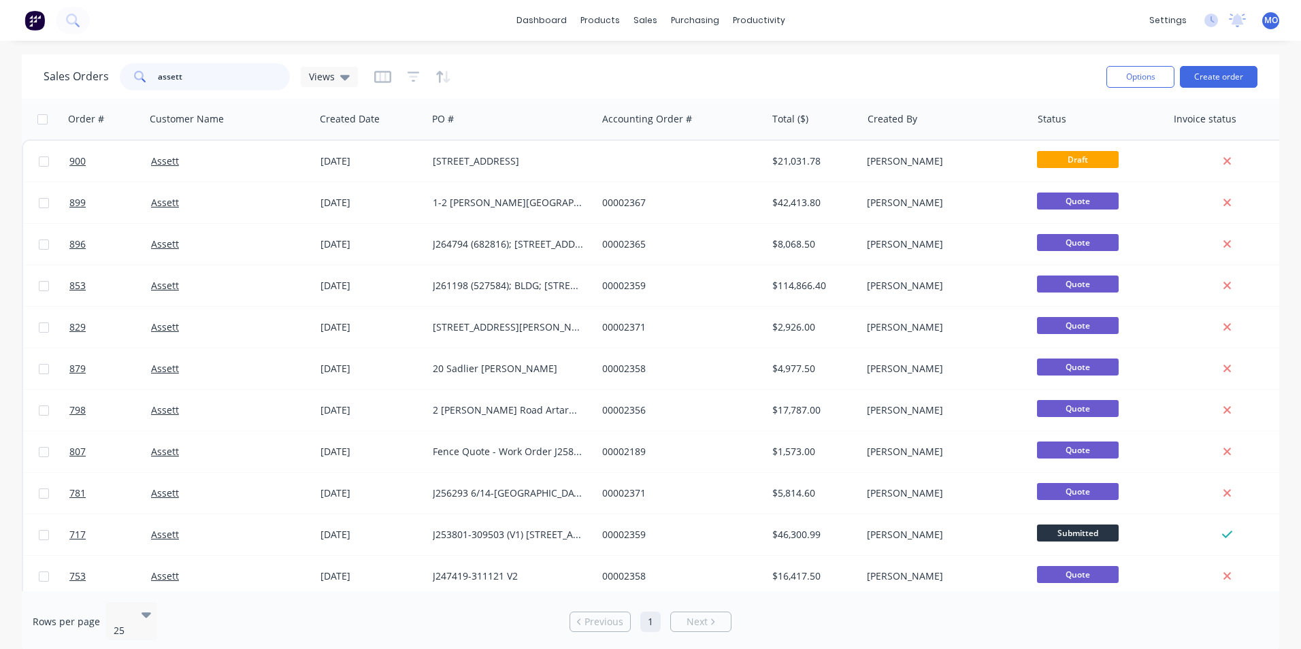
drag, startPoint x: 207, startPoint y: 82, endPoint x: 156, endPoint y: 86, distance: 50.5
click at [158, 86] on input "assett" at bounding box center [224, 76] width 133 height 27
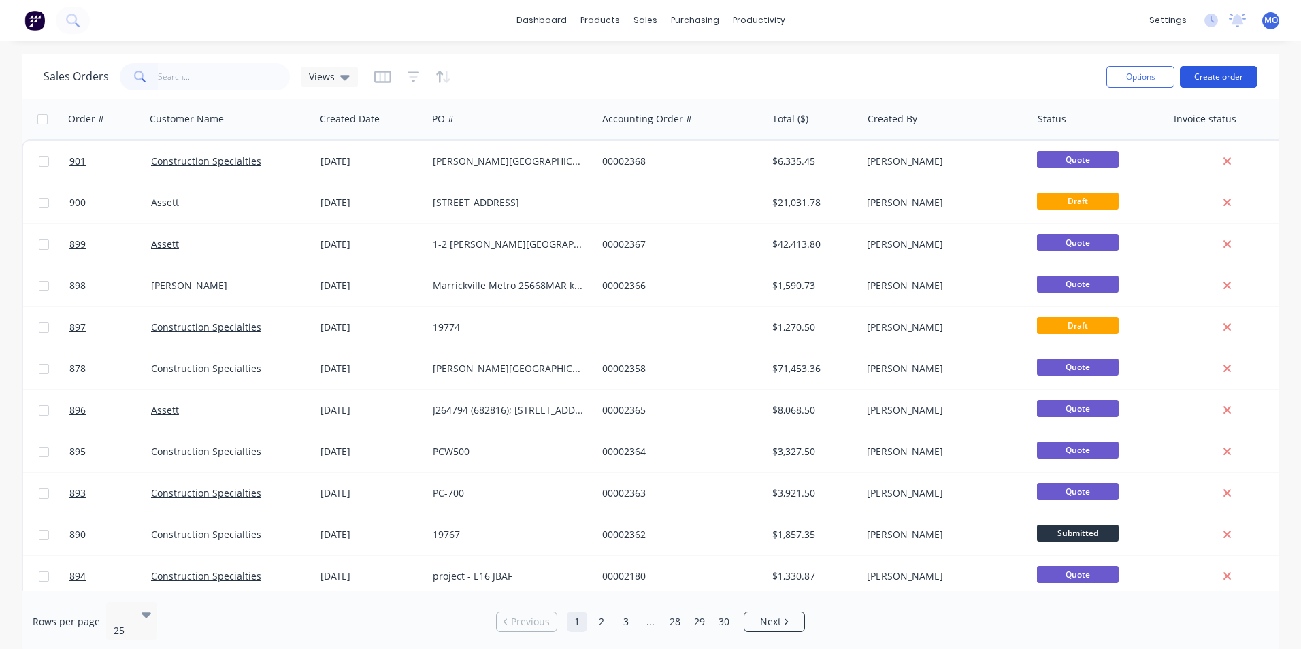
click at [1201, 80] on button "Create order" at bounding box center [1219, 77] width 78 height 22
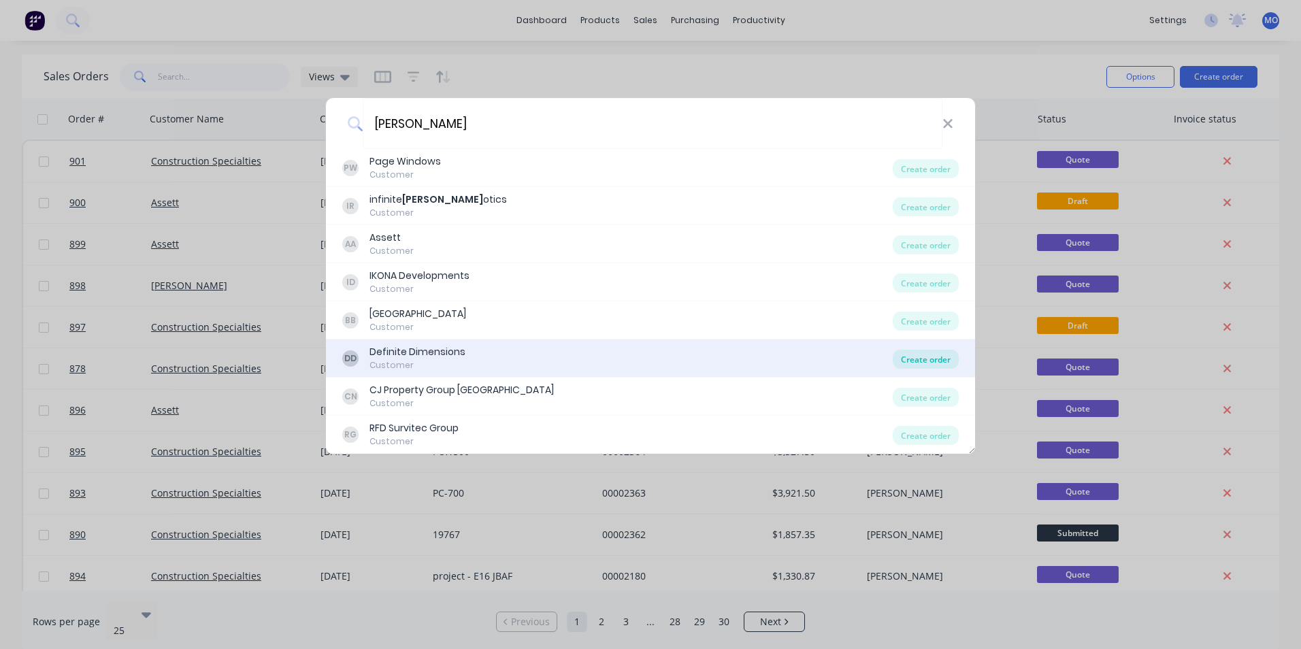
click at [900, 354] on div "Create order" at bounding box center [925, 359] width 66 height 19
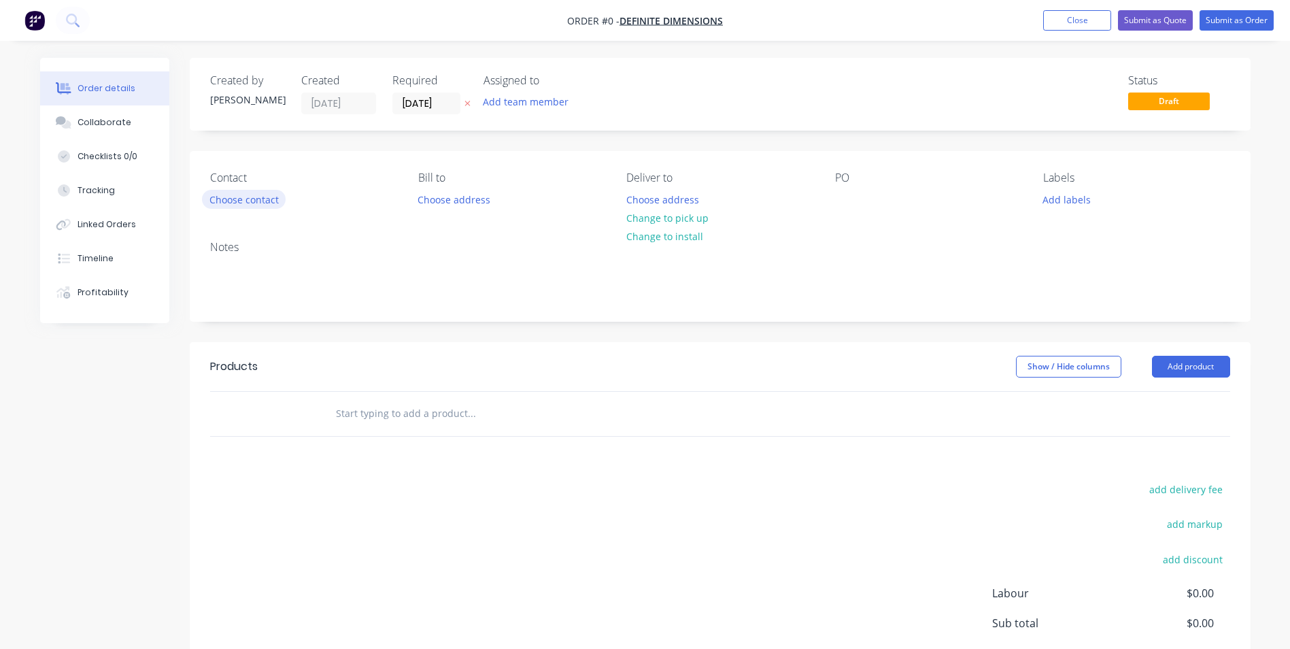
click at [234, 197] on button "Choose contact" at bounding box center [244, 199] width 84 height 18
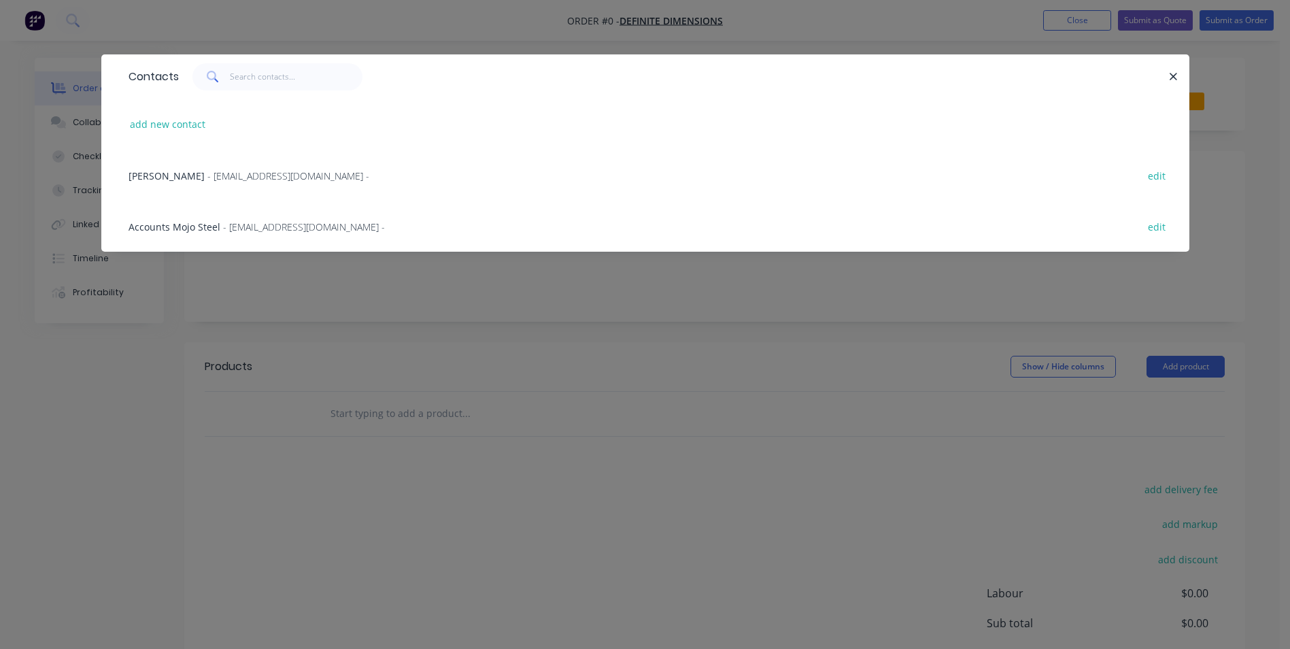
click at [181, 175] on span "[PERSON_NAME]" at bounding box center [167, 175] width 76 height 13
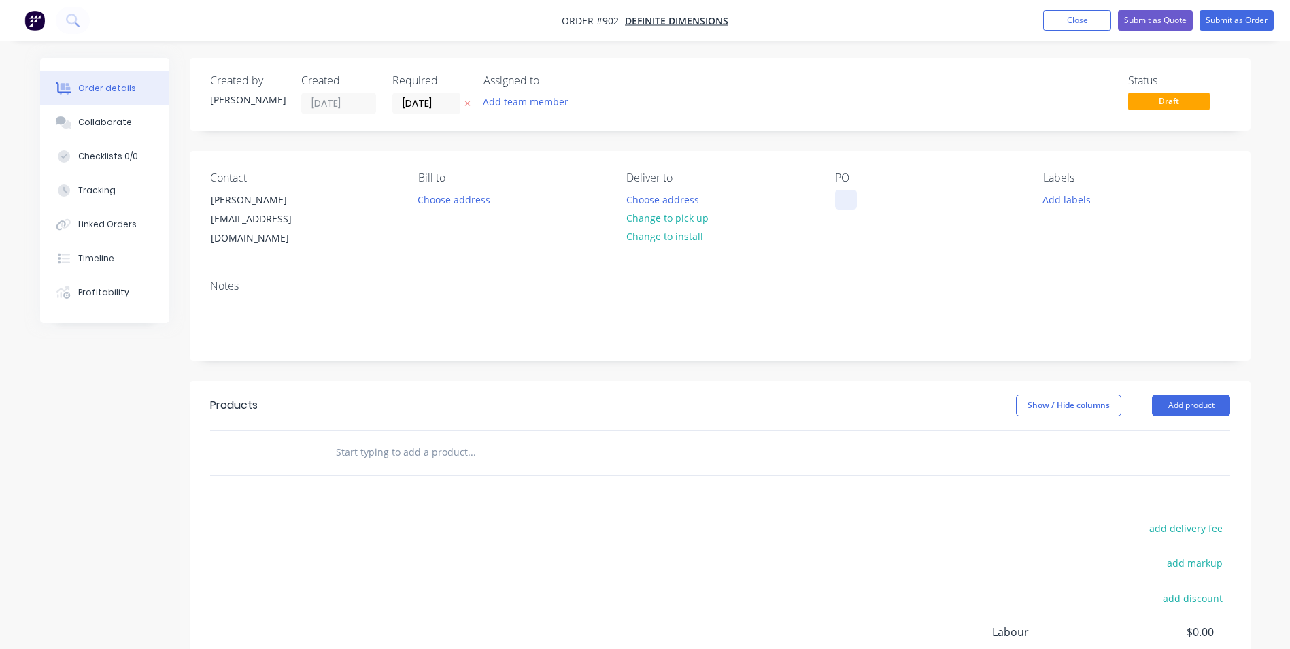
click at [842, 203] on div at bounding box center [846, 200] width 22 height 20
